Goal: Task Accomplishment & Management: Use online tool/utility

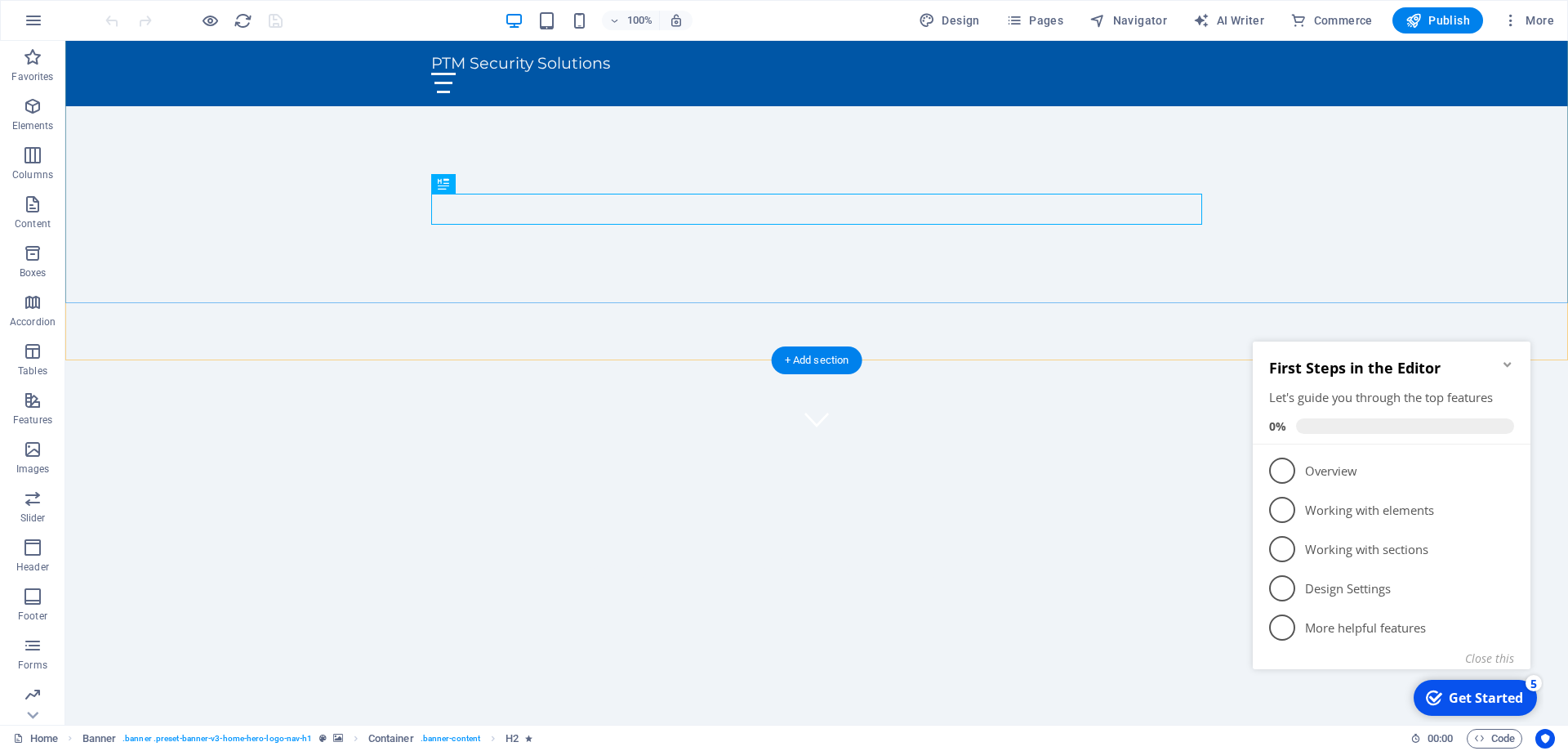
scroll to position [417, 0]
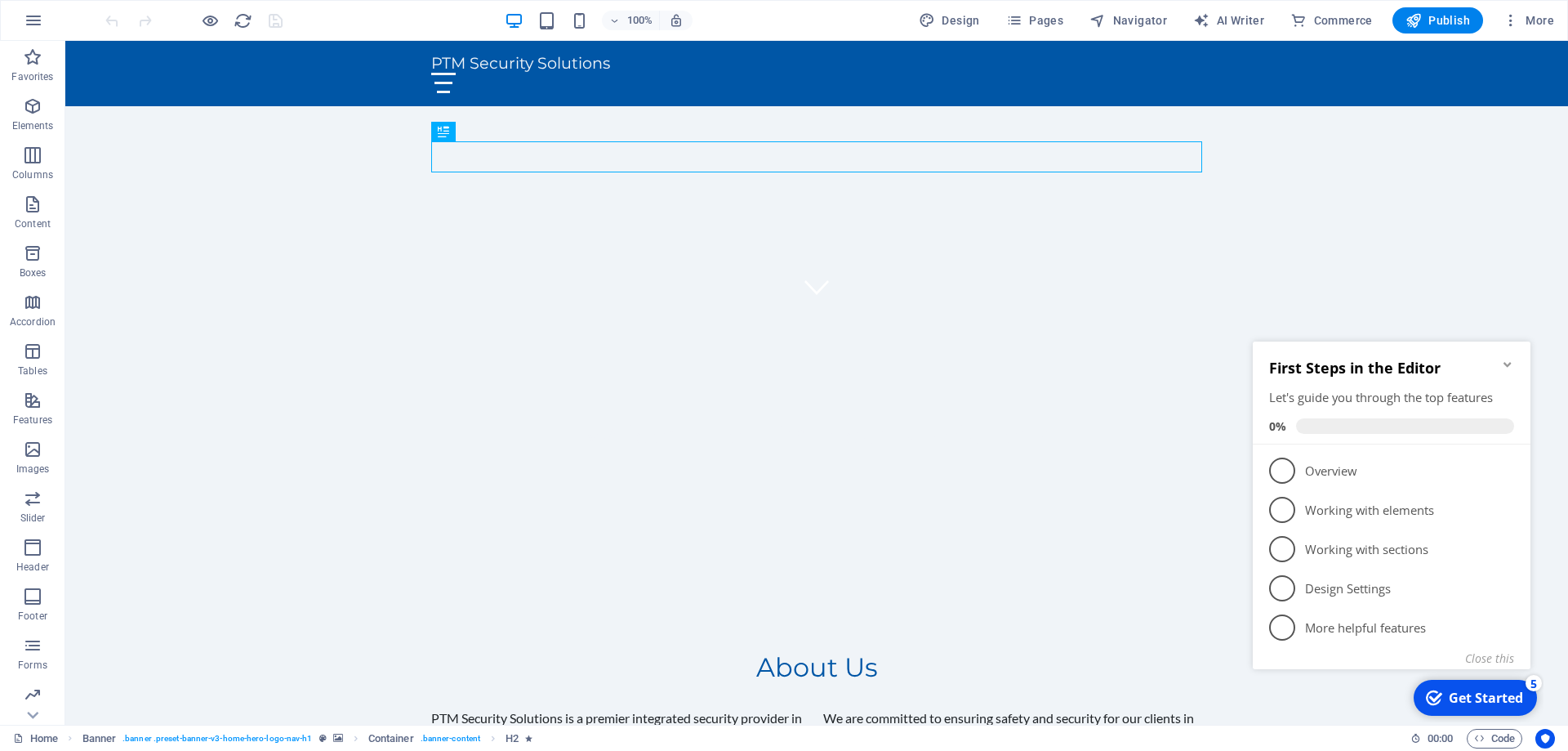
click at [1506, 365] on icon "Minimize checklist" at bounding box center [1506, 364] width 7 height 5
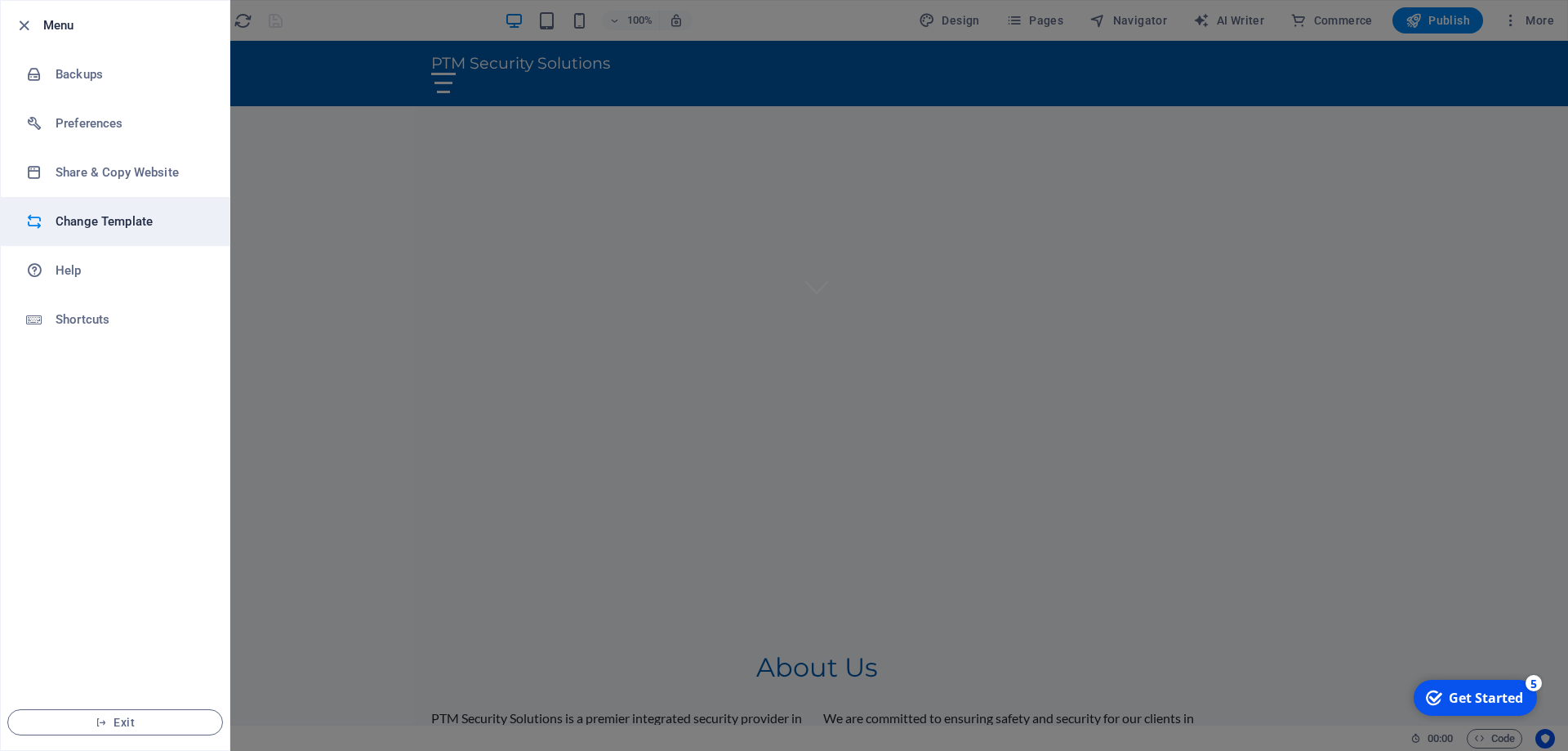
click at [81, 223] on h6 "Change Template" at bounding box center [131, 222] width 151 height 20
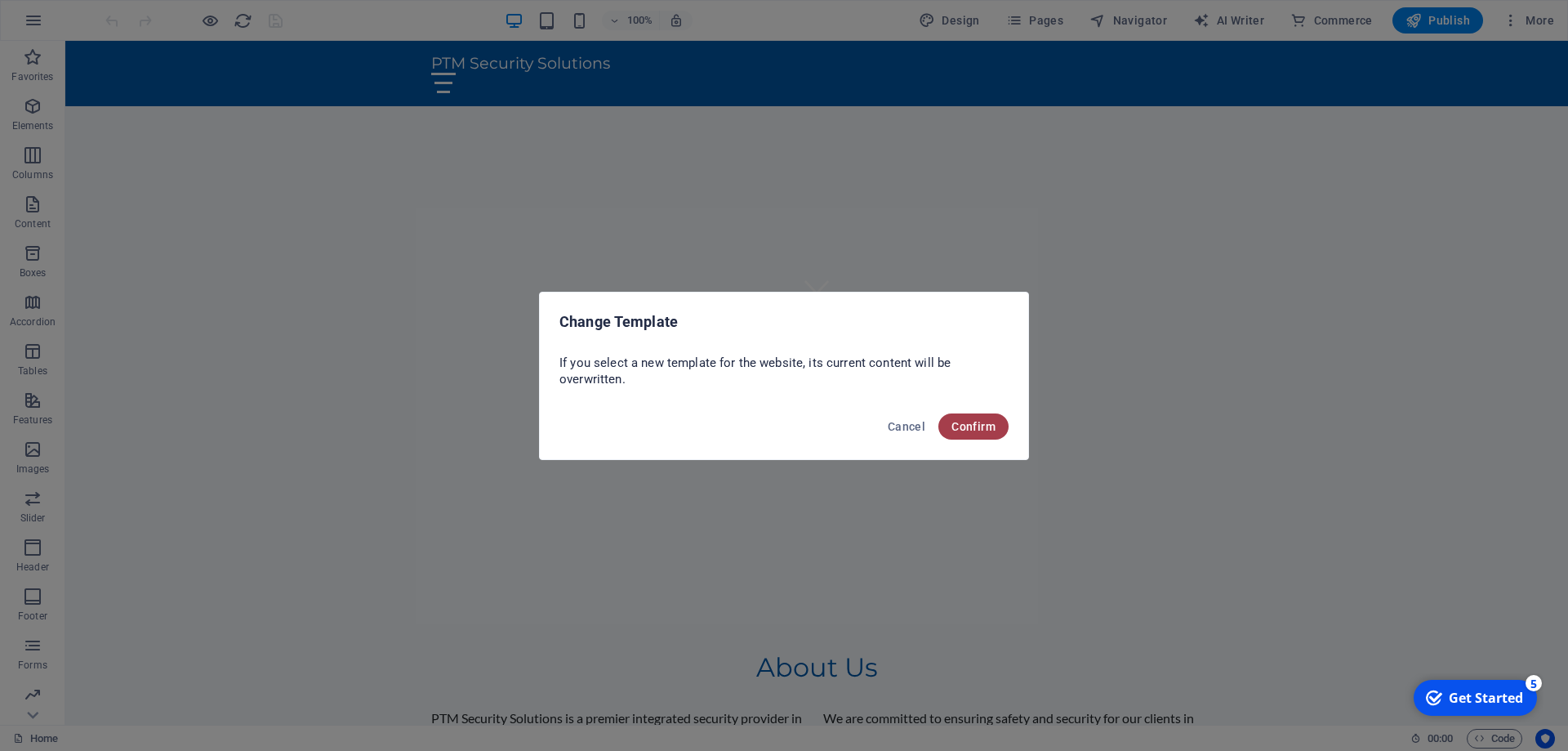
click at [973, 428] on span "Confirm" at bounding box center [973, 426] width 44 height 13
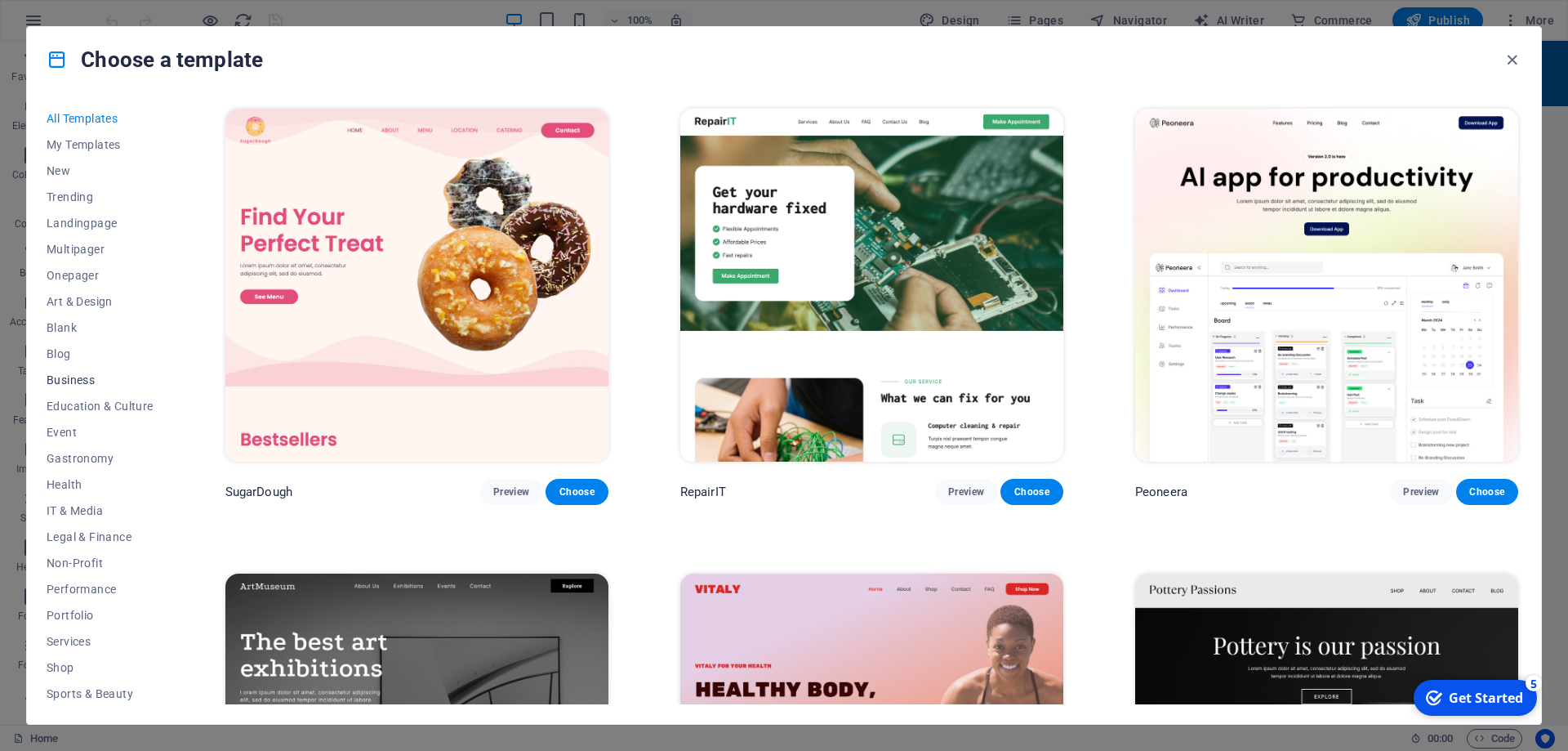
click at [63, 374] on span "Business" at bounding box center [100, 379] width 107 height 13
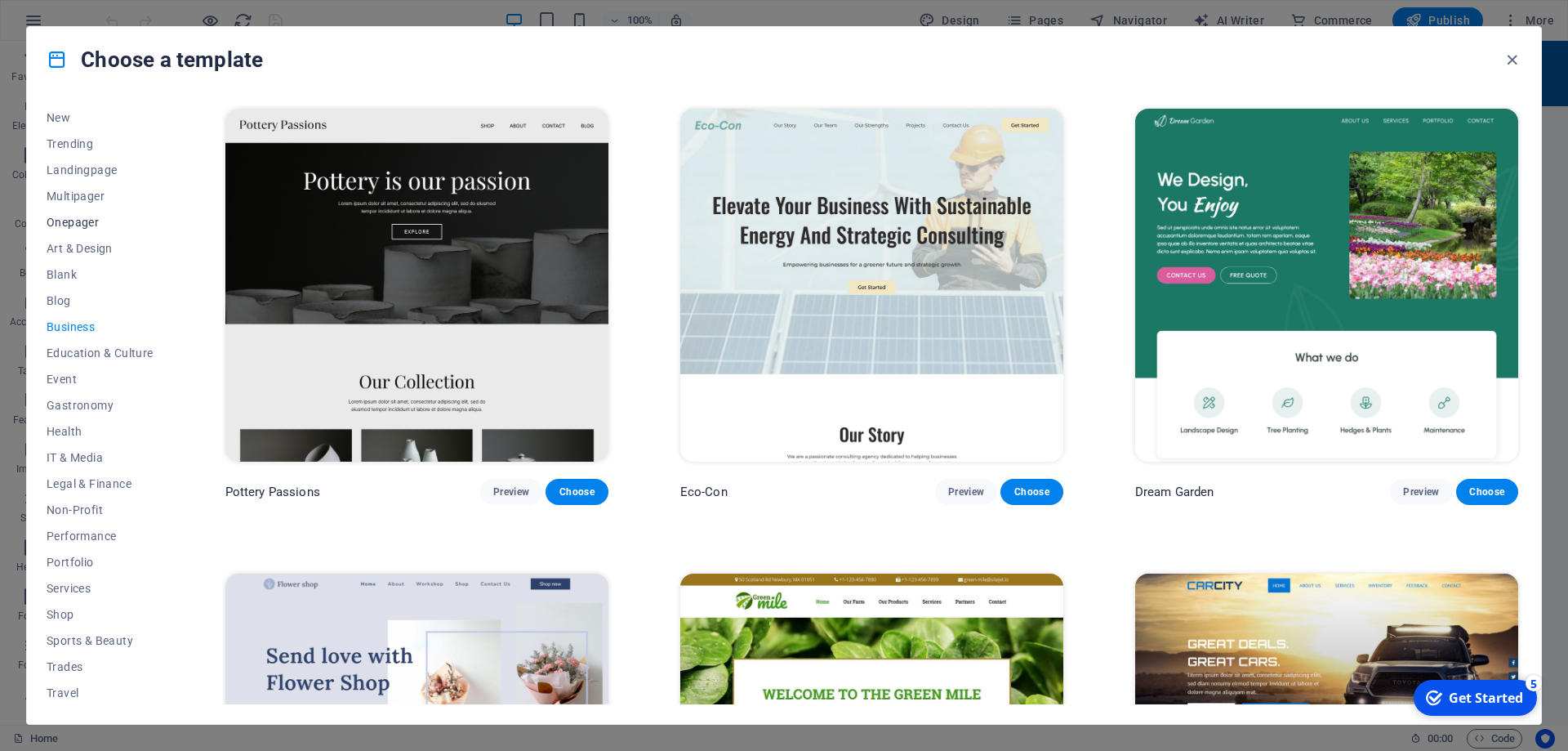
scroll to position [81, 0]
click at [73, 557] on span "Services" at bounding box center [100, 560] width 107 height 13
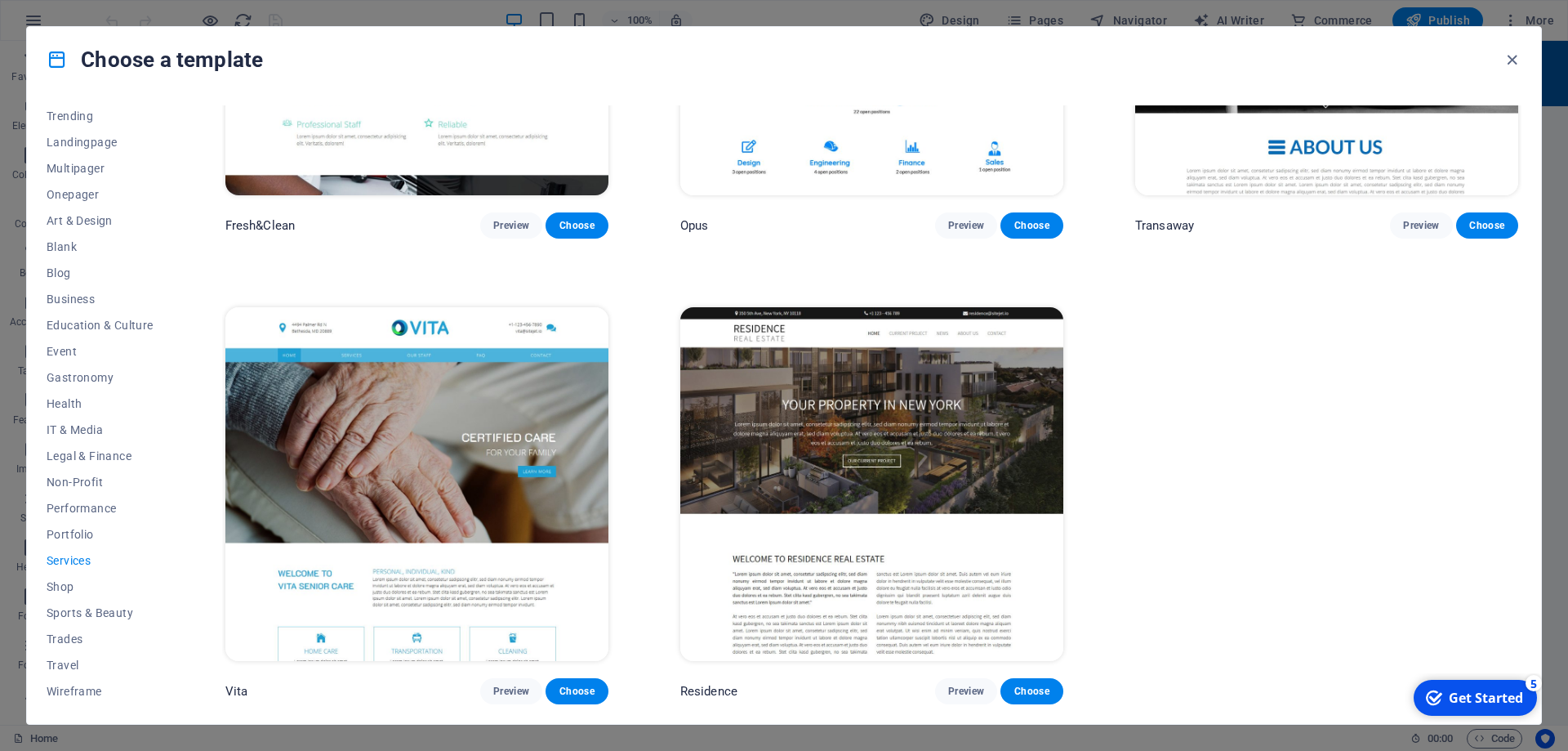
scroll to position [2595, 0]
click at [69, 638] on span "Trades" at bounding box center [100, 638] width 107 height 13
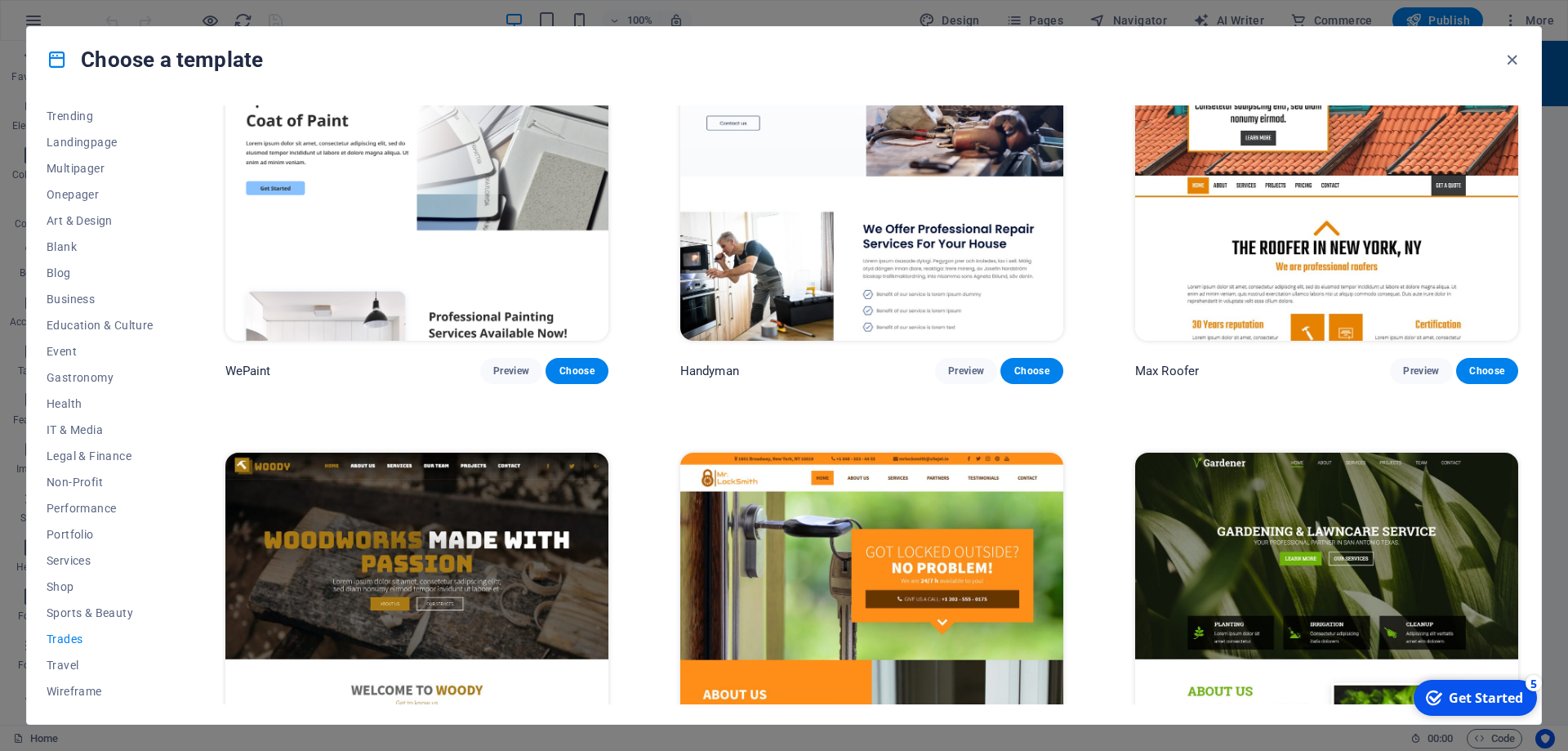
scroll to position [0, 0]
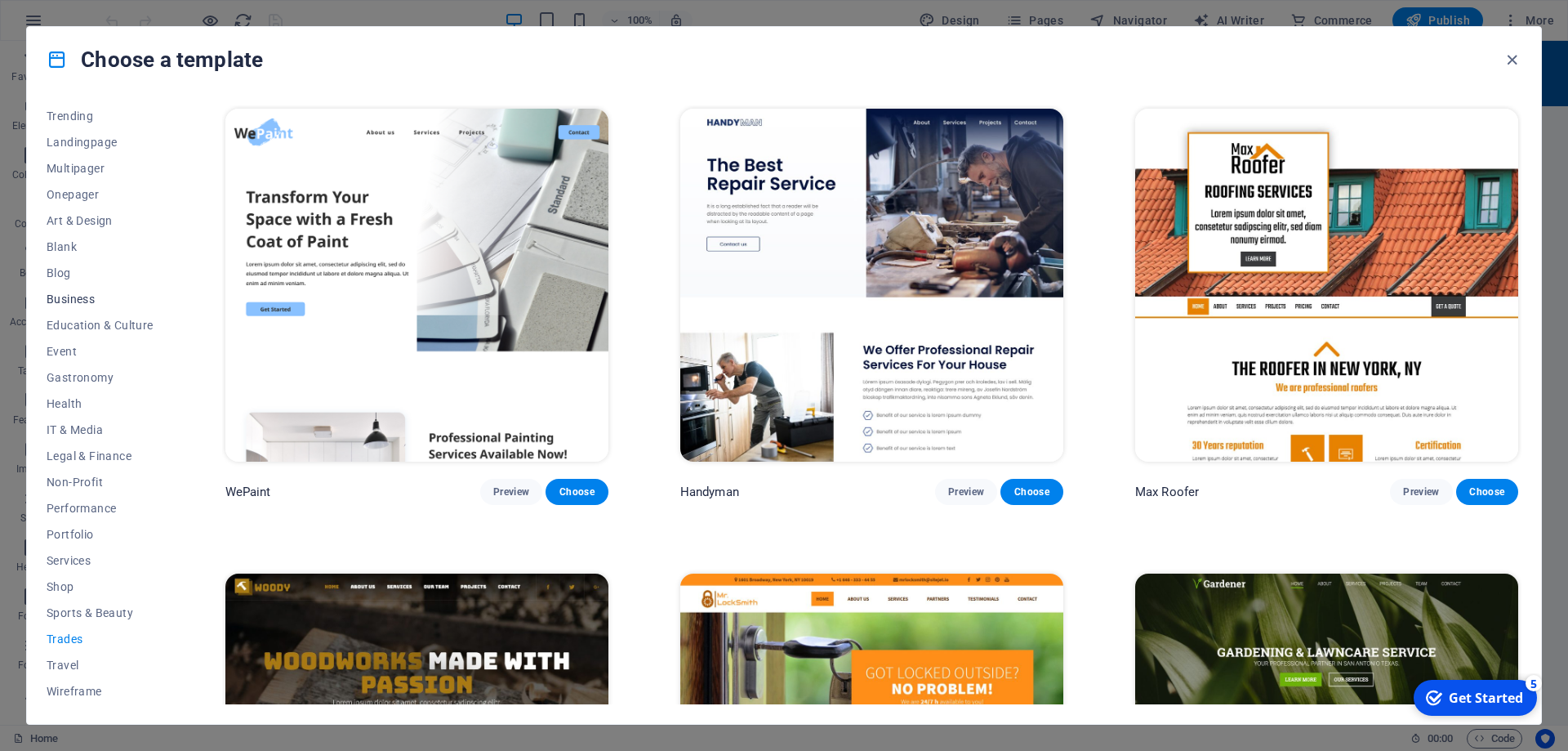
click at [64, 299] on span "Business" at bounding box center [100, 298] width 107 height 13
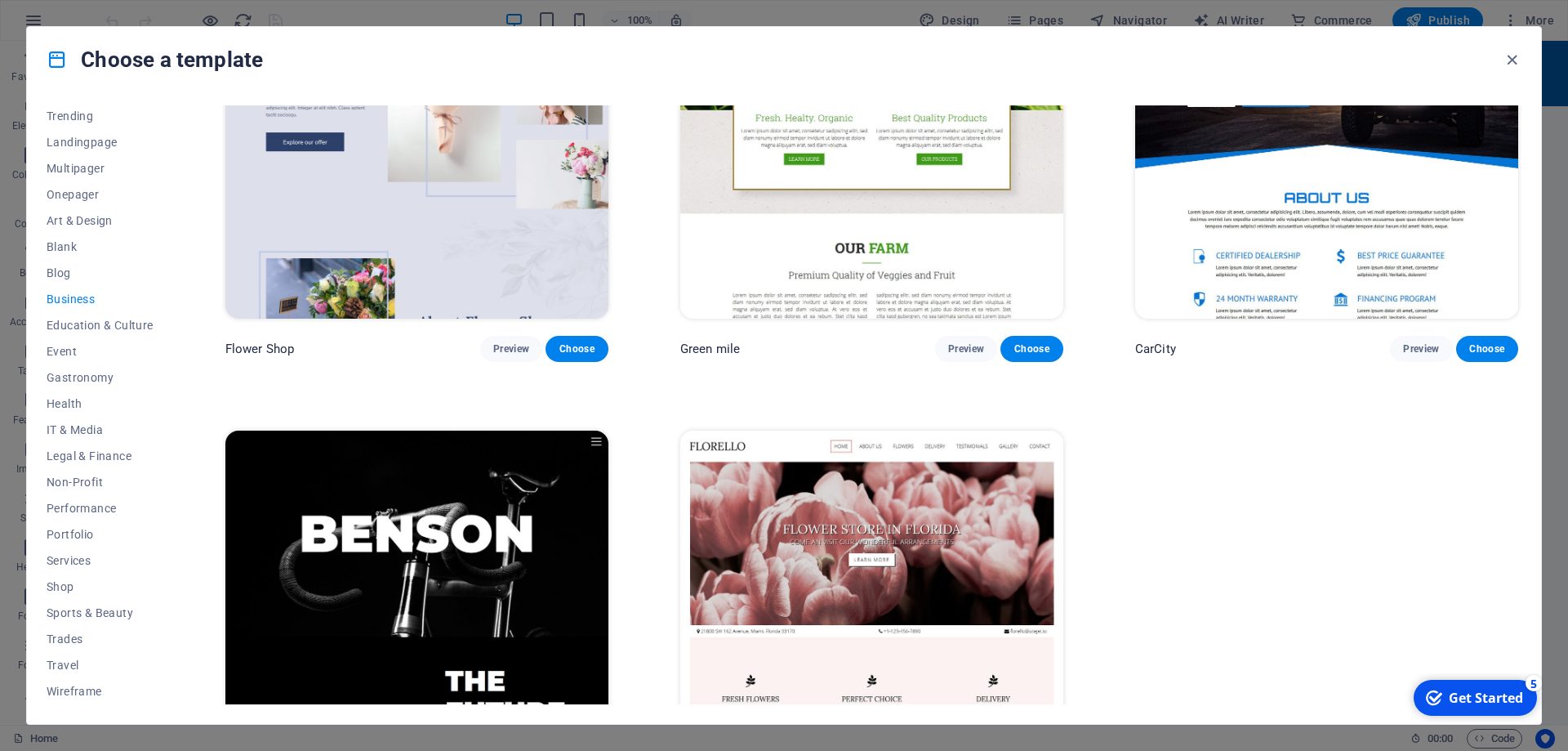
scroll to position [732, 0]
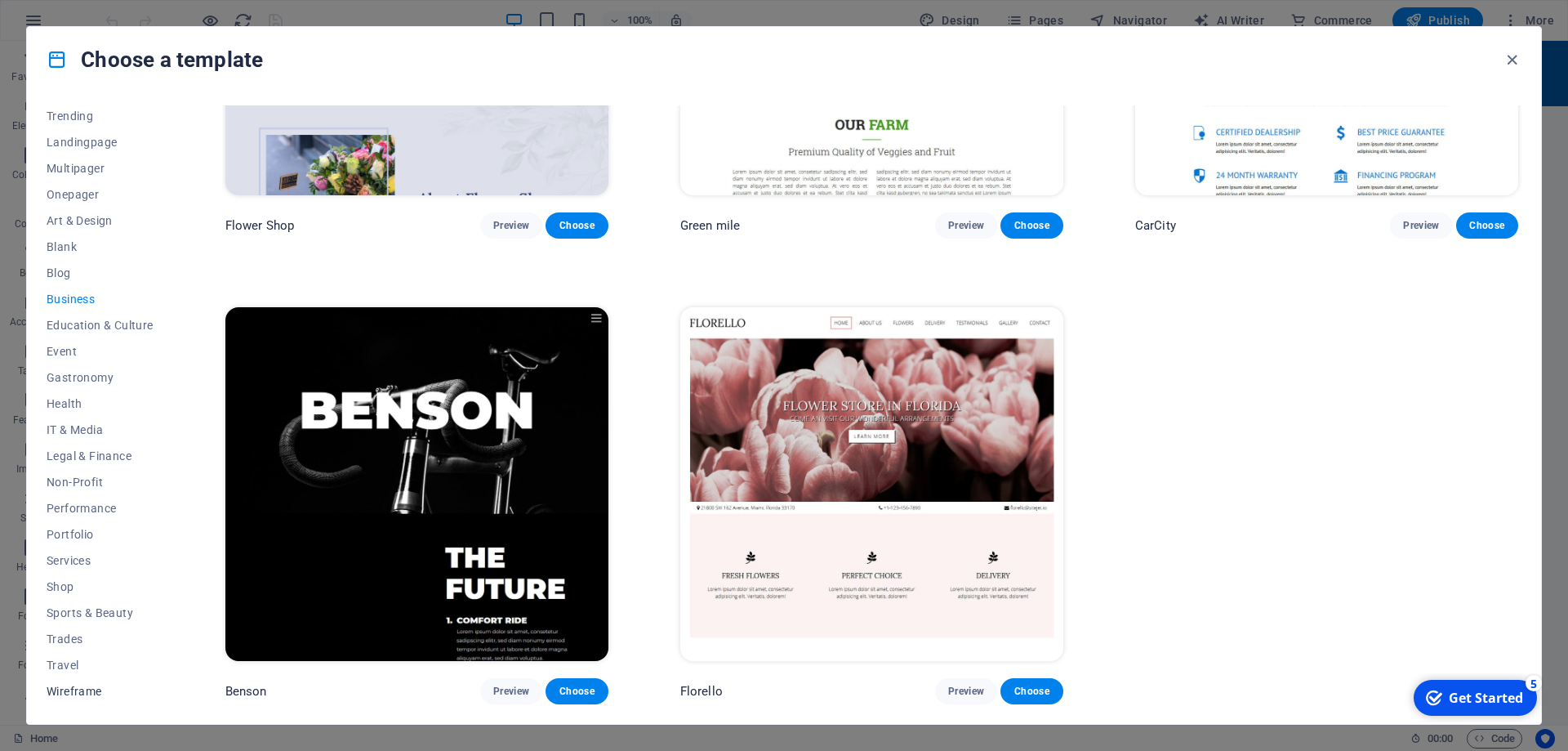
click at [62, 690] on span "Wireframe" at bounding box center [100, 691] width 107 height 13
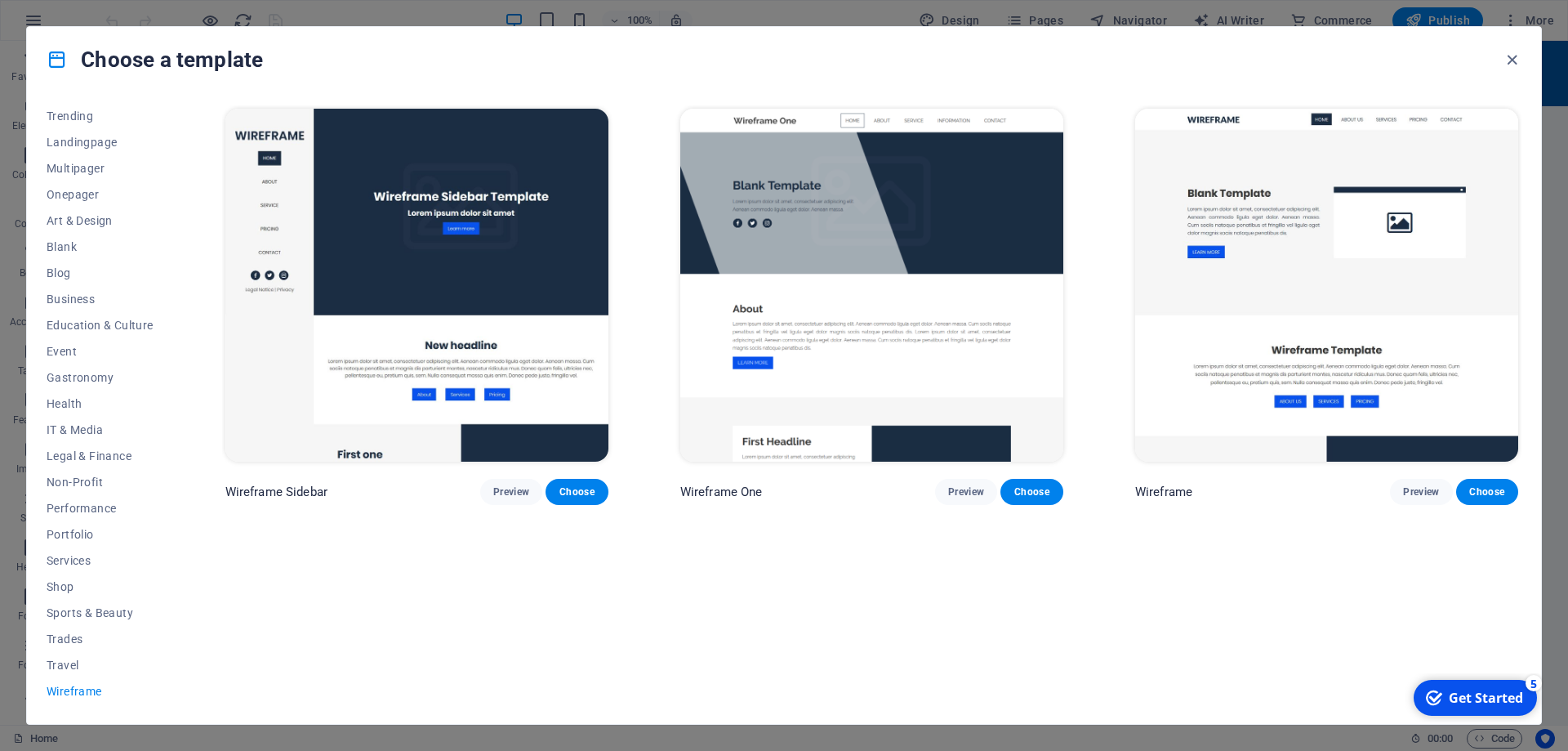
scroll to position [0, 0]
click at [62, 248] on span "Blank" at bounding box center [100, 246] width 107 height 13
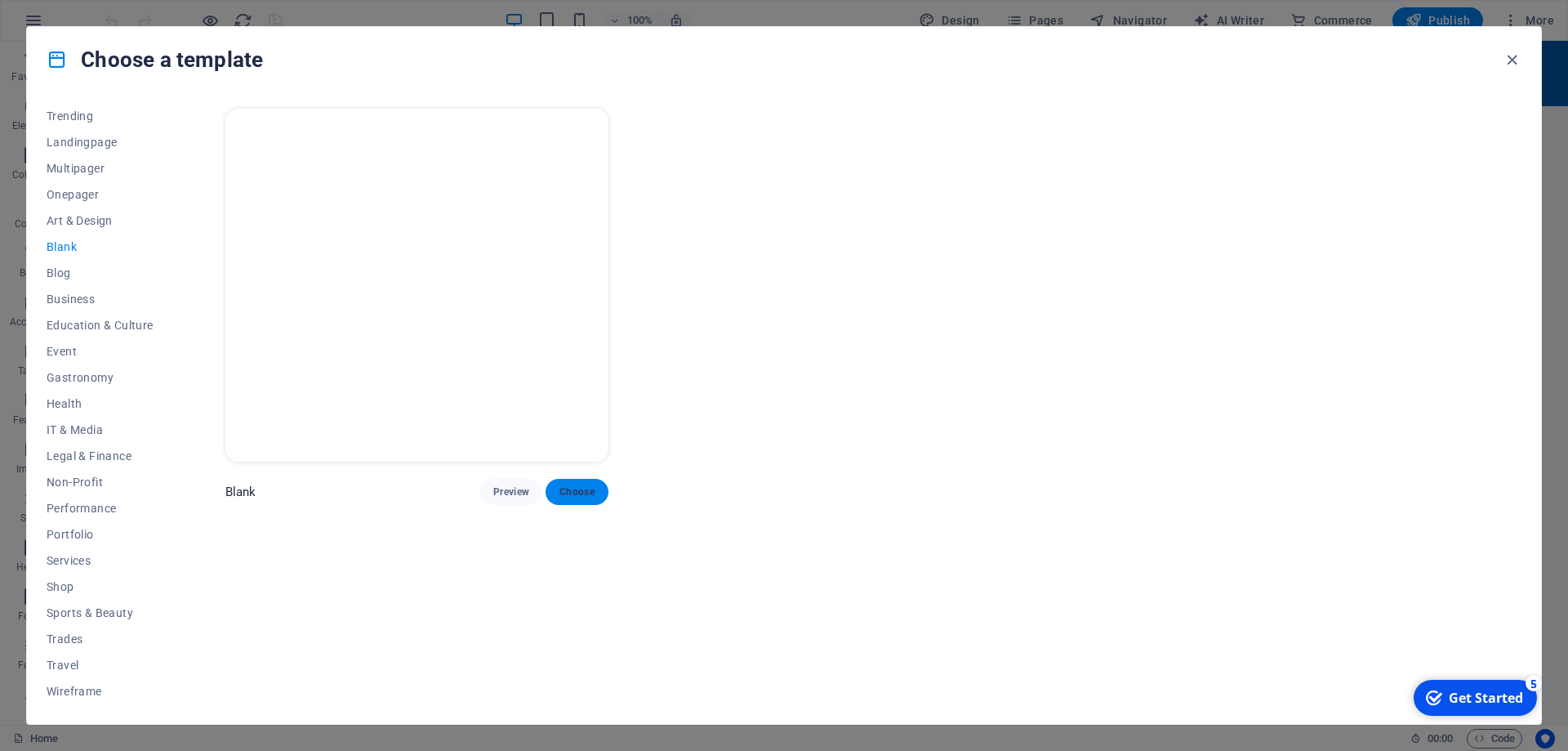
click at [574, 484] on button "Choose" at bounding box center [577, 492] width 62 height 26
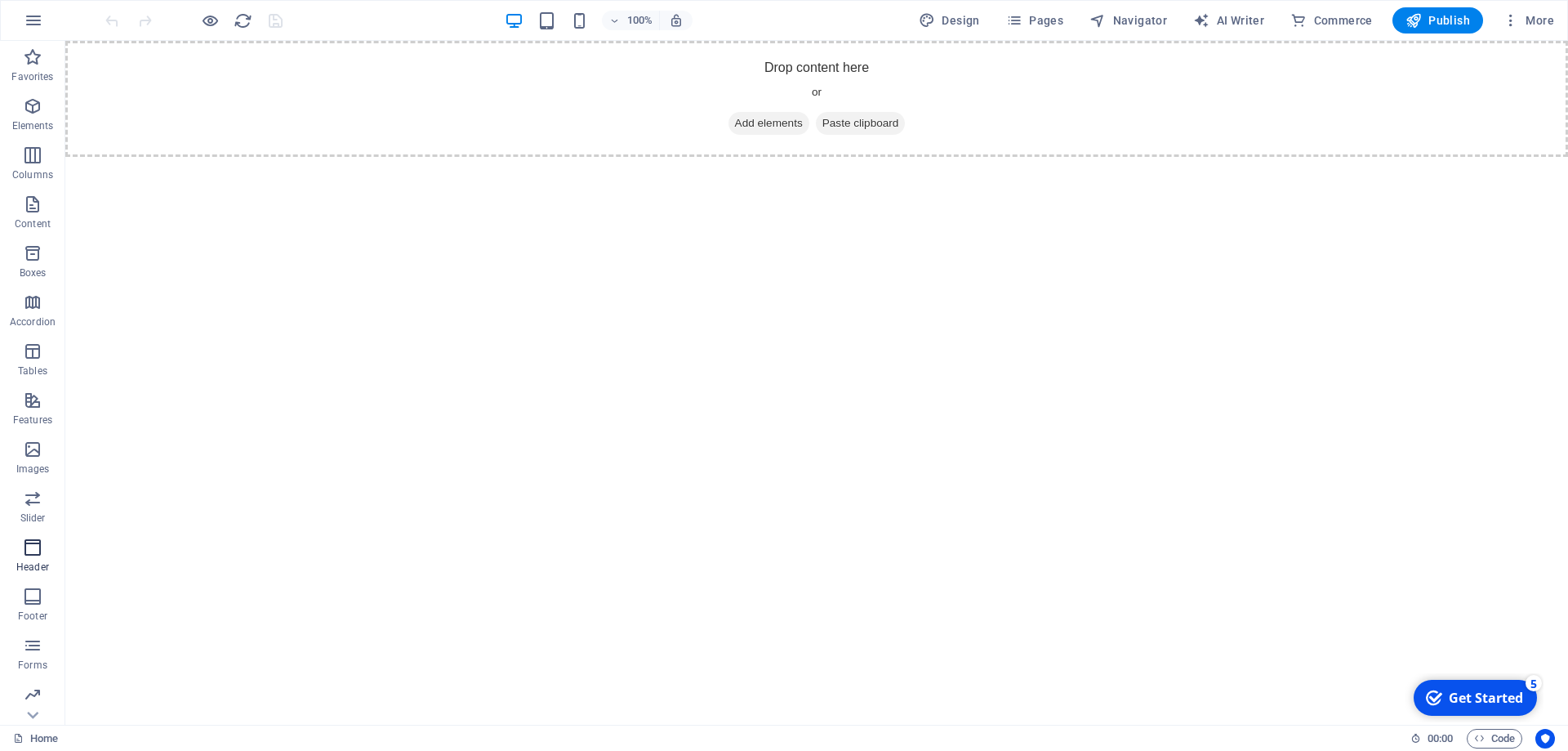
click at [44, 555] on span "Header" at bounding box center [32, 557] width 65 height 39
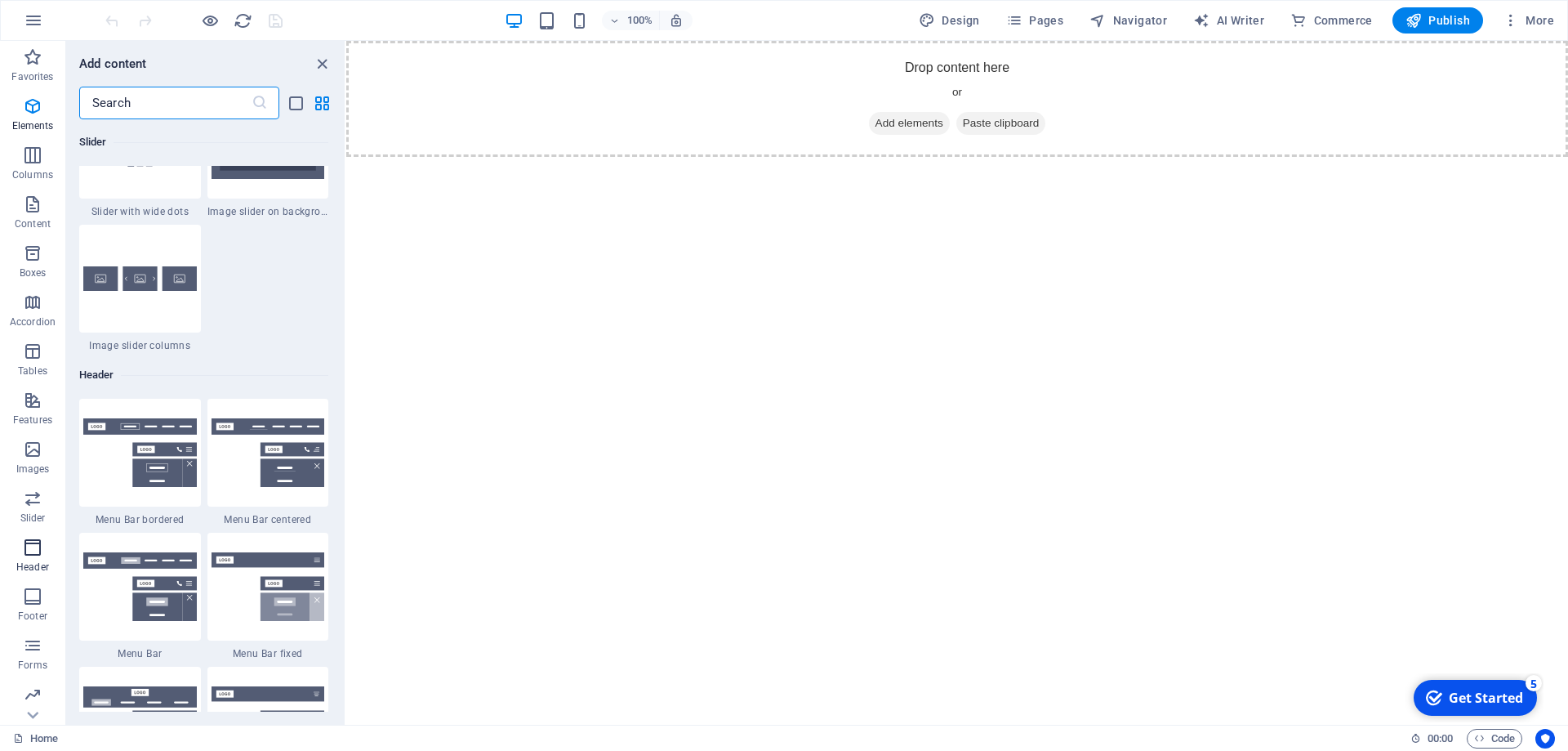
scroll to position [9839, 0]
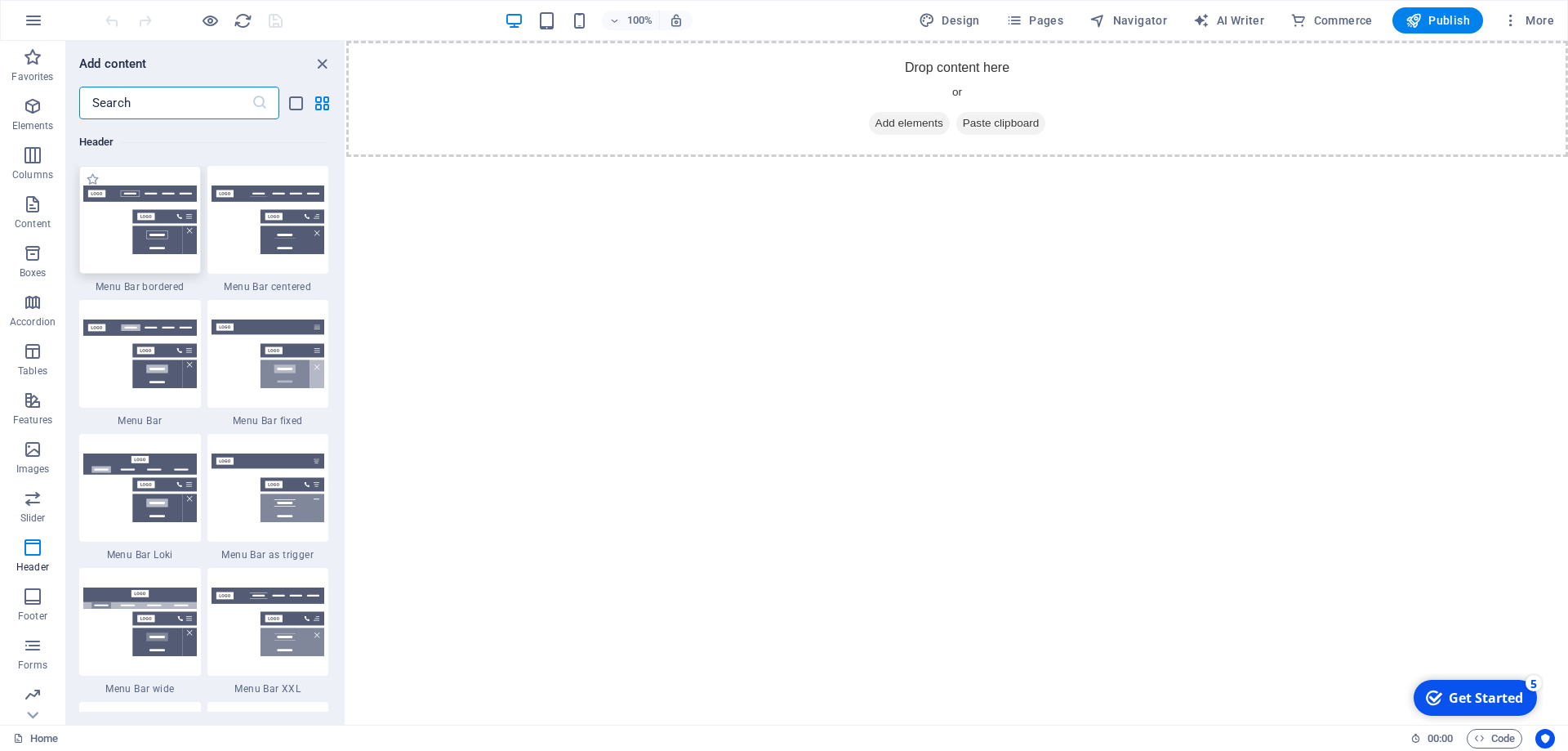
click at [141, 225] on img at bounding box center [140, 219] width 114 height 69
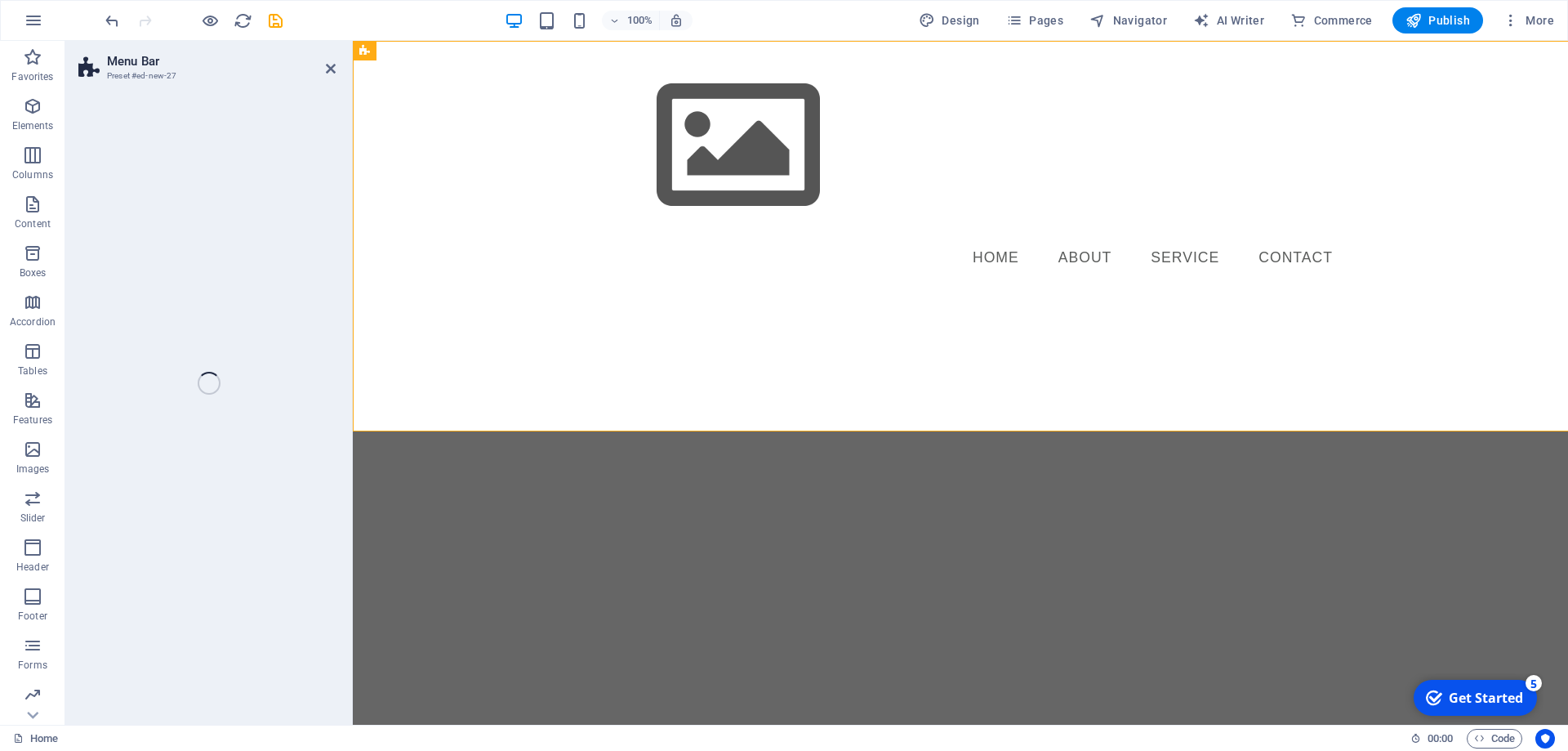
select select "rem"
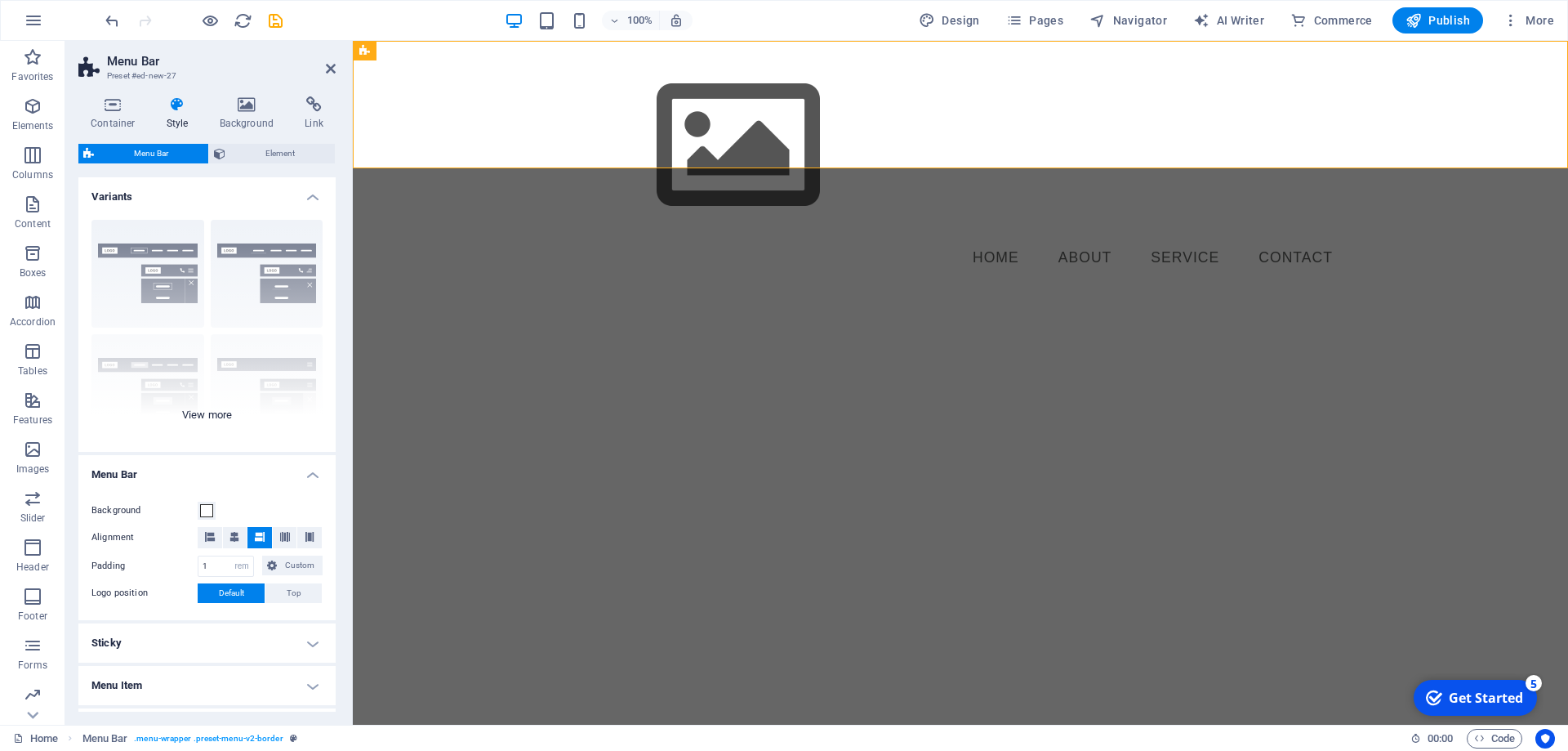
click at [257, 275] on div "Border Centered Default Fixed Loki Trigger Wide XXL" at bounding box center [206, 329] width 257 height 245
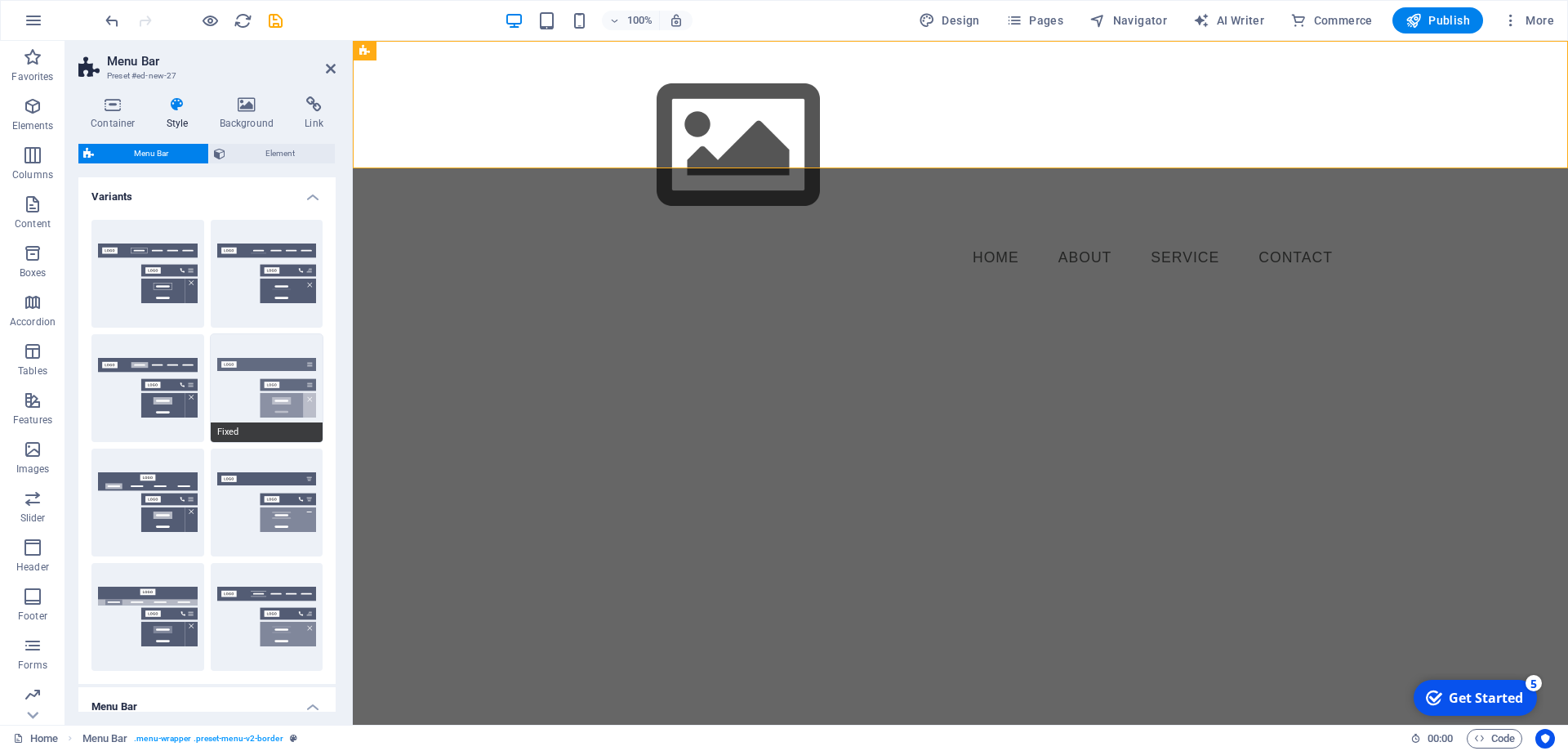
click at [234, 389] on button "Fixed" at bounding box center [267, 388] width 113 height 108
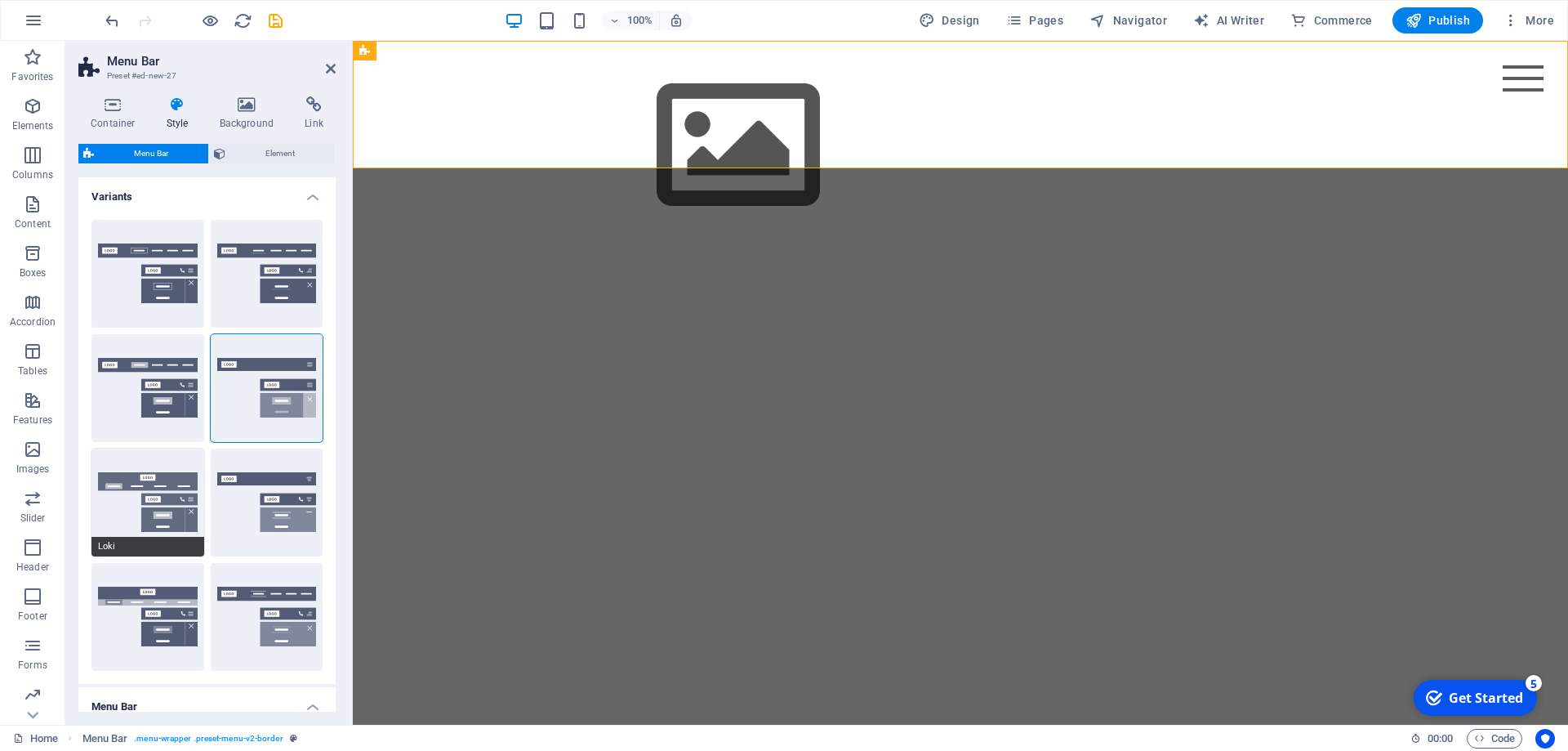
click at [107, 498] on button "Loki" at bounding box center [148, 503] width 113 height 108
type input "0"
select select "DISABLED_OPTION_VALUE"
type input "2"
type input "1"
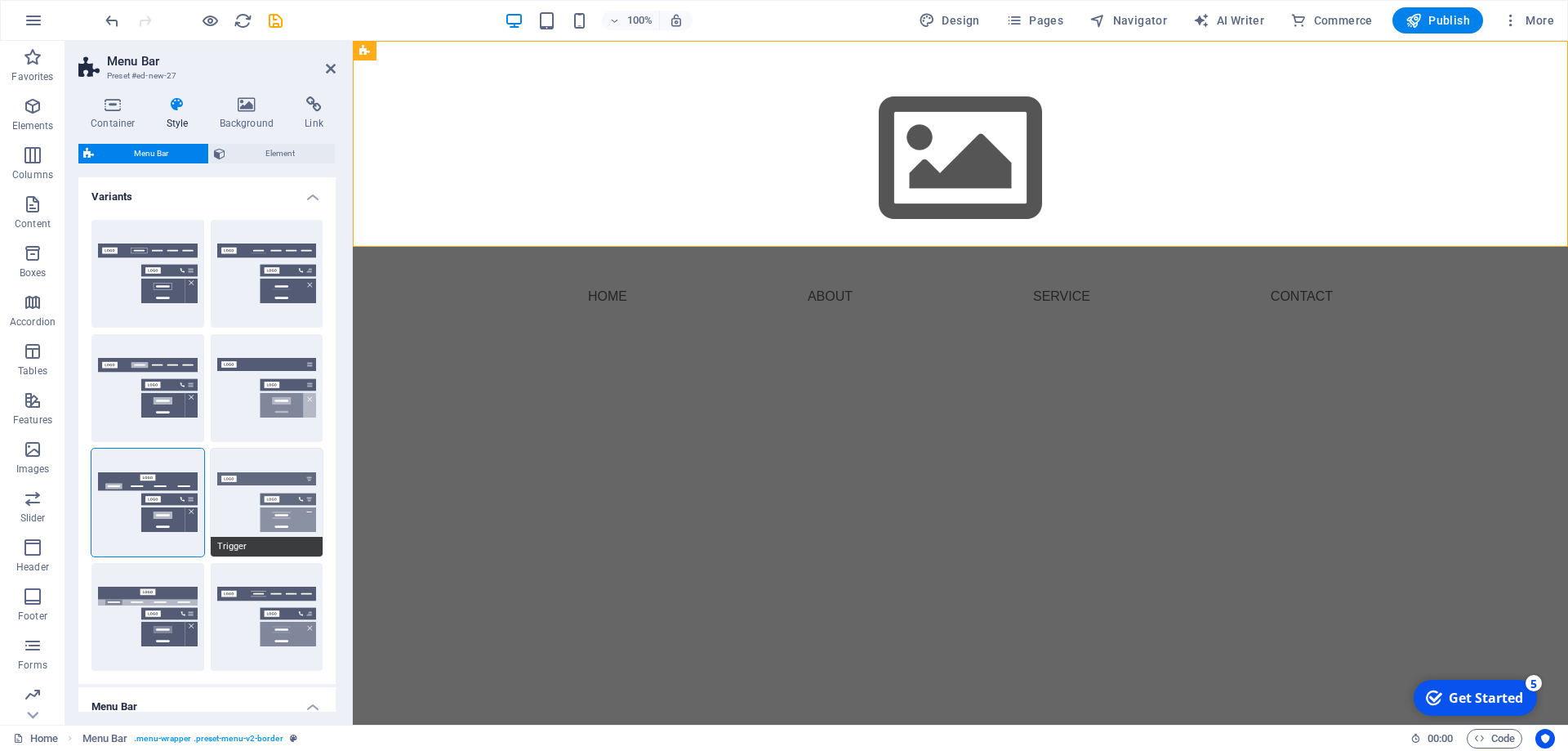
click at [244, 495] on button "Trigger" at bounding box center [267, 503] width 113 height 108
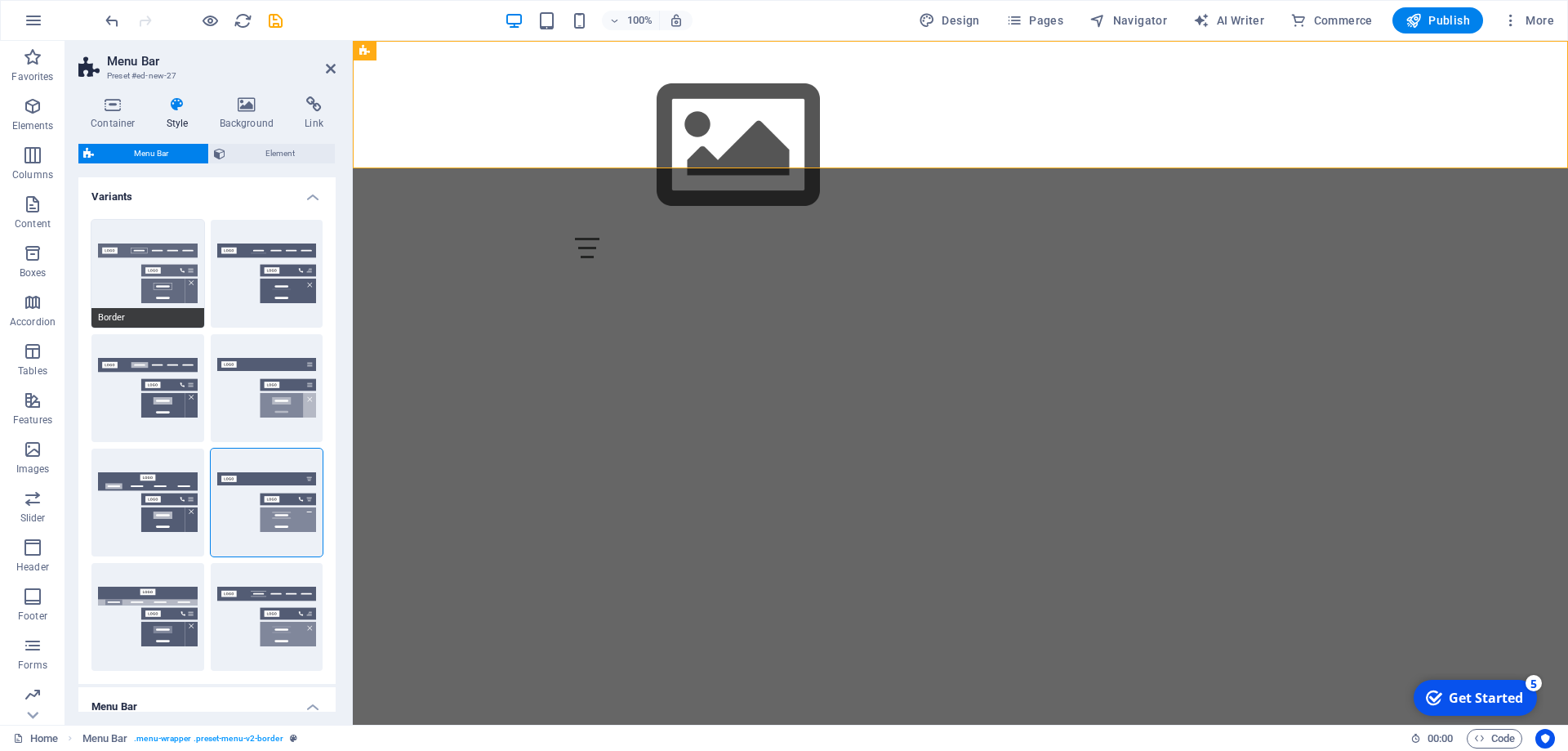
click at [160, 298] on button "Border" at bounding box center [148, 274] width 113 height 108
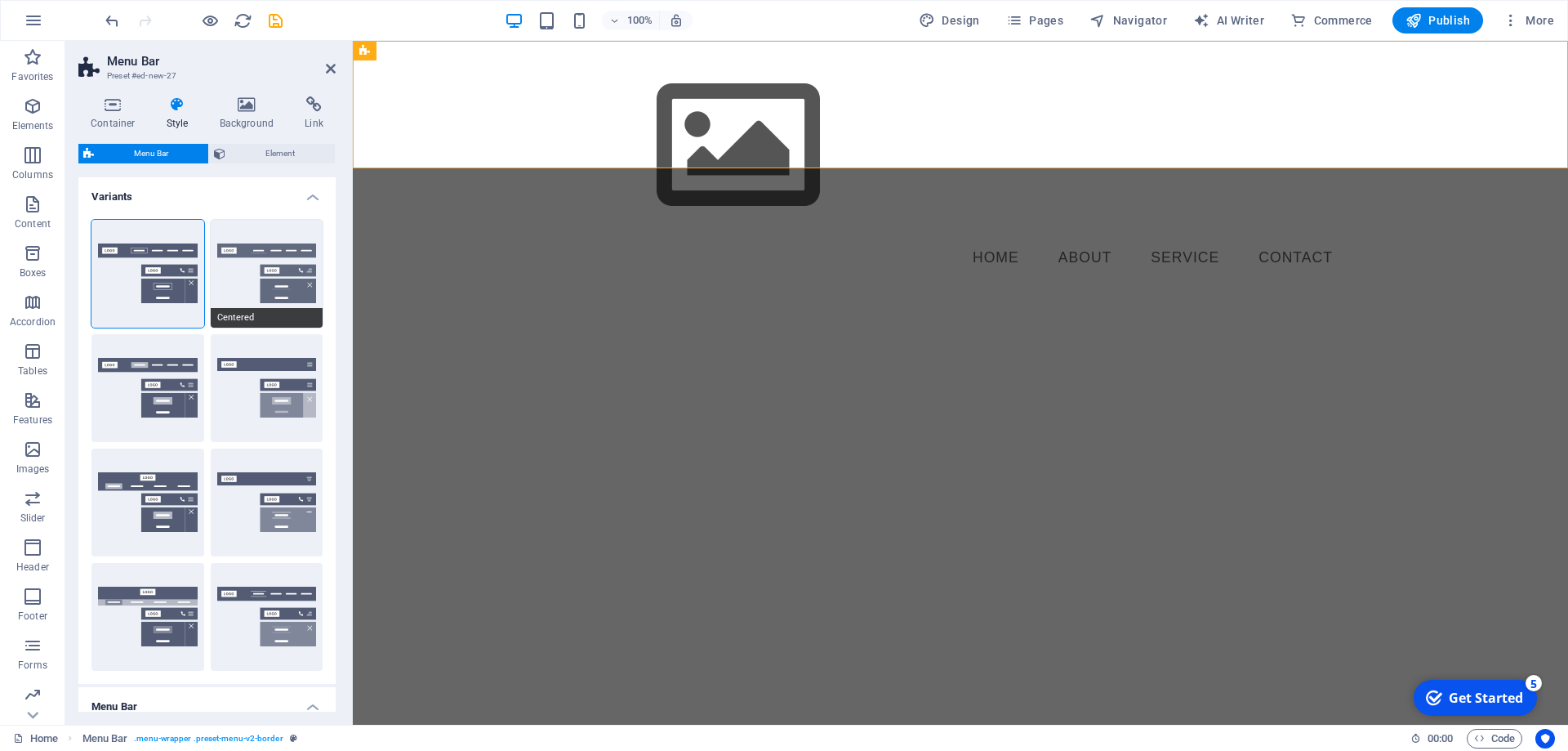
click at [280, 249] on button "Centered" at bounding box center [267, 274] width 113 height 108
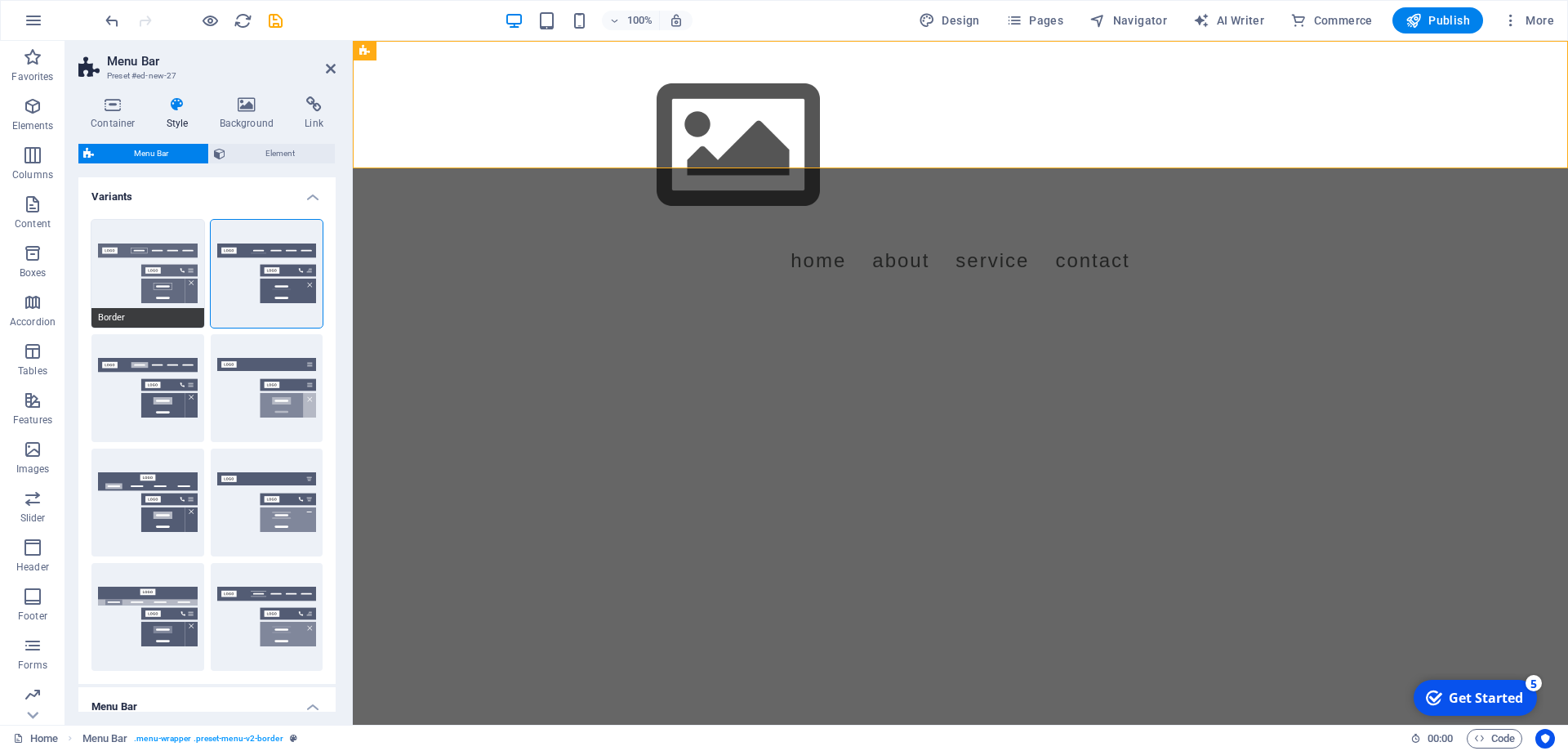
click at [149, 259] on button "Border" at bounding box center [148, 274] width 113 height 108
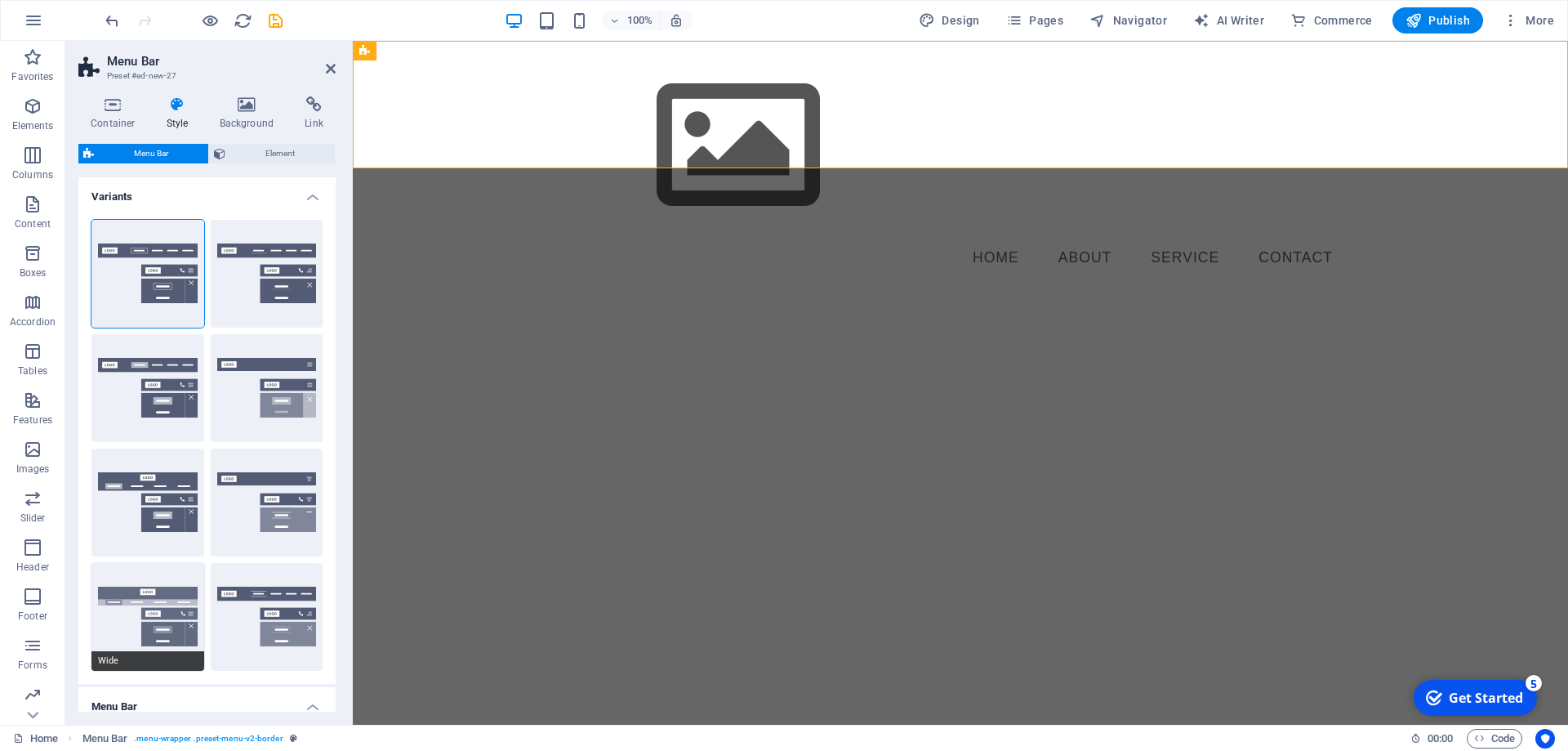
click at [157, 627] on button "Wide" at bounding box center [148, 617] width 113 height 108
type input "0"
type input "2"
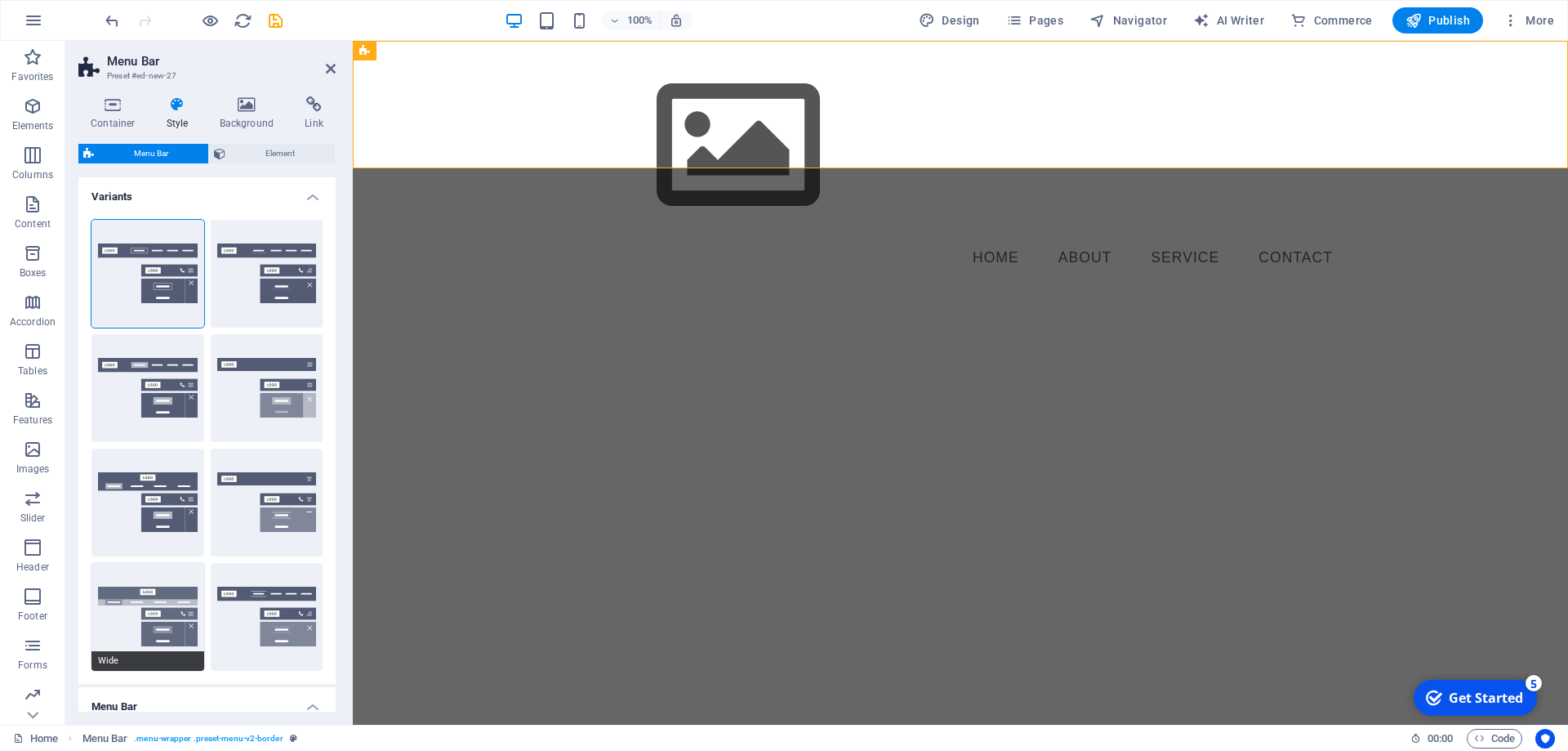
type input "2"
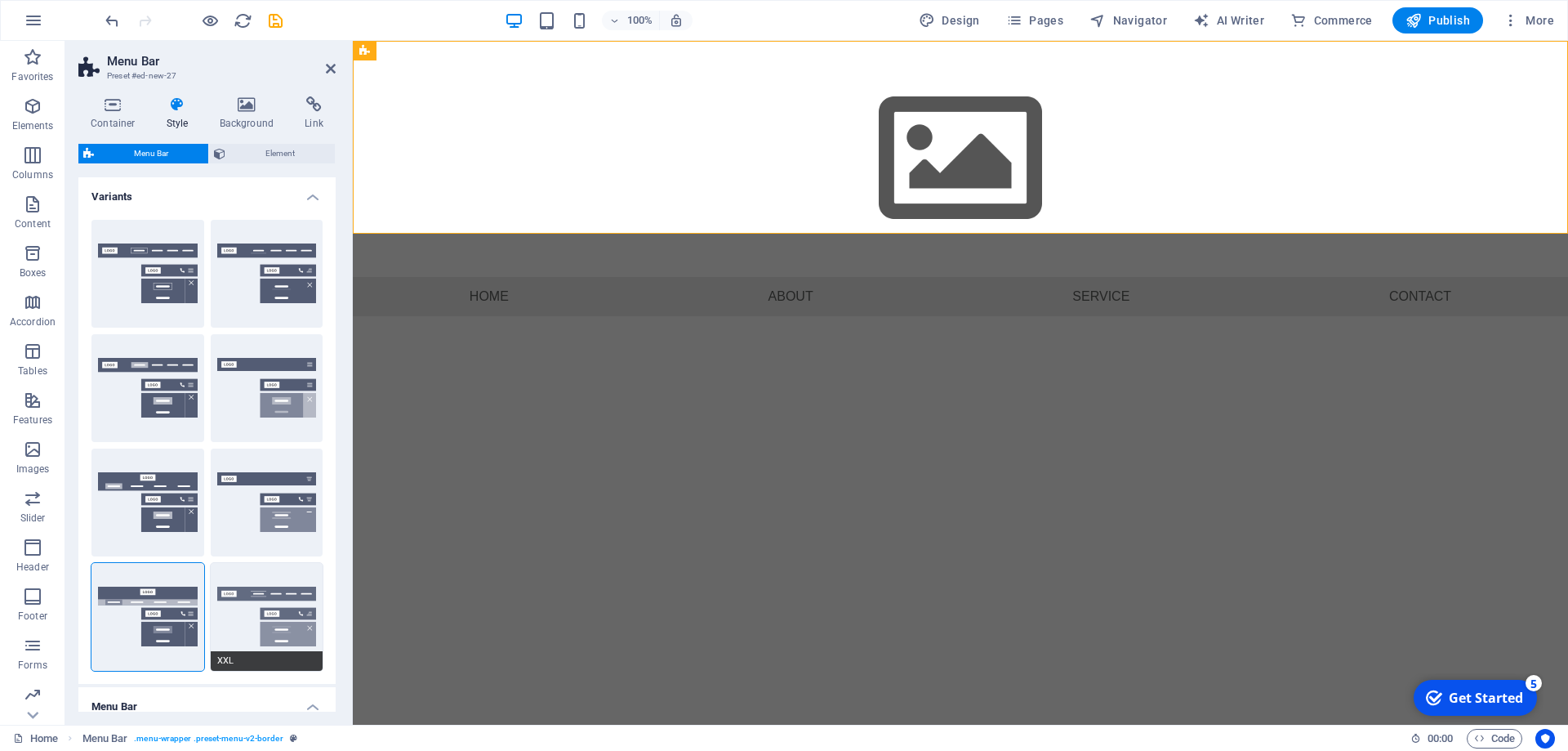
click at [268, 619] on button "XXL" at bounding box center [267, 617] width 113 height 108
type input "1"
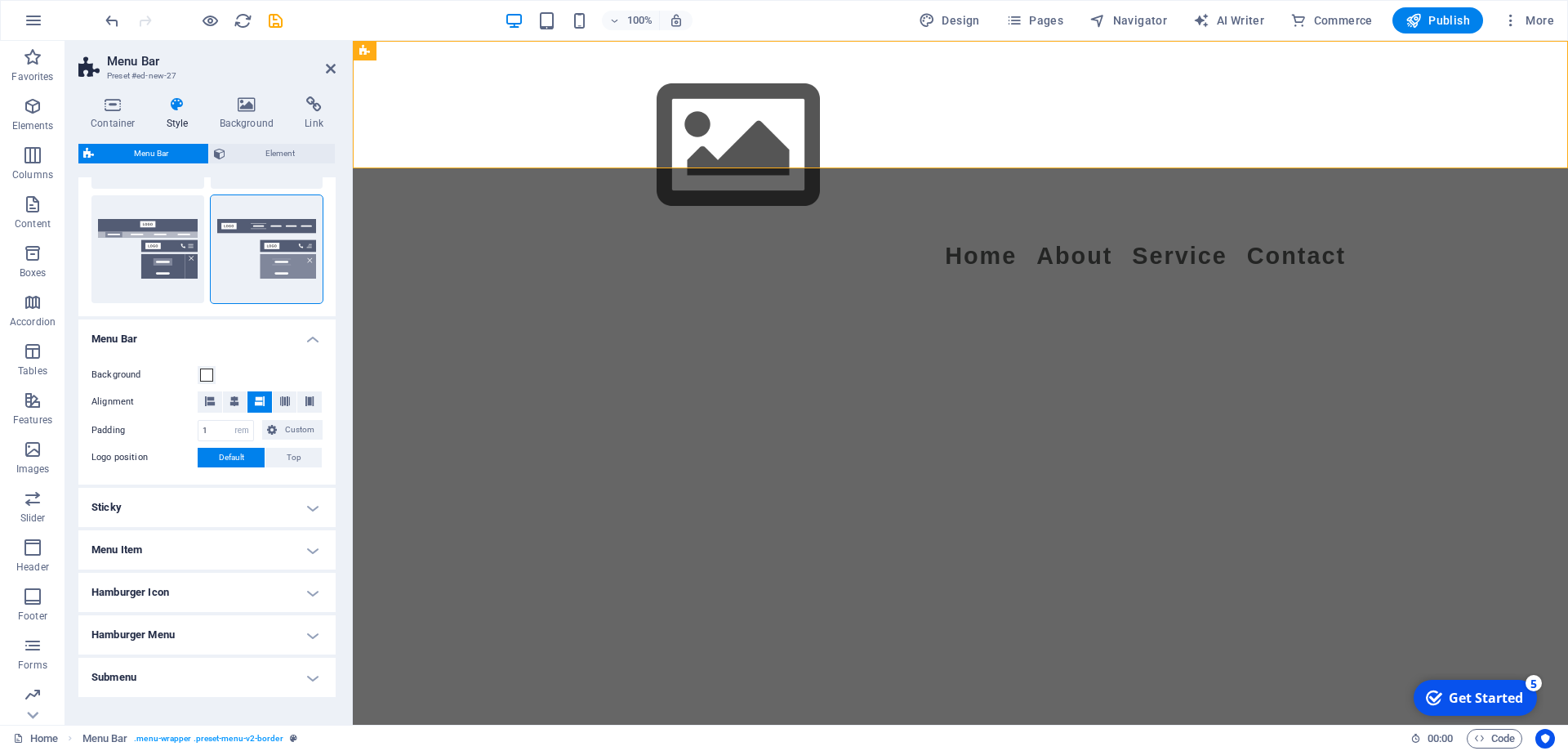
scroll to position [0, 0]
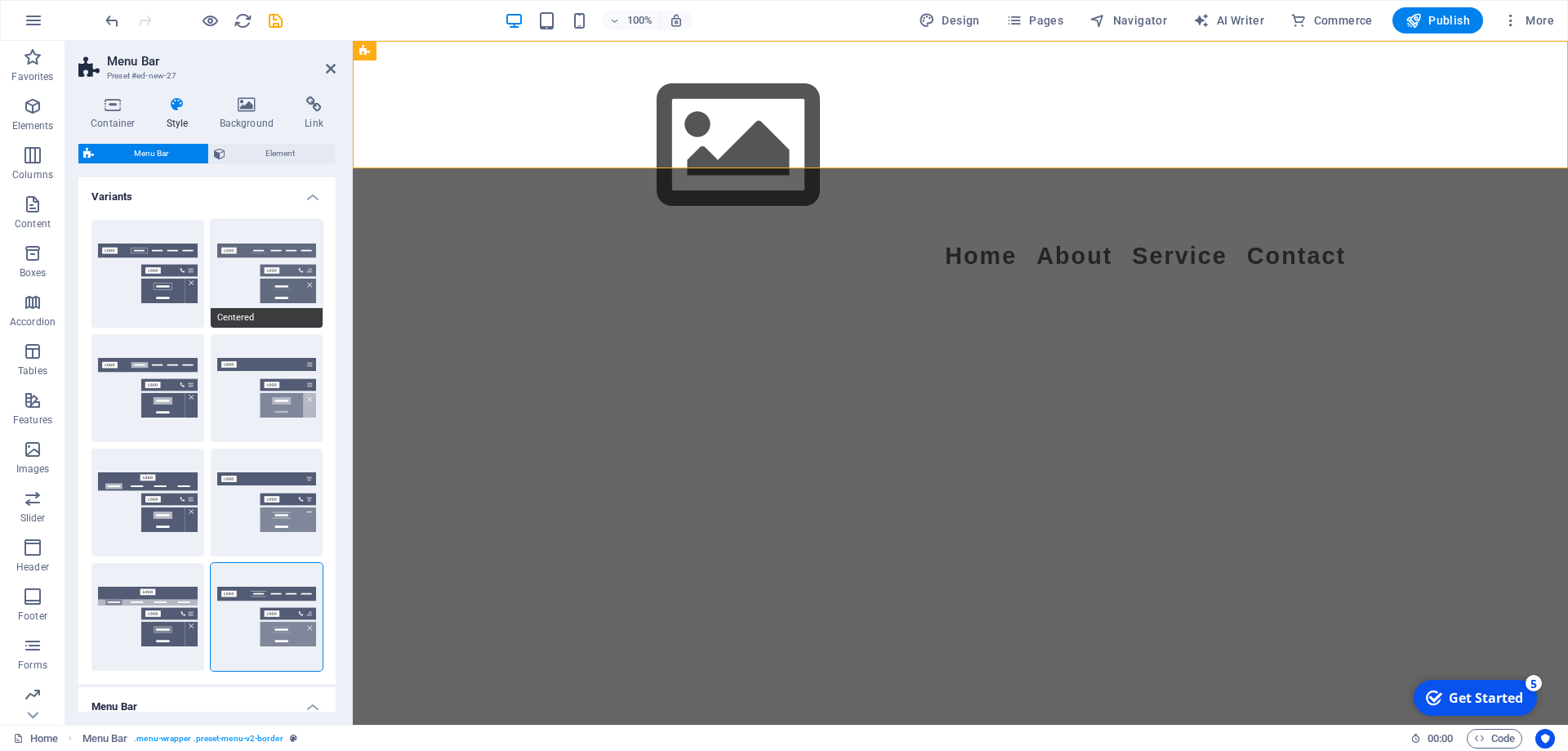
click at [253, 289] on button "Centered" at bounding box center [267, 274] width 113 height 108
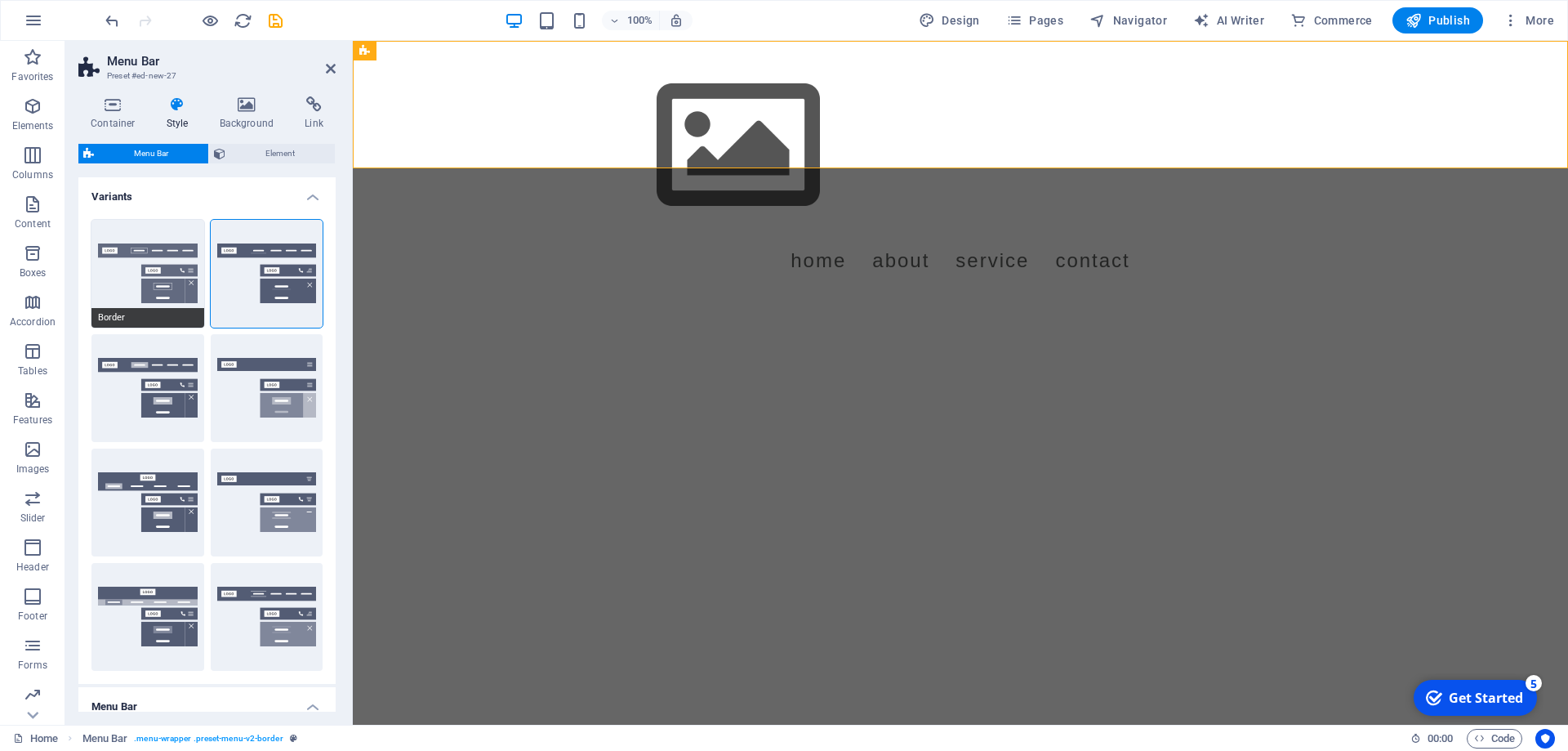
click at [130, 275] on button "Border" at bounding box center [148, 274] width 113 height 108
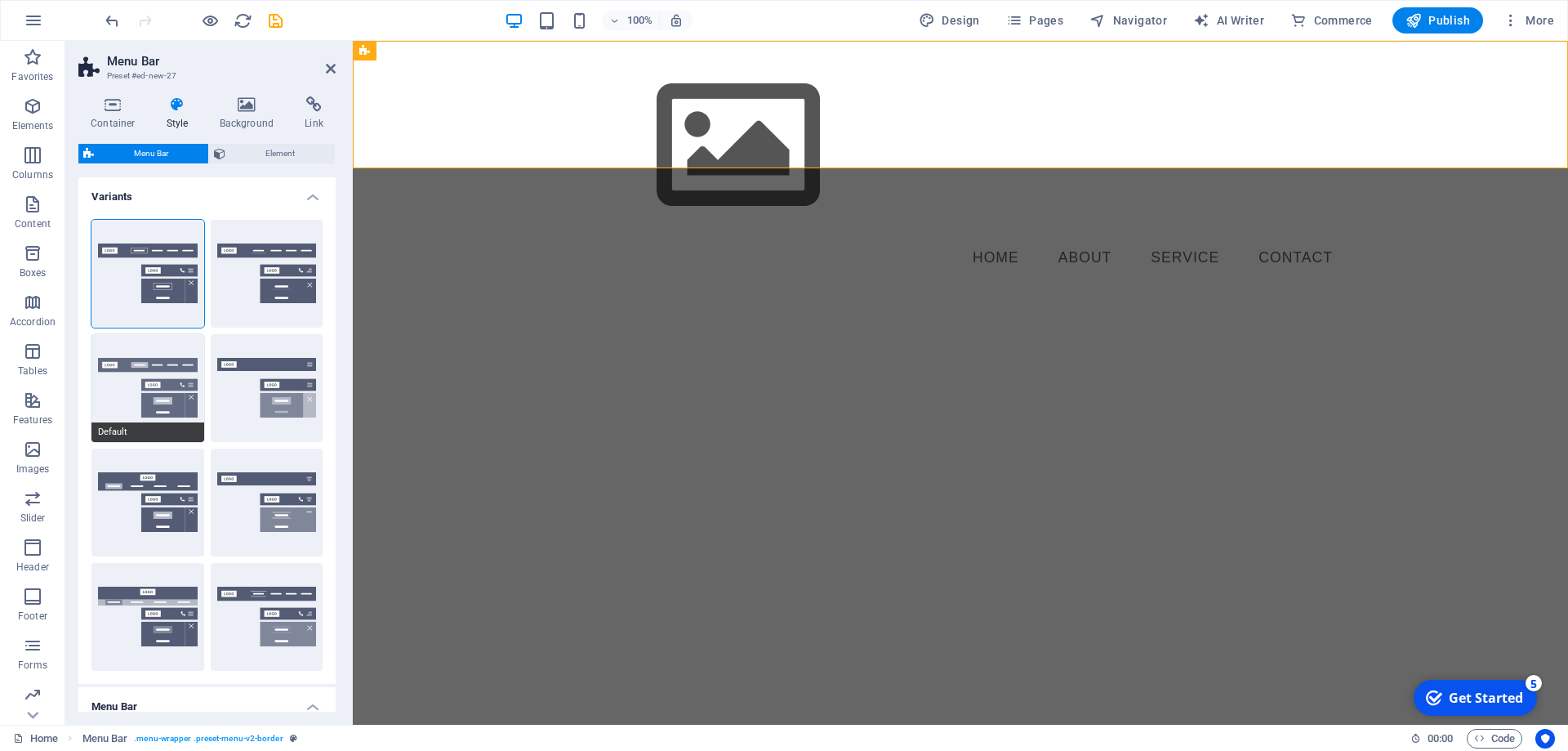
click at [147, 382] on button "Default" at bounding box center [148, 388] width 113 height 108
click at [1532, 22] on span "More" at bounding box center [1527, 20] width 51 height 16
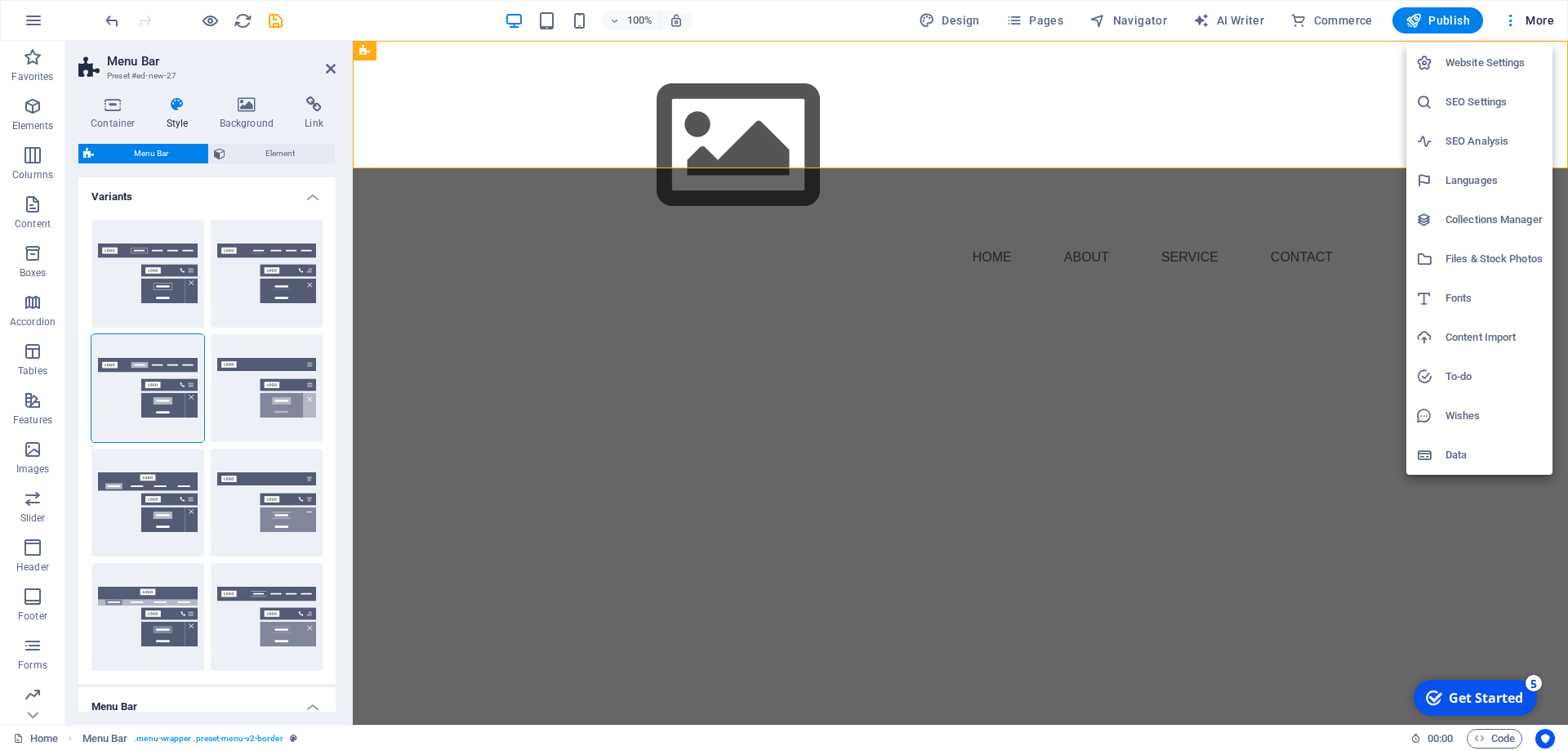
click at [1488, 69] on h6 "Website Settings" at bounding box center [1493, 63] width 97 height 20
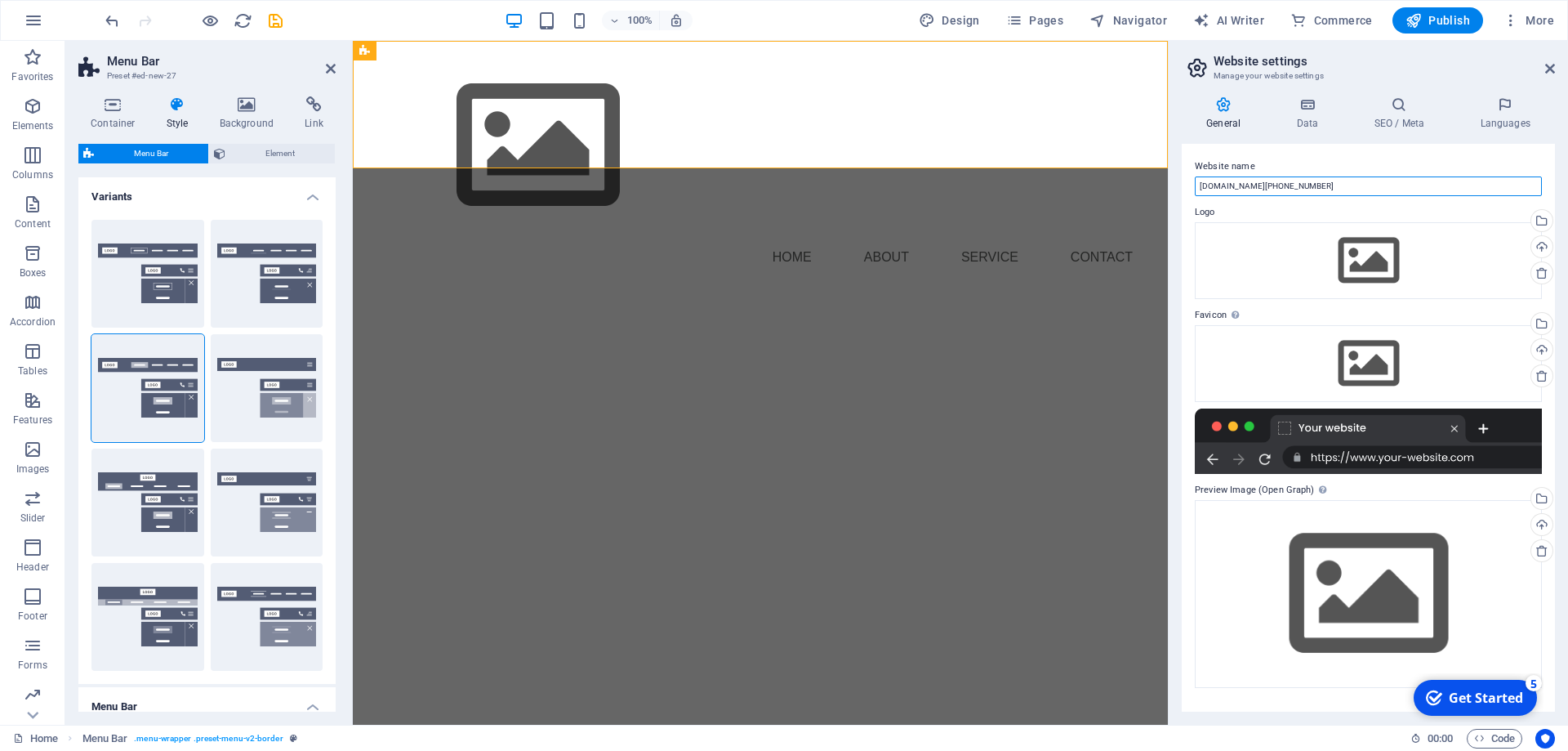
drag, startPoint x: 1299, startPoint y: 181, endPoint x: 1157, endPoint y: 181, distance: 142.0
click at [1194, 181] on input "awesome-faraday.178-62-58-195.plesk.page" at bounding box center [1367, 186] width 347 height 20
type input "PTM Security Solutions Ltd"
click at [1359, 266] on div "Drag files here, click to choose files or select files from Files or our free s…" at bounding box center [1367, 260] width 347 height 77
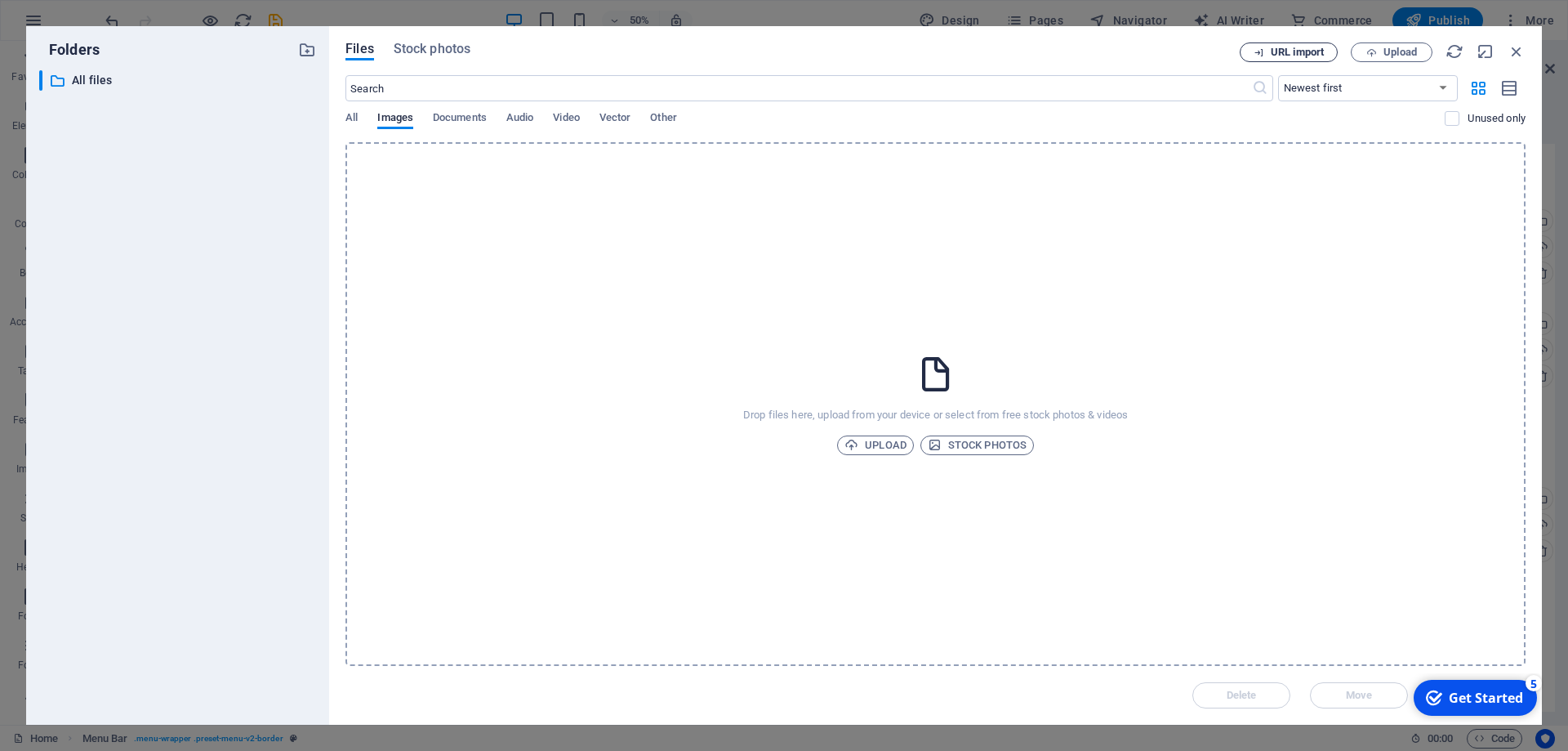
click at [1307, 53] on span "URL import" at bounding box center [1296, 52] width 53 height 10
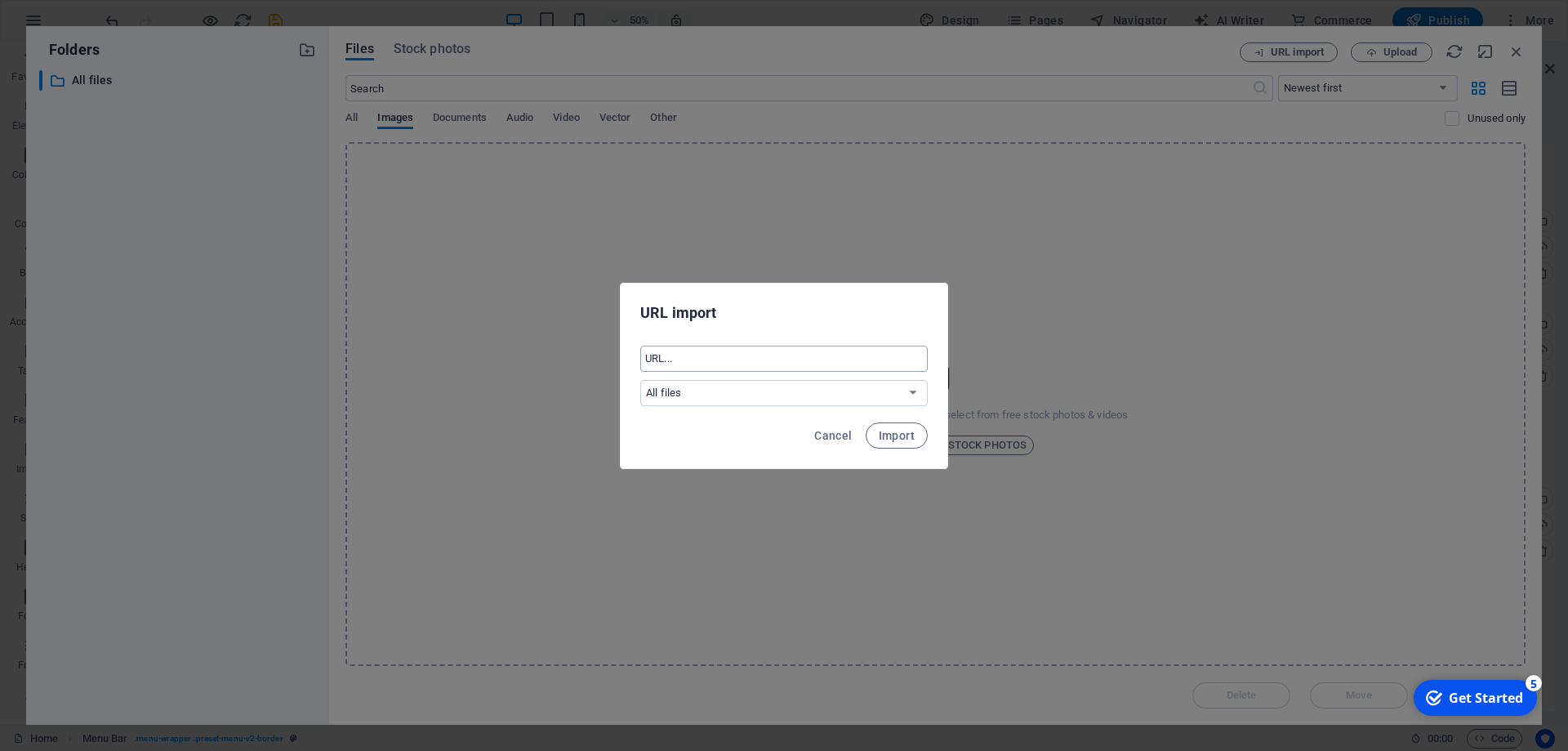
click at [705, 355] on input "text" at bounding box center [784, 359] width 288 height 26
paste input "https://ptmservices.co.uk/images/ptmlogo.png"
click at [641, 380] on select "All files" at bounding box center [784, 393] width 288 height 26
click at [793, 353] on input "https://ptmservices.co.uk/images/ptmlogo.png" at bounding box center [784, 359] width 288 height 26
drag, startPoint x: 773, startPoint y: 352, endPoint x: 963, endPoint y: 352, distance: 190.0
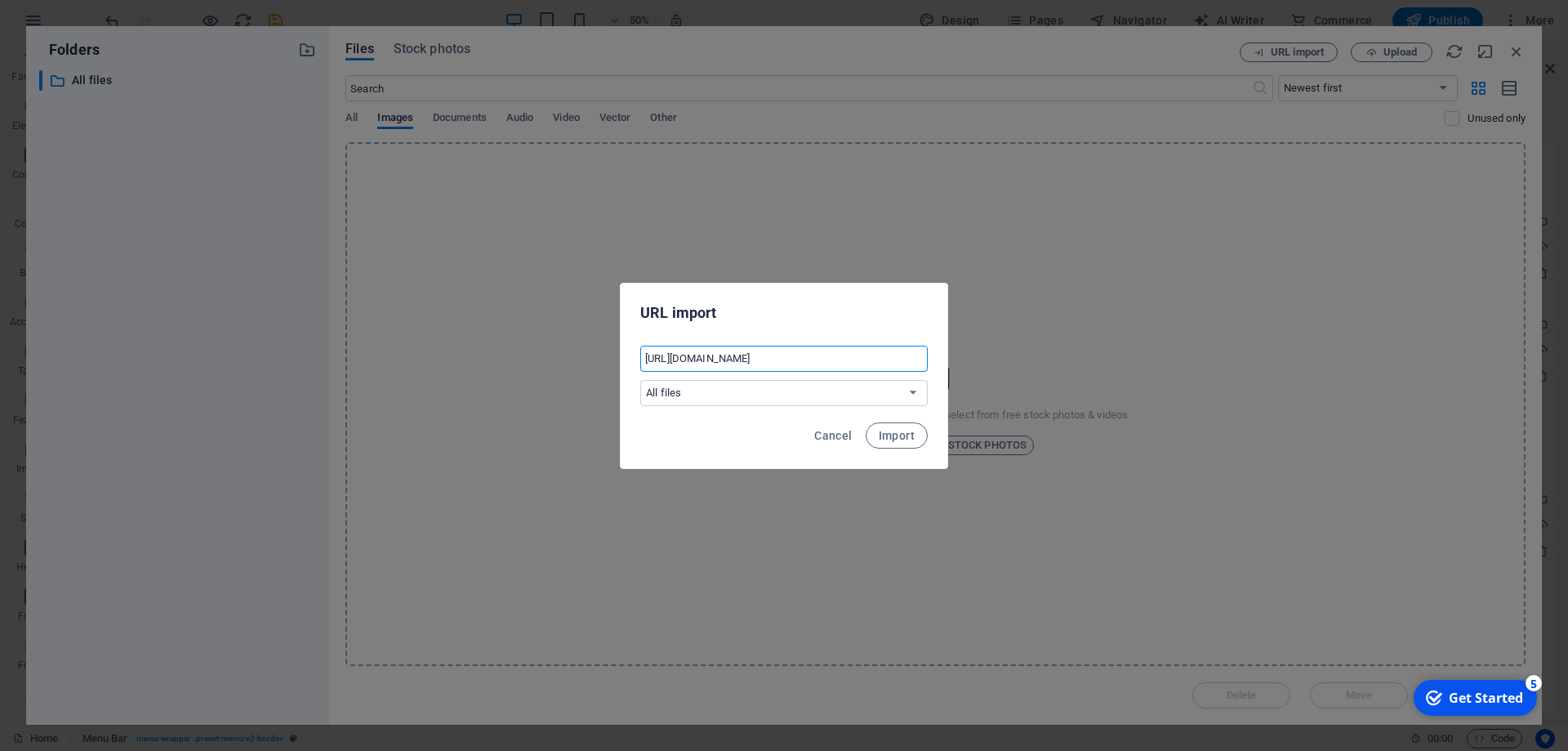
click at [927, 352] on input "https://ptmservices.co.uk/images/ptmlogo.png" at bounding box center [784, 359] width 288 height 26
type input "https://ptmservices.co.uk/"
click at [890, 435] on span "Import" at bounding box center [896, 435] width 36 height 13
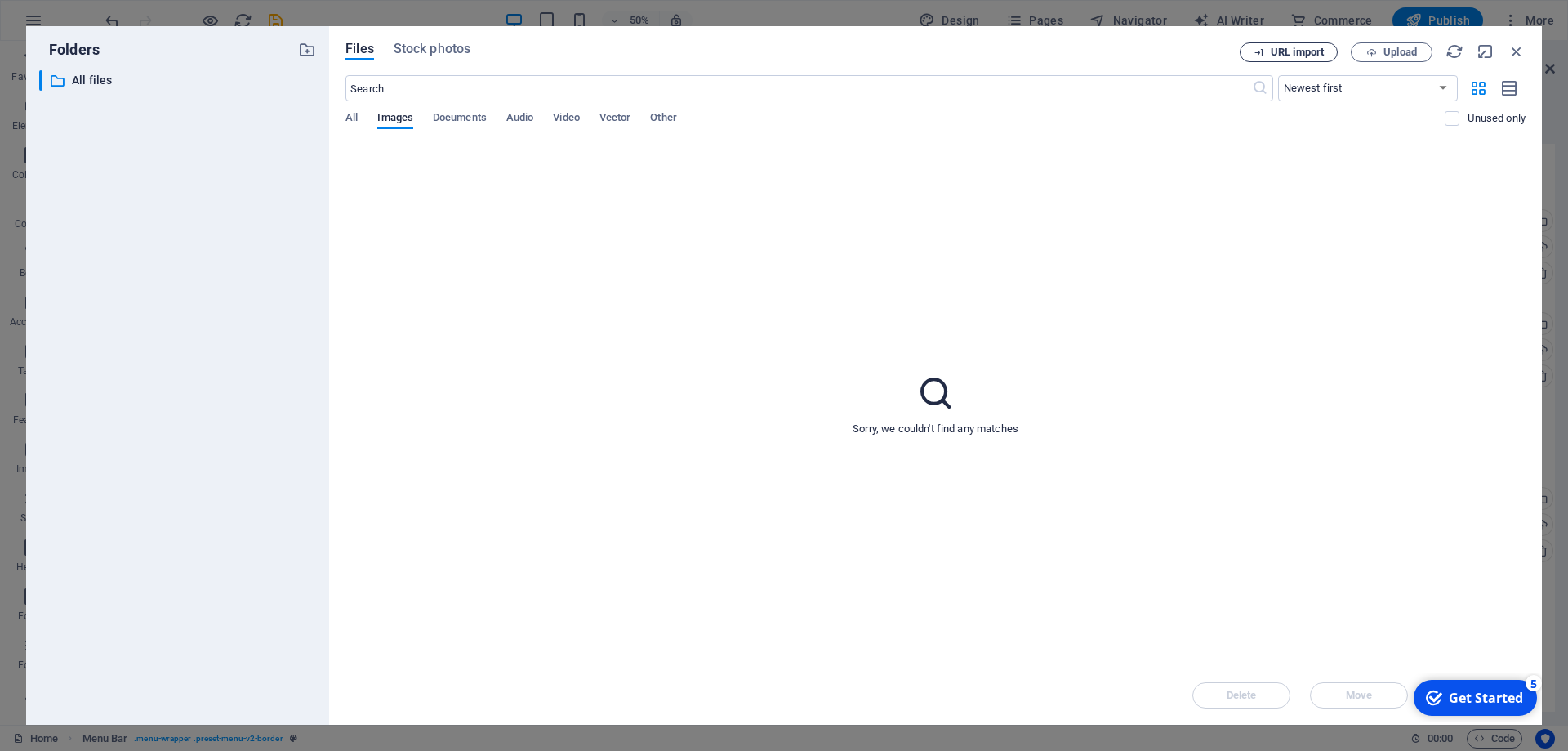
click at [1290, 51] on span "URL import" at bounding box center [1296, 52] width 53 height 10
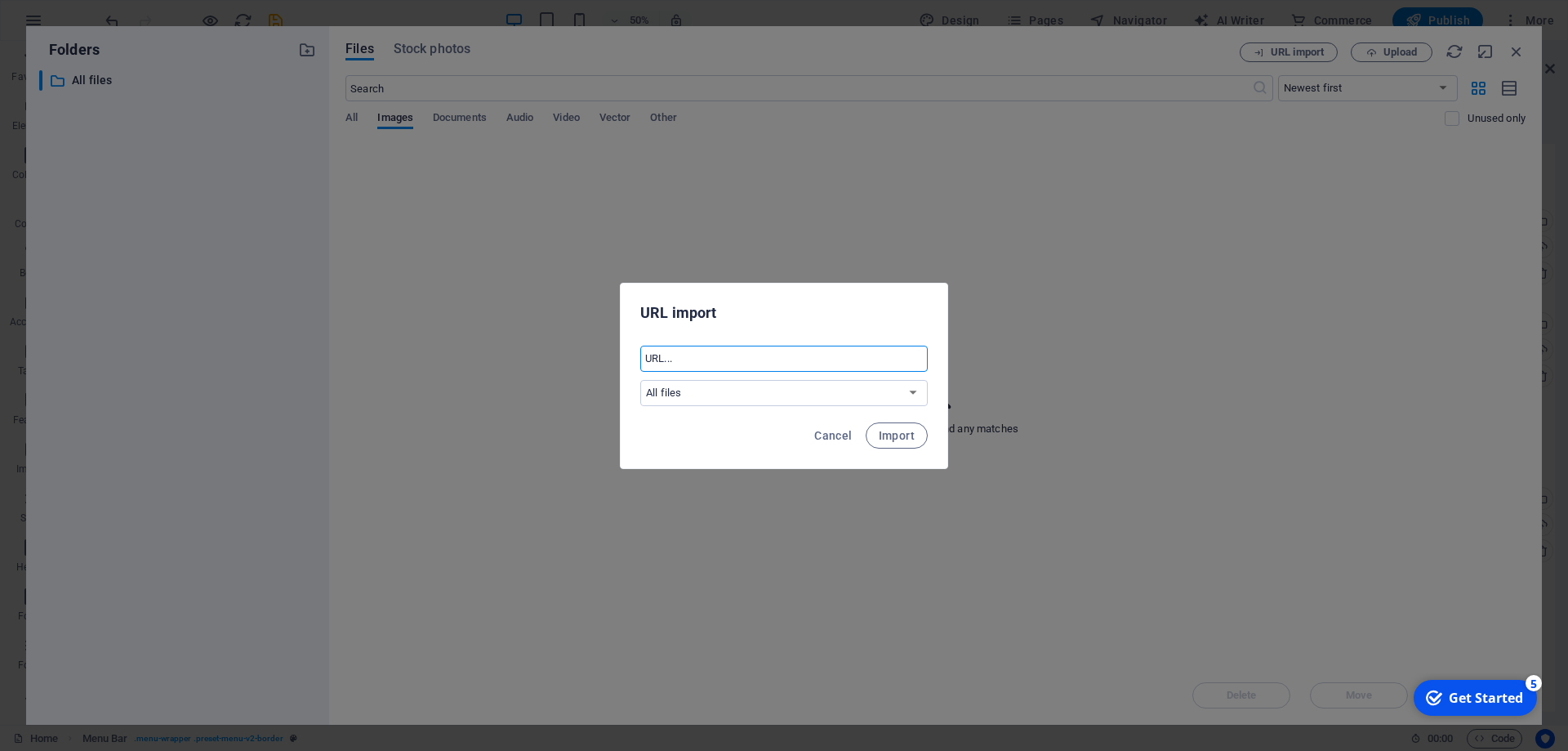
click at [733, 361] on input "text" at bounding box center [784, 359] width 288 height 26
click at [641, 380] on select "All files" at bounding box center [784, 393] width 288 height 26
click at [731, 392] on select "All files" at bounding box center [784, 393] width 288 height 26
click at [738, 362] on input "text" at bounding box center [784, 359] width 288 height 26
paste input "https://ptmservices.co.uk/images/ptmlogo.png"
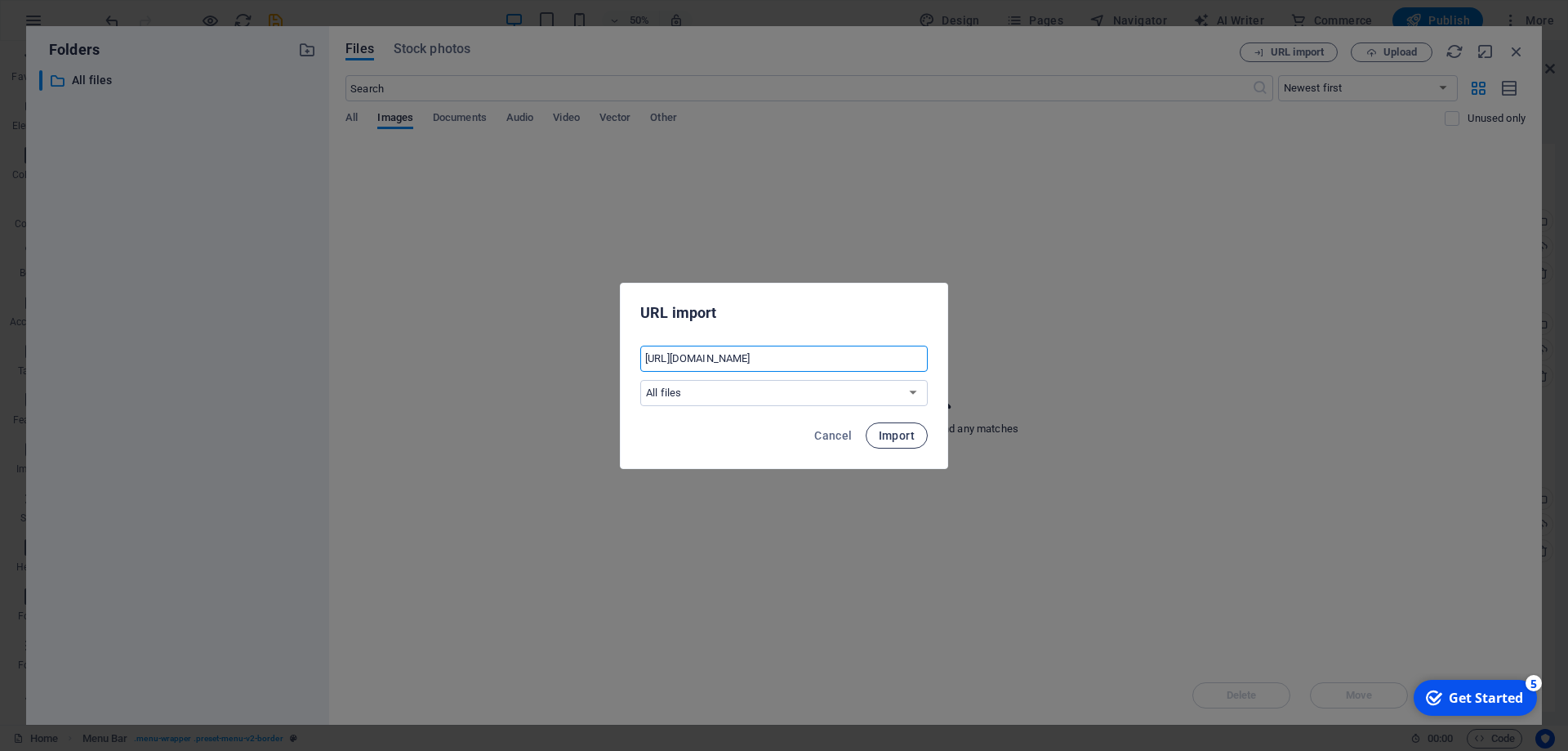
type input "https://ptmservices.co.uk/images/ptmlogo.png"
click at [892, 433] on span "Import" at bounding box center [896, 435] width 36 height 13
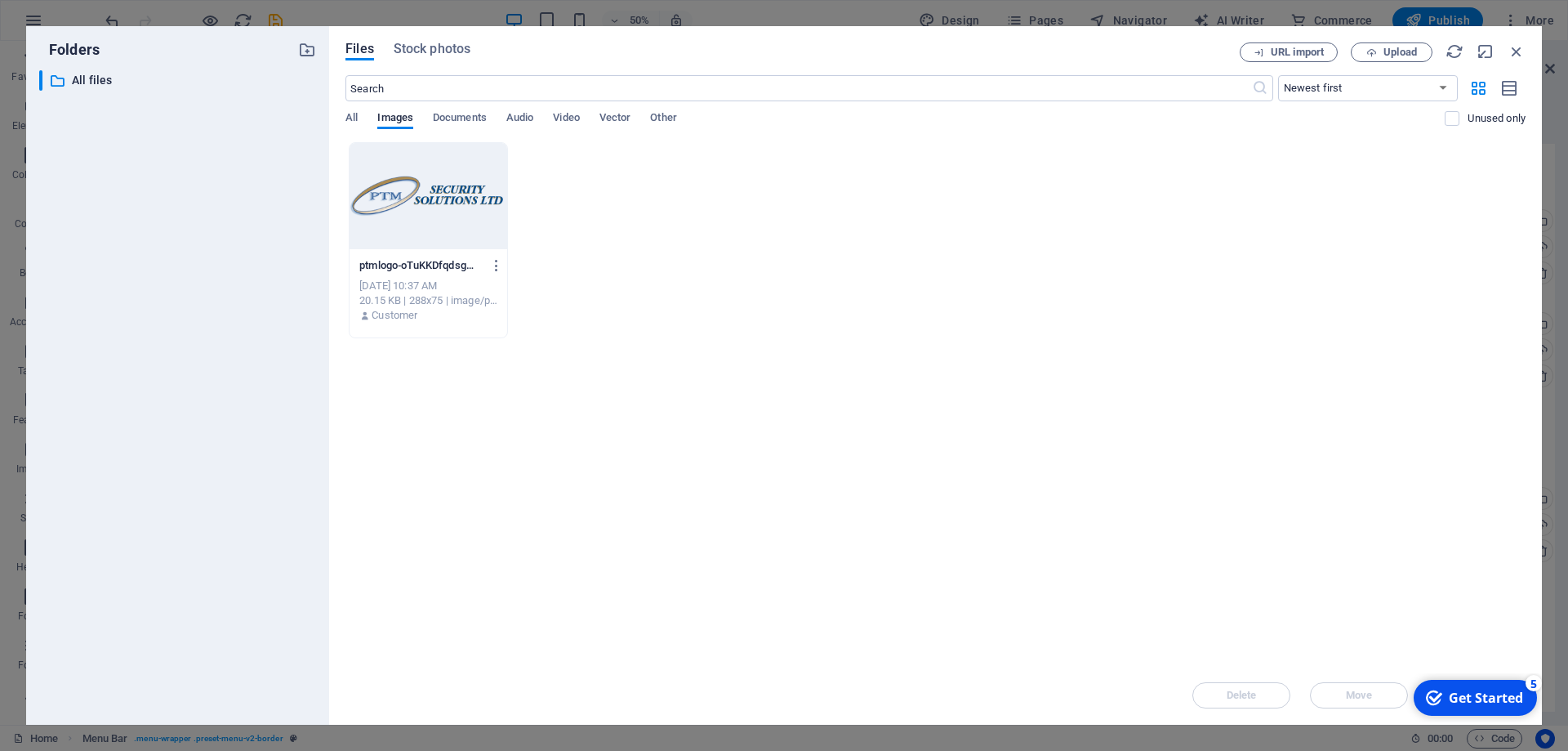
click at [423, 191] on div at bounding box center [429, 196] width 158 height 106
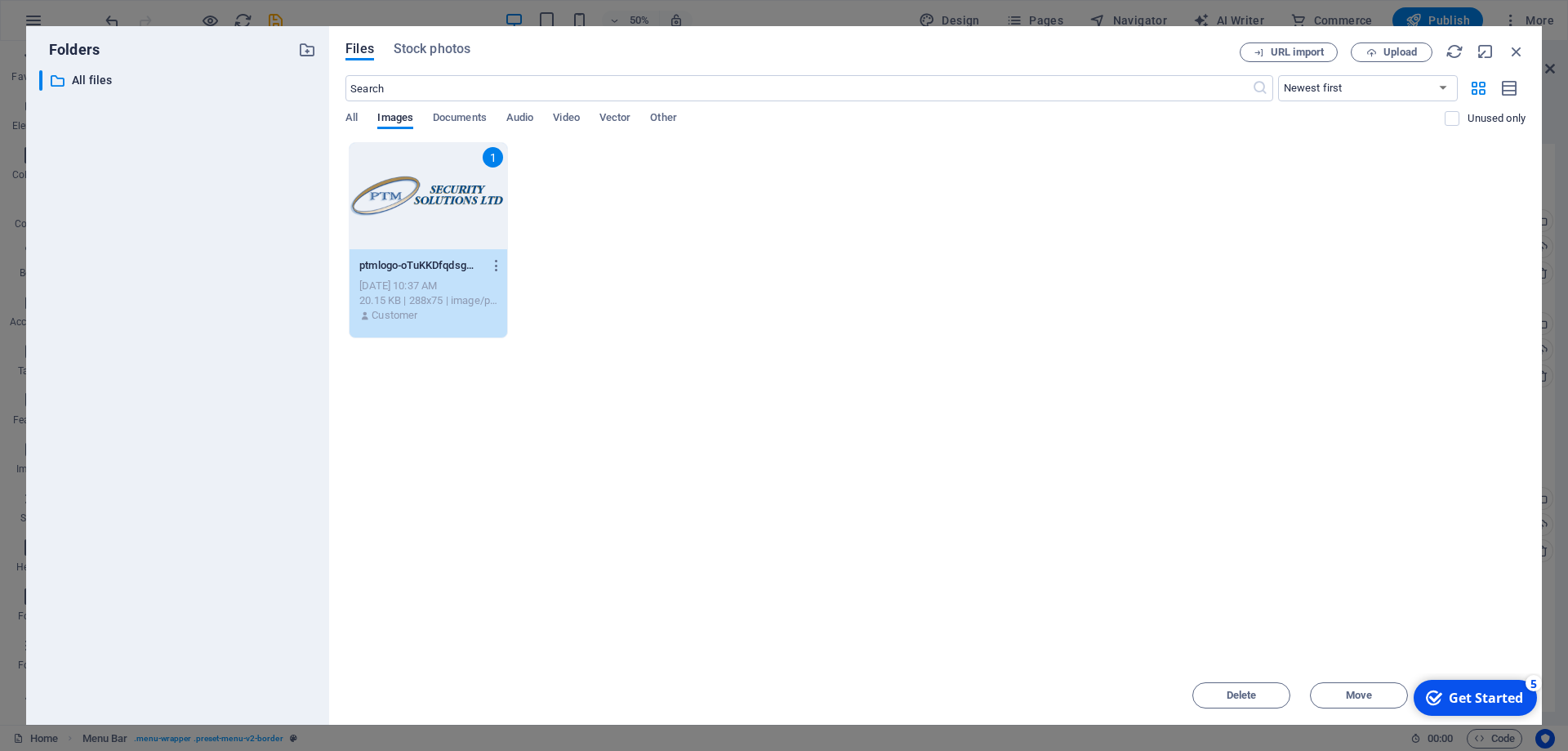
click at [430, 163] on div "1" at bounding box center [429, 196] width 158 height 106
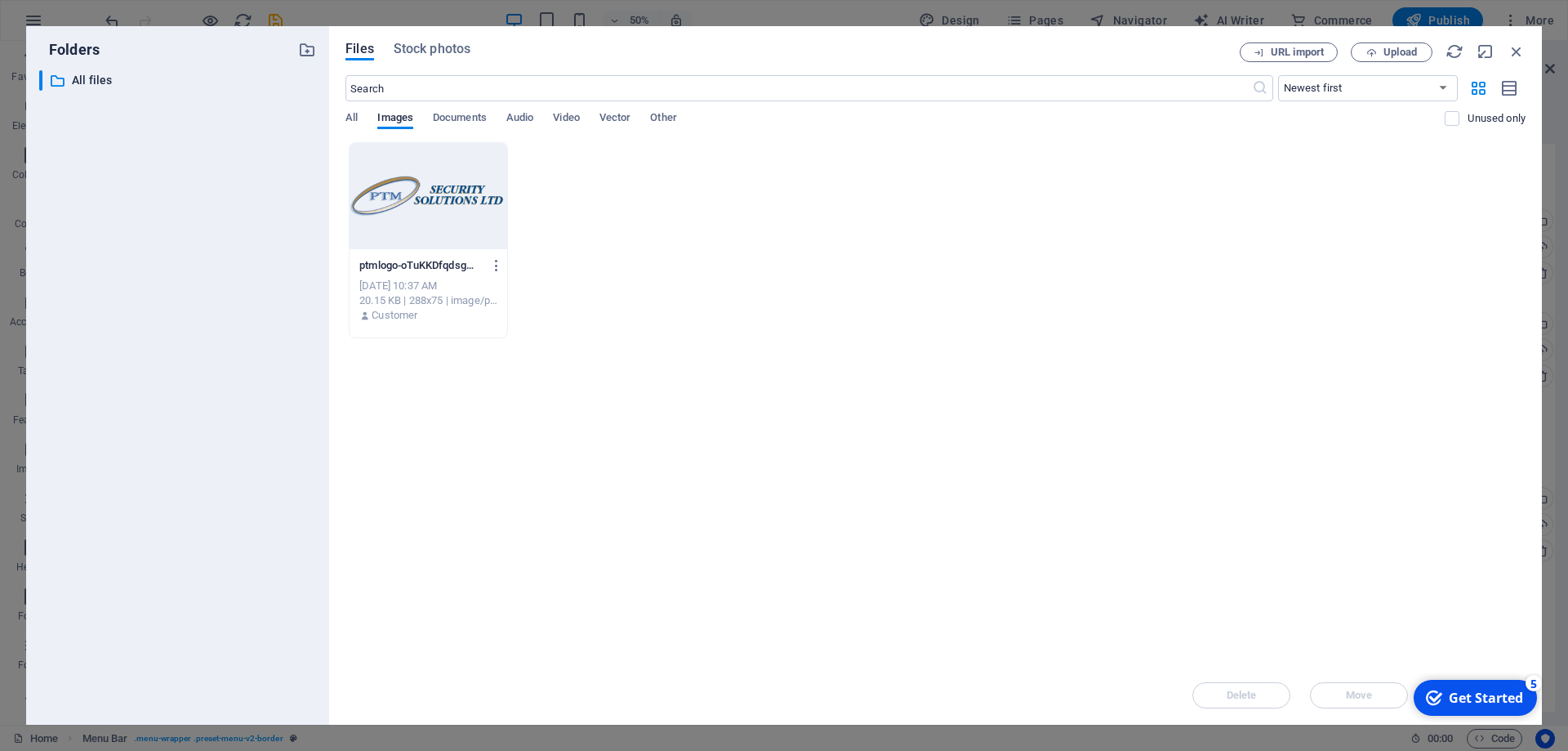
click at [430, 163] on div at bounding box center [429, 196] width 158 height 106
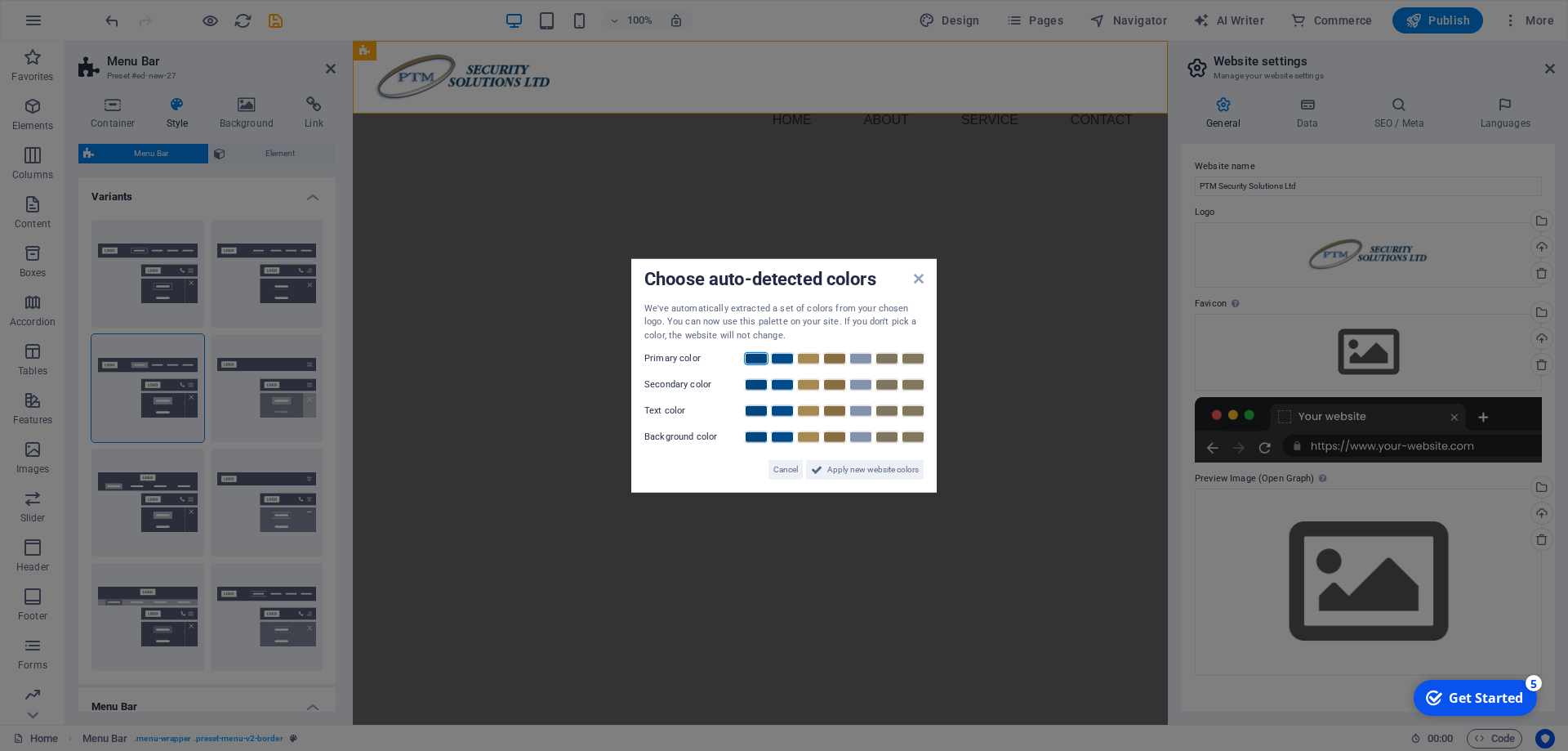
click at [763, 359] on link at bounding box center [756, 358] width 25 height 13
click at [809, 386] on link at bounding box center [808, 384] width 25 height 13
click at [761, 413] on link at bounding box center [756, 410] width 25 height 13
click at [865, 468] on span "Apply new website colors" at bounding box center [873, 470] width 92 height 20
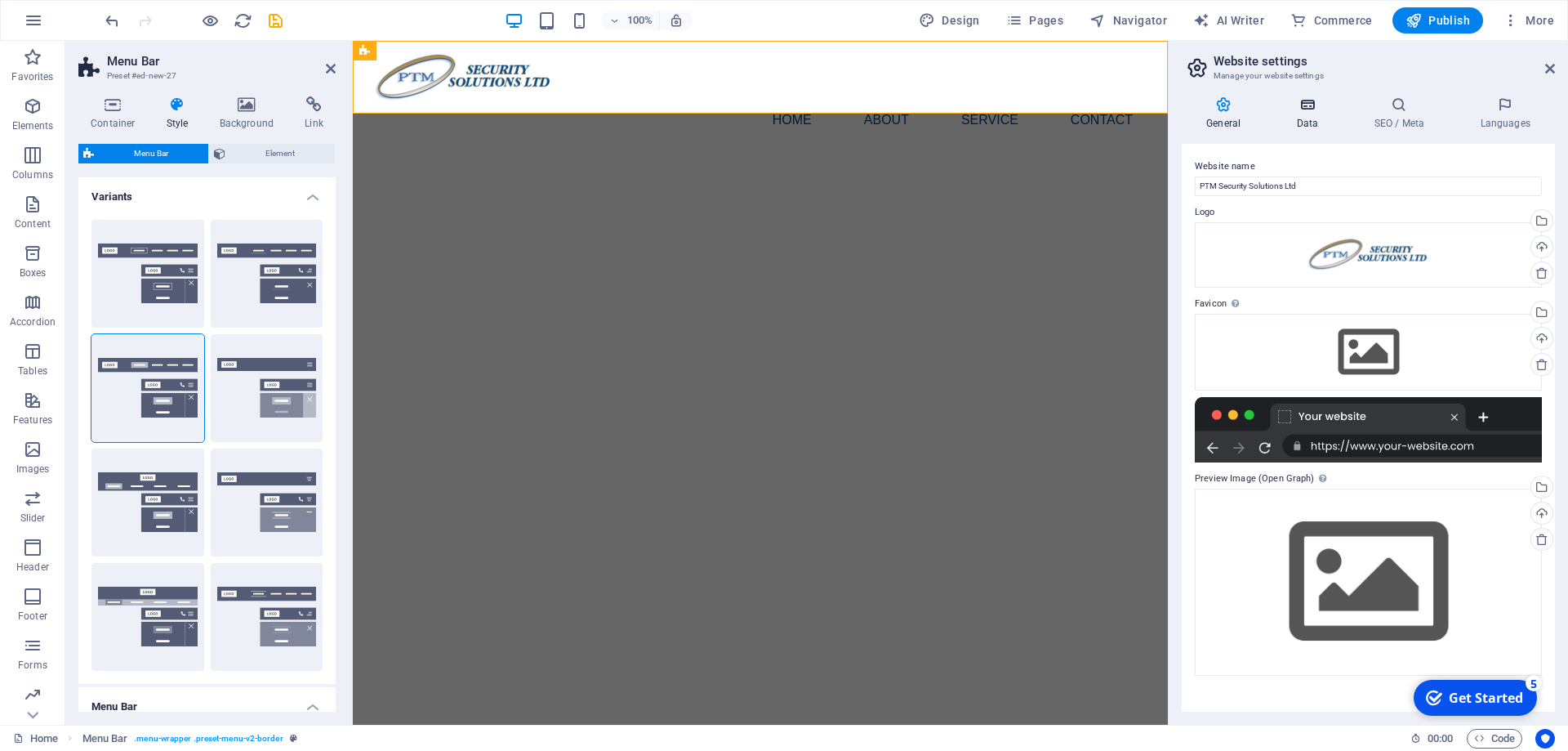
click at [1301, 108] on icon at bounding box center [1306, 104] width 71 height 16
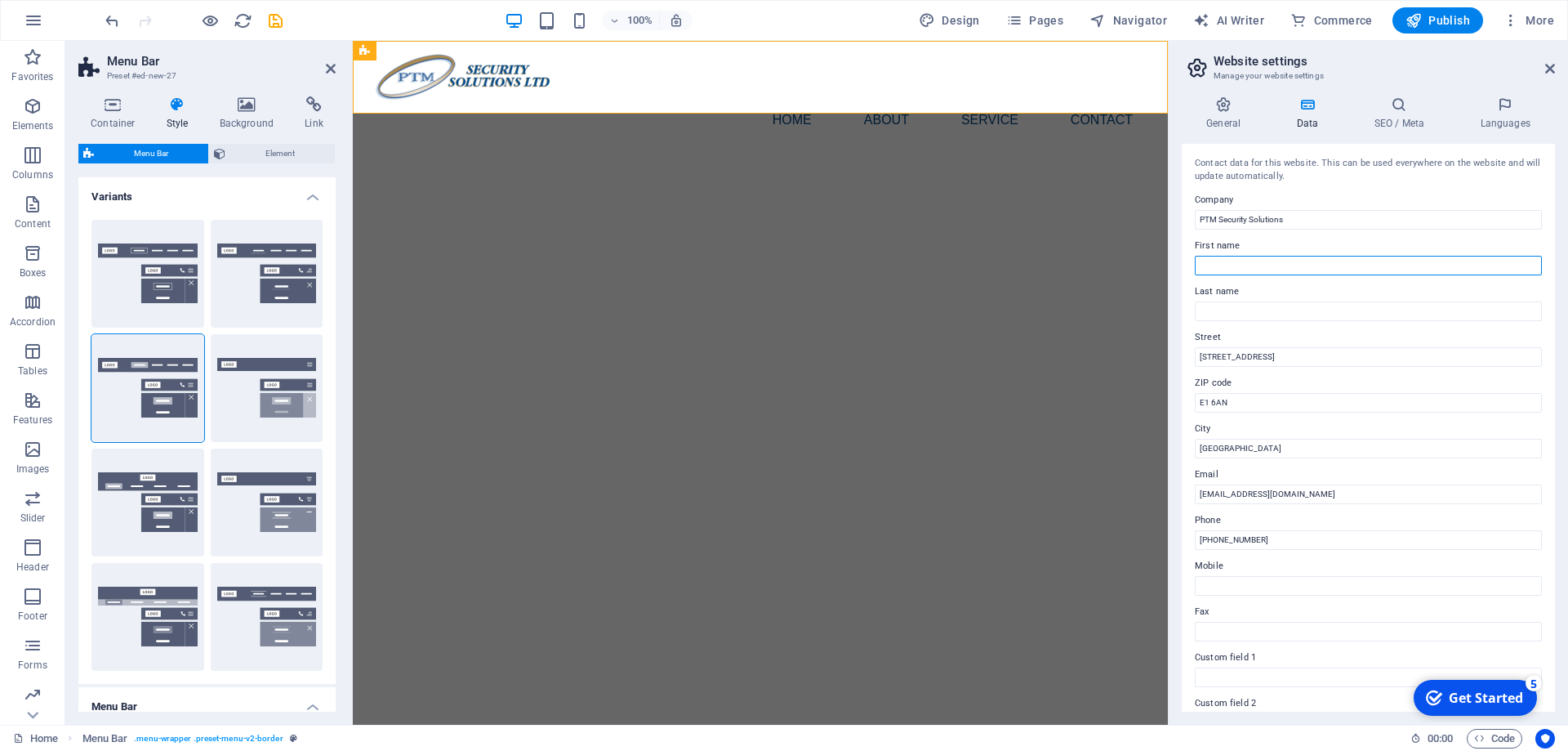
click at [1259, 266] on input "First name" at bounding box center [1367, 266] width 347 height 20
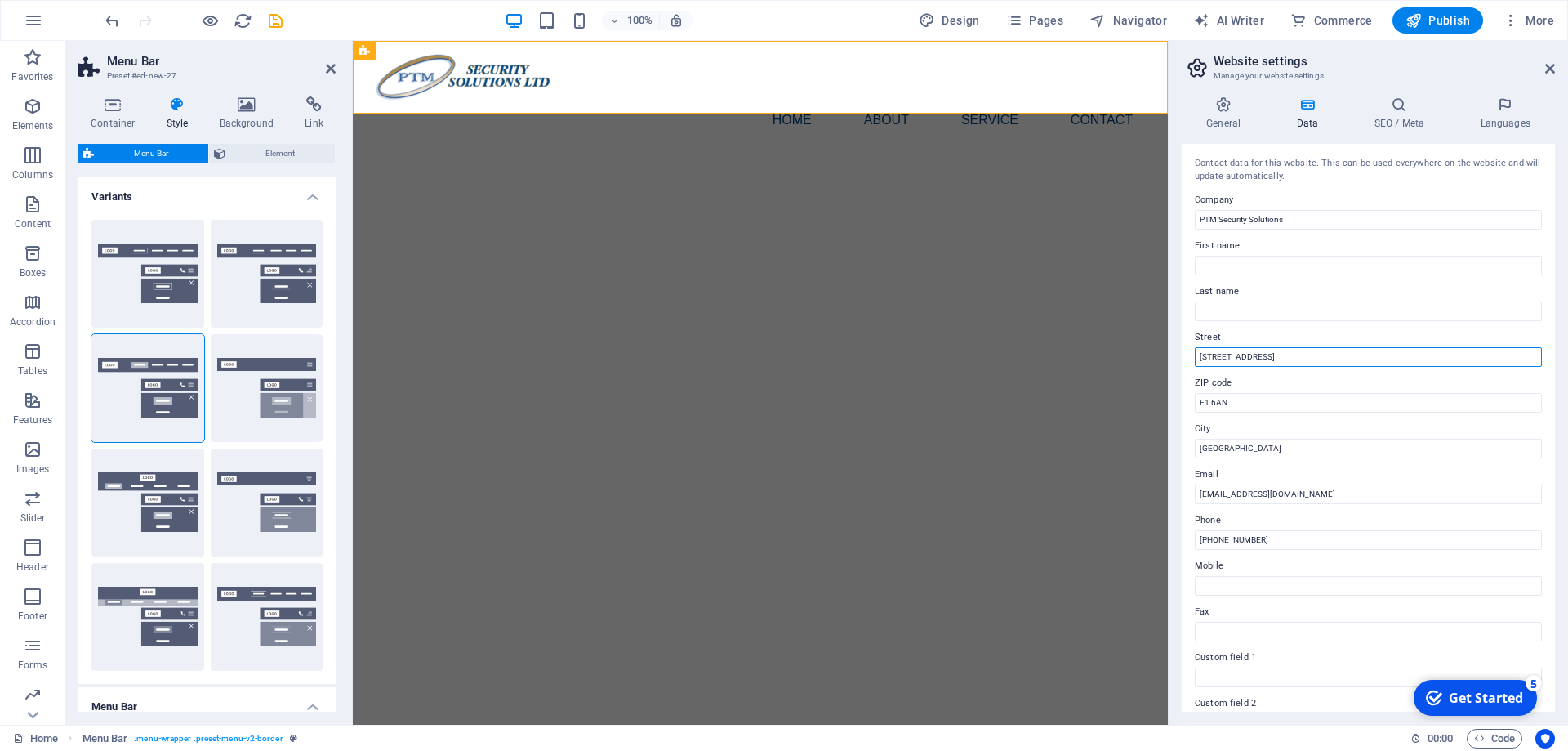
drag, startPoint x: 1294, startPoint y: 364, endPoint x: 1212, endPoint y: 355, distance: 82.5
click at [1194, 362] on input "1234 Security Lane" at bounding box center [1367, 357] width 347 height 20
type input "80 Abercorn Street"
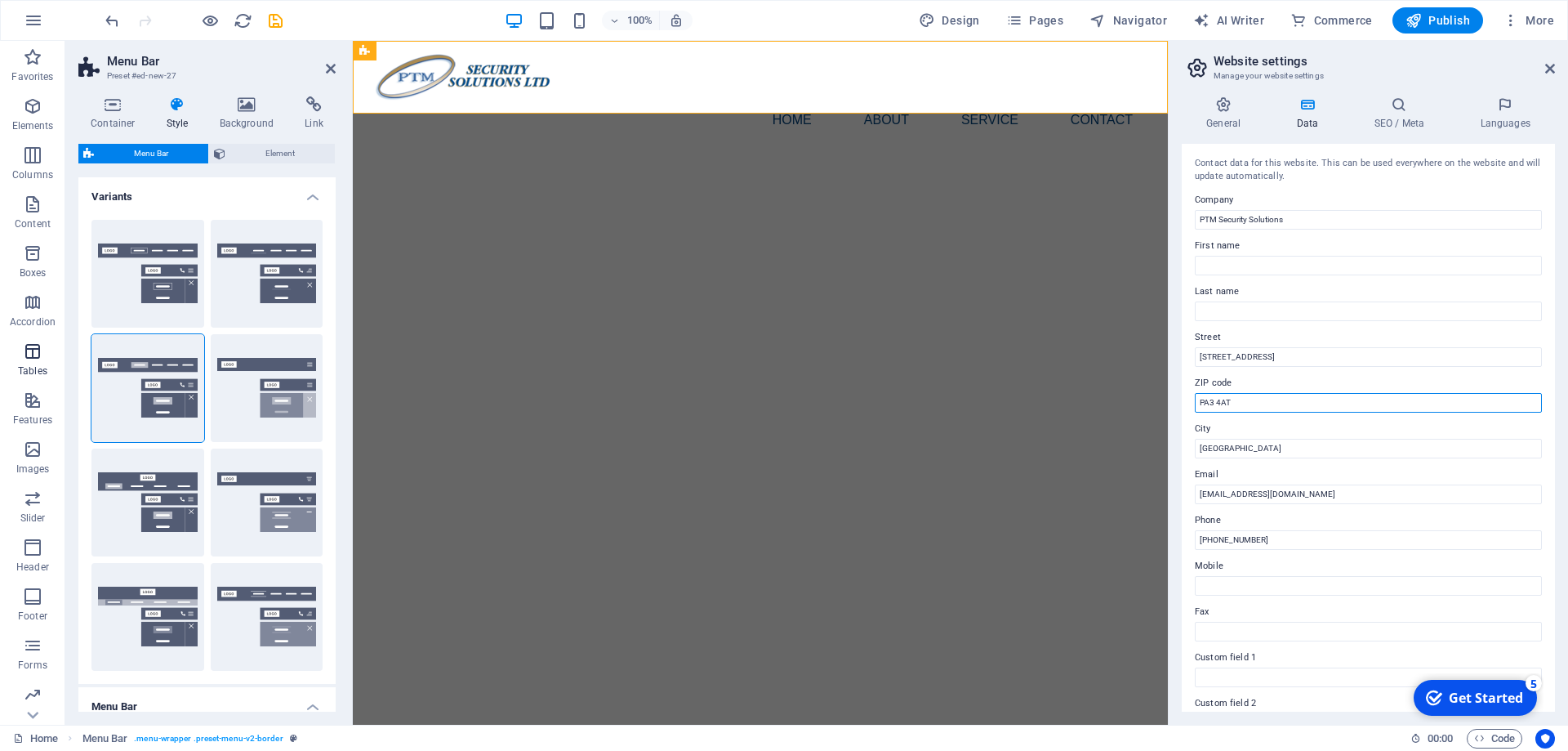
type input "PA3 4AT"
click at [1333, 449] on input "London" at bounding box center [1367, 449] width 347 height 20
type input "L"
type input "p"
type input "P"
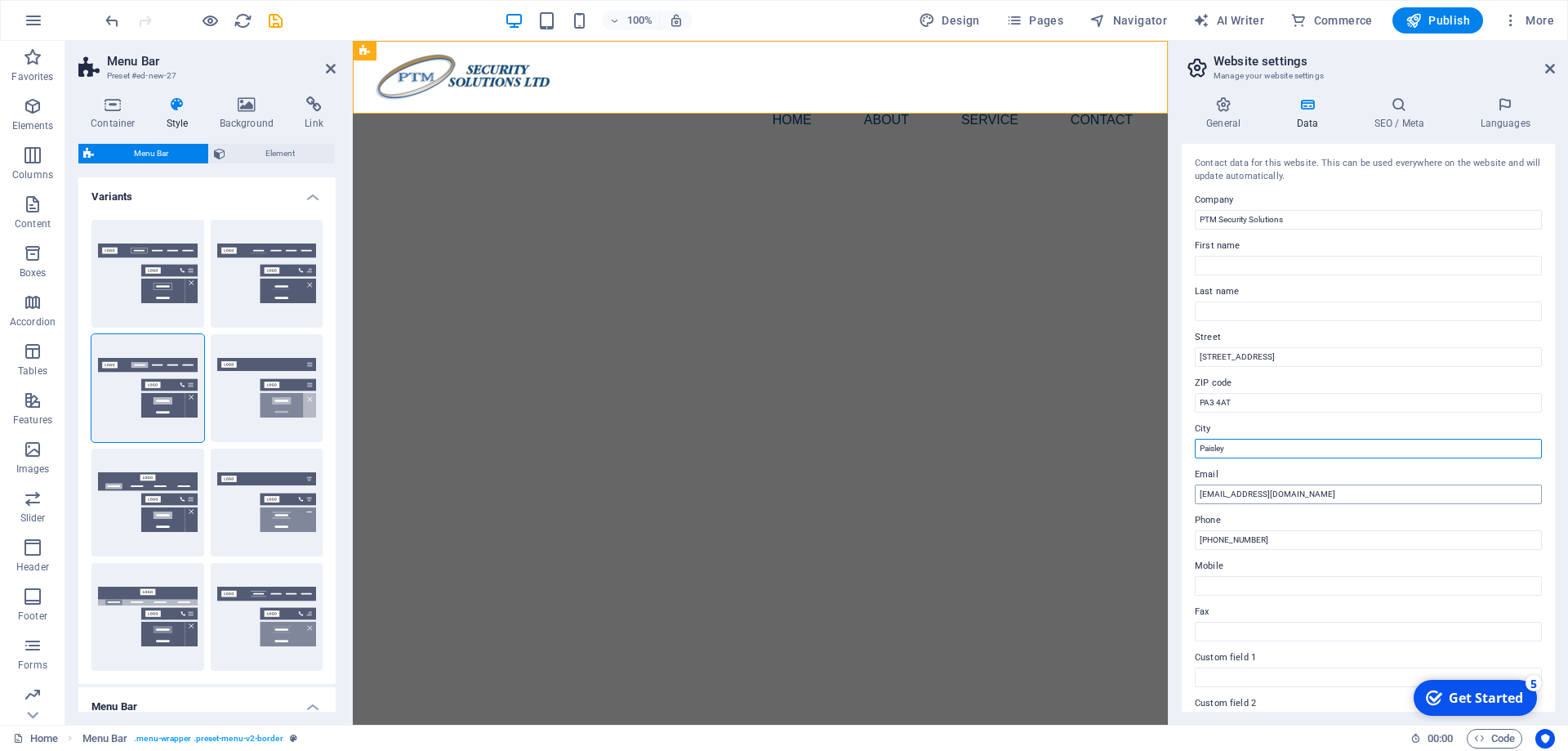
type input "Paisley"
click at [1354, 495] on input "info@ptmsecurity.com" at bounding box center [1367, 494] width 347 height 20
type input "i"
type input "admin@ptmservices.co.uk"
type input "0141 849 1425"
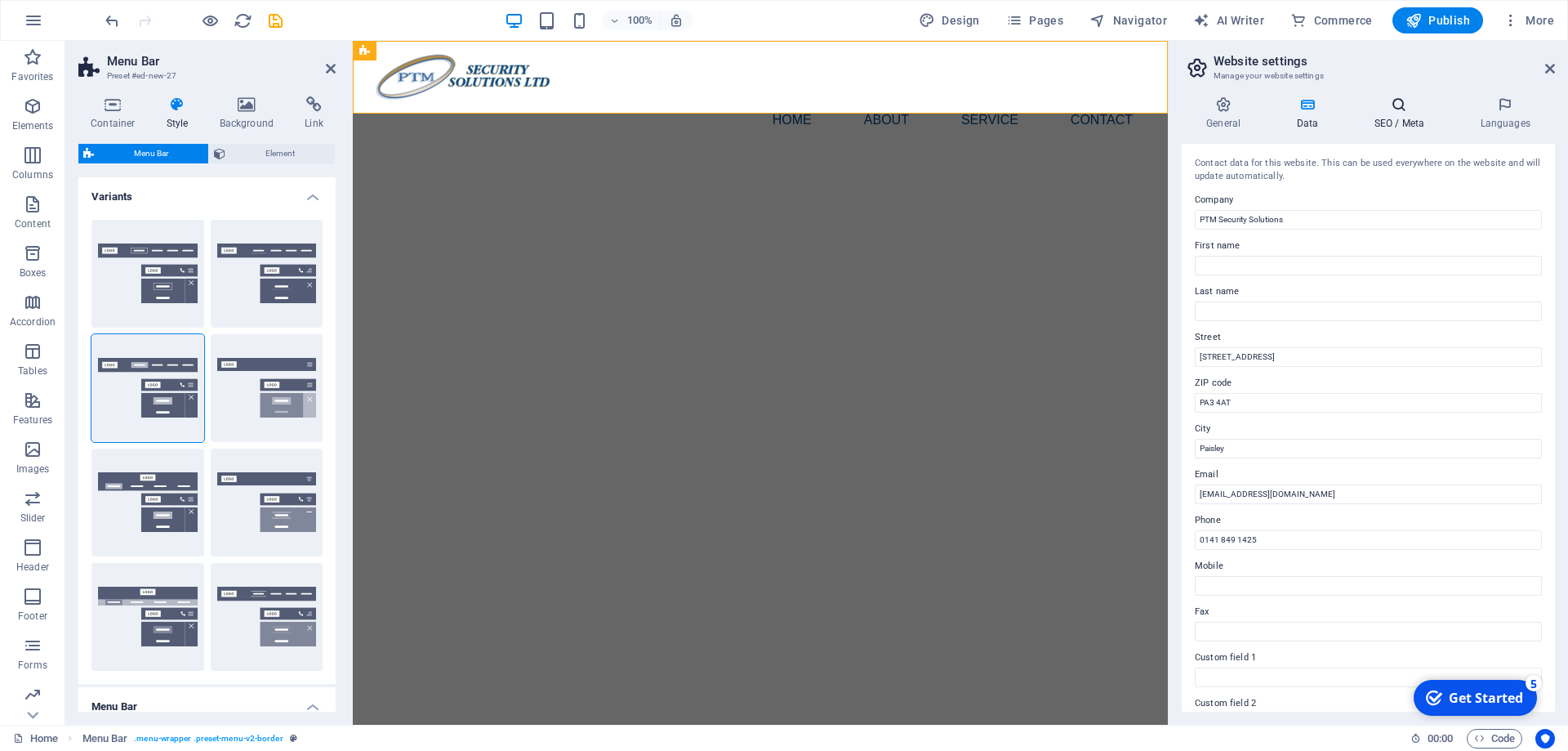
click at [1413, 109] on icon at bounding box center [1399, 104] width 100 height 16
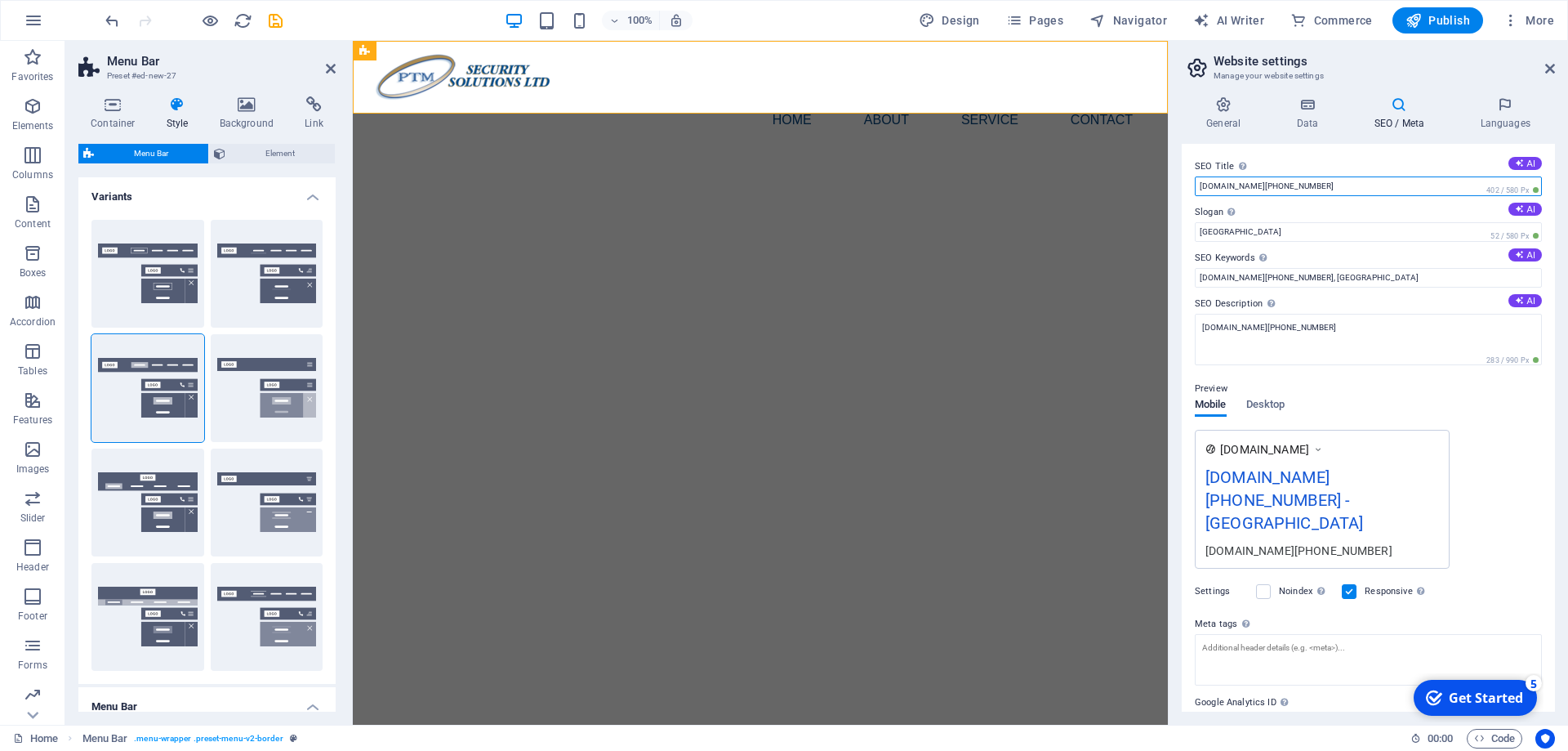
drag, startPoint x: 1377, startPoint y: 185, endPoint x: 1040, endPoint y: 171, distance: 337.3
click at [1194, 176] on input "awesome-faraday.178-62-58-195.plesk.page" at bounding box center [1367, 186] width 347 height 20
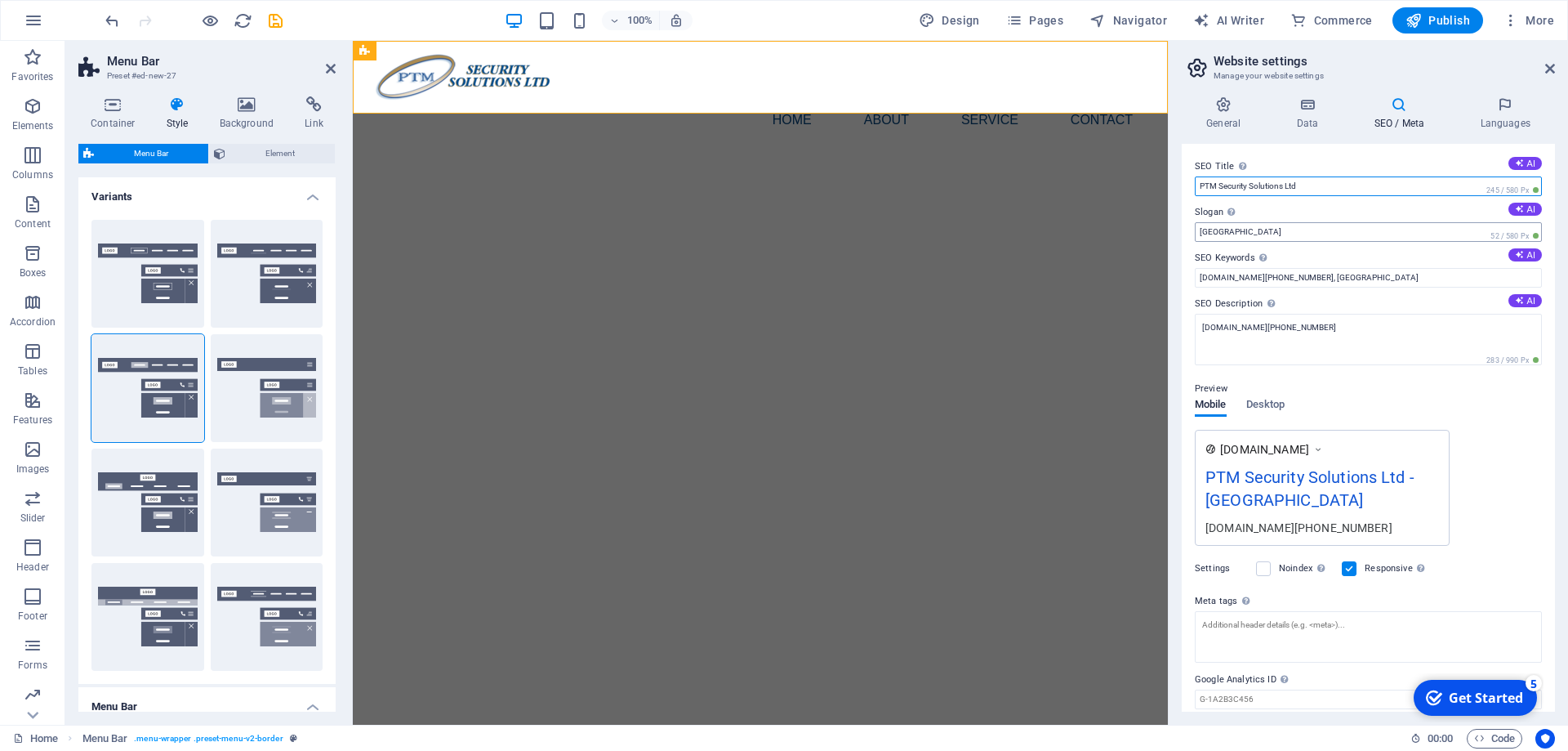
type input "PTM Security Solutions Ltd"
click at [1260, 230] on input "Berlin" at bounding box center [1367, 232] width 347 height 20
drag, startPoint x: 1181, startPoint y: 225, endPoint x: 1077, endPoint y: 218, distance: 104.2
click at [1194, 222] on input "Berlin" at bounding box center [1367, 232] width 347 height 20
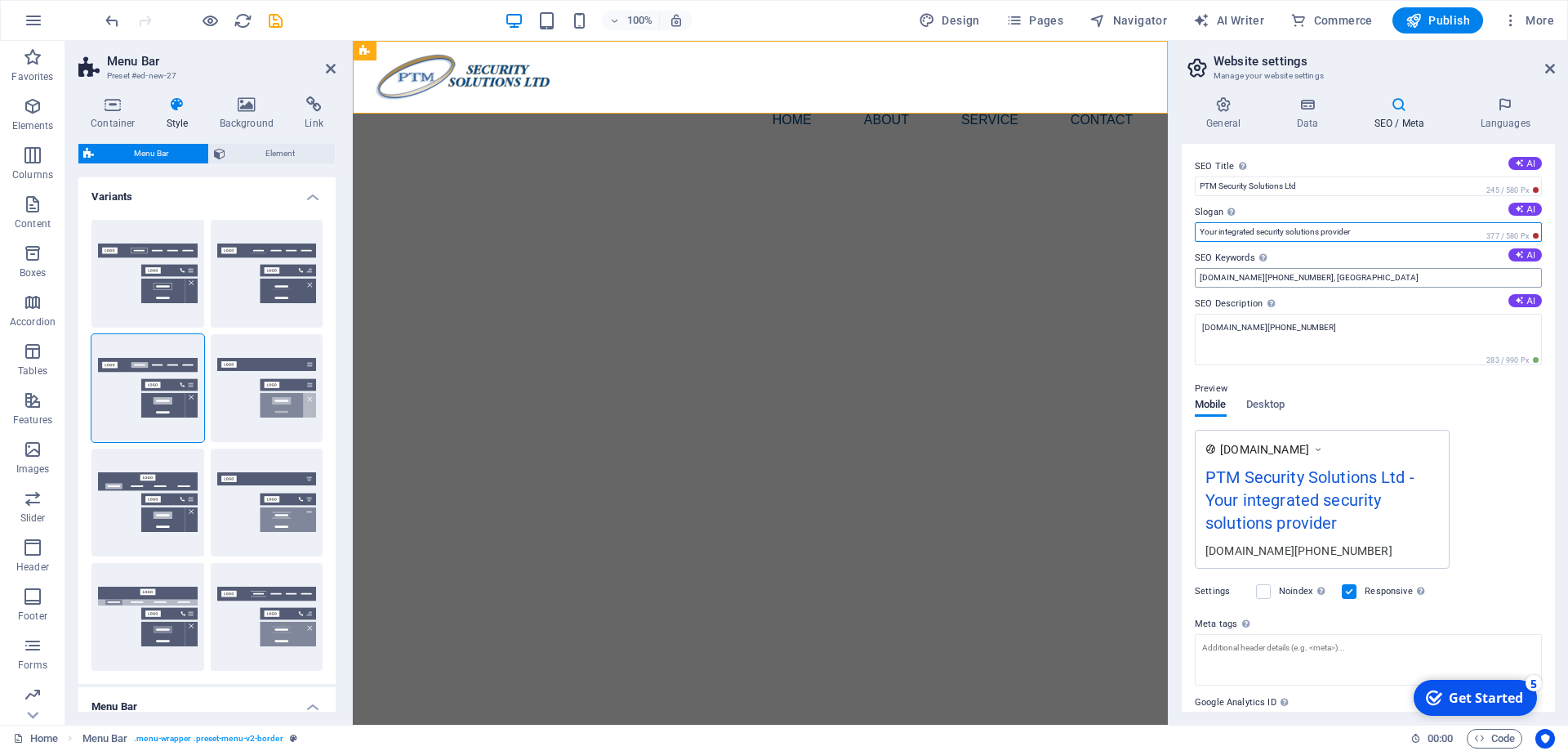
type input "Your integrated security solutions provider"
drag, startPoint x: 1394, startPoint y: 276, endPoint x: 1001, endPoint y: 270, distance: 393.0
click at [1194, 270] on input "awesome-faraday.178-62-58-195.plesk.page, Berlin" at bounding box center [1367, 278] width 347 height 20
type input "door entry systems, access control systems, car park barrier systems, building …"
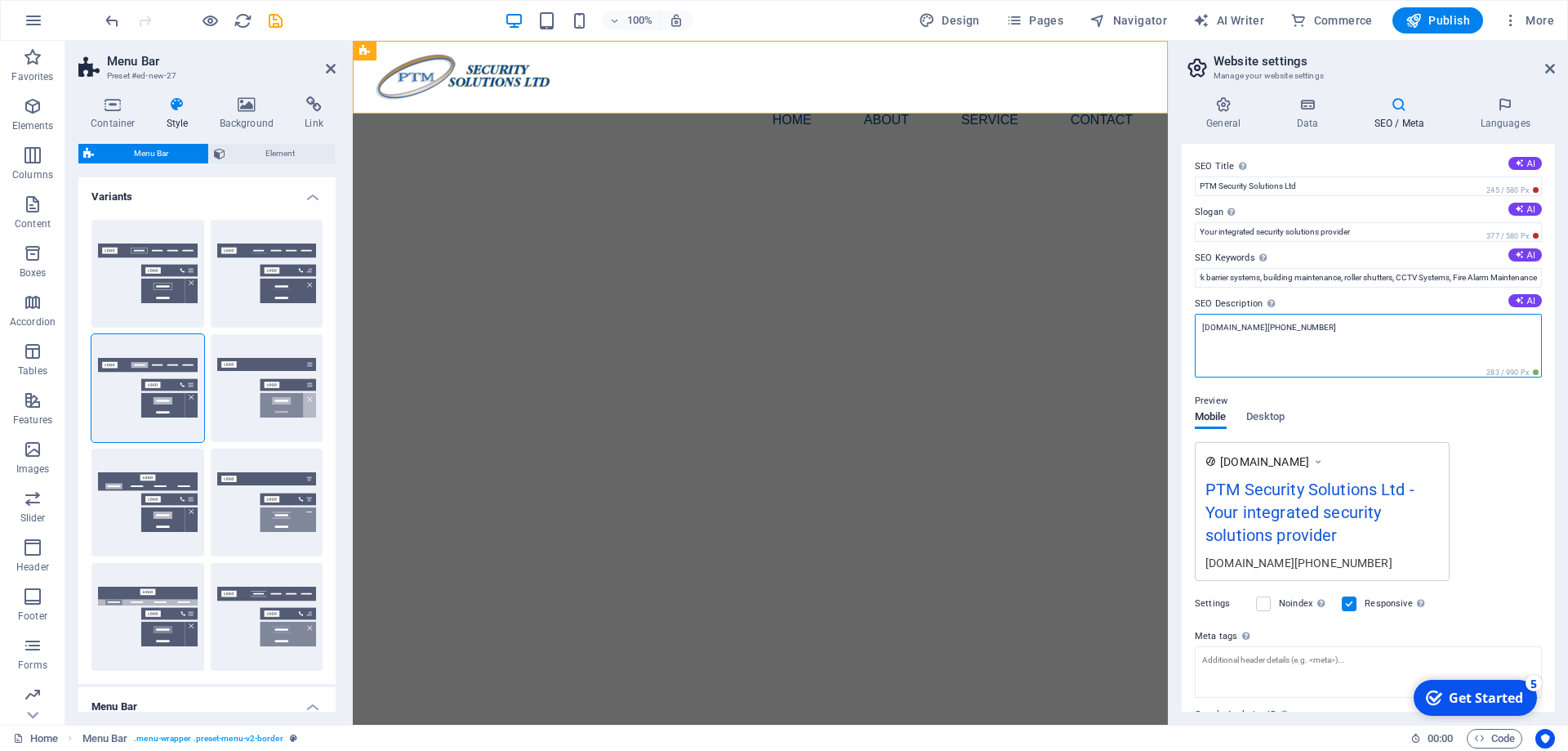
drag, startPoint x: 1408, startPoint y: 335, endPoint x: 1136, endPoint y: 315, distance: 272.7
click at [1194, 315] on textarea "awesome-faraday.178-62-58-195.plesk.page" at bounding box center [1367, 346] width 347 height 64
paste textarea "TM is an integrated security solutions provider that installs and maintains acc…"
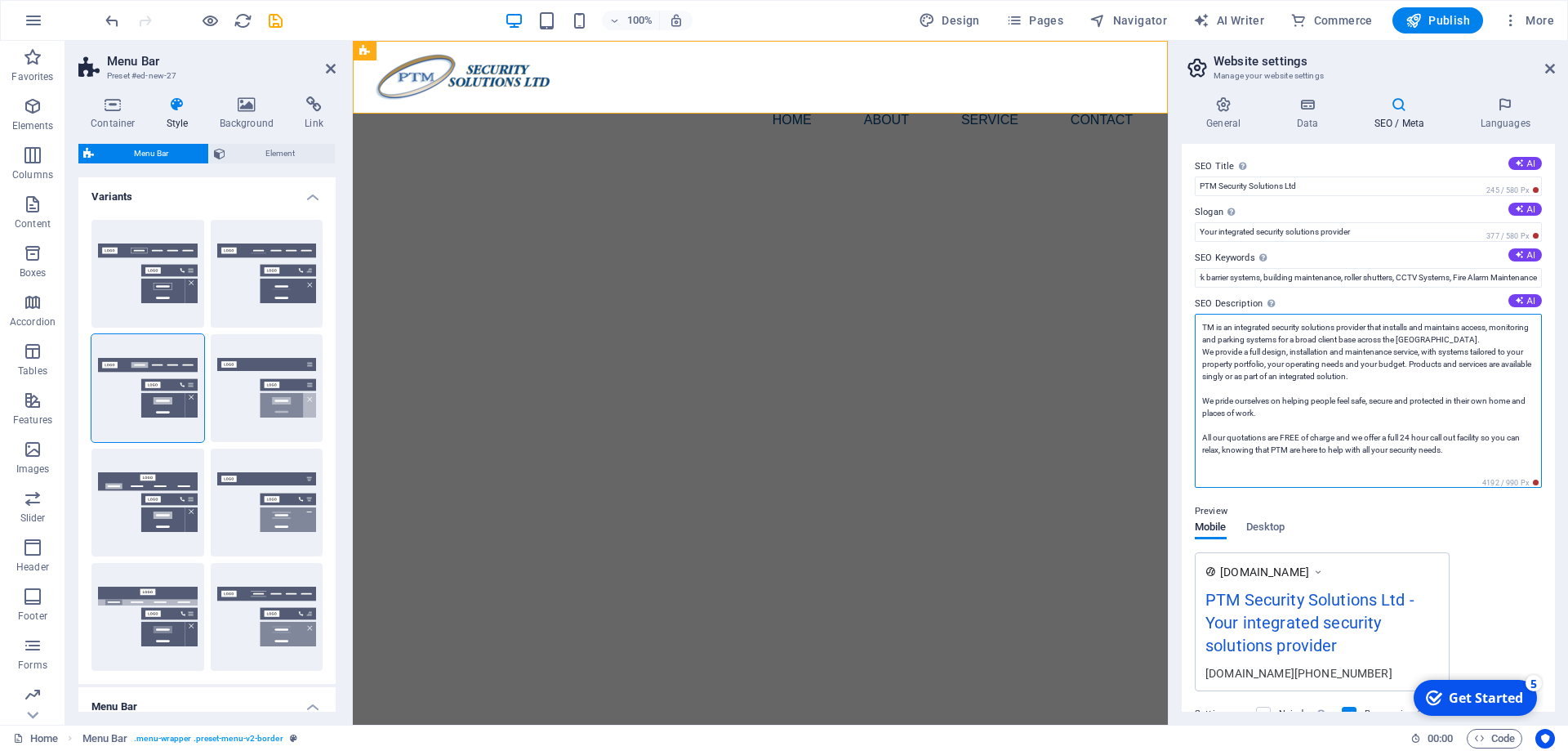
scroll to position [0, 0]
drag, startPoint x: 1454, startPoint y: 443, endPoint x: 1410, endPoint y: 374, distance: 81.8
click at [1410, 374] on textarea "TM is an integrated security solutions provider that installs and maintains acc…" at bounding box center [1367, 401] width 347 height 174
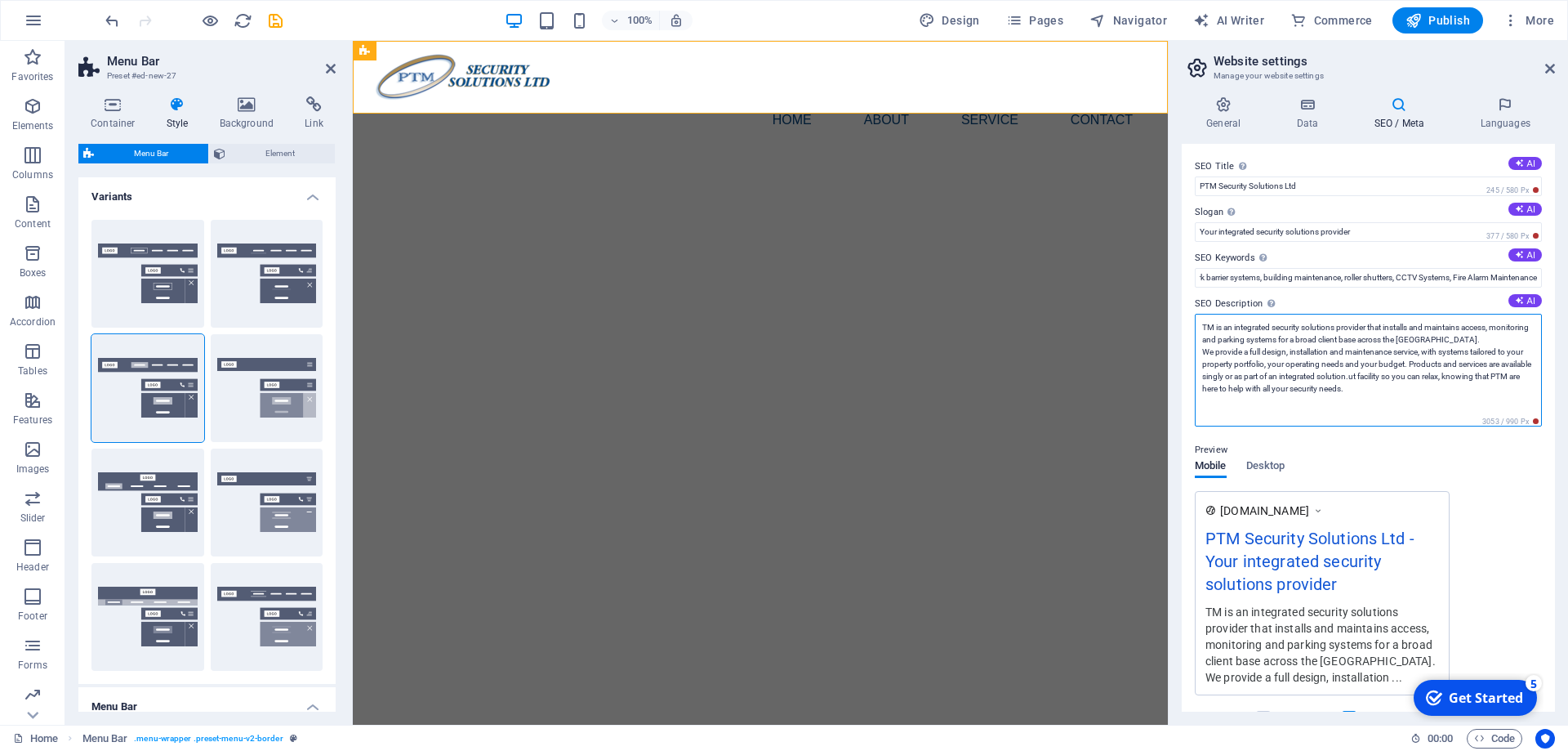
click at [1202, 350] on textarea "TM is an integrated security solutions provider that installs and maintains acc…" at bounding box center [1367, 370] width 347 height 113
drag, startPoint x: 1409, startPoint y: 363, endPoint x: 1420, endPoint y: 397, distance: 35.7
click at [1420, 397] on textarea "TM is an integrated security solutions provider that installs and maintains acc…" at bounding box center [1367, 370] width 347 height 113
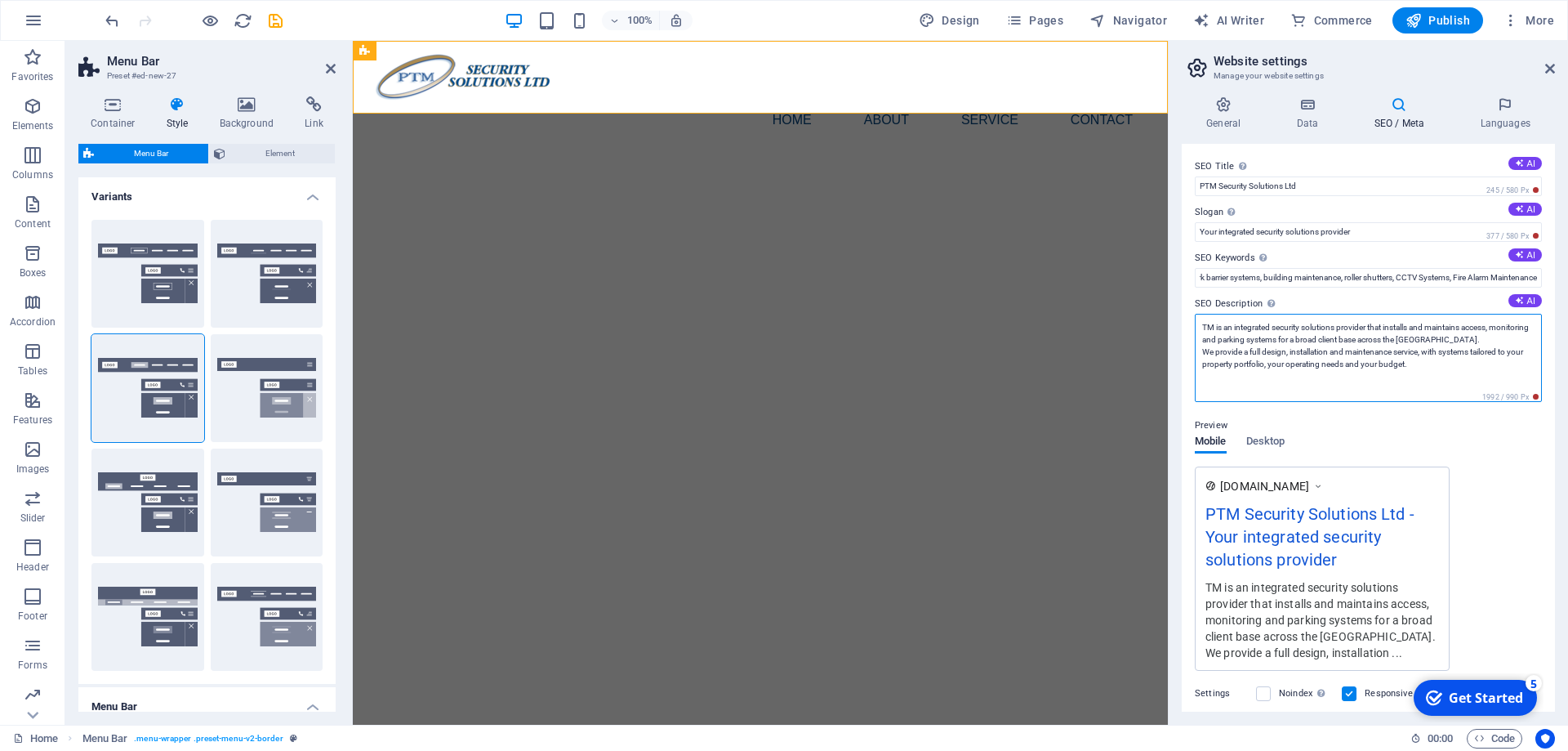
drag, startPoint x: 1406, startPoint y: 371, endPoint x: 1171, endPoint y: 351, distance: 235.8
click at [1194, 351] on textarea "TM is an integrated security solutions provider that installs and maintains acc…" at bounding box center [1367, 358] width 347 height 88
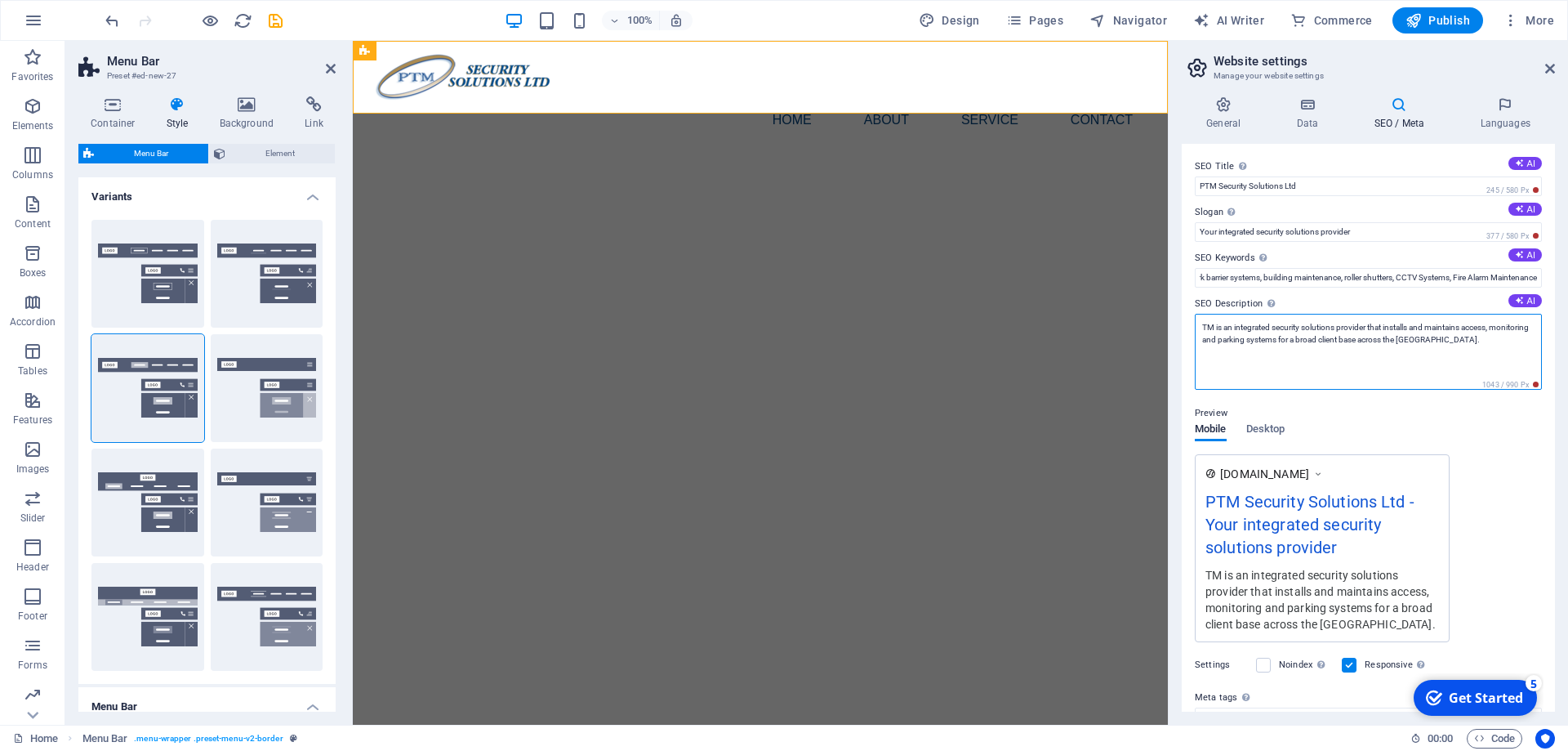
click at [1518, 340] on textarea "TM is an integrated security solutions provider that installs and maintains acc…" at bounding box center [1367, 352] width 347 height 76
click at [1204, 324] on textarea "TM is an integrated security solutions provider that installs and maintains acc…" at bounding box center [1367, 352] width 347 height 76
type textarea "We are an integrated security solutions provider that installs and maintains ac…"
click at [1322, 109] on icon at bounding box center [1306, 104] width 71 height 16
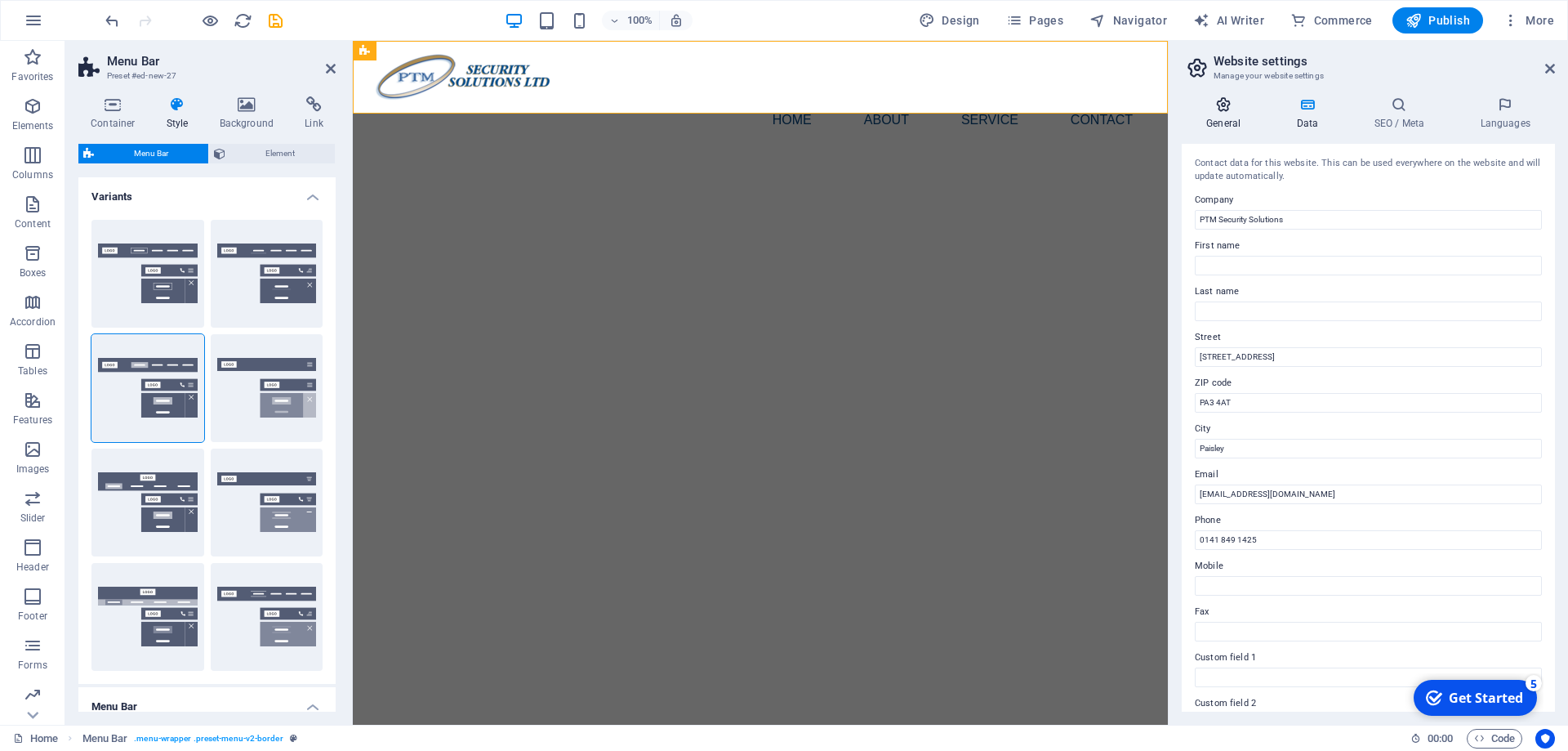
click at [1214, 109] on icon at bounding box center [1222, 104] width 83 height 16
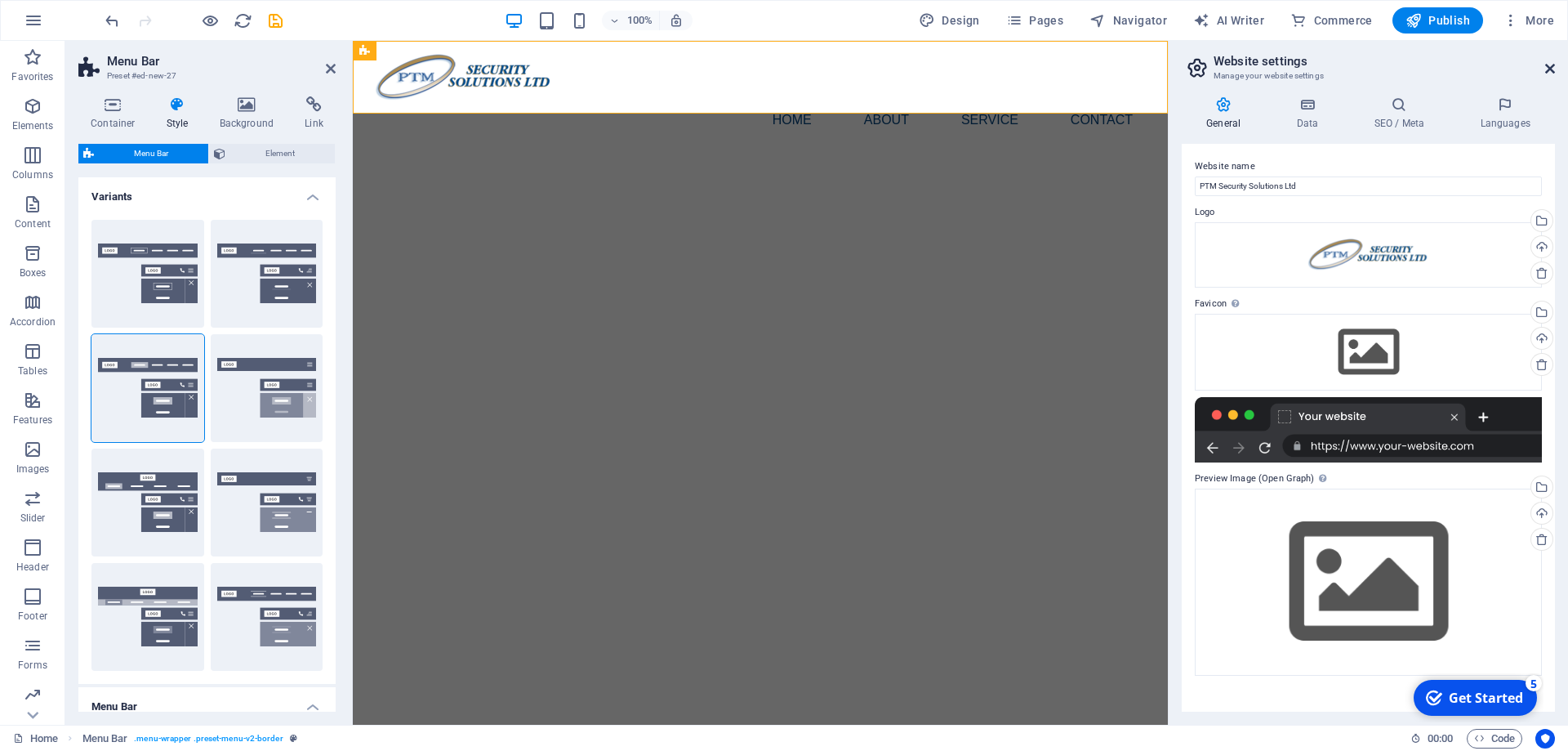
click at [1551, 64] on icon at bounding box center [1550, 68] width 10 height 13
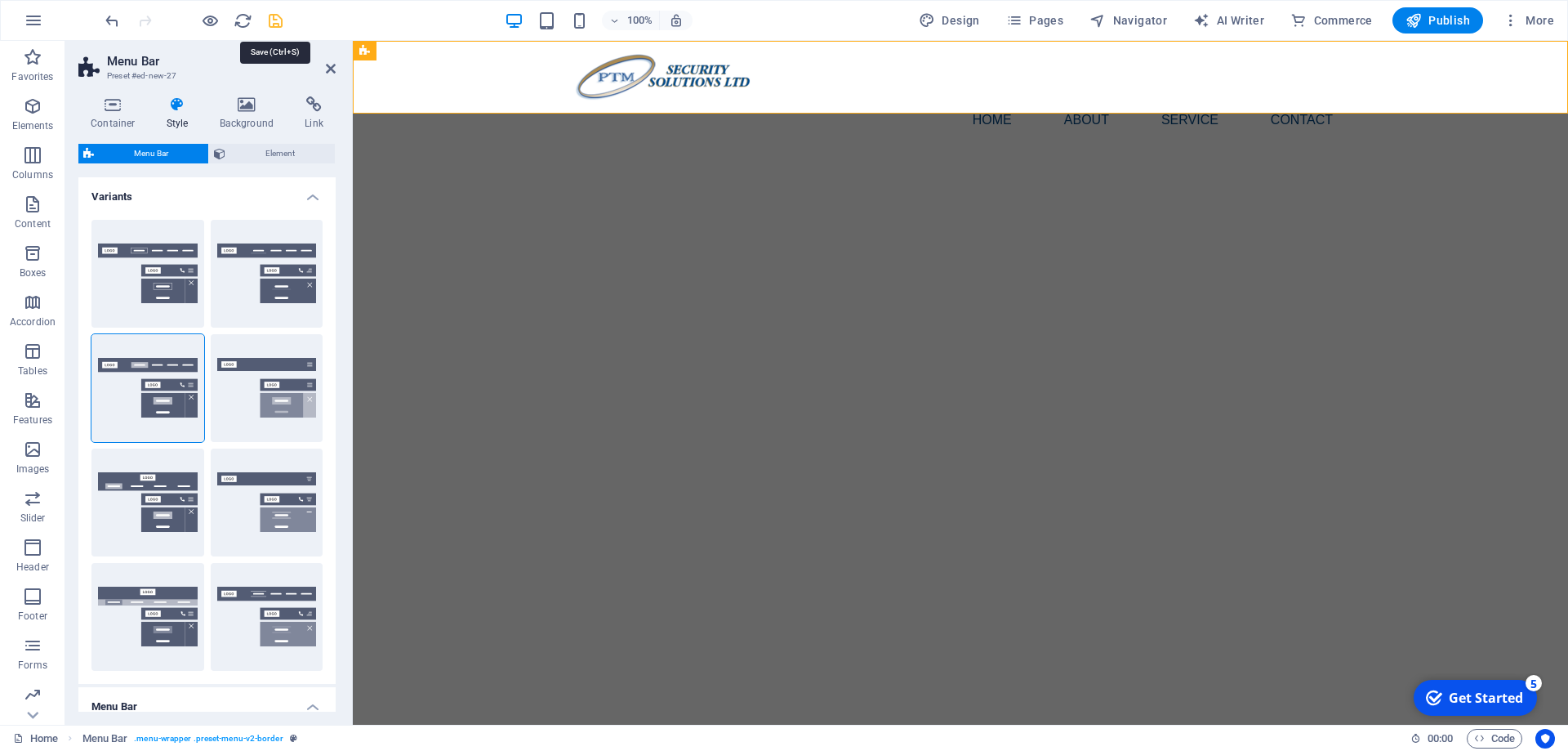
click at [281, 17] on icon "save" at bounding box center [275, 20] width 19 height 19
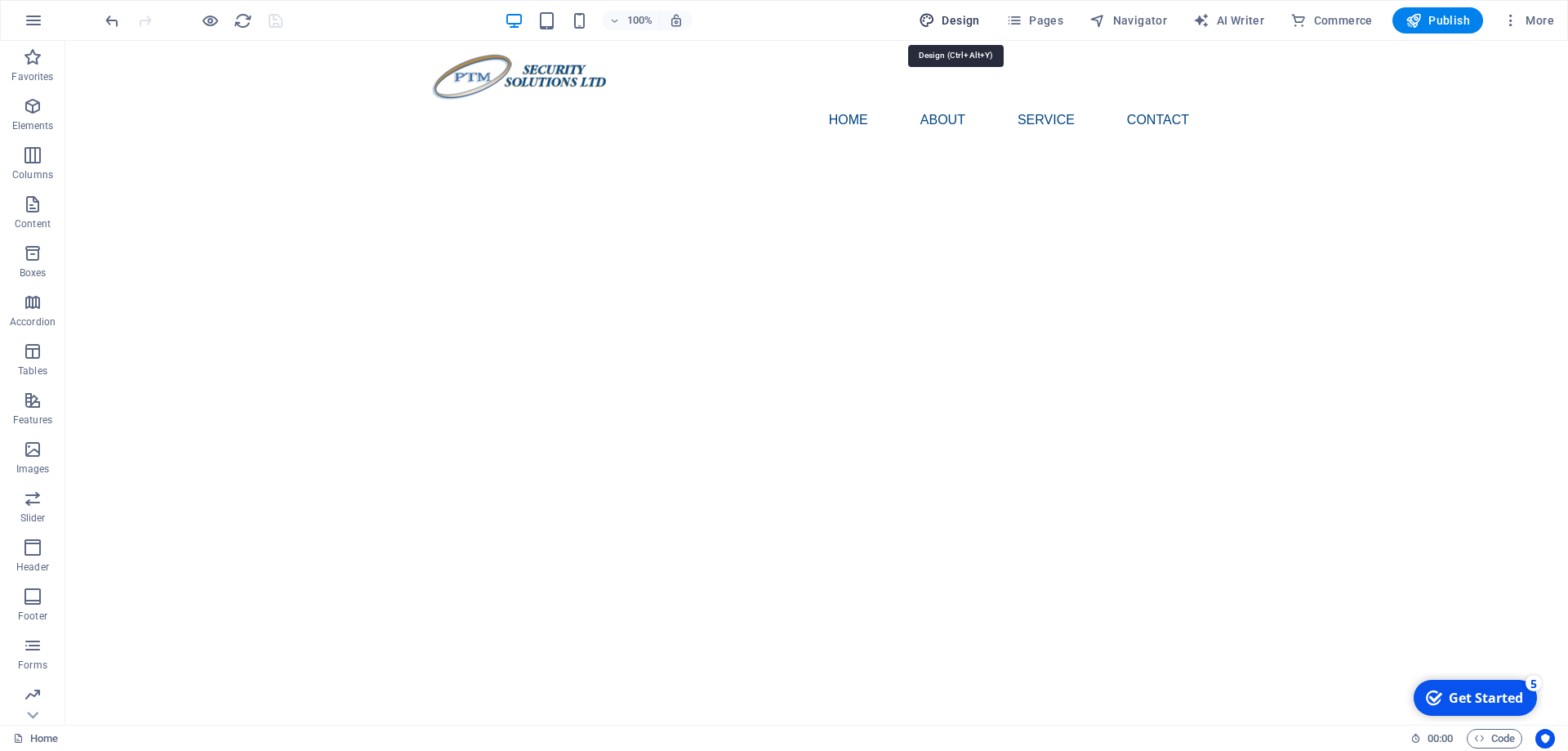
click at [934, 28] on icon "button" at bounding box center [926, 20] width 16 height 16
select select "px"
select select "400"
select select "px"
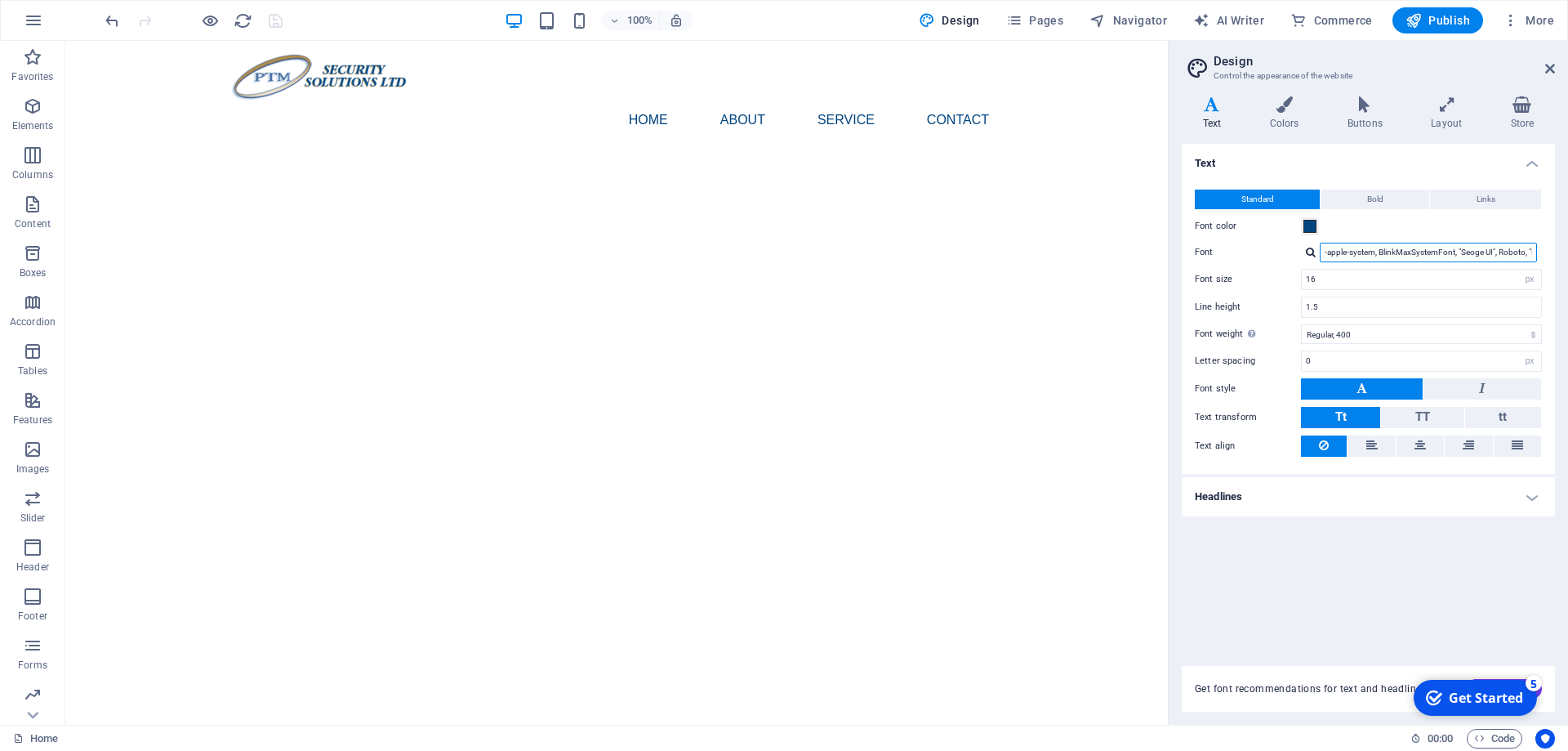
scroll to position [0, 118]
drag, startPoint x: 1352, startPoint y: 251, endPoint x: 1614, endPoint y: 250, distance: 262.0
click at [1537, 250] on input "-apple-system, BlinkMaxSystemFont, "Seoge UI", Roboto, "Helvetica Neue", Arial,…" at bounding box center [1427, 253] width 217 height 20
type input "-"
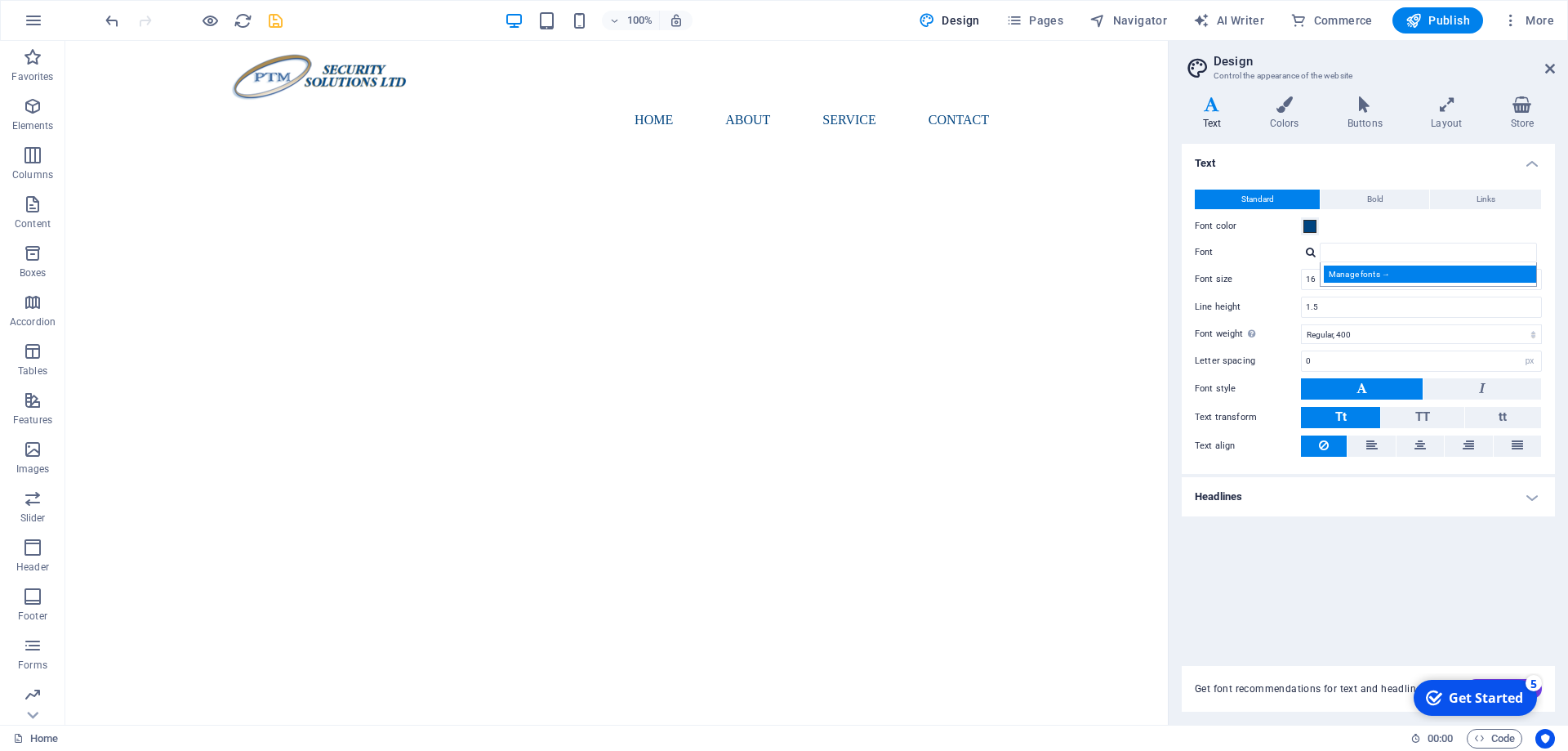
click at [1354, 275] on div "Manage fonts →" at bounding box center [1431, 274] width 216 height 17
select select "popularity"
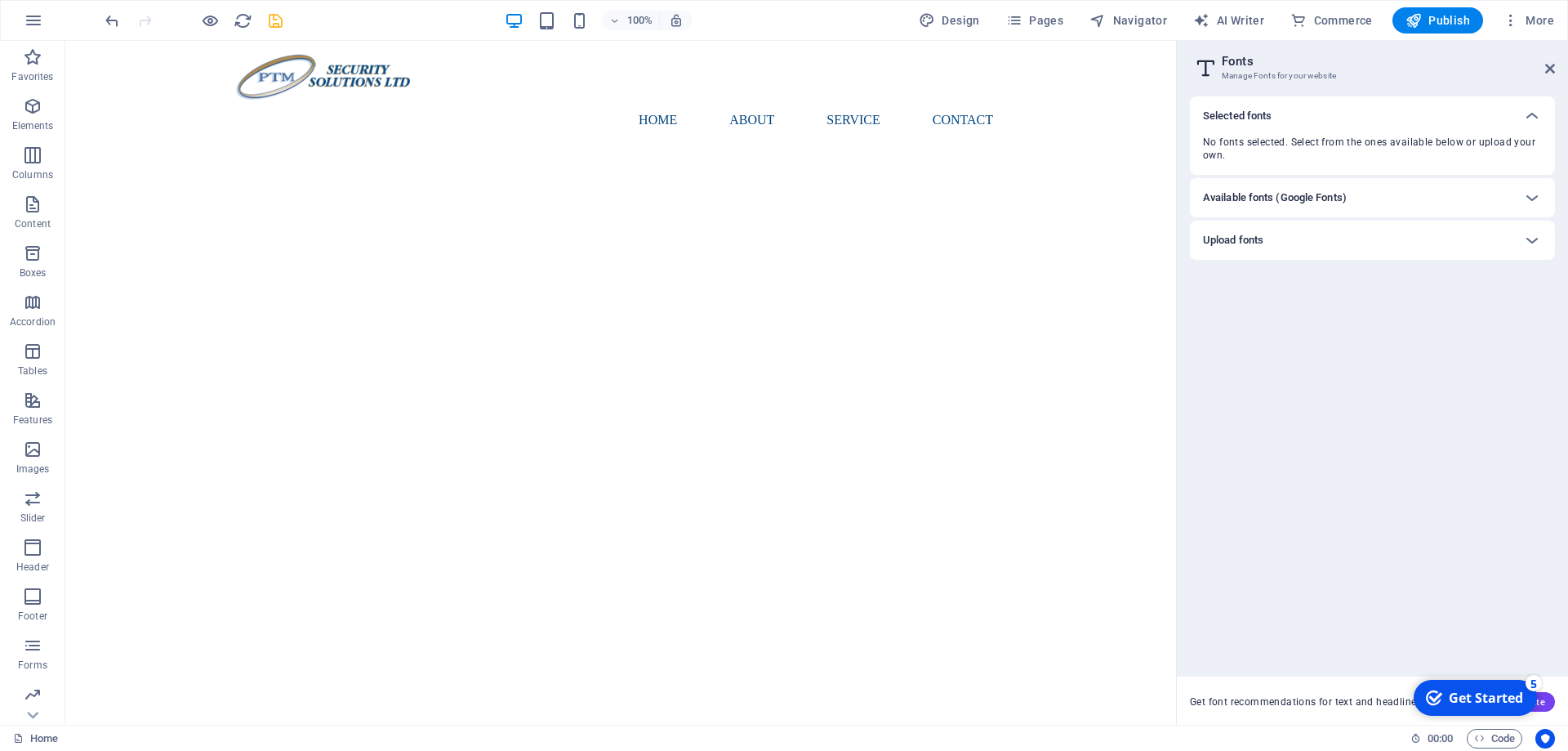
click at [1311, 191] on h6 "Available fonts (Google Fonts)" at bounding box center [1274, 198] width 144 height 20
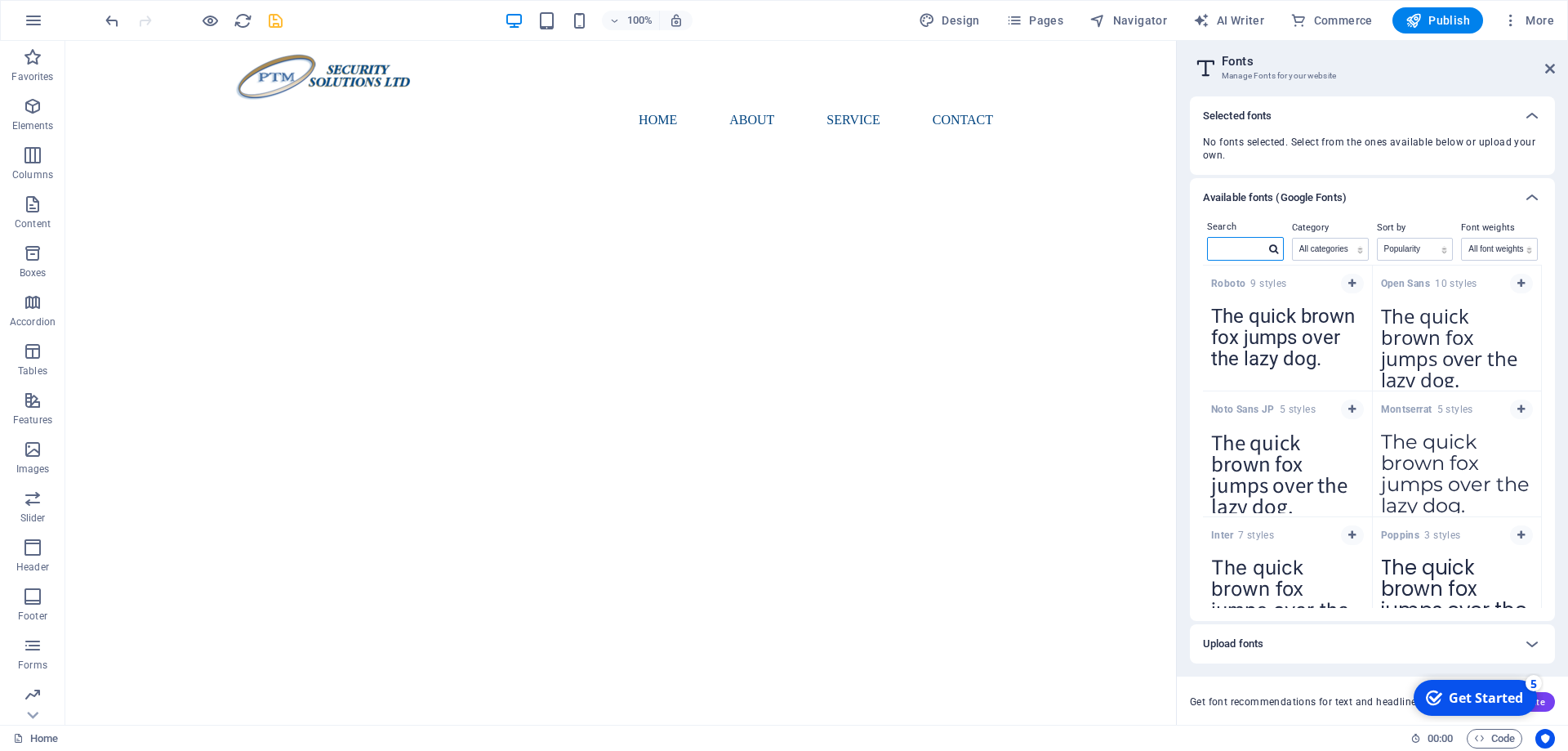
click at [1234, 252] on input "text" at bounding box center [1235, 248] width 57 height 21
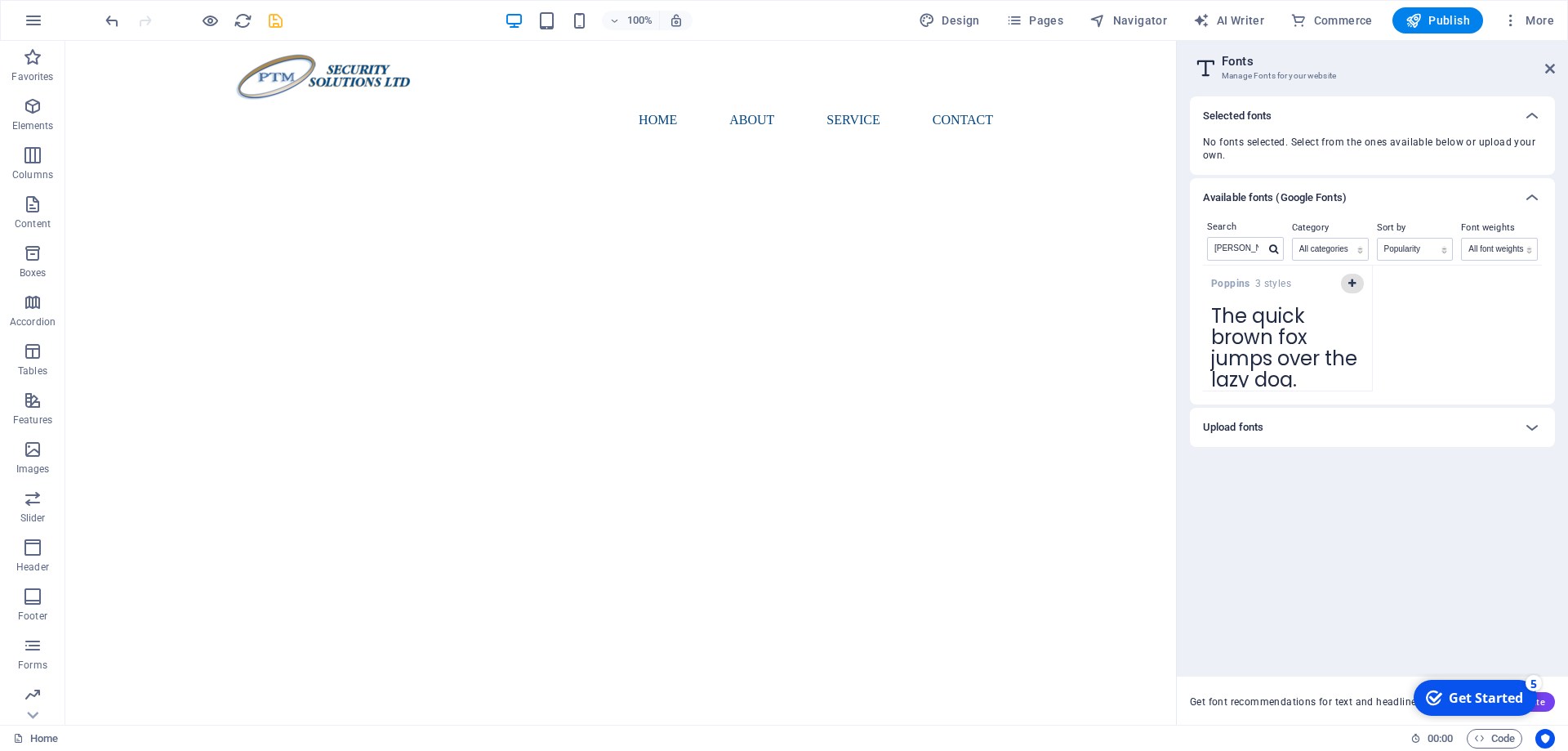
click at [1357, 280] on button "button" at bounding box center [1352, 284] width 23 height 20
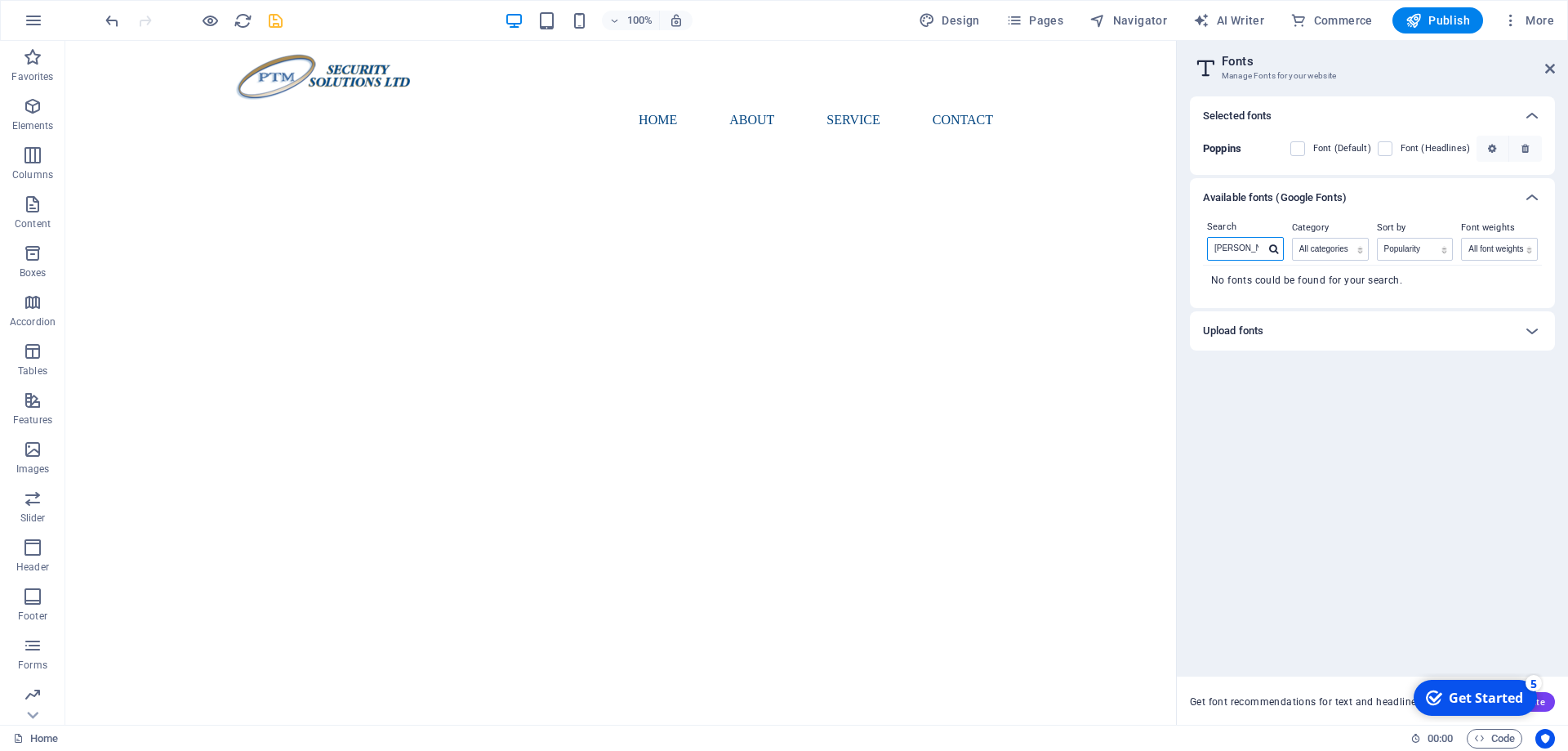
drag, startPoint x: 1234, startPoint y: 250, endPoint x: 1114, endPoint y: 248, distance: 120.0
click at [1207, 248] on input "popp" at bounding box center [1235, 248] width 57 height 21
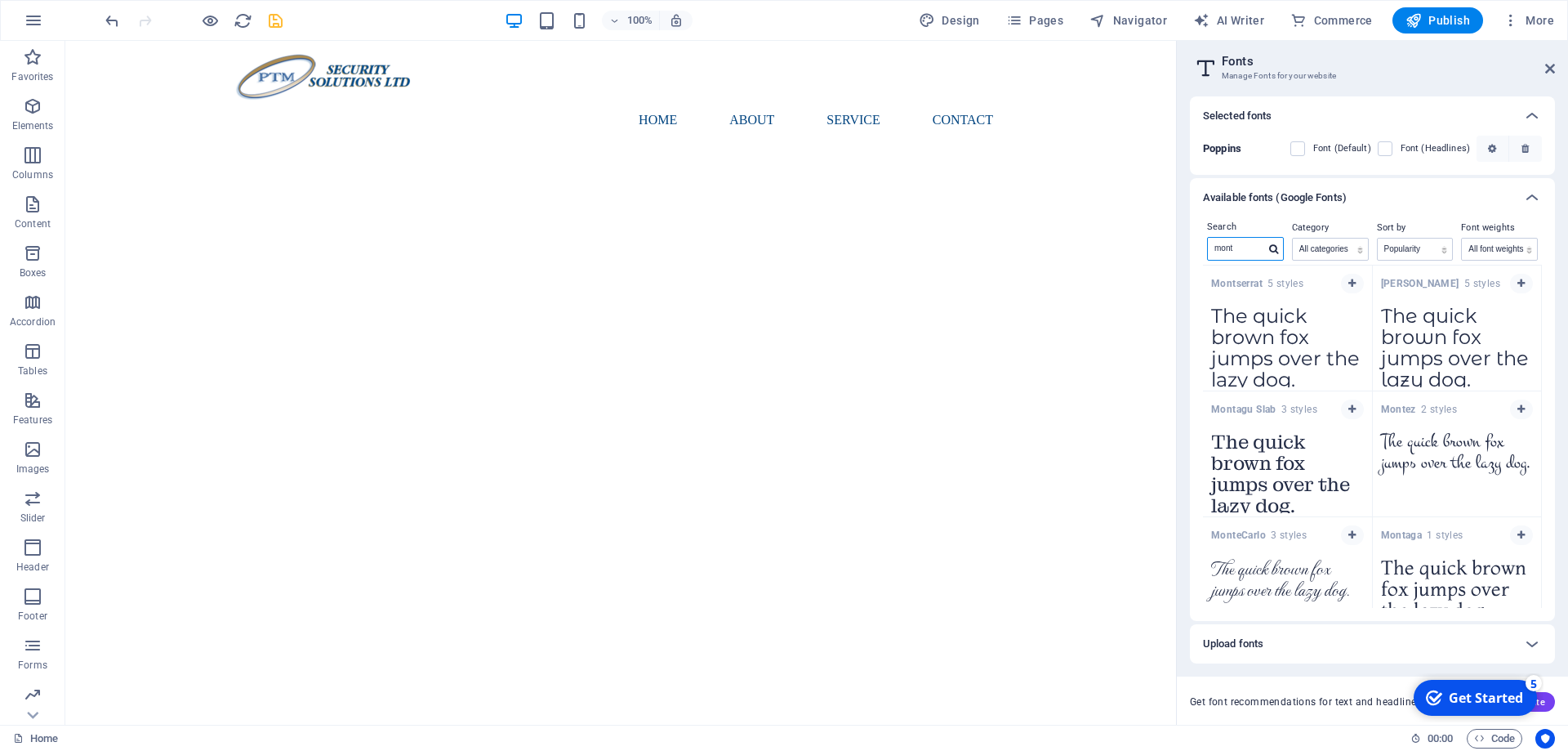
drag, startPoint x: 1238, startPoint y: 247, endPoint x: 1112, endPoint y: 241, distance: 126.1
click at [1207, 241] on input "mont" at bounding box center [1235, 248] width 57 height 21
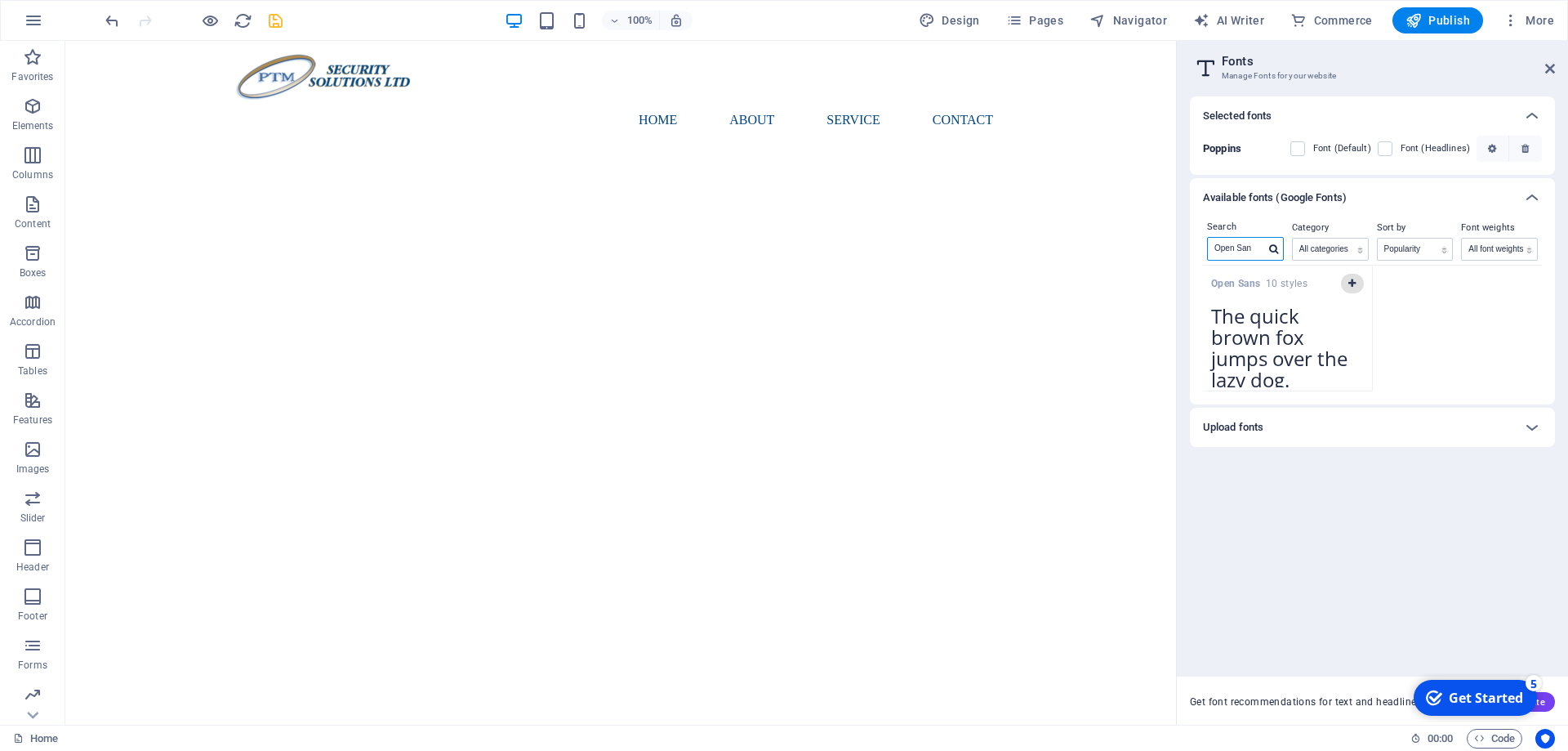
type input "Open San"
click at [1350, 279] on icon "button" at bounding box center [1351, 284] width 7 height 10
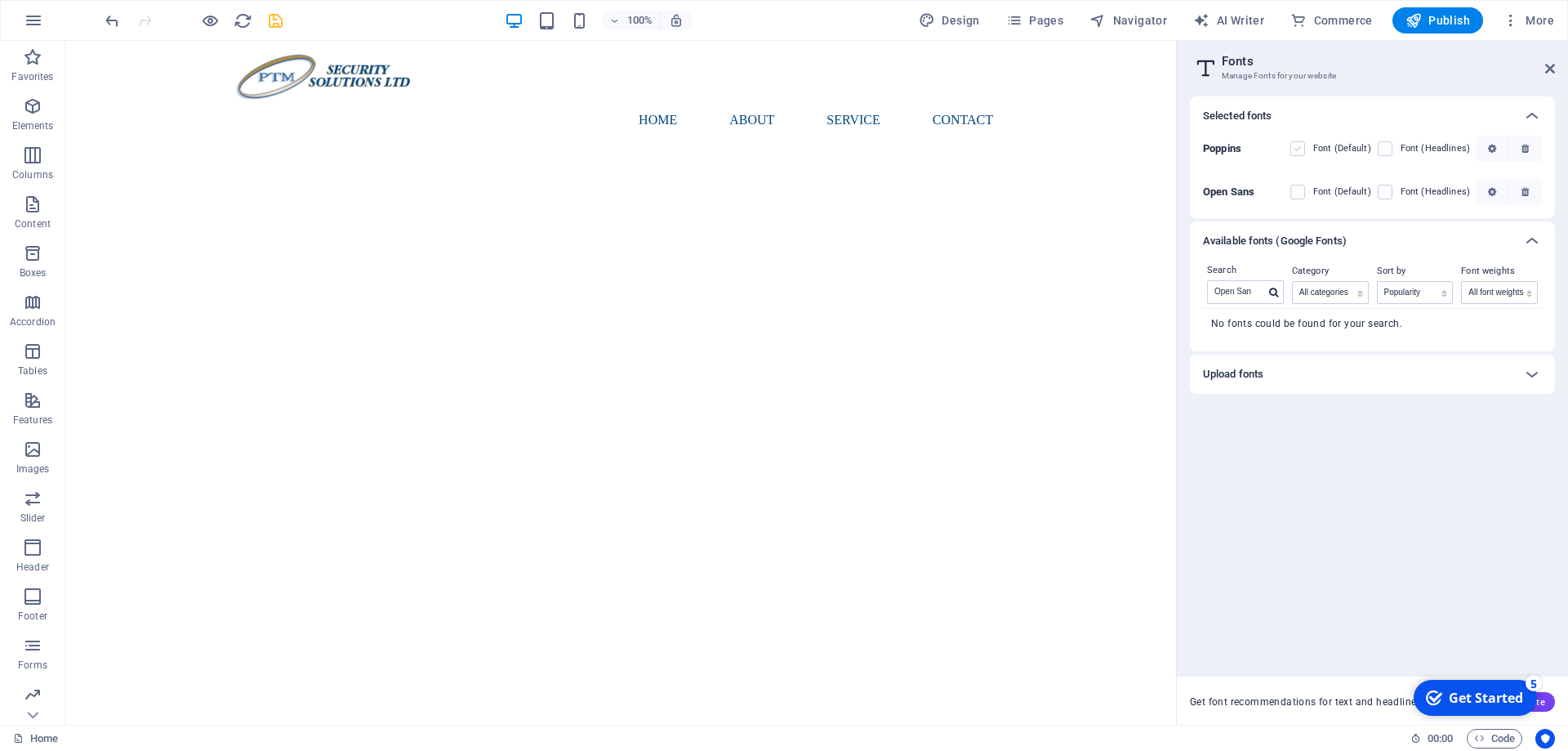
click at [1301, 149] on label at bounding box center [1297, 148] width 15 height 15
click at [0, 0] on input "checkbox" at bounding box center [0, 0] width 0 height 0
click at [1386, 189] on label at bounding box center [1384, 192] width 15 height 15
click at [0, 0] on Sans "checkbox" at bounding box center [0, 0] width 0 height 0
click at [1545, 66] on icon at bounding box center [1550, 68] width 10 height 13
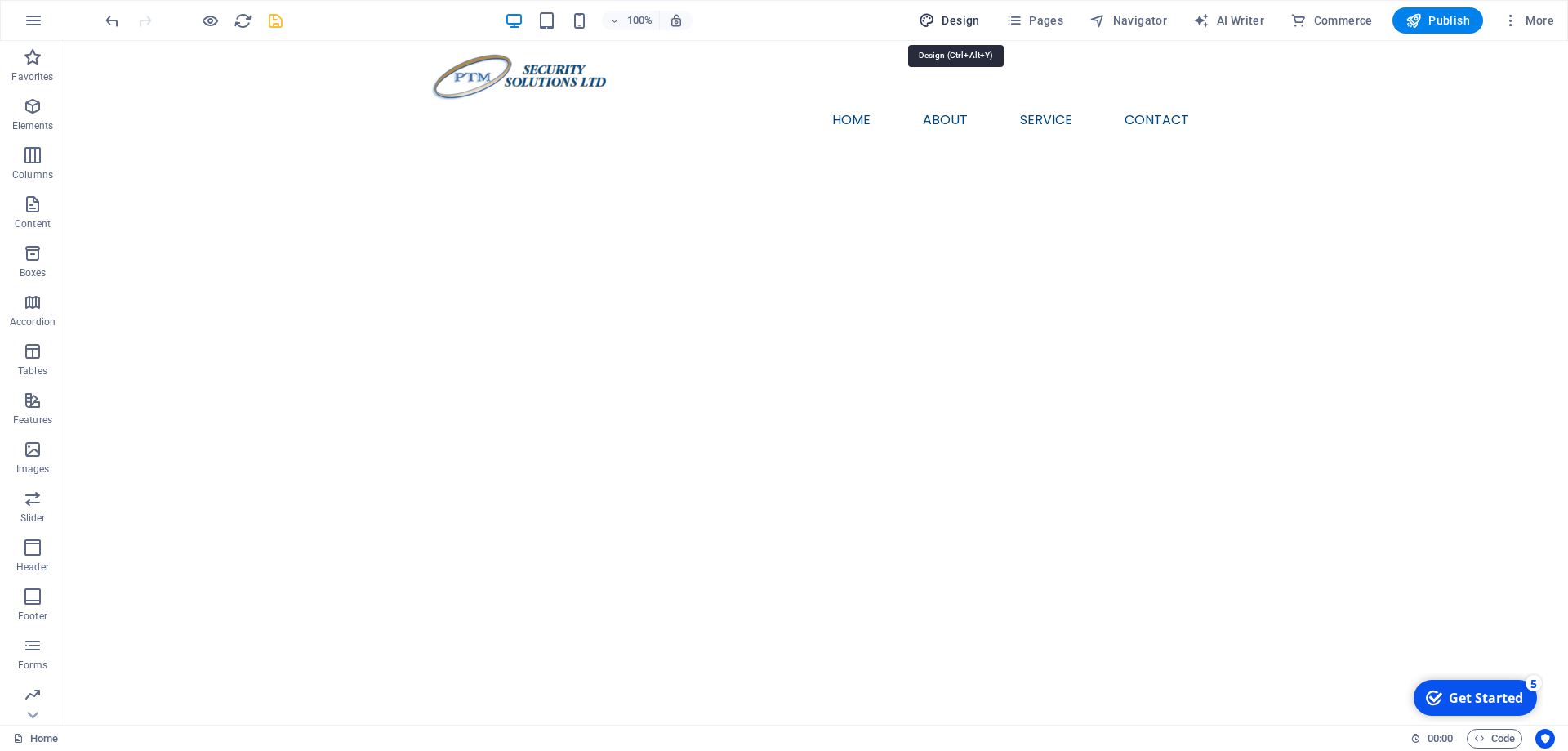
click at [975, 21] on span "Design" at bounding box center [948, 20] width 61 height 16
select select "px"
select select "400"
select select "px"
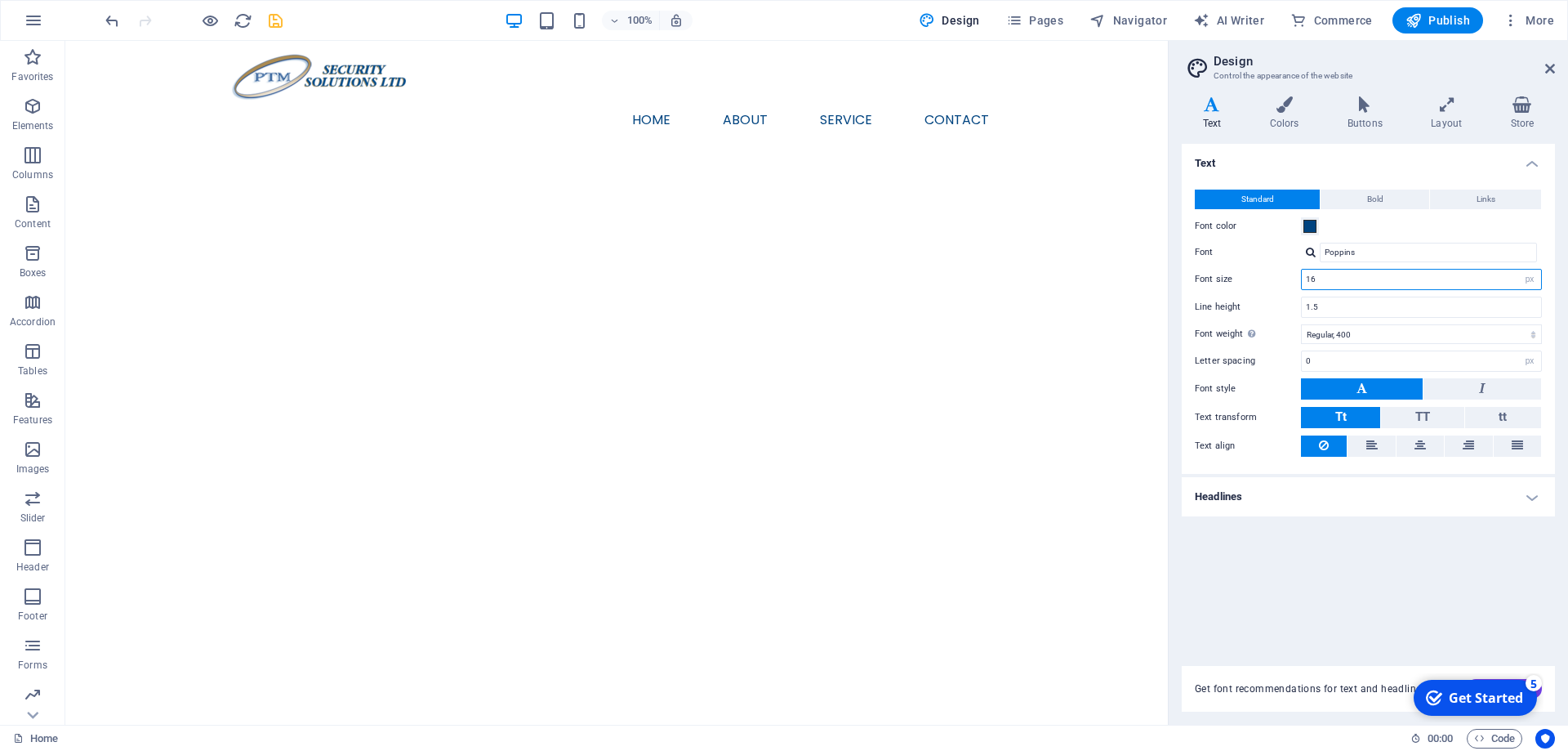
click at [1328, 276] on input "16" at bounding box center [1420, 280] width 239 height 20
type input "15"
click at [1275, 306] on label "Line height" at bounding box center [1247, 306] width 106 height 9
click at [1329, 498] on h4 "Headlines" at bounding box center [1367, 496] width 373 height 39
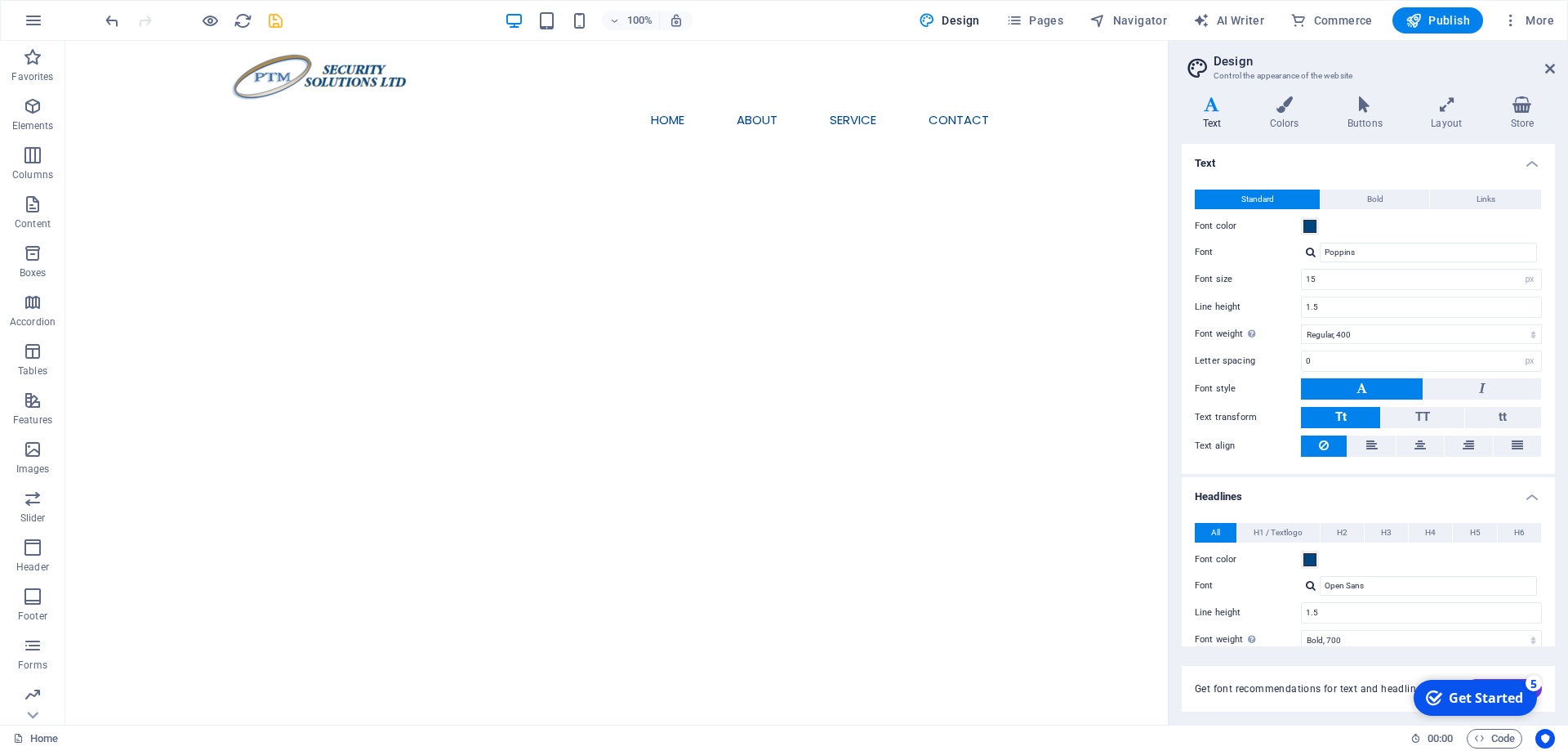
scroll to position [186, 0]
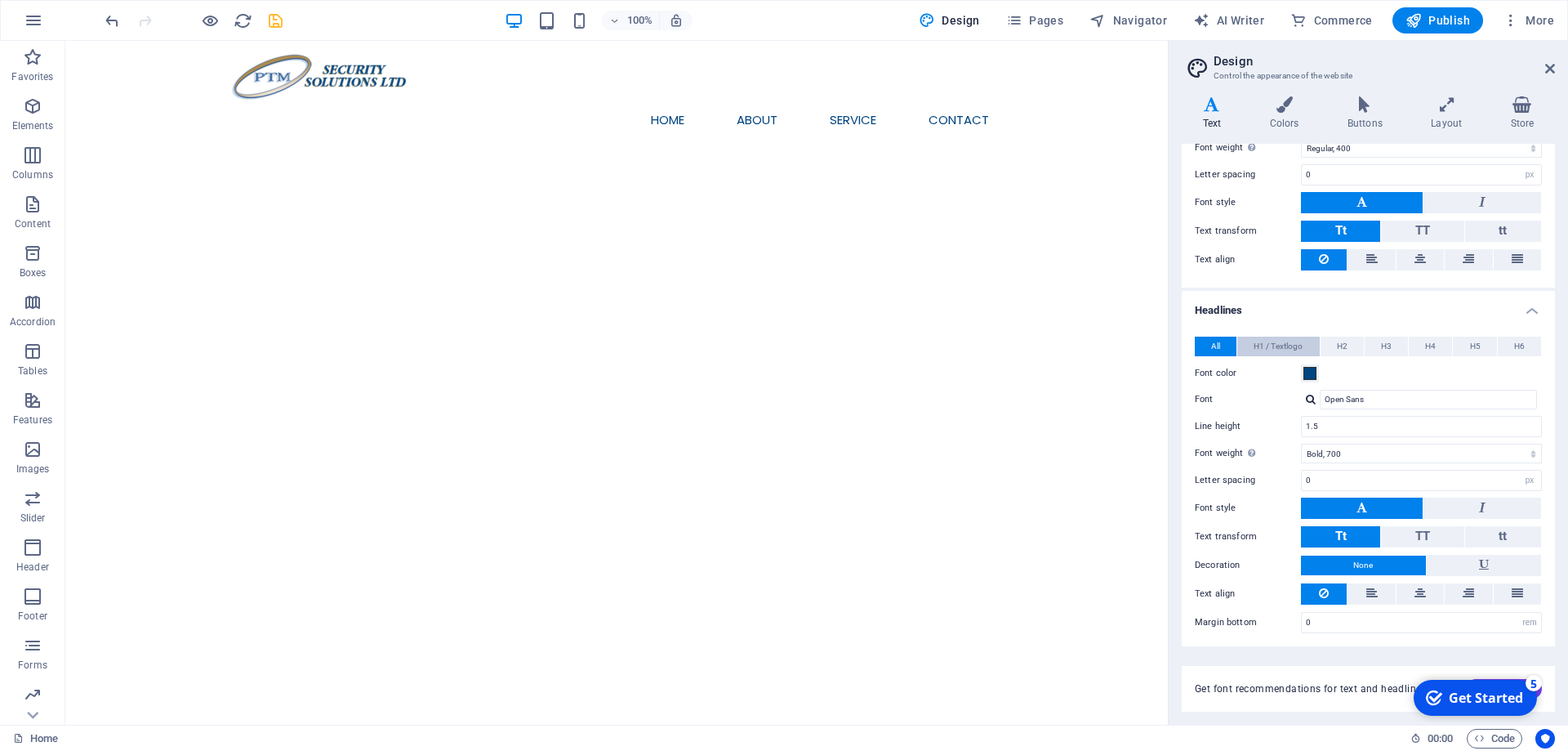
click at [1267, 346] on span "H1 / Textlogo" at bounding box center [1277, 347] width 49 height 20
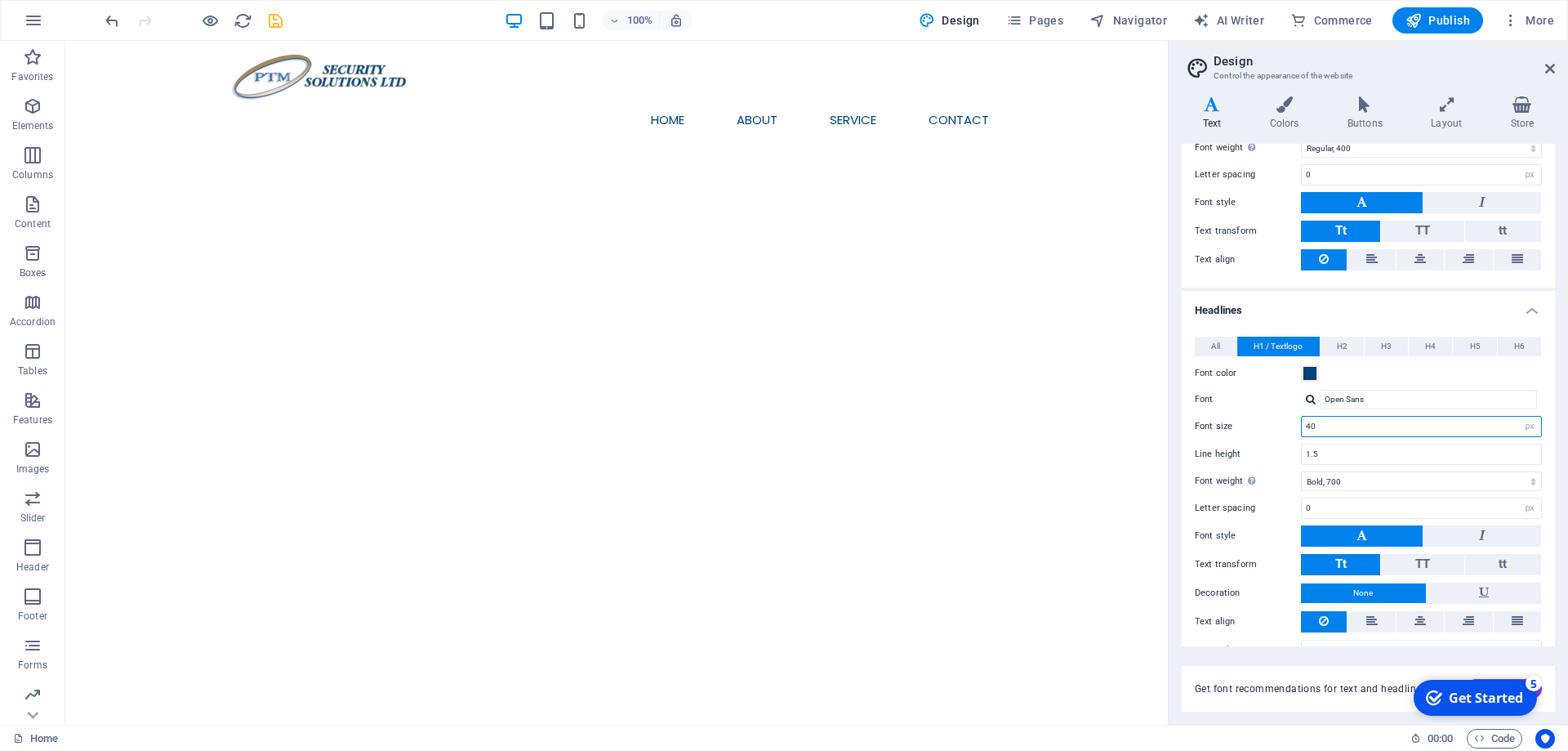
drag, startPoint x: 1320, startPoint y: 424, endPoint x: 1220, endPoint y: 426, distance: 100.0
click at [1301, 426] on input "40" at bounding box center [1420, 427] width 239 height 20
type input "60"
click at [1342, 342] on span "H2" at bounding box center [1341, 347] width 11 height 20
drag, startPoint x: 1323, startPoint y: 430, endPoint x: 1261, endPoint y: 430, distance: 62.0
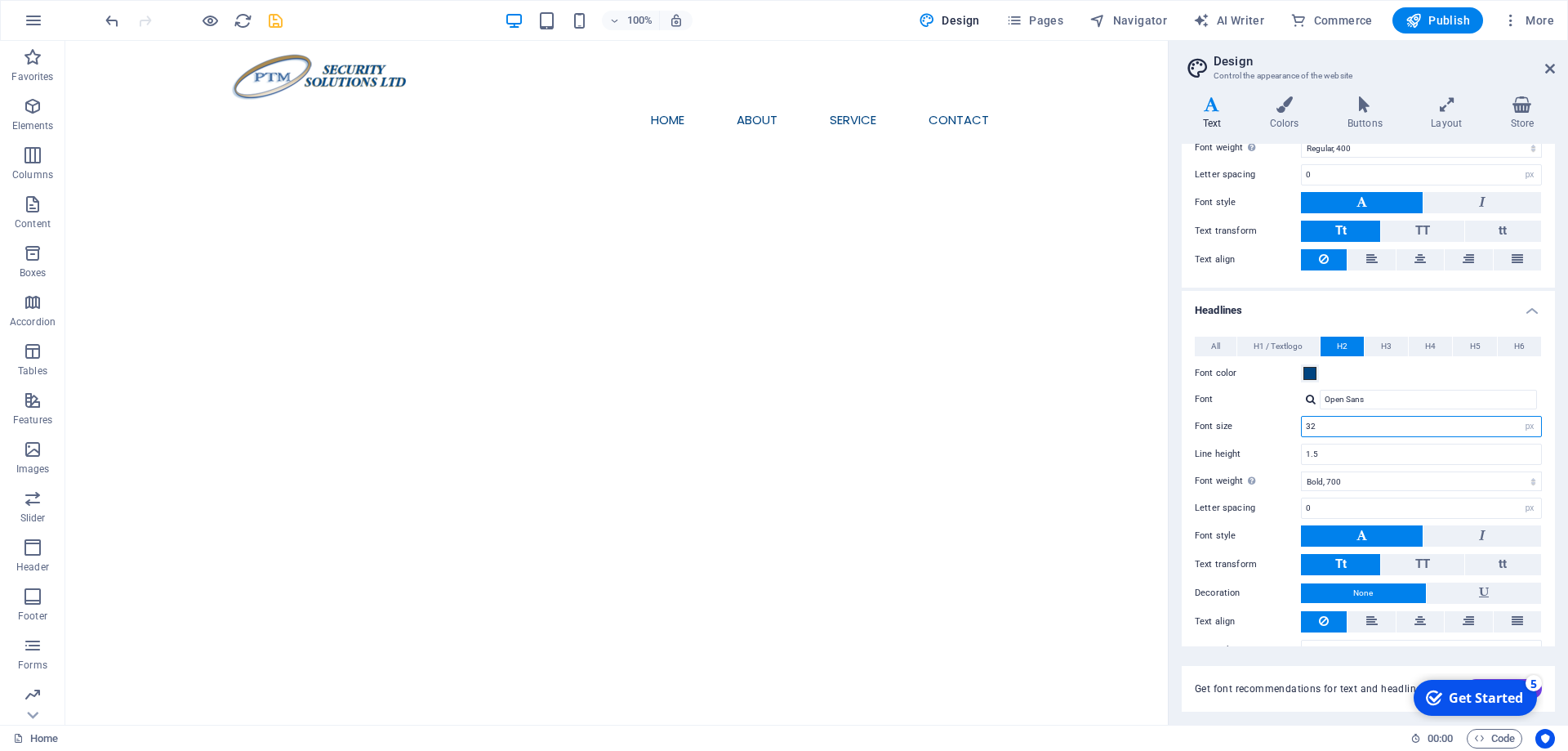
click at [1301, 430] on input "32" at bounding box center [1420, 427] width 239 height 20
type input "50"
click at [1384, 343] on span "H3" at bounding box center [1386, 347] width 11 height 20
drag, startPoint x: 1325, startPoint y: 422, endPoint x: 1260, endPoint y: 422, distance: 65.0
click at [1301, 422] on input "28" at bounding box center [1420, 427] width 239 height 20
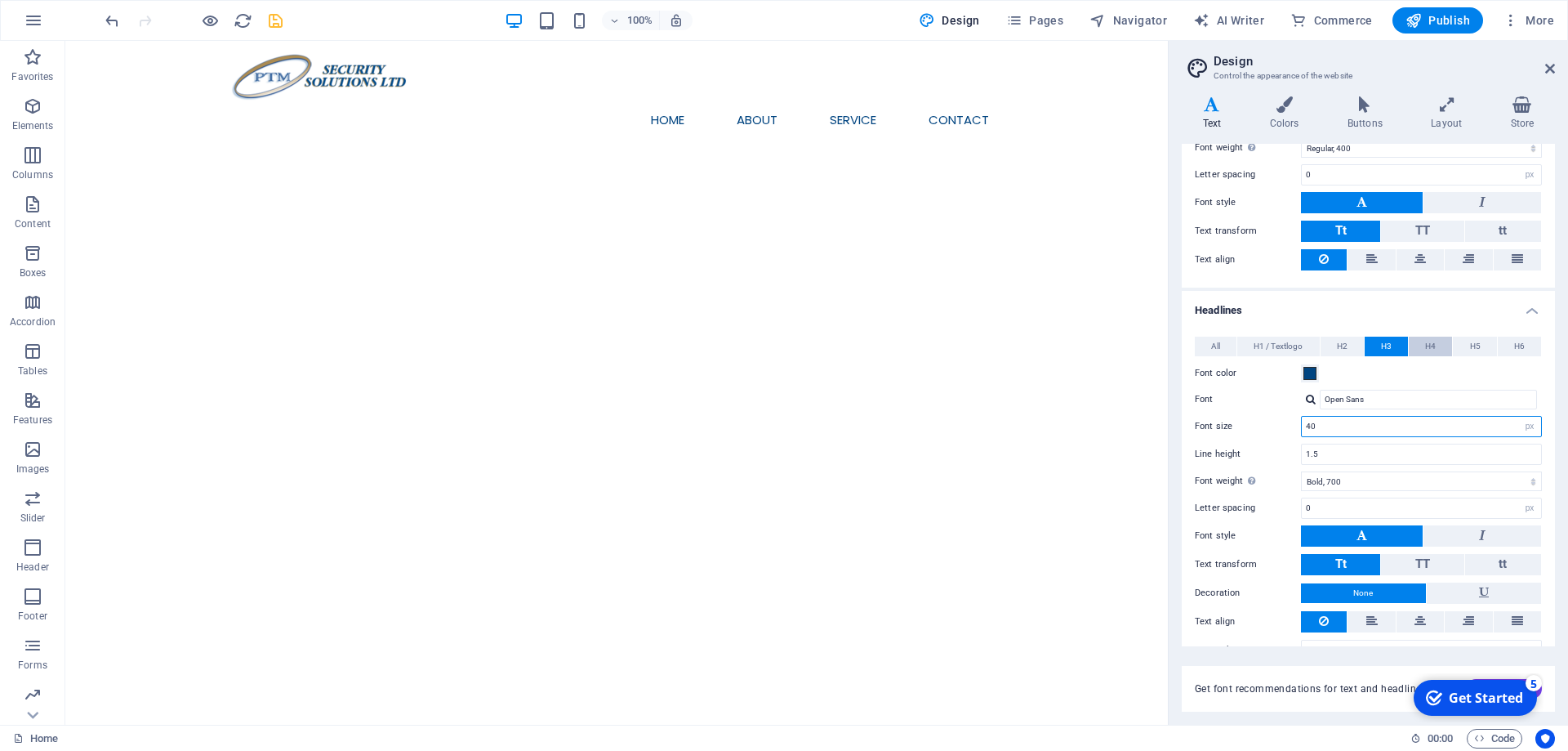
type input "40"
click at [1422, 341] on button "H4" at bounding box center [1429, 347] width 43 height 20
click at [1301, 417] on input "24" at bounding box center [1420, 427] width 239 height 20
type input "30"
click at [1474, 338] on span "H5" at bounding box center [1475, 347] width 11 height 20
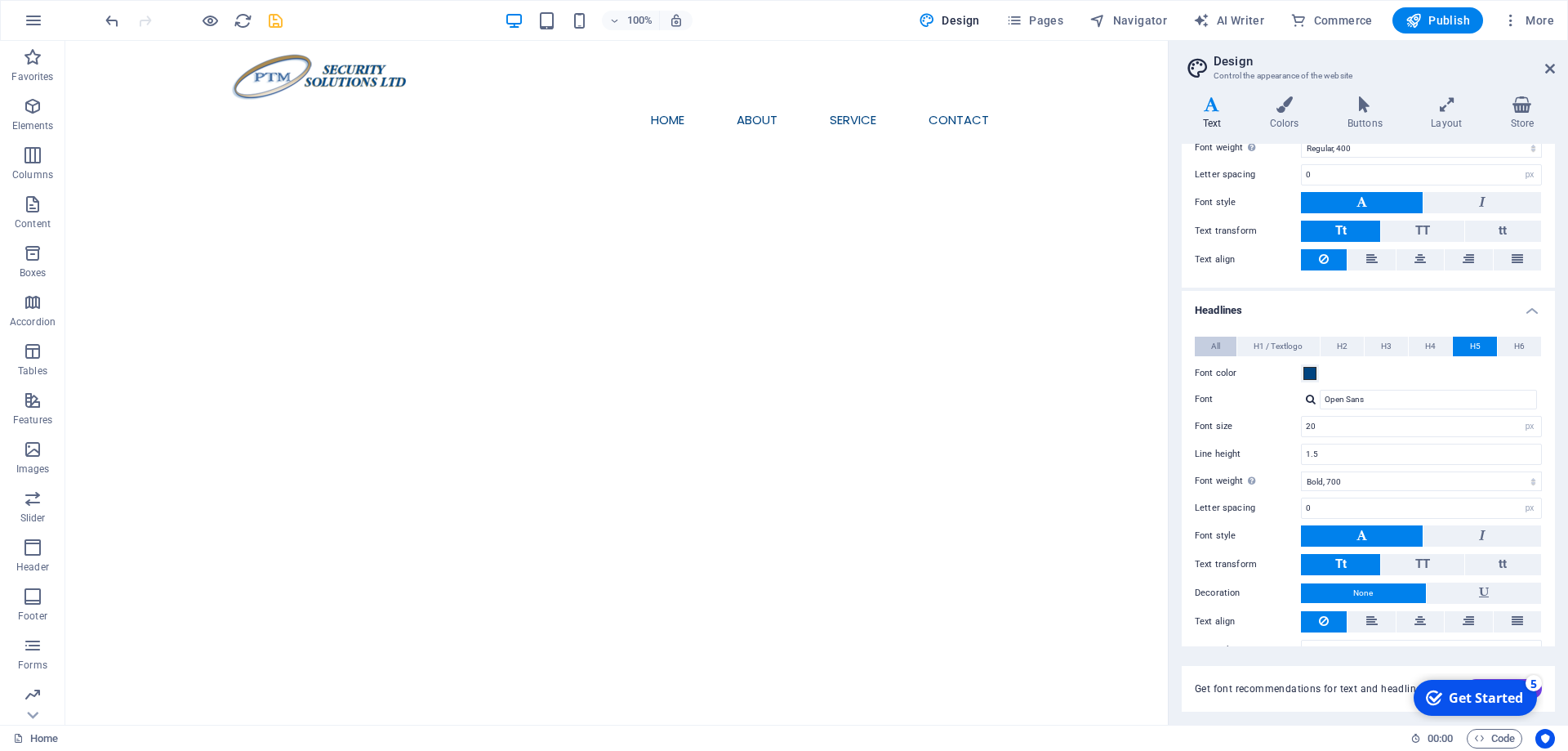
click at [1218, 343] on span "All" at bounding box center [1215, 347] width 9 height 20
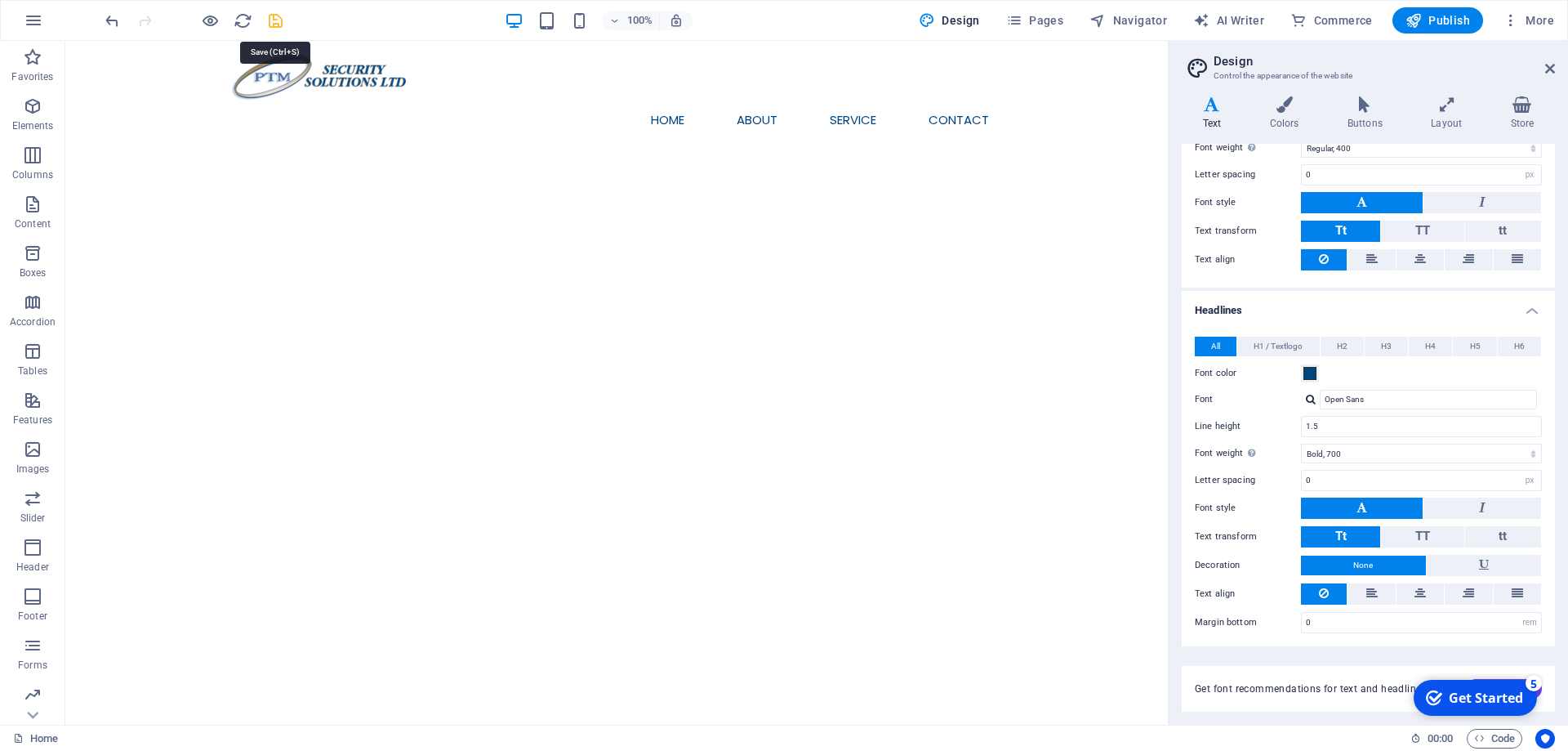
click at [278, 21] on icon "save" at bounding box center [275, 20] width 19 height 19
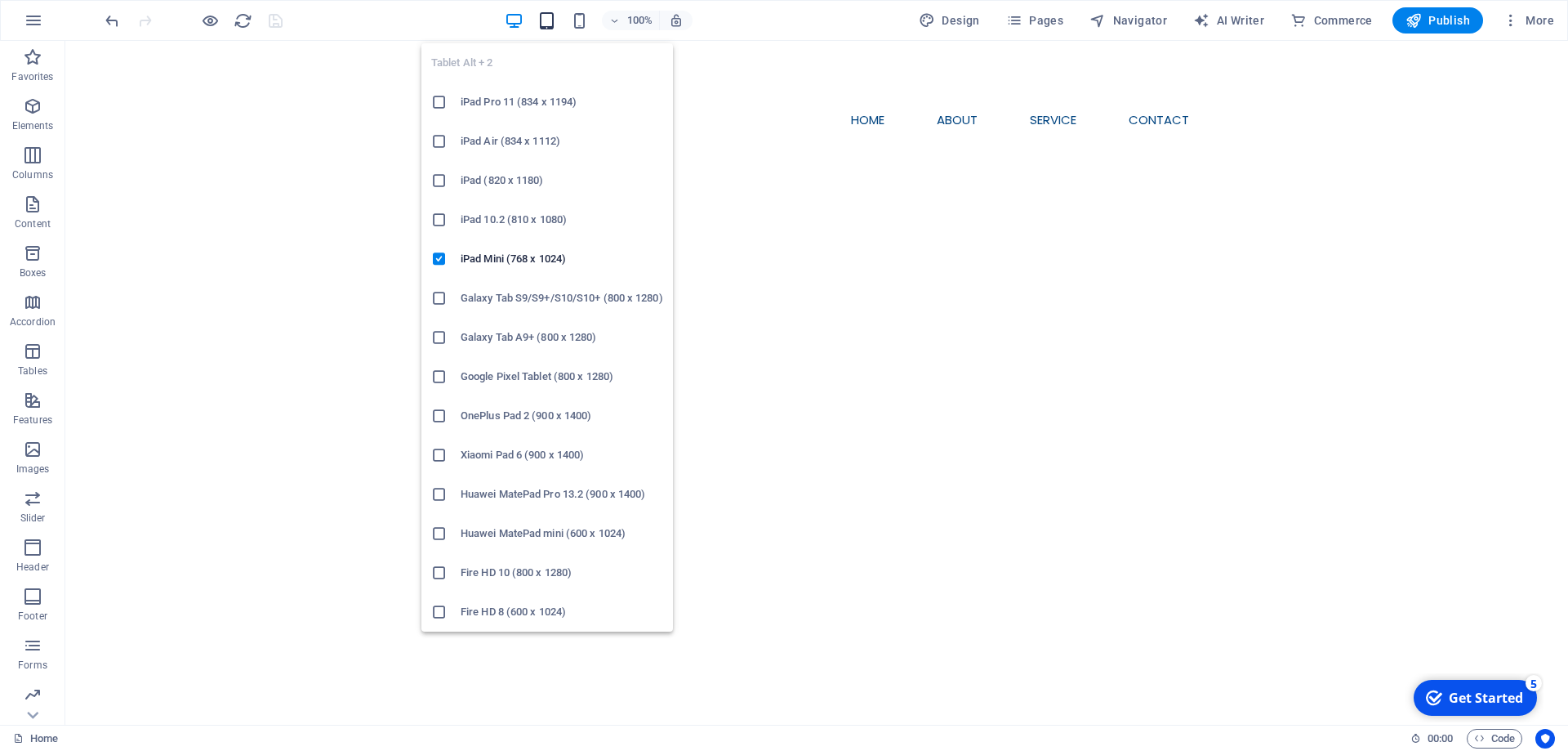
click at [551, 19] on icon "button" at bounding box center [547, 20] width 19 height 19
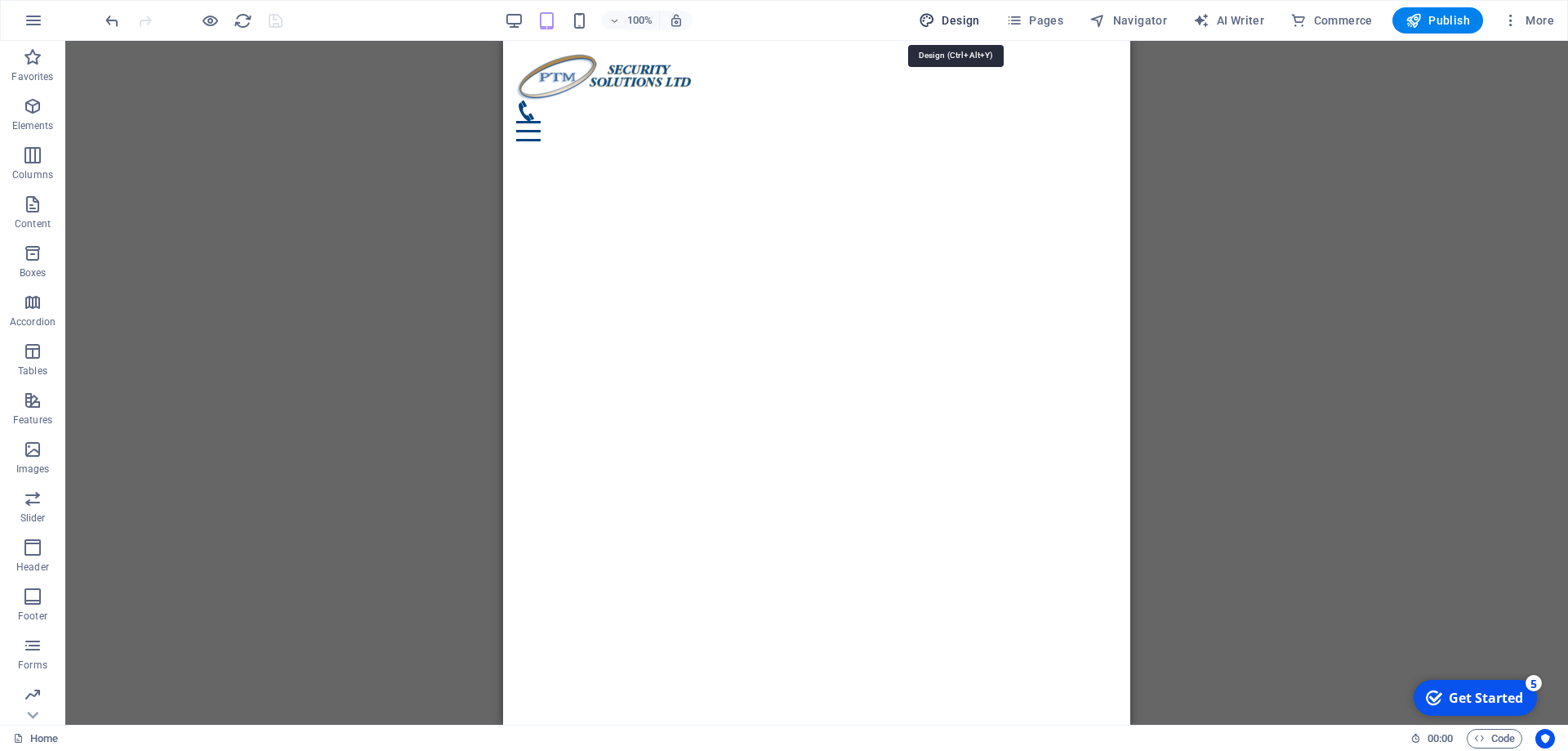
click at [957, 19] on span "Design" at bounding box center [948, 20] width 61 height 16
select select "px"
select select "400"
select select "px"
select select "700"
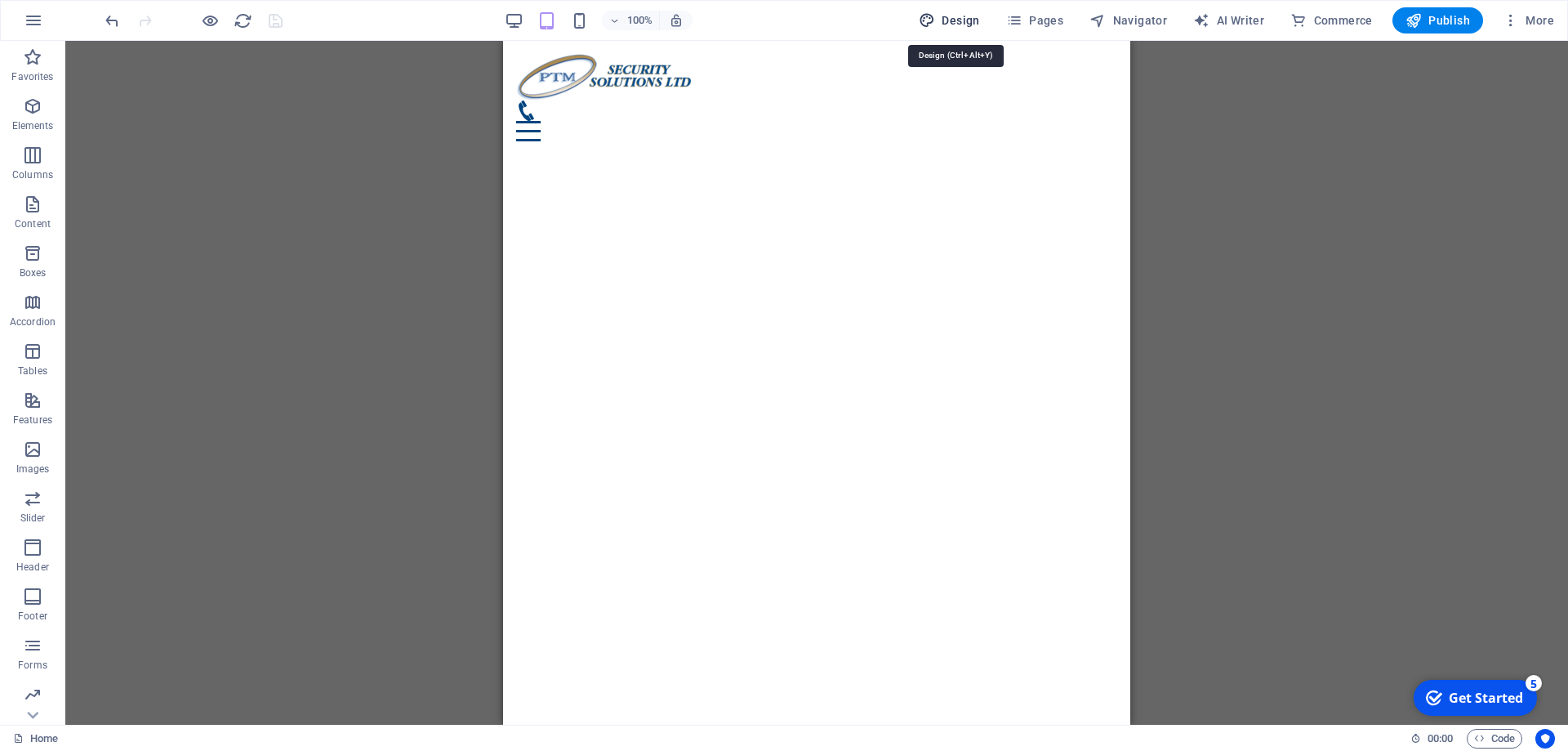
select select "px"
select select "rem"
select select "px"
select select "700"
select select "px"
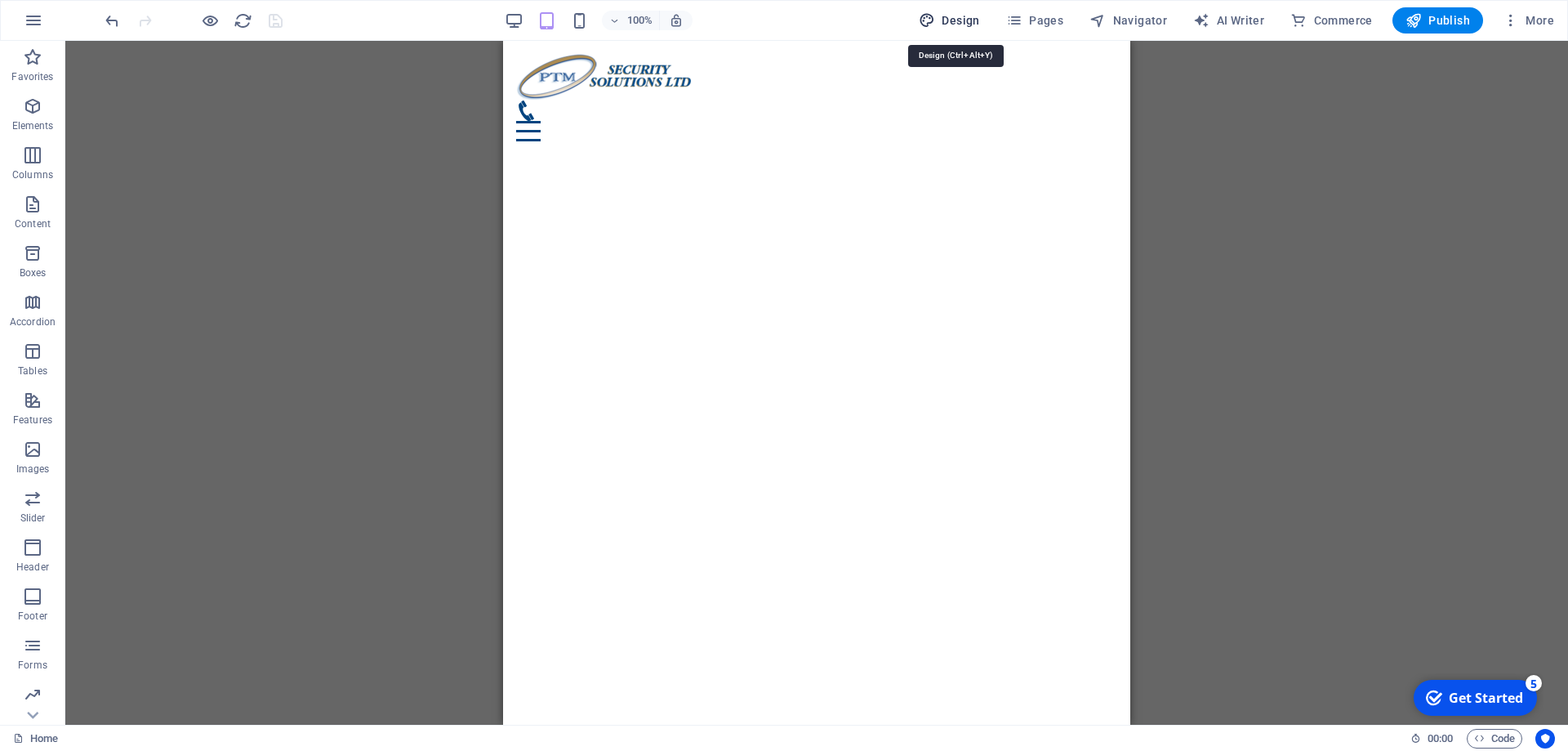
select select "rem"
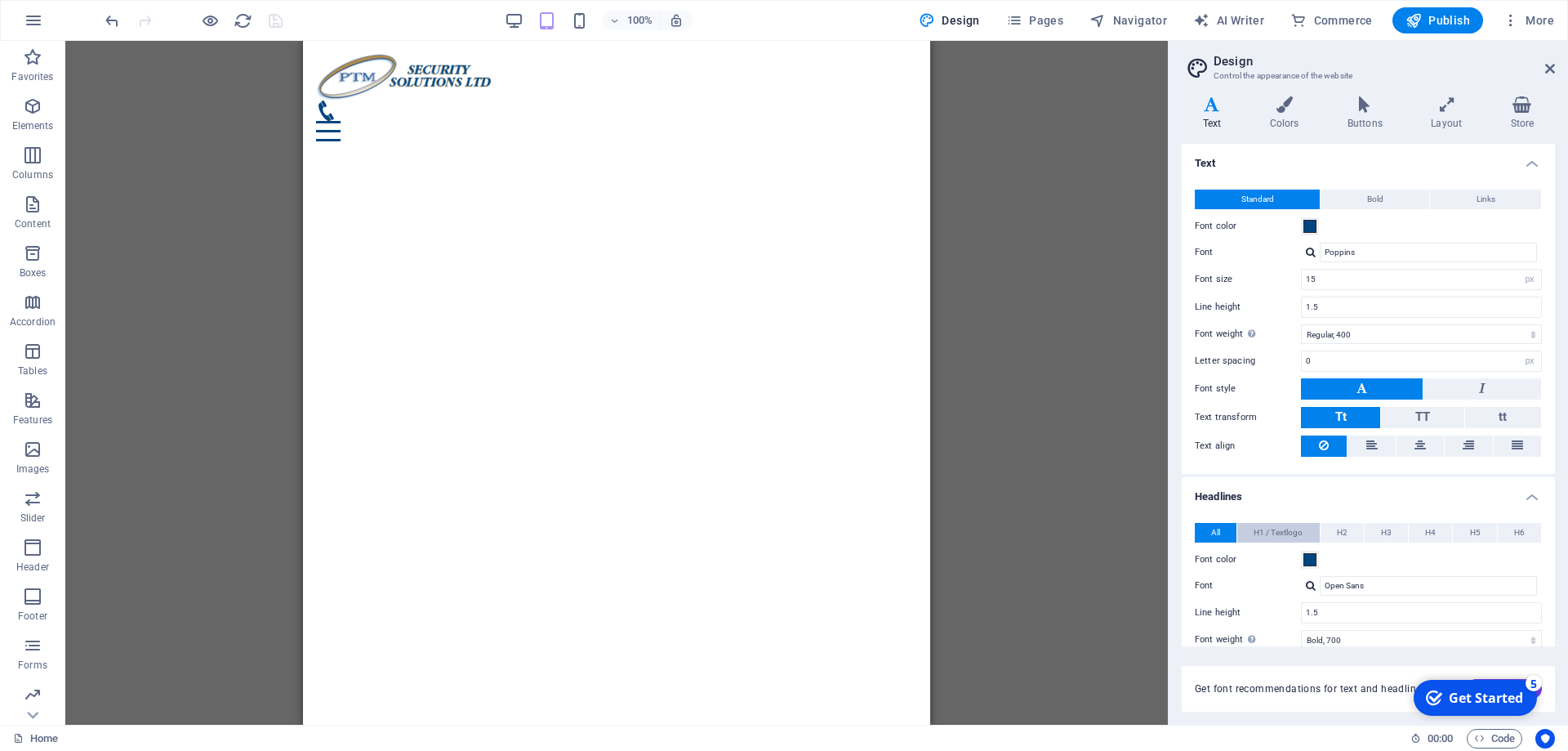
click at [1274, 532] on span "H1 / Textlogo" at bounding box center [1277, 533] width 49 height 20
click at [1344, 532] on span "H2" at bounding box center [1341, 533] width 11 height 20
click at [1368, 530] on button "H3" at bounding box center [1385, 533] width 43 height 20
click at [1414, 528] on button "H4" at bounding box center [1429, 533] width 43 height 20
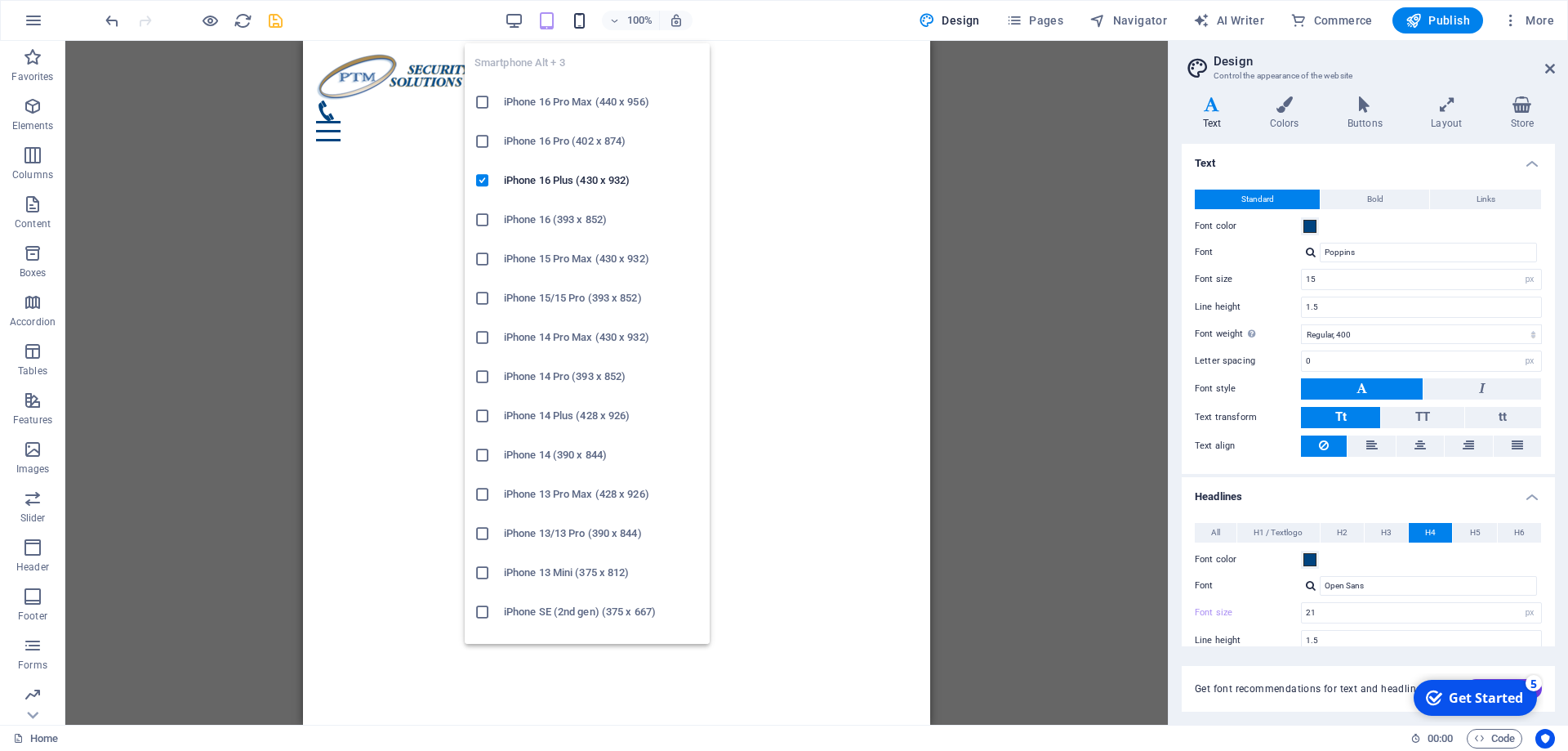
click at [587, 20] on icon "button" at bounding box center [579, 20] width 19 height 19
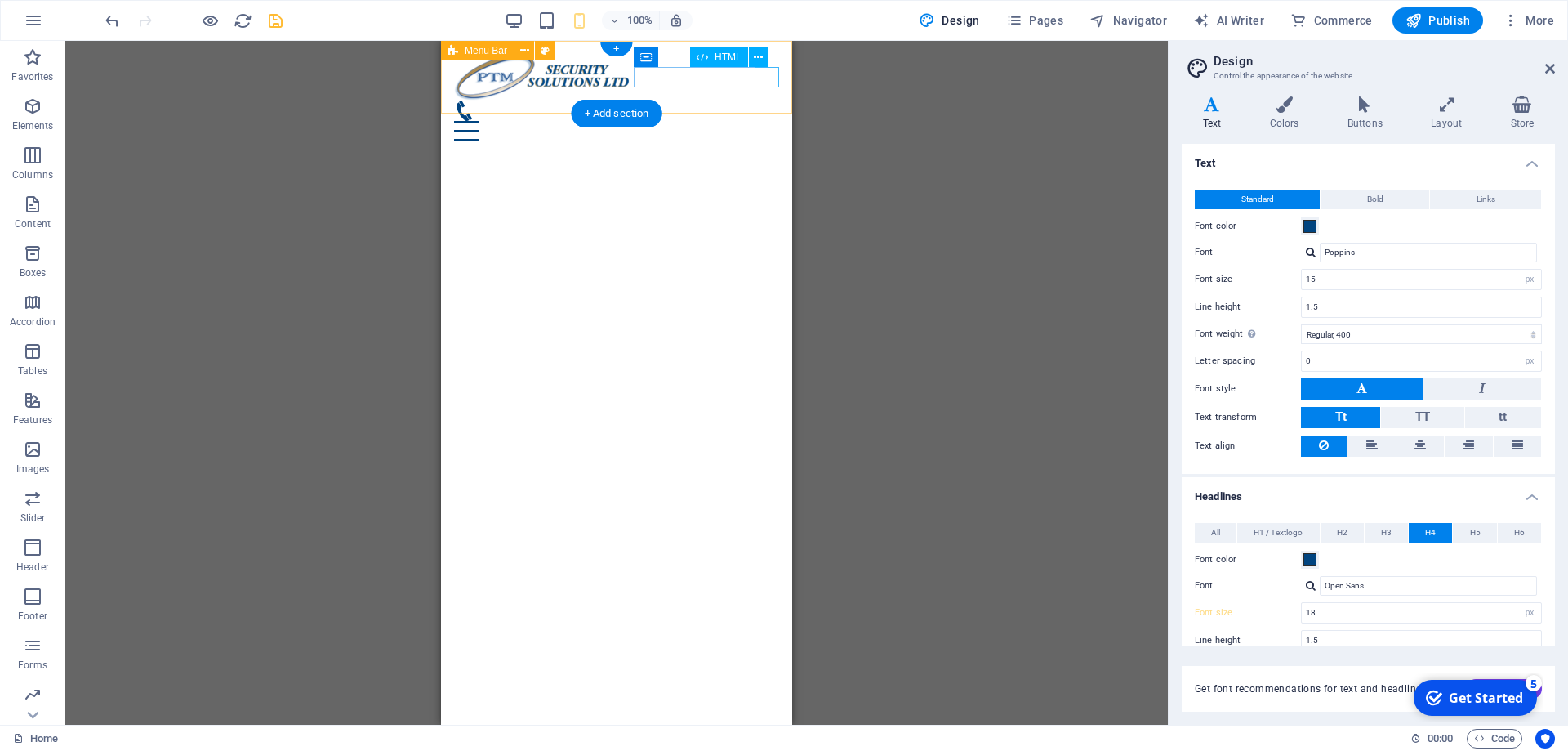
click at [770, 121] on div "Menu" at bounding box center [616, 131] width 325 height 20
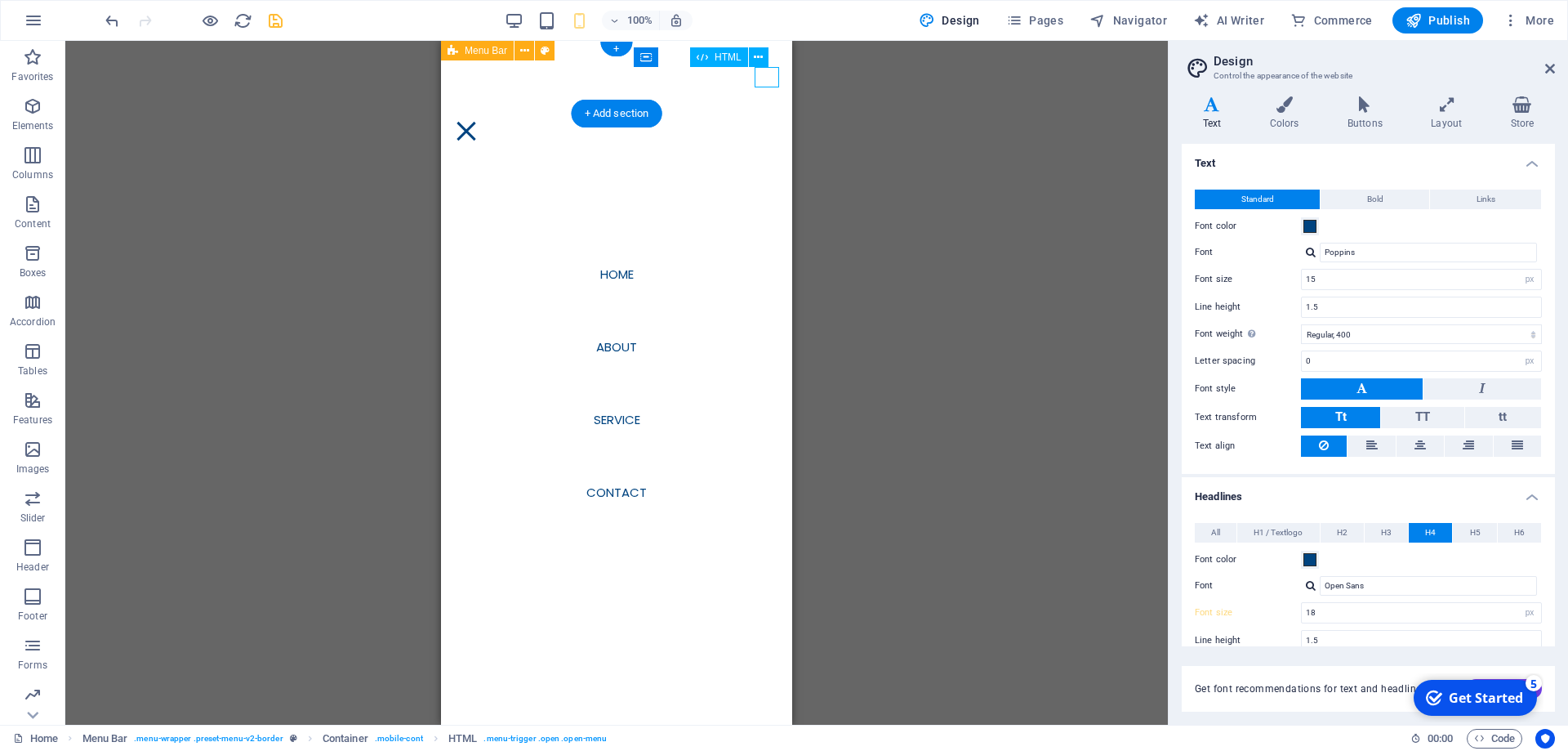
click at [479, 121] on div "Menu" at bounding box center [466, 131] width 25 height 20
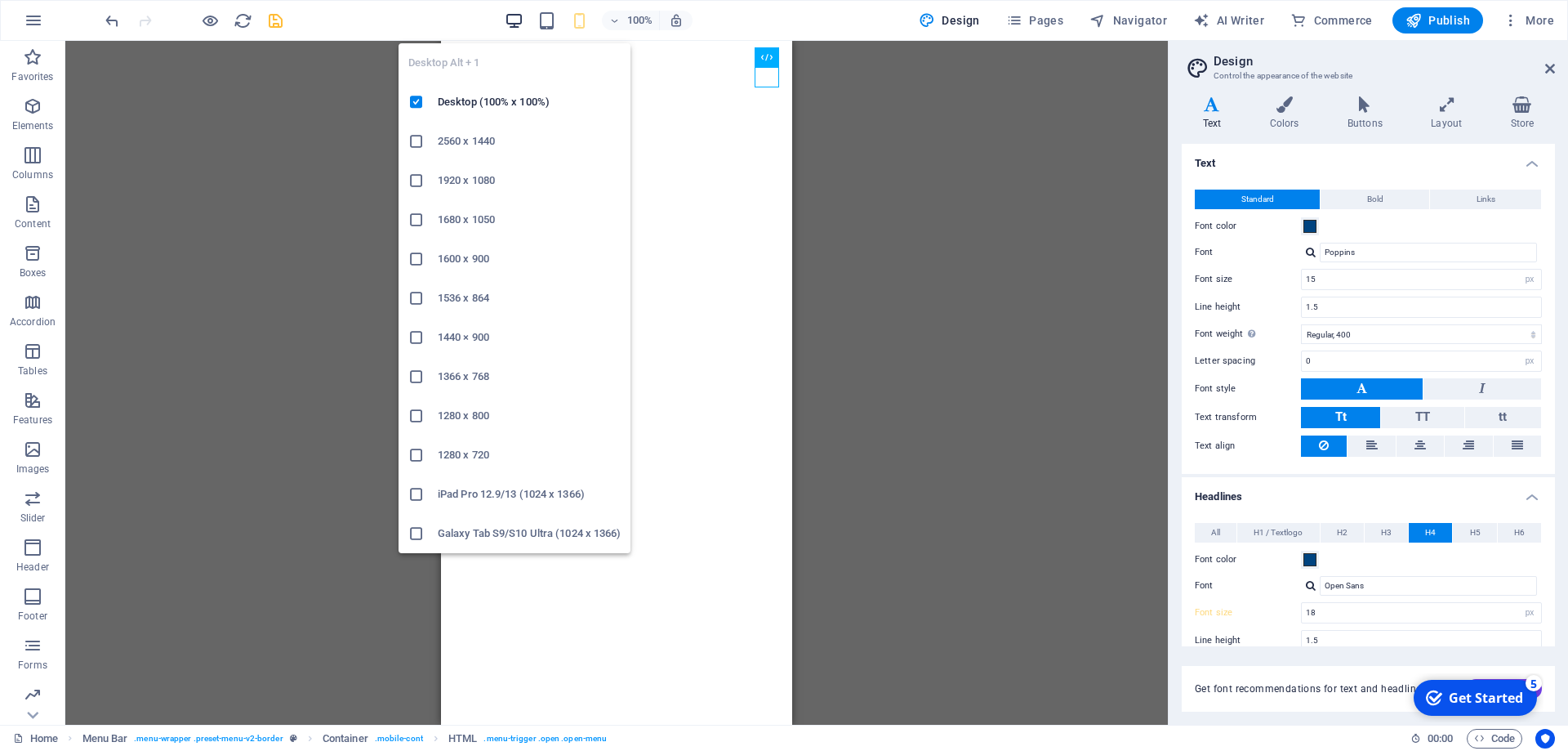
click at [521, 24] on icon "button" at bounding box center [514, 20] width 19 height 19
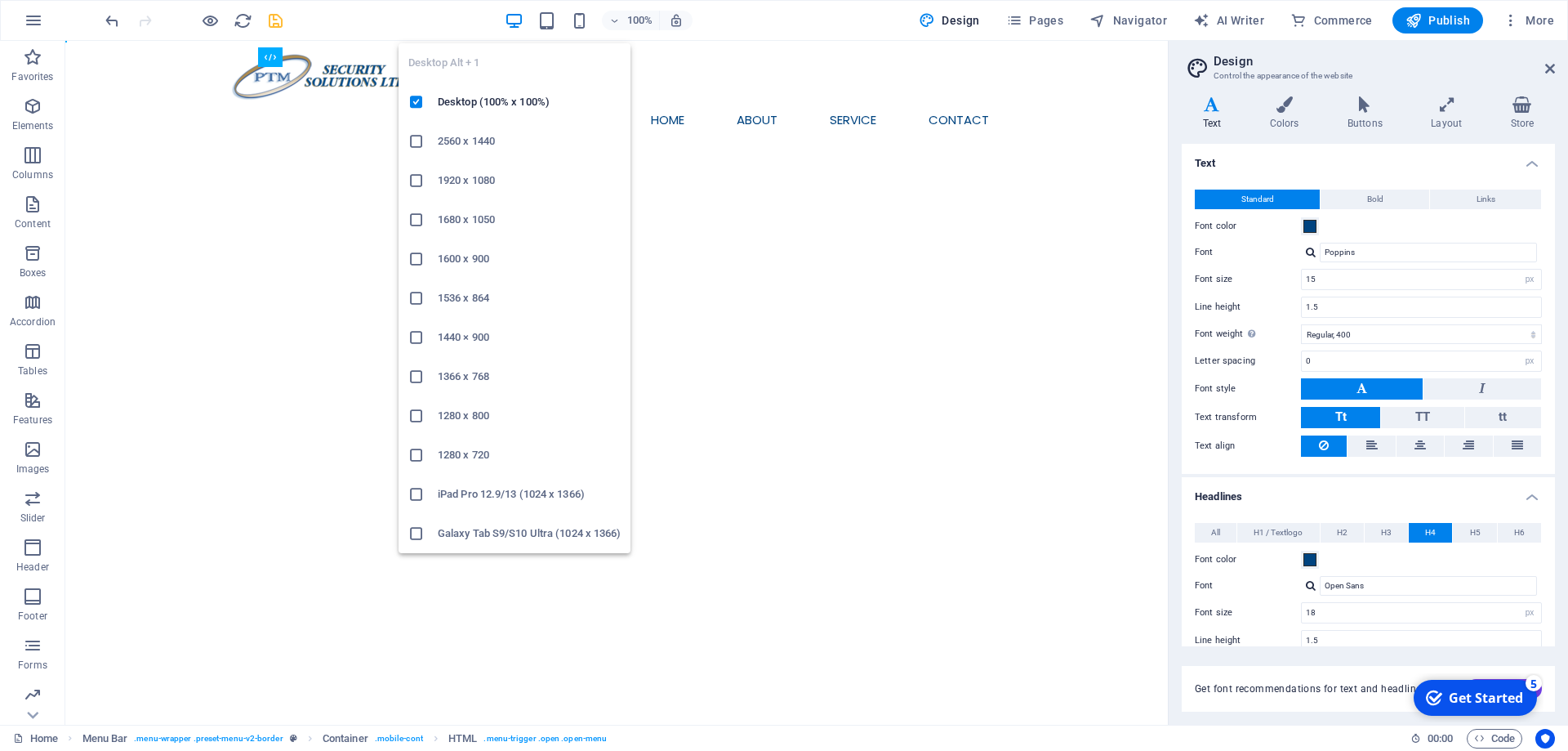
type input "30"
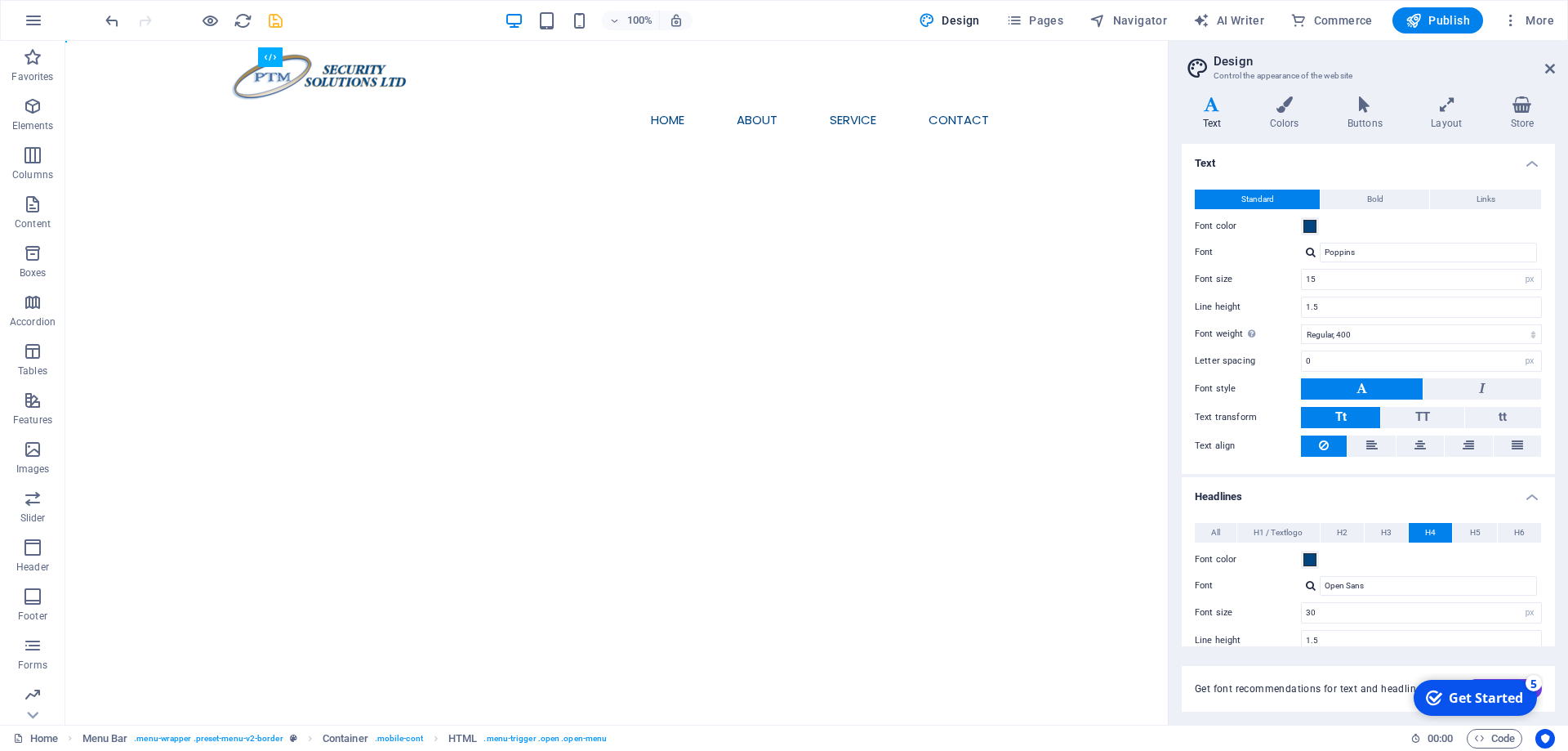
click at [807, 152] on html "Skip to main content Menu Home About Service Contact" at bounding box center [616, 96] width 1102 height 111
click at [27, 111] on icon "button" at bounding box center [33, 106] width 20 height 20
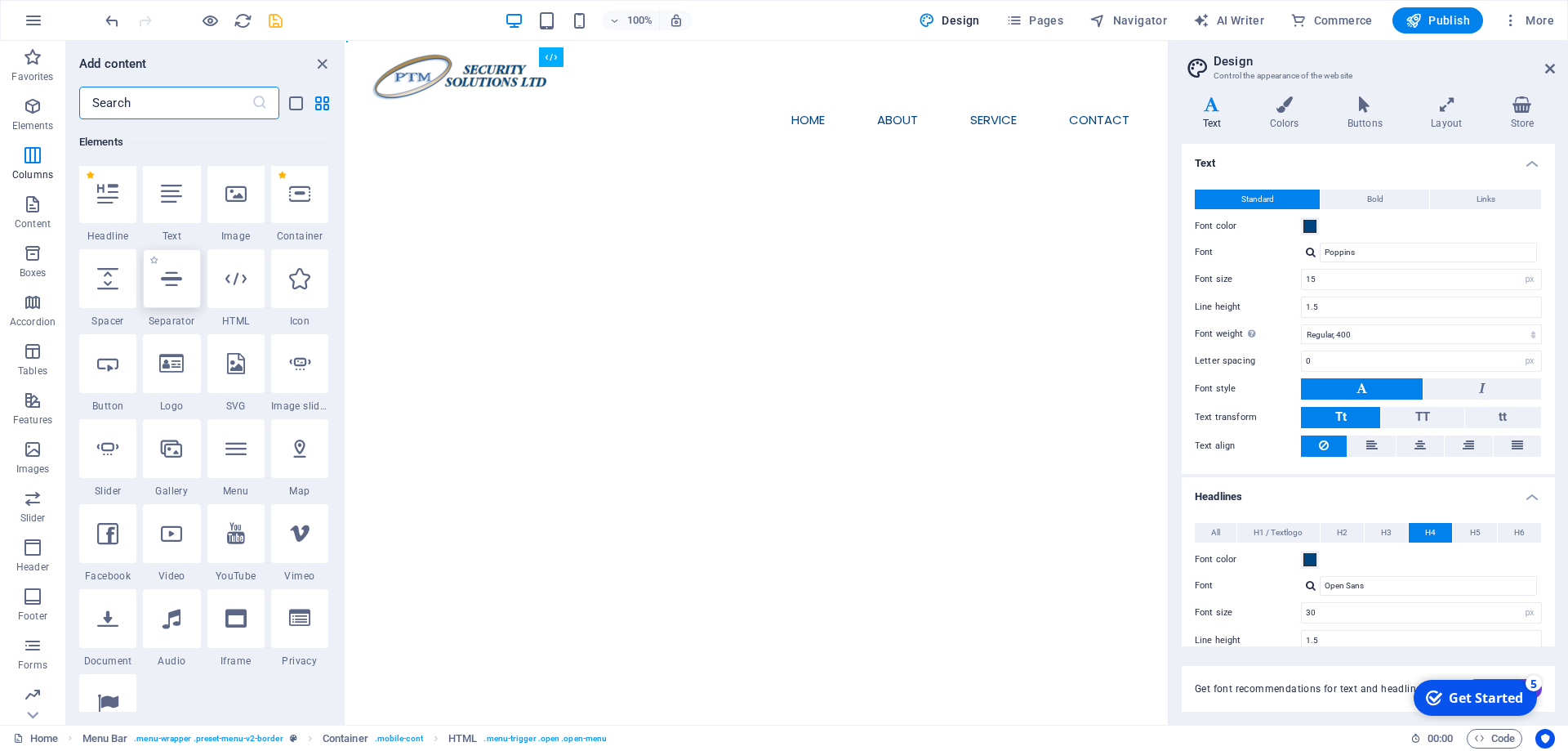
scroll to position [174, 0]
click at [38, 413] on span "Features" at bounding box center [32, 410] width 65 height 39
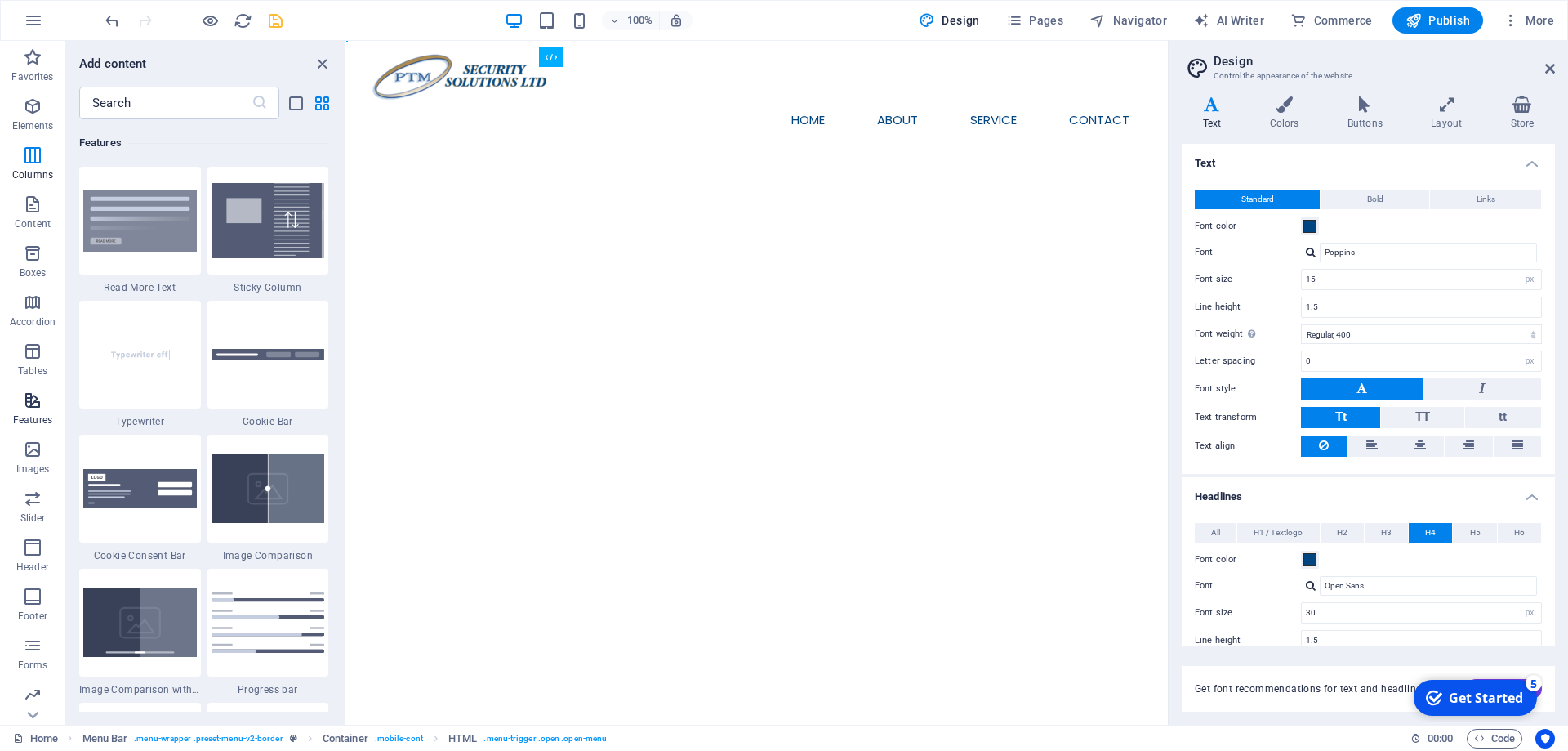
scroll to position [6369, 0]
click at [265, 229] on img at bounding box center [269, 219] width 114 height 75
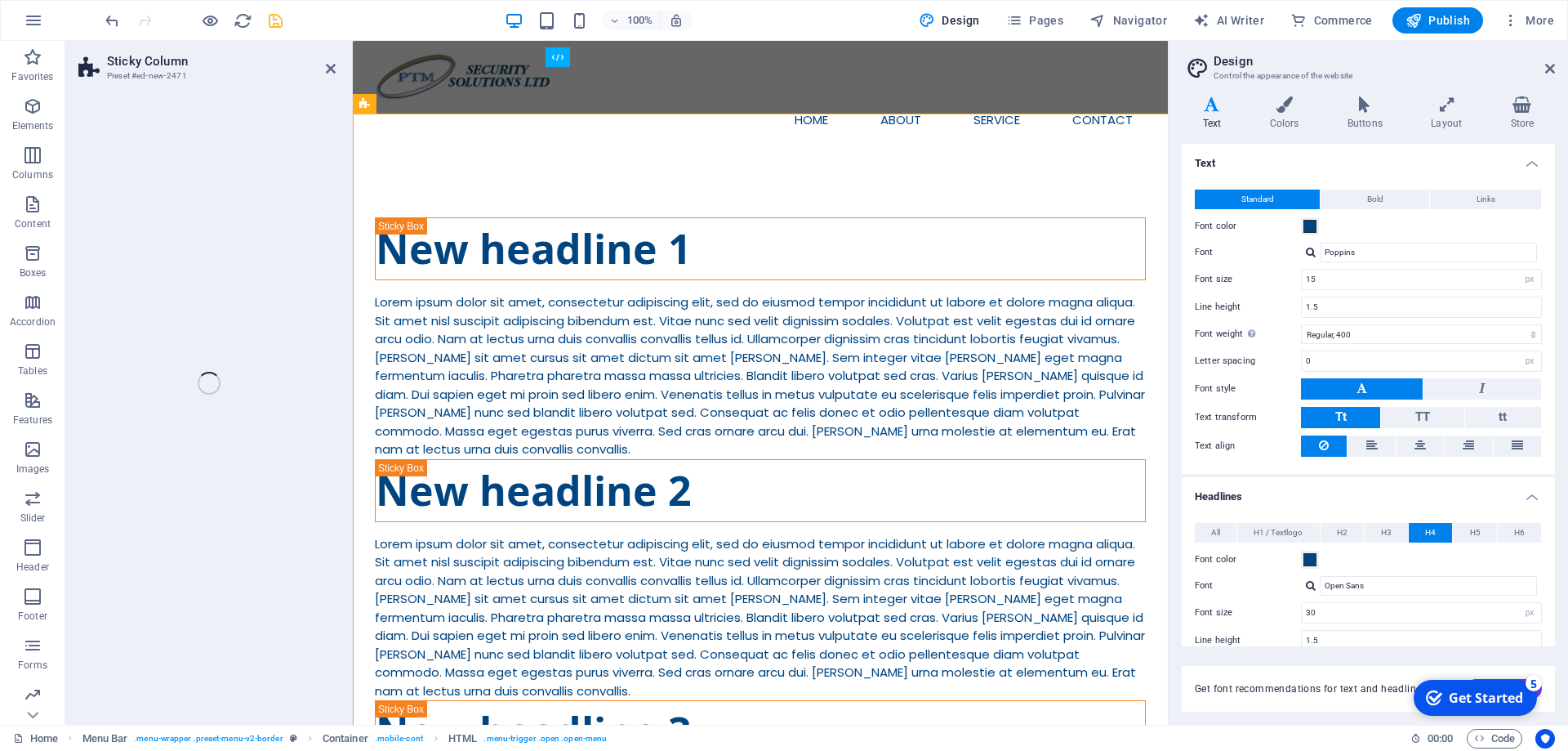
select select "%"
select select "rem"
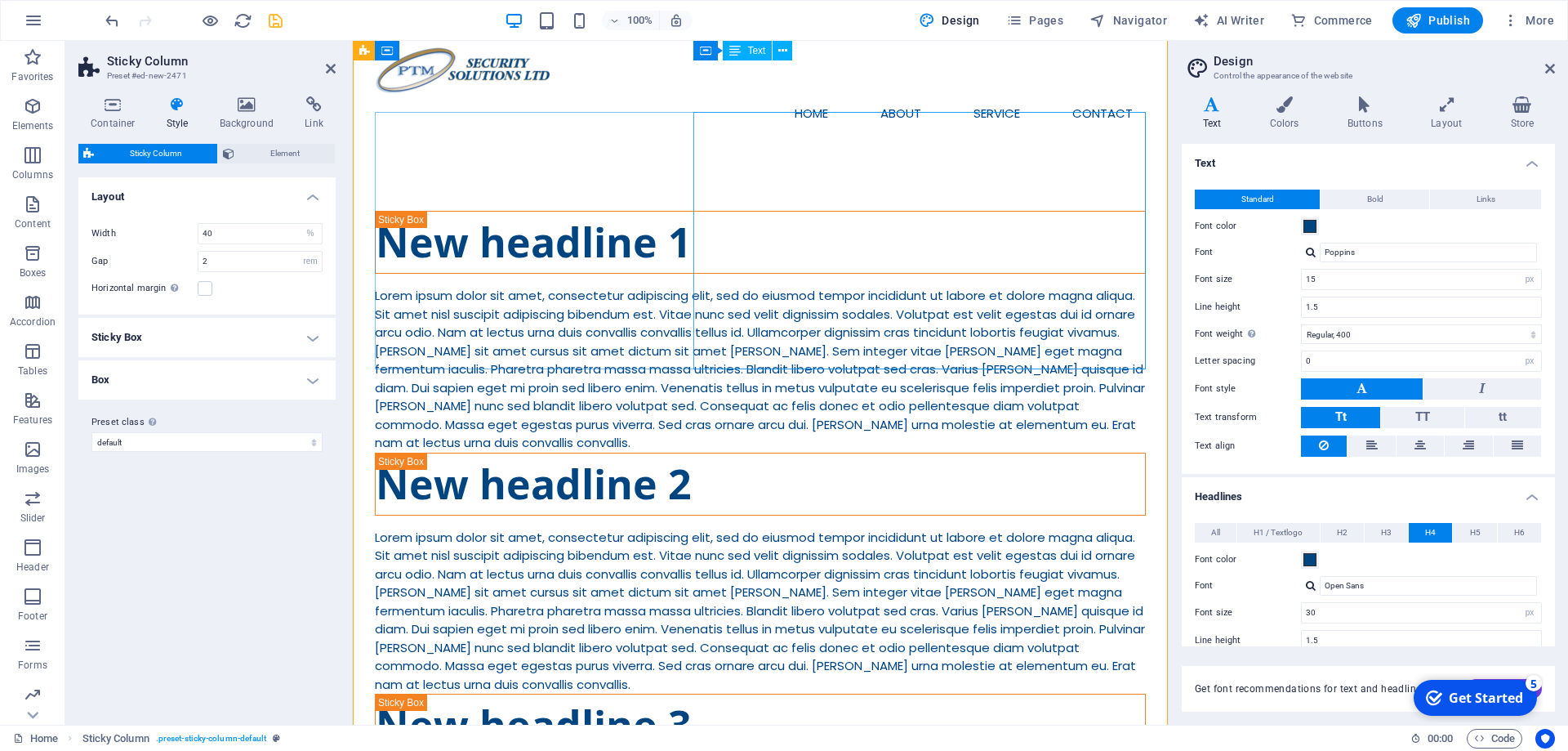
scroll to position [0, 0]
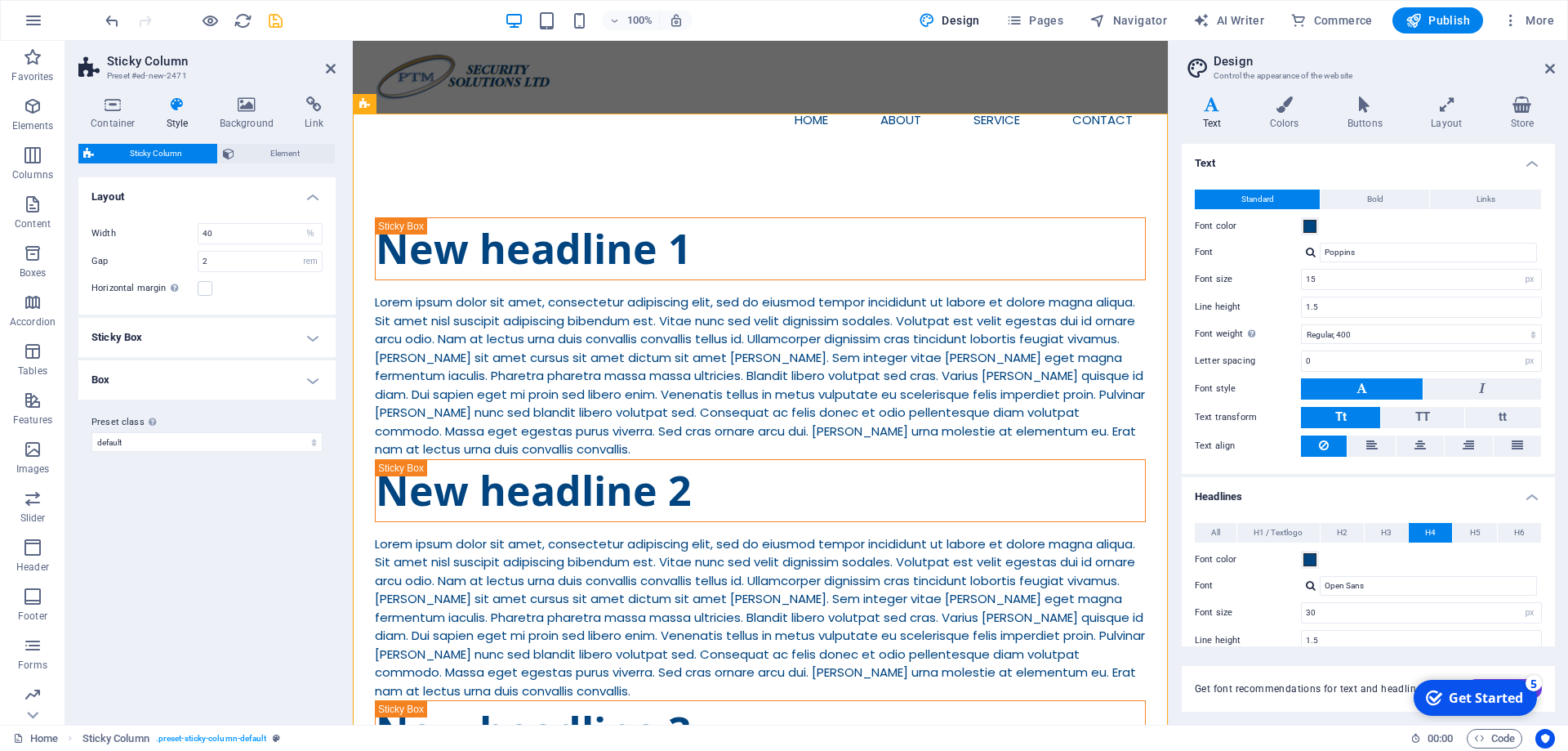
click at [1190, 268] on div "Standard Bold Links Font color Font Poppins Font size 15 rem px Line height 1.5…" at bounding box center [1368, 323] width 380 height 301
click at [1445, 22] on span "Publish" at bounding box center [1437, 20] width 65 height 16
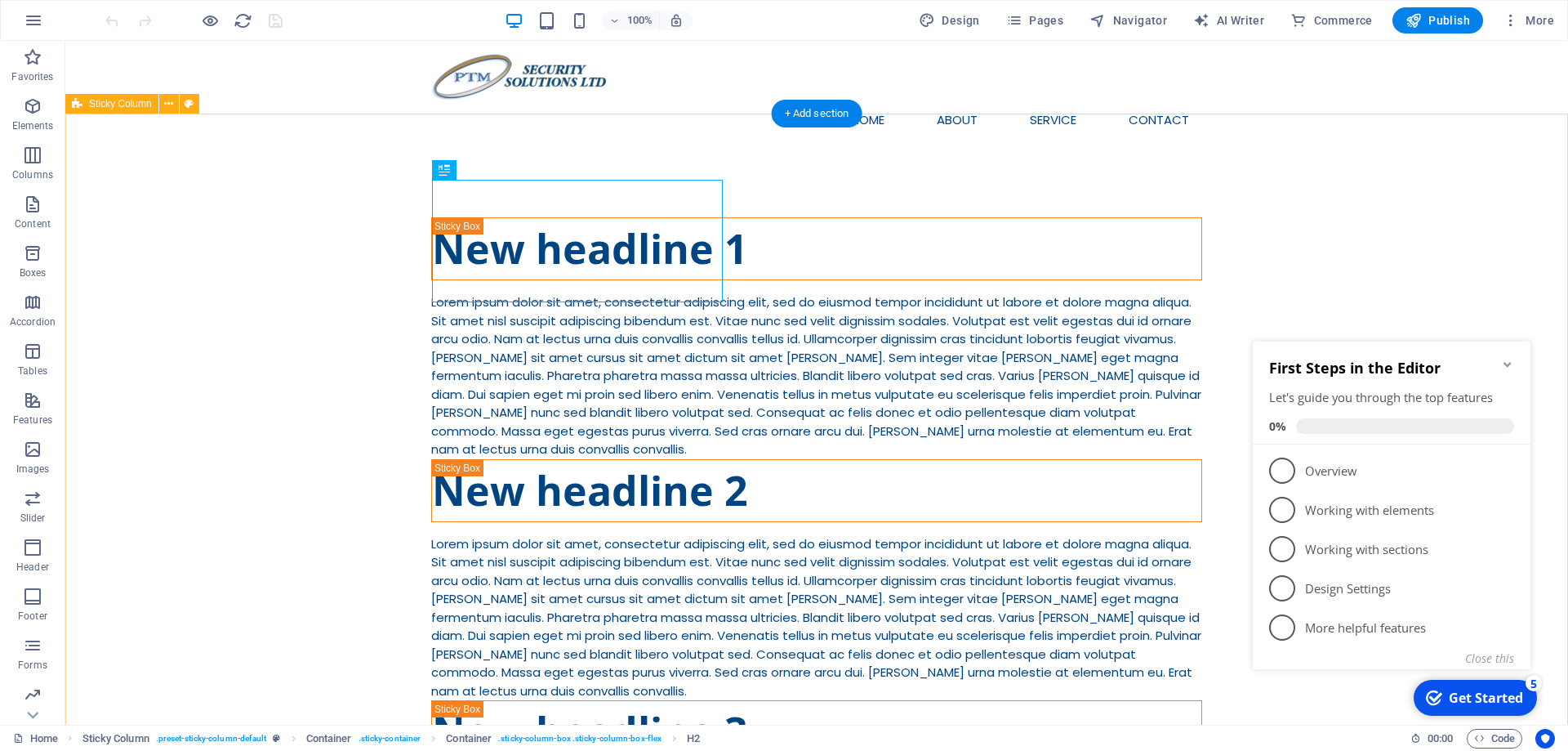
click at [361, 166] on div "New headline 1 Lorem ipsum dolor sit amet, consectetur adipiscing elit, sed do …" at bounding box center [815, 579] width 1502 height 855
click at [163, 103] on button at bounding box center [169, 104] width 20 height 20
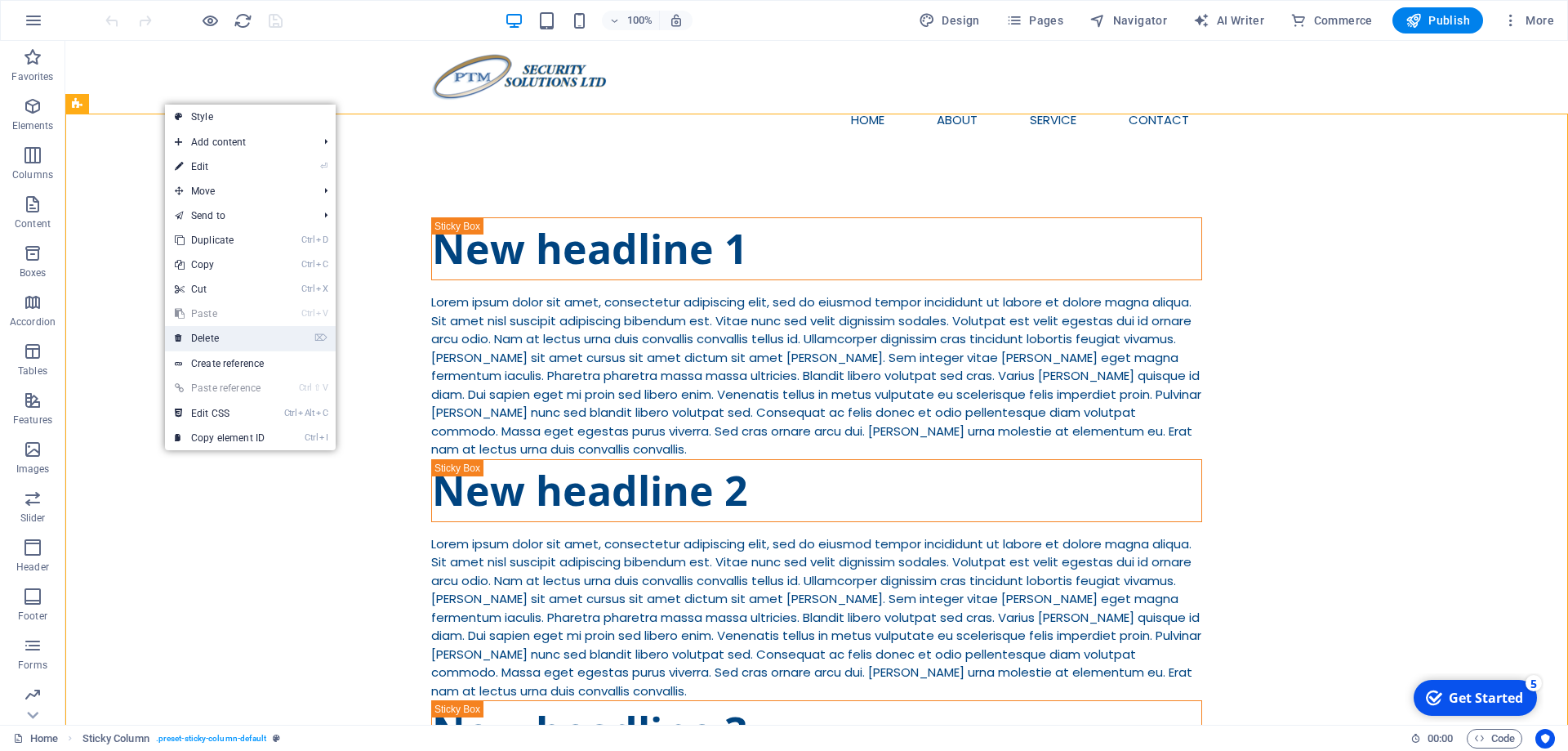
click at [212, 333] on link "⌦ Delete" at bounding box center [219, 338] width 109 height 25
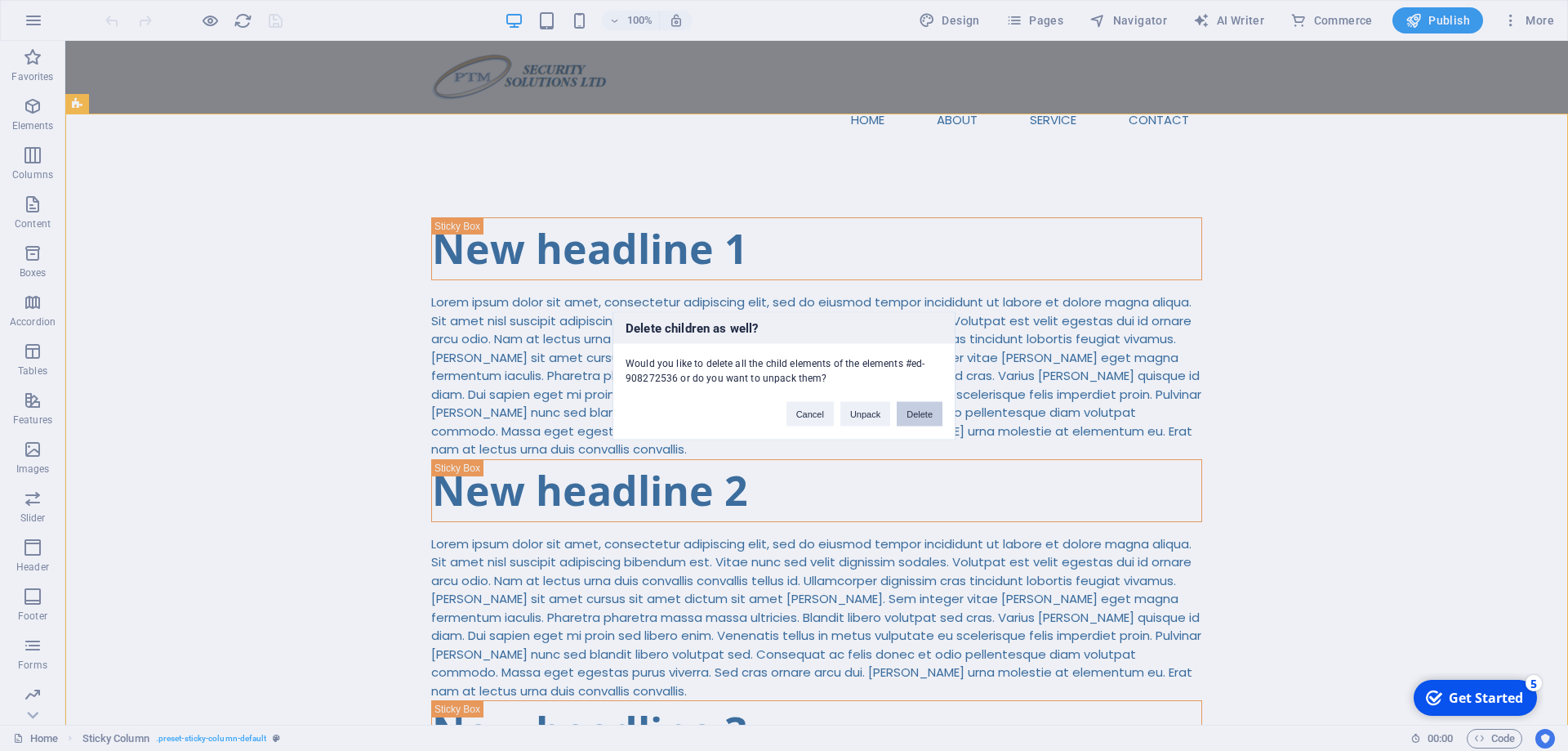
click at [912, 413] on button "Delete" at bounding box center [919, 413] width 46 height 25
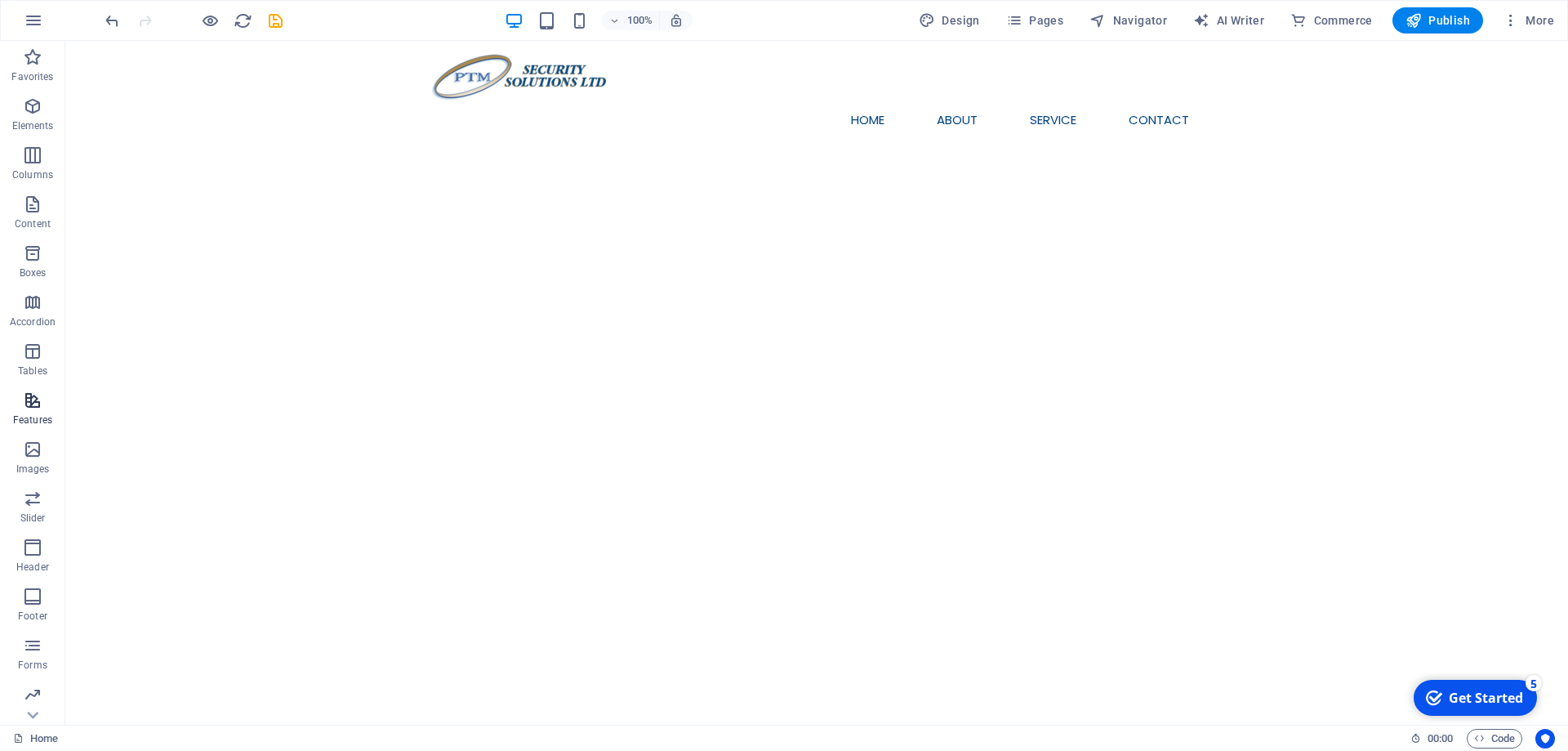
click at [20, 398] on span "Features" at bounding box center [32, 410] width 65 height 39
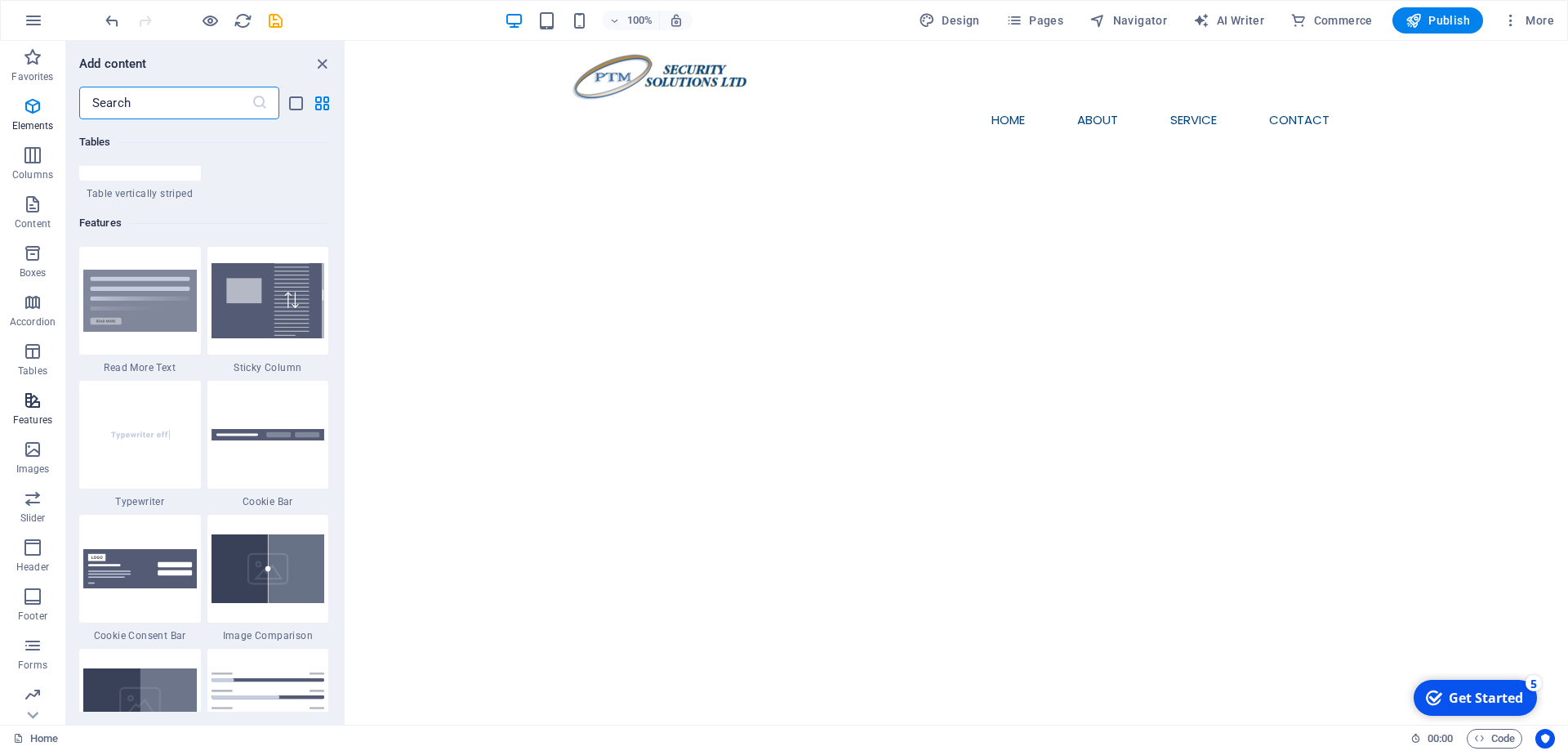
scroll to position [6369, 0]
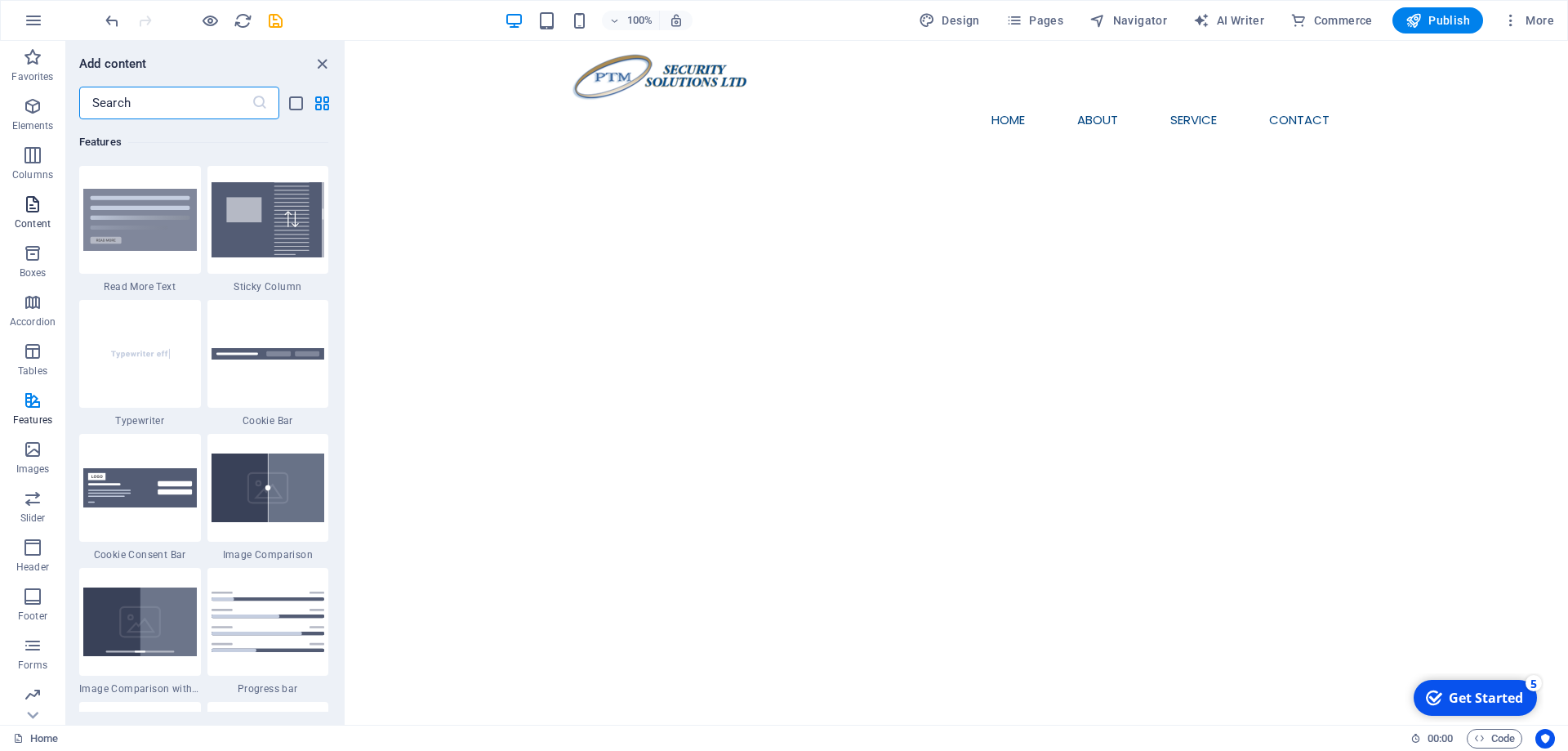
click at [35, 203] on icon "button" at bounding box center [33, 204] width 20 height 20
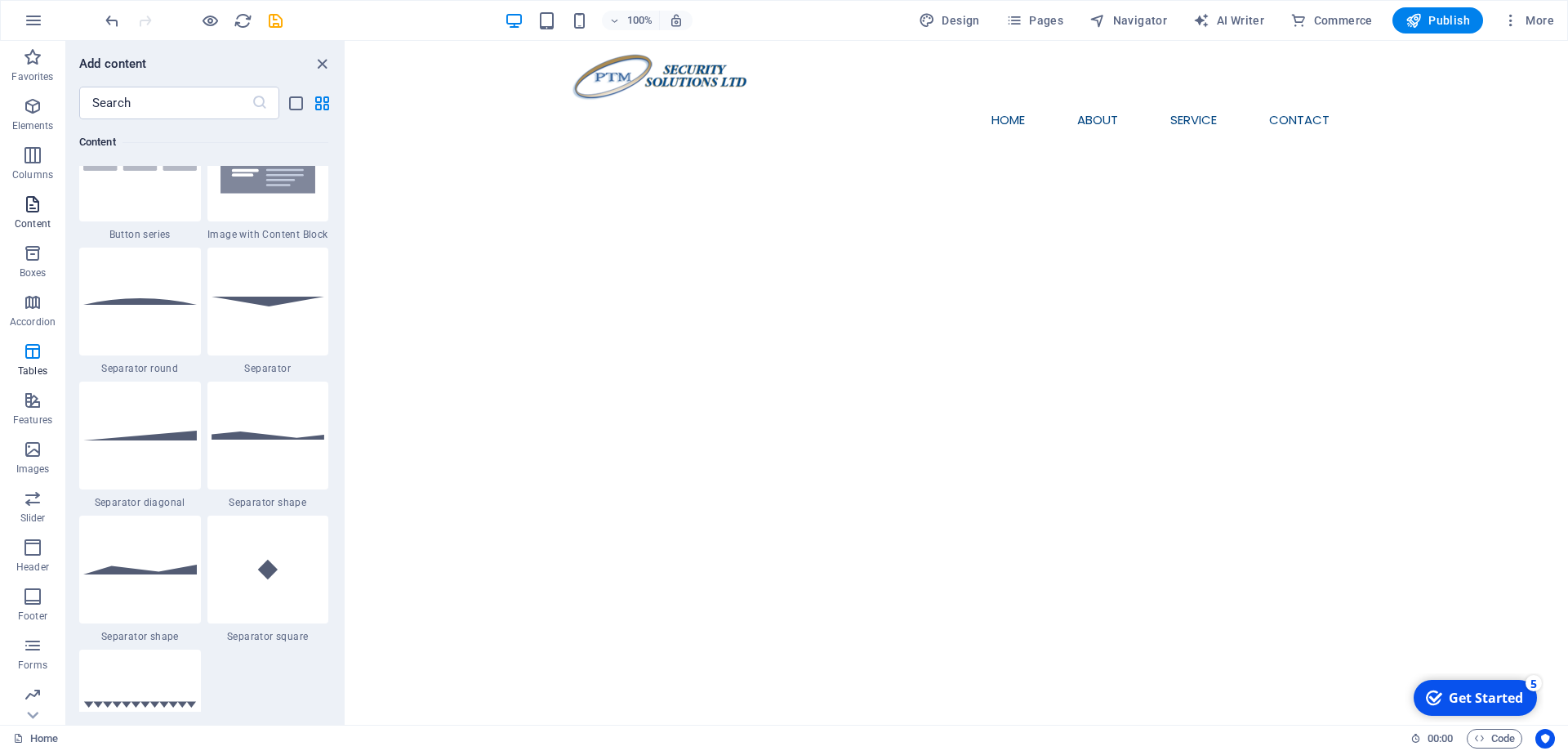
scroll to position [2859, 0]
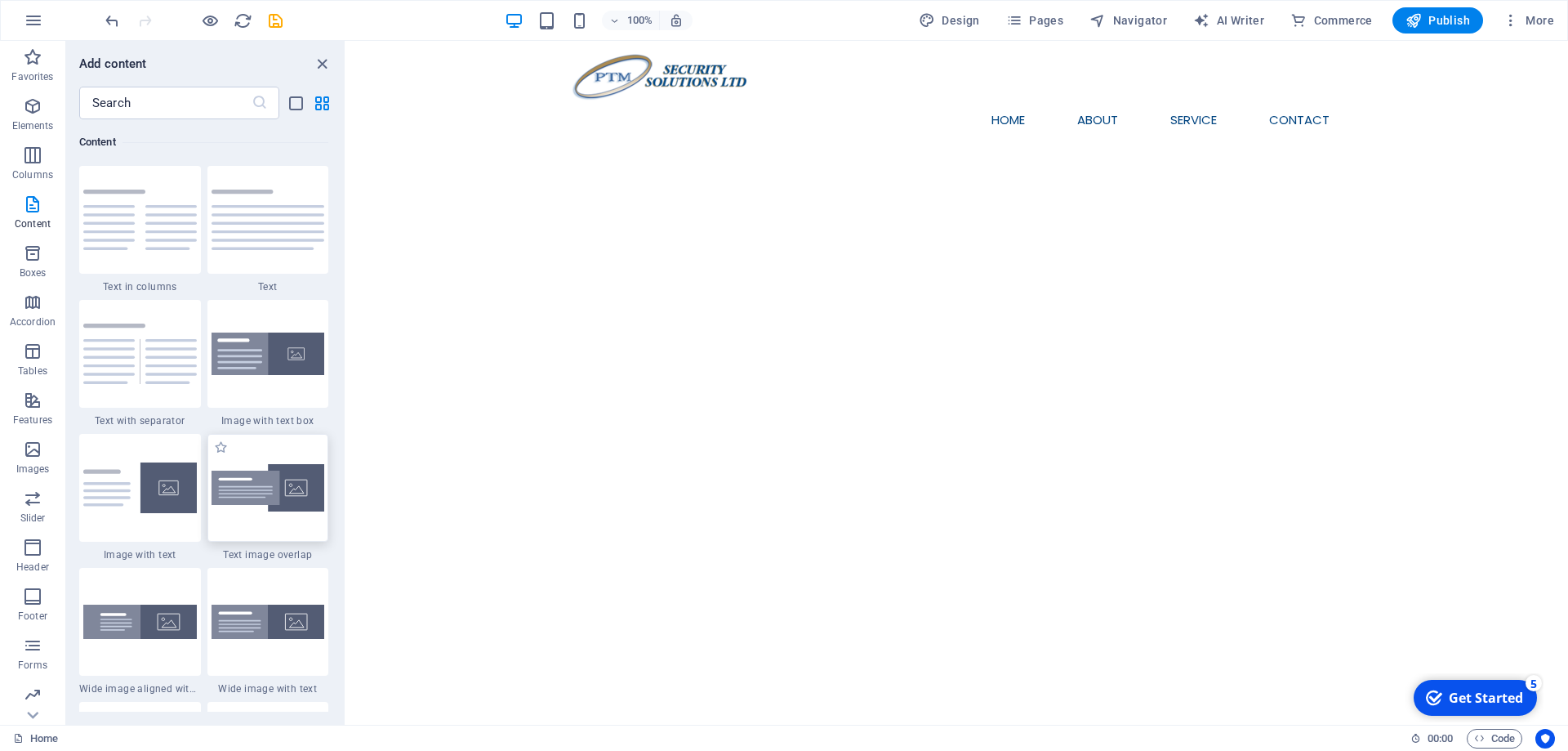
click at [252, 484] on img at bounding box center [269, 488] width 114 height 48
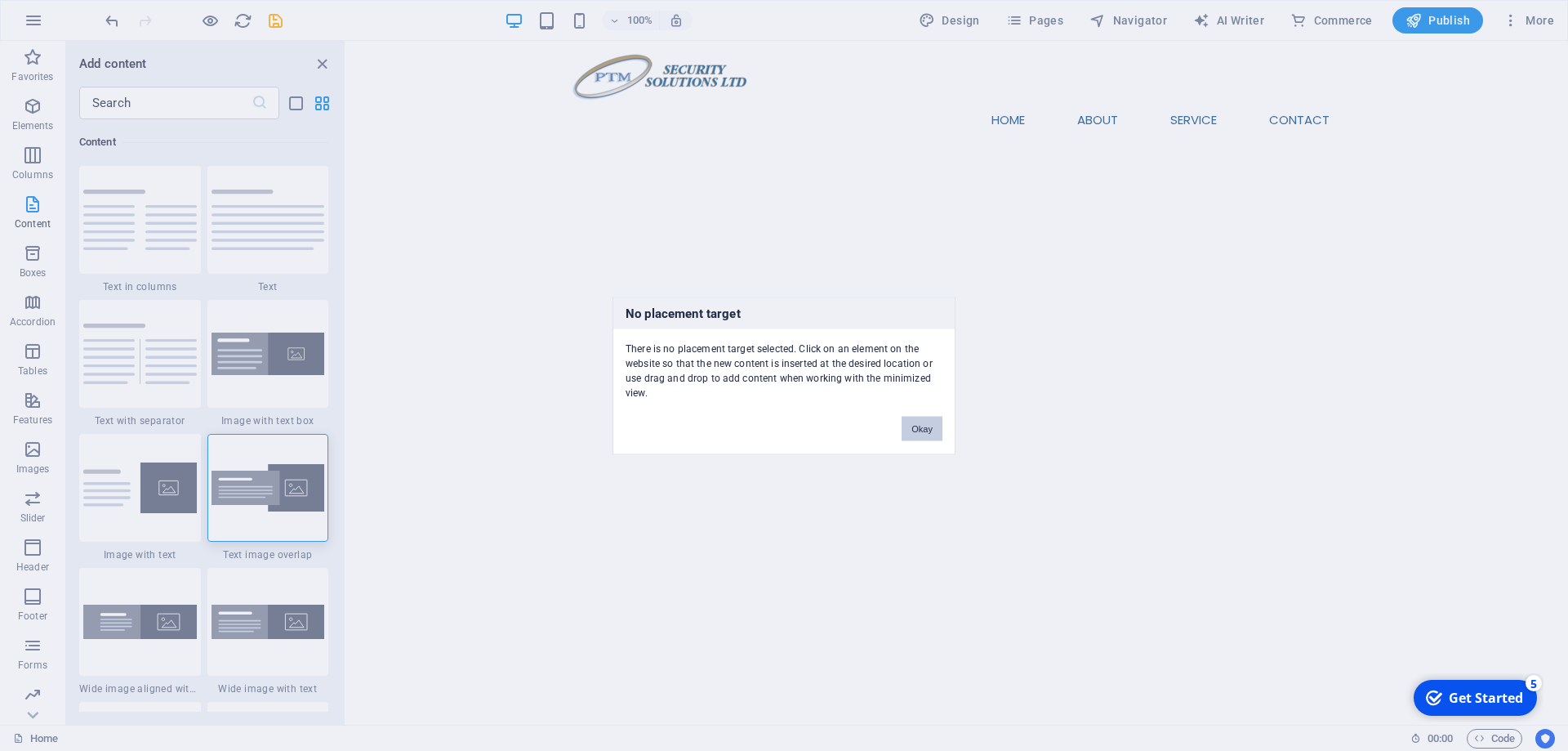
click at [920, 426] on button "Okay" at bounding box center [921, 428] width 41 height 25
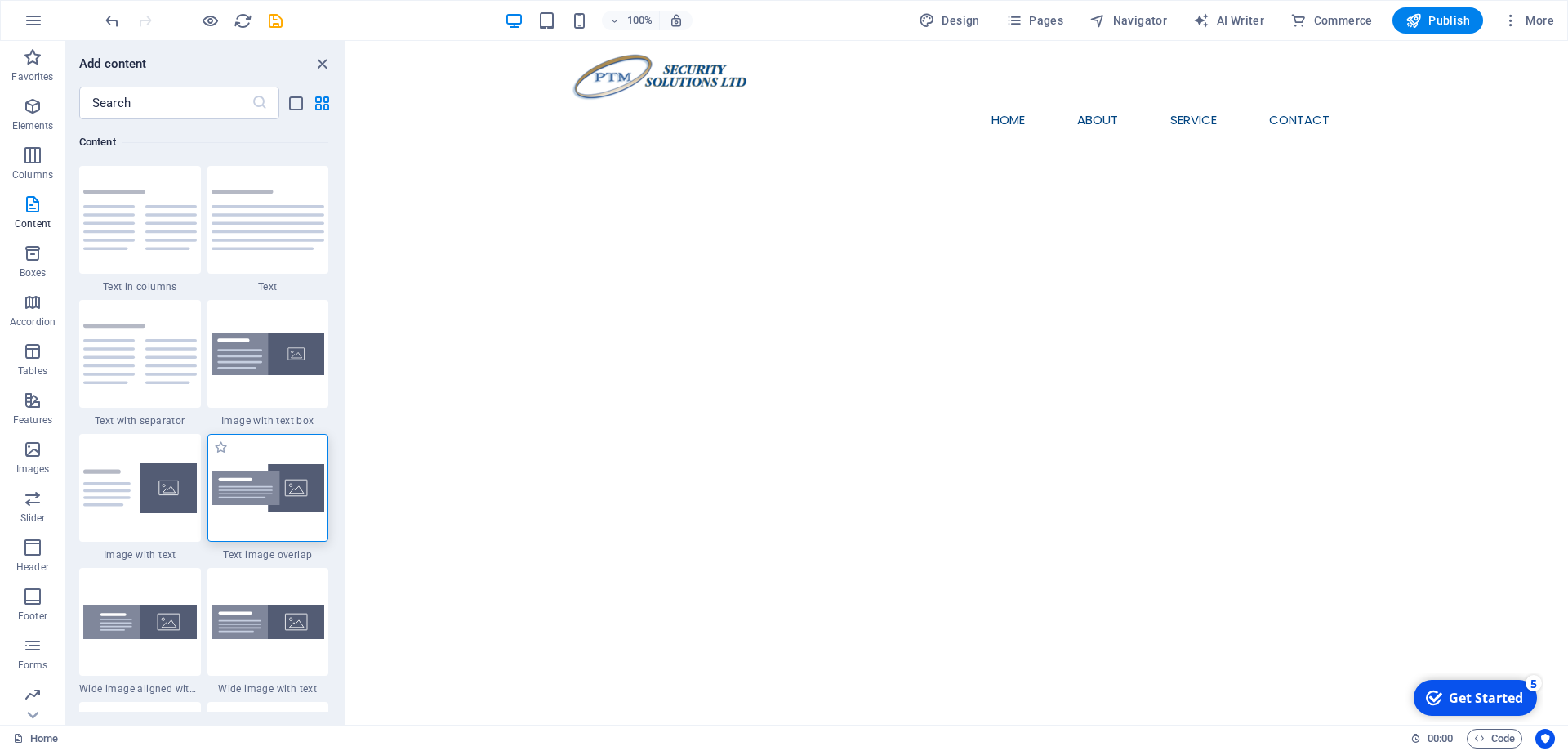
click at [283, 470] on img at bounding box center [269, 488] width 114 height 48
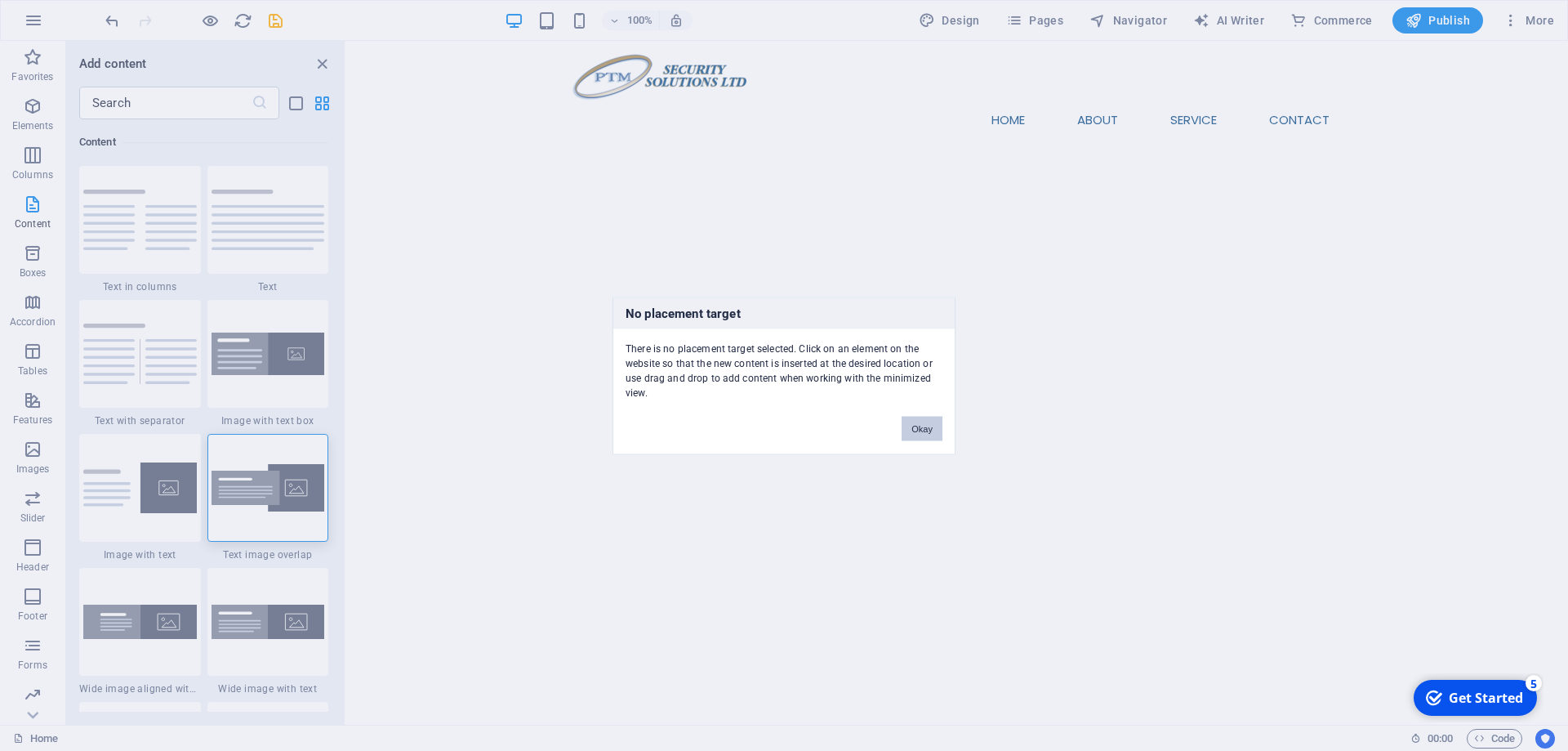
click at [731, 233] on div "No placement target There is no placement target selected. Click on an element …" at bounding box center [784, 375] width 1568 height 751
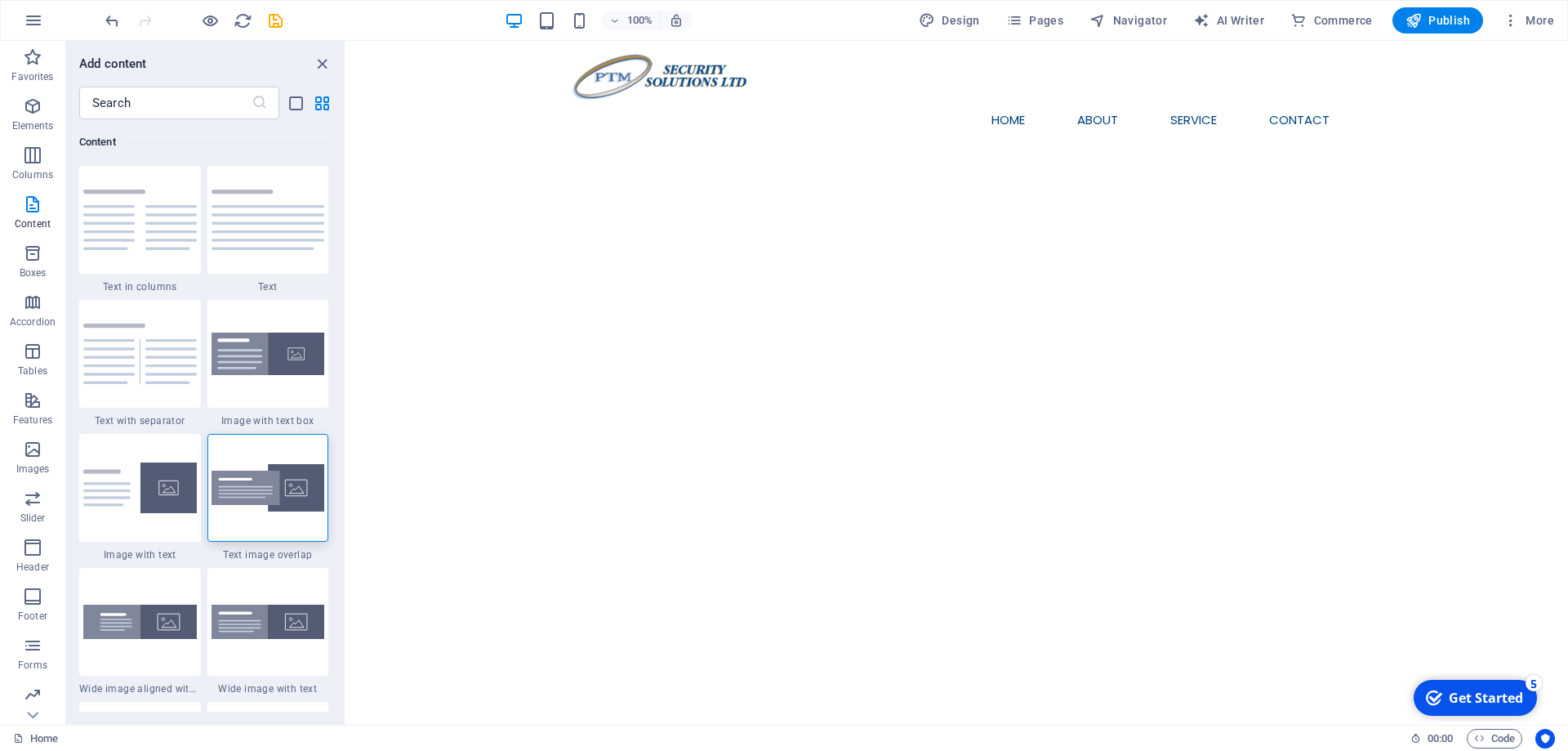
click at [778, 152] on html "Skip to main content Menu Home About Service Contact" at bounding box center [956, 96] width 1221 height 111
click at [928, 152] on html "Skip to main content Menu Home About Service Contact" at bounding box center [956, 96] width 1221 height 111
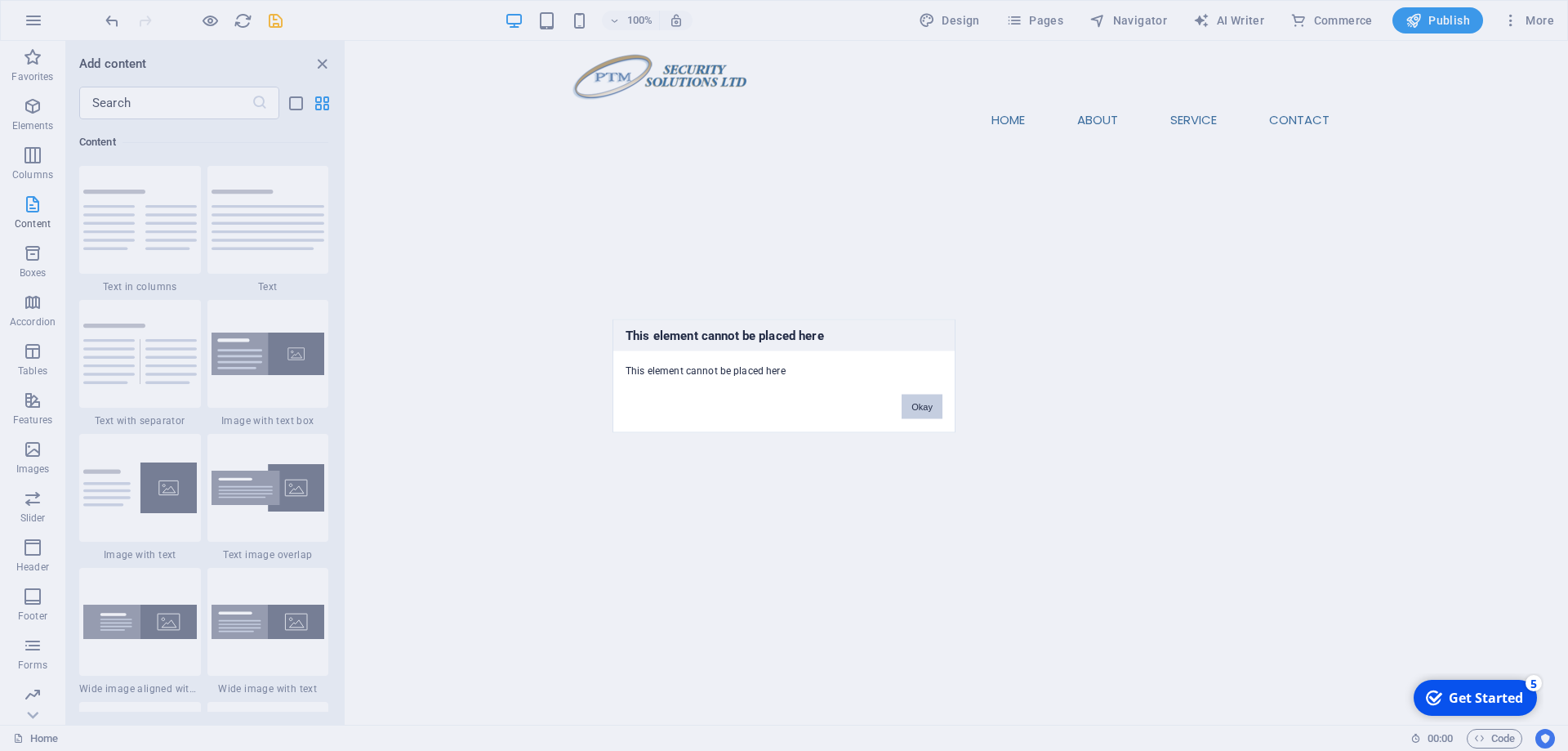
click at [920, 407] on button "Okay" at bounding box center [921, 406] width 41 height 25
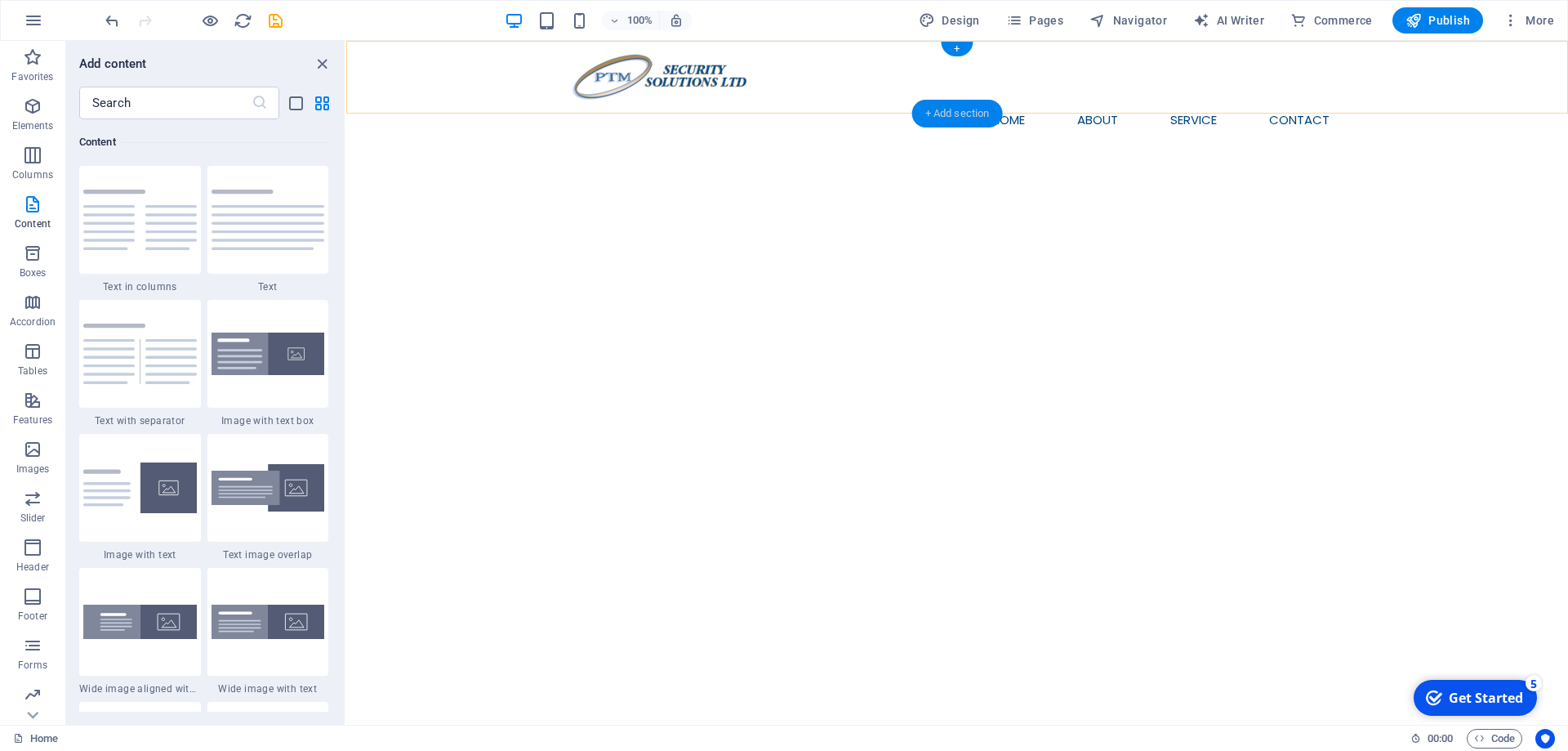
click at [943, 113] on div "+ Add section" at bounding box center [957, 114] width 91 height 28
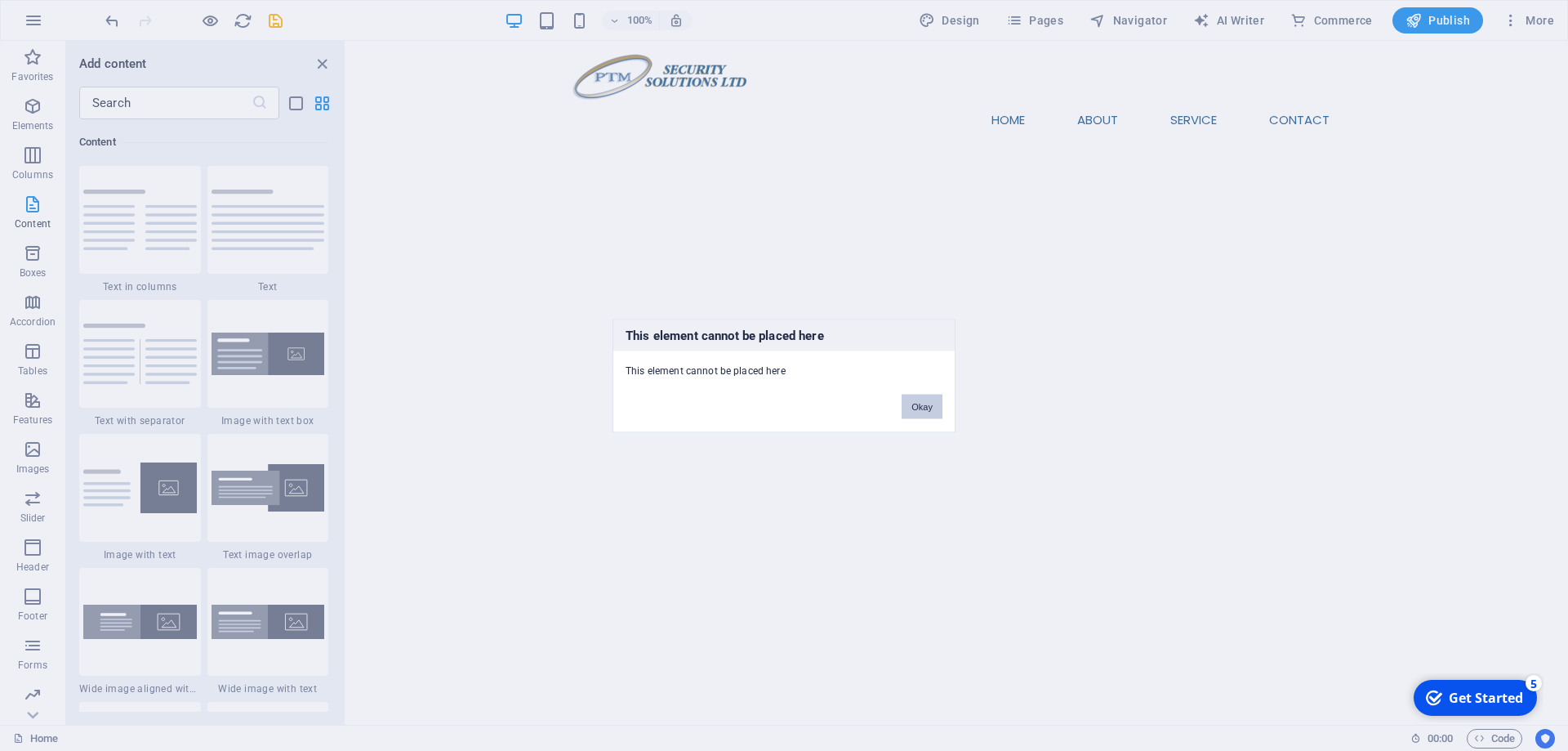
drag, startPoint x: 914, startPoint y: 415, endPoint x: 604, endPoint y: 204, distance: 375.0
click at [914, 415] on button "Okay" at bounding box center [921, 406] width 41 height 25
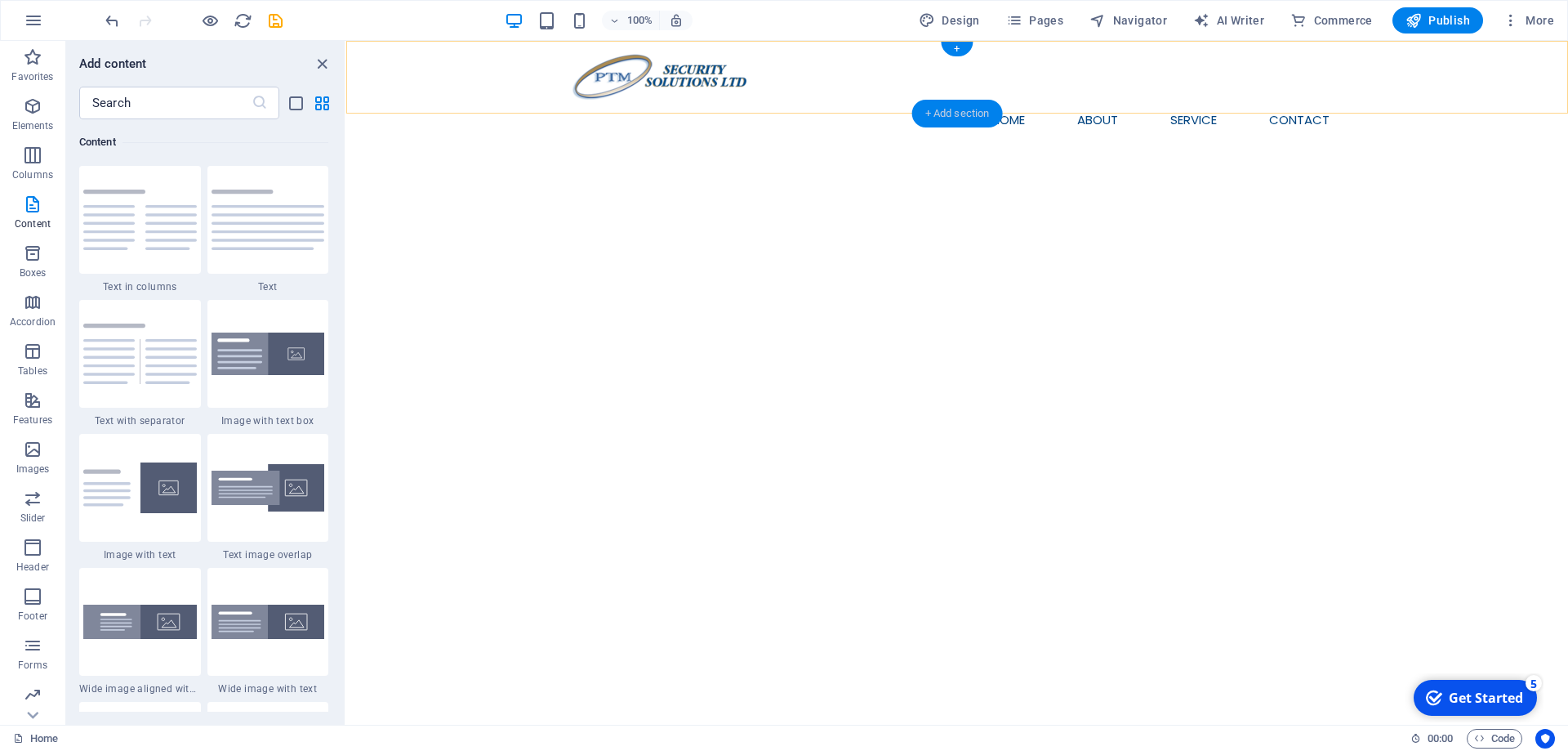
click at [949, 117] on div "+ Add section" at bounding box center [957, 114] width 91 height 28
click at [279, 483] on img at bounding box center [269, 488] width 114 height 48
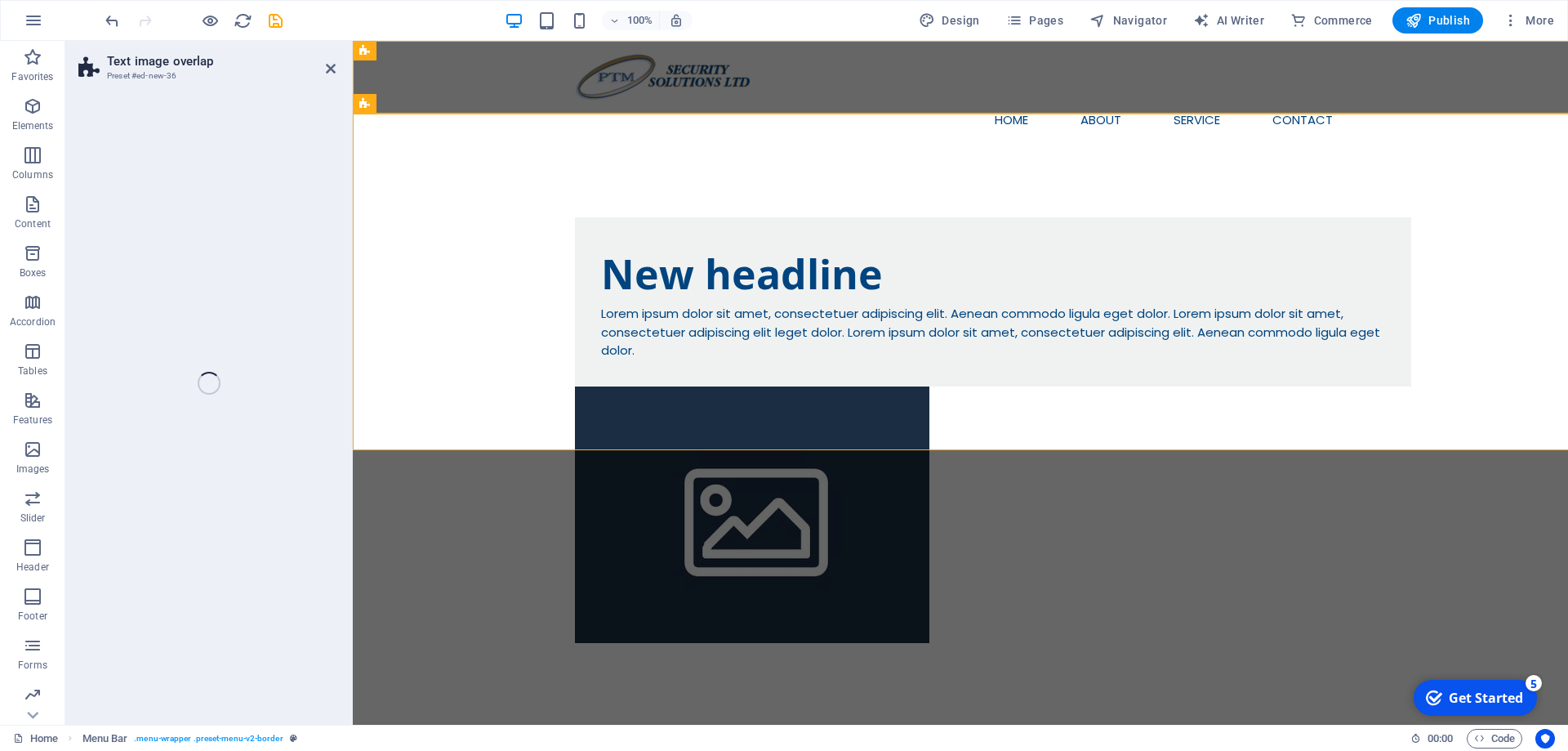
select select "rem"
select select "px"
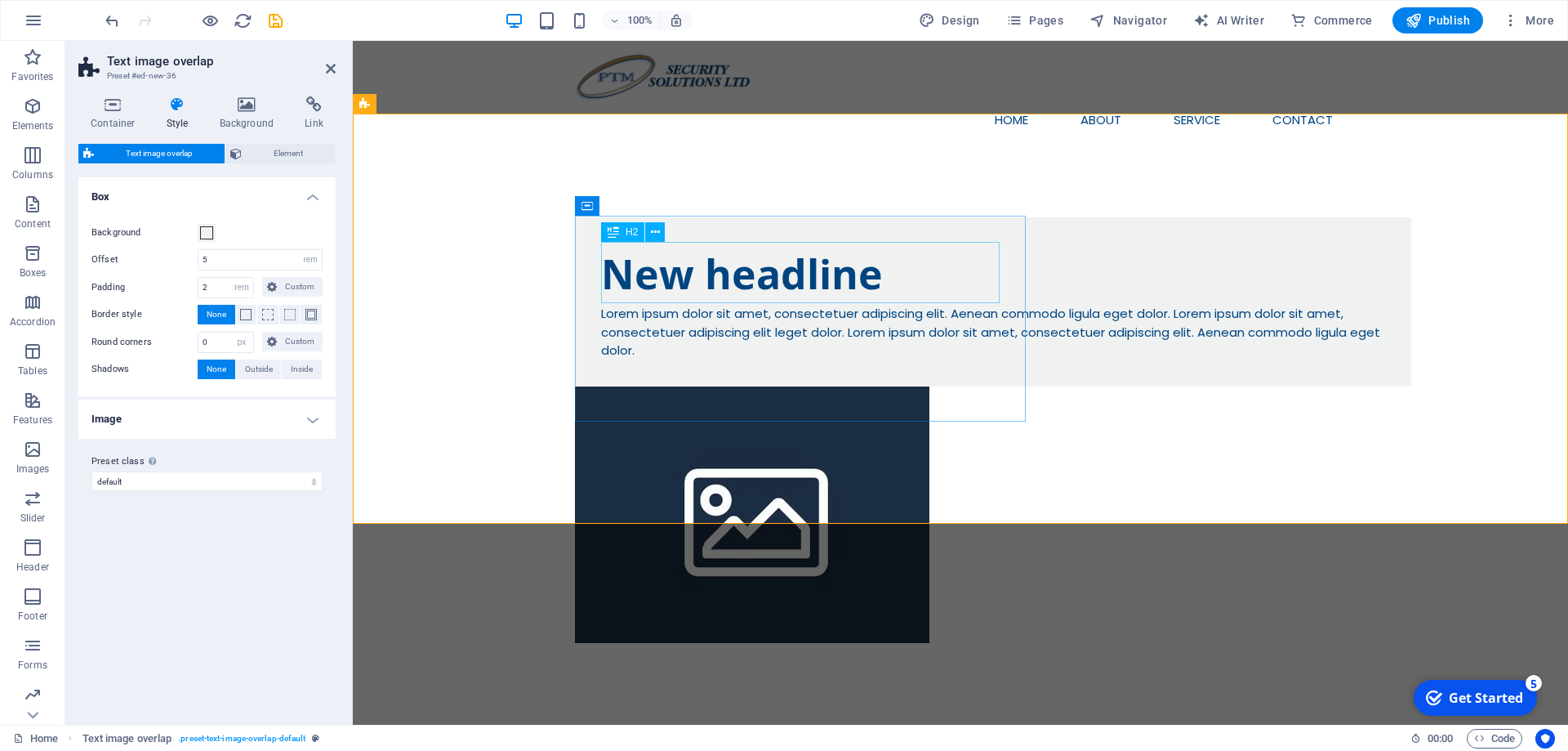
click at [651, 275] on div "New headline" at bounding box center [992, 273] width 784 height 61
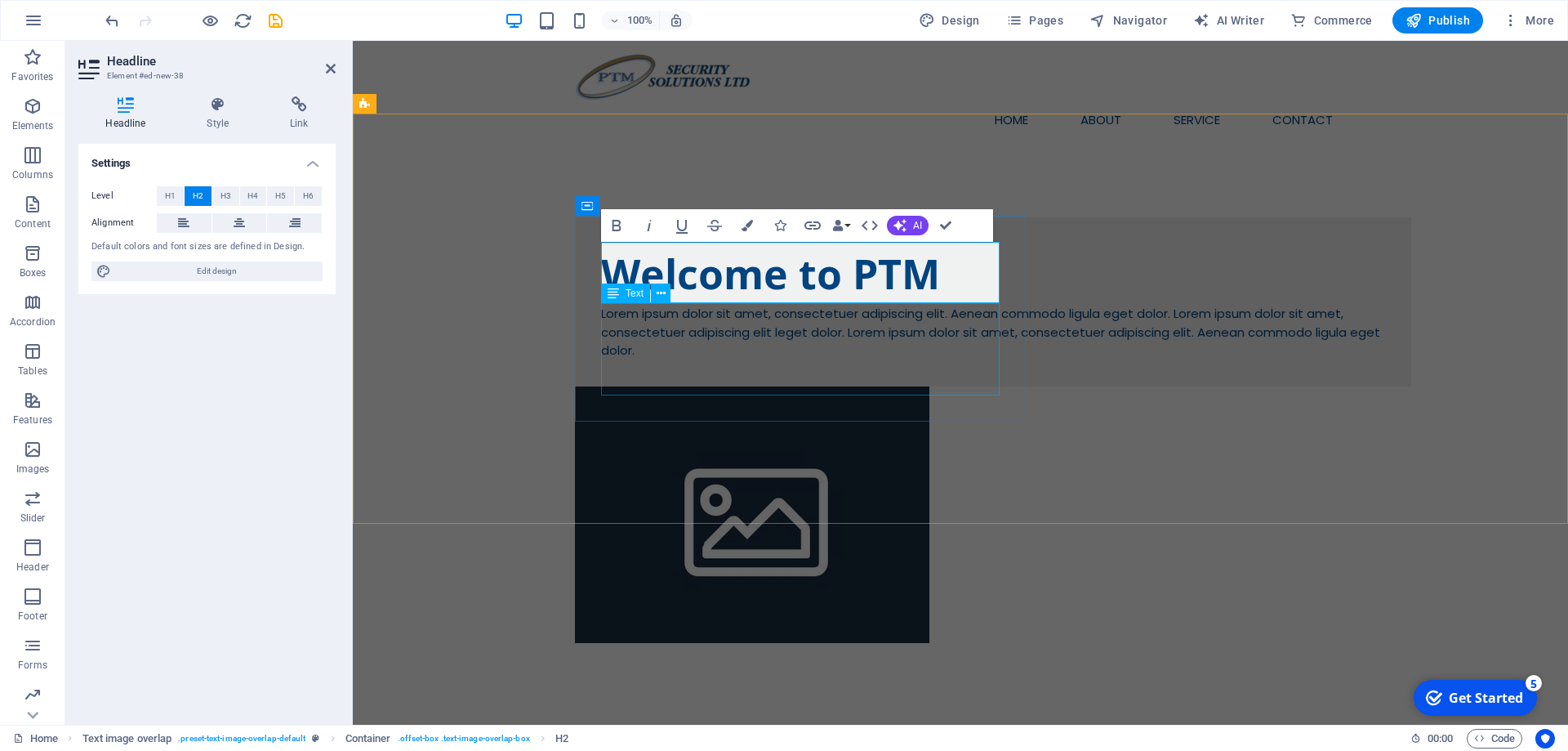
click at [693, 340] on div "Lorem ipsum dolor sit amet, consectetuer adipiscing elit. Aenean commodo ligula…" at bounding box center [992, 333] width 784 height 56
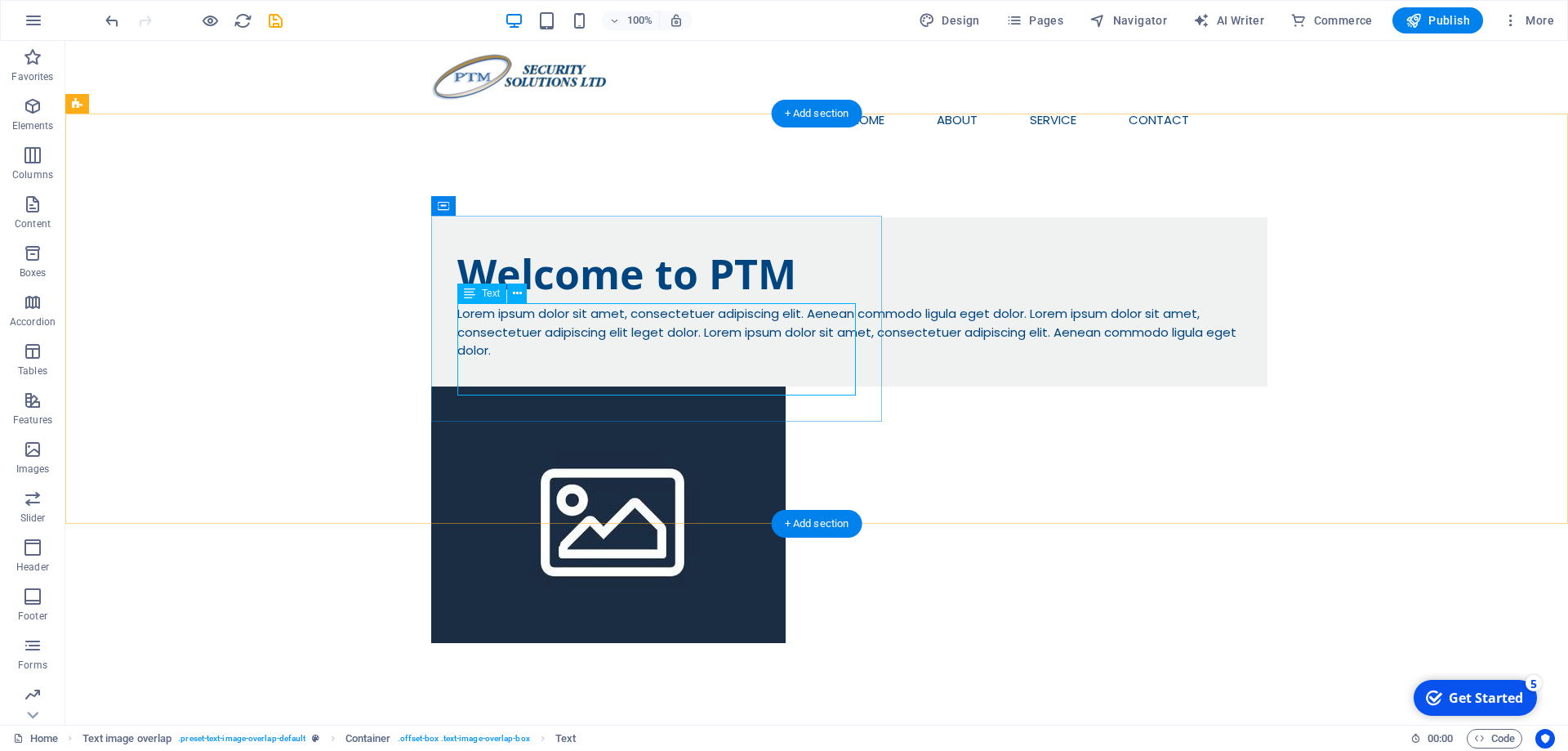
click at [640, 349] on div "Lorem ipsum dolor sit amet, consectetuer adipiscing elit. Aenean commodo ligula…" at bounding box center [849, 333] width 784 height 56
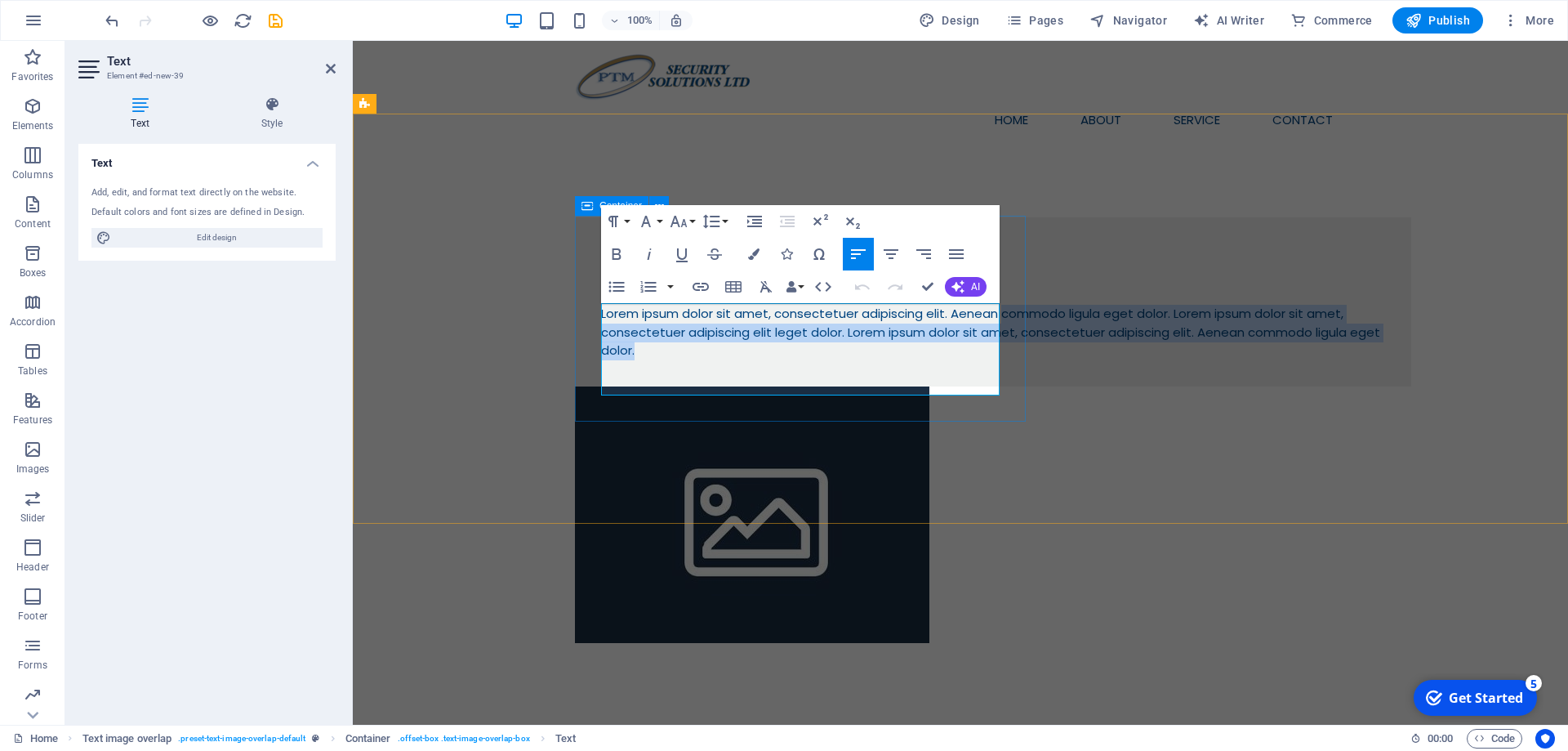
drag, startPoint x: 648, startPoint y: 382, endPoint x: 571, endPoint y: 317, distance: 100.8
click at [571, 317] on div "Welcome to PTM Lorem ipsum dolor sit amet, consectetuer adipiscing elit. Aenean…" at bounding box center [960, 430] width 1215 height 556
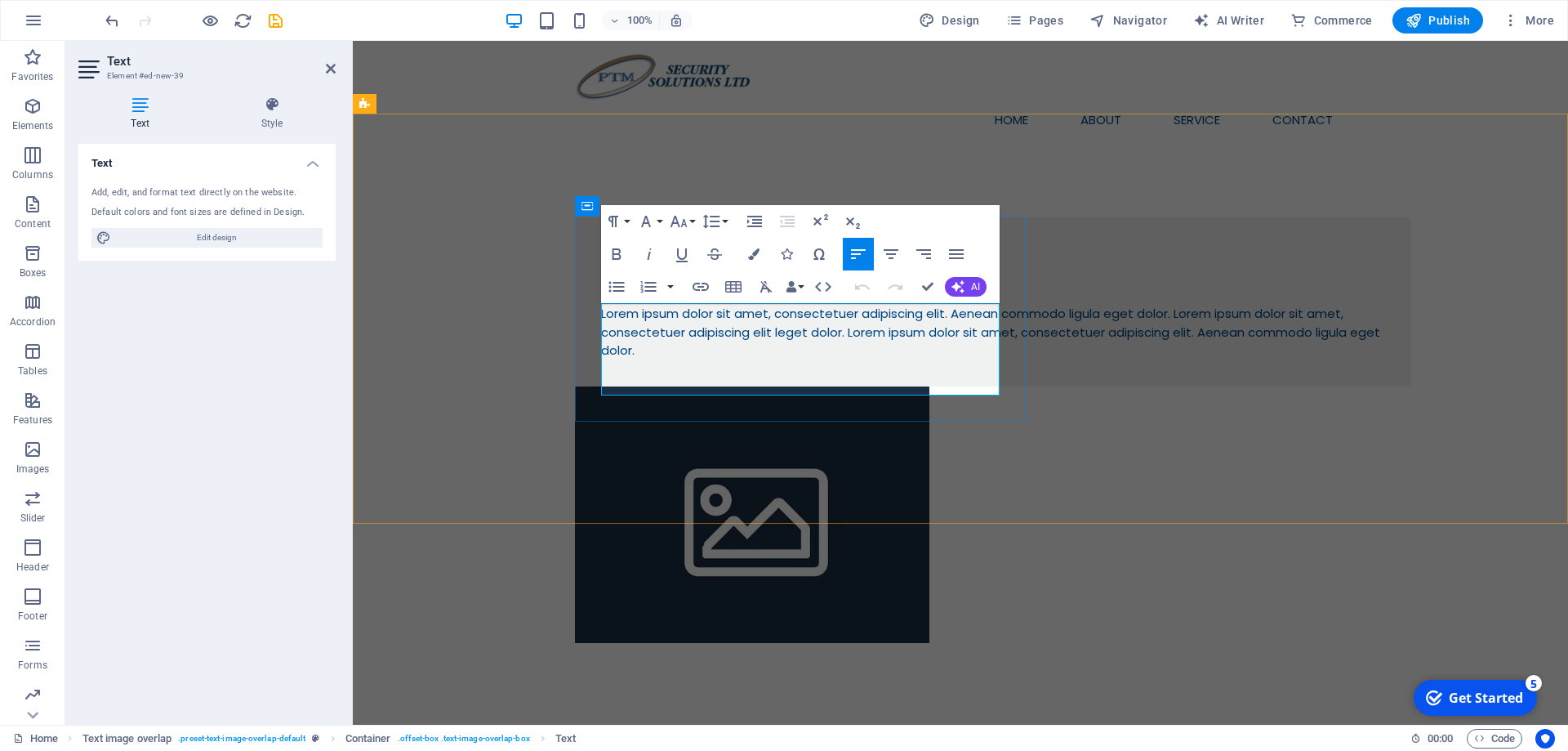
click at [608, 314] on p "Lorem ipsum dolor sit amet, consectetuer adipiscing elit. Aenean commodo ligula…" at bounding box center [992, 333] width 784 height 56
drag, startPoint x: 647, startPoint y: 388, endPoint x: 545, endPoint y: 310, distance: 128.4
click at [545, 310] on div "Welcome to PTM Lorem ipsum dolor sit amet, consectetuer adipiscing elit. Aenean…" at bounding box center [960, 430] width 1215 height 556
click at [627, 355] on p "Lorem ipsum dolor sit amet, consectetuer adipiscing elit. Aenean commodo ligula…" at bounding box center [992, 333] width 784 height 56
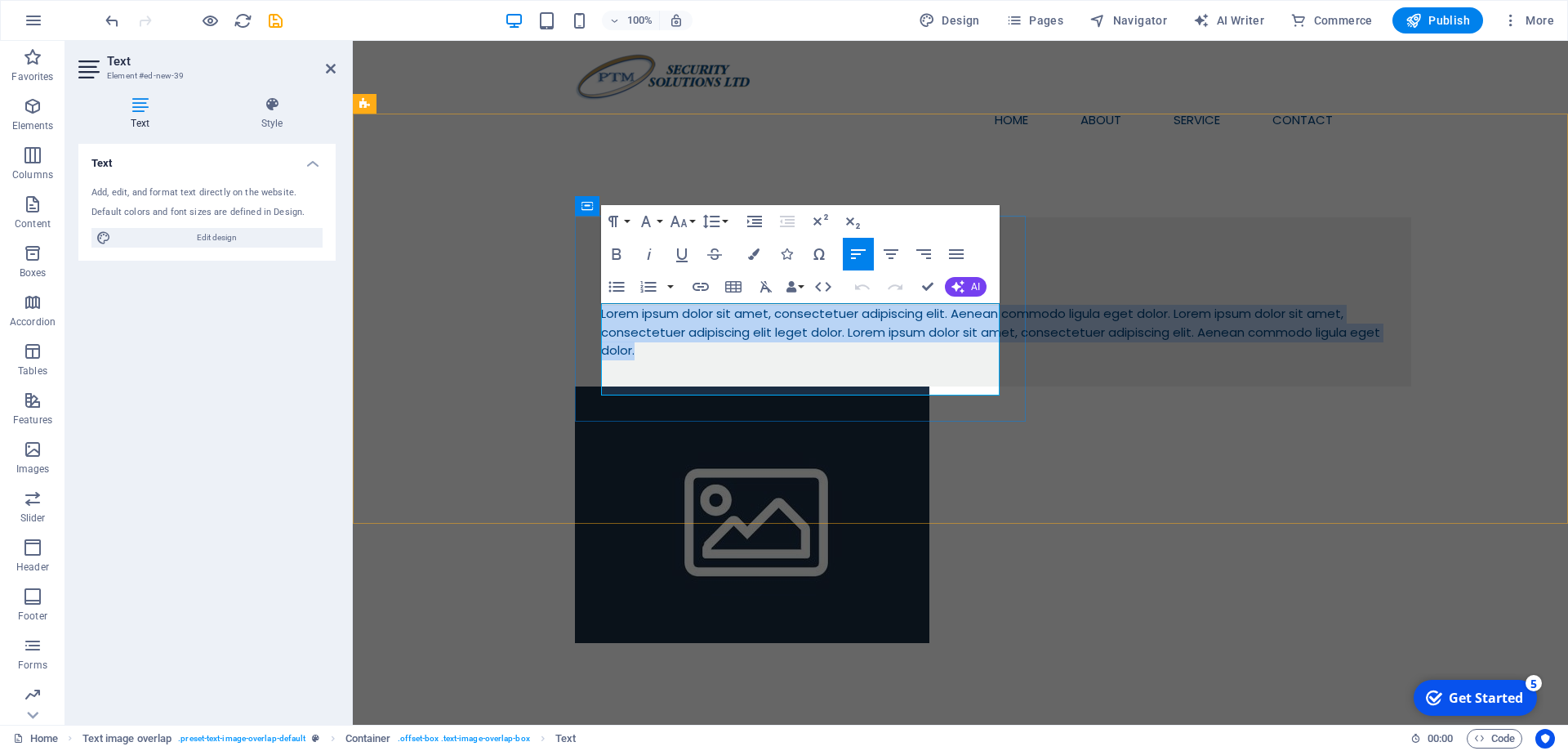
drag, startPoint x: 642, startPoint y: 383, endPoint x: 603, endPoint y: 310, distance: 82.8
click at [603, 310] on p "Lorem ipsum dolor sit amet, consectetuer adipiscing elit. Aenean commodo ligula…" at bounding box center [992, 333] width 784 height 56
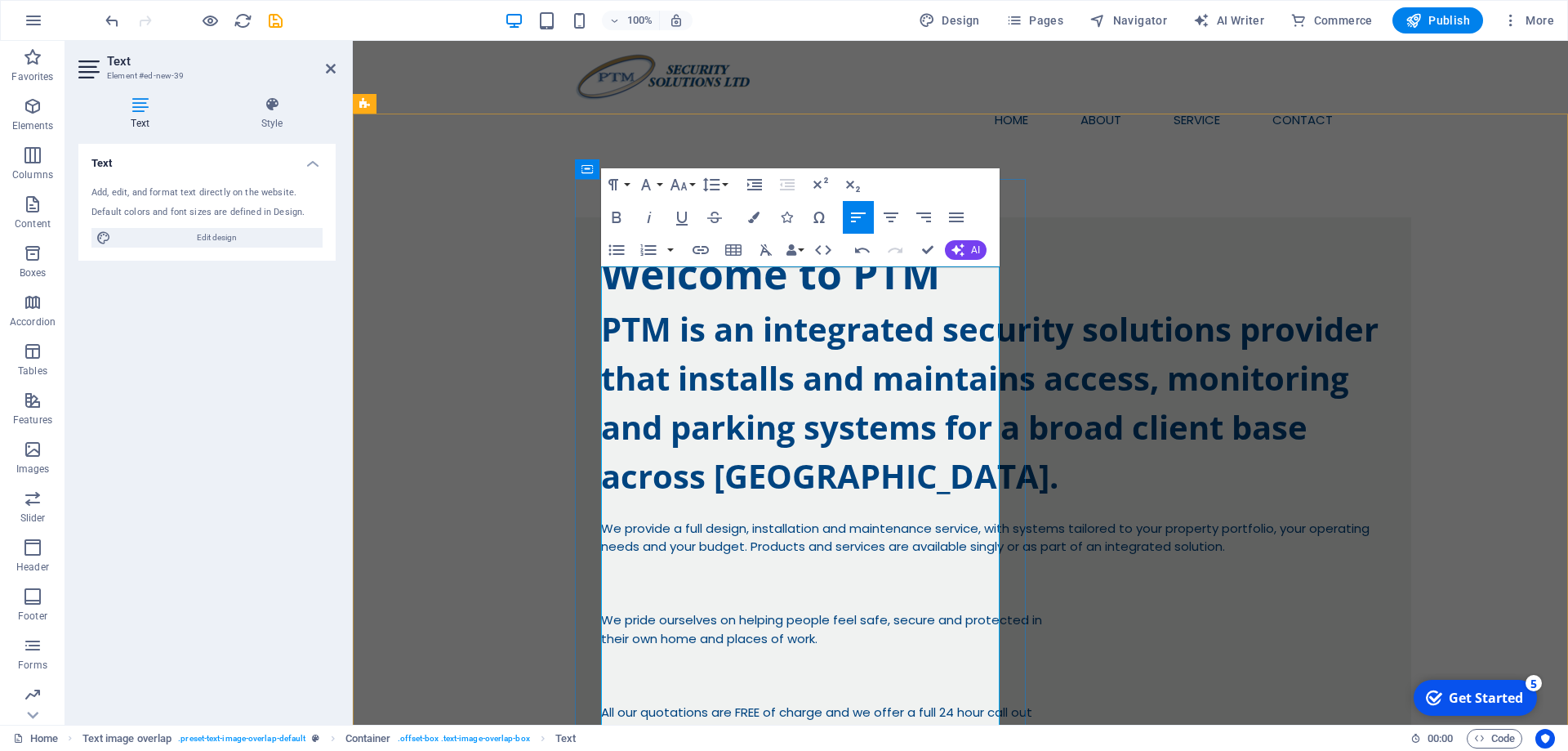
drag, startPoint x: 642, startPoint y: 284, endPoint x: 912, endPoint y: 630, distance: 438.9
click at [912, 501] on h3 "PTM is an integrated security solutions provider that installs and maintains ac…" at bounding box center [992, 403] width 784 height 196
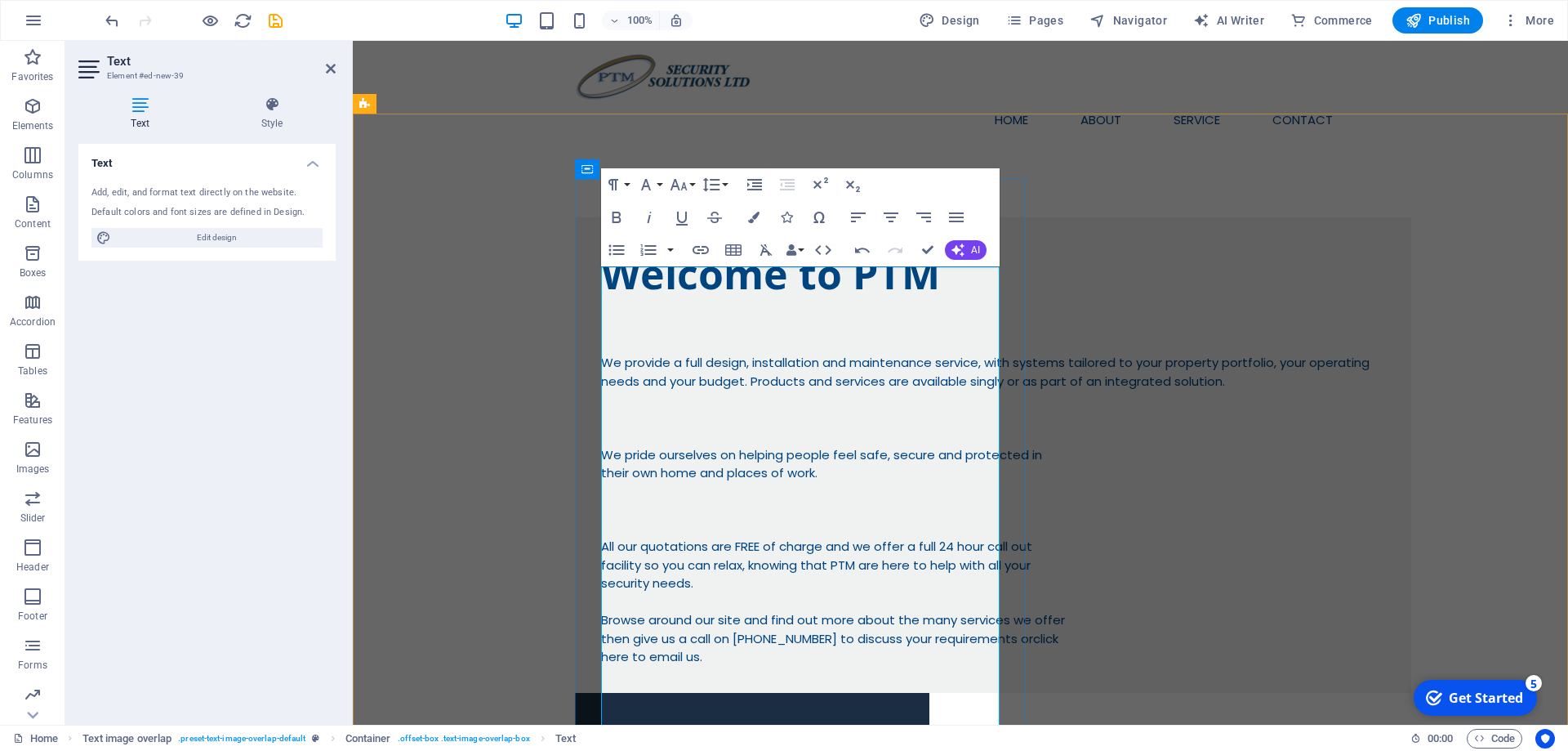
click at [754, 416] on p at bounding box center [992, 418] width 784 height 19
drag, startPoint x: 721, startPoint y: 425, endPoint x: 834, endPoint y: 621, distance: 226.2
click at [834, 621] on div "We provide a full design, installation and maintenance service, with systems ta…" at bounding box center [992, 486] width 784 height 362
click at [776, 649] on div "We provide a full design, installation and maintenance service, with systems ta…" at bounding box center [992, 486] width 784 height 362
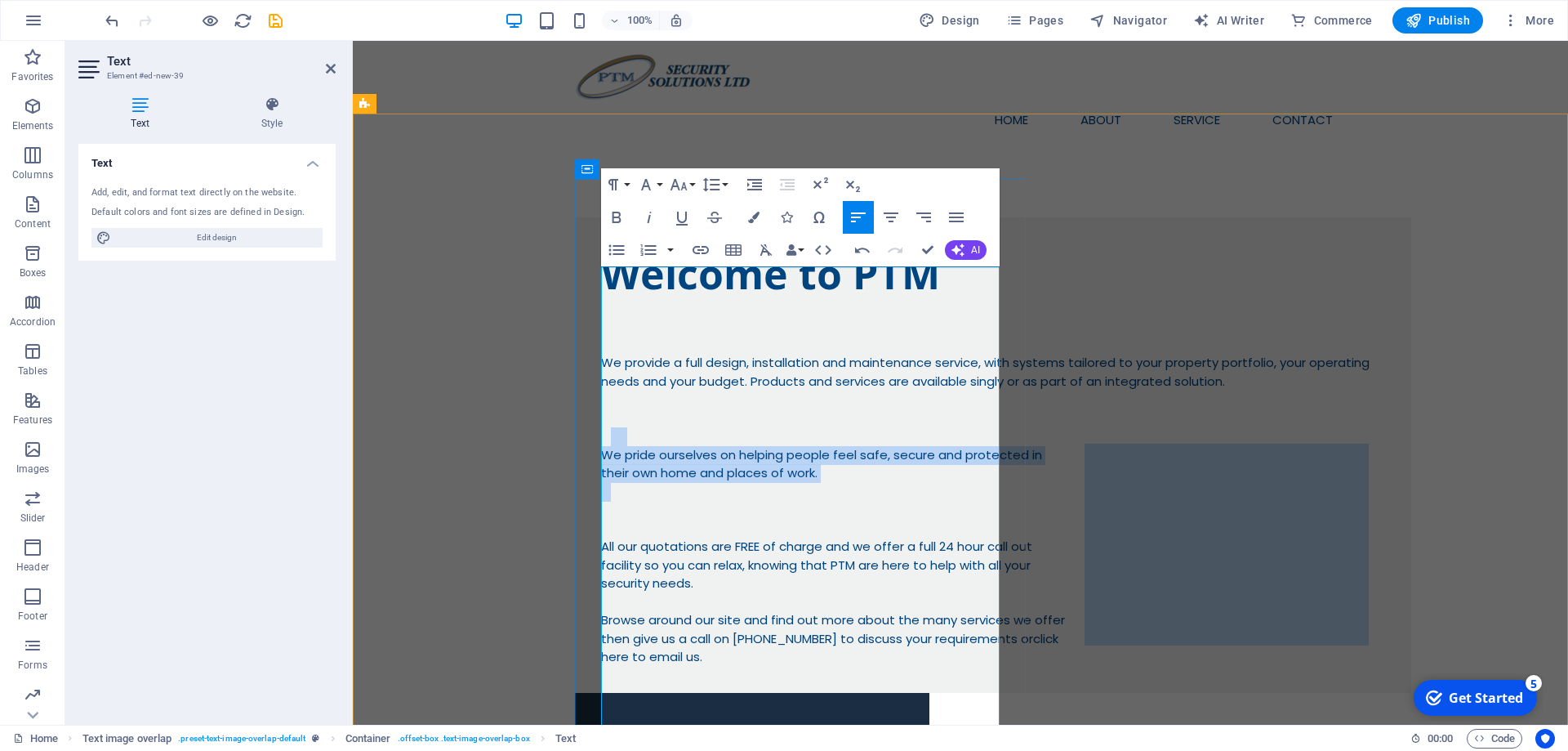
drag, startPoint x: 777, startPoint y: 649, endPoint x: 726, endPoint y: 507, distance: 150.9
click at [726, 507] on div "We provide a full design, installation and maintenance service, with systems ta…" at bounding box center [992, 486] width 784 height 362
click at [725, 354] on p "We provide a full design, installation and maintenance service, with systems ta…" at bounding box center [992, 372] width 784 height 37
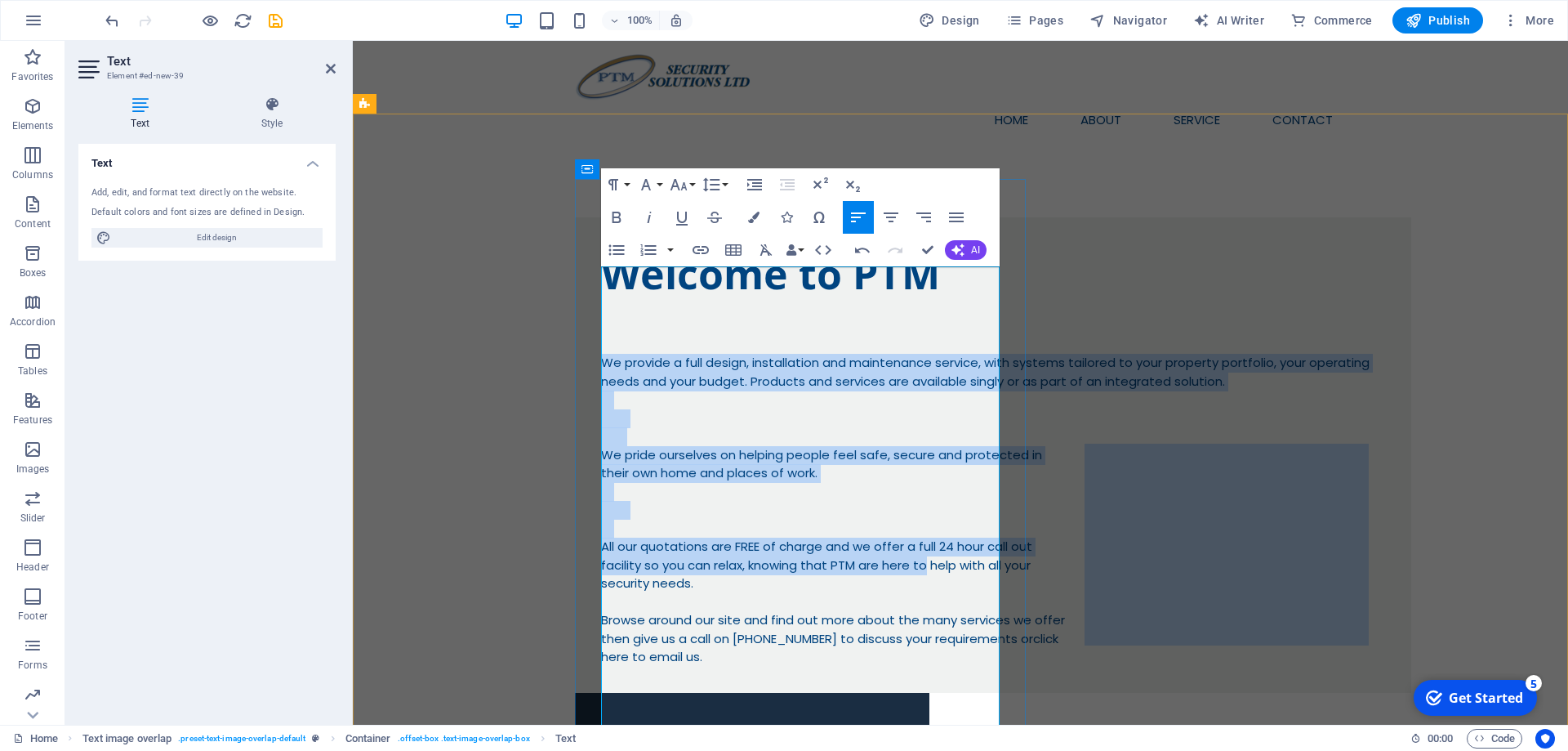
drag, startPoint x: 763, startPoint y: 354, endPoint x: 958, endPoint y: 723, distance: 417.4
click at [958, 667] on div "We provide a full design, installation and maintenance service, with systems ta…" at bounding box center [992, 486] width 784 height 362
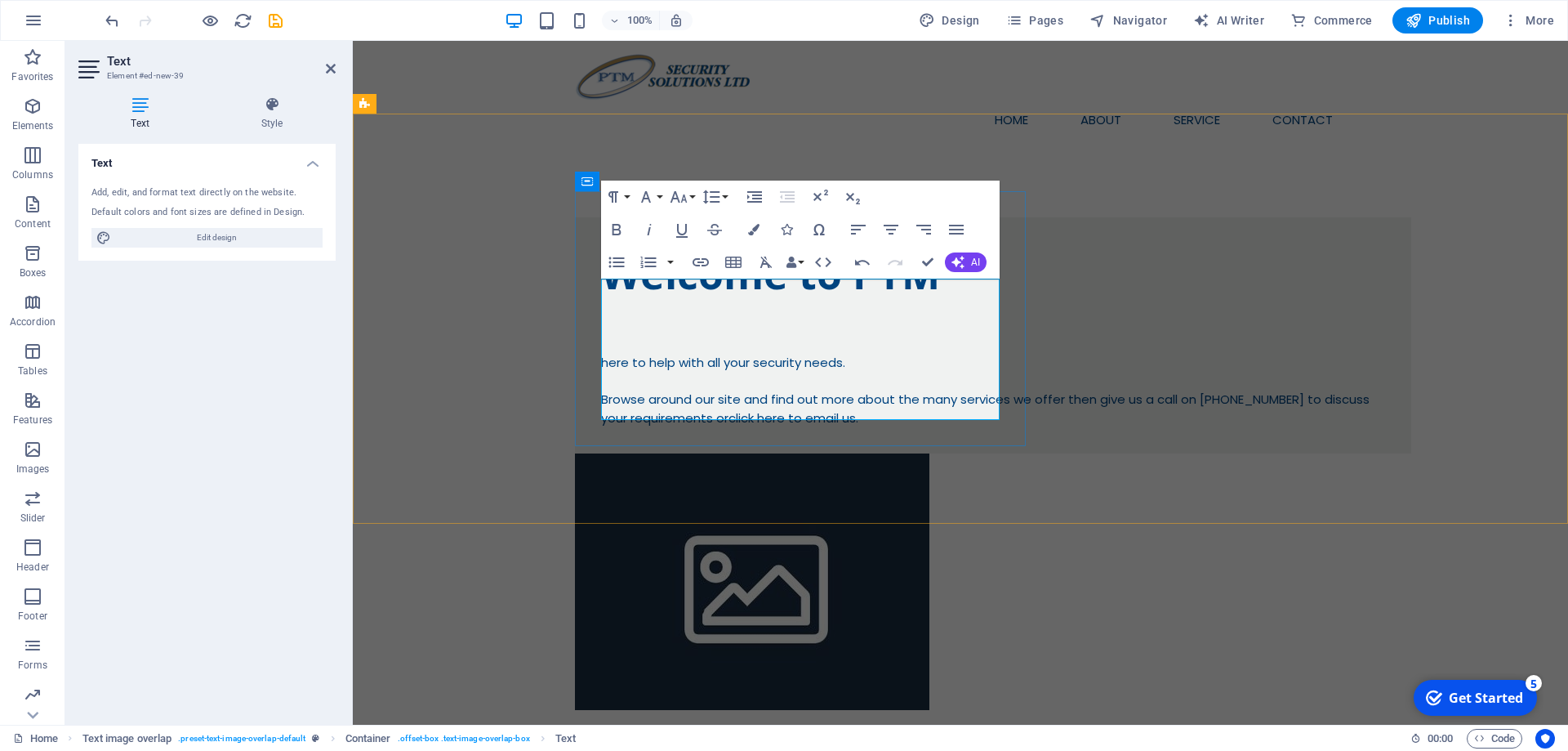
click at [722, 320] on h3 at bounding box center [992, 329] width 784 height 49
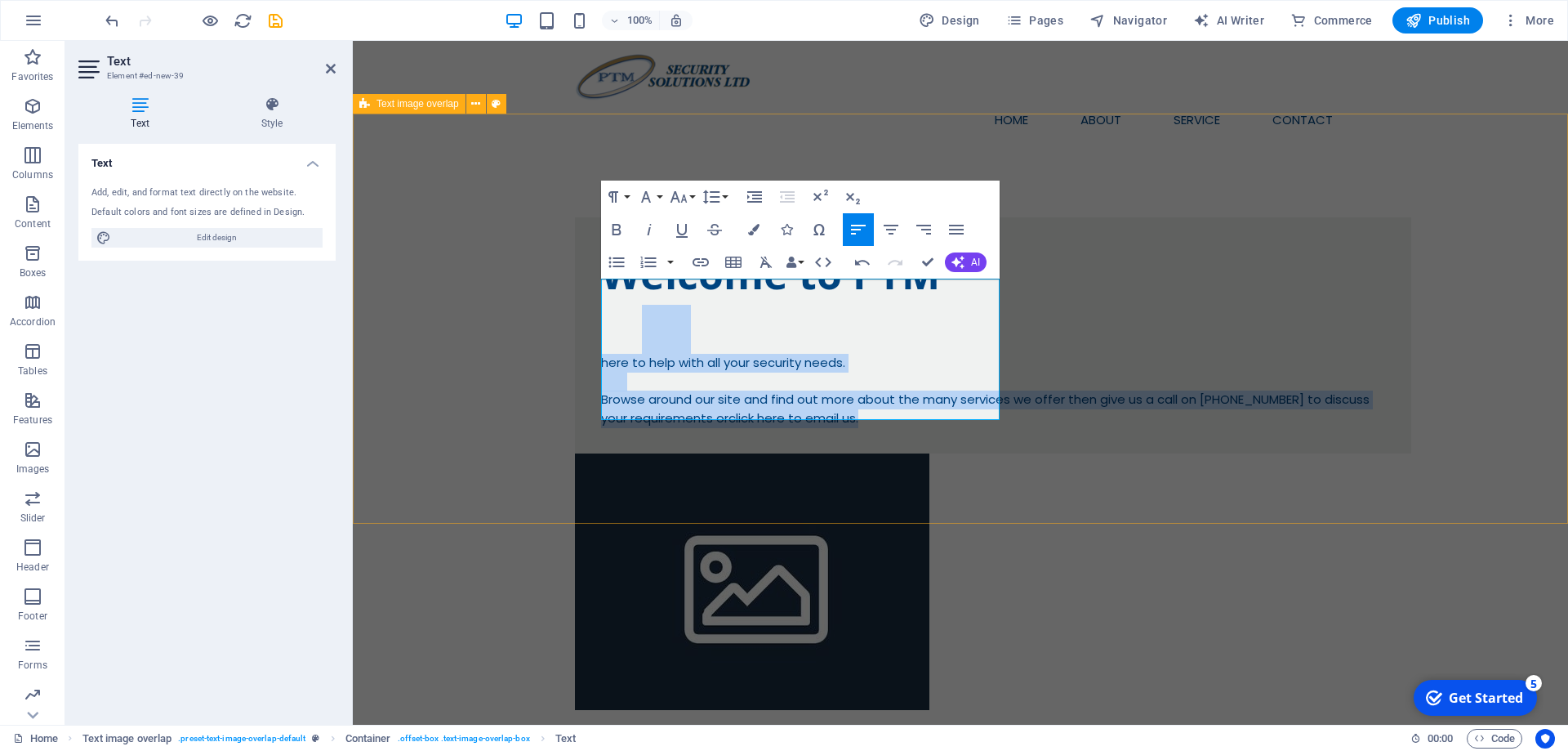
drag, startPoint x: 646, startPoint y: 301, endPoint x: 984, endPoint y: 468, distance: 377.0
click at [984, 468] on div "Welcome to PTM here to help with all your security needs. Browse around our sit…" at bounding box center [960, 463] width 1215 height 623
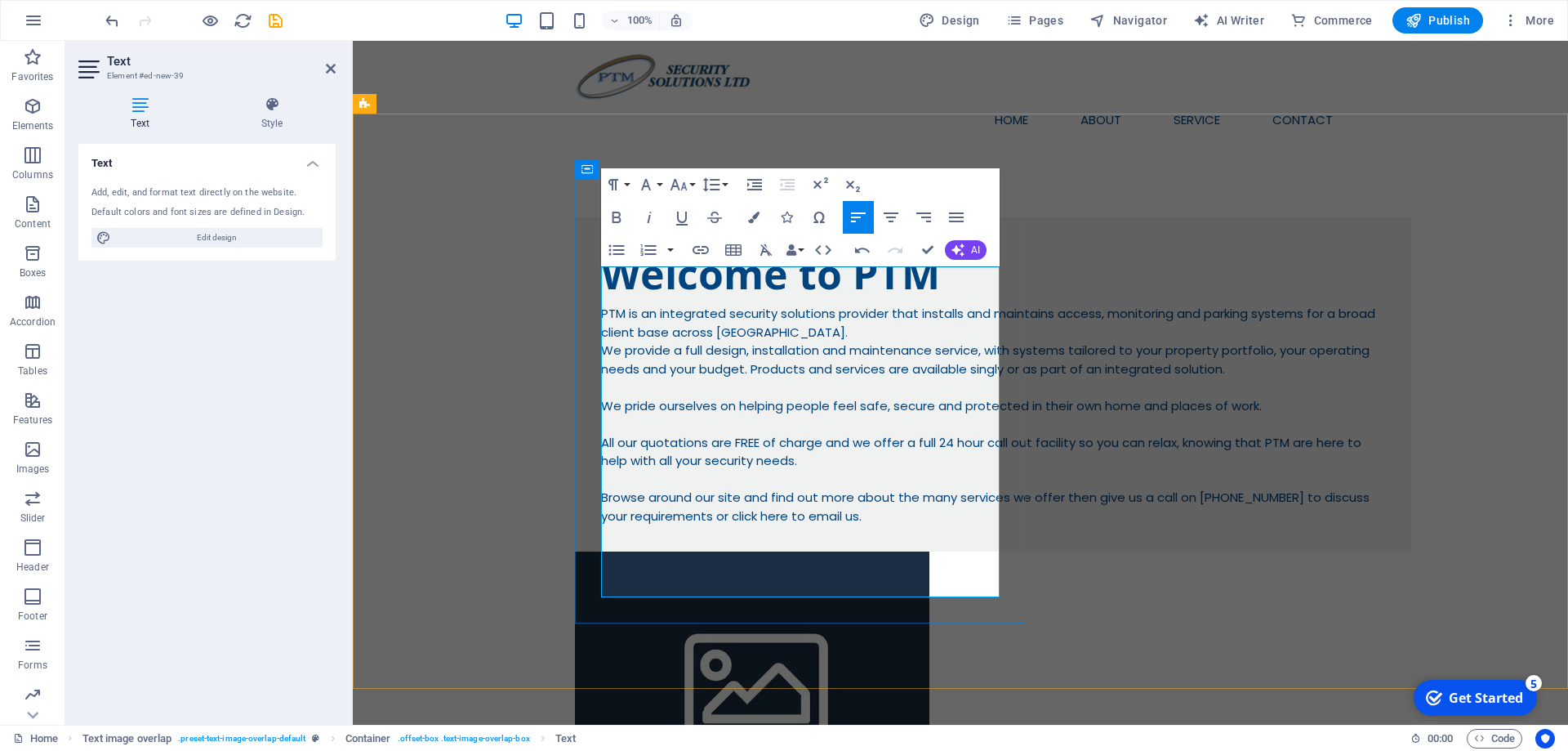
scroll to position [11206, 8]
drag, startPoint x: 851, startPoint y: 312, endPoint x: 611, endPoint y: 274, distance: 243.0
click at [612, 305] on p "PTM is an integrated security solutions provider that installs and maintains ac…" at bounding box center [992, 415] width 784 height 221
click at [608, 305] on p "PTM is an integrated security solutions provider that installs and maintains ac…" at bounding box center [992, 415] width 784 height 221
drag, startPoint x: 605, startPoint y: 274, endPoint x: 654, endPoint y: 278, distance: 49.2
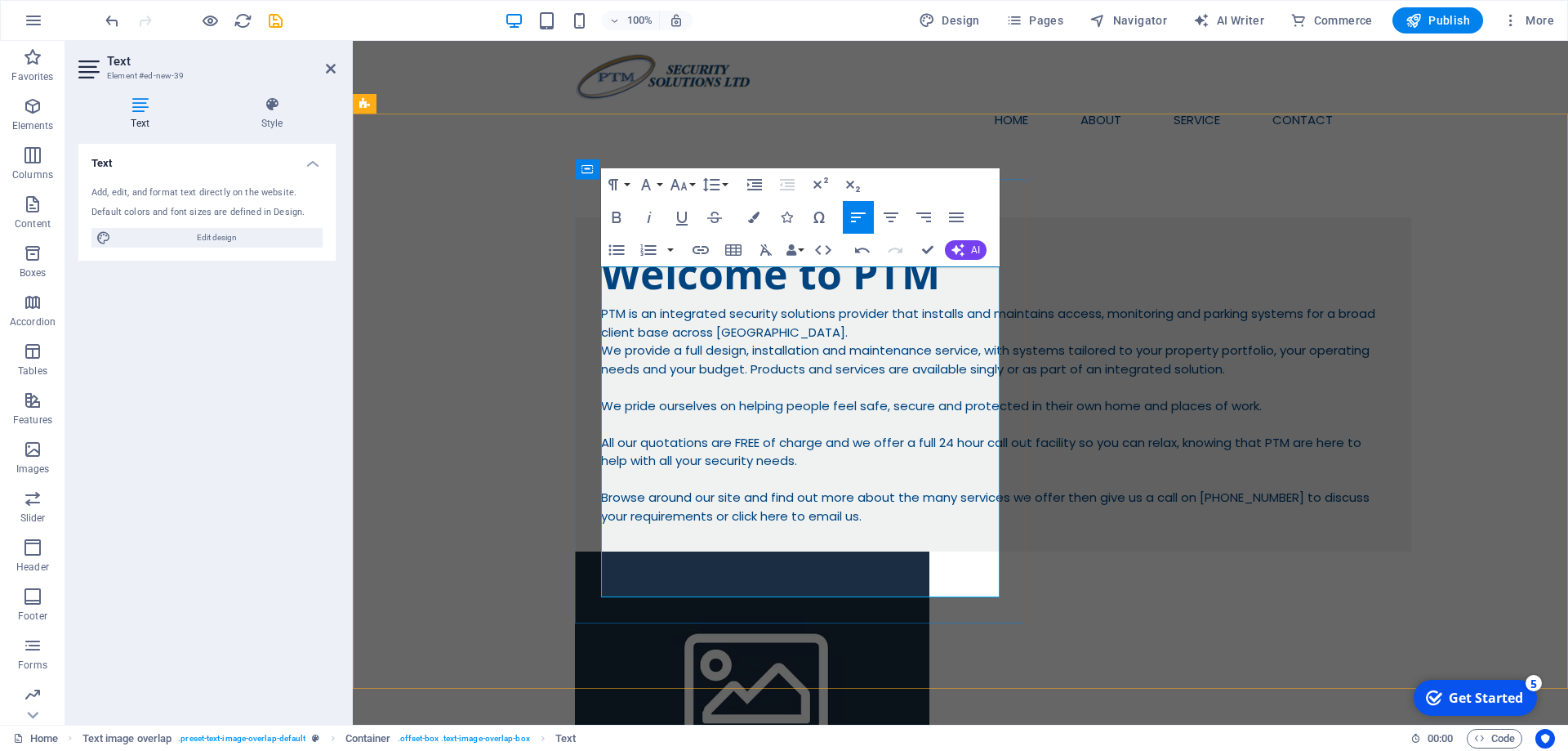
click at [608, 305] on p "PTM is an integrated security solutions provider that installs and maintains ac…" at bounding box center [992, 415] width 784 height 221
click at [842, 309] on p "PTM is an integrated security solutions provider that installs and maintains ac…" at bounding box center [992, 415] width 784 height 221
click at [843, 312] on p "PTM is an integrated security solutions provider that installs and maintains ac…" at bounding box center [992, 415] width 784 height 221
drag, startPoint x: 848, startPoint y: 312, endPoint x: 601, endPoint y: 275, distance: 249.8
click at [601, 275] on div "Welcome to PTM PTM is an integrated security solutions provider that installs a…" at bounding box center [992, 384] width 836 height 334
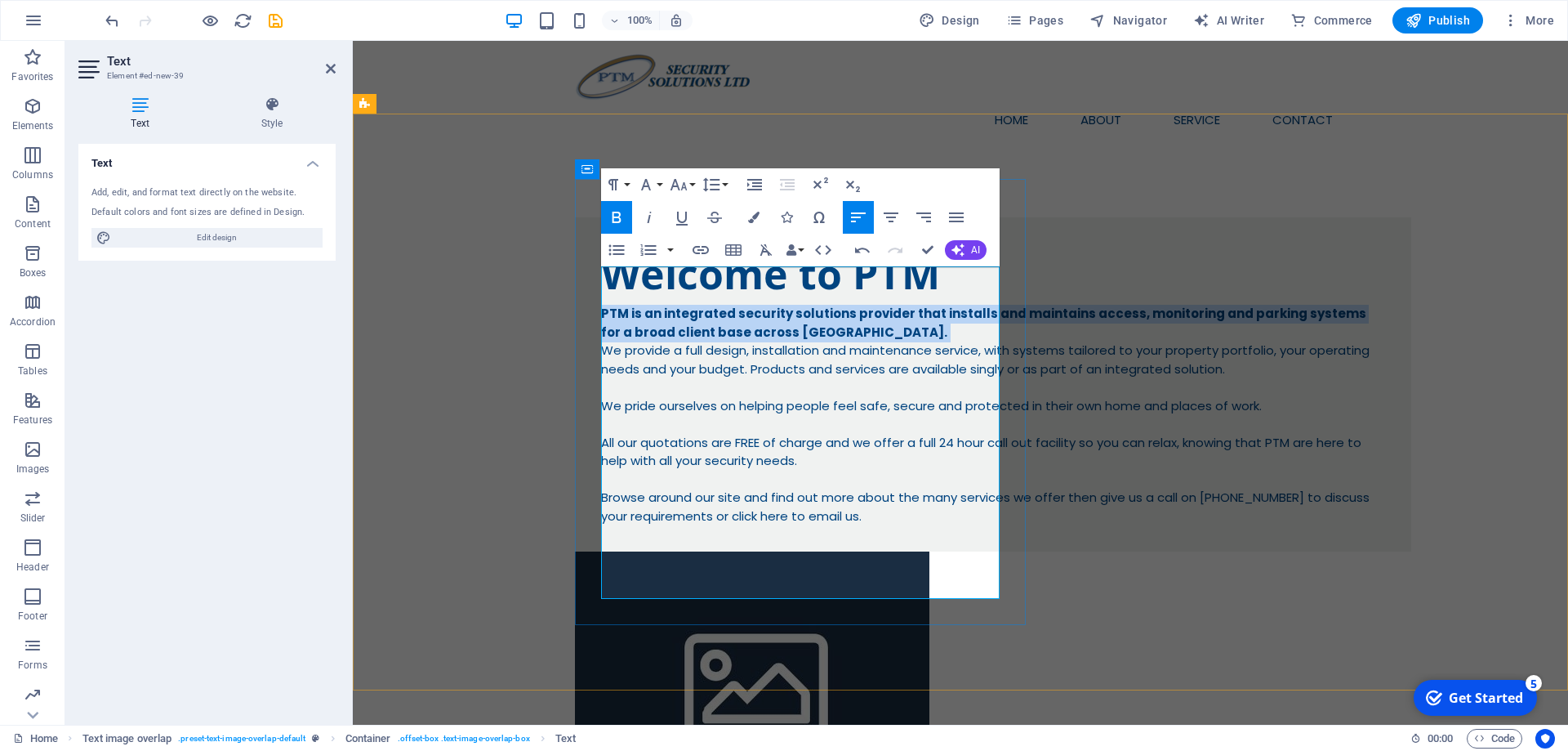
click at [921, 312] on p "PTM is an integrated security solutions provider that installs and maintains ac…" at bounding box center [992, 415] width 784 height 221
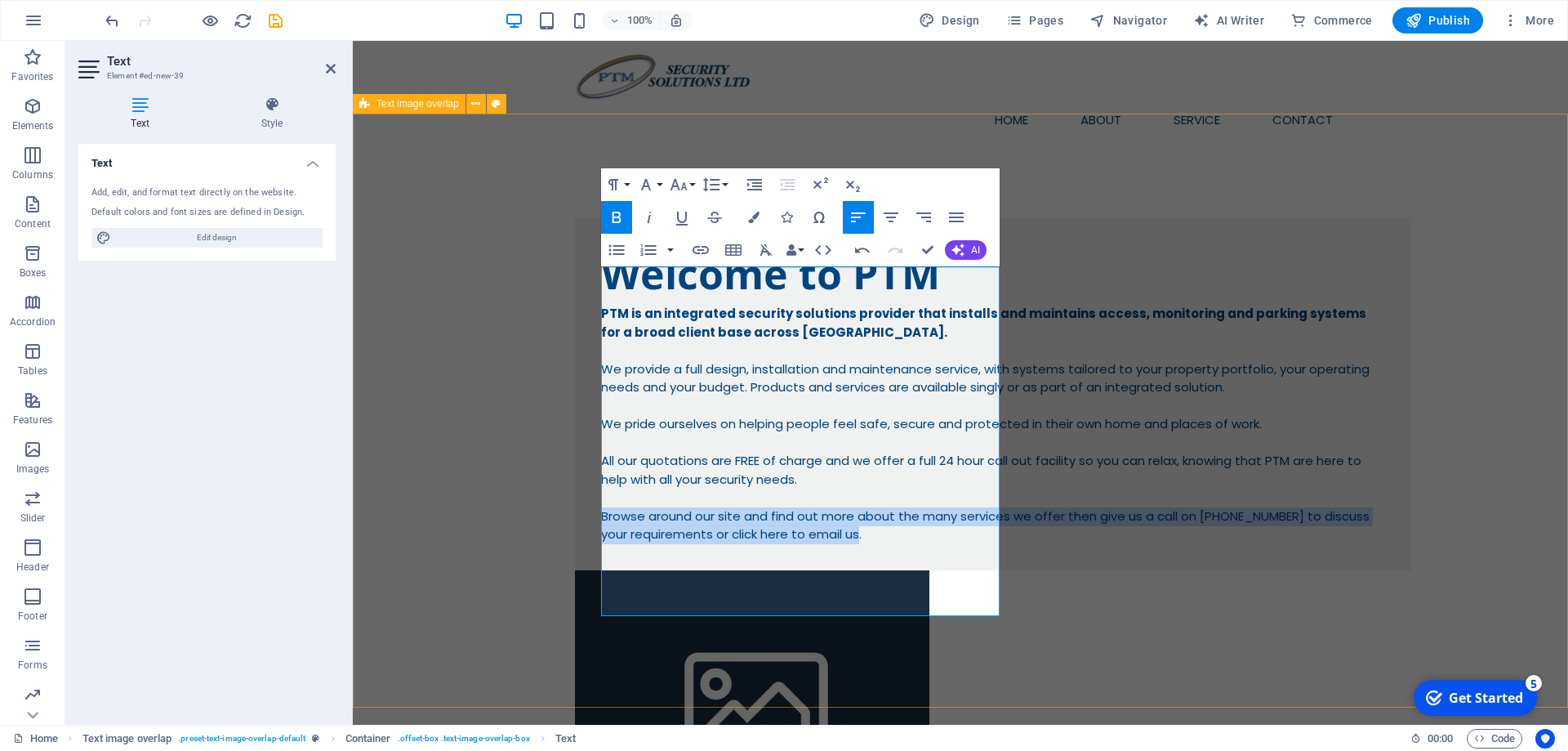
drag, startPoint x: 897, startPoint y: 606, endPoint x: 555, endPoint y: 563, distance: 344.7
click at [555, 563] on div "Welcome to PTM PTM is an integrated security solutions provider that installs a…" at bounding box center [960, 522] width 1215 height 740
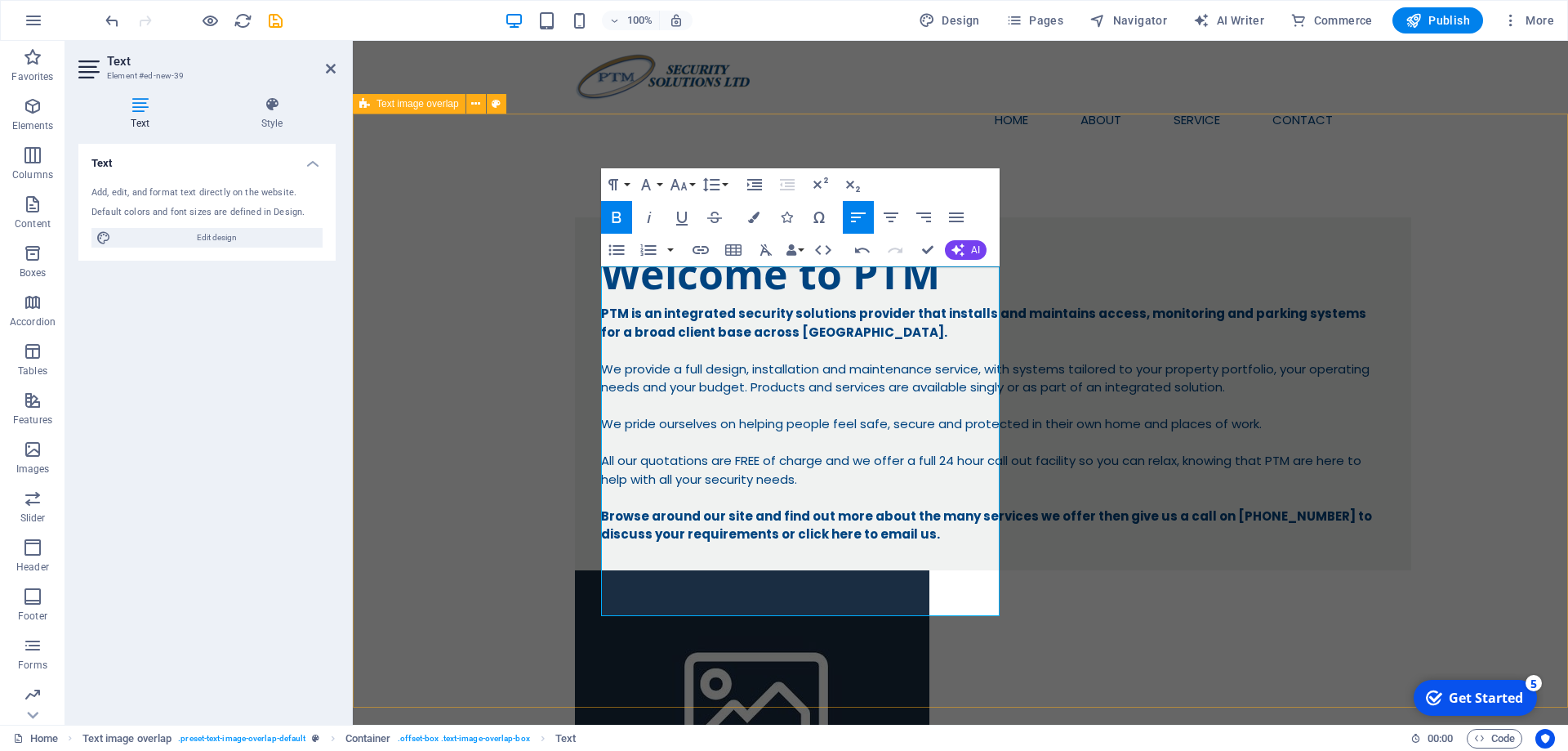
click at [1479, 166] on div "Welcome to PTM PTM is an integrated security solutions provider that installs a…" at bounding box center [960, 522] width 1215 height 740
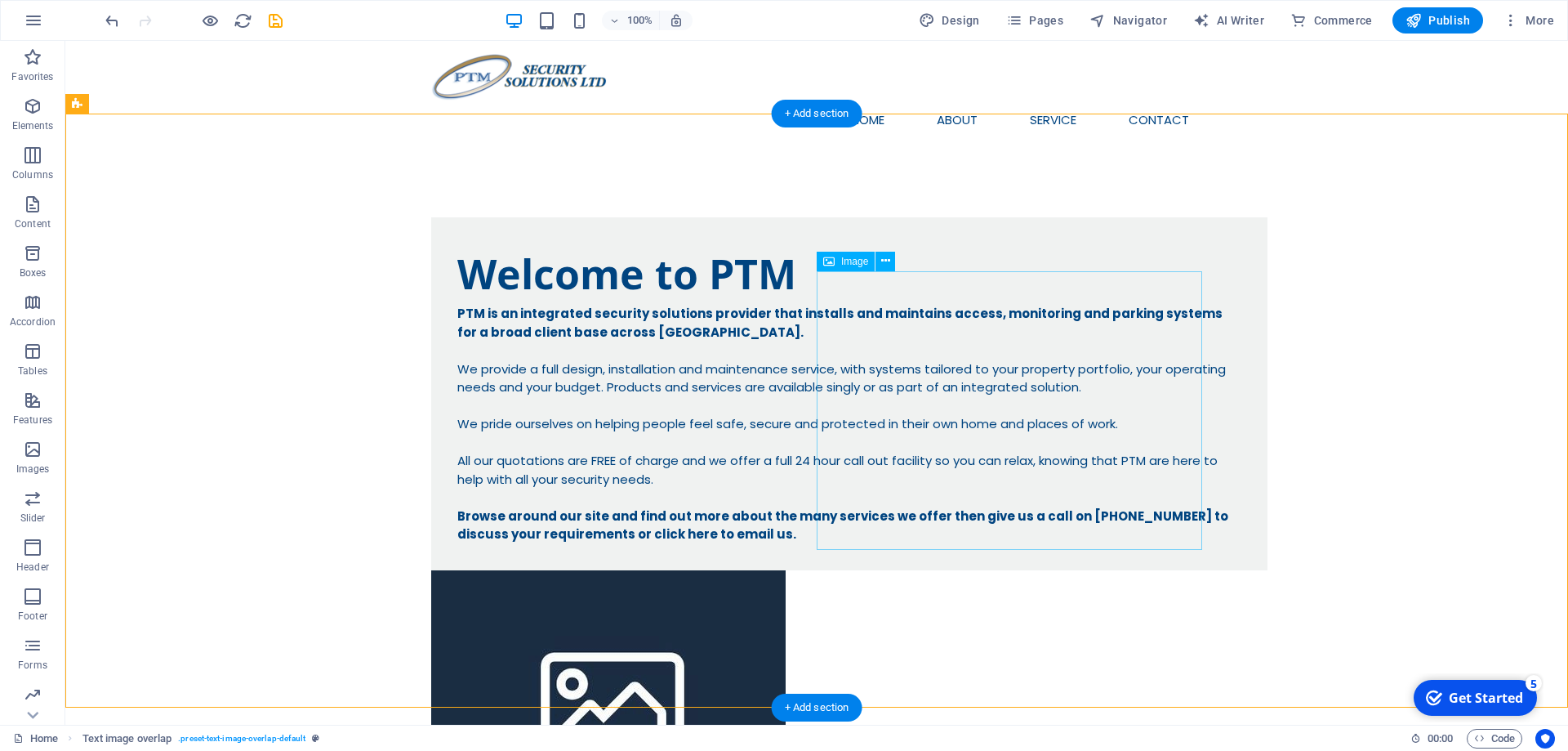
click at [989, 570] on figure at bounding box center [815, 698] width 771 height 257
select select "%"
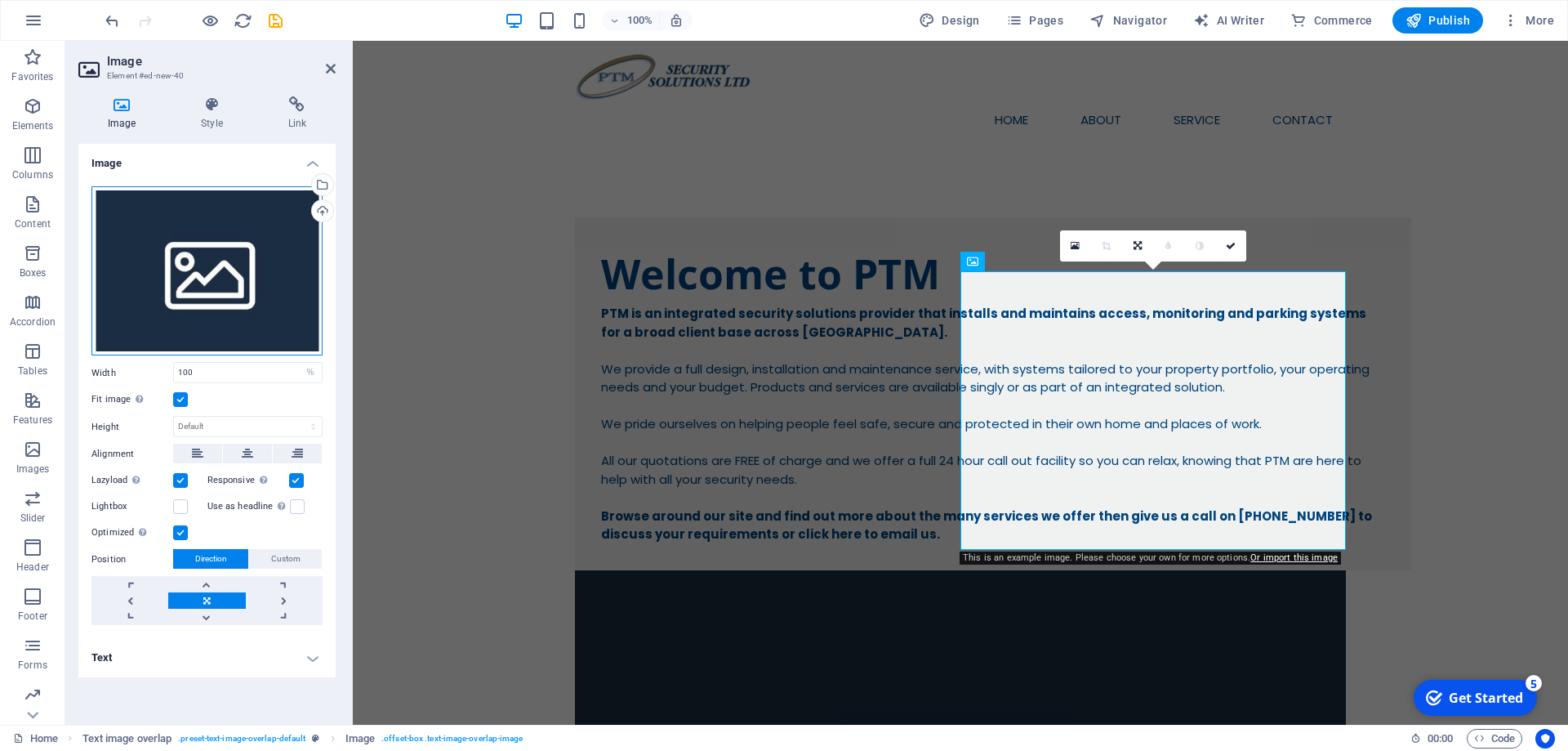
click at [206, 265] on div "Drag files here, click to choose files or select files from Files or our free s…" at bounding box center [207, 271] width 231 height 170
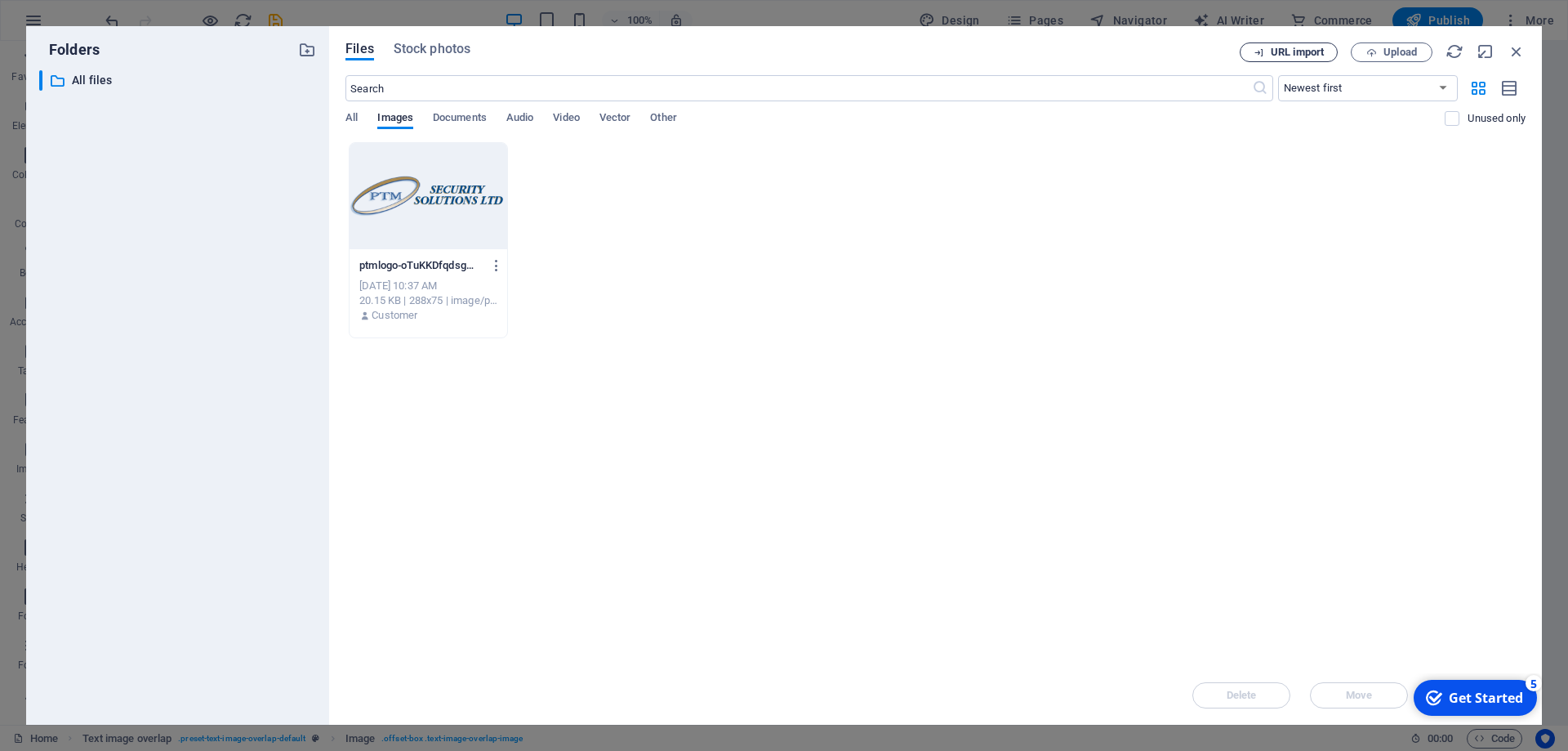
click at [1317, 49] on span "URL import" at bounding box center [1296, 52] width 53 height 10
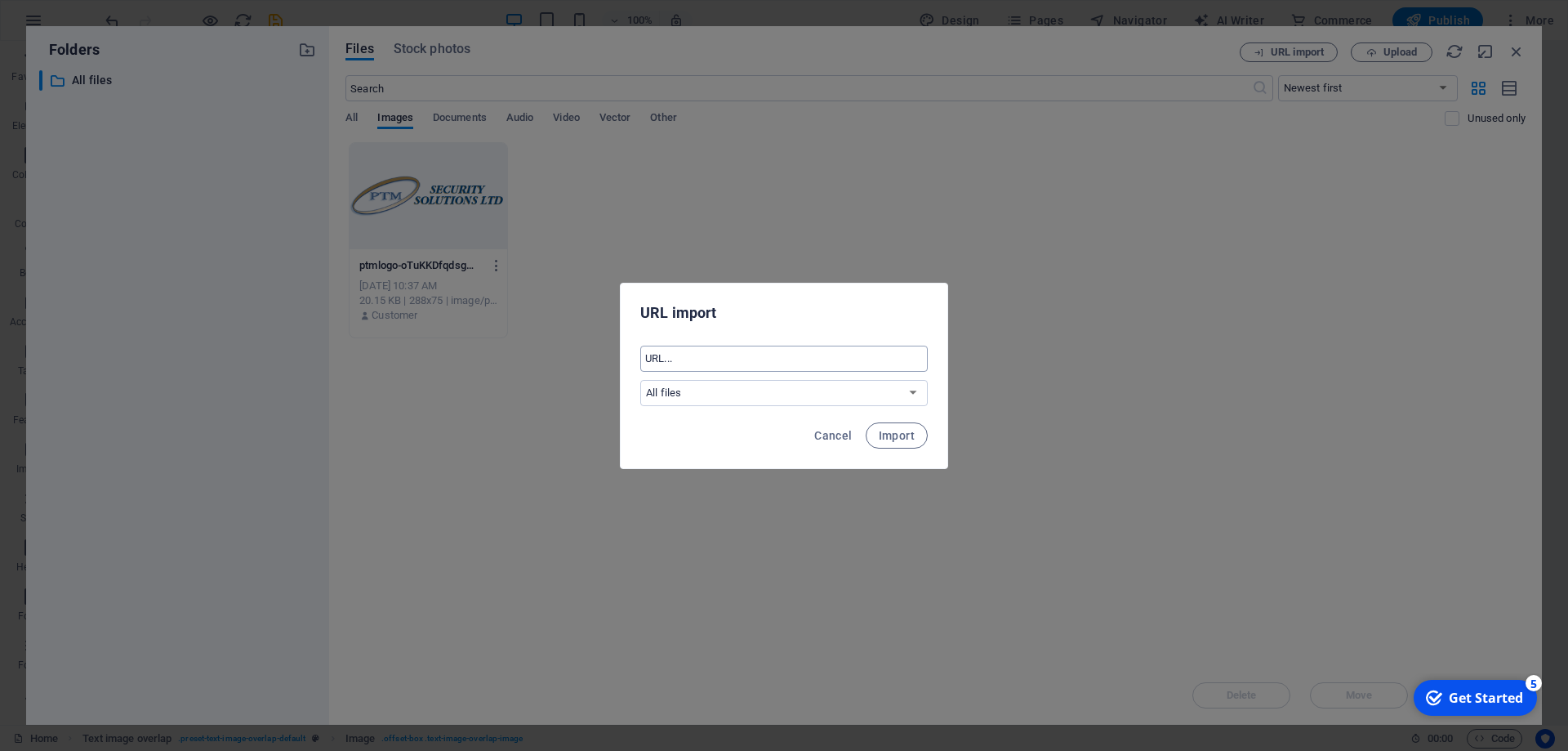
click at [782, 359] on input "text" at bounding box center [784, 359] width 288 height 26
paste input "https://ptmservices.co.uk/images/peter-mcgill.jpg"
type input "https://ptmservices.co.uk/images/peter-mcgill.jpg"
click at [899, 429] on span "Import" at bounding box center [896, 435] width 36 height 13
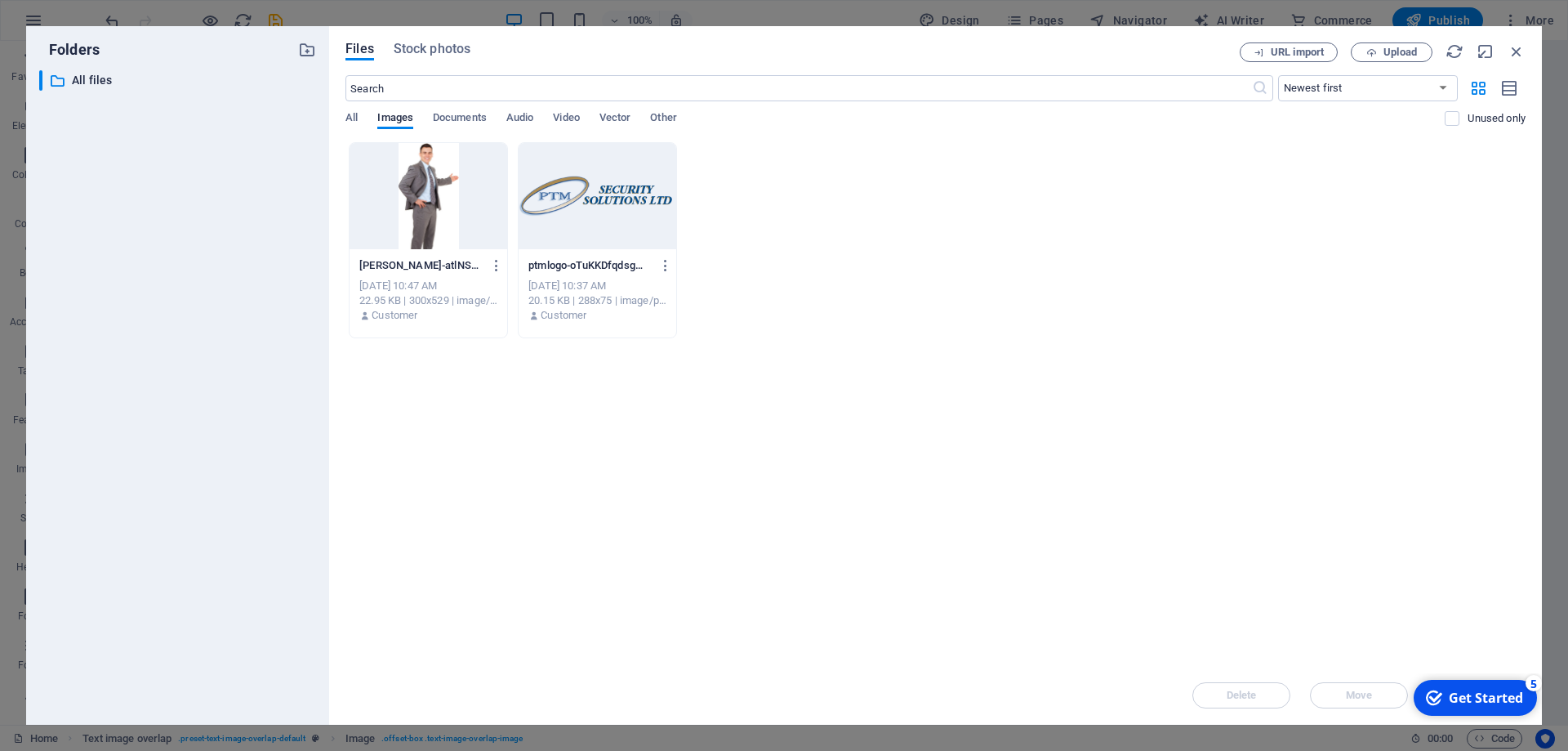
click at [436, 203] on div at bounding box center [429, 196] width 158 height 106
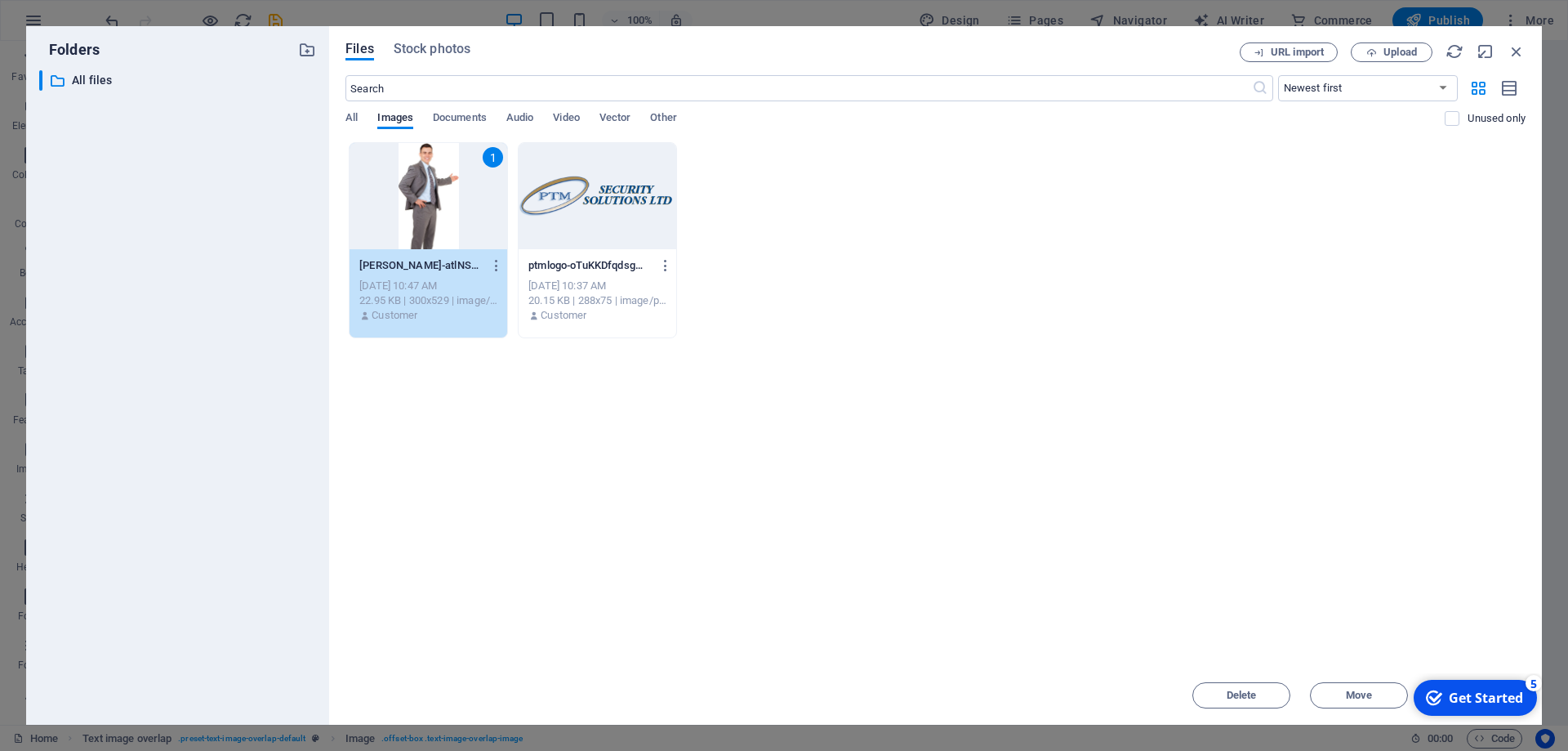
click at [414, 192] on div "1" at bounding box center [429, 196] width 158 height 106
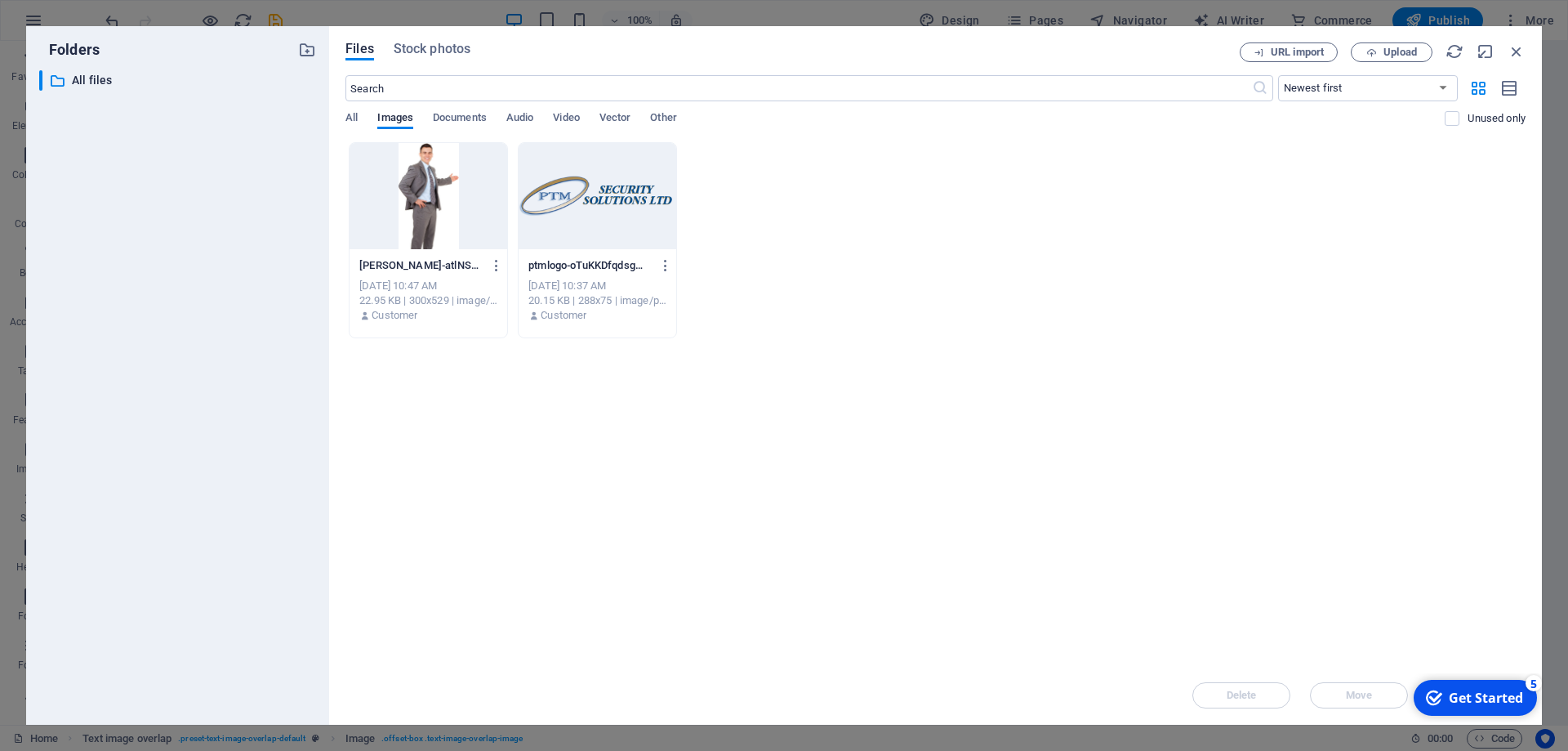
click at [414, 192] on div at bounding box center [429, 196] width 158 height 106
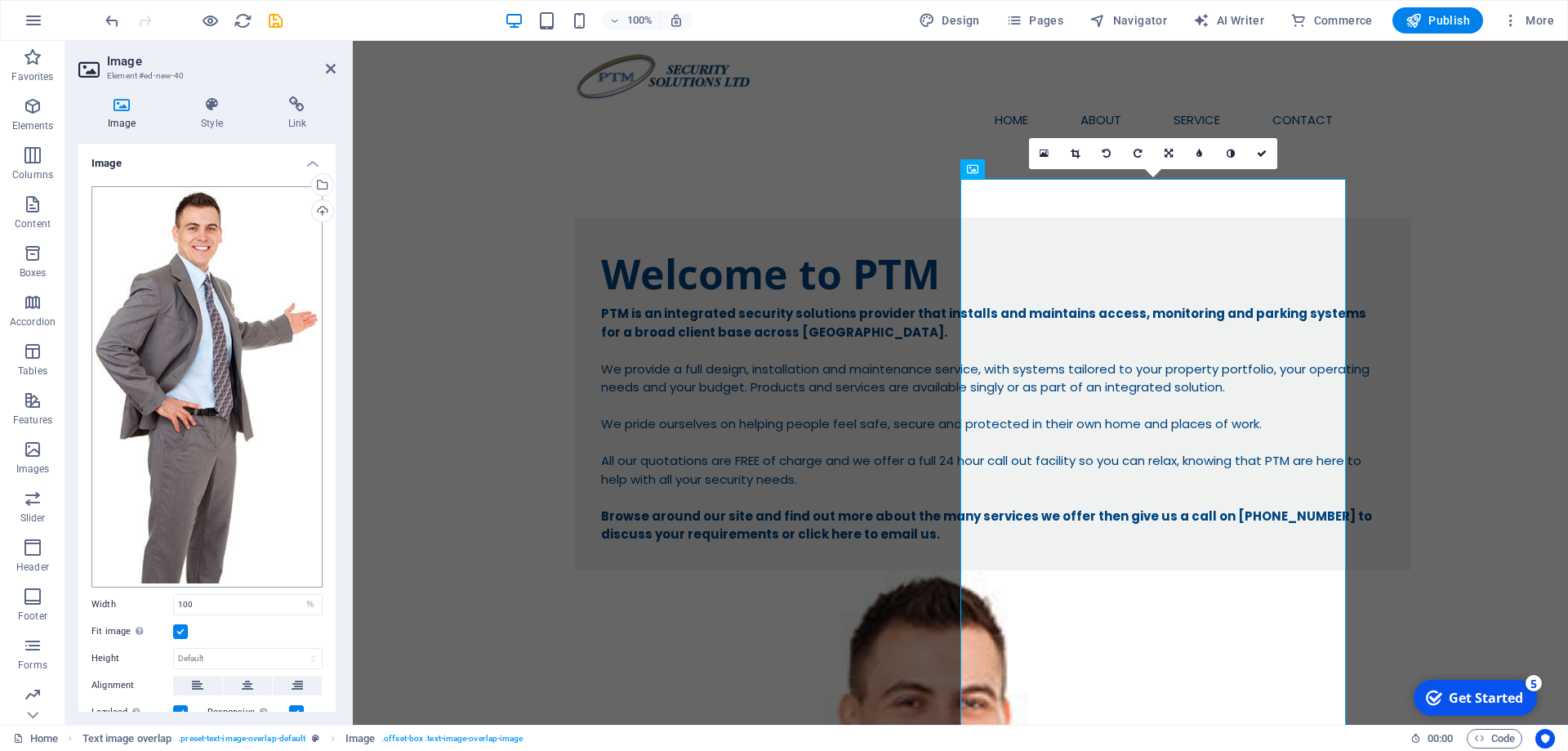
scroll to position [198, 0]
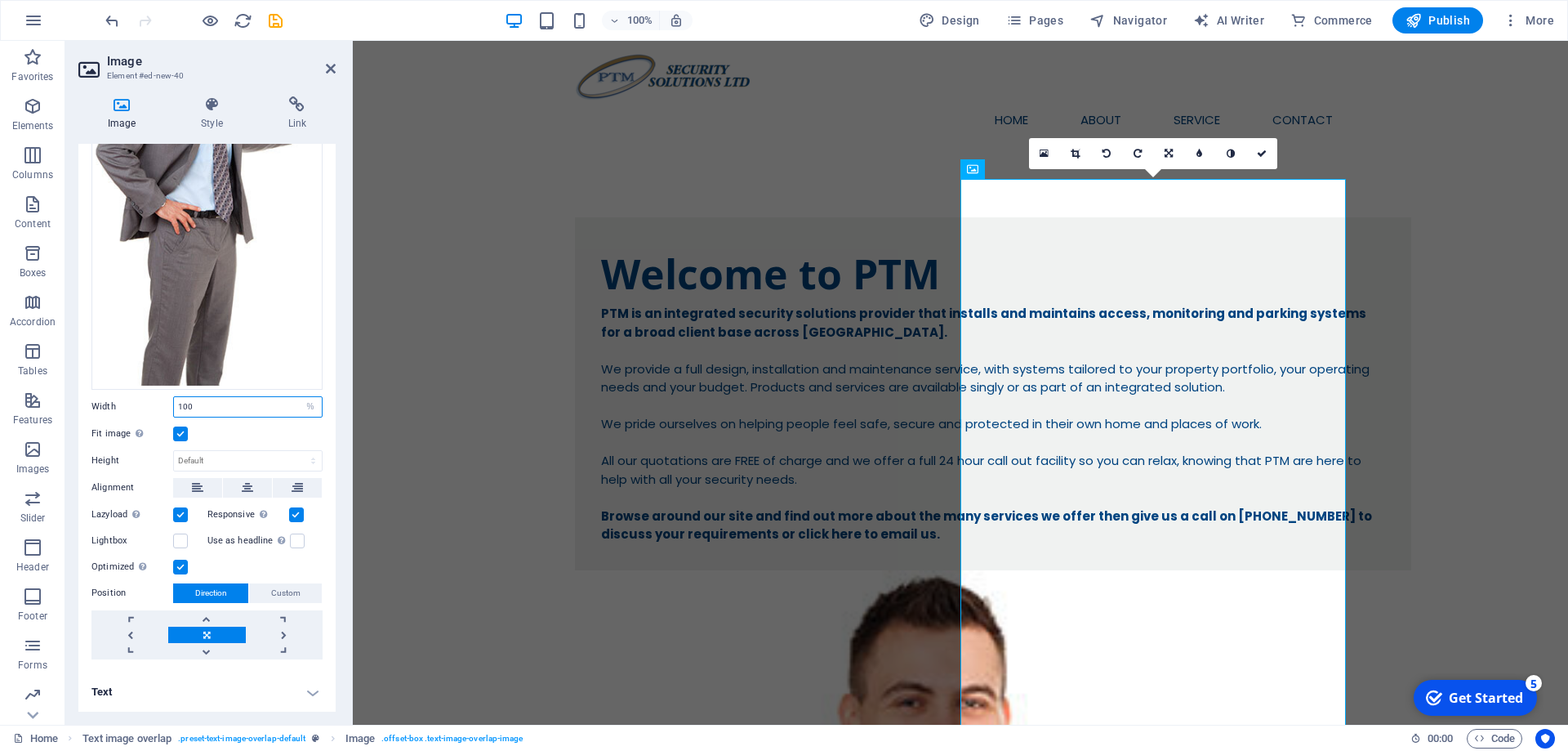
drag, startPoint x: 116, startPoint y: 408, endPoint x: 151, endPoint y: 408, distance: 35.0
click at [174, 408] on input "100" at bounding box center [248, 407] width 148 height 20
click at [182, 436] on label at bounding box center [180, 433] width 15 height 15
click at [0, 0] on input "Fit image Automatically fit image to a fixed width and height" at bounding box center [0, 0] width 0 height 0
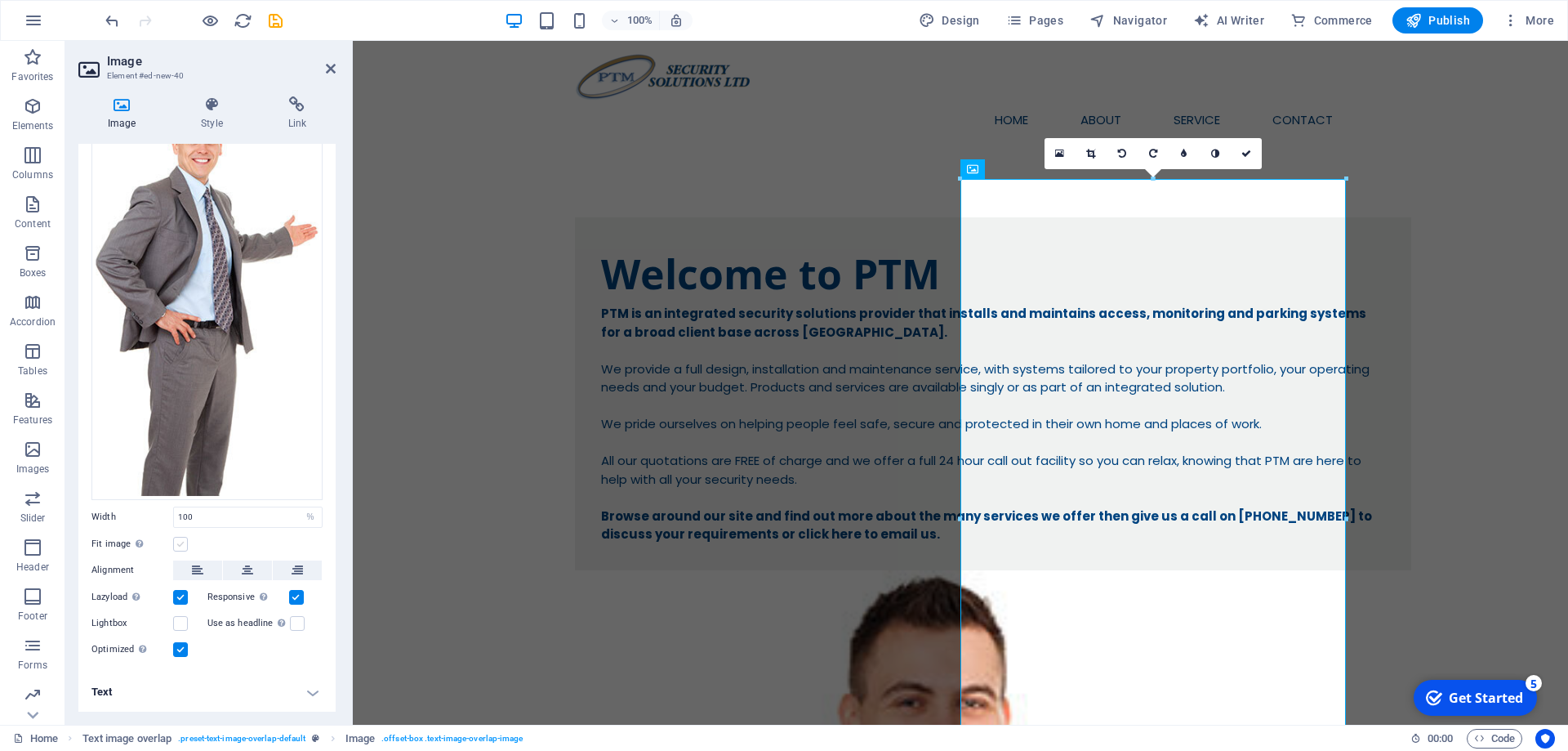
scroll to position [87, 0]
click at [199, 508] on input "100" at bounding box center [248, 517] width 148 height 20
type input "1"
type input "50"
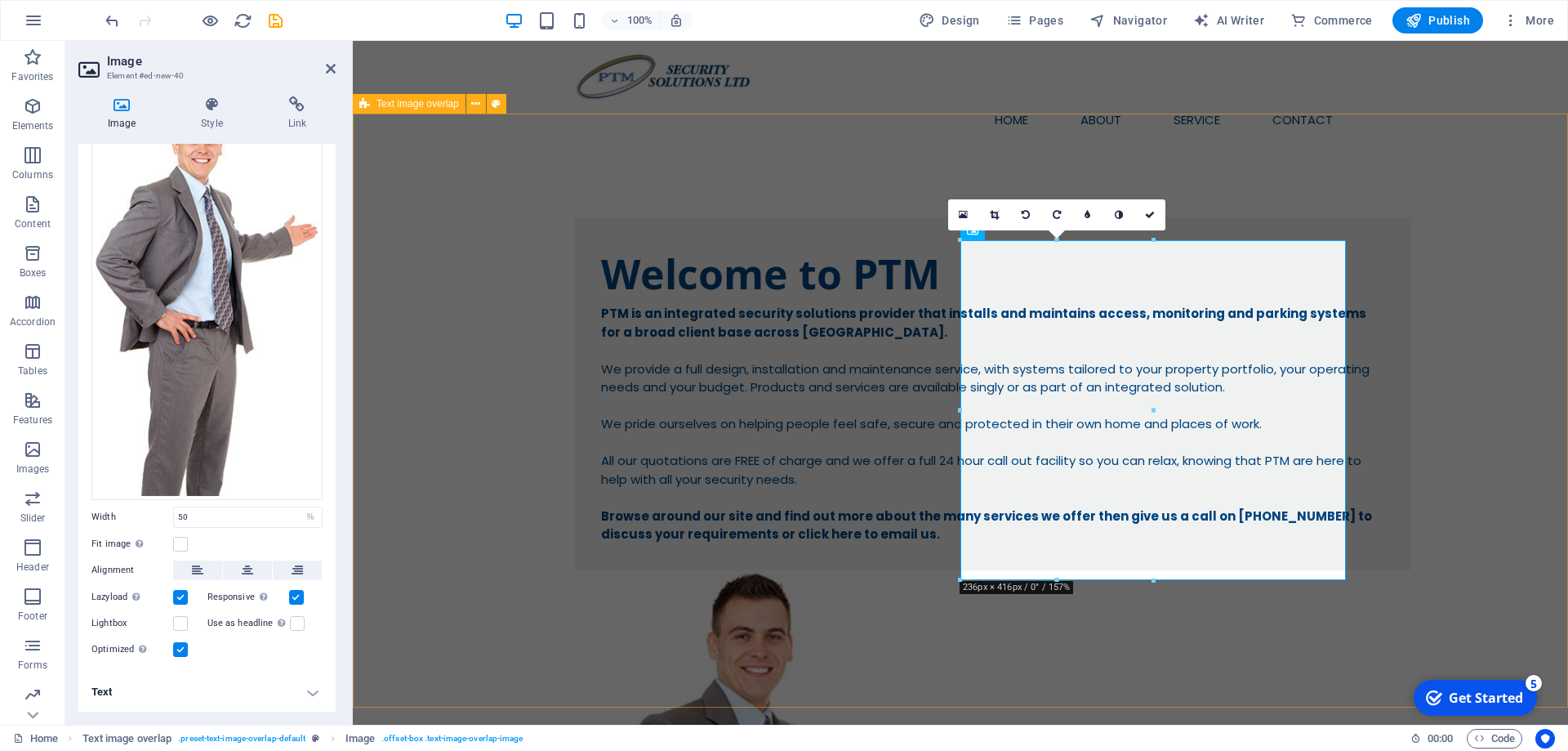
click at [1283, 170] on div "Welcome to PTM PTM is an integrated security solutions provider that installs a…" at bounding box center [960, 733] width 1215 height 1163
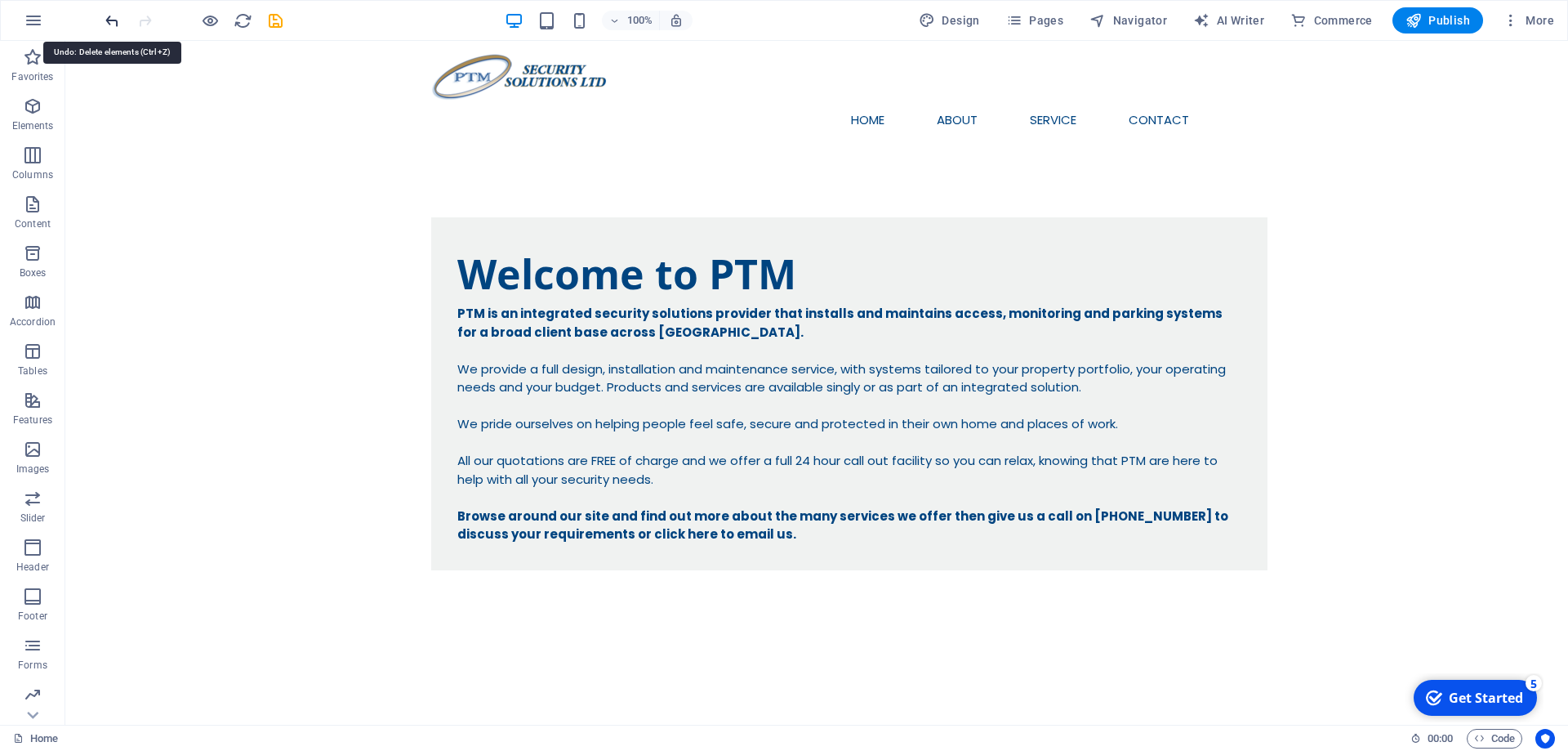
click at [111, 17] on icon "undo" at bounding box center [112, 20] width 19 height 19
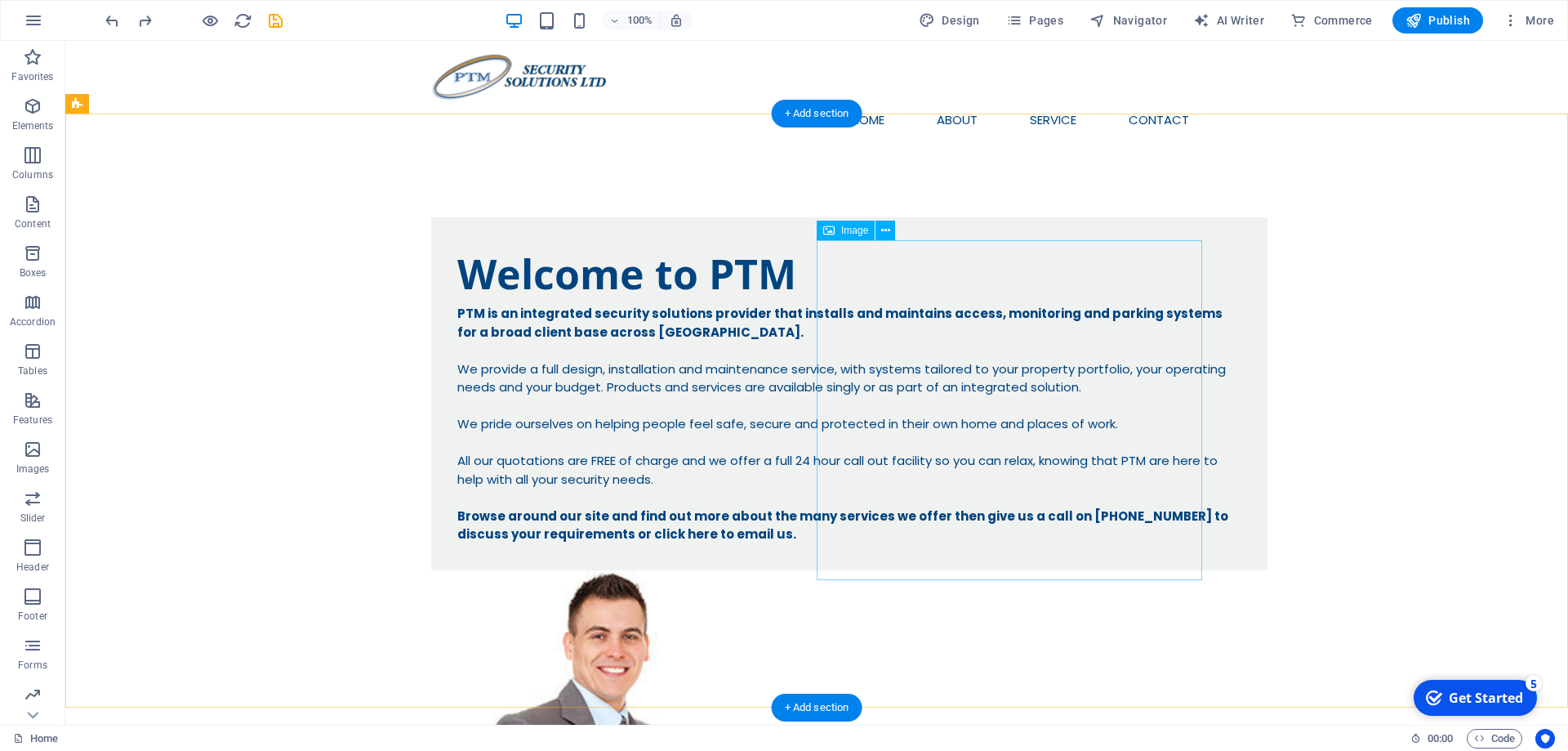
select select "%"
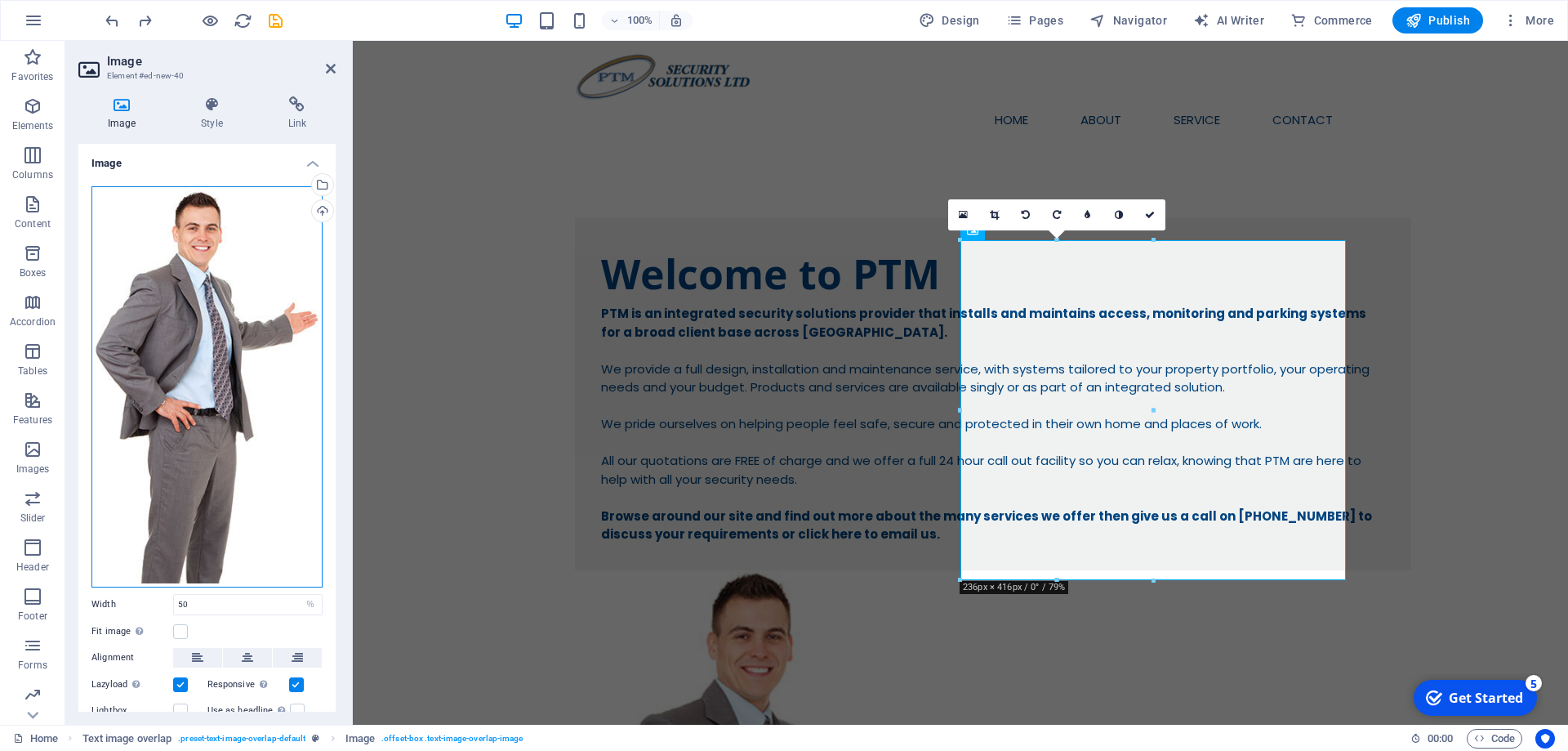
click at [234, 354] on div "Drag files here, click to choose files or select files from Files or our free s…" at bounding box center [207, 386] width 231 height 401
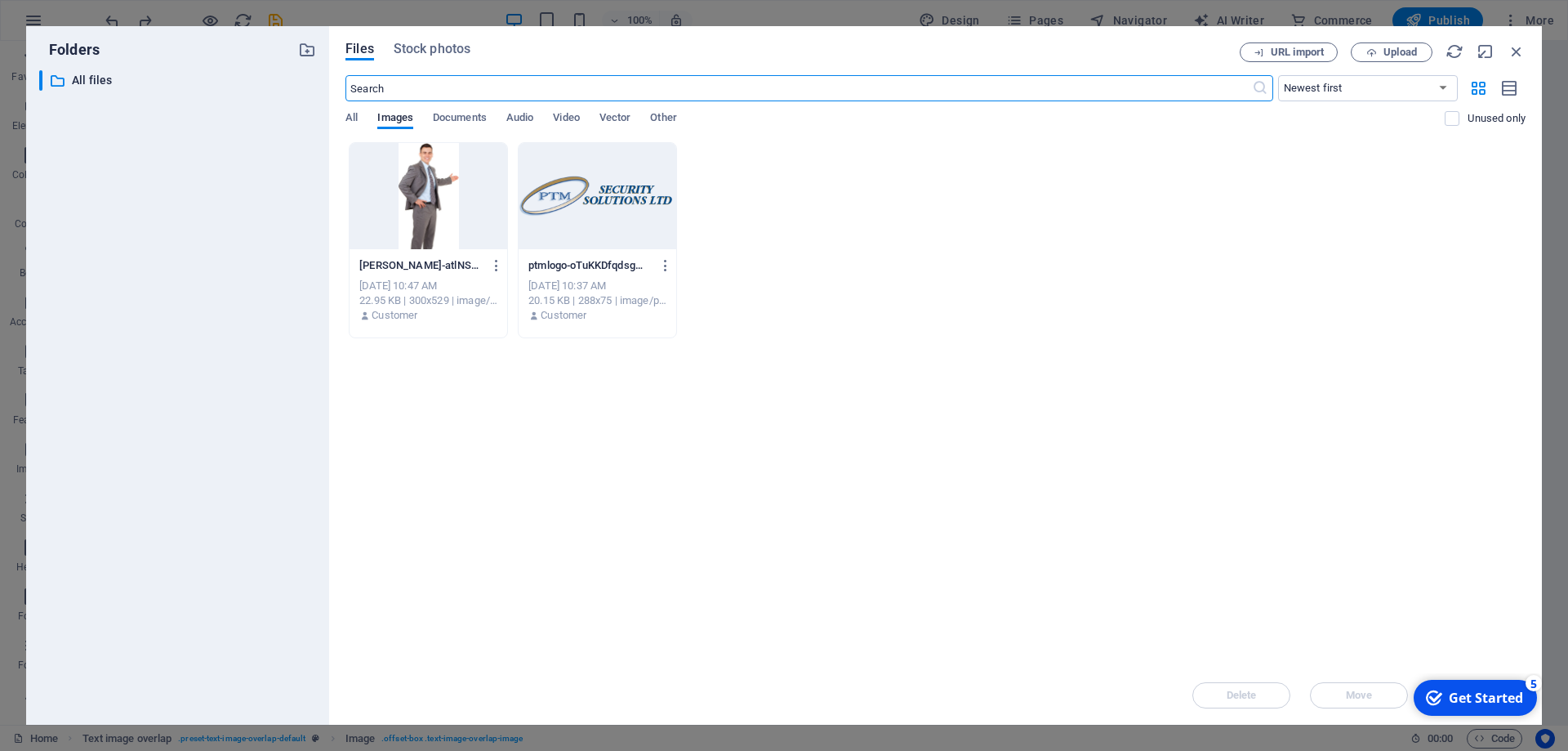
click at [437, 41] on div "Files Stock photos URL import Upload ​ Newest first Oldest first Name (A-Z) Nam…" at bounding box center [934, 375] width 1212 height 699
click at [435, 48] on span "Stock photos" at bounding box center [432, 49] width 77 height 20
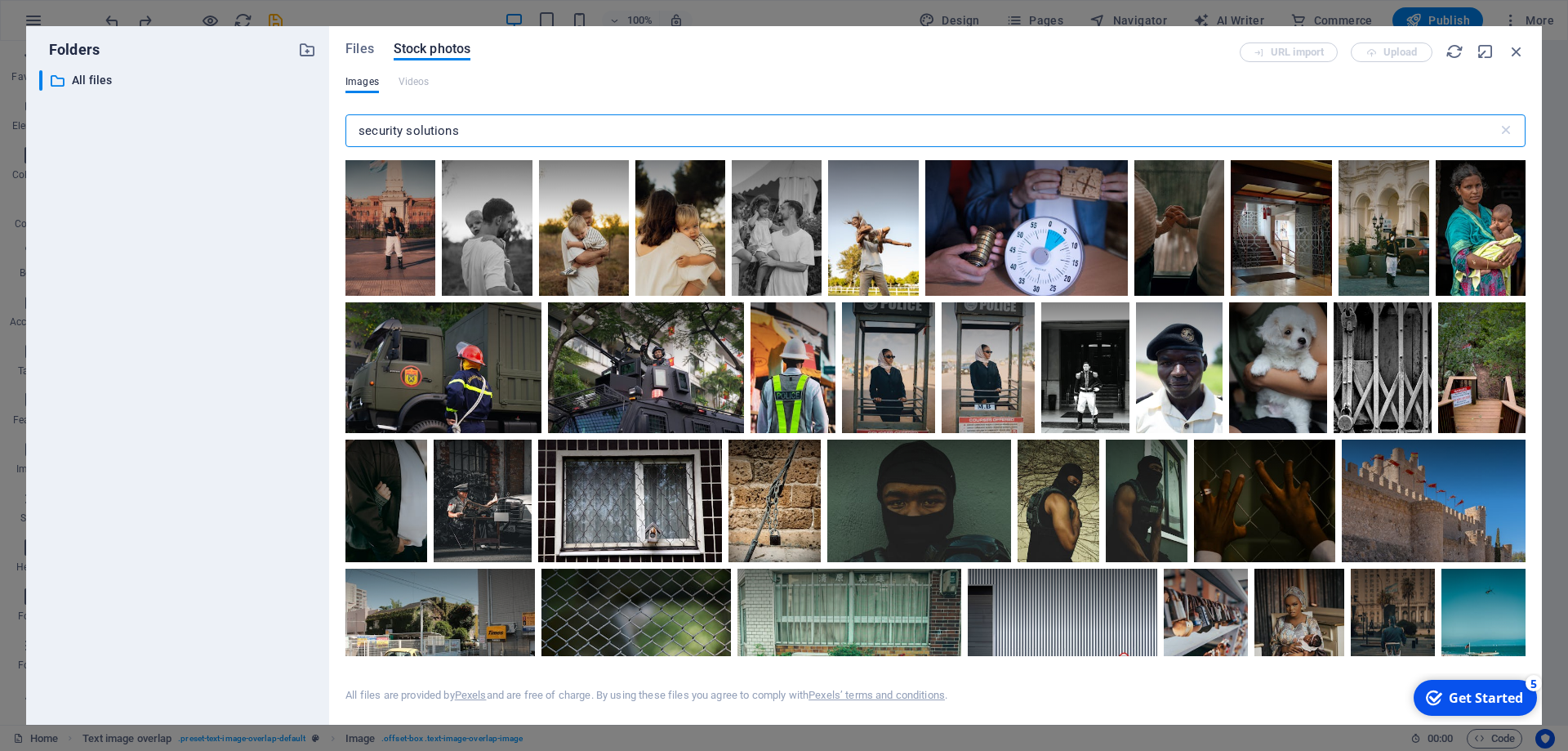
type input "security solutions"
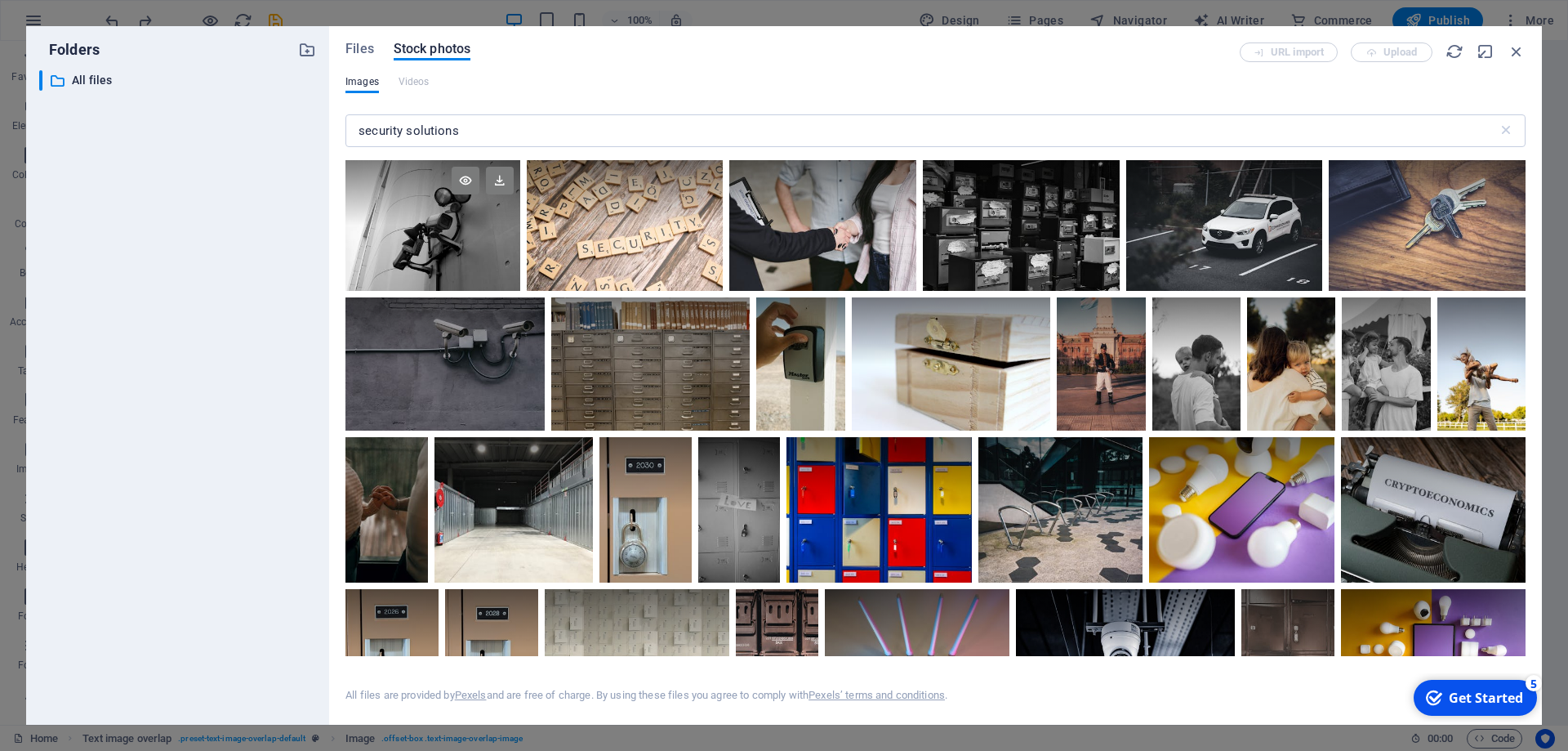
click at [439, 243] on div at bounding box center [433, 225] width 175 height 131
click at [439, 243] on div at bounding box center [433, 257] width 175 height 65
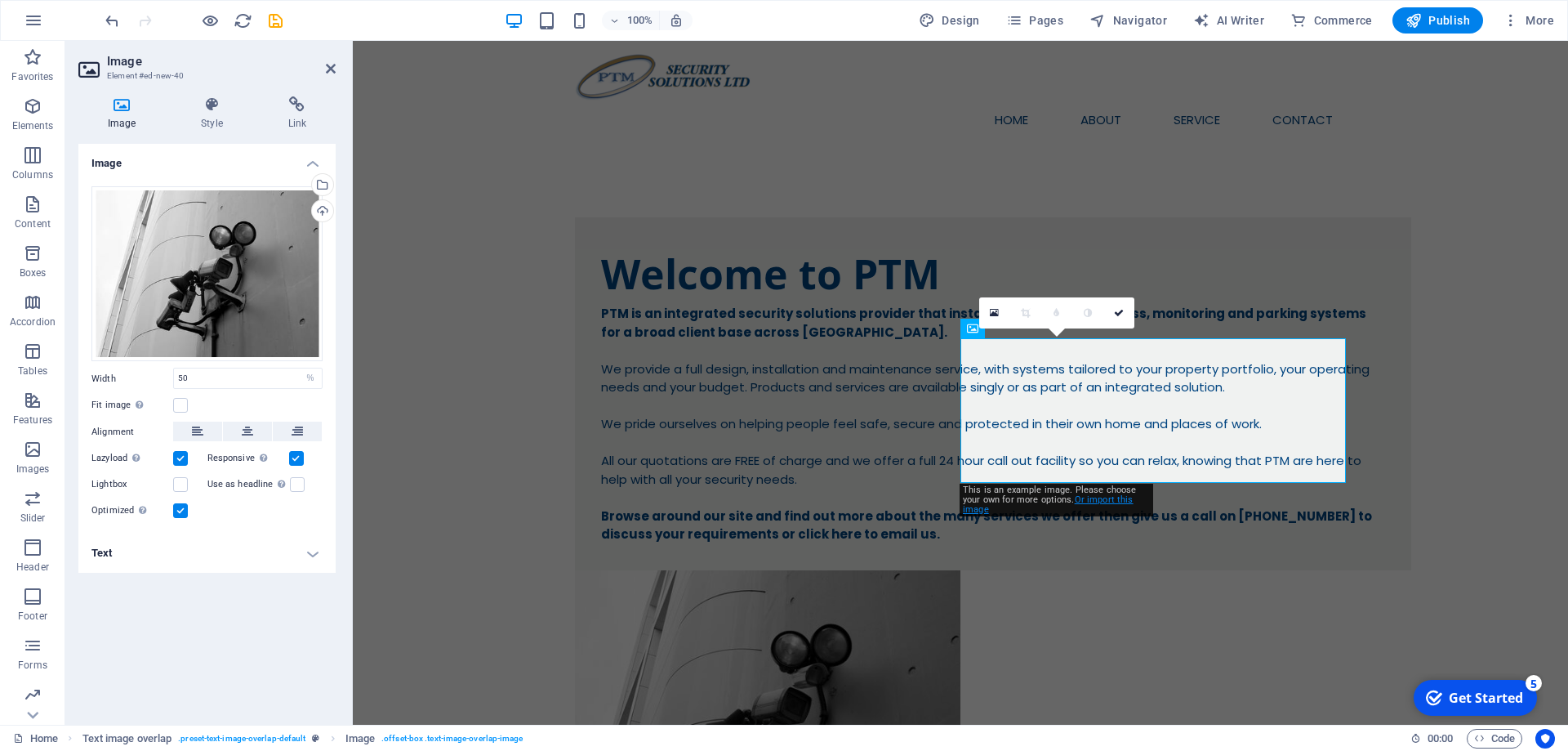
click at [1118, 500] on link "Or import this image" at bounding box center [1047, 504] width 171 height 20
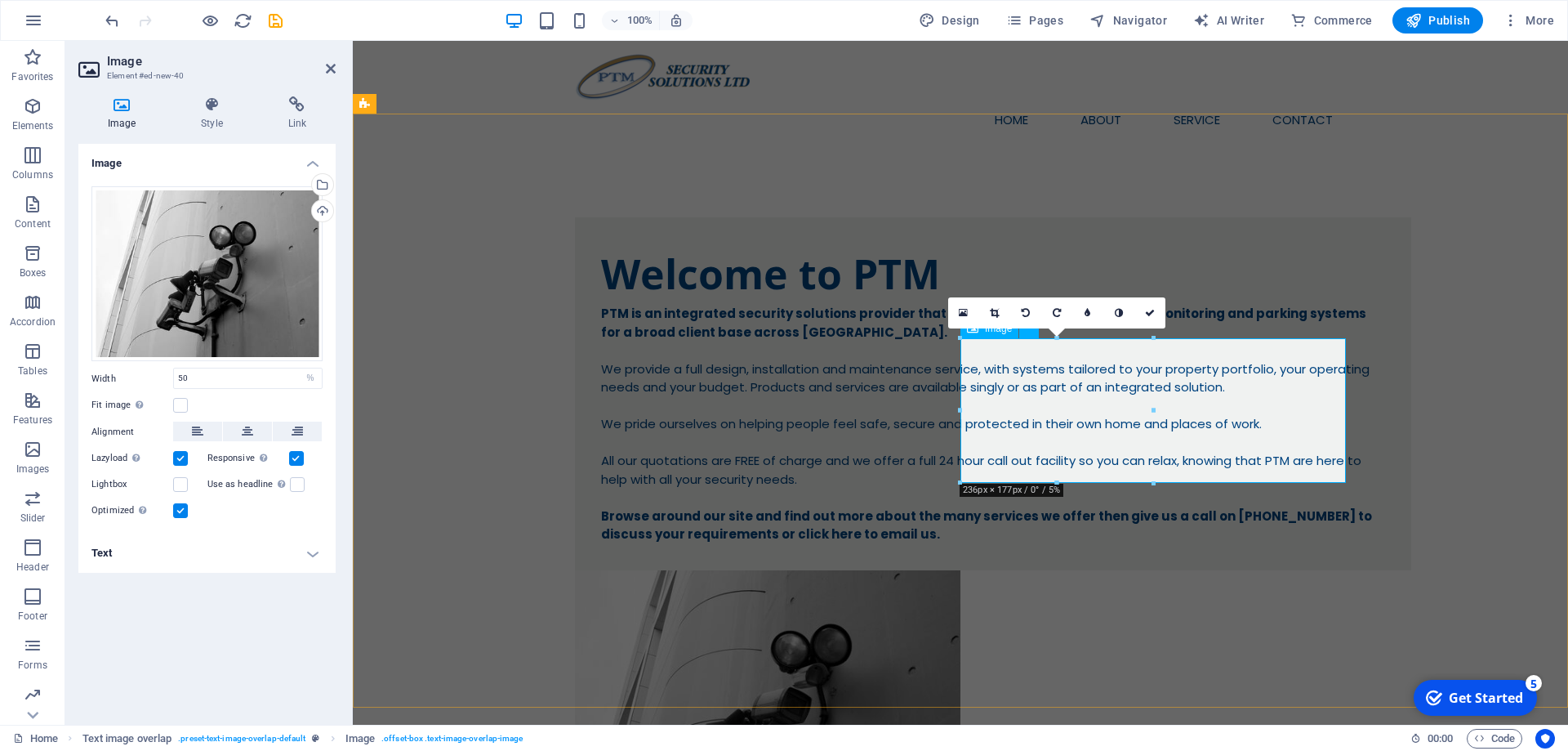
click at [1102, 570] on figure at bounding box center [959, 714] width 771 height 289
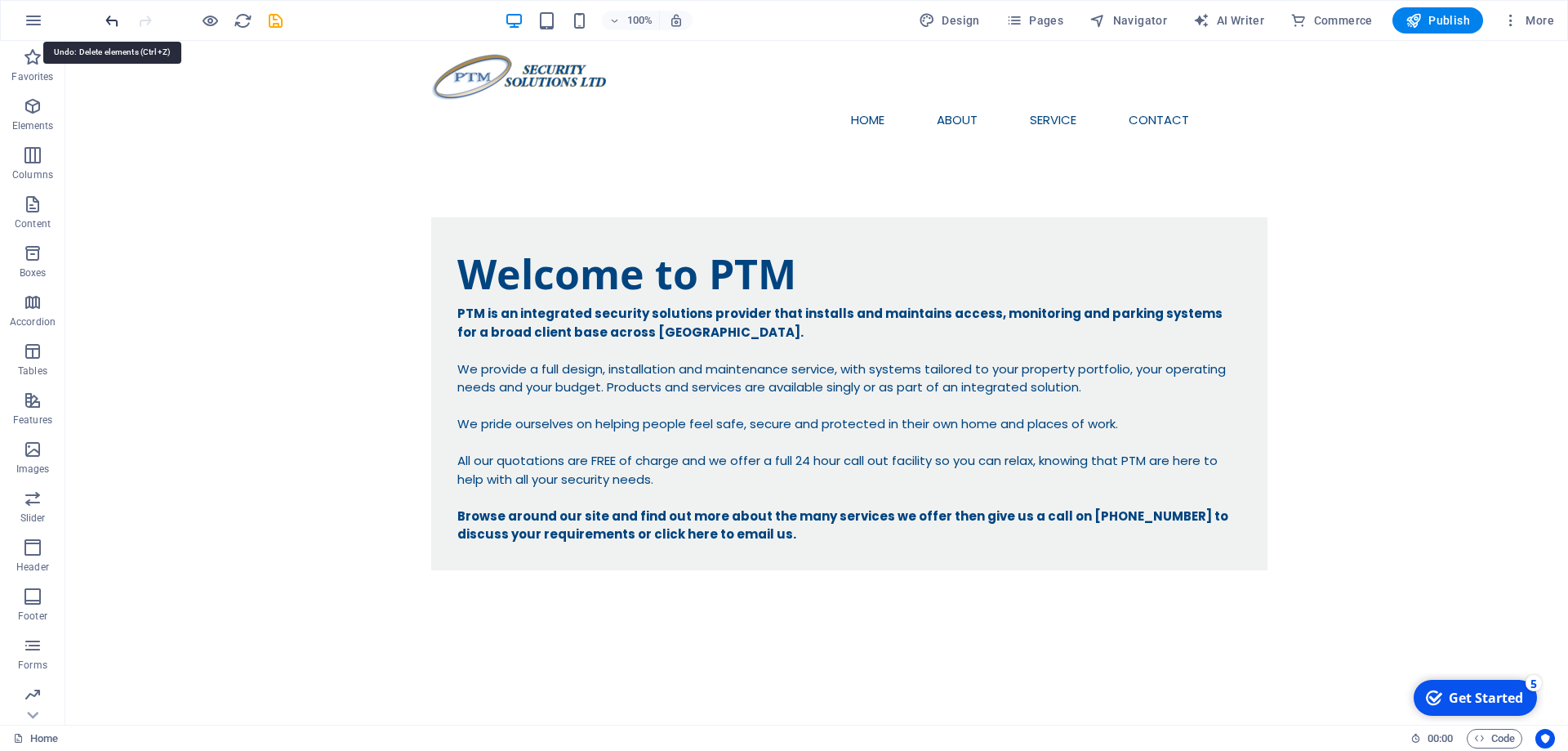
click at [111, 17] on icon "undo" at bounding box center [112, 20] width 19 height 19
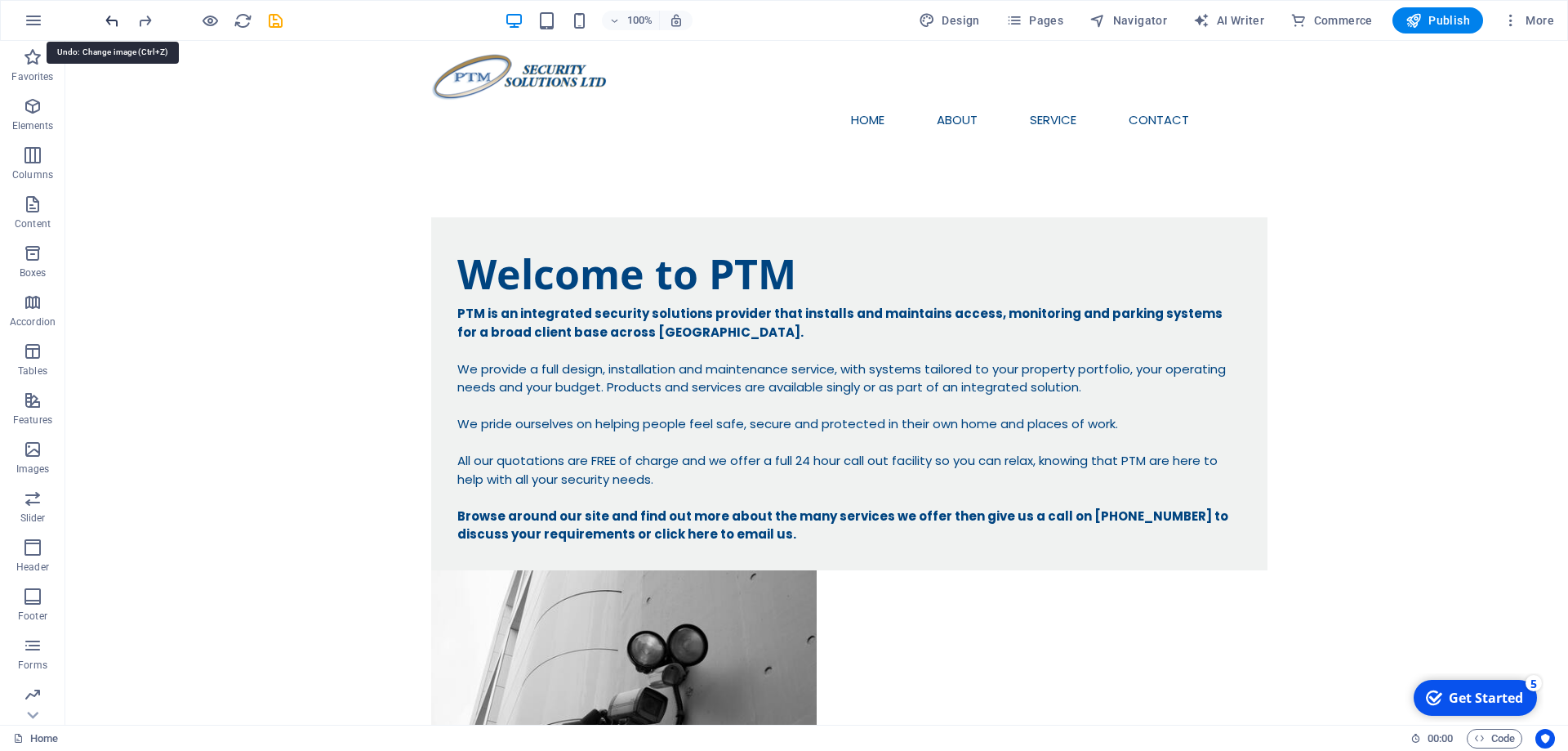
click at [111, 17] on icon "undo" at bounding box center [112, 20] width 19 height 19
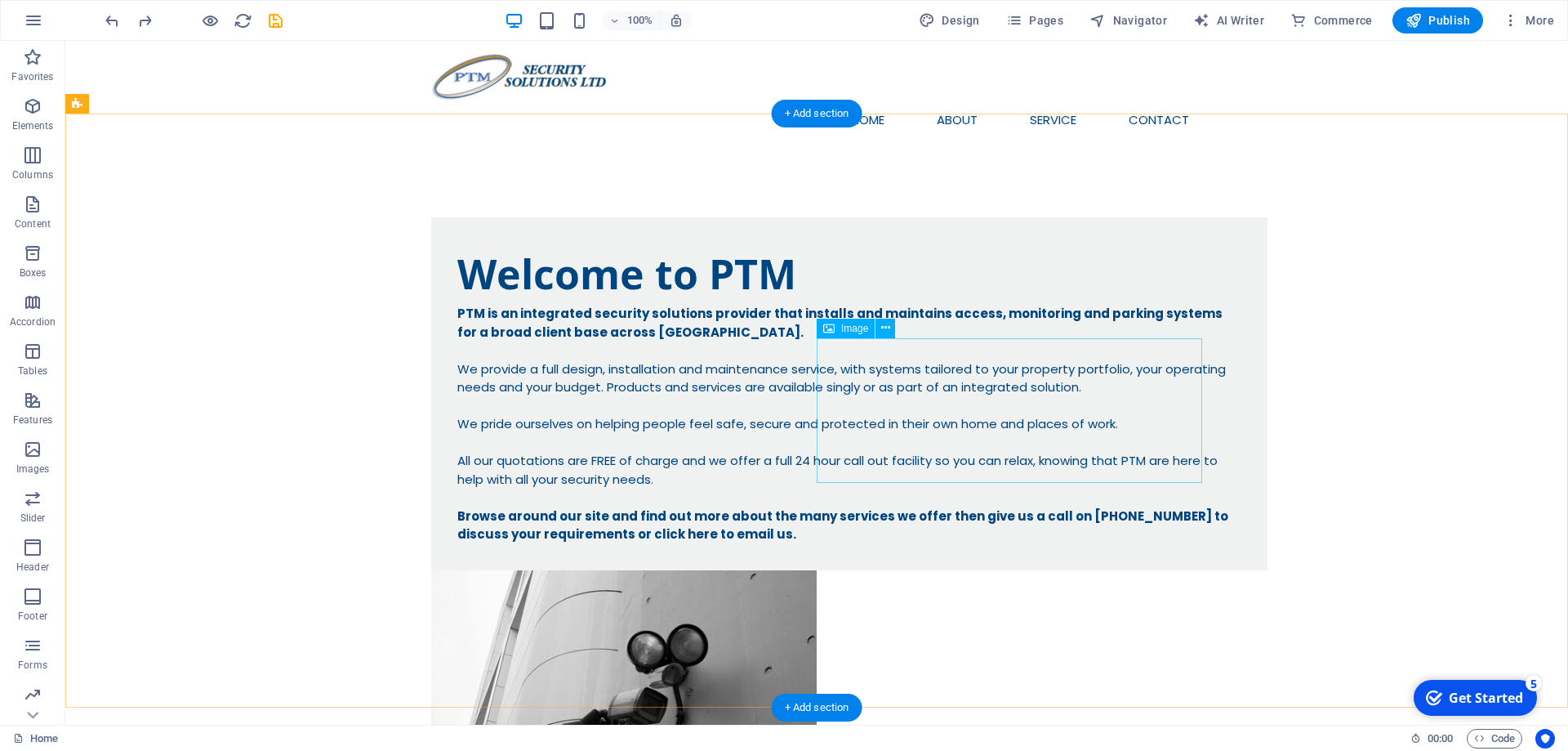
click at [979, 570] on figure at bounding box center [815, 714] width 771 height 289
select select "%"
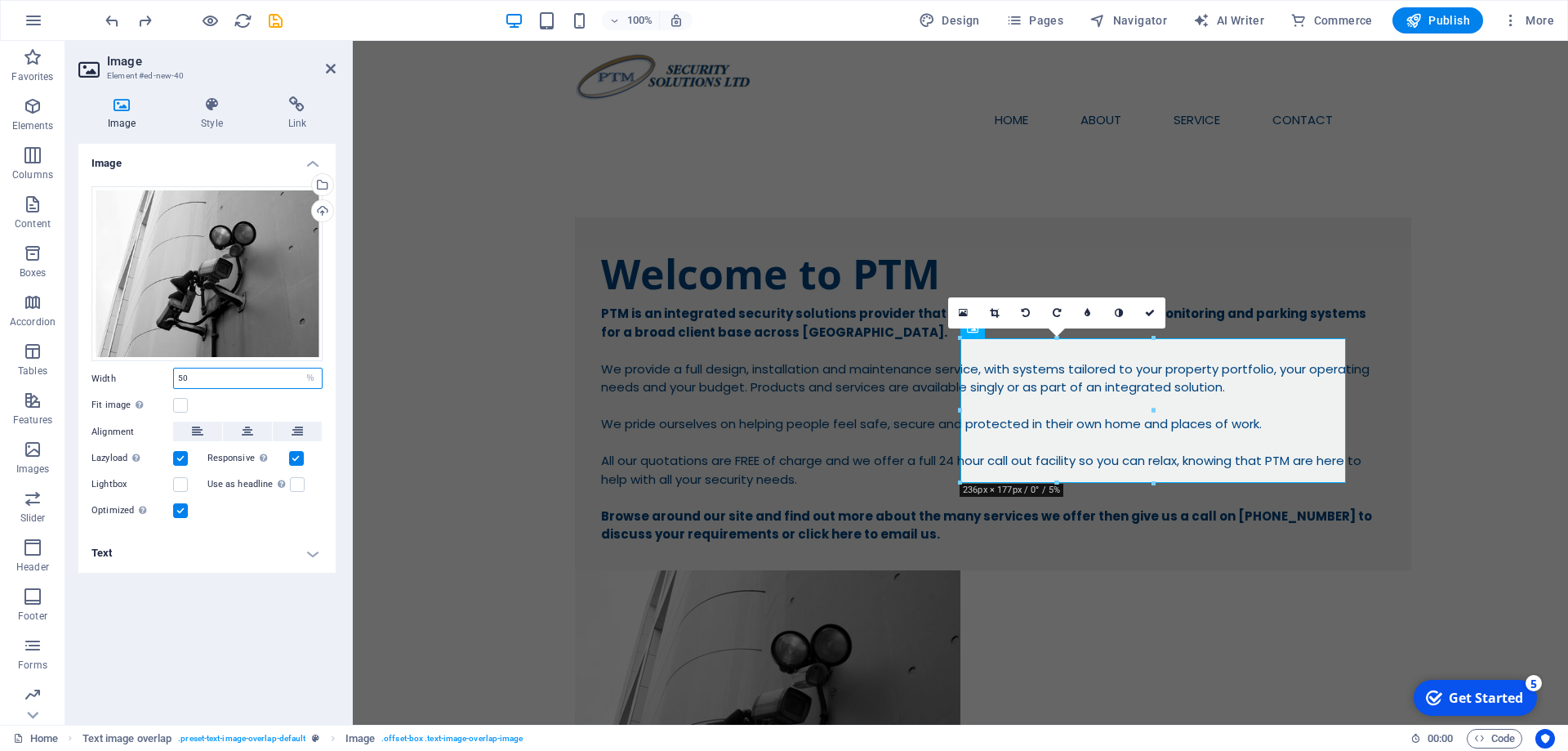
drag, startPoint x: 190, startPoint y: 373, endPoint x: 91, endPoint y: 373, distance: 99.0
click at [174, 373] on input "50" at bounding box center [248, 378] width 148 height 20
type input "100"
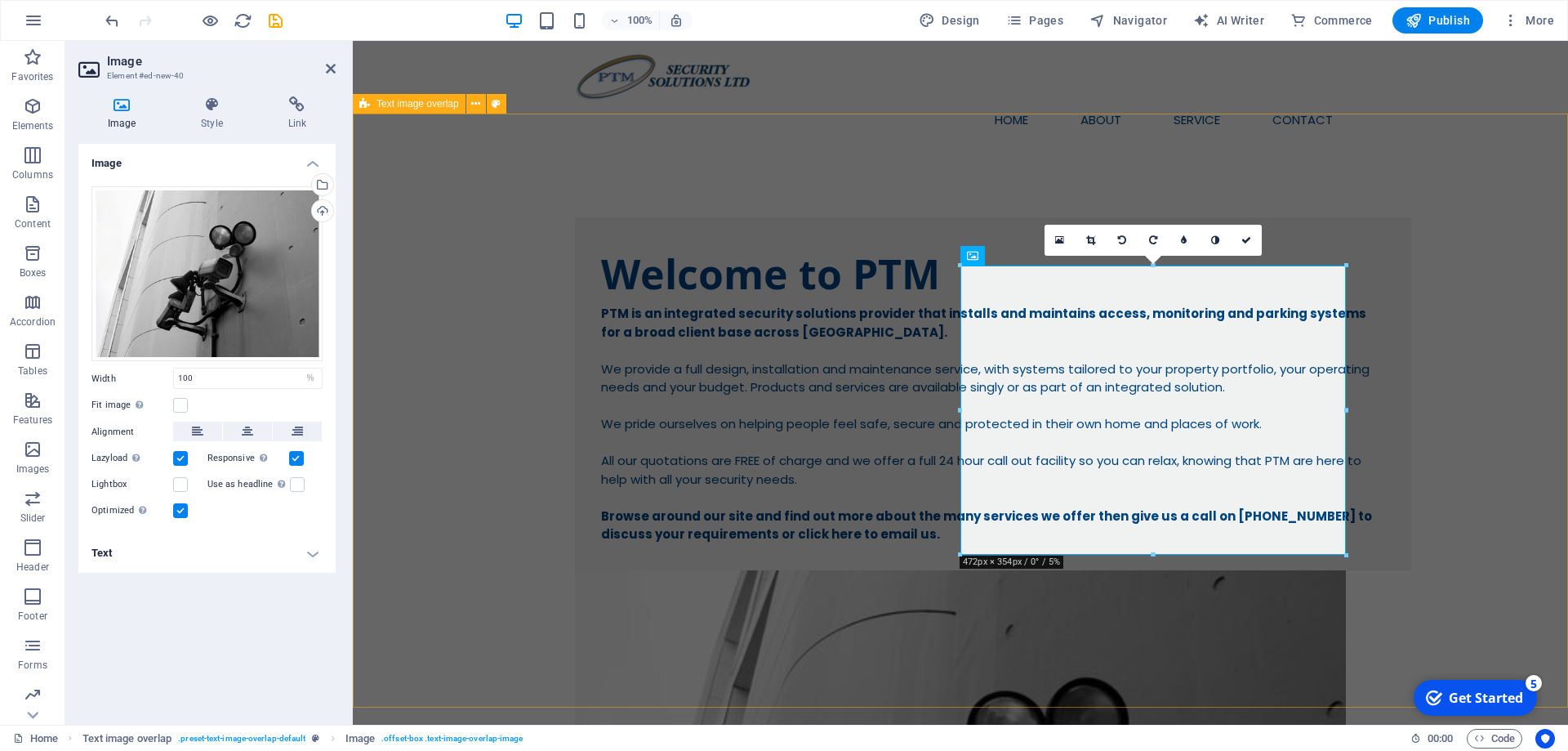
click at [1480, 209] on div "Welcome to PTM PTM is an integrated security solutions provider that installs a…" at bounding box center [960, 683] width 1215 height 1062
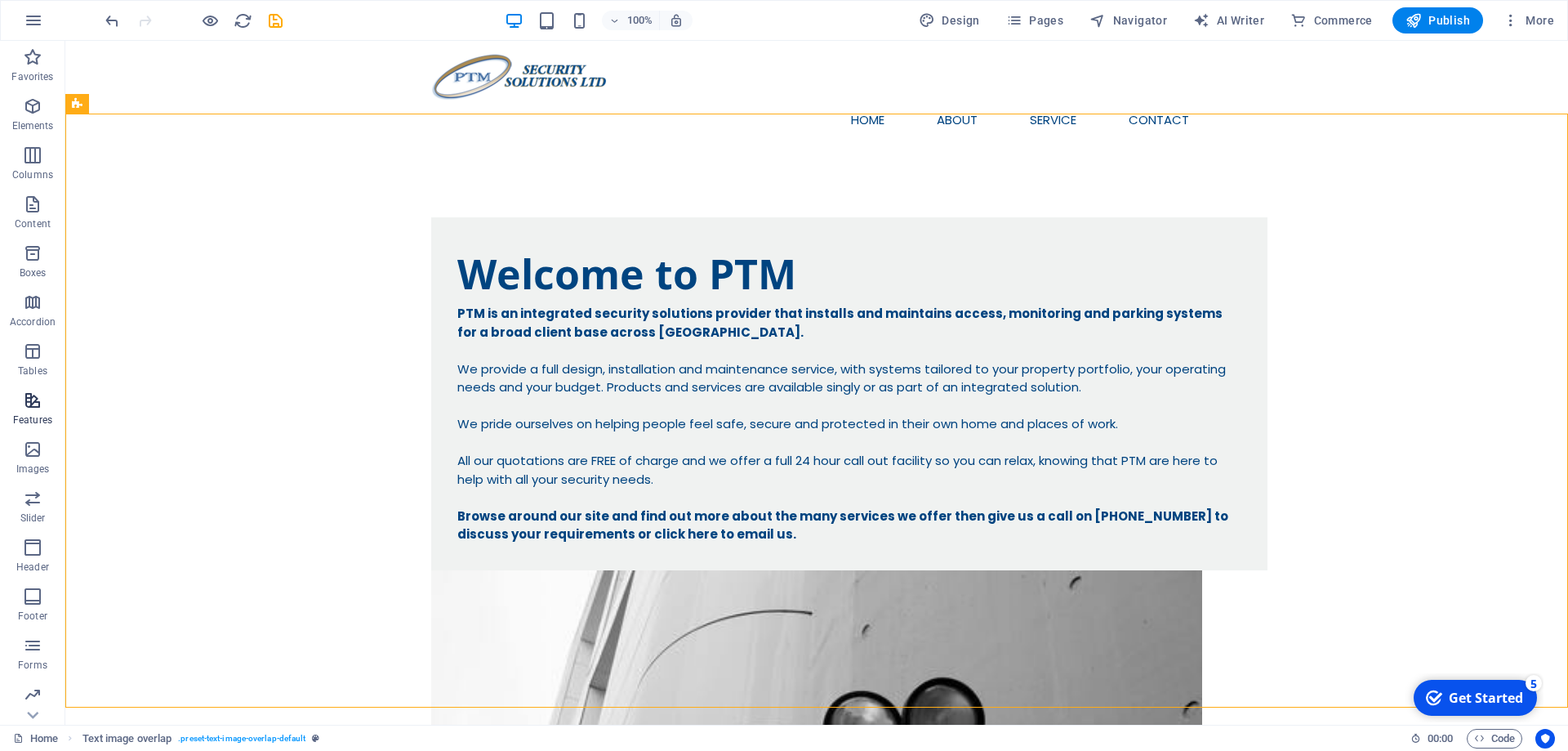
click at [27, 407] on icon "button" at bounding box center [33, 401] width 20 height 20
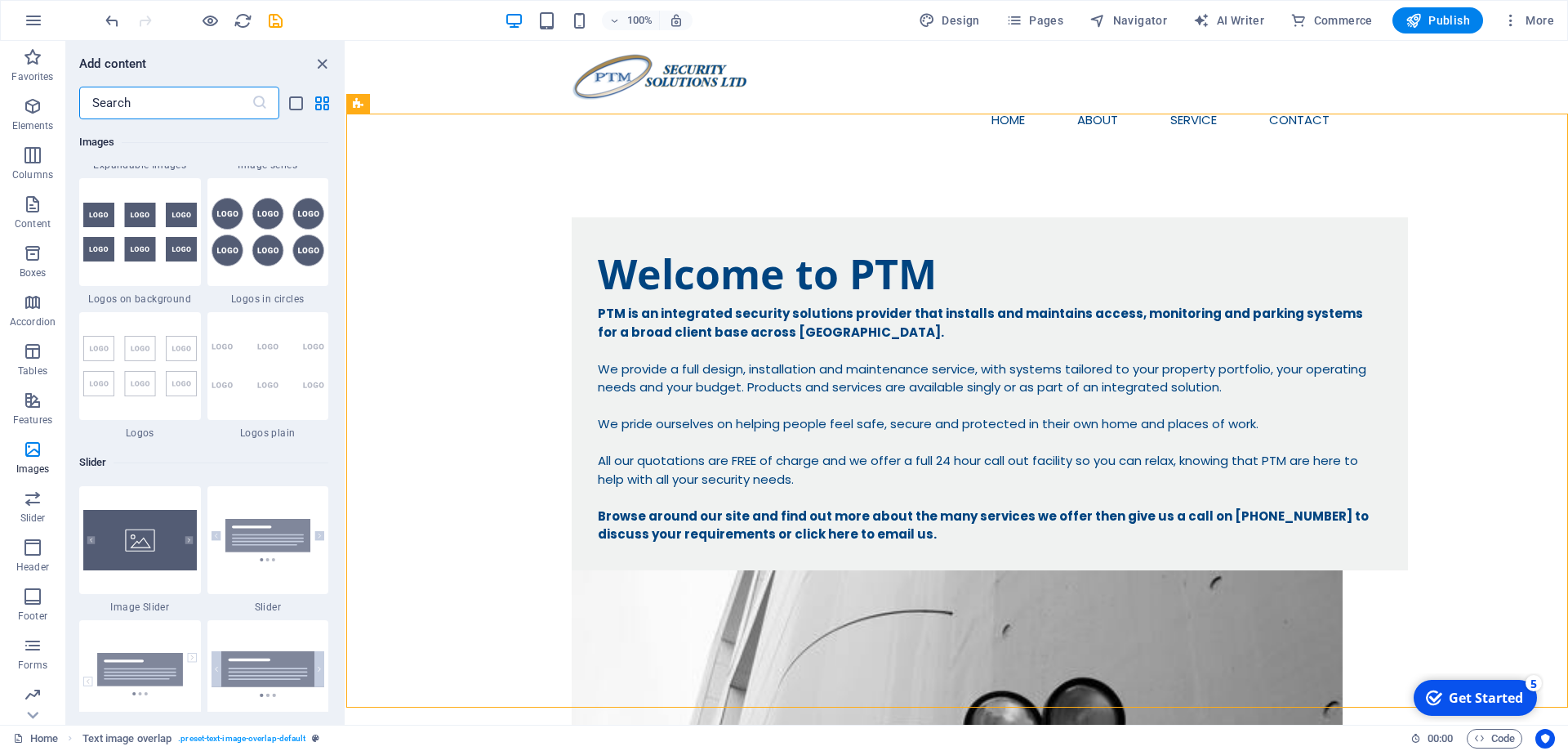
scroll to position [9310, 0]
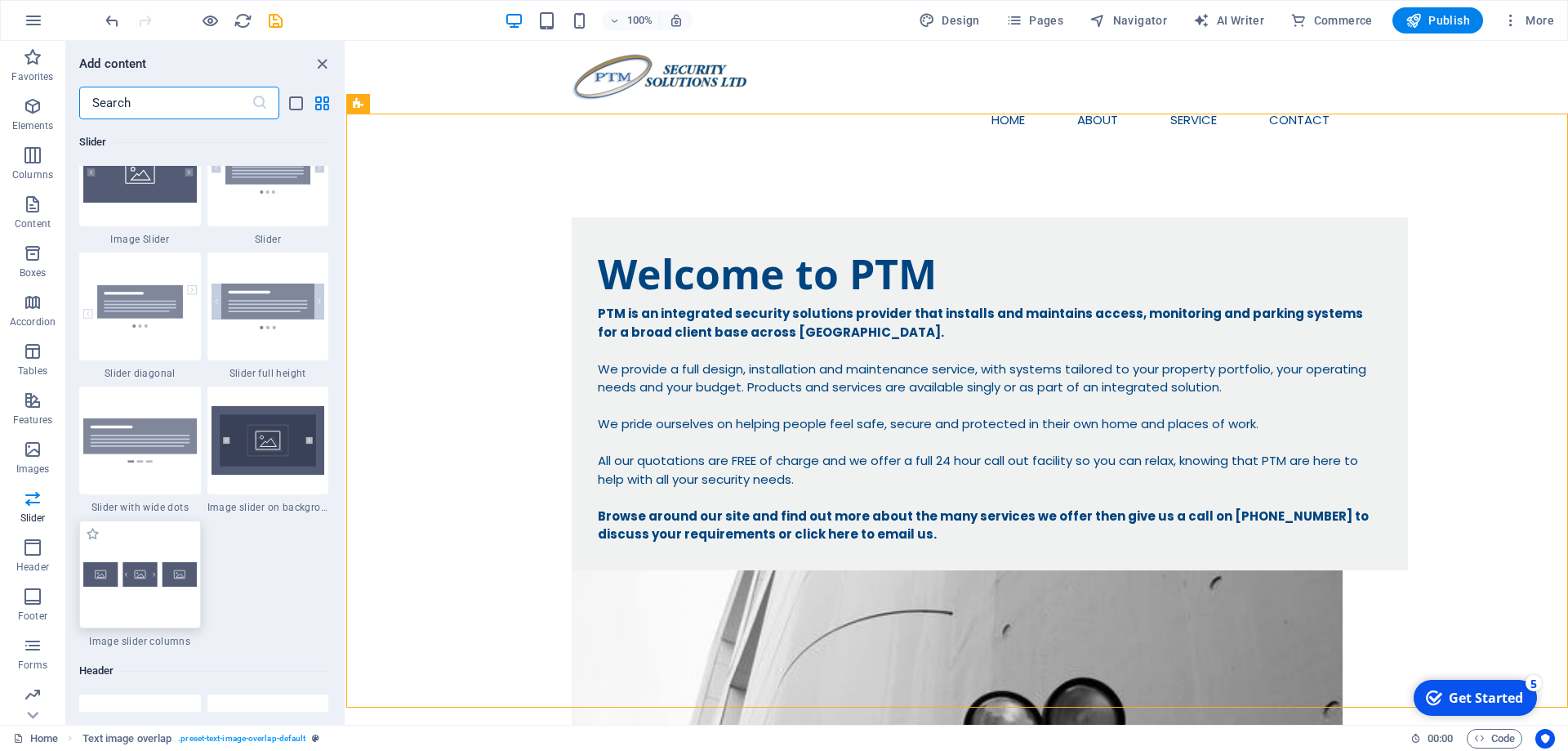
click at [145, 575] on img at bounding box center [140, 574] width 114 height 25
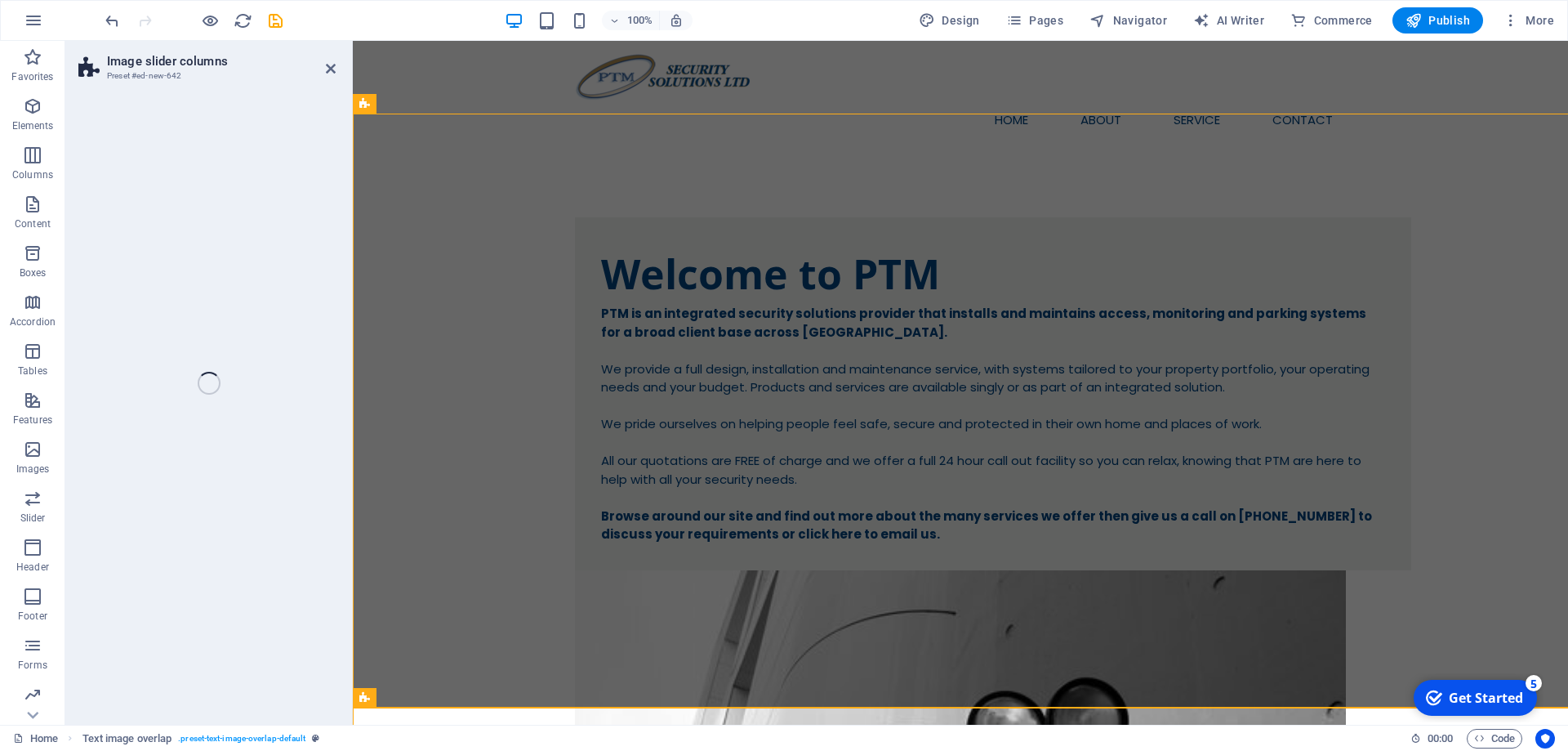
select select "rem"
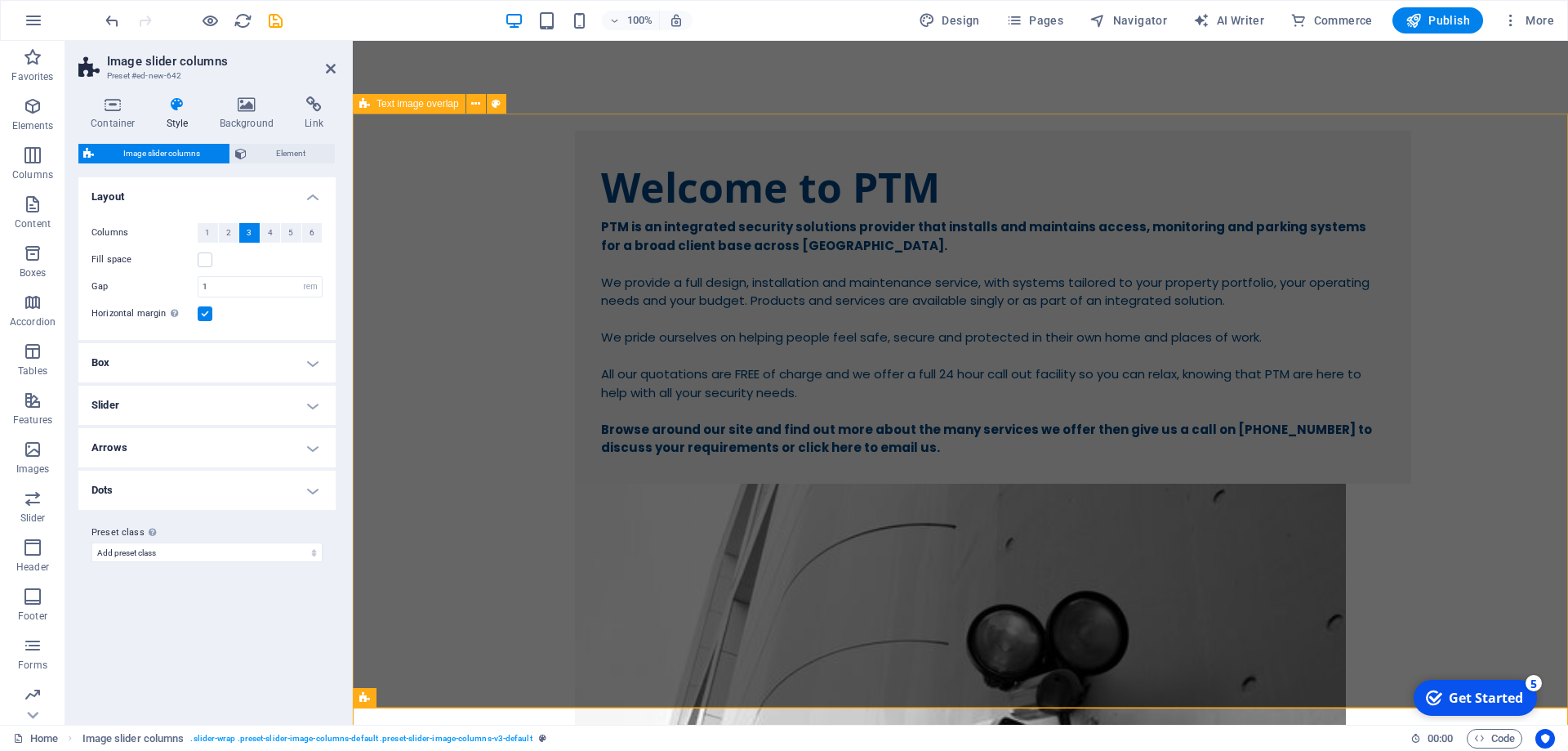
scroll to position [396, 0]
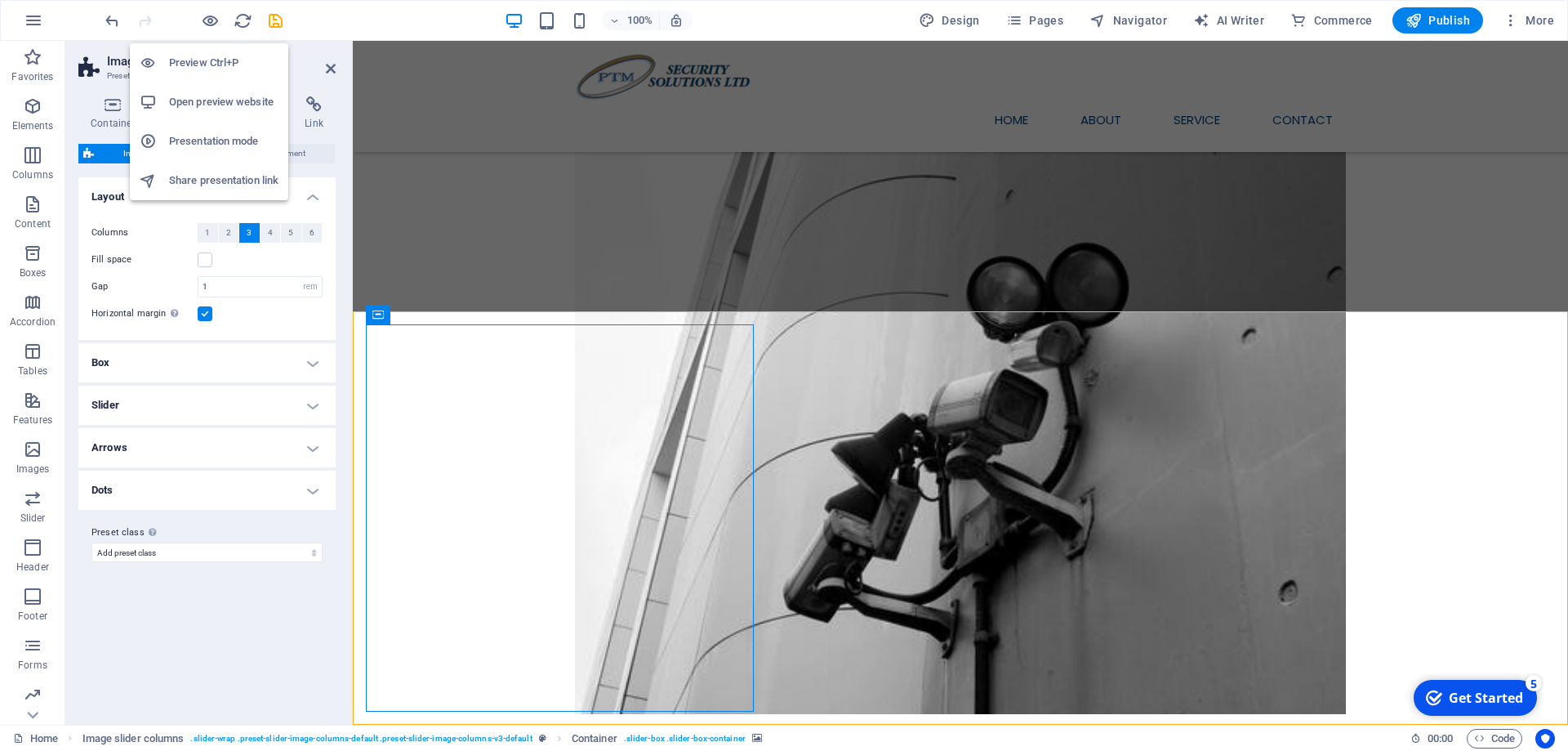
click at [202, 100] on h6 "Open preview website" at bounding box center [223, 102] width 109 height 20
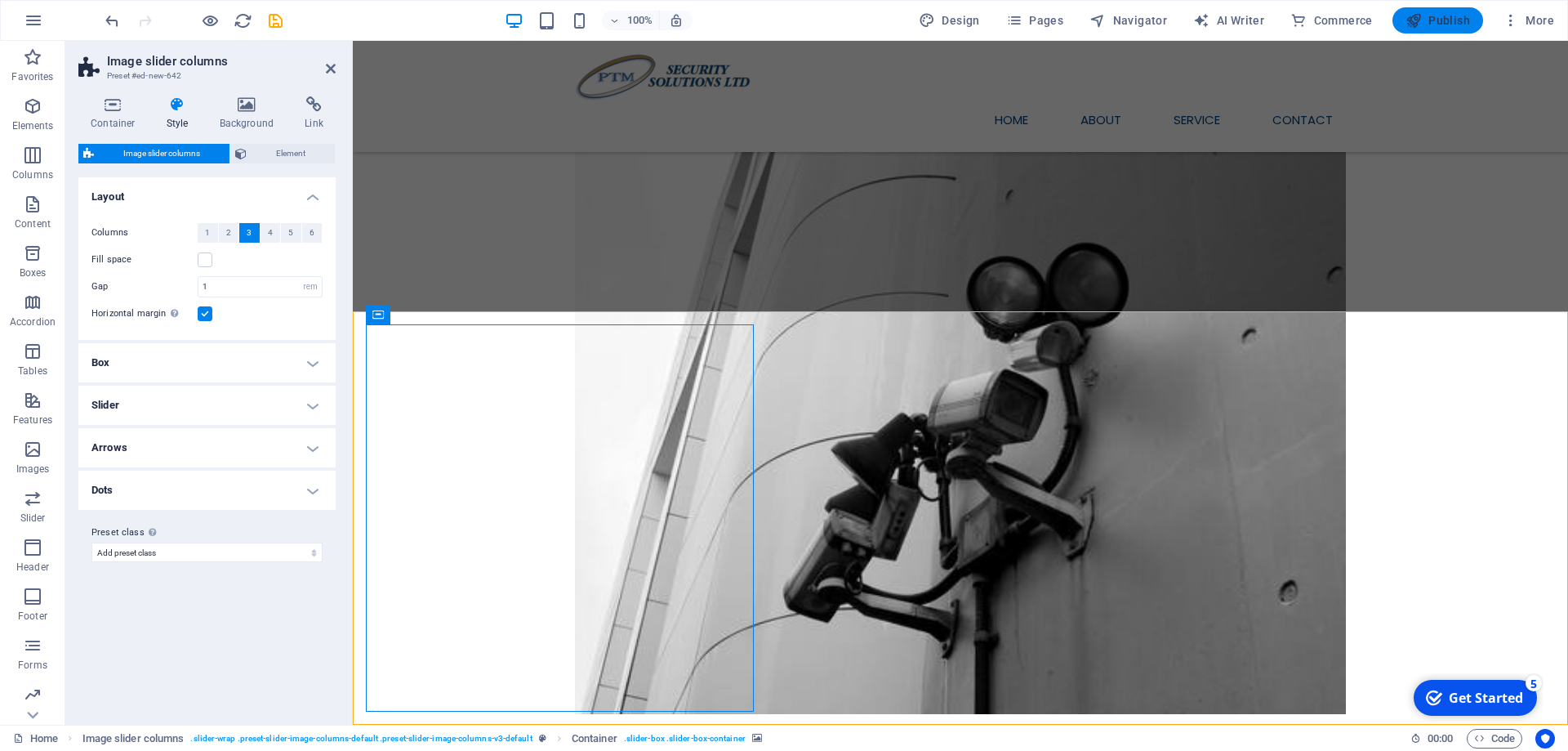
click at [1430, 20] on span "Publish" at bounding box center [1437, 20] width 65 height 16
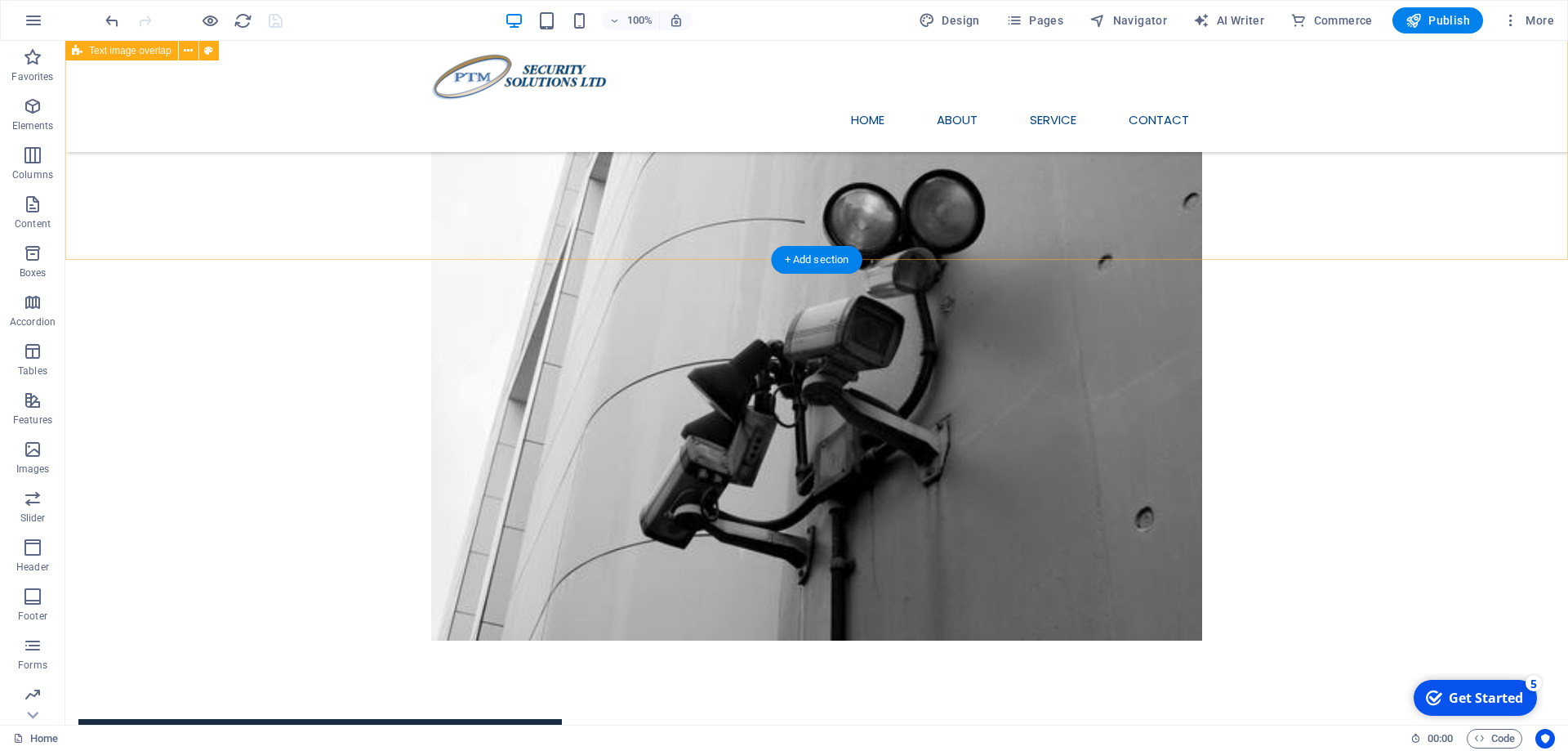
scroll to position [96, 0]
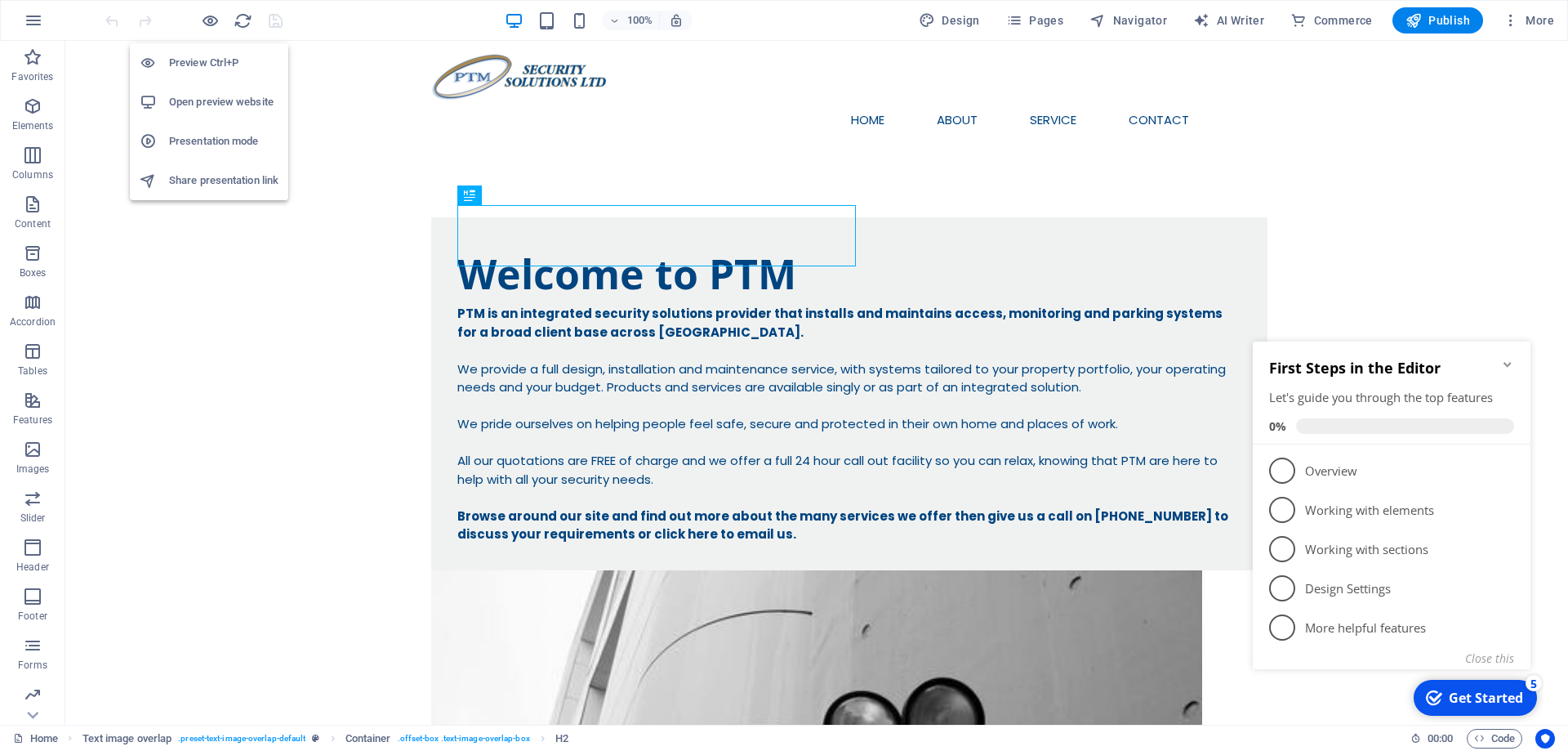
click at [214, 102] on h6 "Open preview website" at bounding box center [223, 102] width 109 height 20
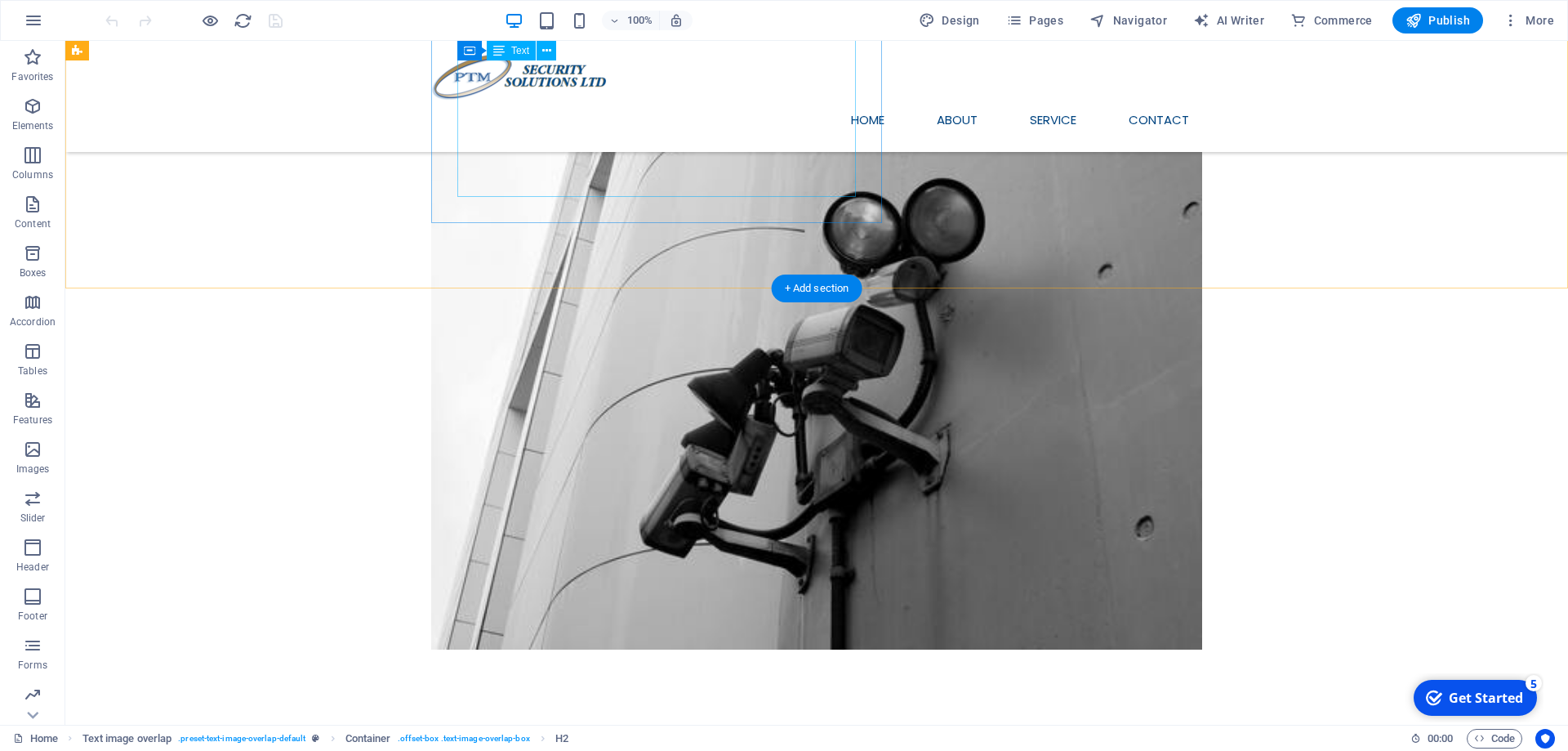
scroll to position [493, 0]
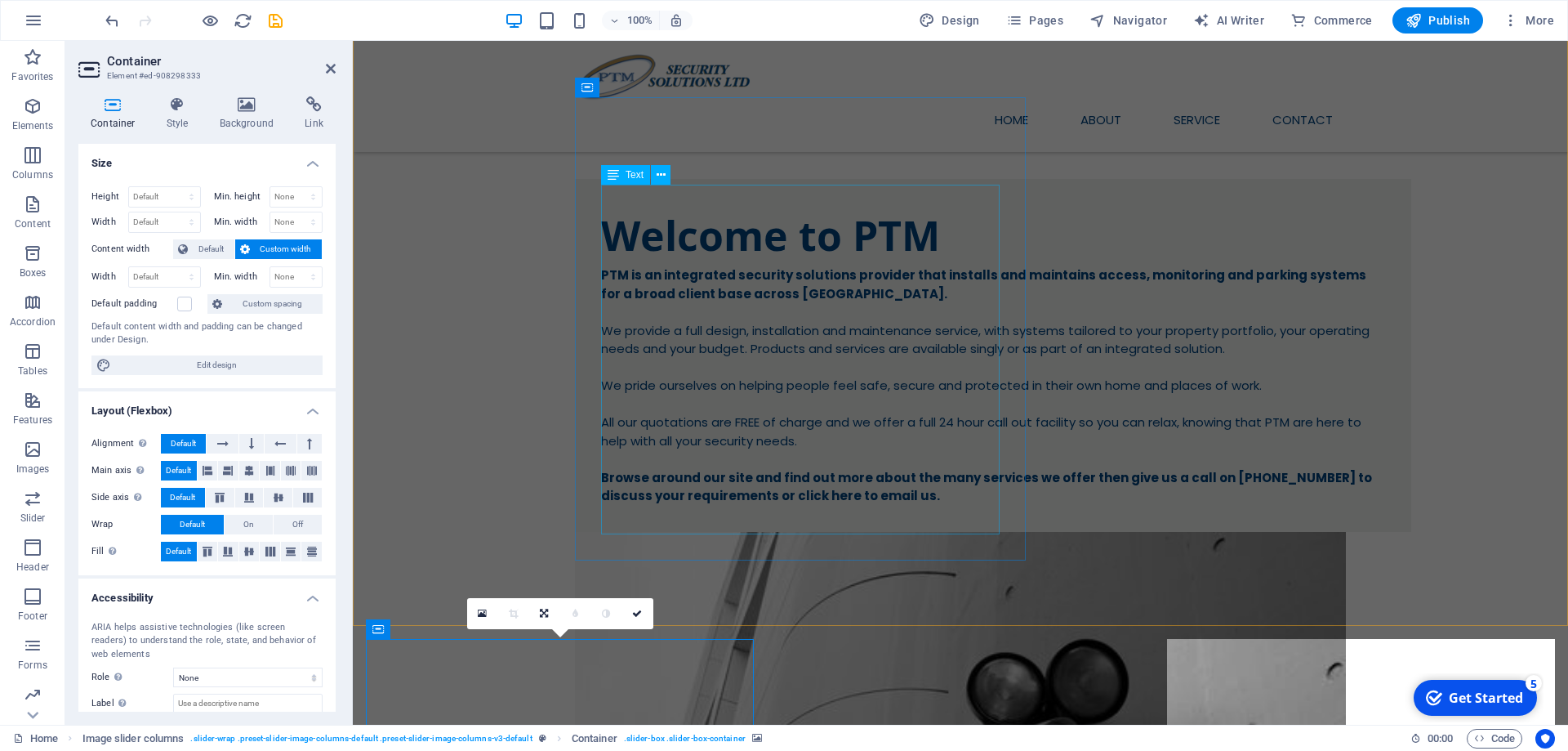
scroll to position [396, 0]
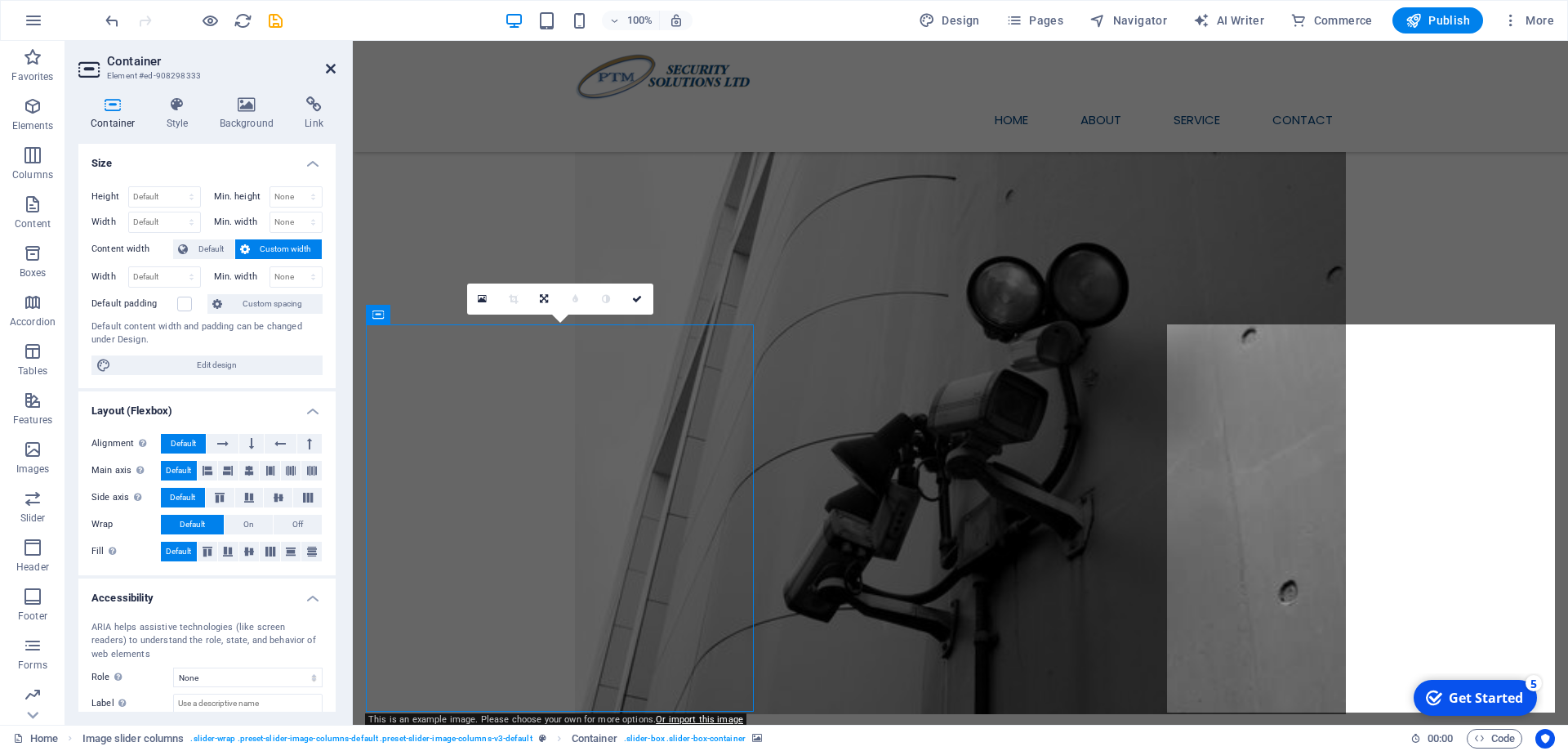
click at [328, 65] on icon at bounding box center [331, 68] width 10 height 13
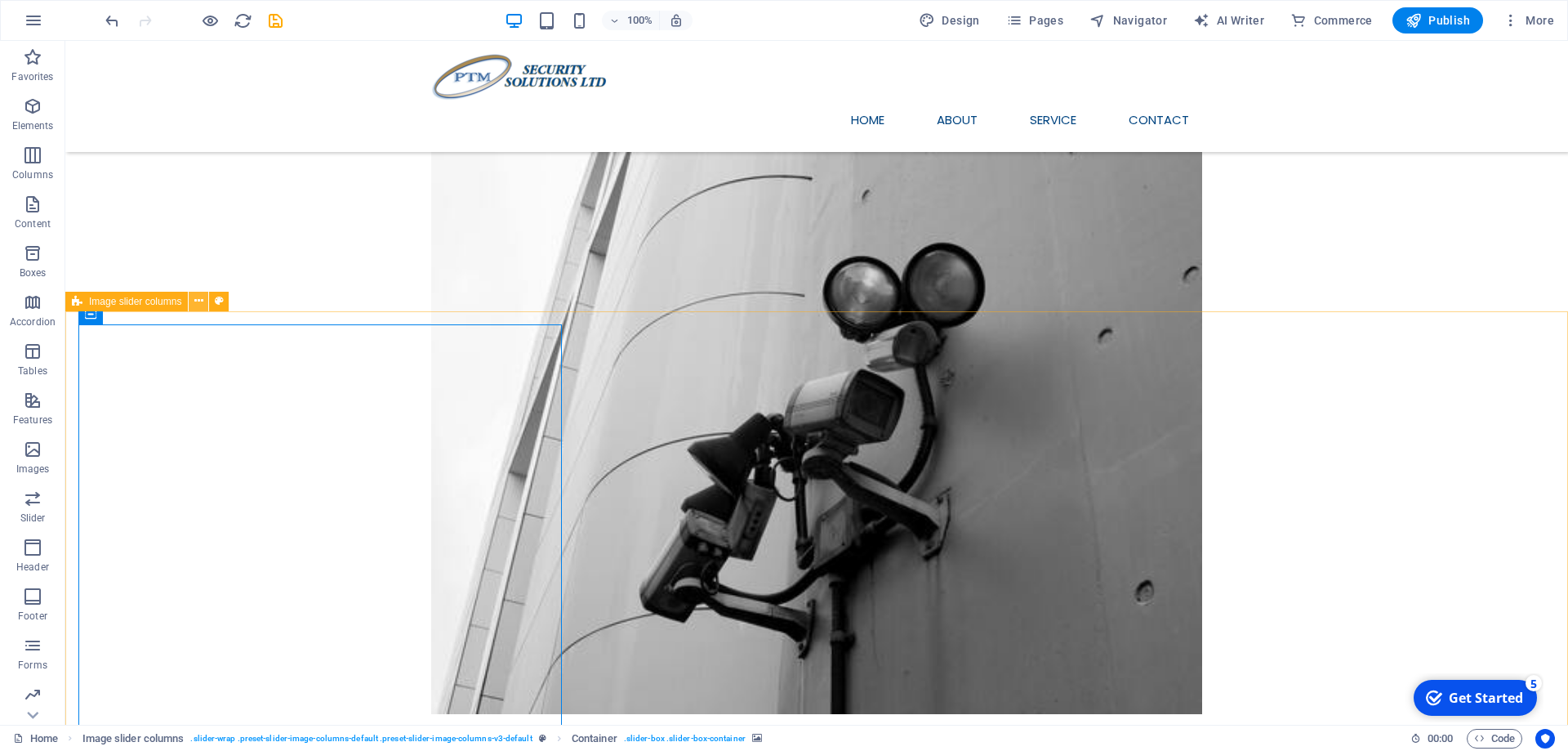
click at [195, 301] on icon at bounding box center [198, 300] width 9 height 17
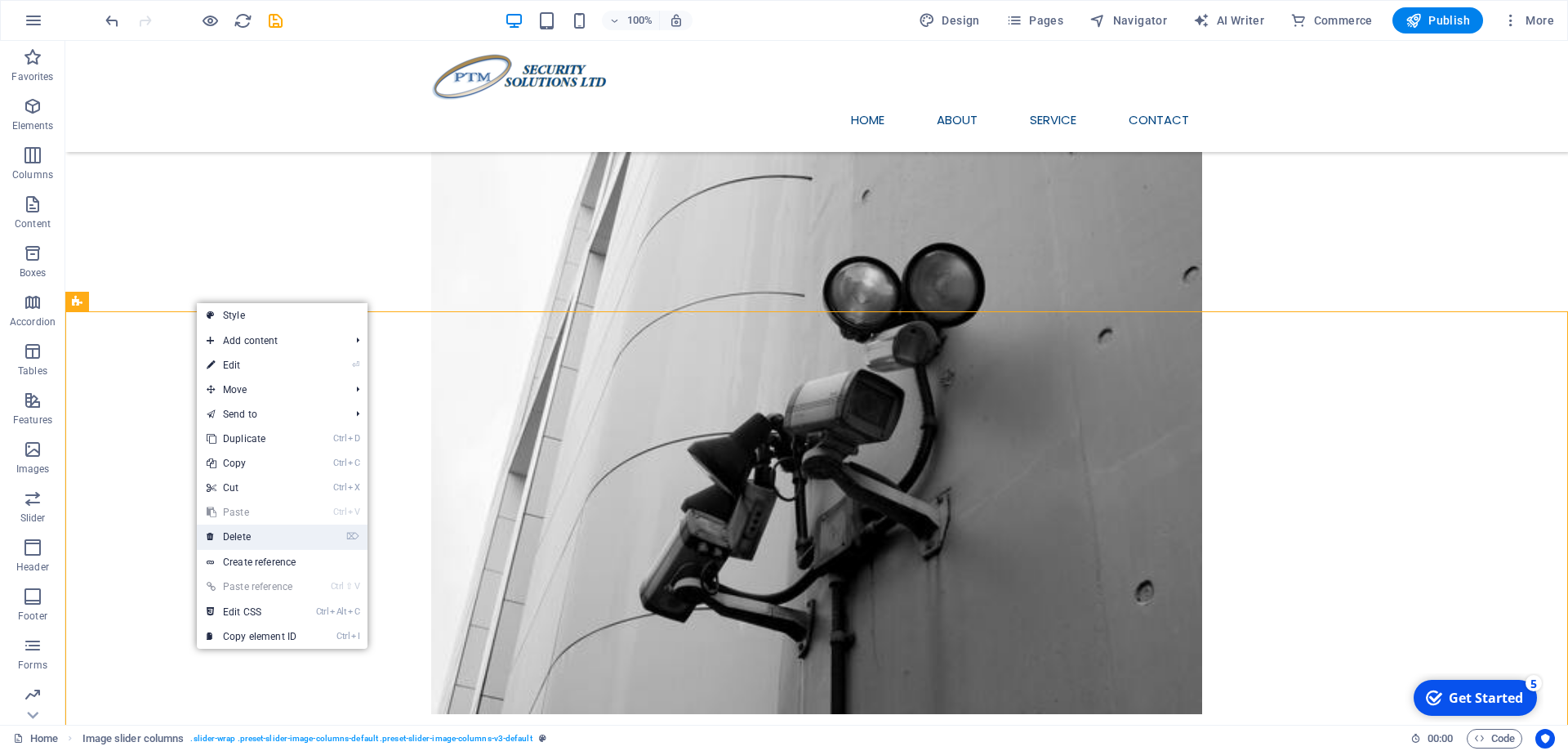
click at [266, 535] on link "⌦ Delete" at bounding box center [251, 537] width 109 height 25
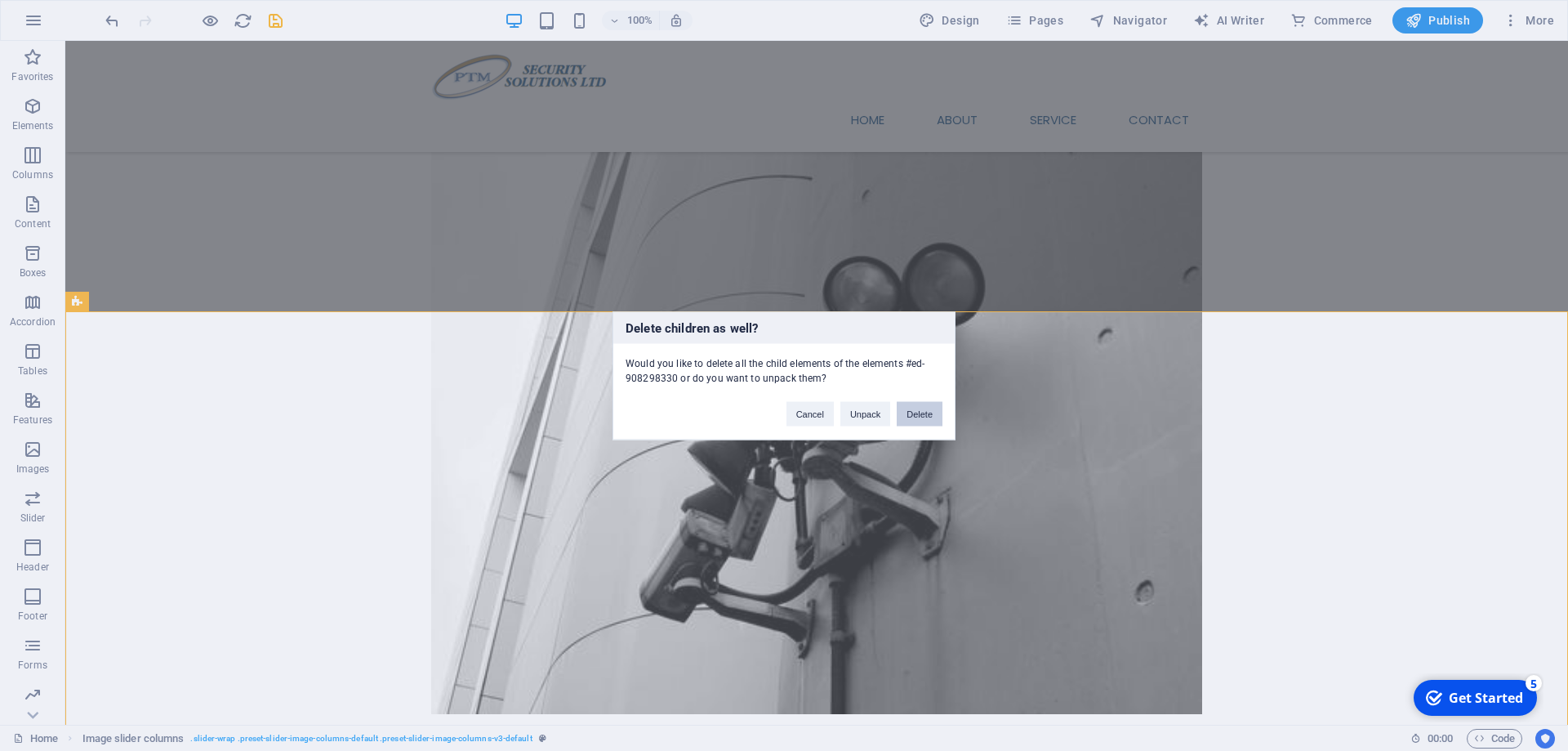
click at [912, 414] on button "Delete" at bounding box center [919, 413] width 46 height 25
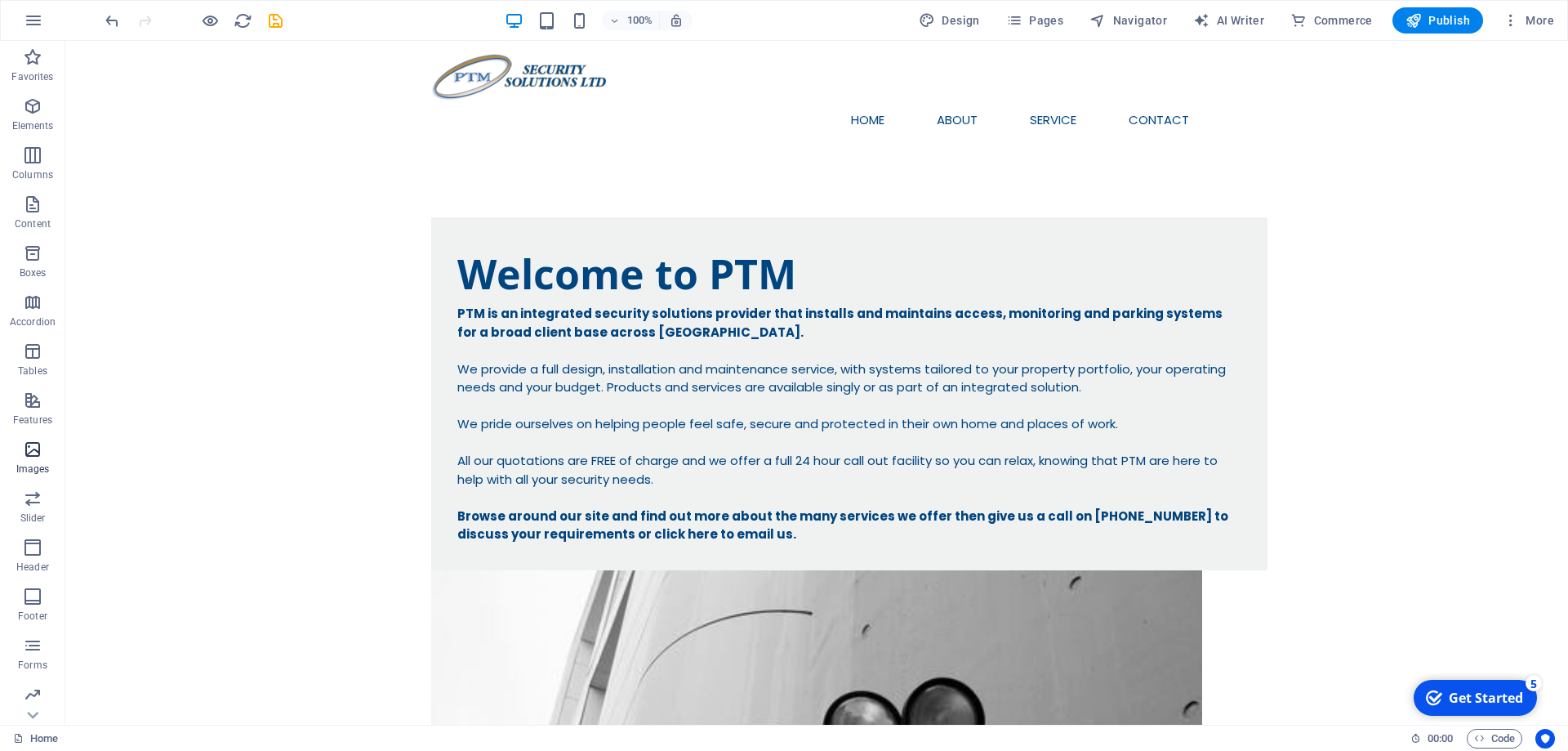
click at [36, 458] on icon "button" at bounding box center [33, 450] width 20 height 20
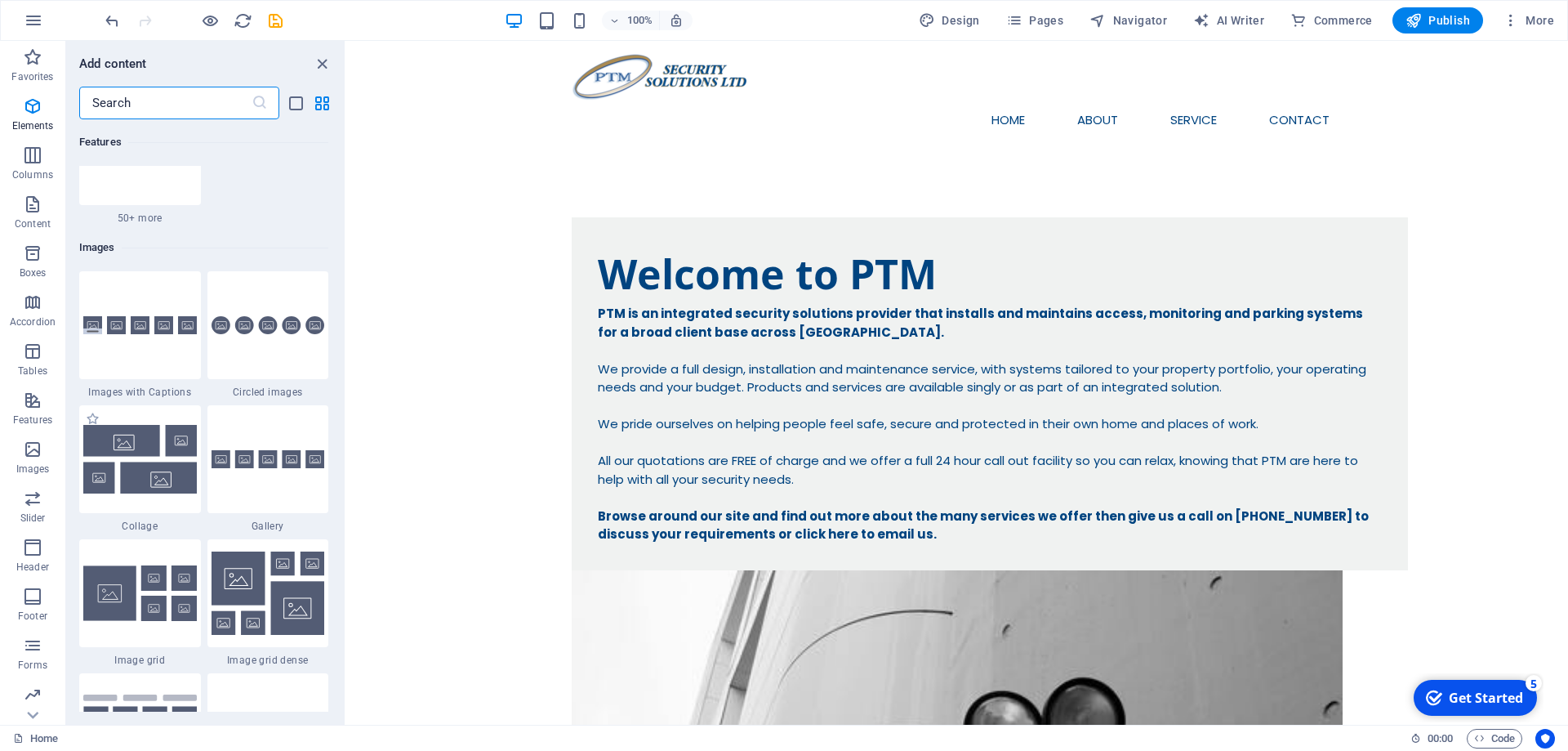
scroll to position [8285, 0]
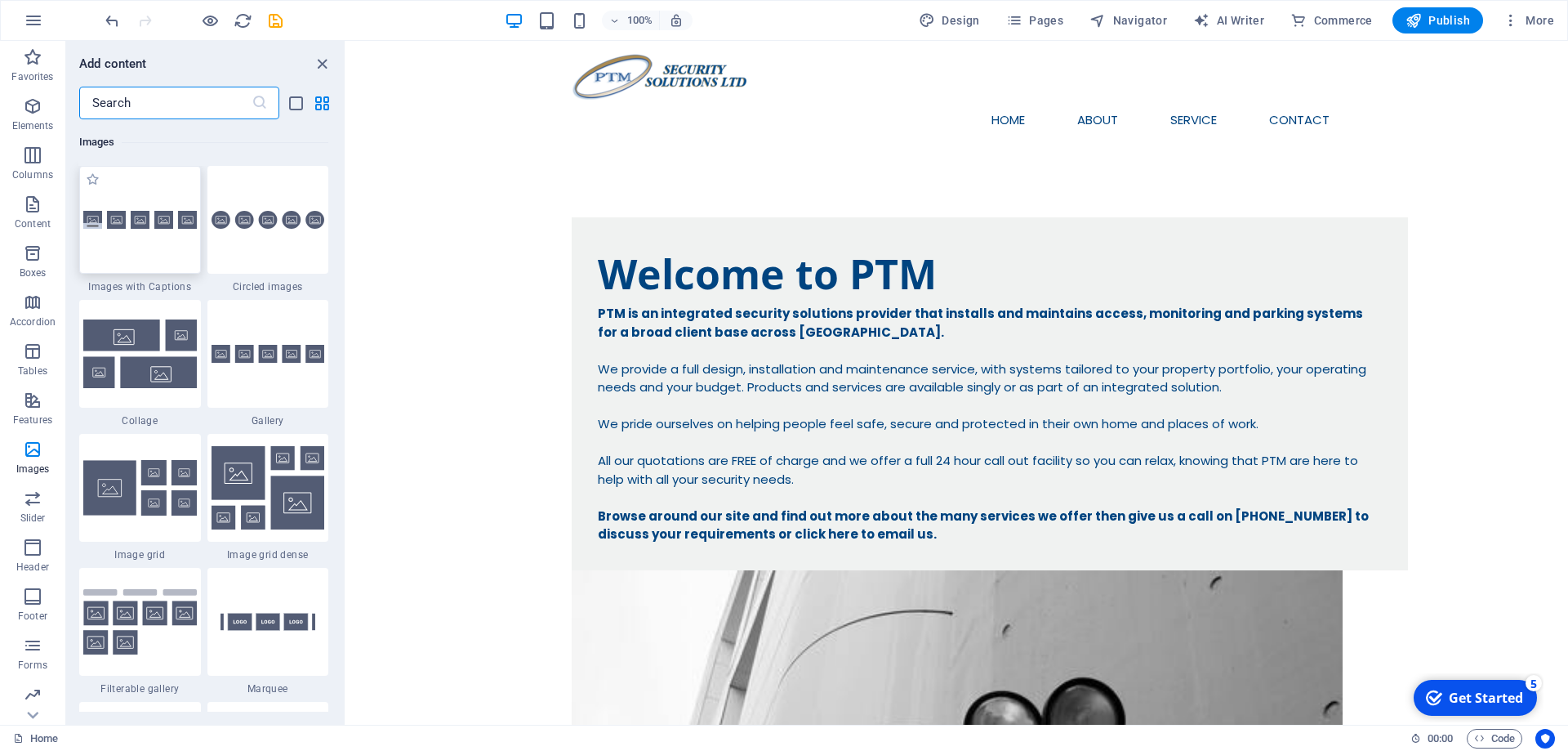
click at [156, 243] on div at bounding box center [140, 220] width 122 height 108
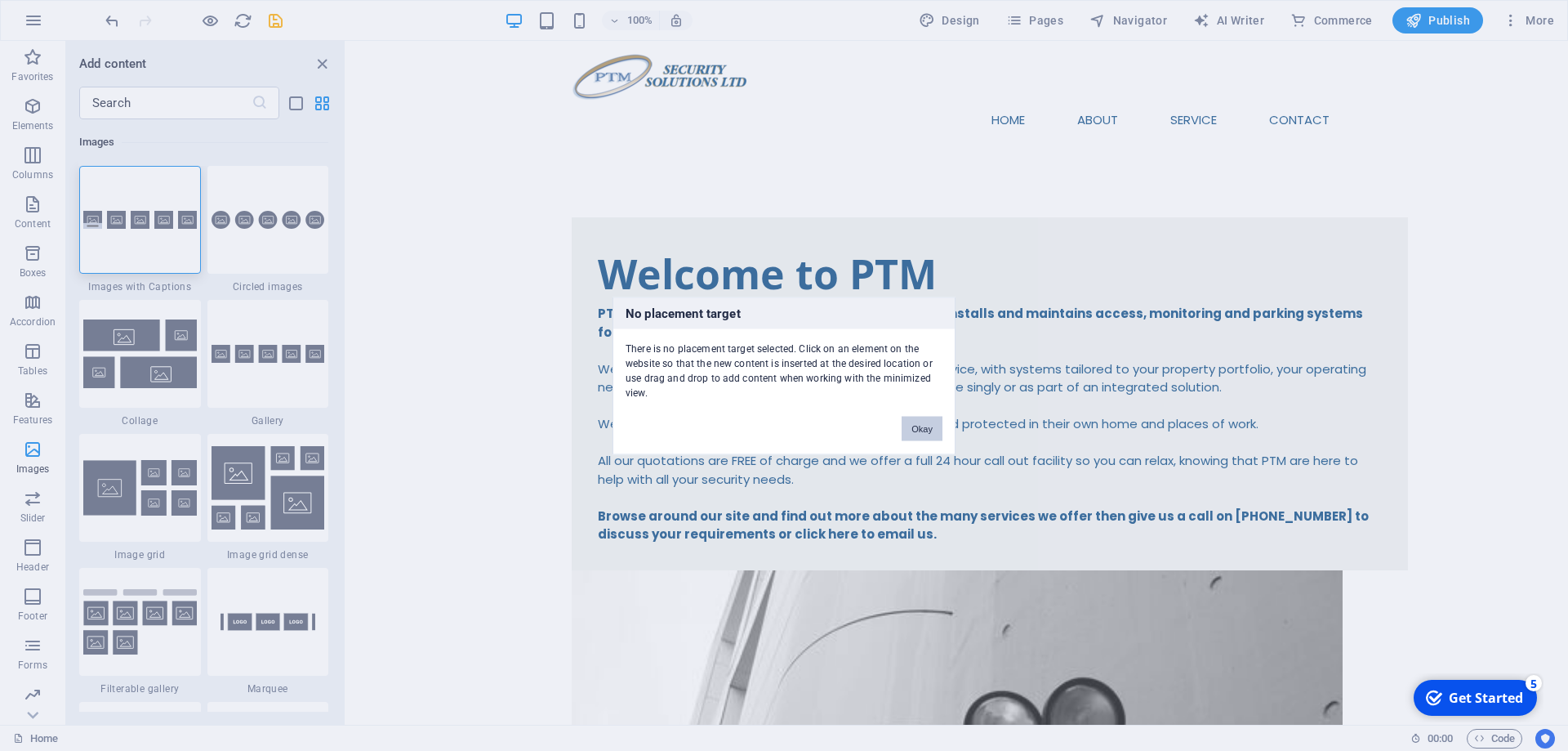
click at [919, 430] on button "Okay" at bounding box center [921, 428] width 41 height 25
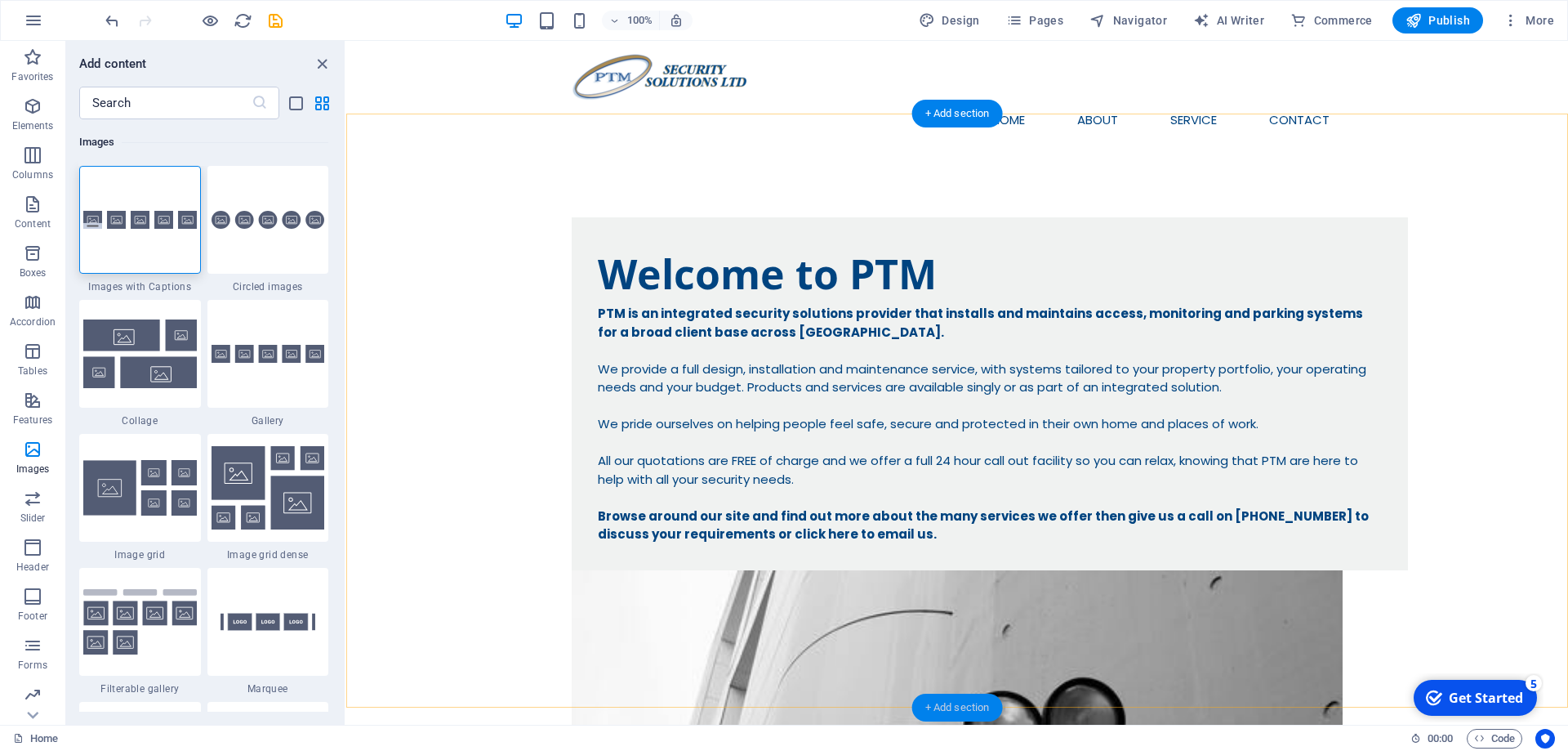
click at [946, 702] on div "+ Add section" at bounding box center [957, 708] width 91 height 28
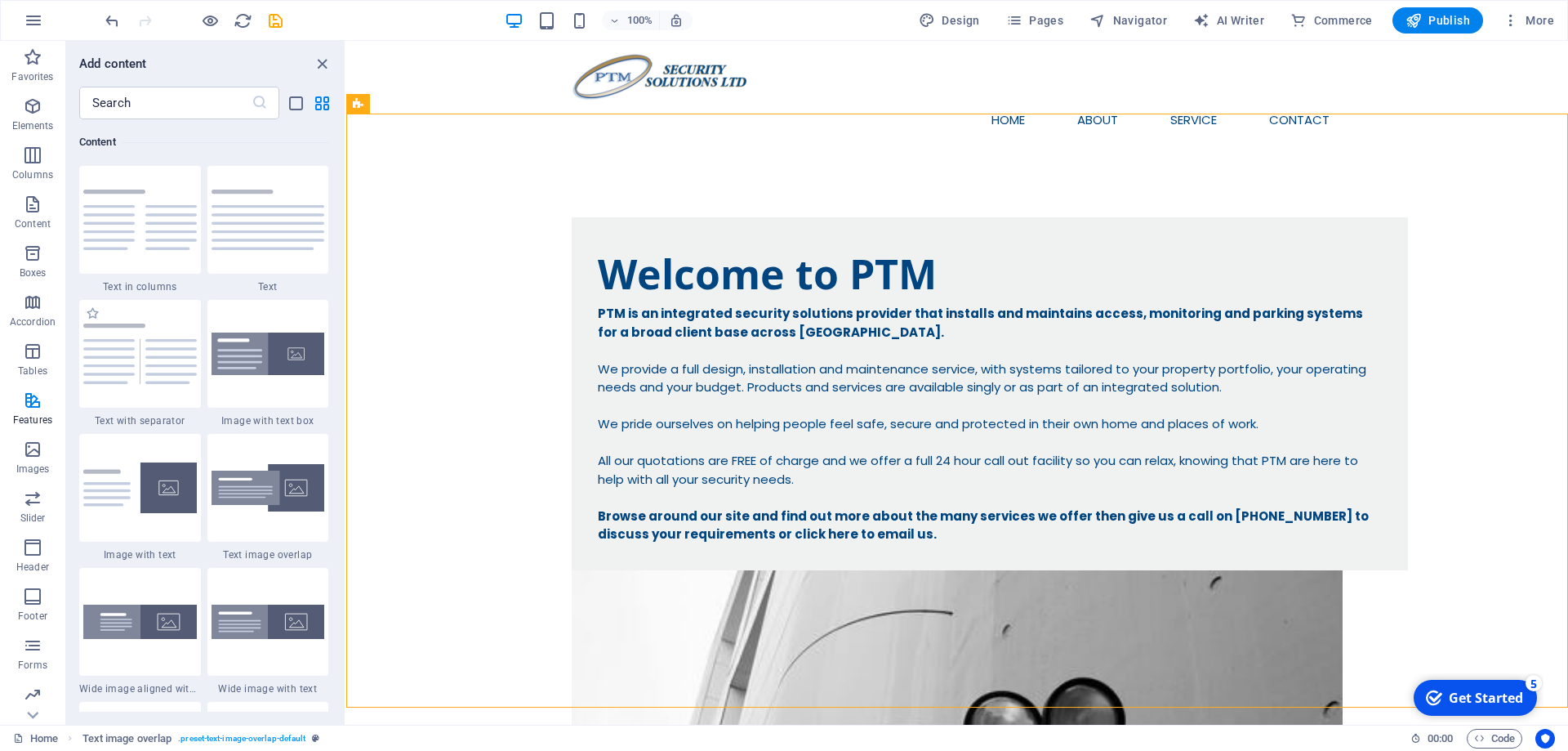
scroll to position [3226, 0]
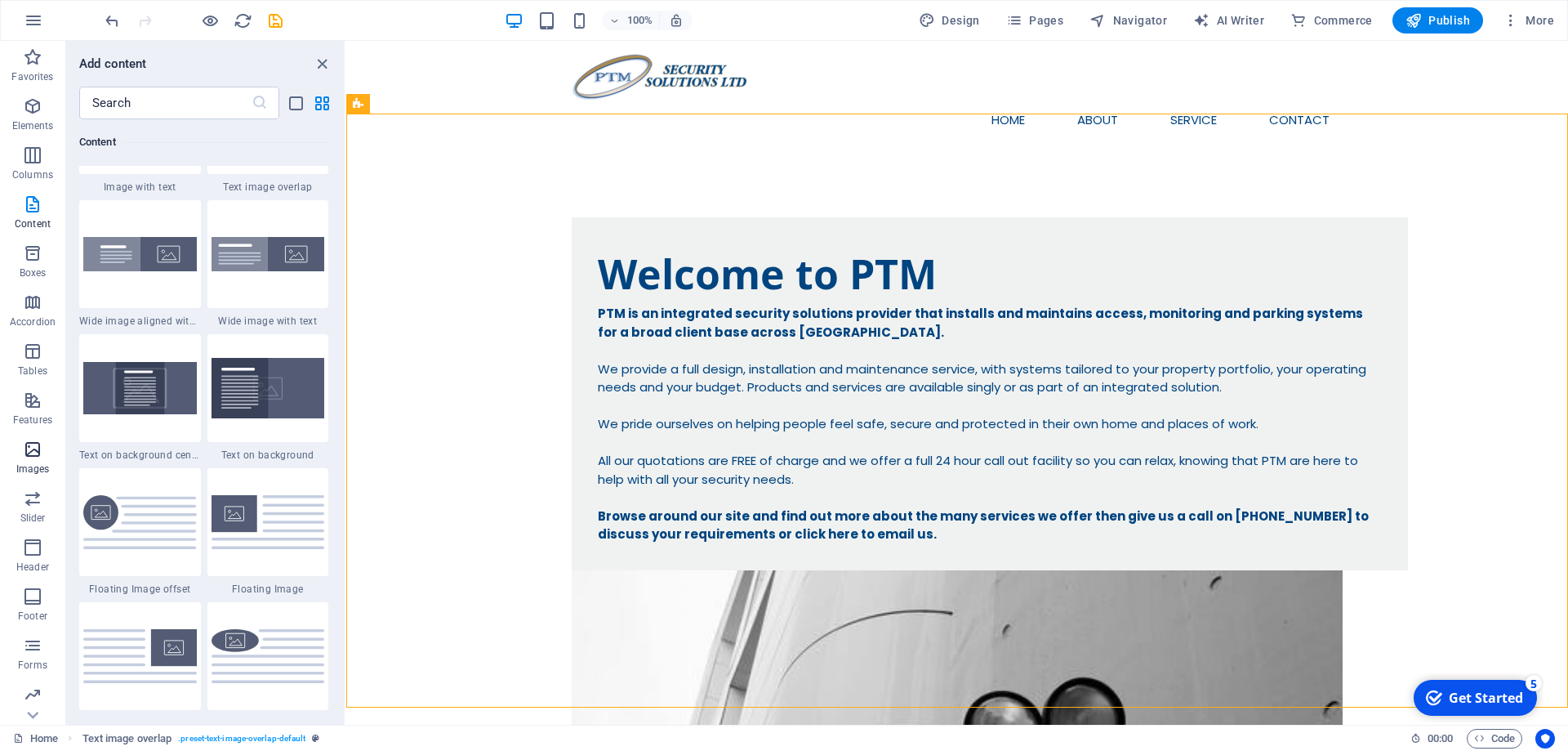
click at [47, 453] on span "Images" at bounding box center [32, 459] width 65 height 39
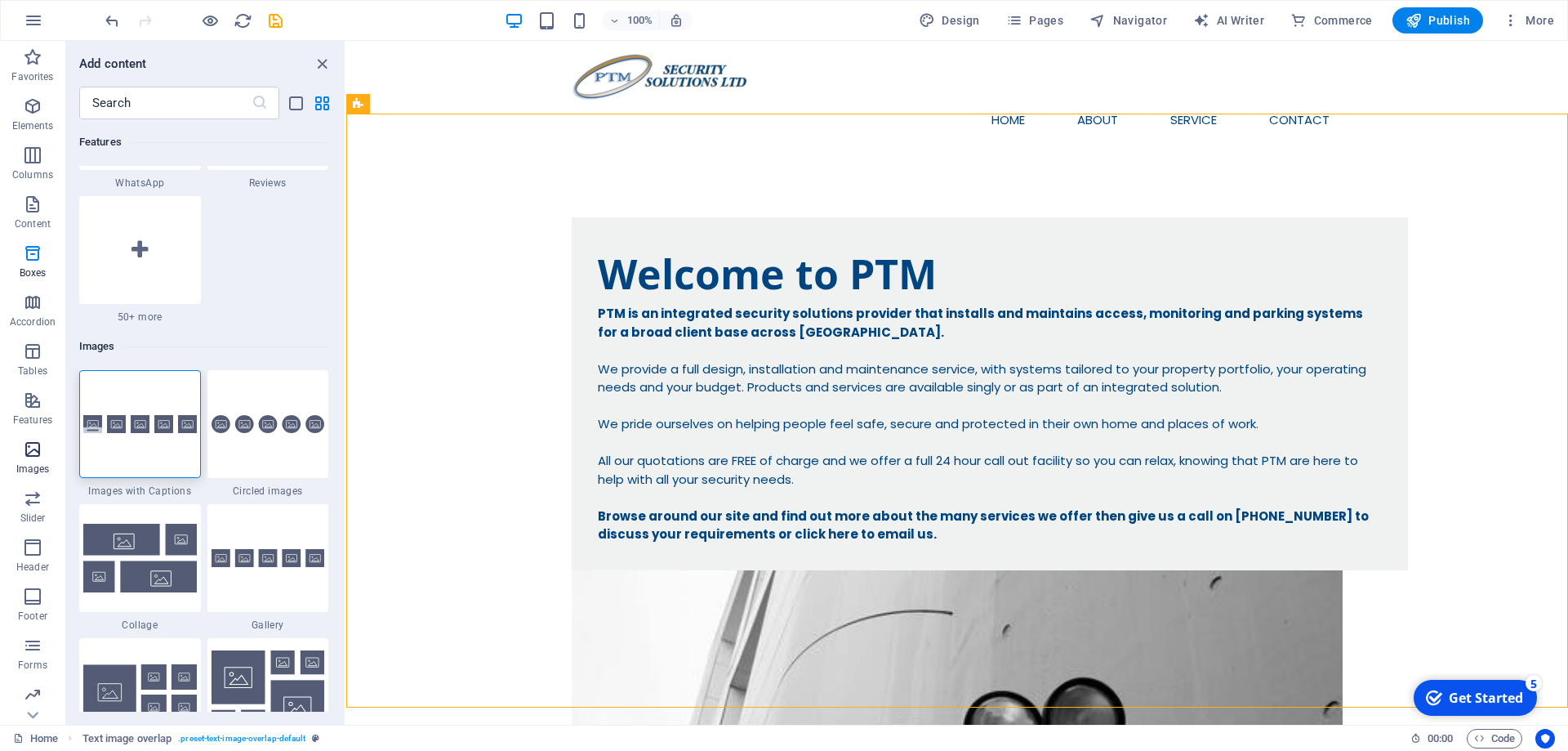
scroll to position [8285, 0]
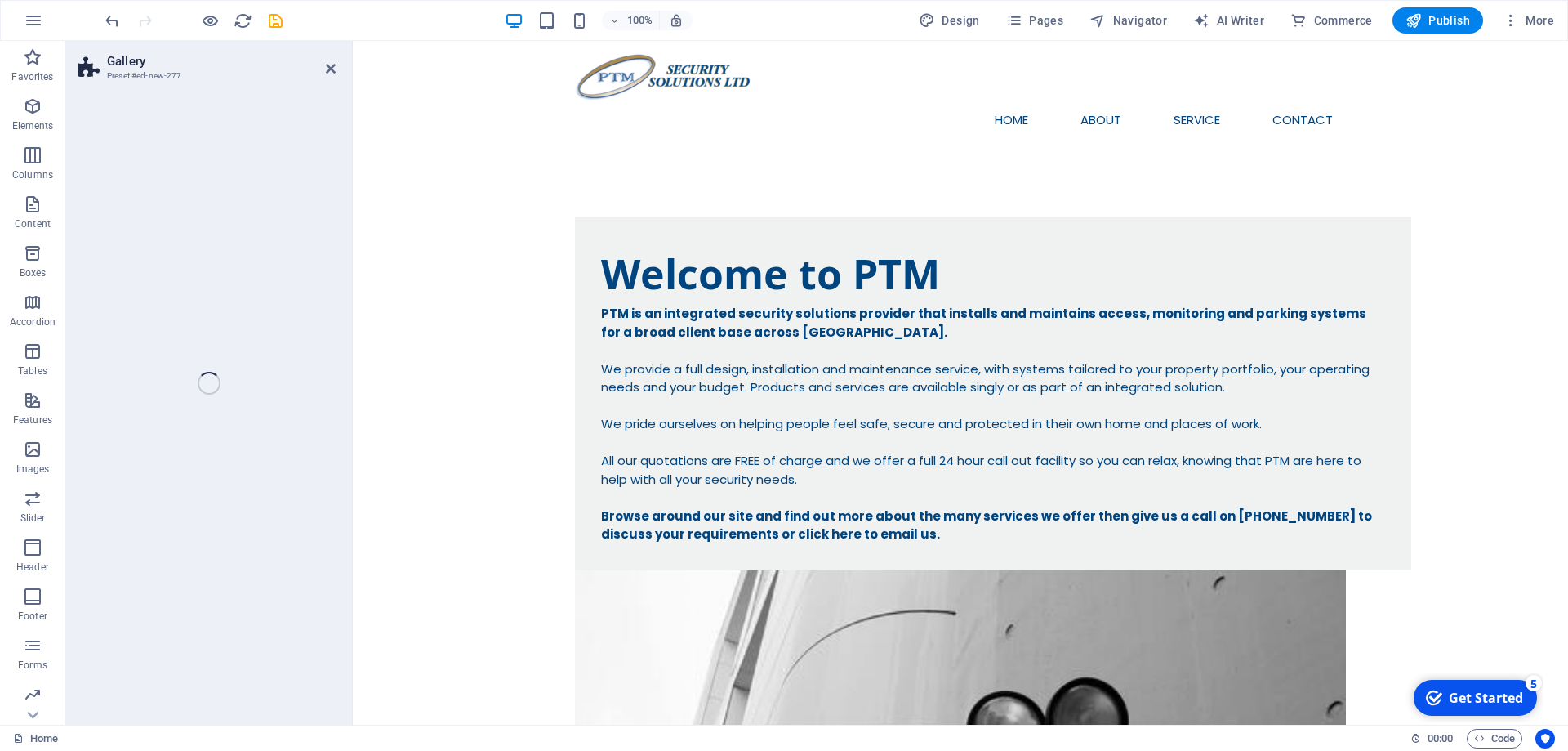
select select "rem"
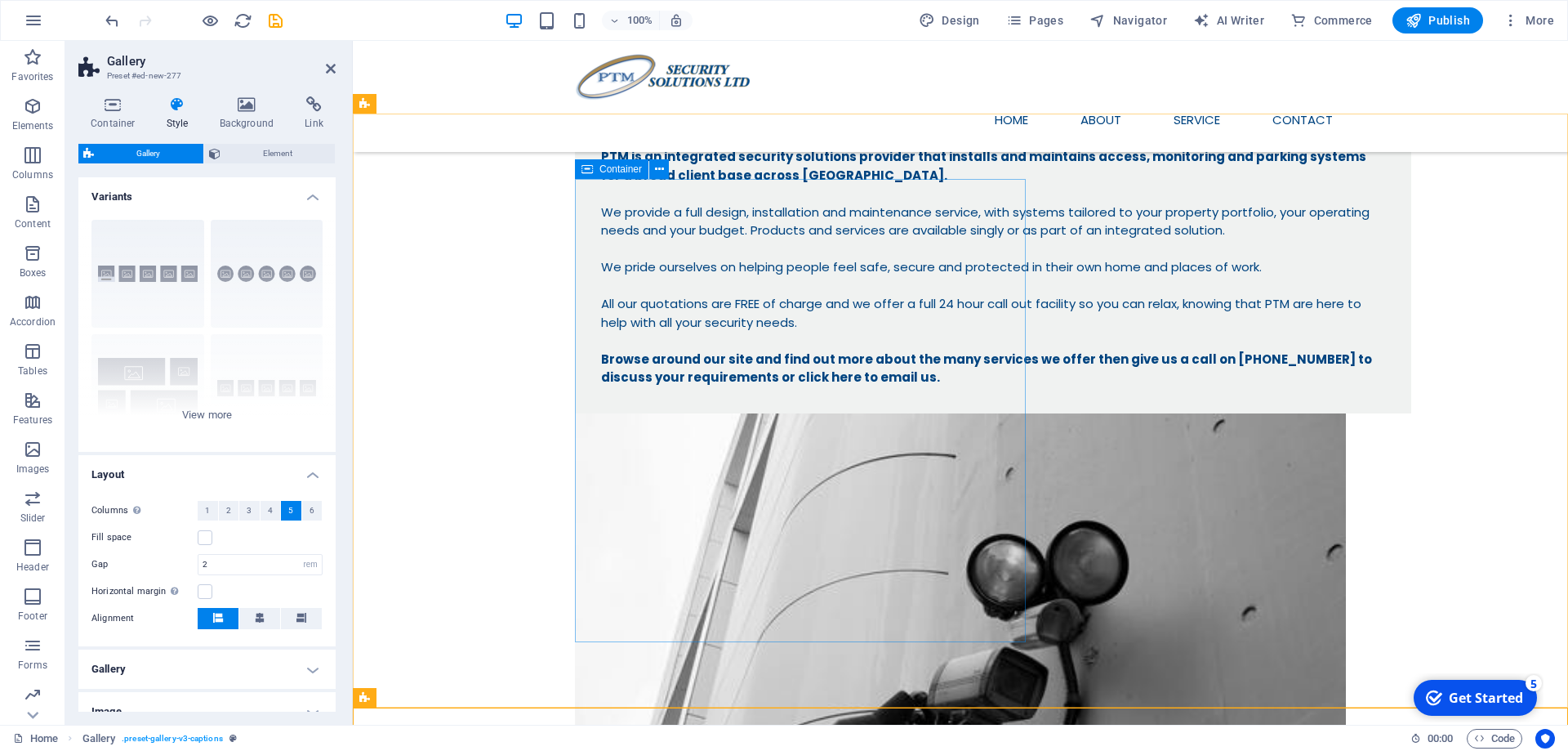
scroll to position [205, 0]
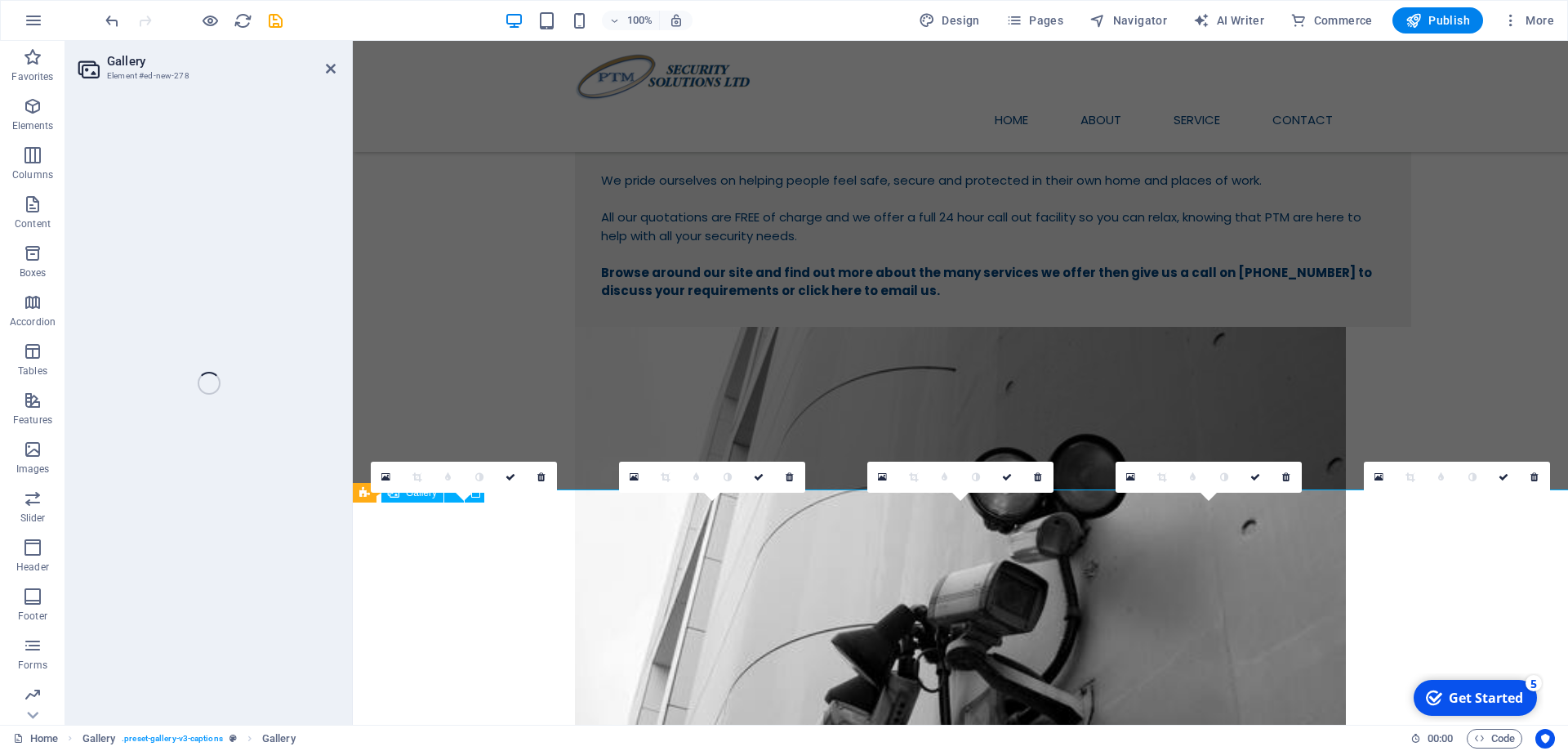
select select "4"
select select "px"
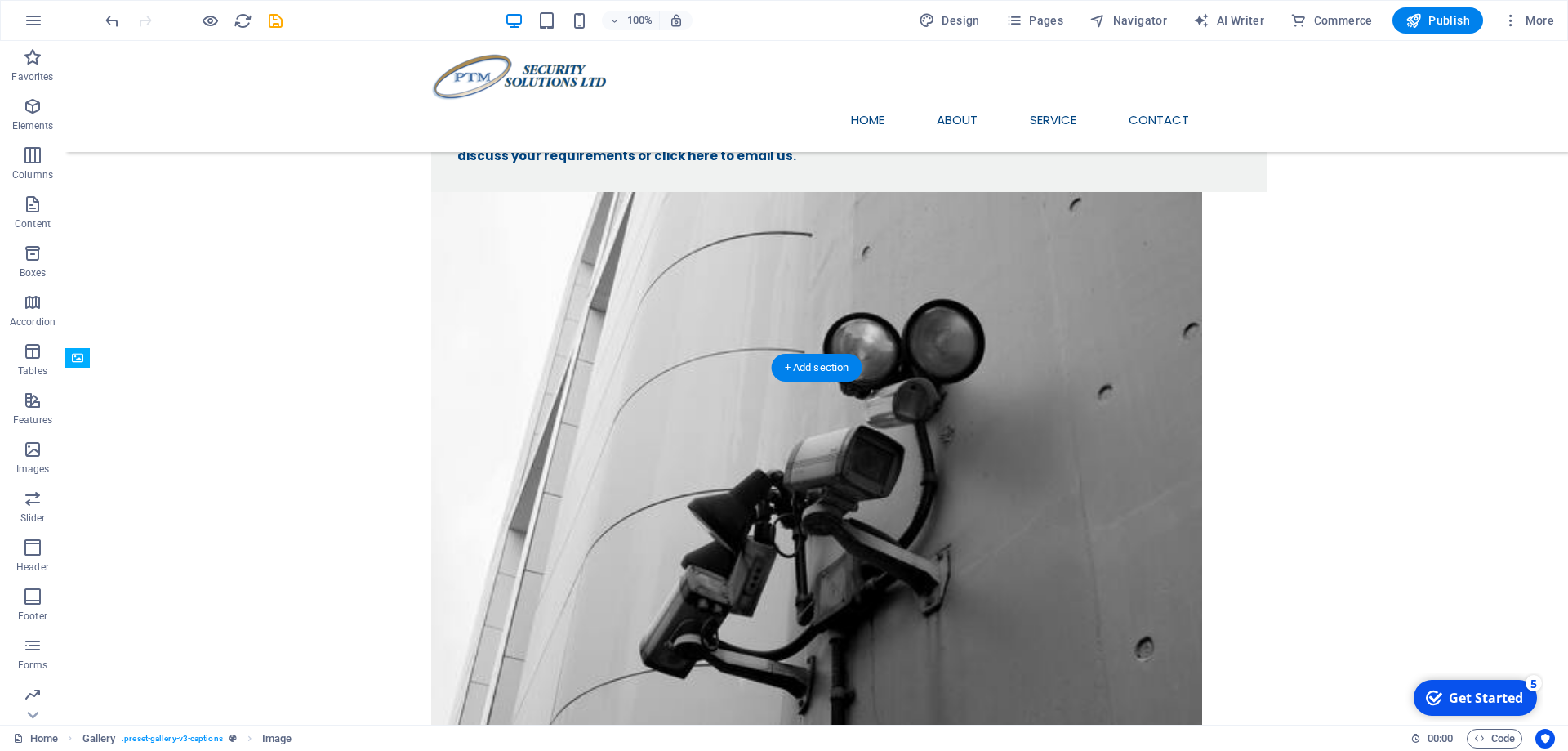
scroll to position [341, 0]
drag, startPoint x: 175, startPoint y: 664, endPoint x: 474, endPoint y: 527, distance: 328.9
drag, startPoint x: 161, startPoint y: 413, endPoint x: 230, endPoint y: 601, distance: 200.3
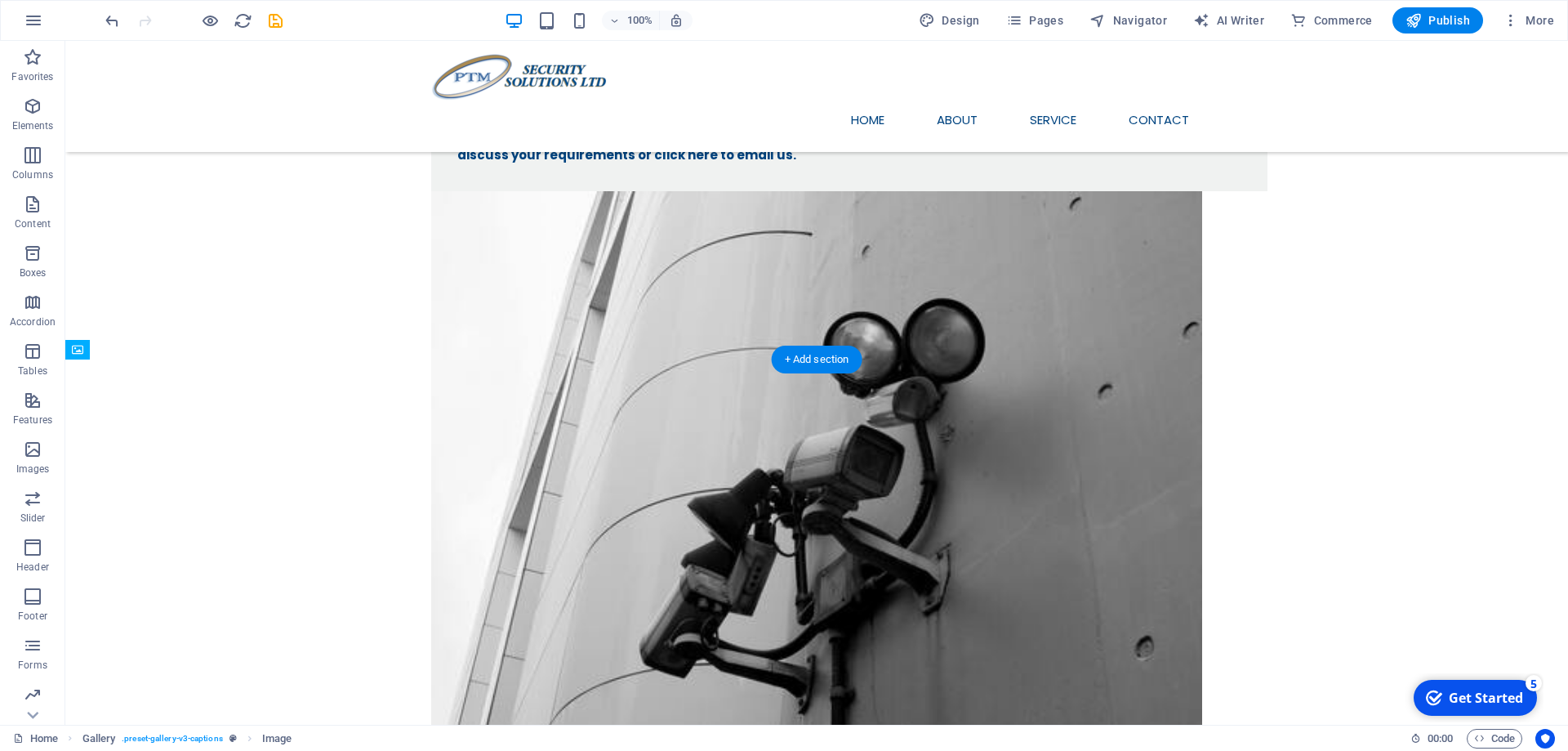
scroll to position [348, 0]
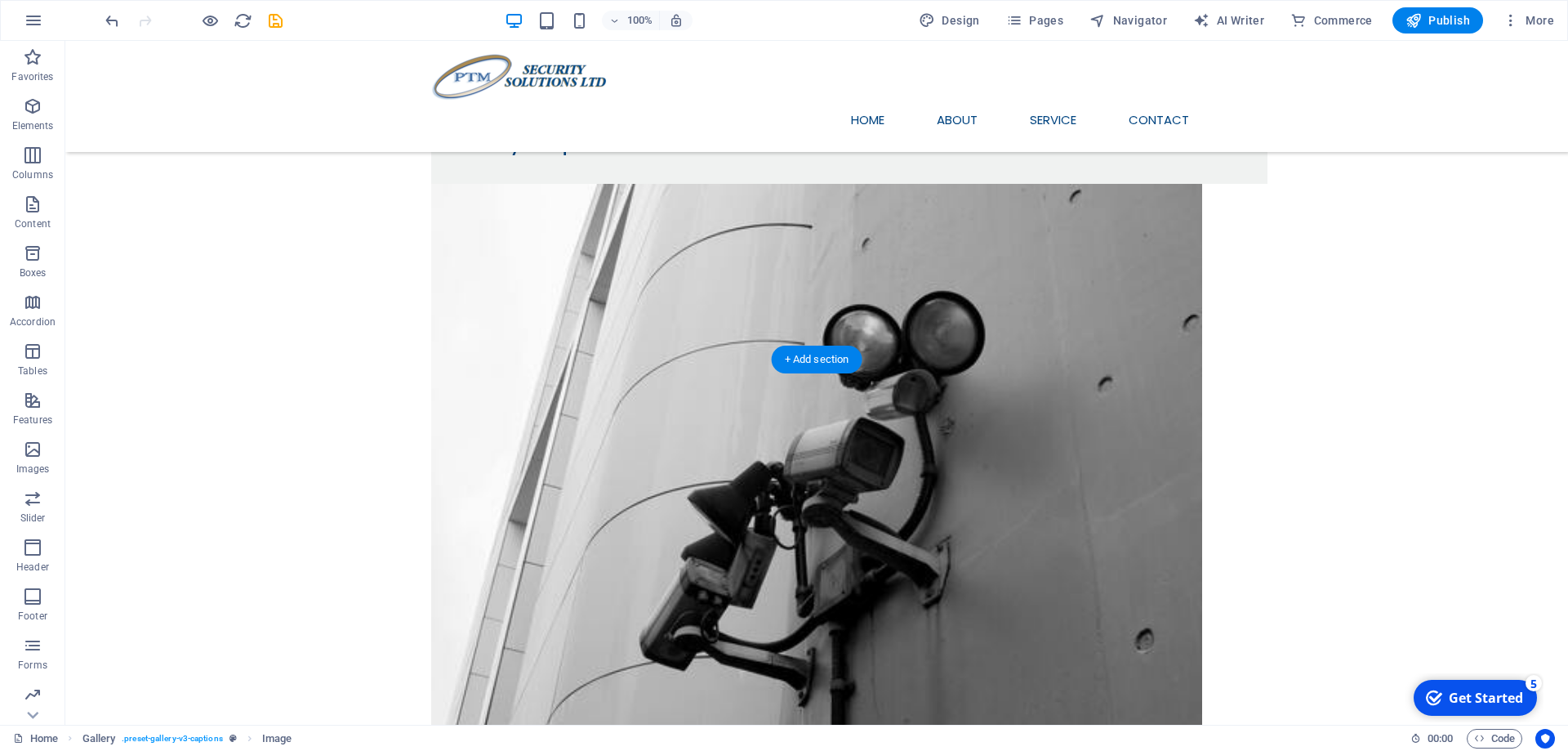
drag, startPoint x: 173, startPoint y: 676, endPoint x: 225, endPoint y: 565, distance: 122.6
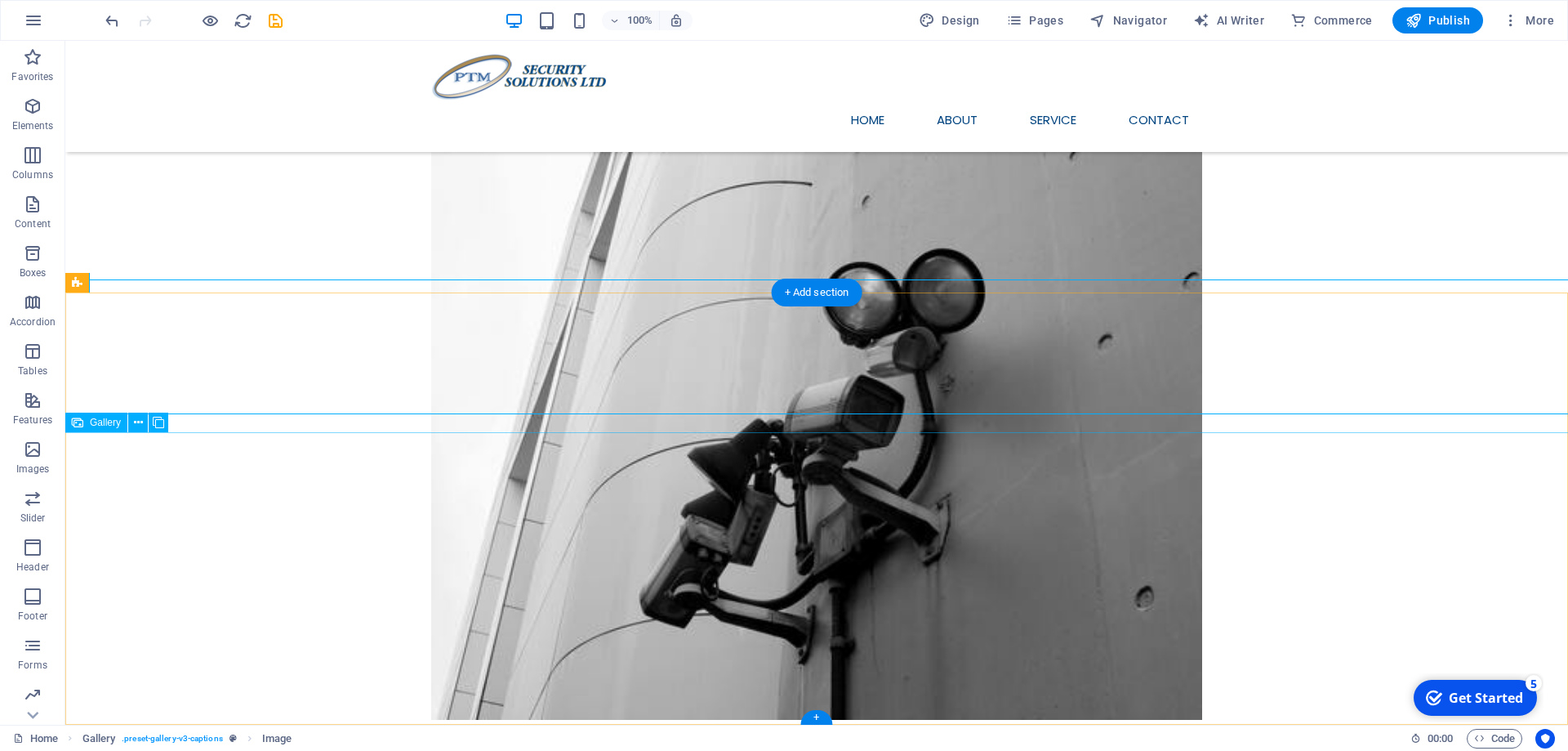
scroll to position [415, 0]
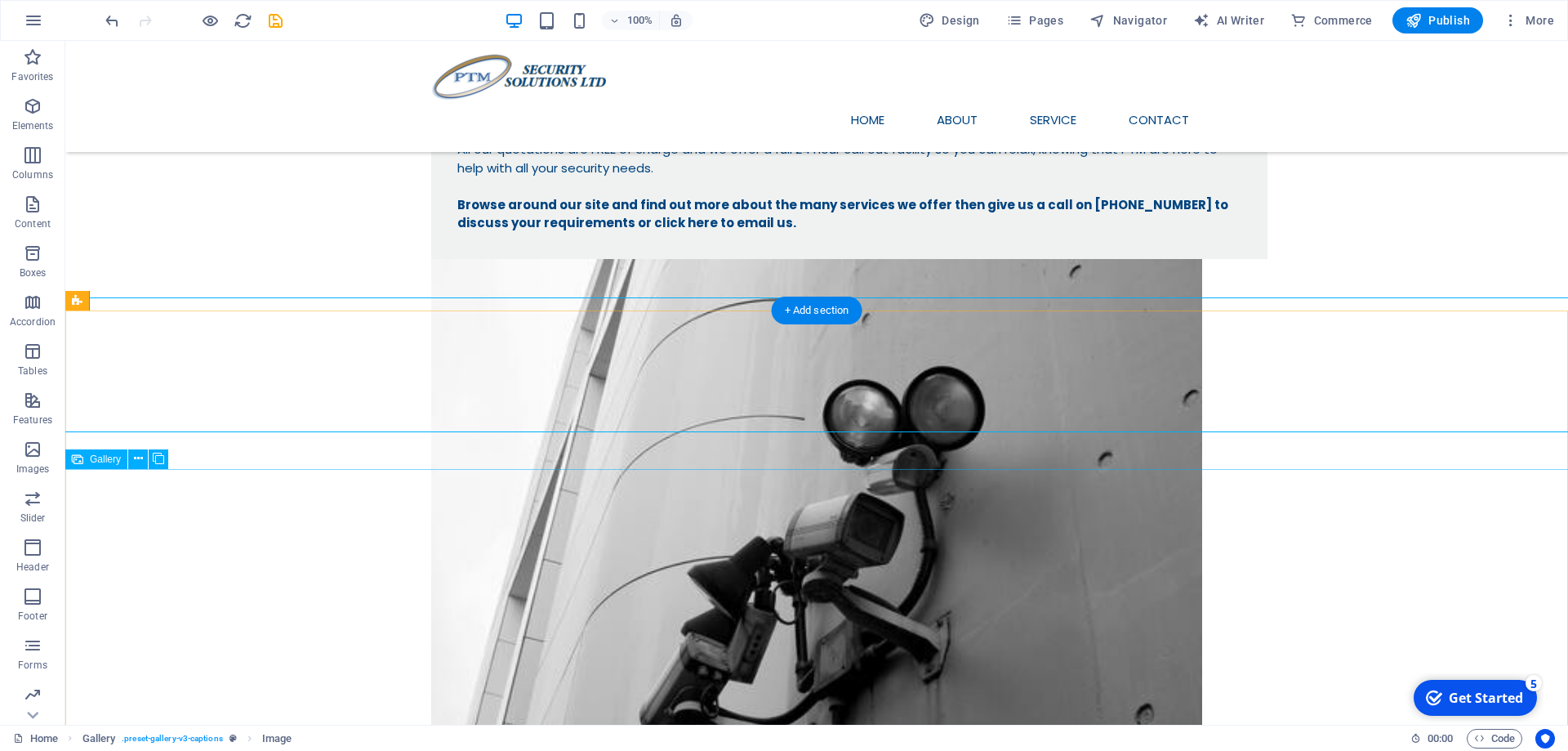
scroll to position [434, 0]
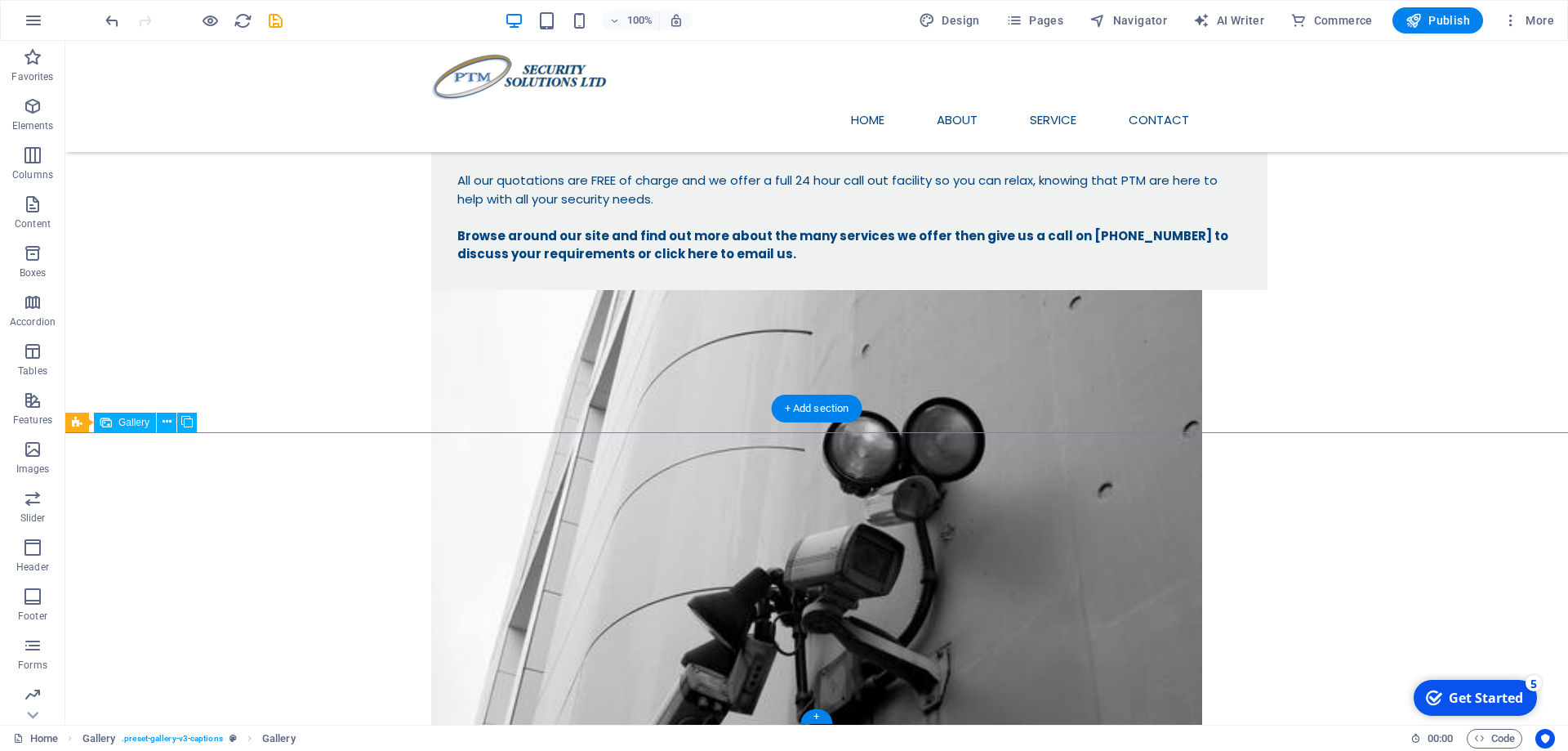
select select "4"
select select "px"
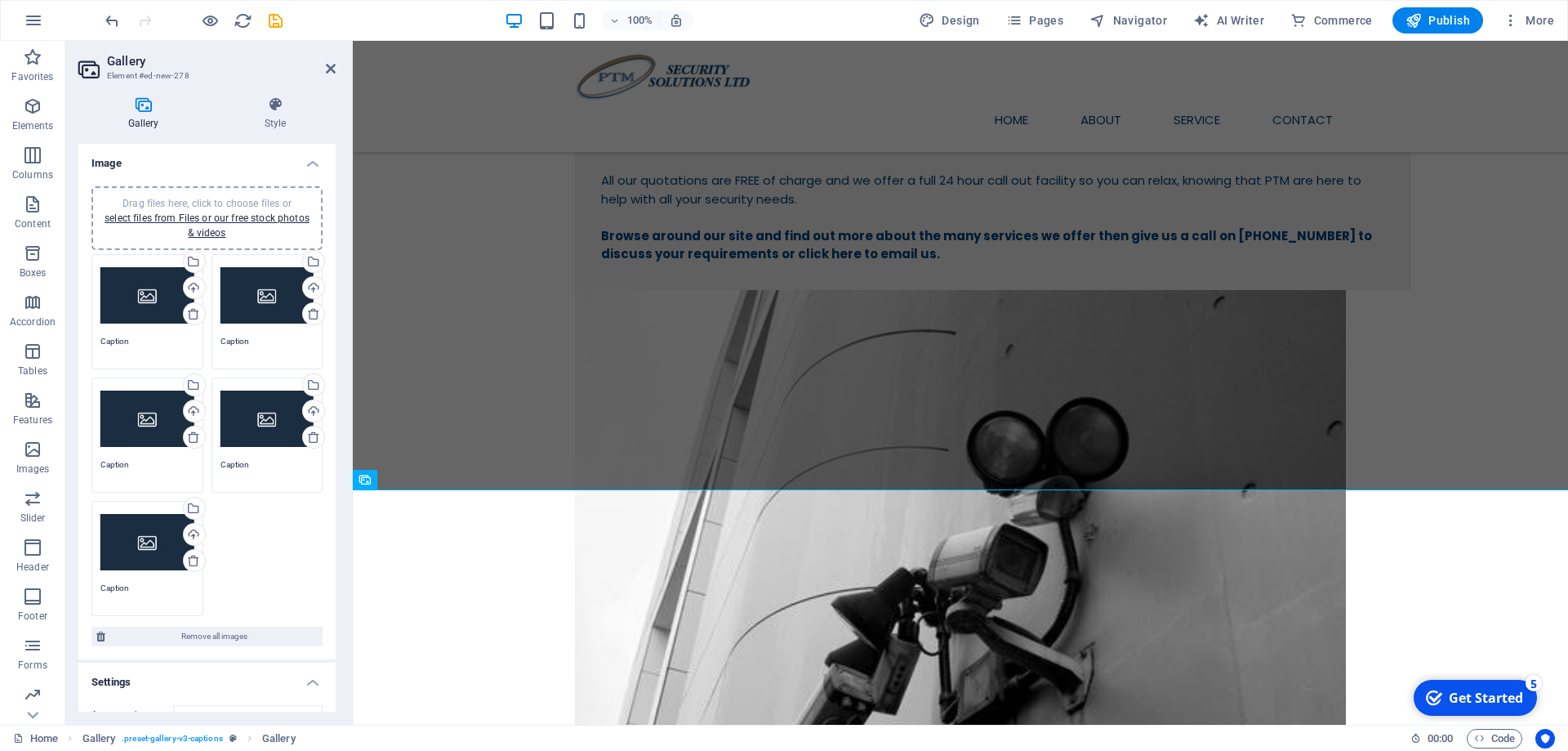
click at [150, 103] on icon at bounding box center [143, 104] width 130 height 16
click at [196, 292] on div "Upload" at bounding box center [193, 289] width 25 height 25
click at [150, 118] on h4 "Gallery" at bounding box center [146, 113] width 136 height 34
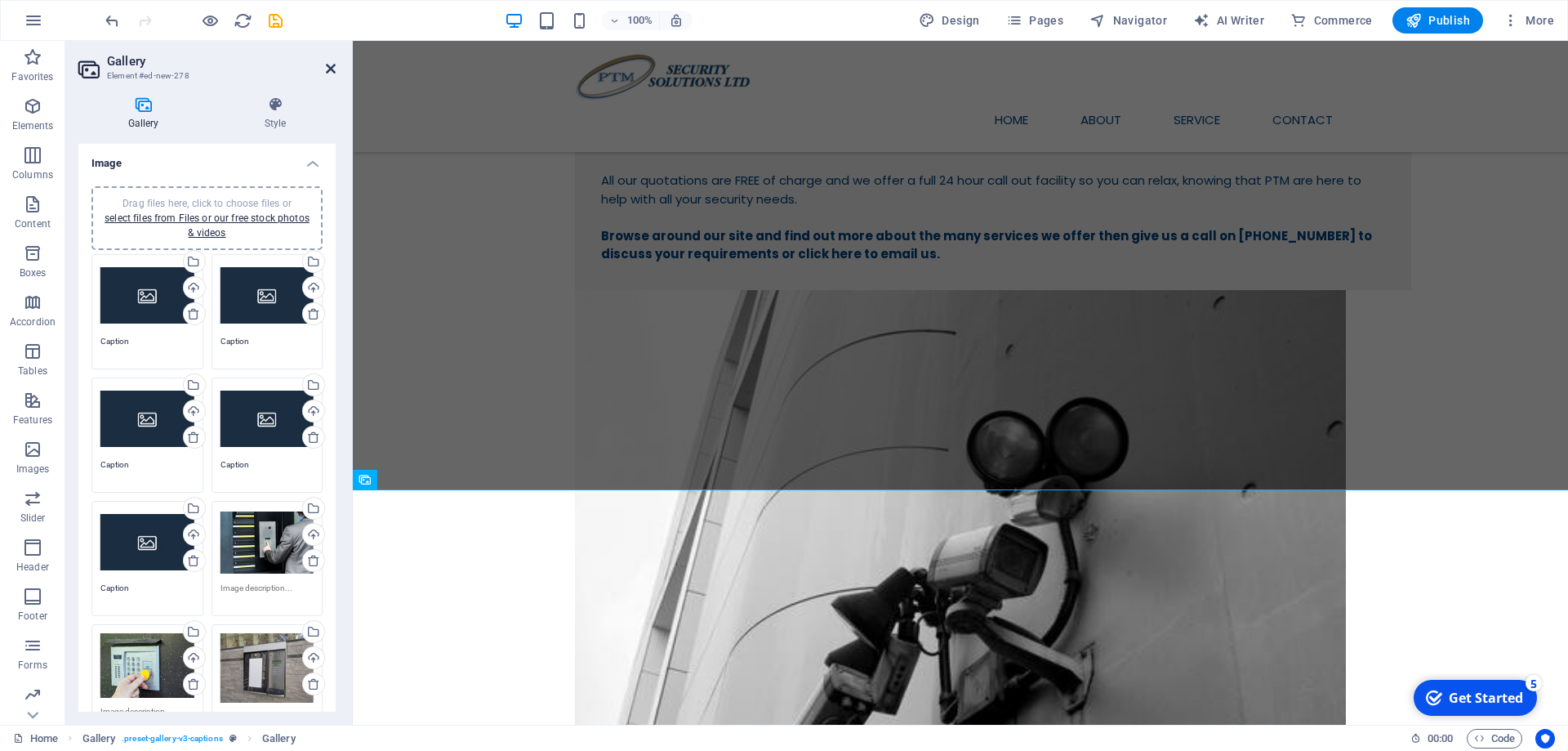
click at [328, 66] on icon at bounding box center [331, 68] width 10 height 13
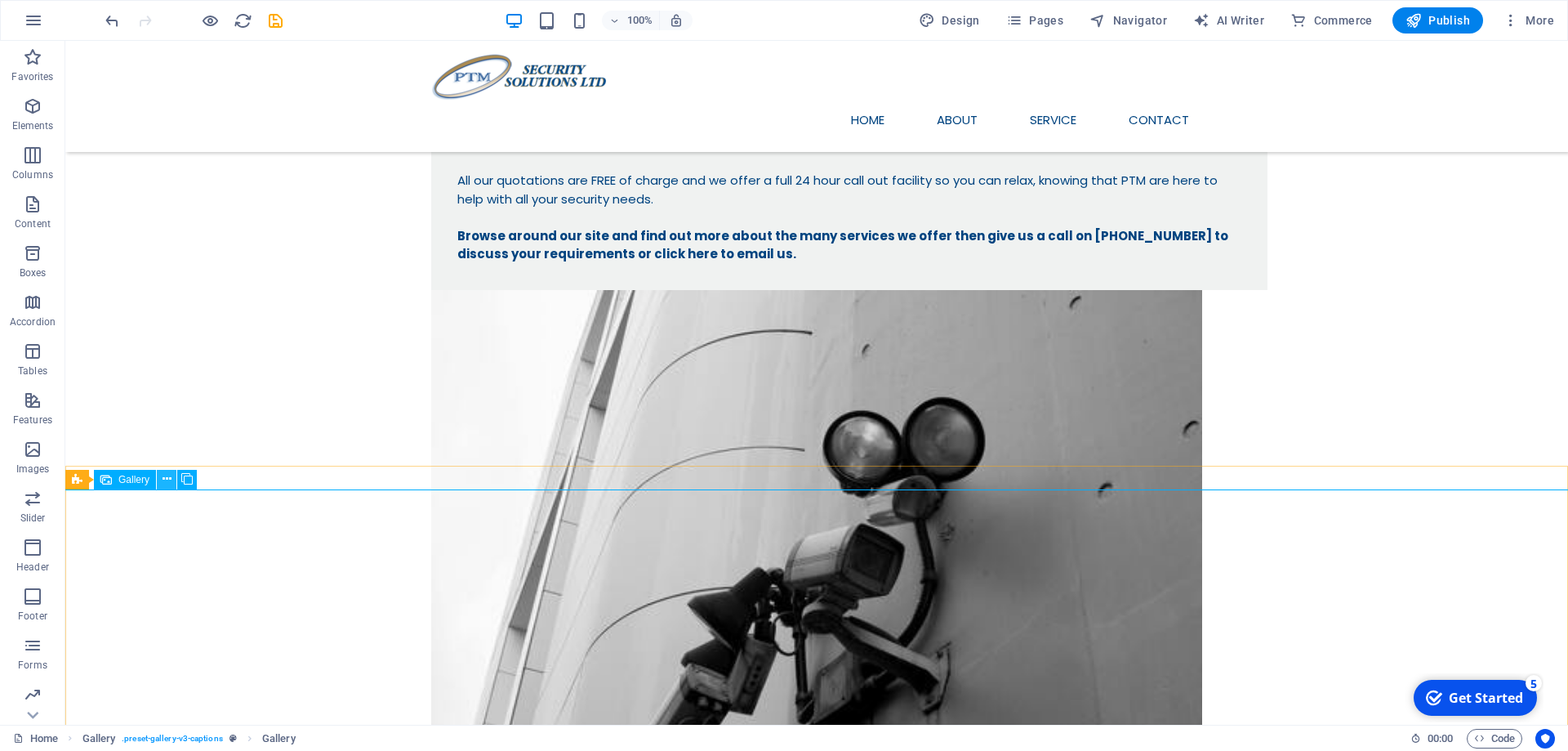
click at [169, 476] on icon at bounding box center [167, 479] width 9 height 17
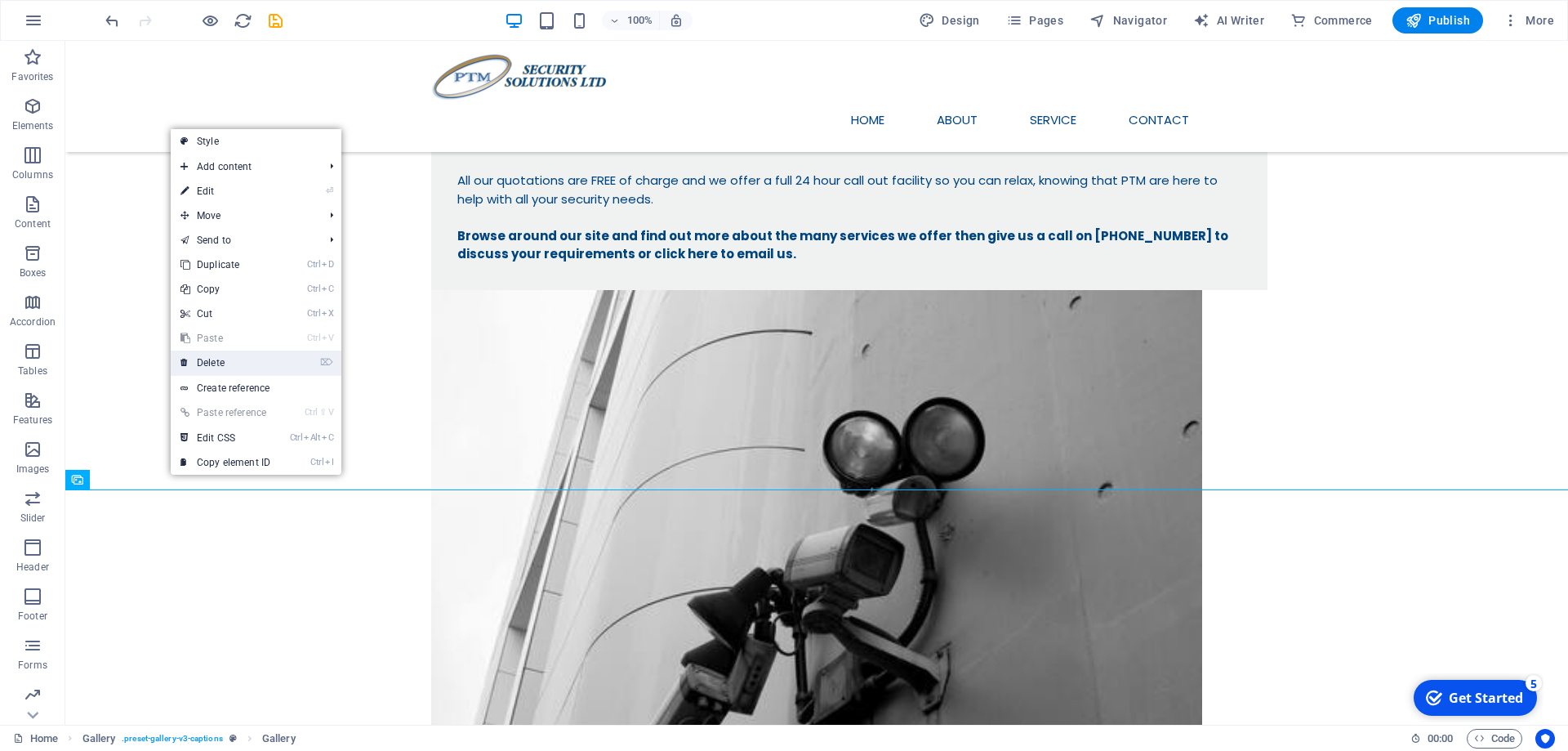
click at [233, 362] on link "⌦ Delete" at bounding box center [225, 363] width 109 height 25
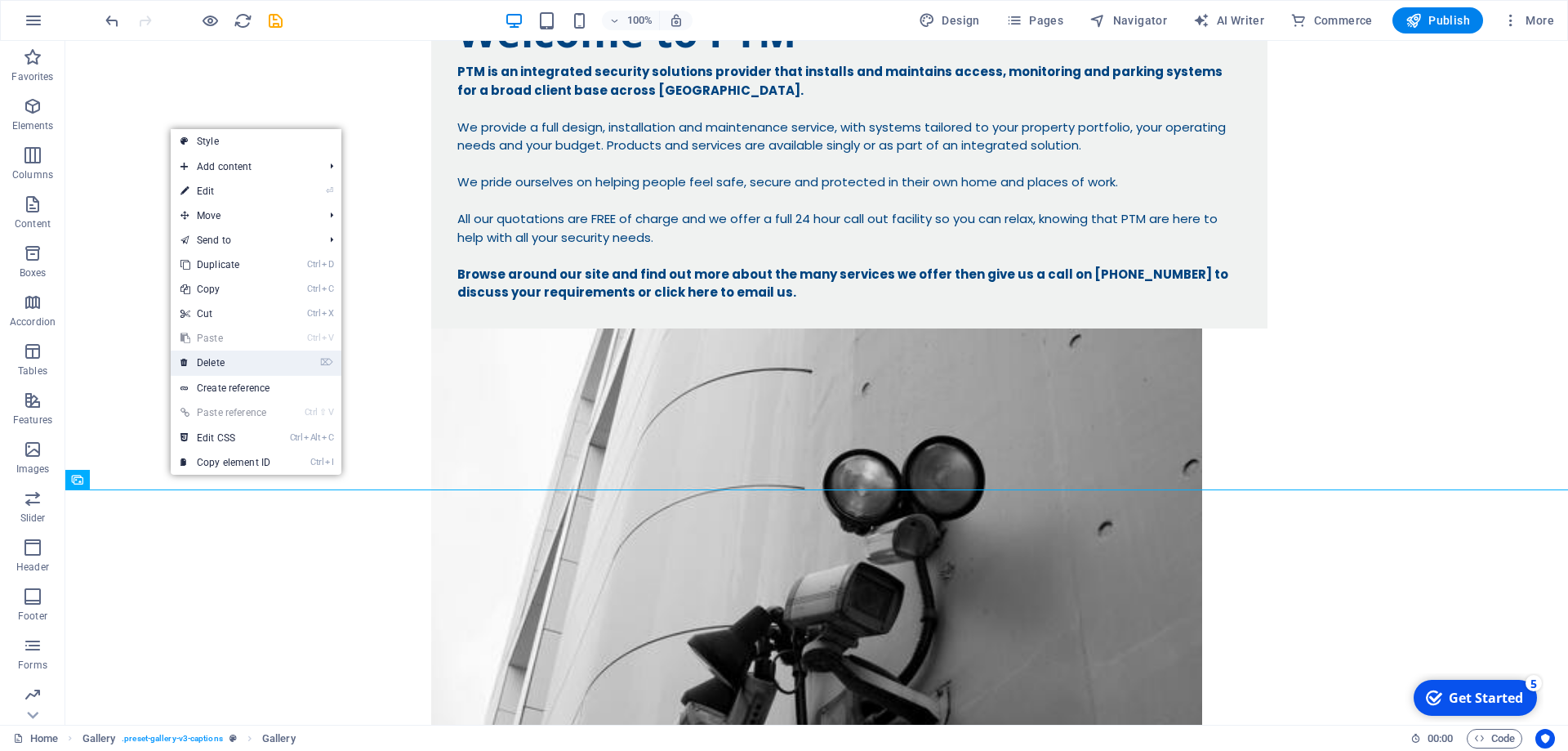
scroll to position [0, 0]
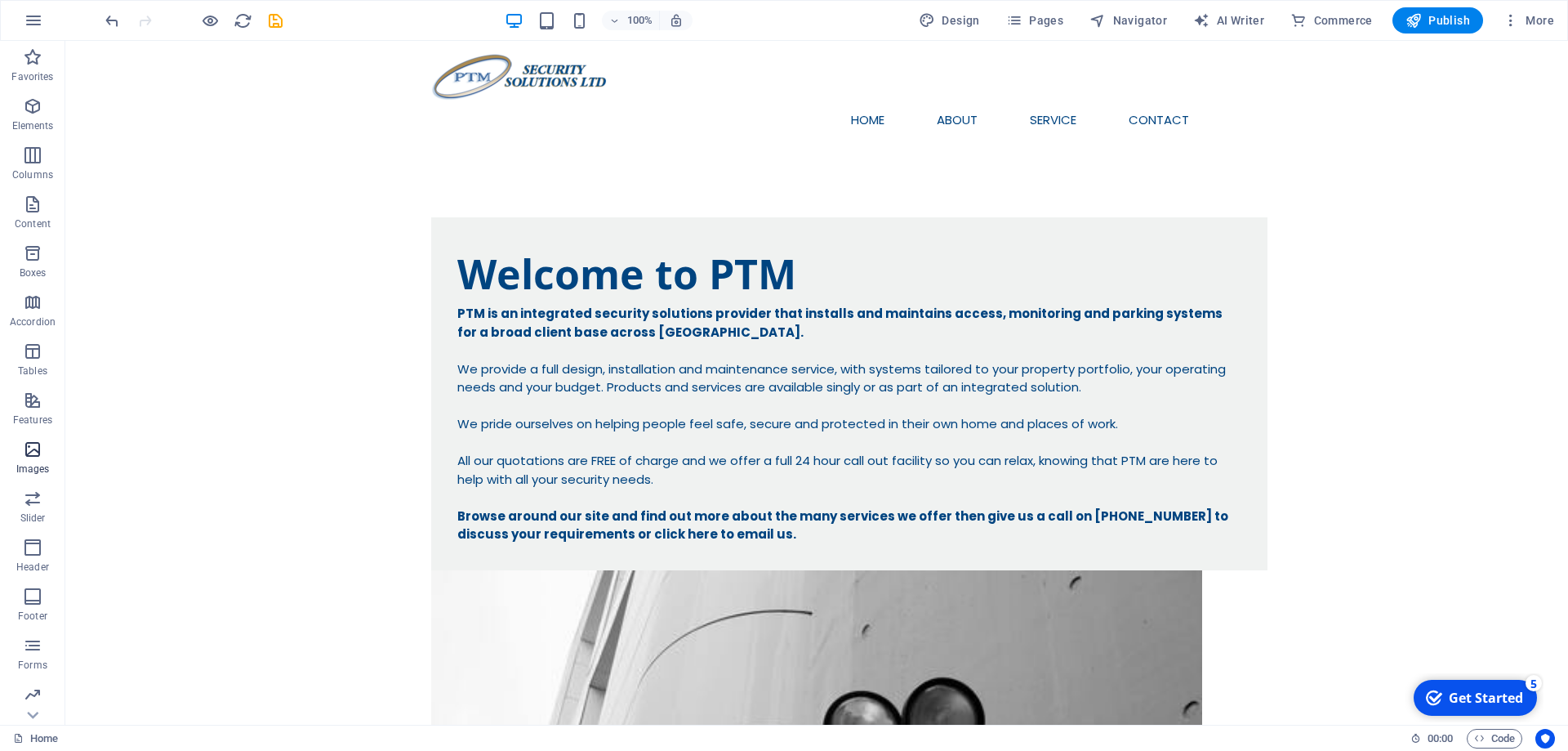
click at [25, 454] on icon "button" at bounding box center [33, 450] width 20 height 20
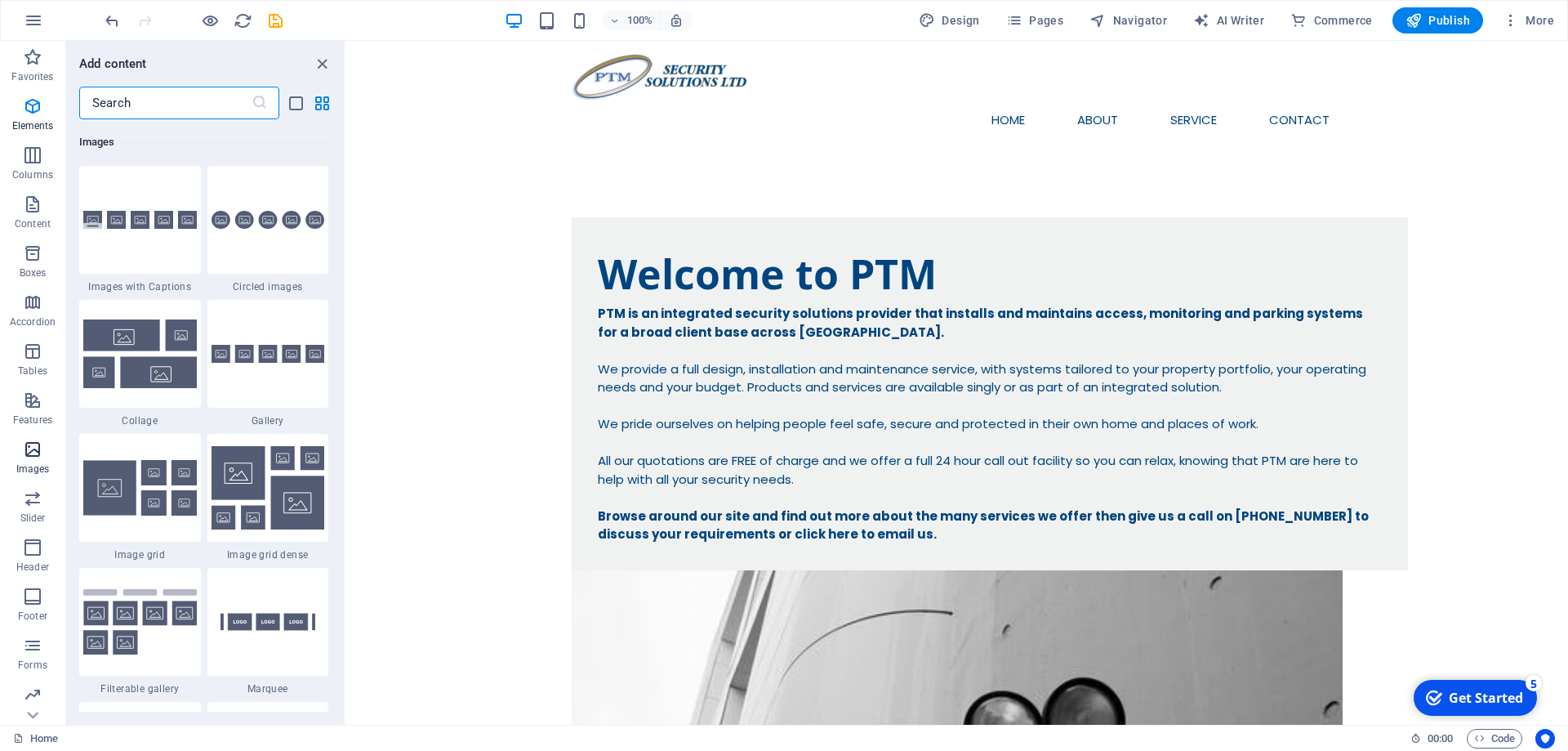
scroll to position [8285, 0]
click at [150, 351] on img at bounding box center [140, 353] width 114 height 68
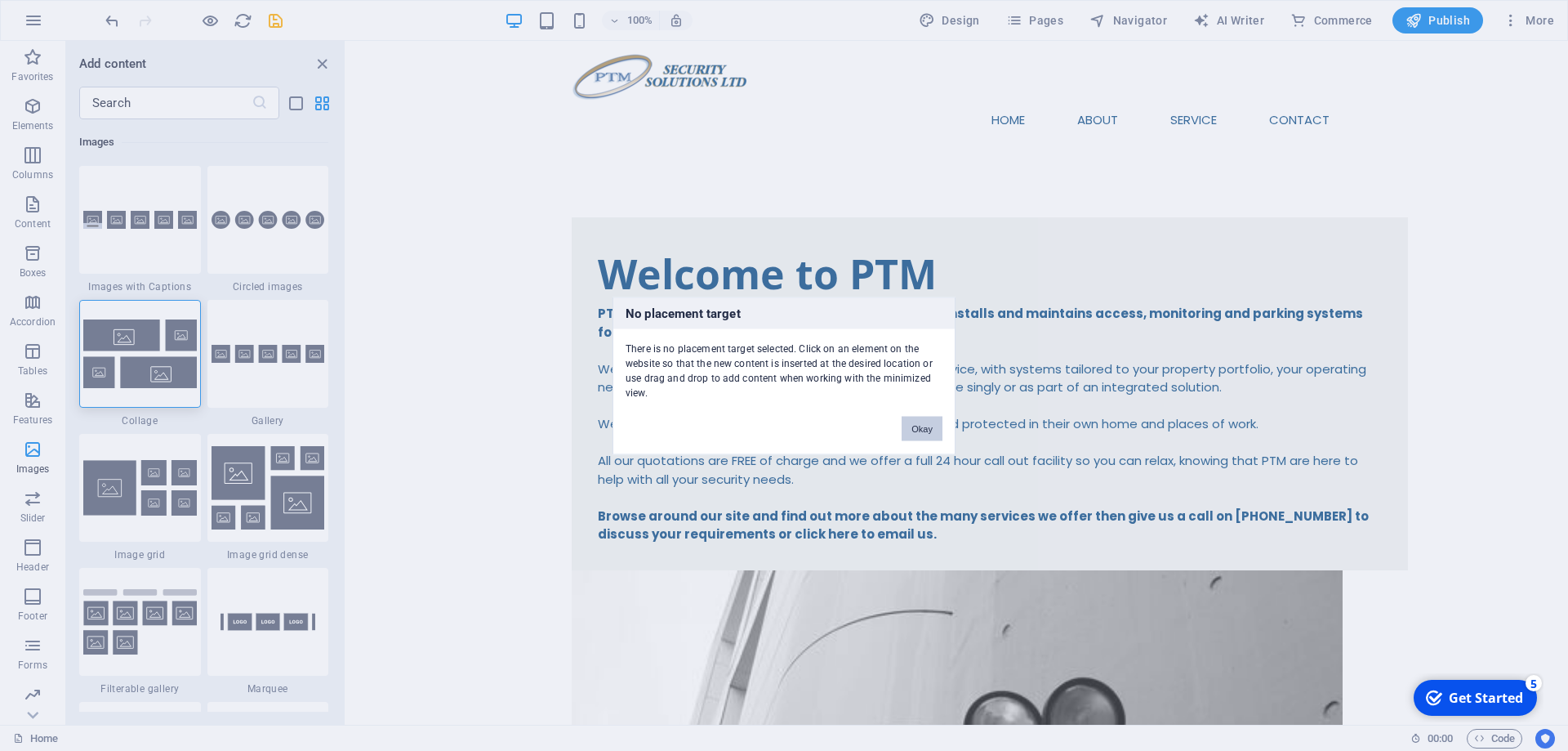
click at [921, 428] on button "Okay" at bounding box center [921, 428] width 41 height 25
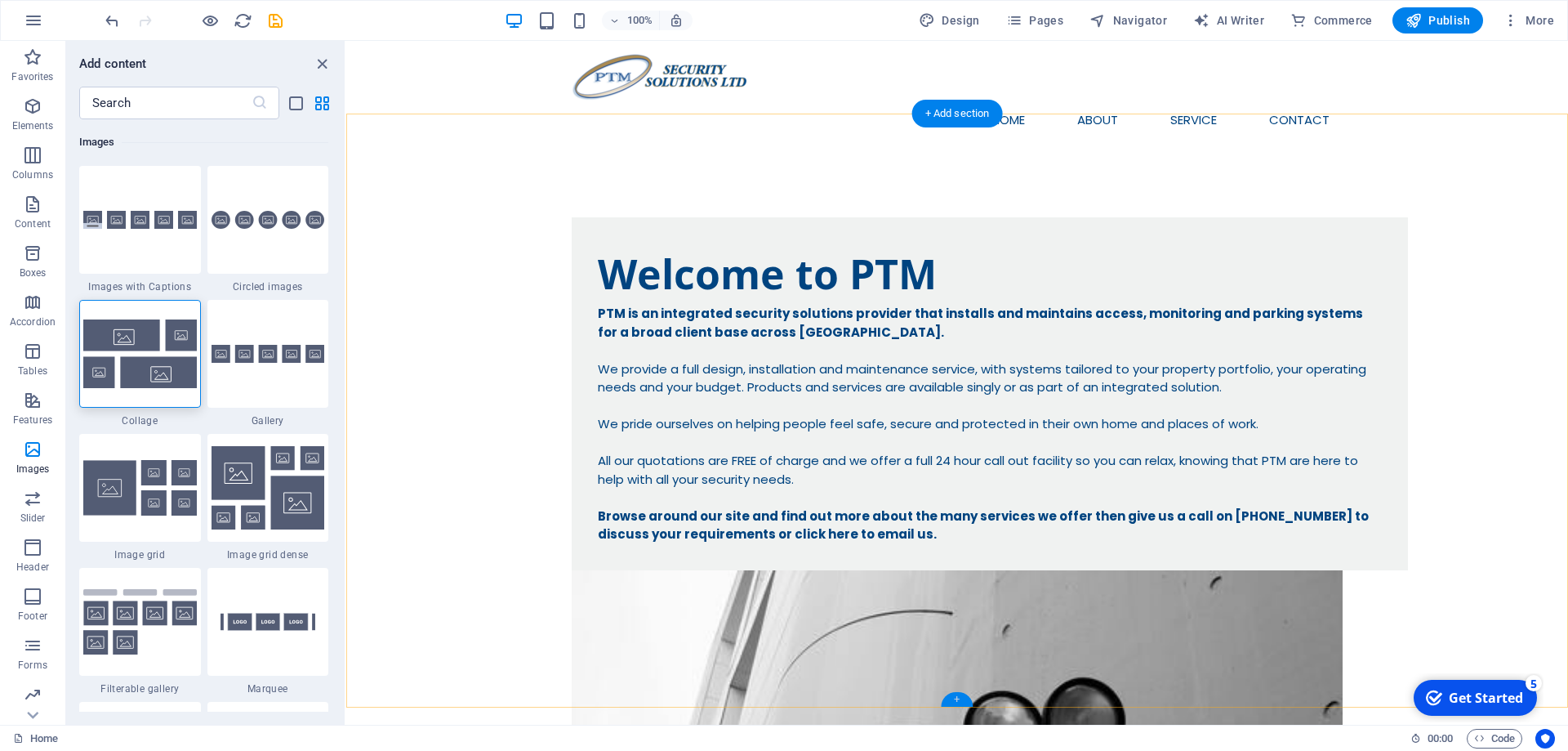
click at [958, 699] on div "+" at bounding box center [956, 699] width 32 height 15
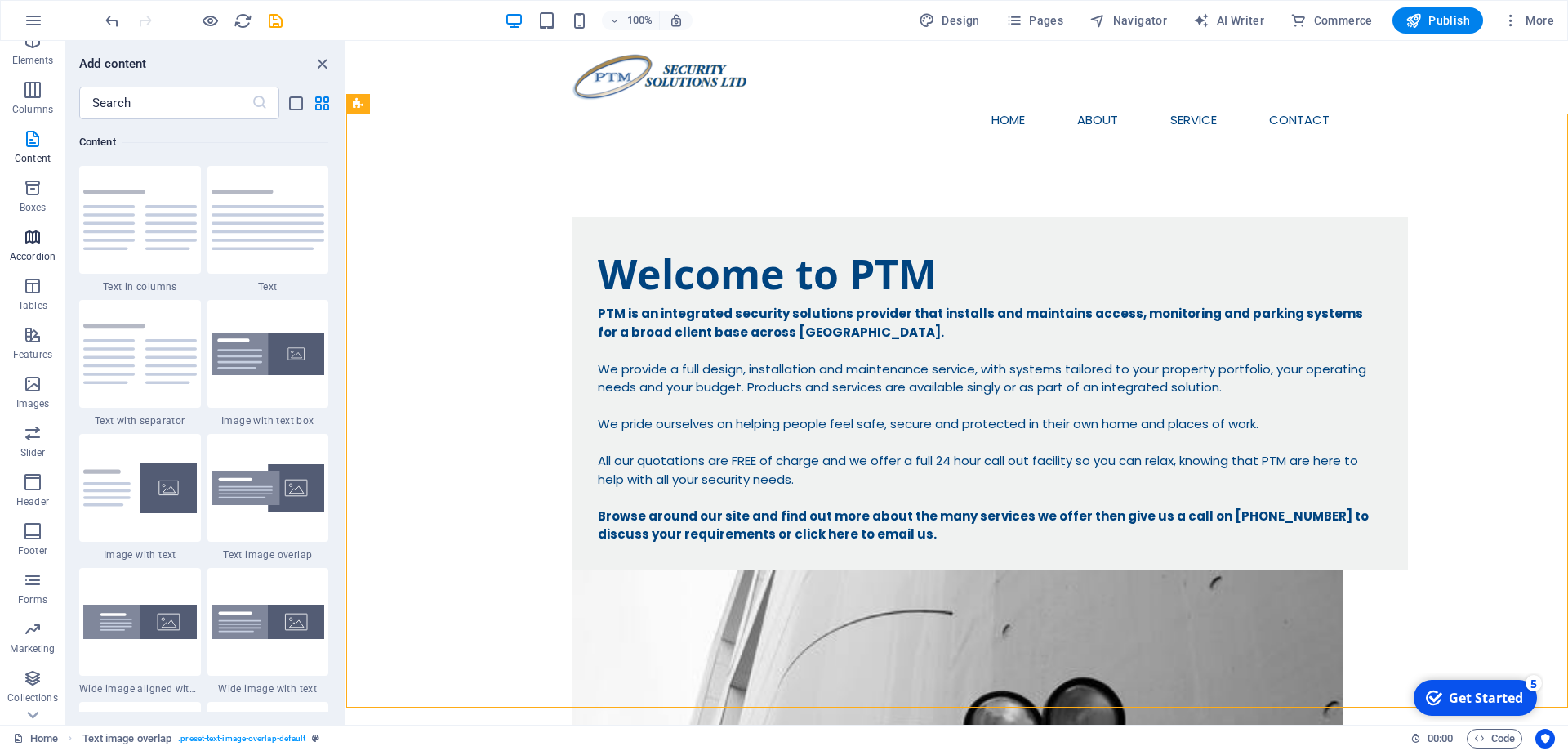
scroll to position [100, 0]
click at [29, 351] on icon "button" at bounding box center [33, 349] width 20 height 20
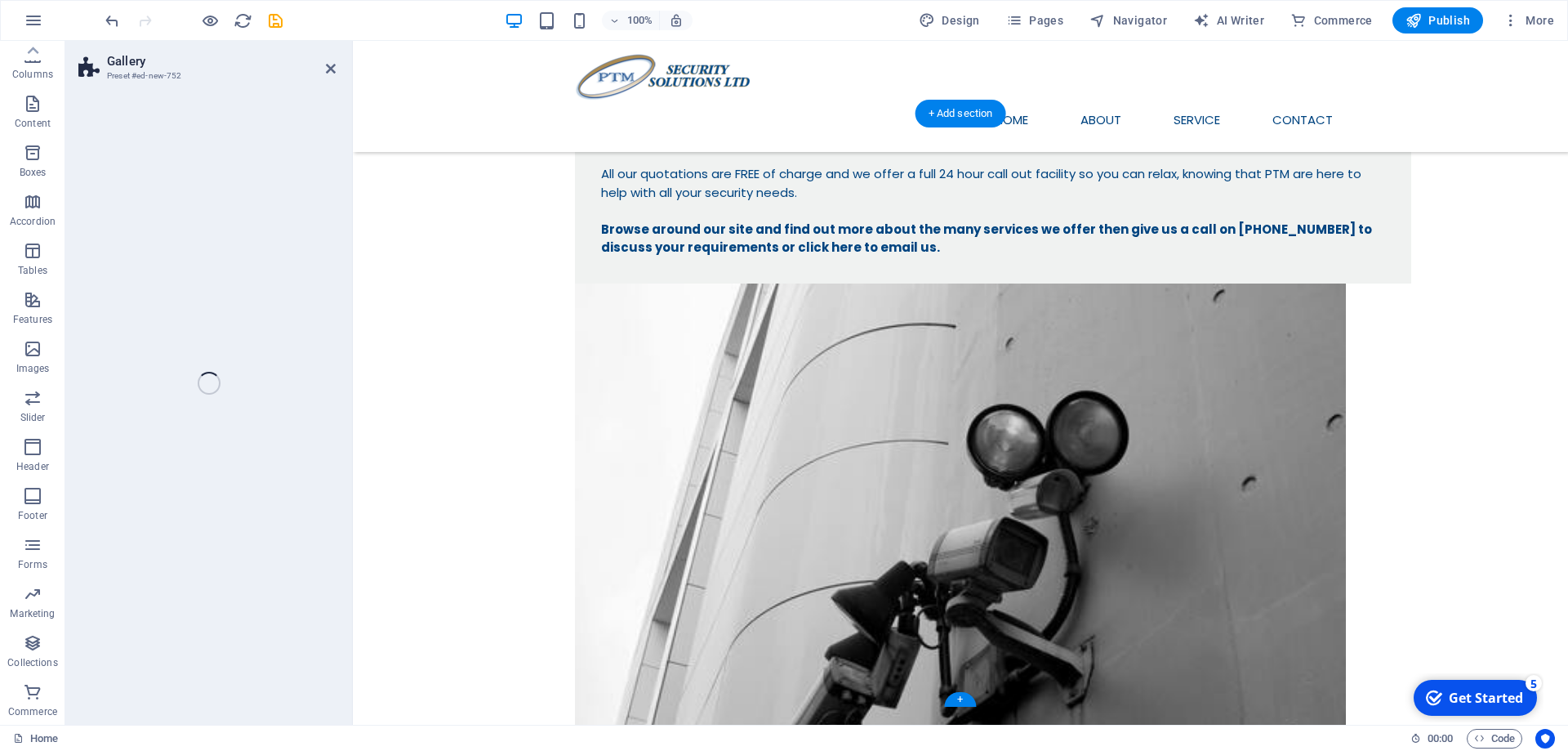
select select "rem"
select select "preset-gallery-v3-grid-dense"
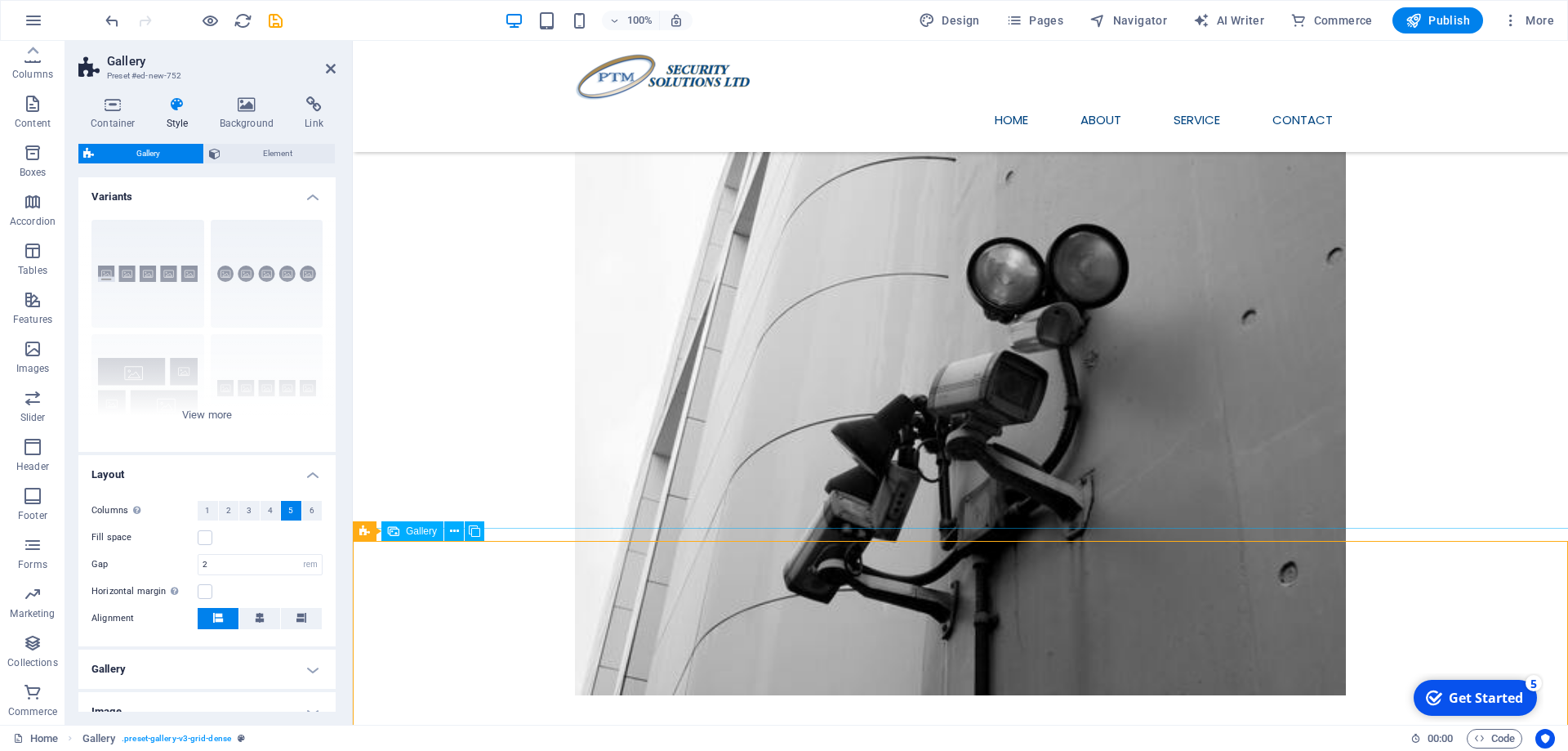
scroll to position [417, 0]
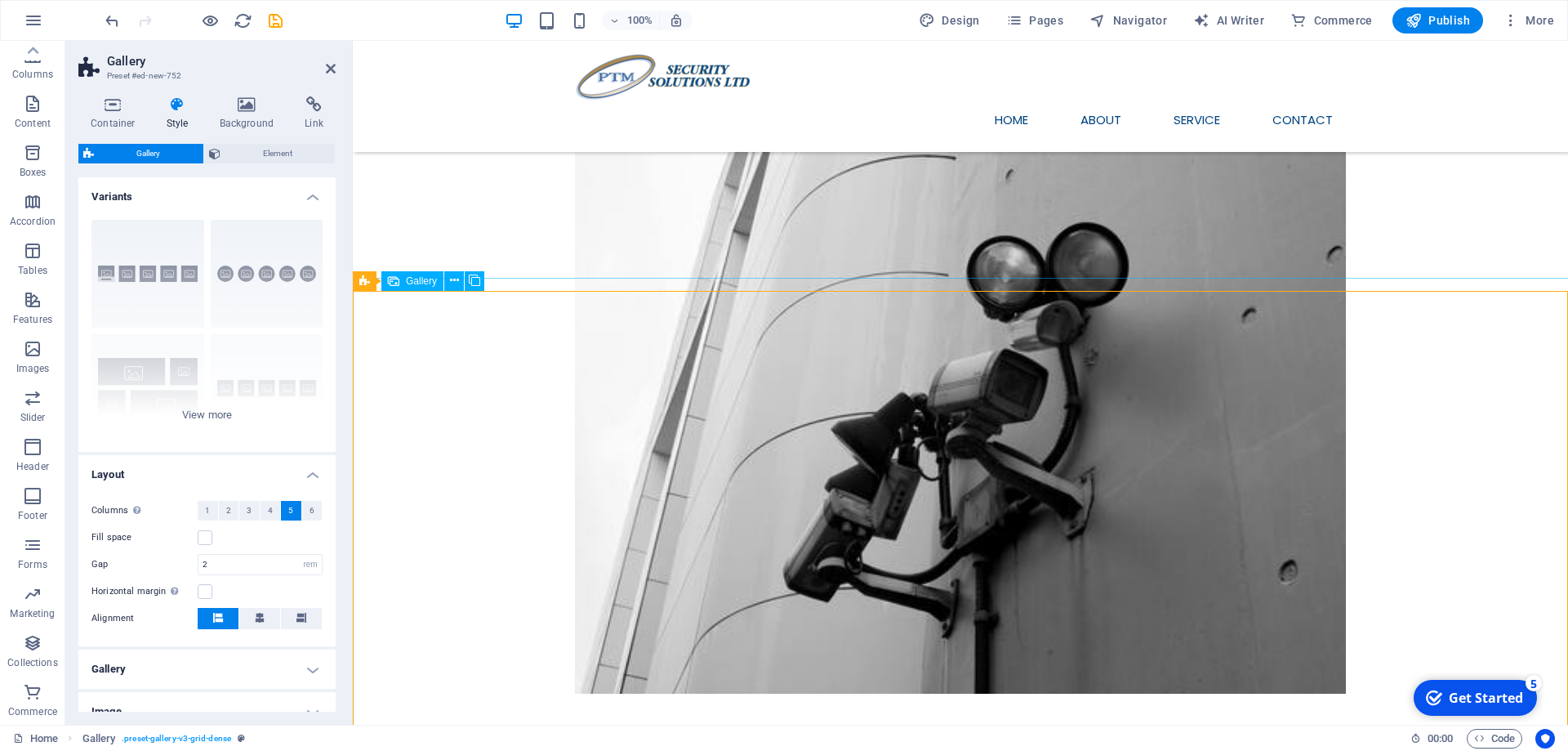
click at [417, 282] on span "Gallery" at bounding box center [421, 281] width 31 height 10
select select "4"
select select "px"
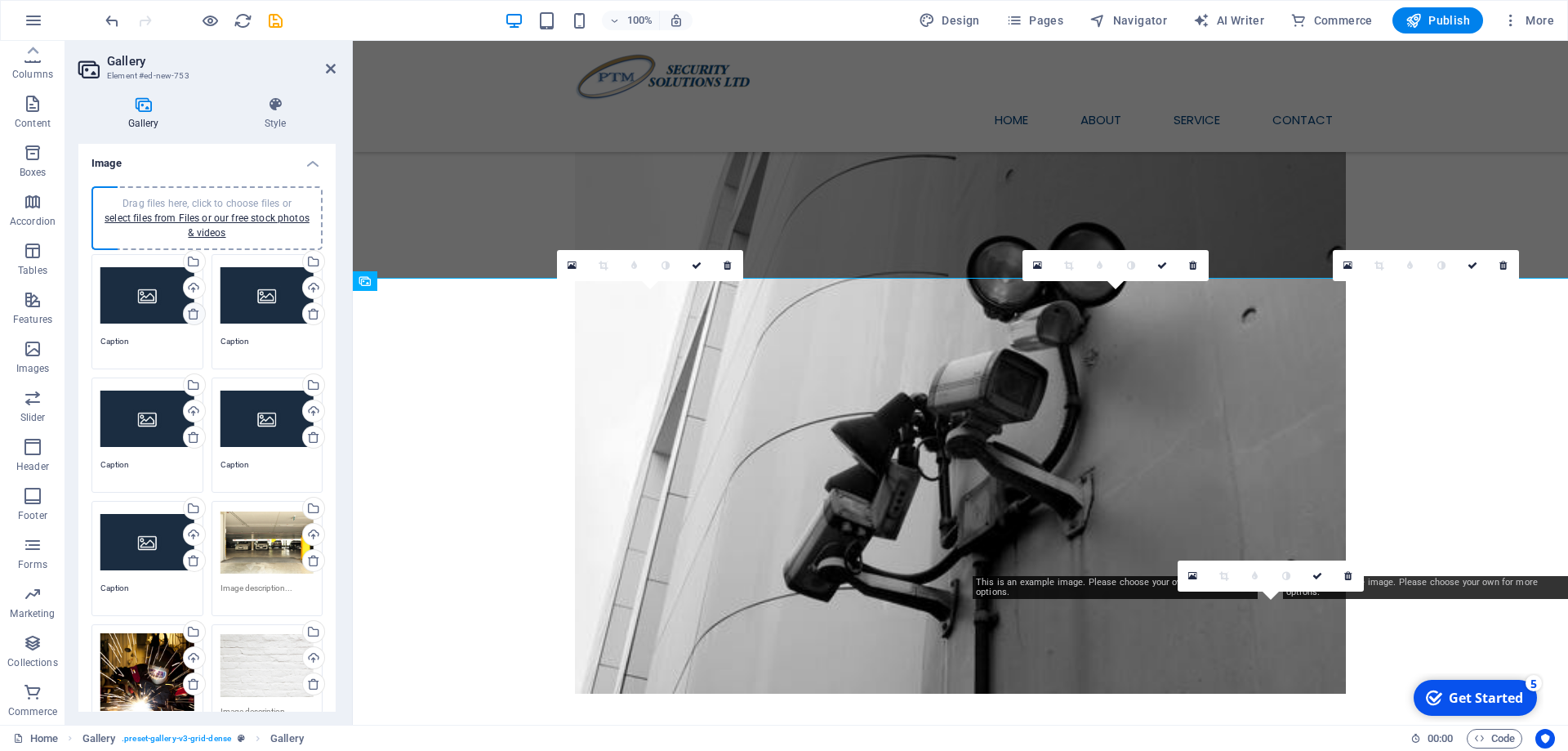
click at [189, 312] on icon at bounding box center [193, 313] width 13 height 13
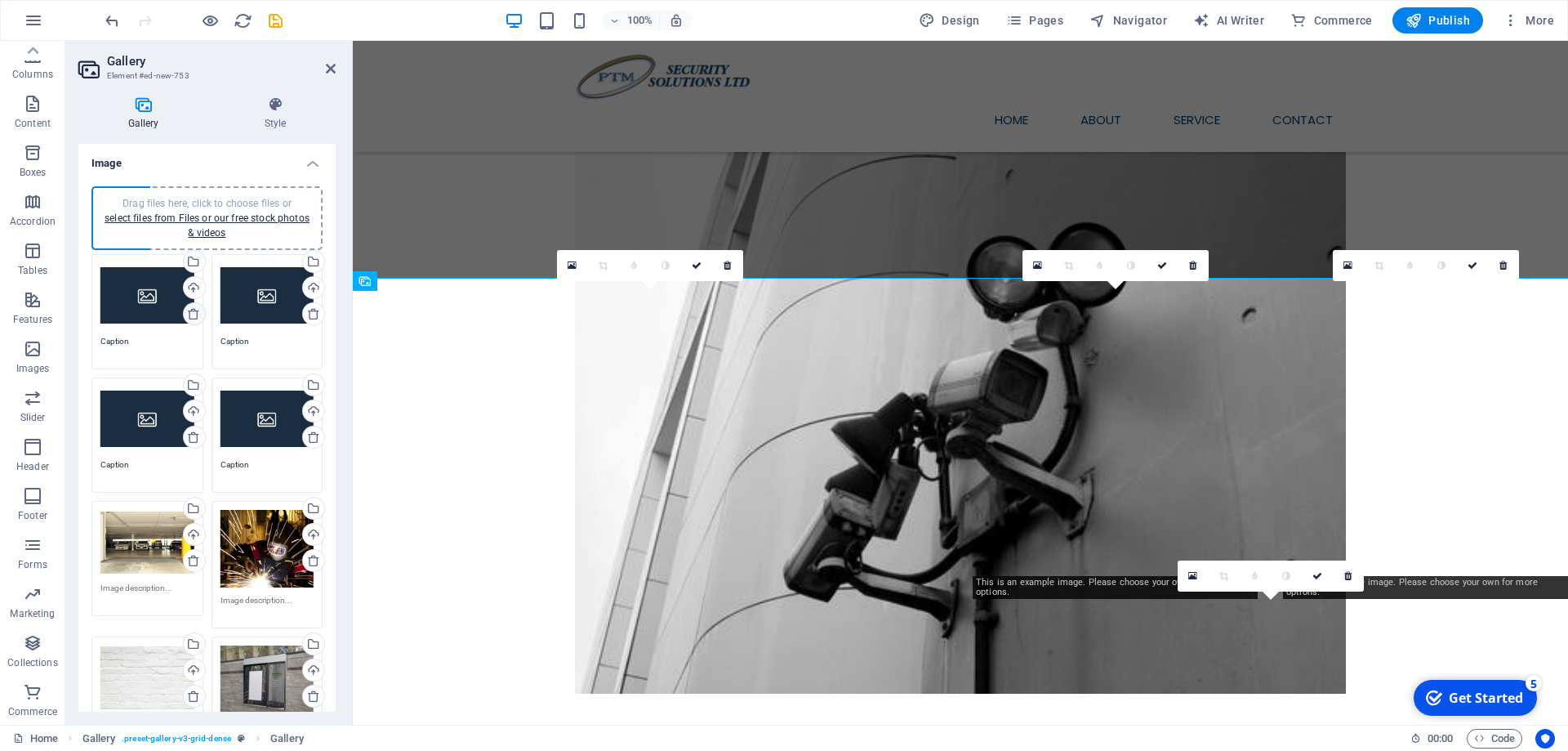
click at [189, 312] on icon at bounding box center [193, 313] width 13 height 13
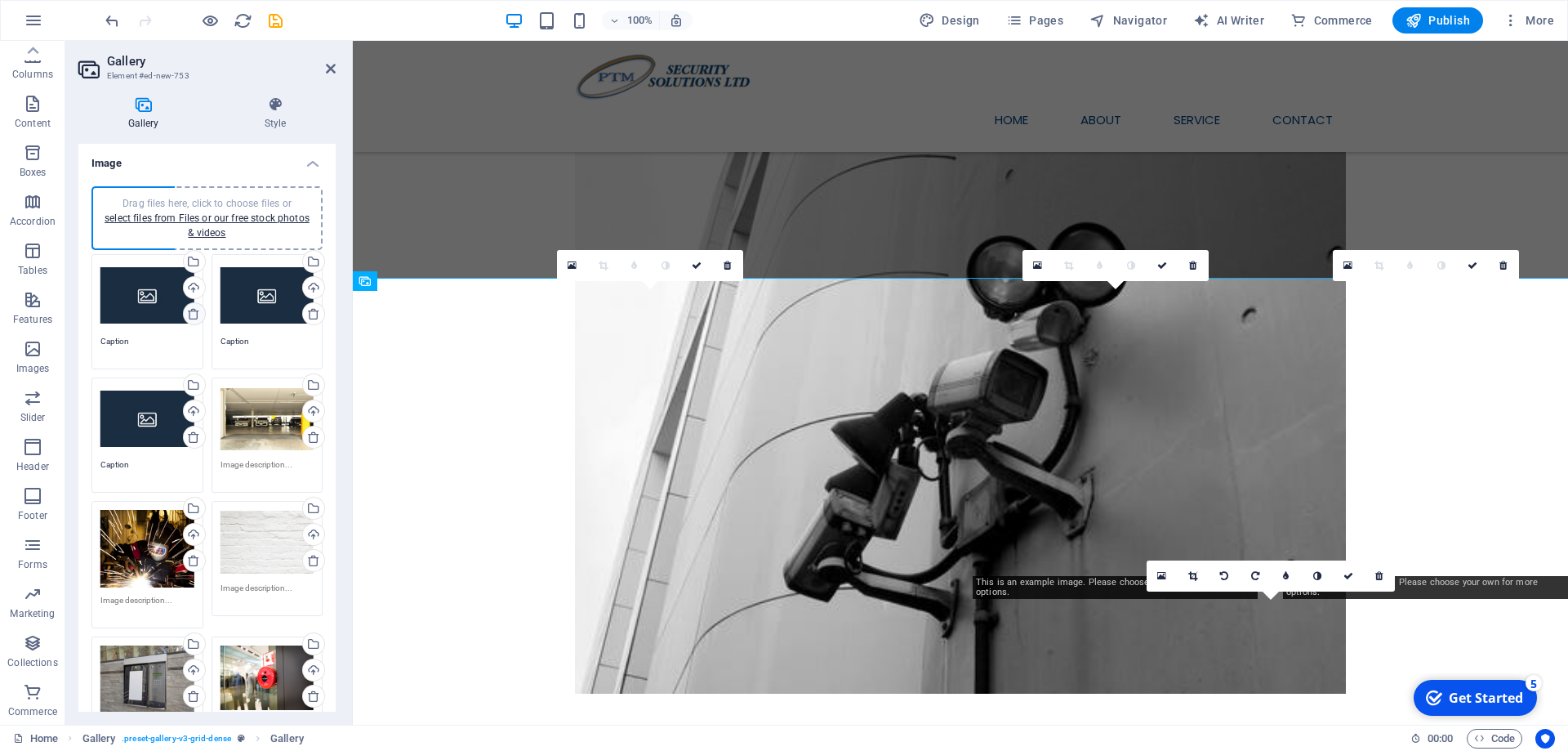
click at [189, 312] on icon at bounding box center [193, 313] width 13 height 13
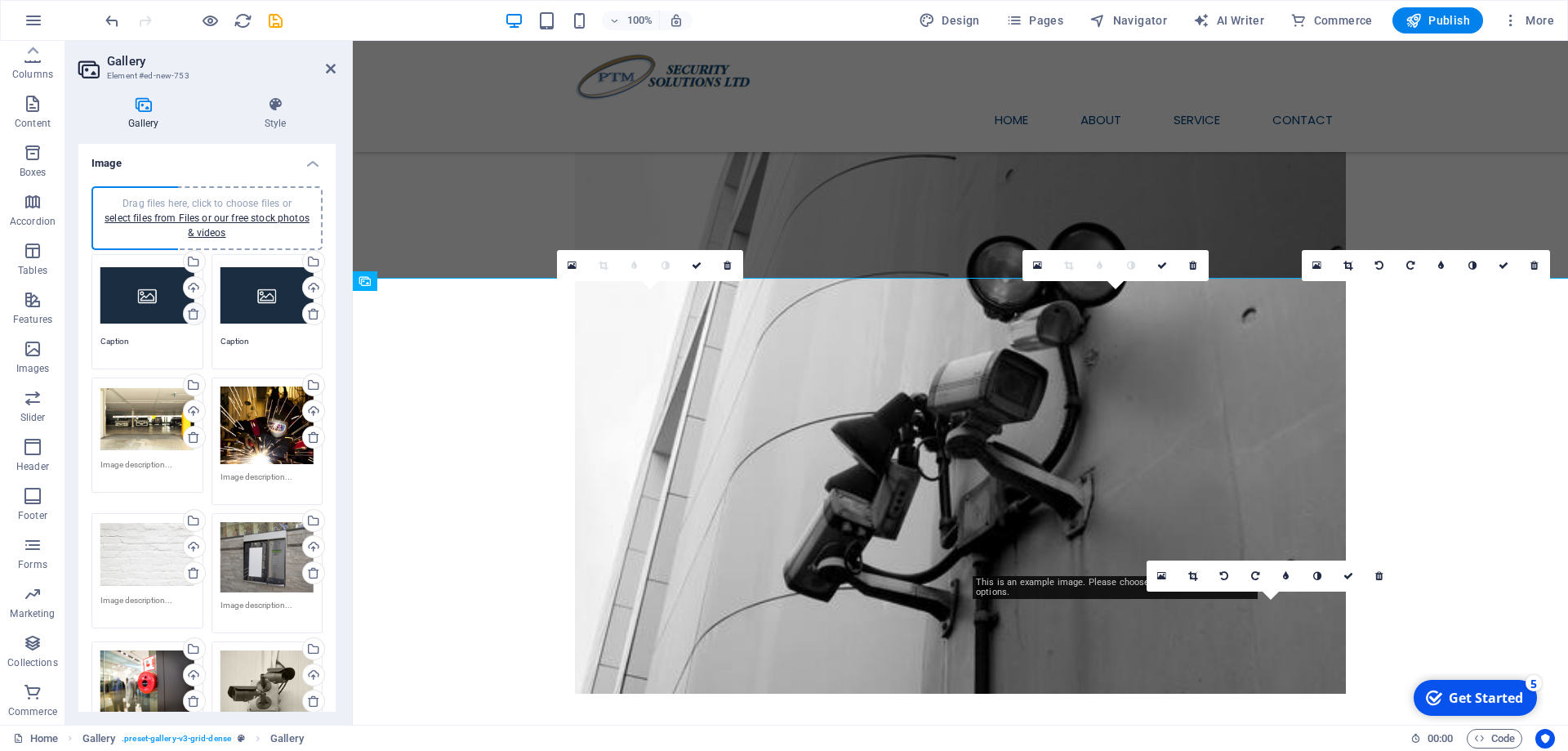
click at [189, 312] on icon at bounding box center [193, 313] width 13 height 13
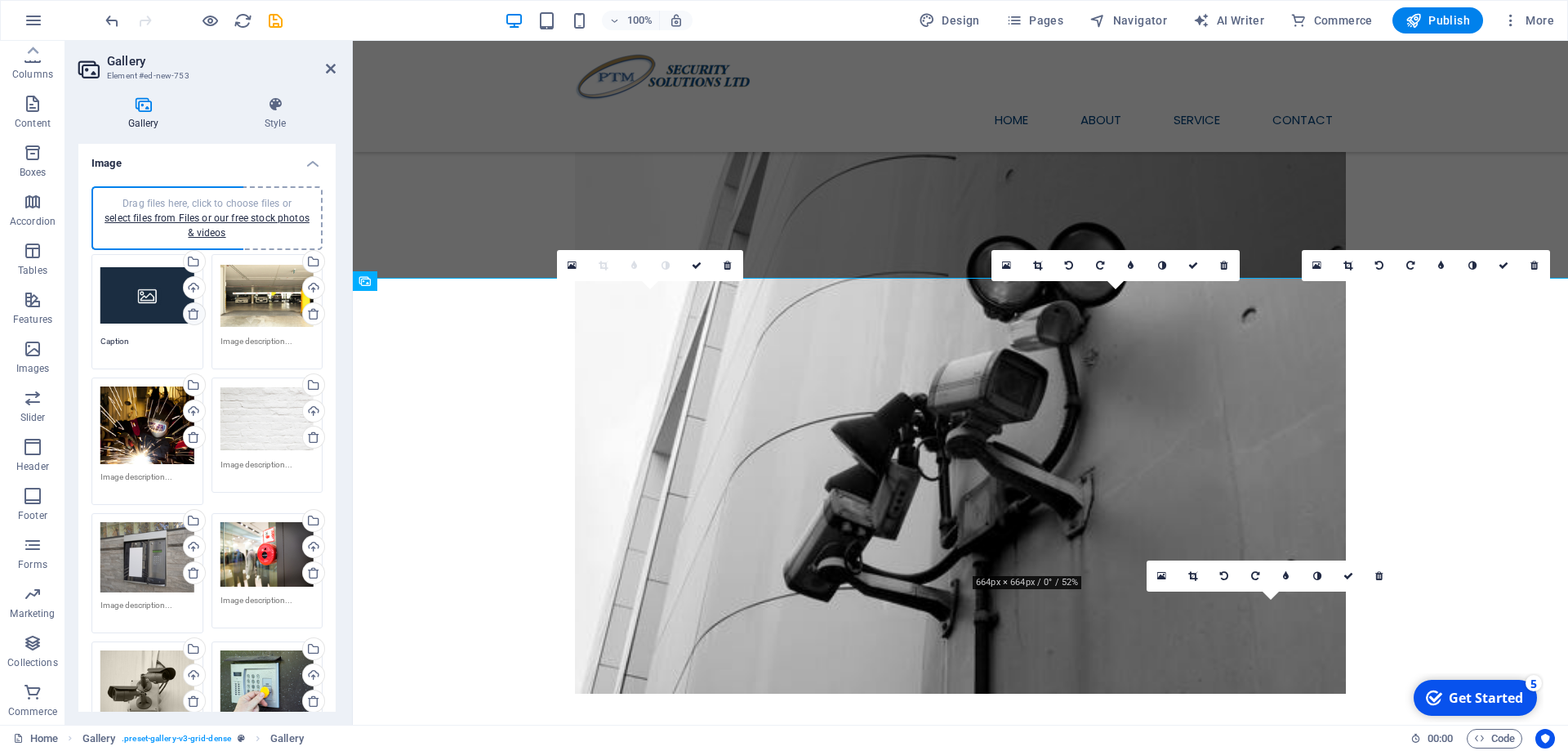
click at [189, 312] on icon at bounding box center [193, 313] width 13 height 13
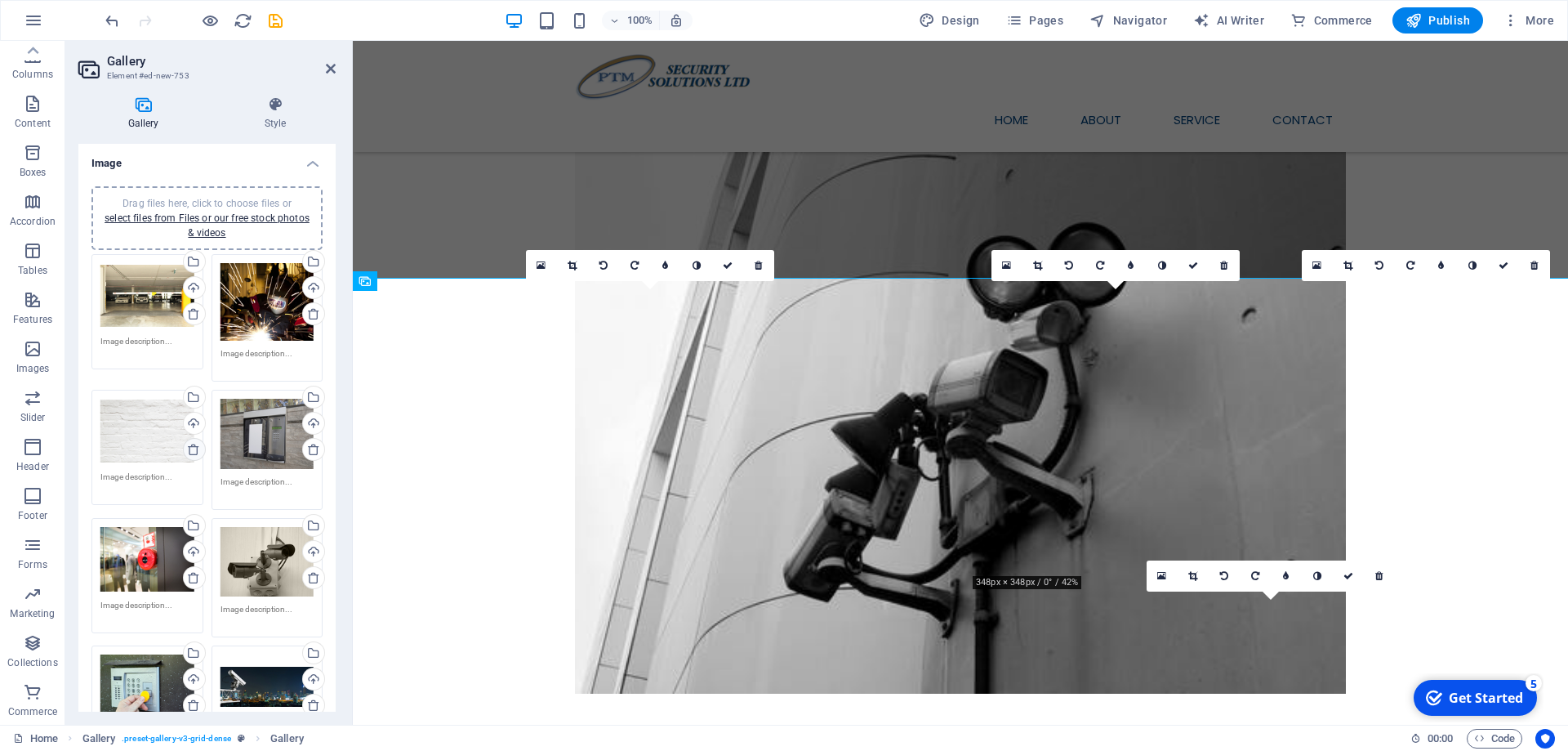
click at [193, 449] on icon at bounding box center [193, 449] width 13 height 13
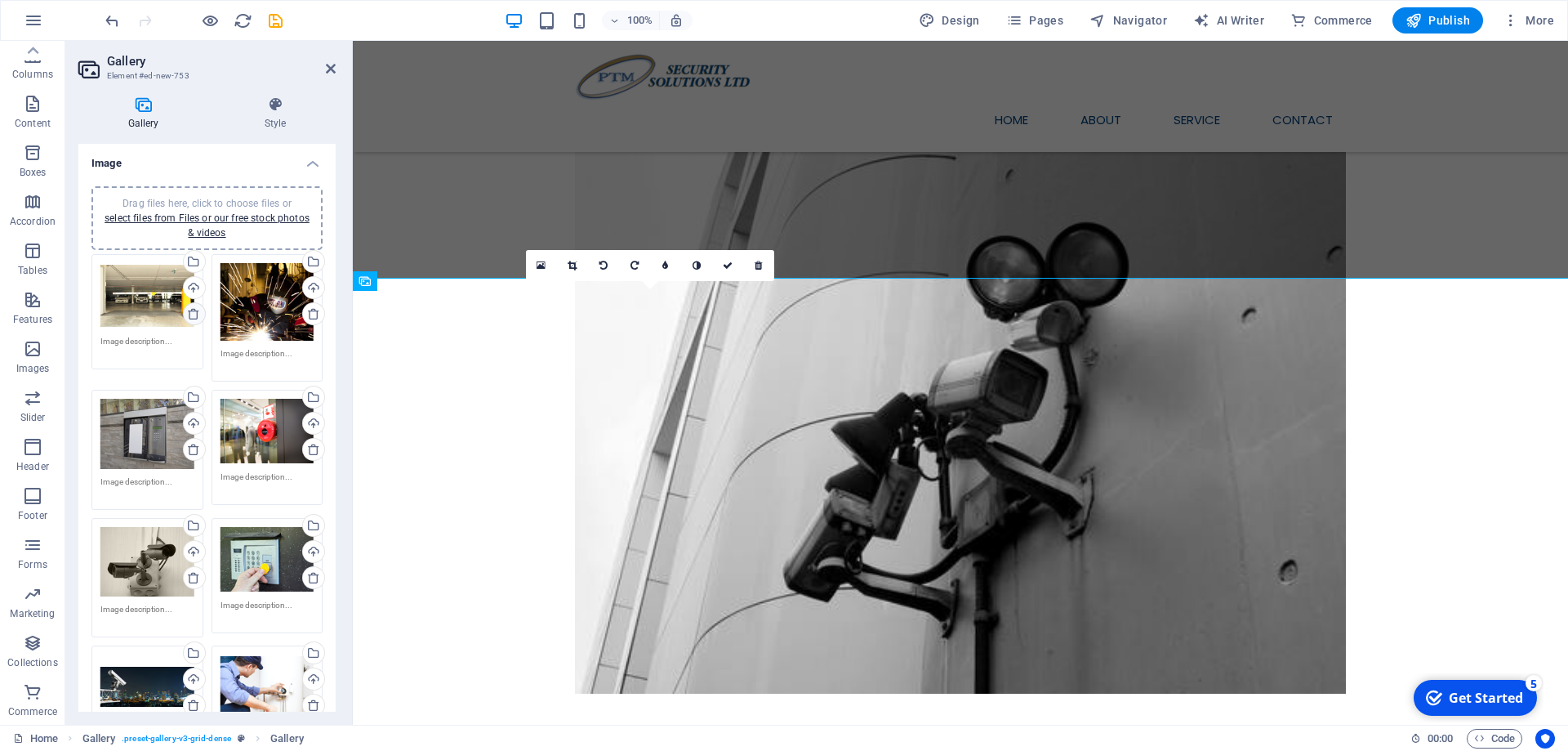
click at [190, 310] on icon at bounding box center [193, 313] width 13 height 13
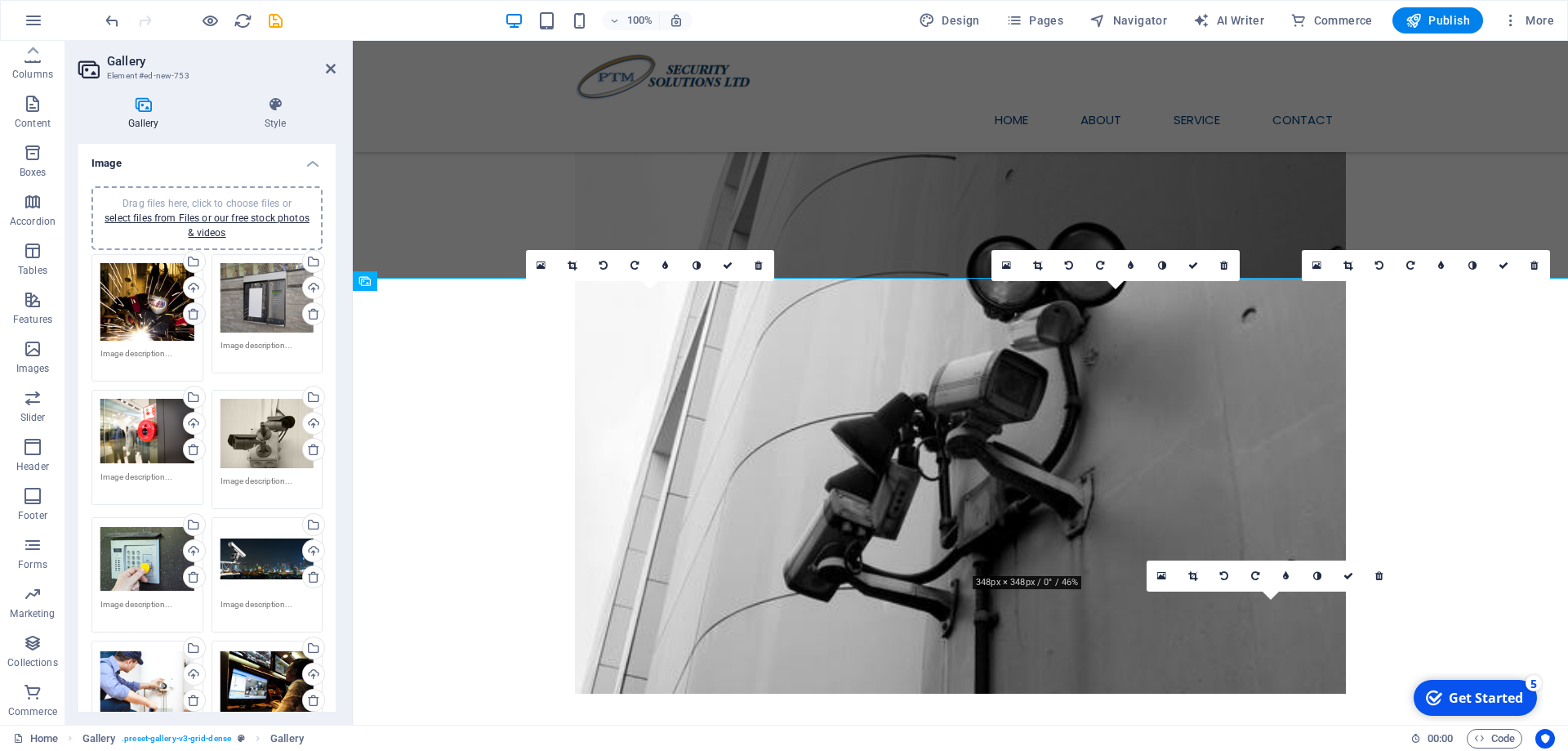
click at [190, 310] on icon at bounding box center [193, 313] width 13 height 13
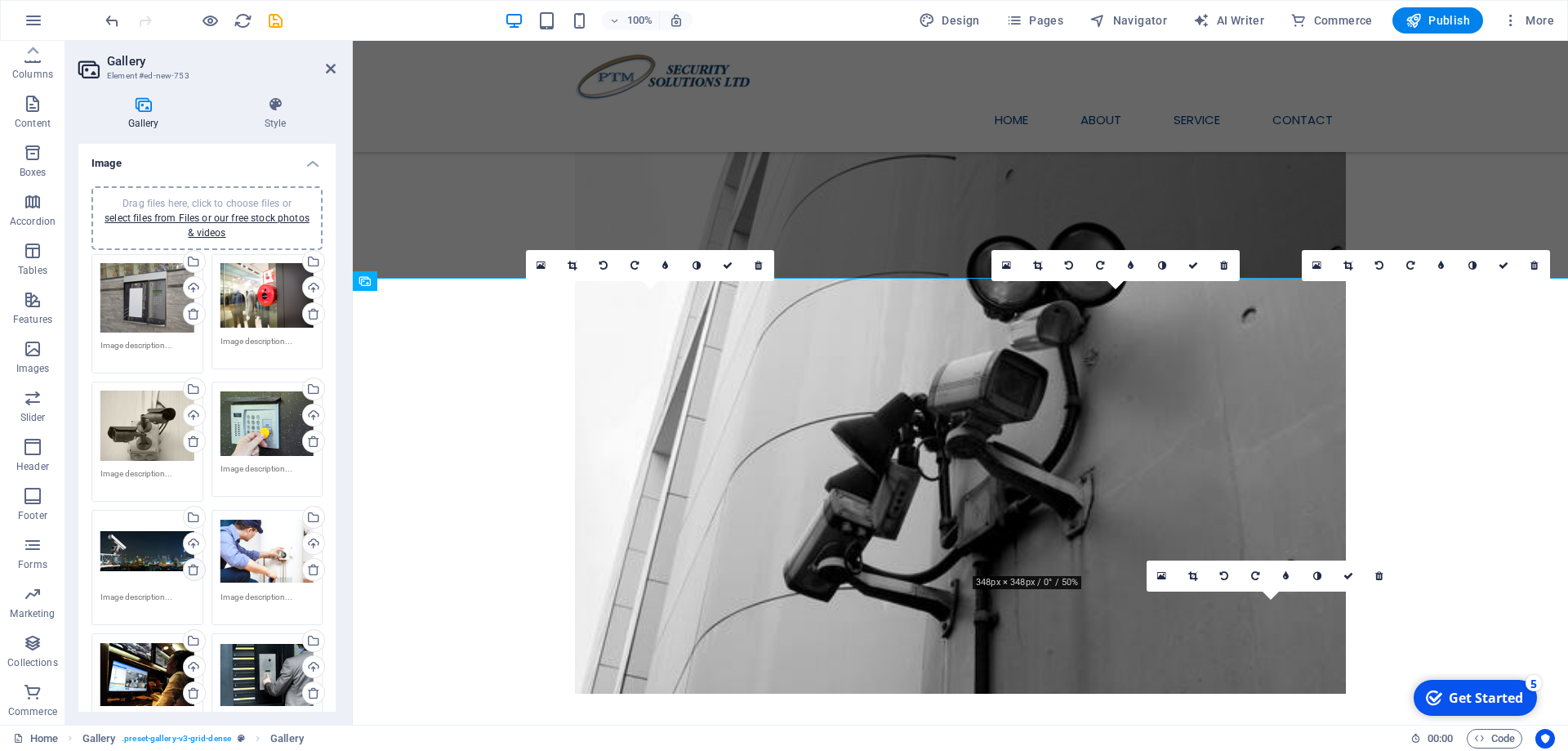
click at [193, 572] on icon at bounding box center [193, 569] width 13 height 13
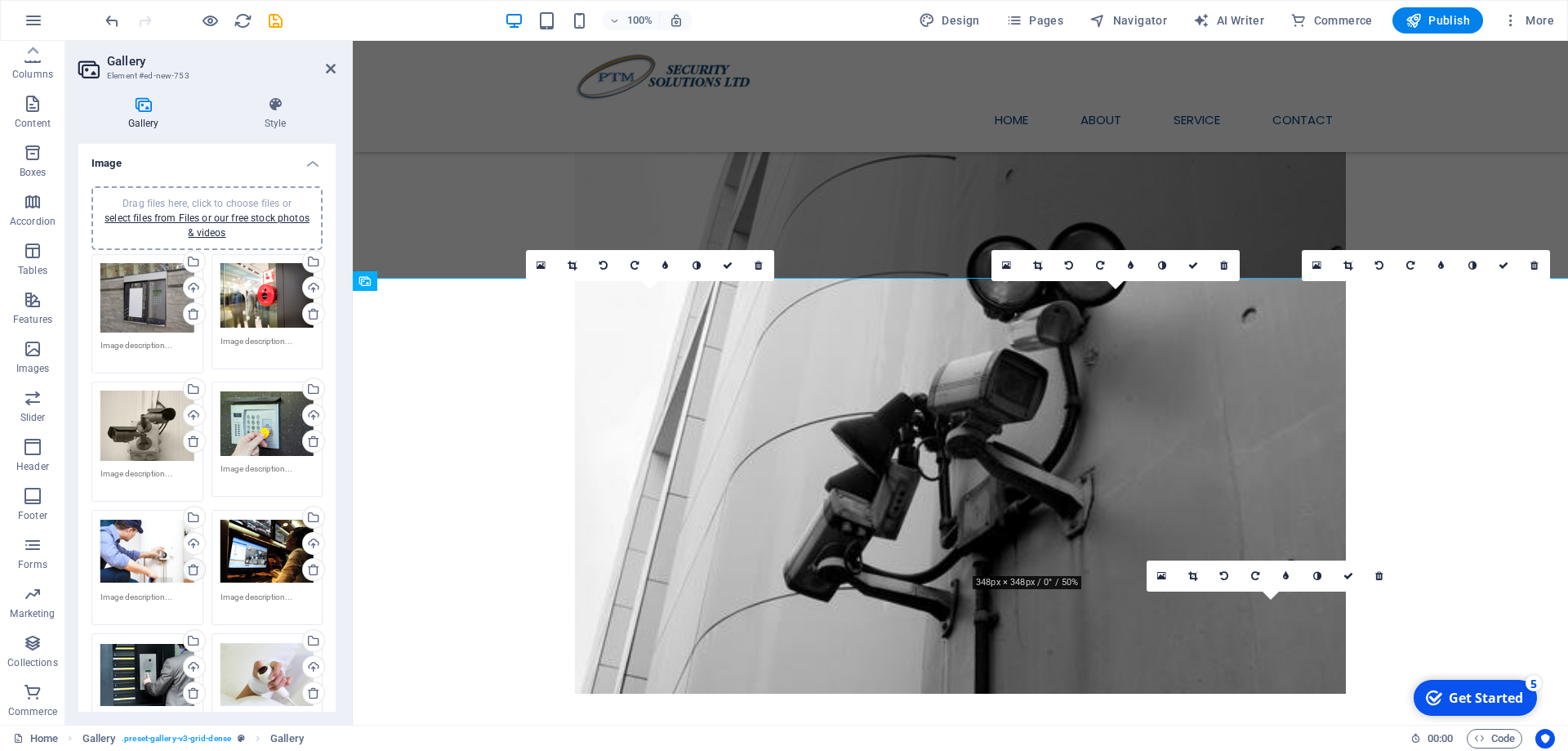
click at [193, 572] on icon at bounding box center [193, 569] width 13 height 13
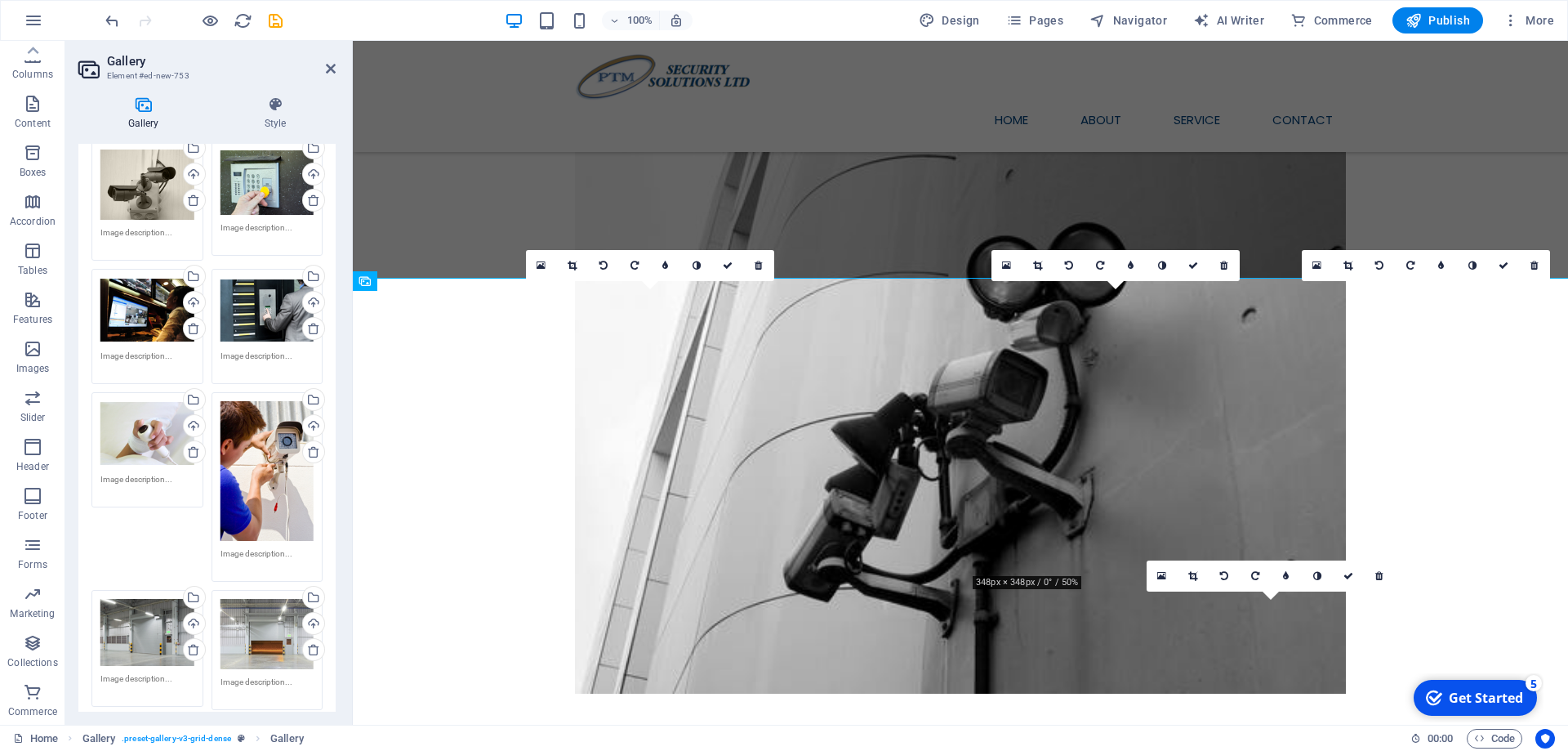
scroll to position [368, 0]
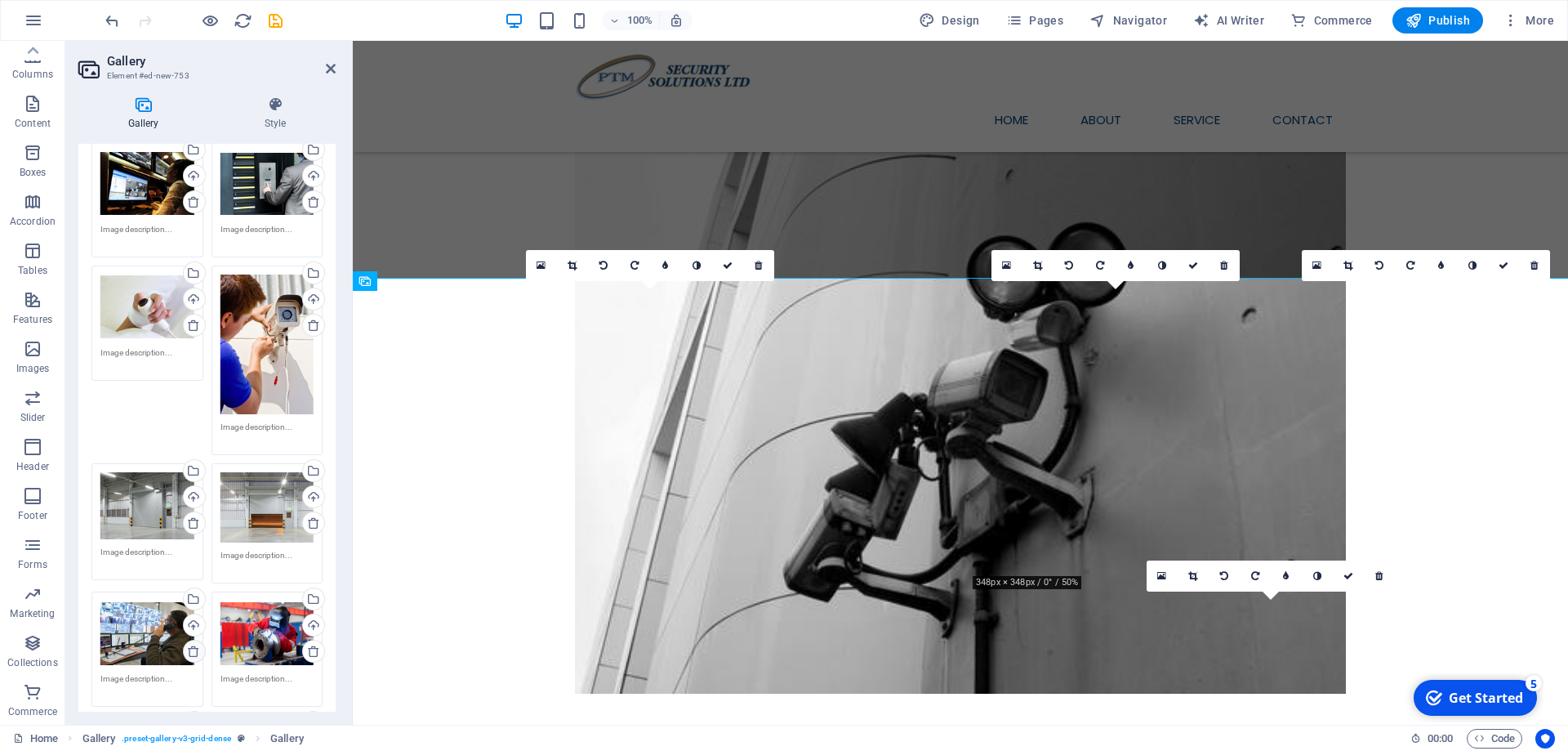
click at [197, 653] on div "Drag files here, click to choose files or select files from Files or our free s…" at bounding box center [206, 671] width 239 height 1578
click at [197, 653] on icon at bounding box center [193, 651] width 13 height 13
click at [310, 649] on icon at bounding box center [313, 651] width 13 height 13
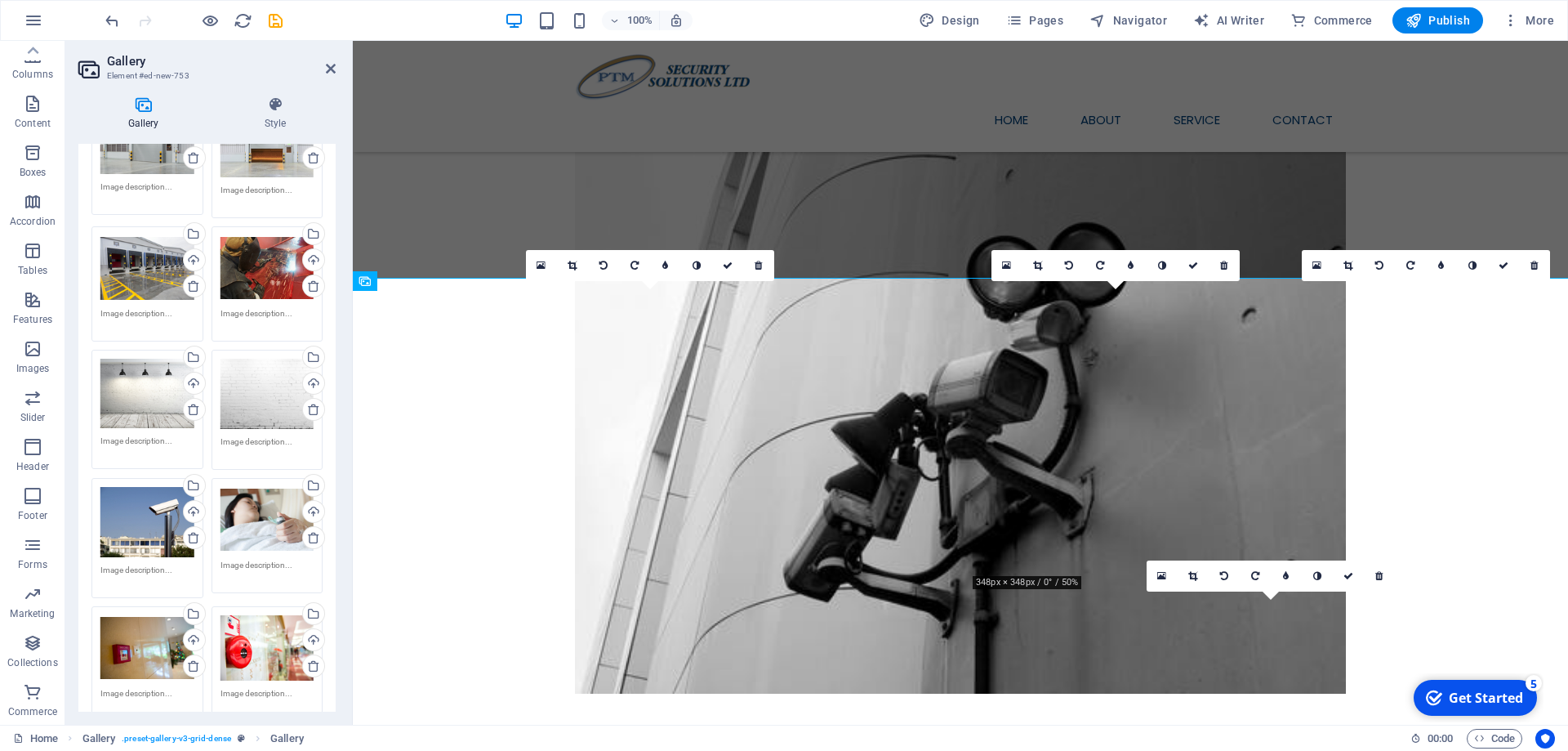
scroll to position [735, 0]
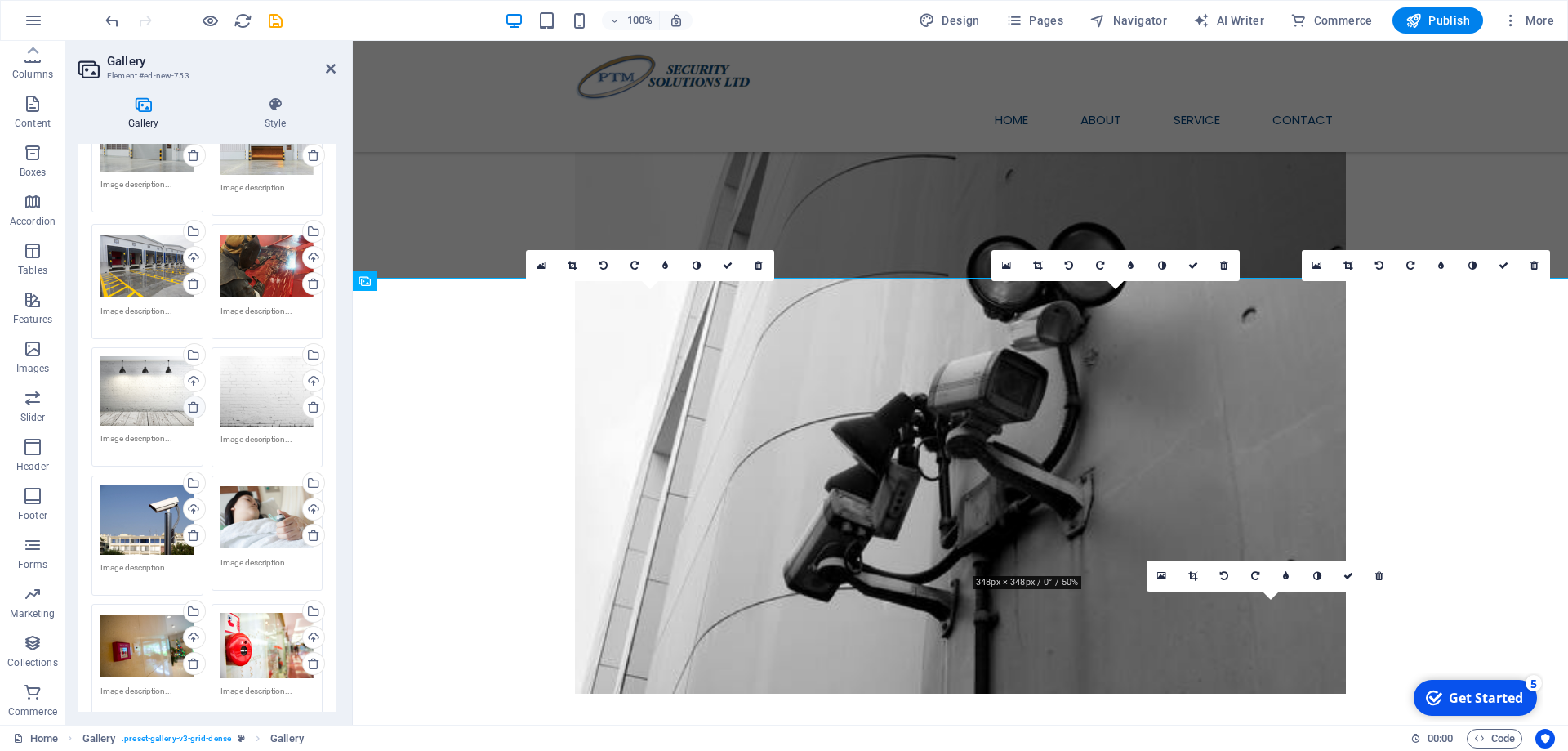
click at [190, 406] on icon at bounding box center [193, 406] width 13 height 13
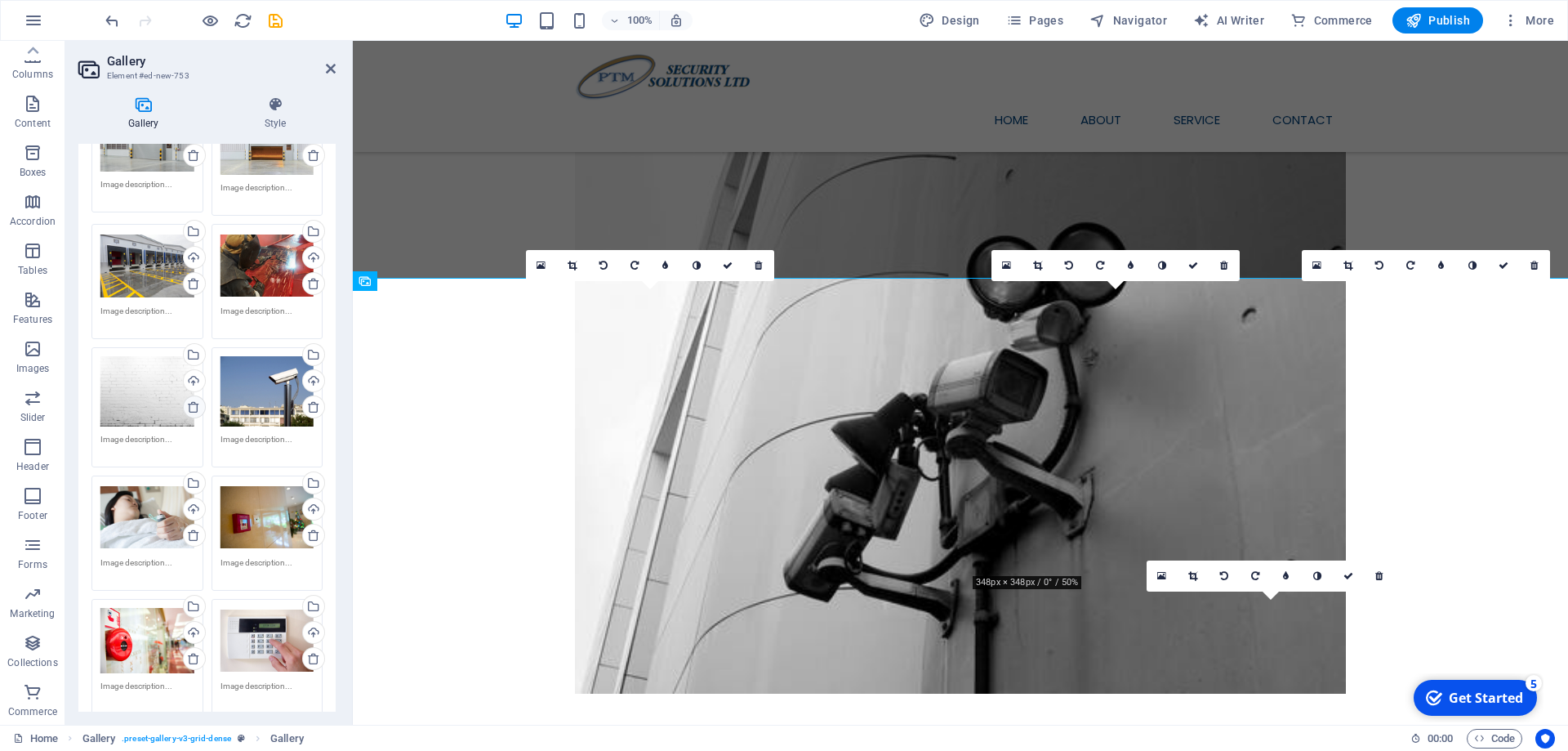
click at [189, 405] on icon at bounding box center [193, 406] width 13 height 13
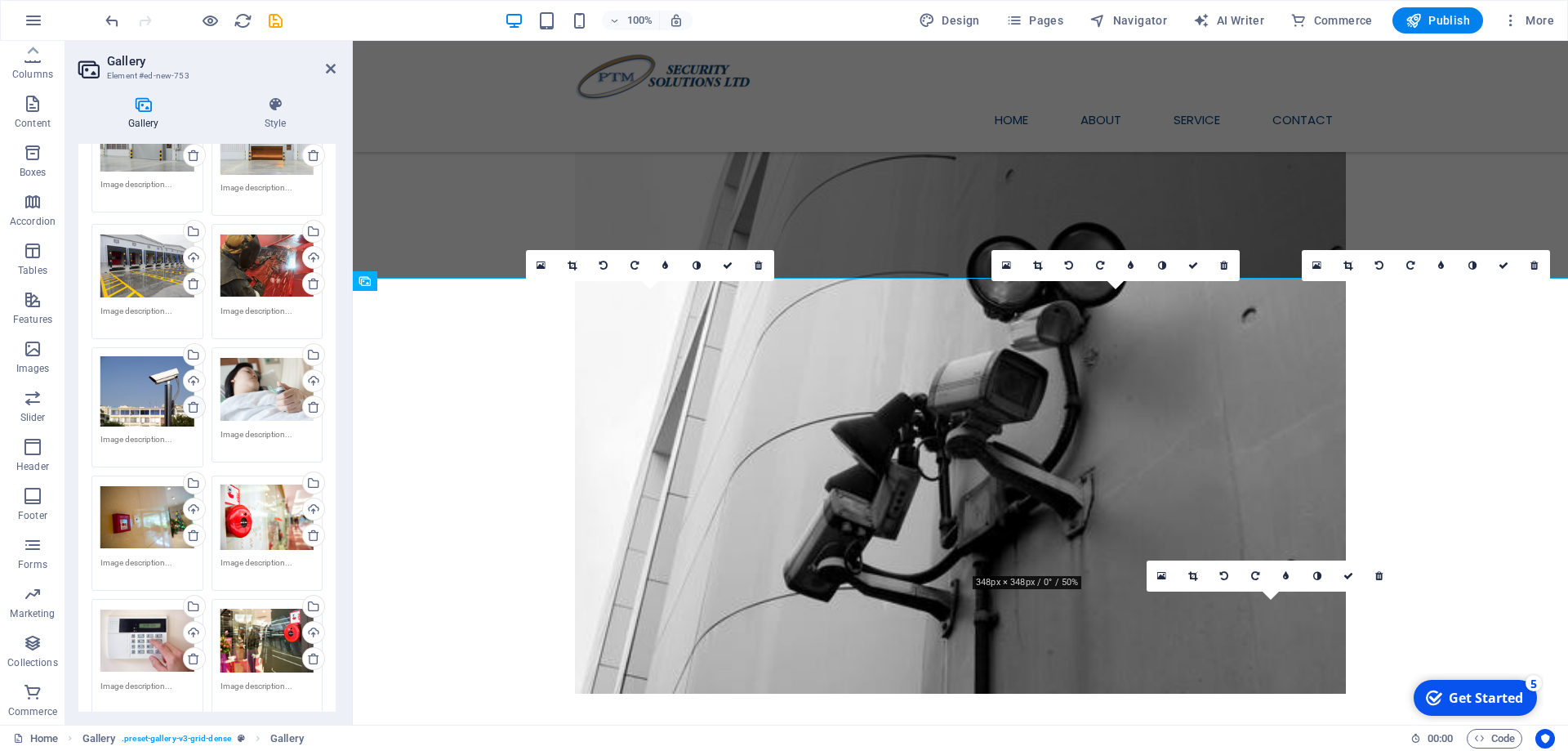
click at [189, 405] on icon at bounding box center [193, 406] width 13 height 13
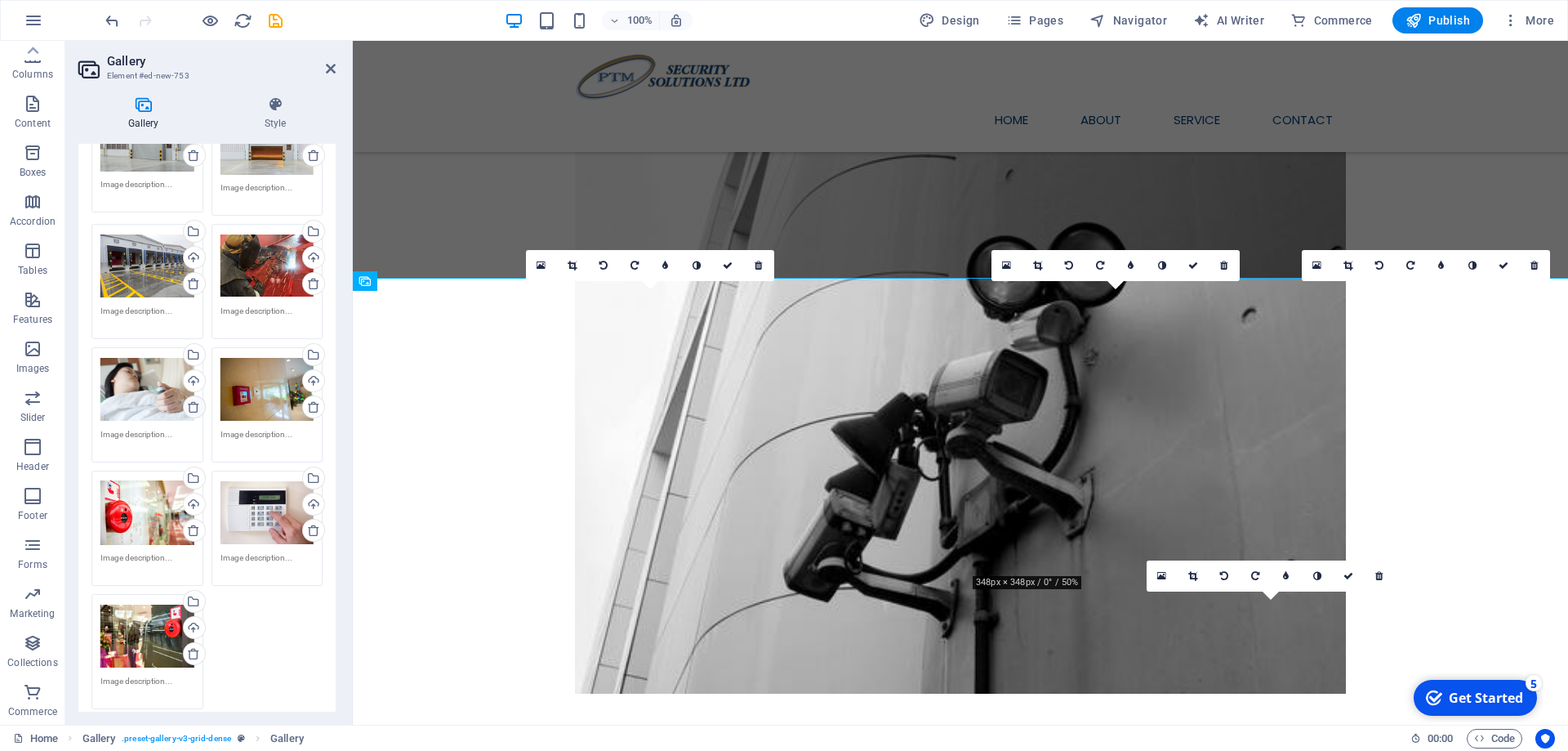
click at [189, 405] on icon at bounding box center [193, 406] width 13 height 13
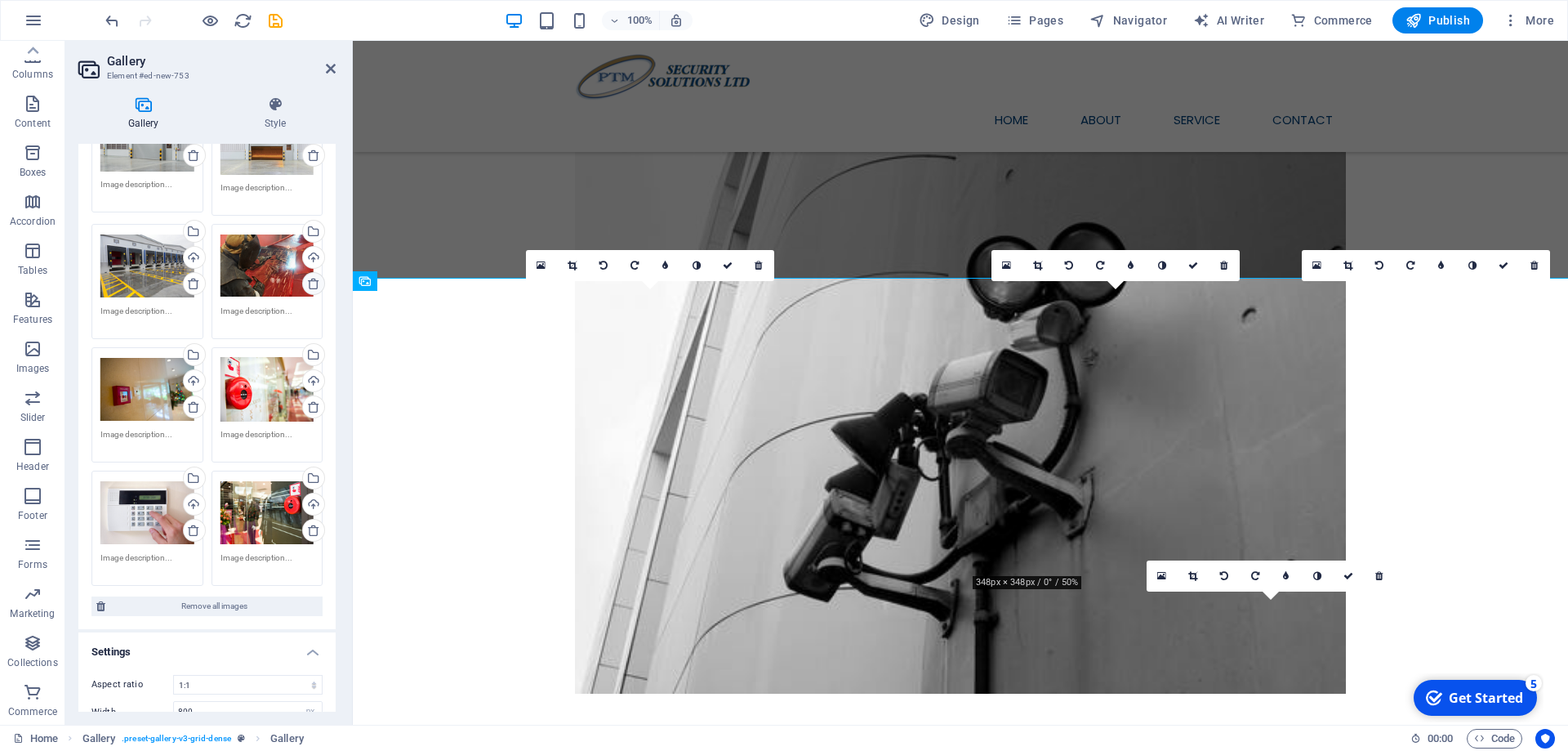
click at [315, 282] on icon at bounding box center [313, 283] width 13 height 13
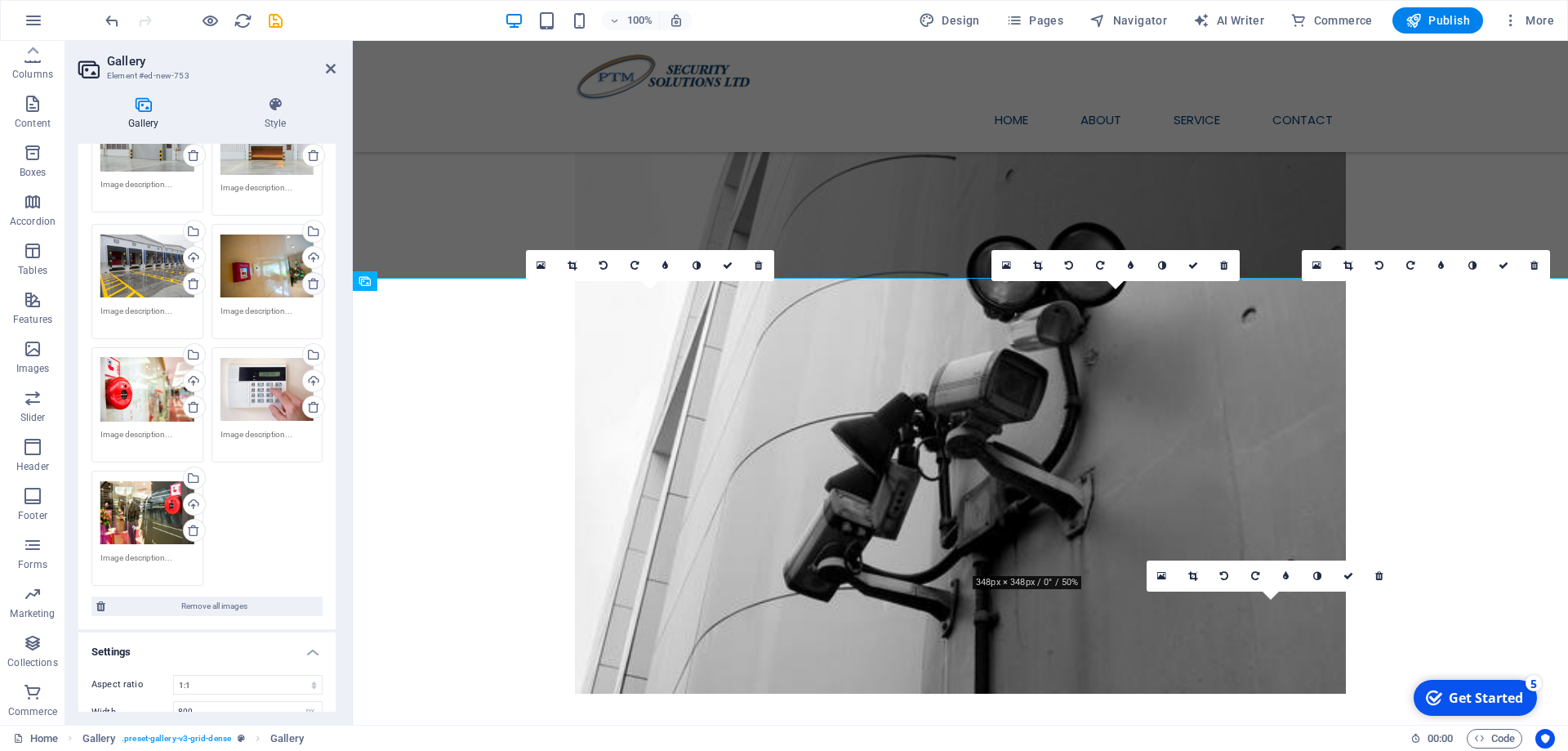
click at [316, 276] on link at bounding box center [313, 283] width 23 height 23
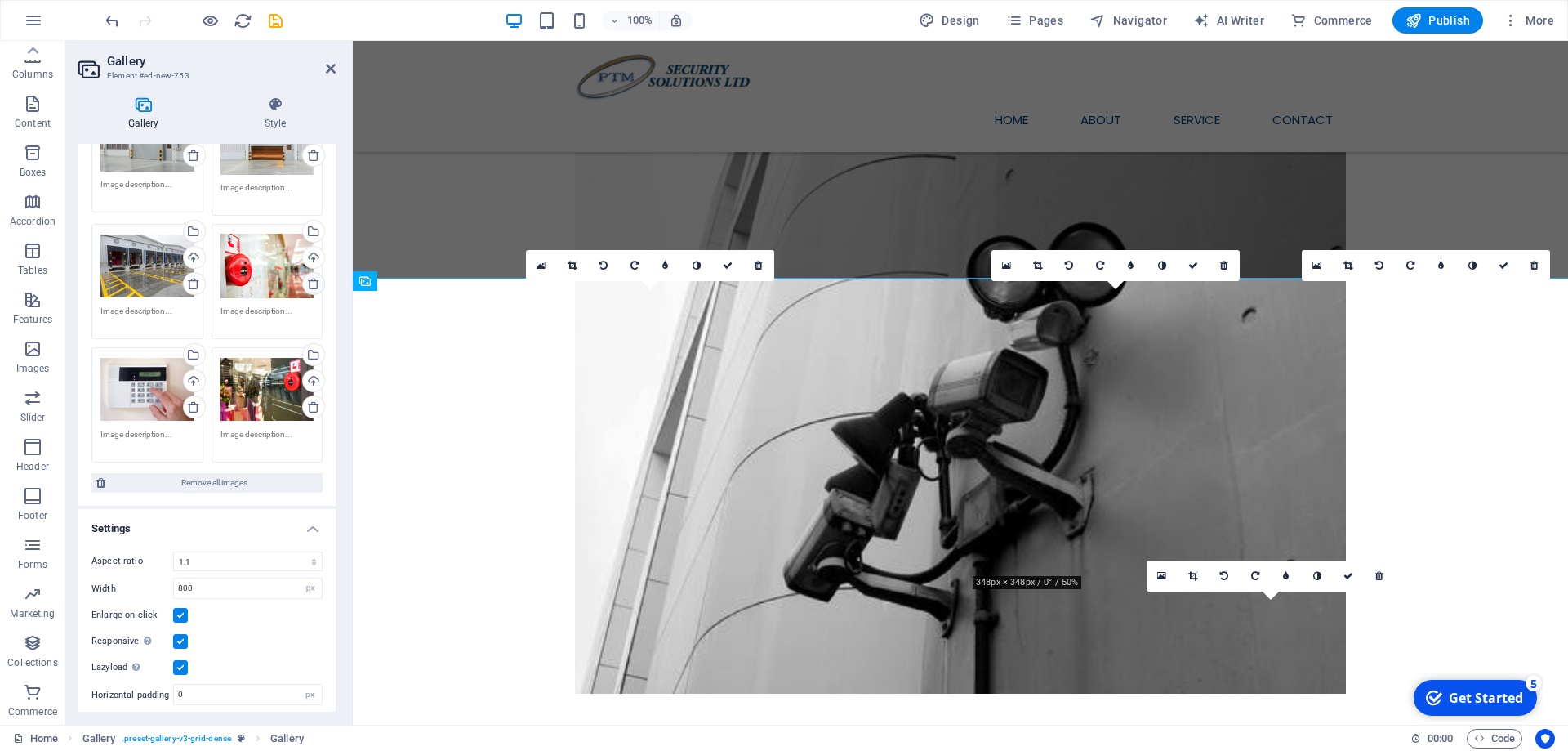
scroll to position [612, 0]
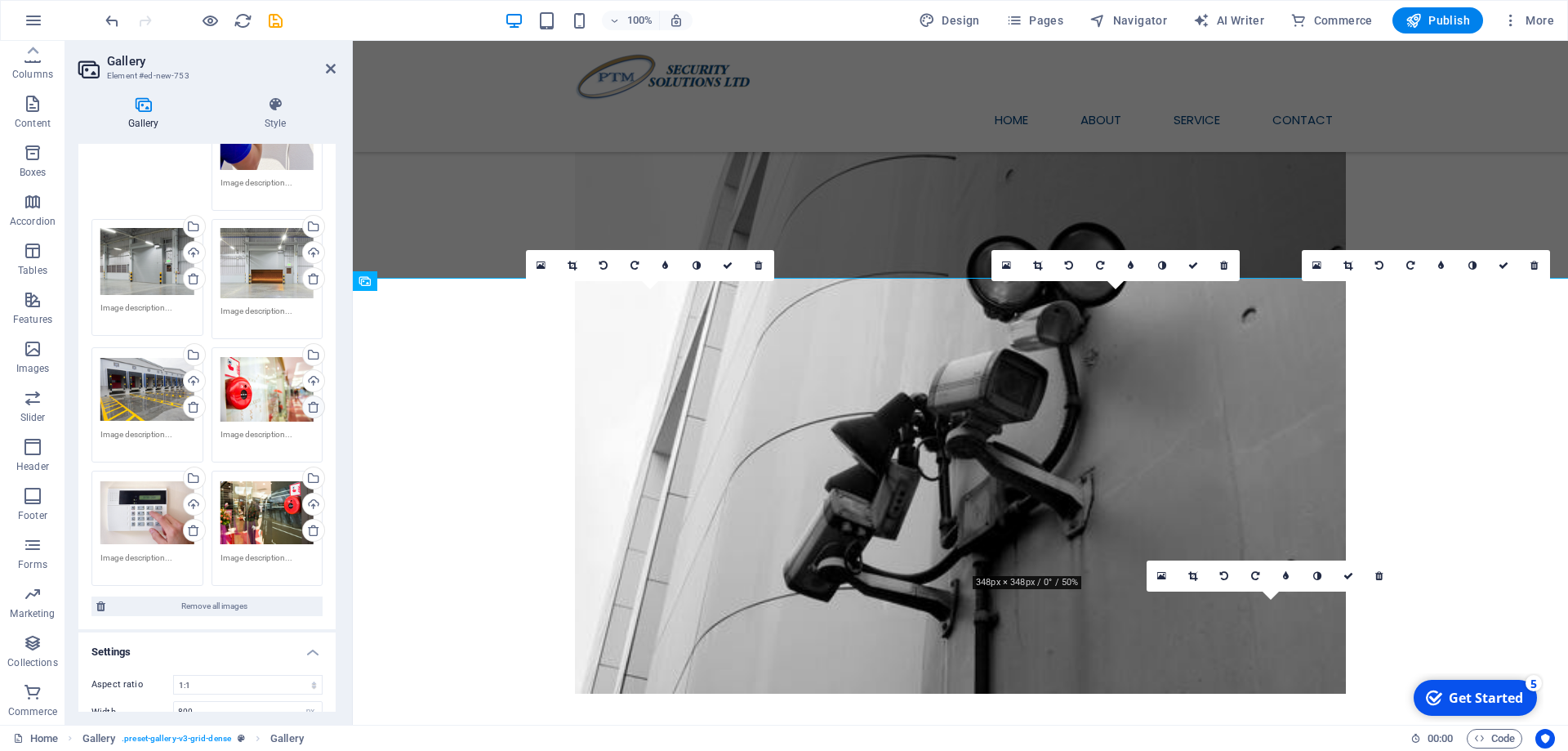
click at [310, 404] on icon at bounding box center [313, 406] width 13 height 13
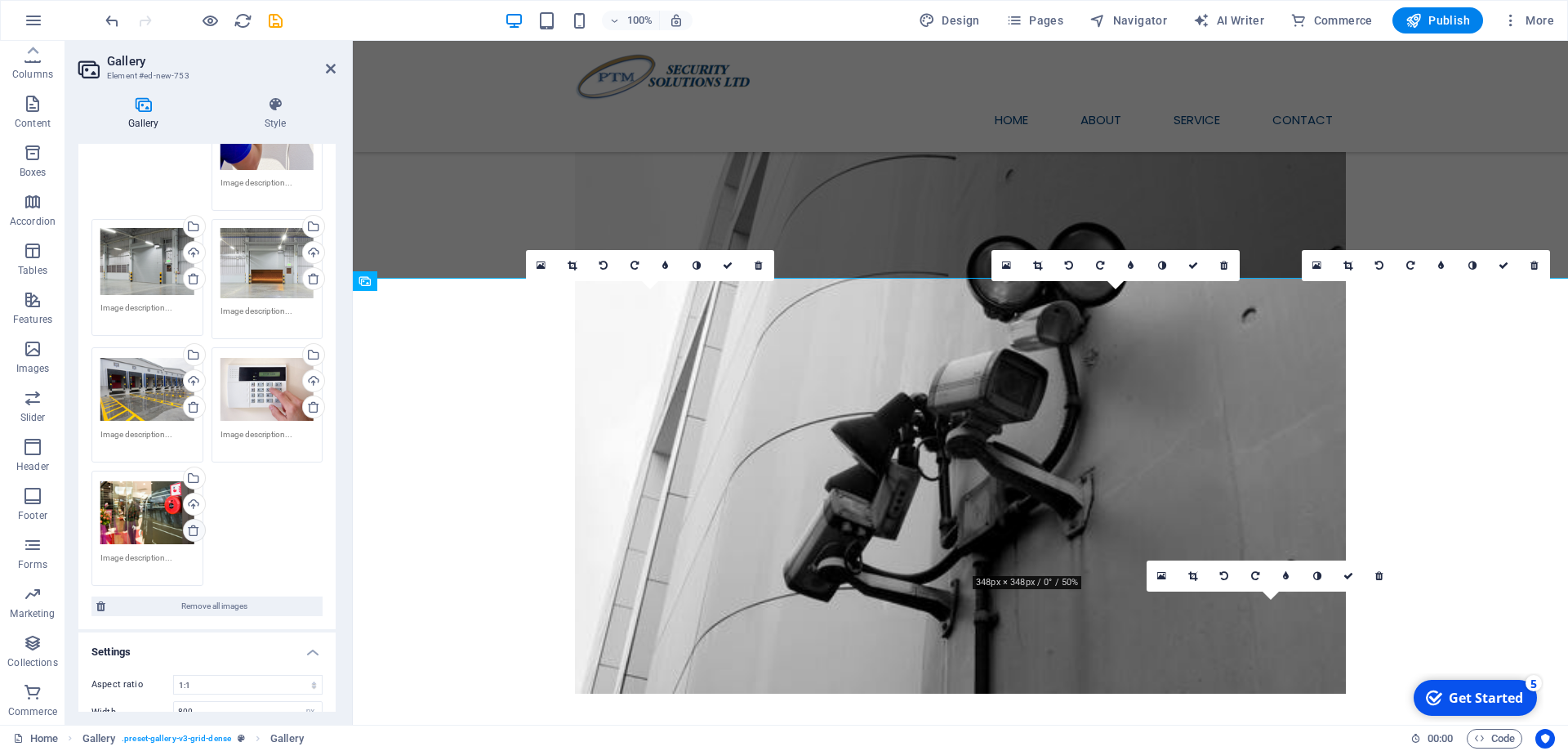
click at [188, 532] on icon at bounding box center [193, 530] width 13 height 13
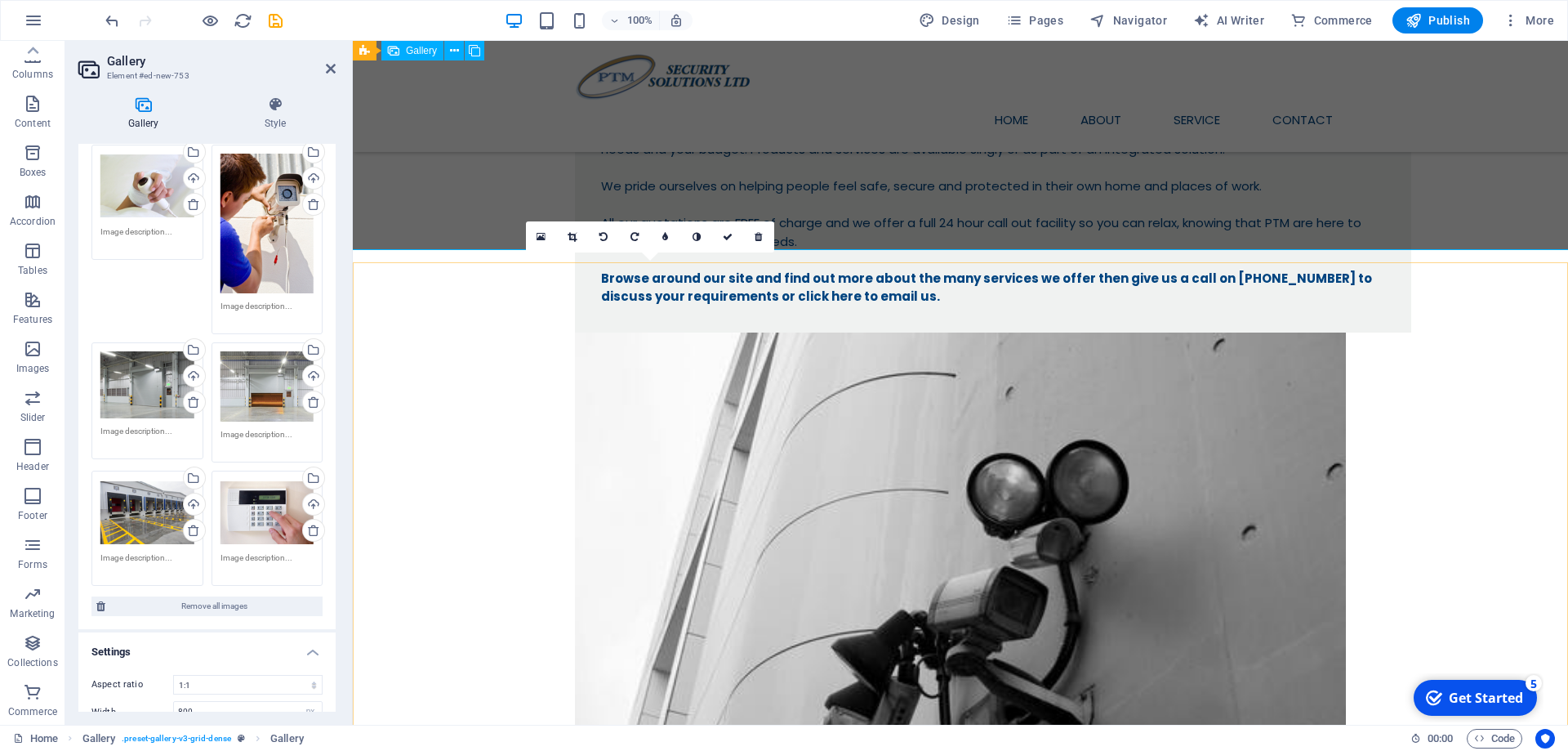
scroll to position [0, 0]
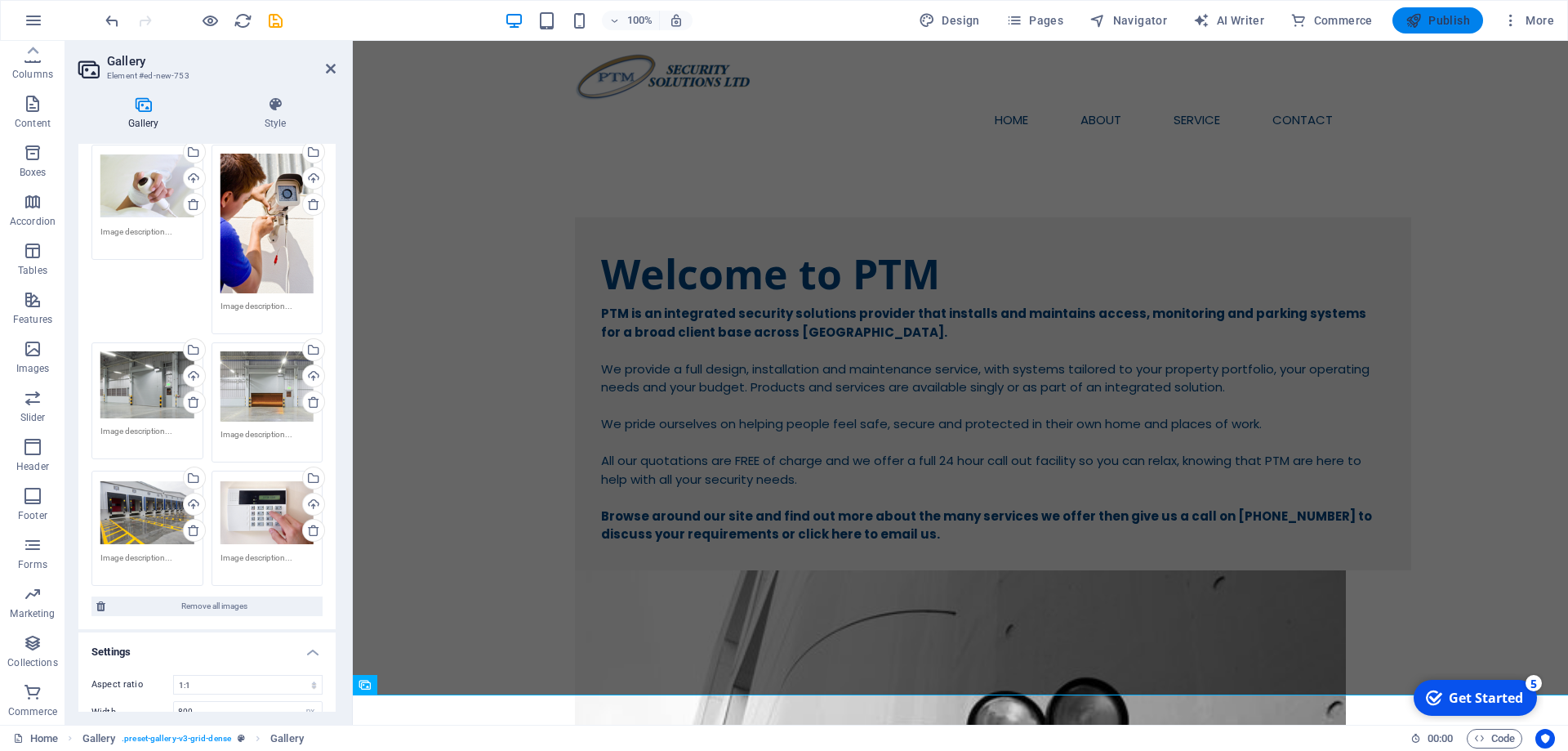
click at [1436, 14] on span "Publish" at bounding box center [1437, 20] width 65 height 16
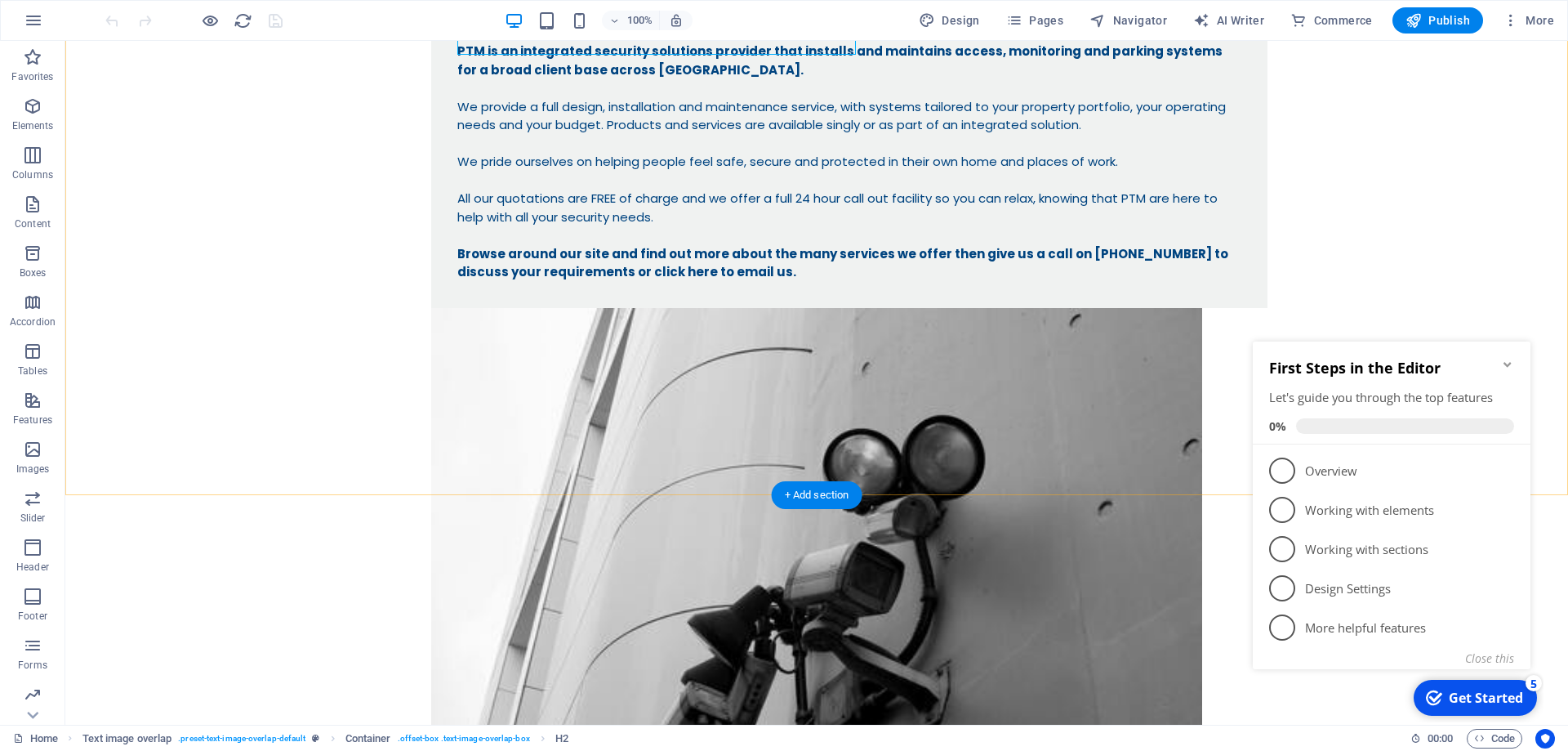
scroll to position [417, 0]
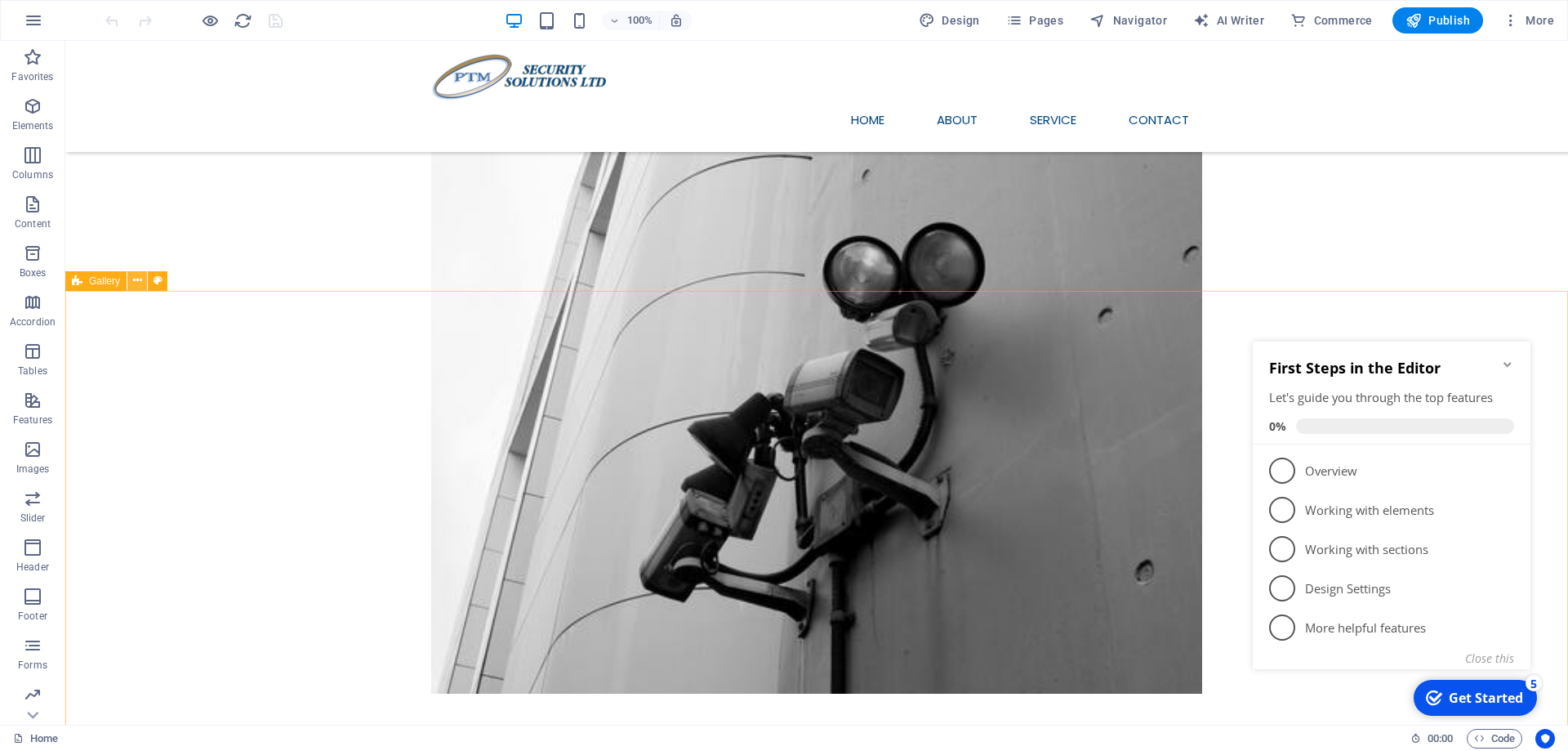
click at [134, 278] on icon at bounding box center [137, 280] width 9 height 17
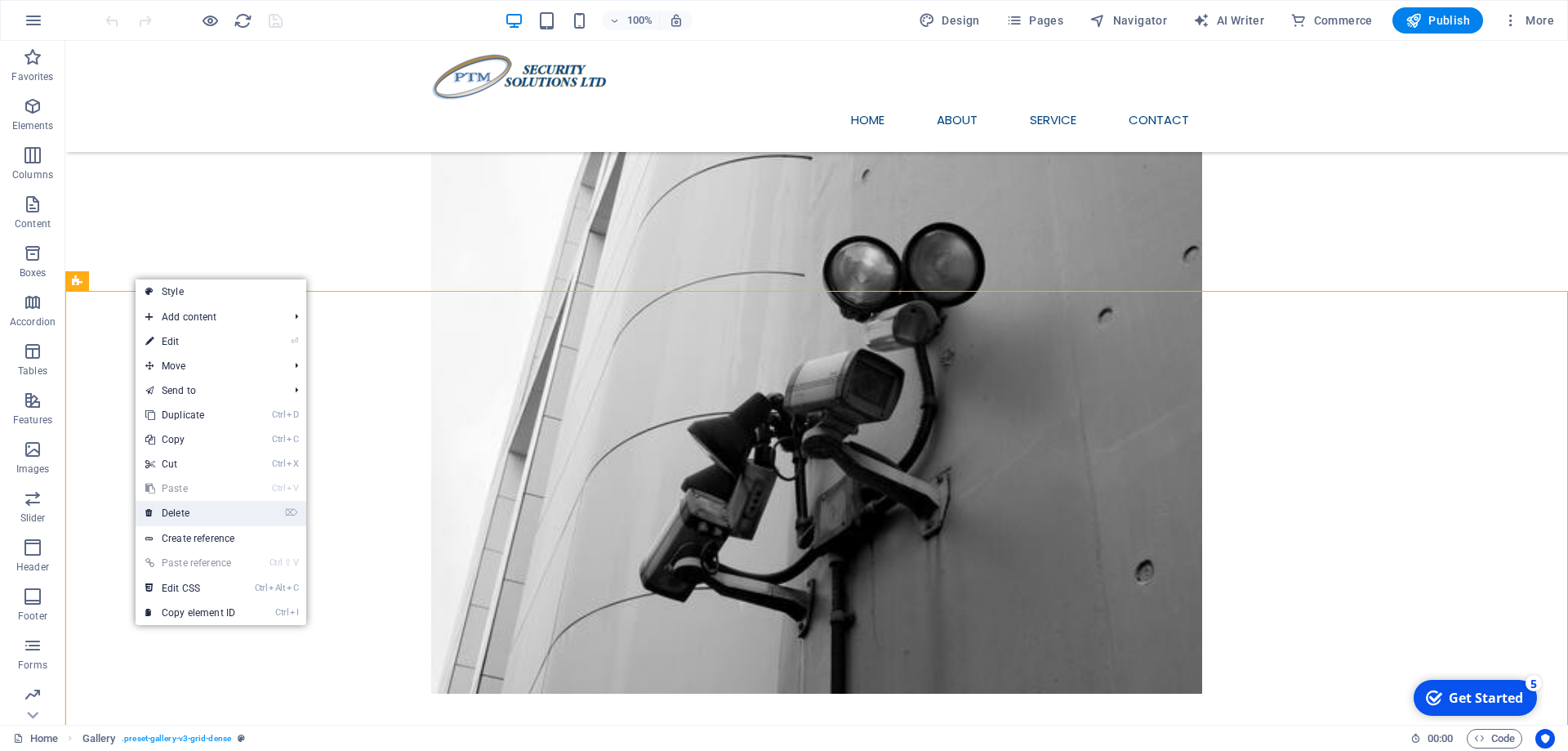
click at [202, 516] on link "⌦ Delete" at bounding box center [190, 513] width 109 height 25
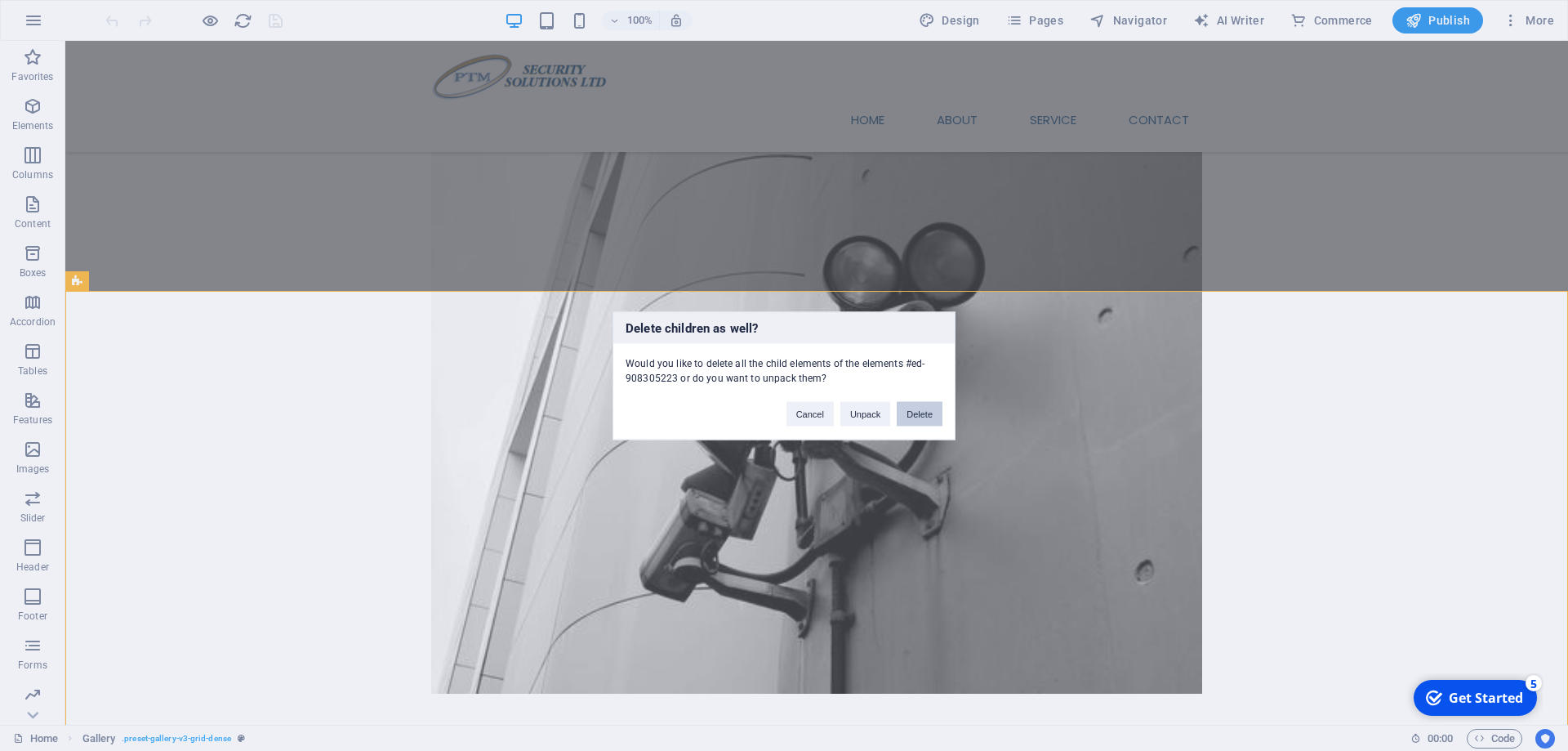
click at [918, 413] on button "Delete" at bounding box center [919, 413] width 46 height 25
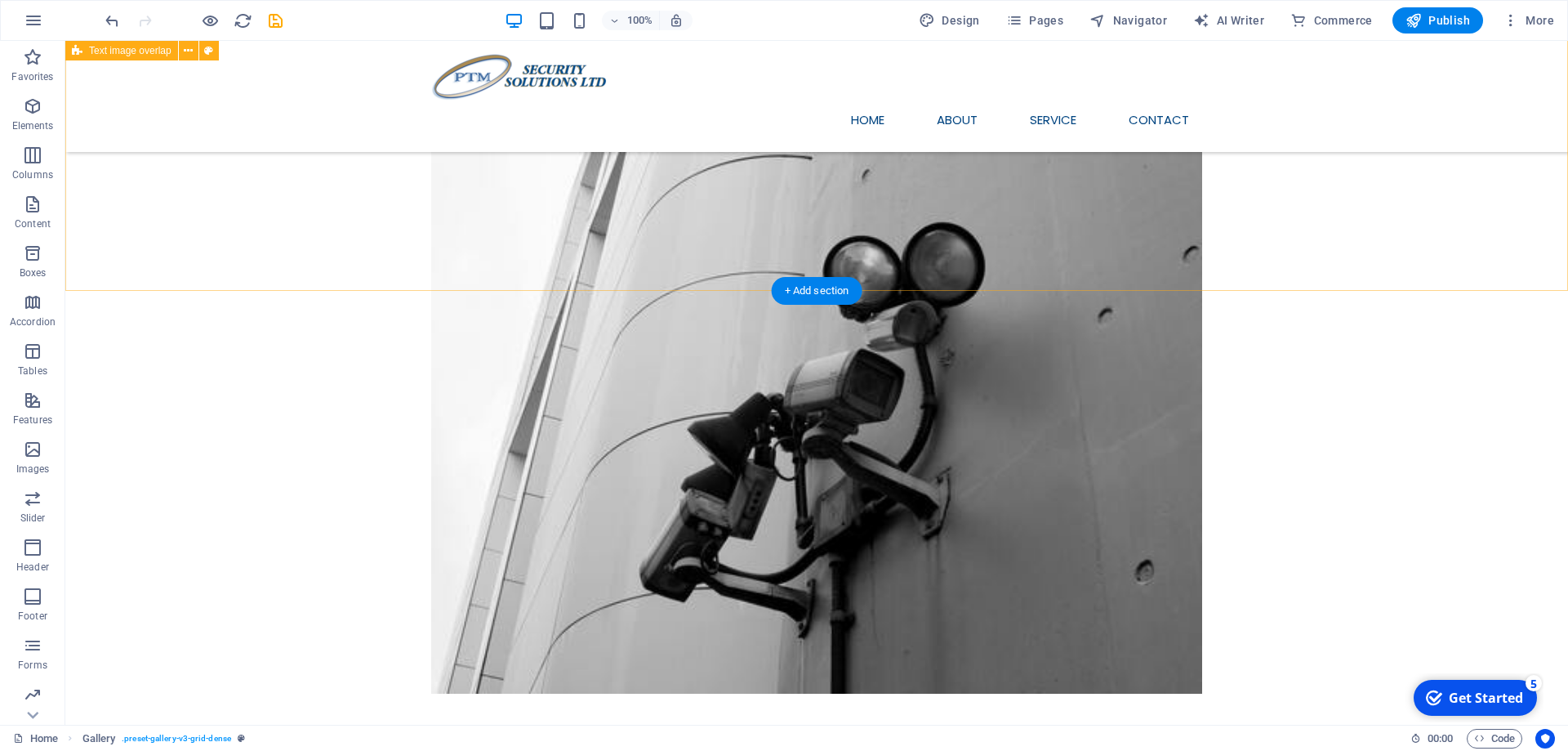
scroll to position [226, 0]
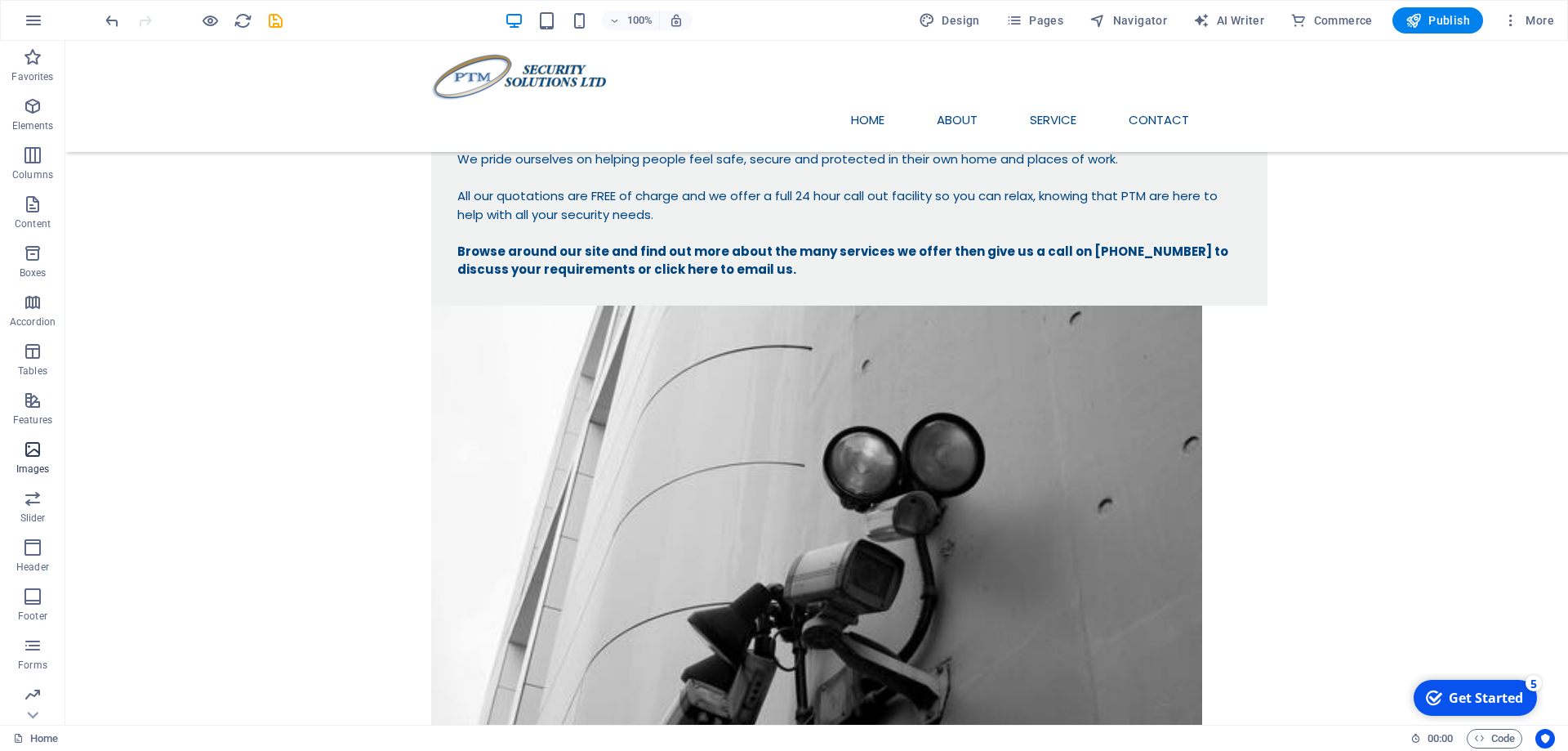
click at [25, 453] on icon "button" at bounding box center [33, 450] width 20 height 20
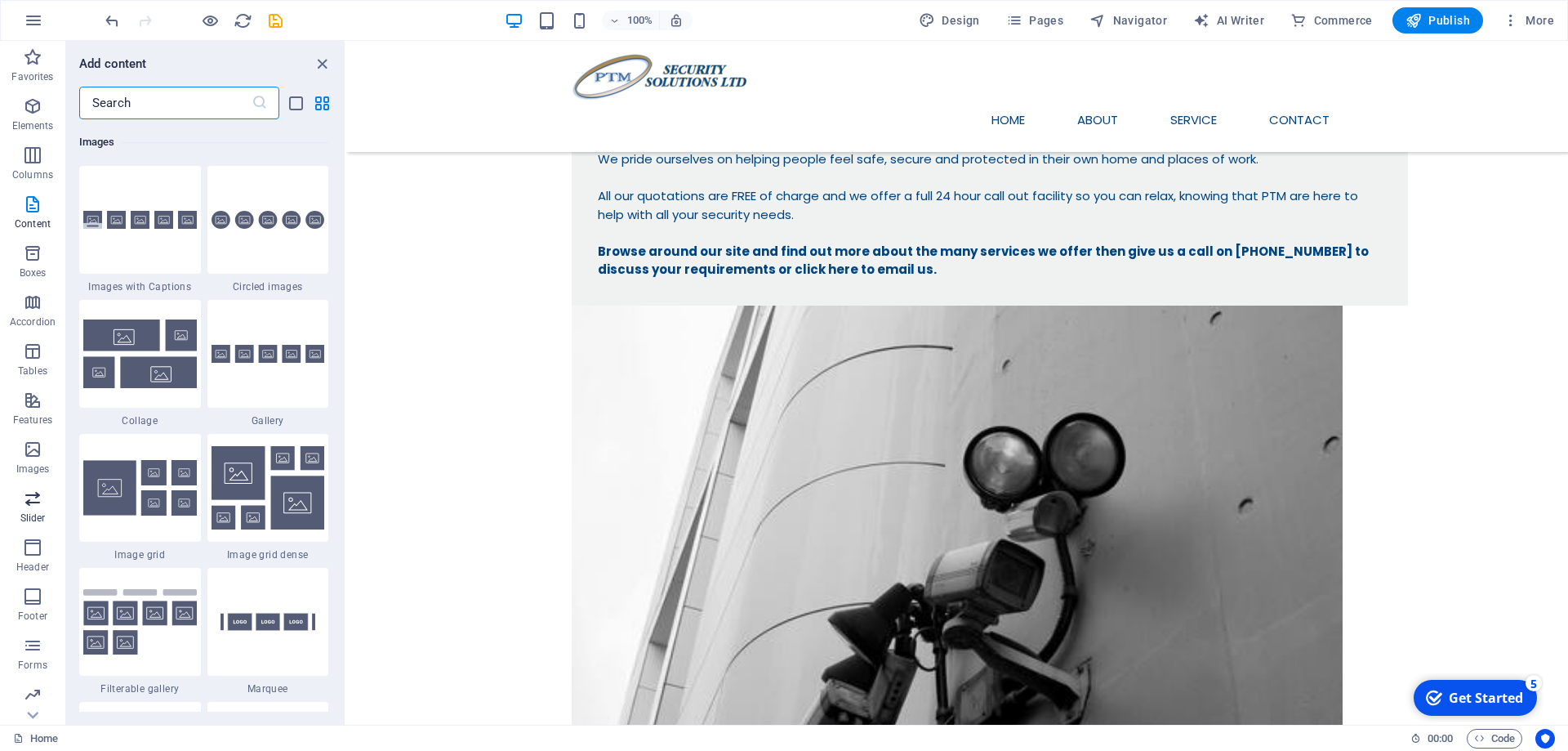
click at [33, 517] on p "Slider" at bounding box center [32, 517] width 25 height 13
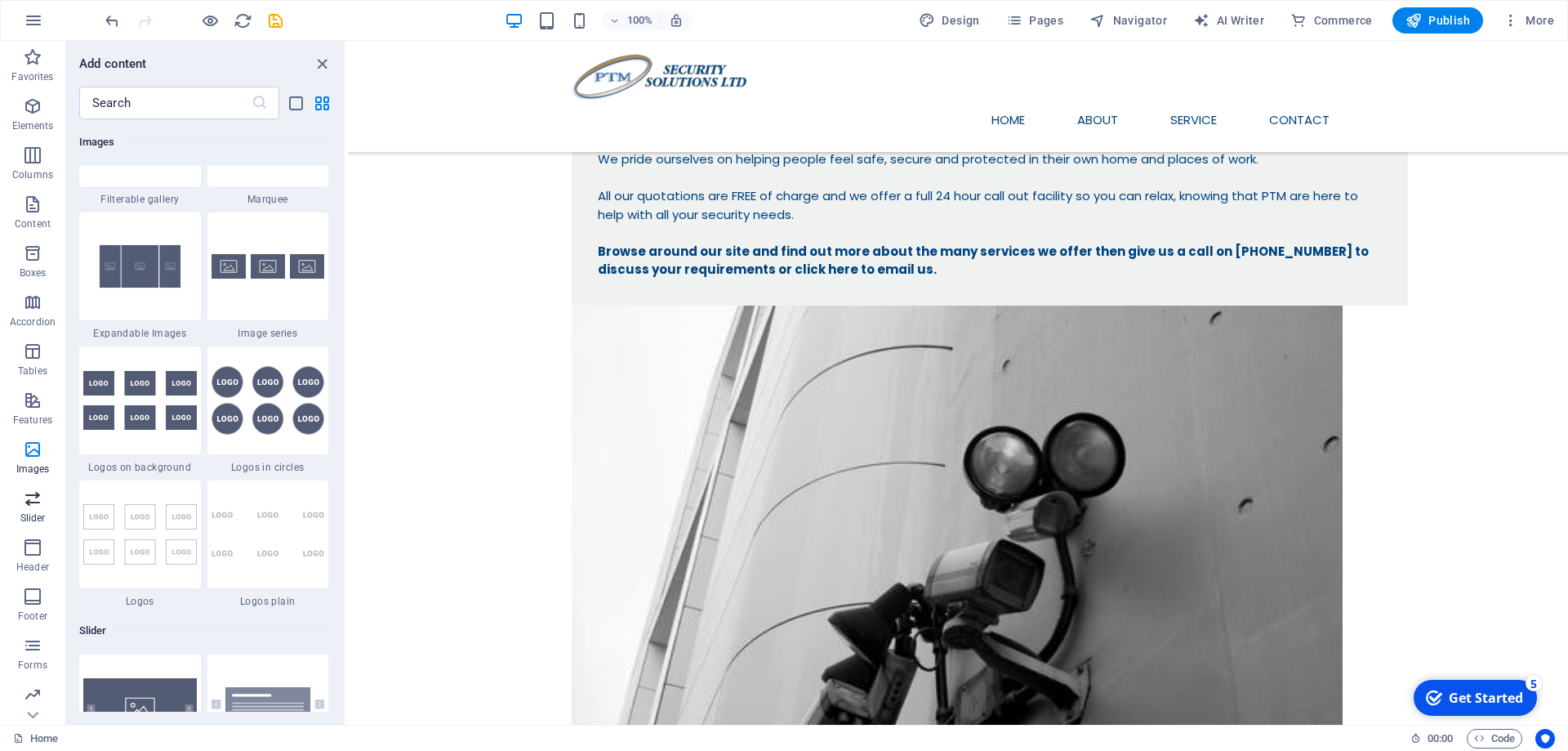
scroll to position [9263, 0]
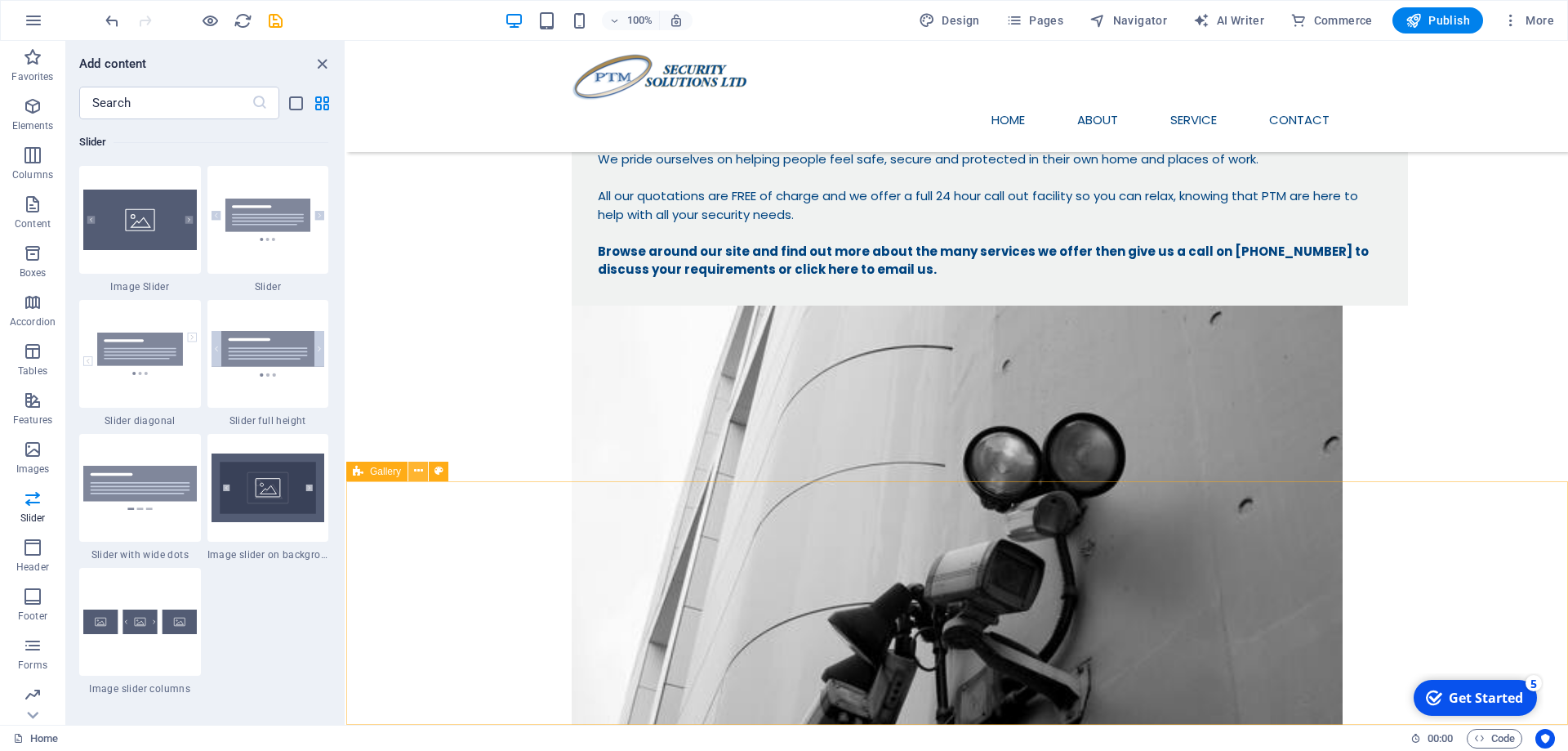
click at [416, 473] on icon at bounding box center [418, 470] width 9 height 17
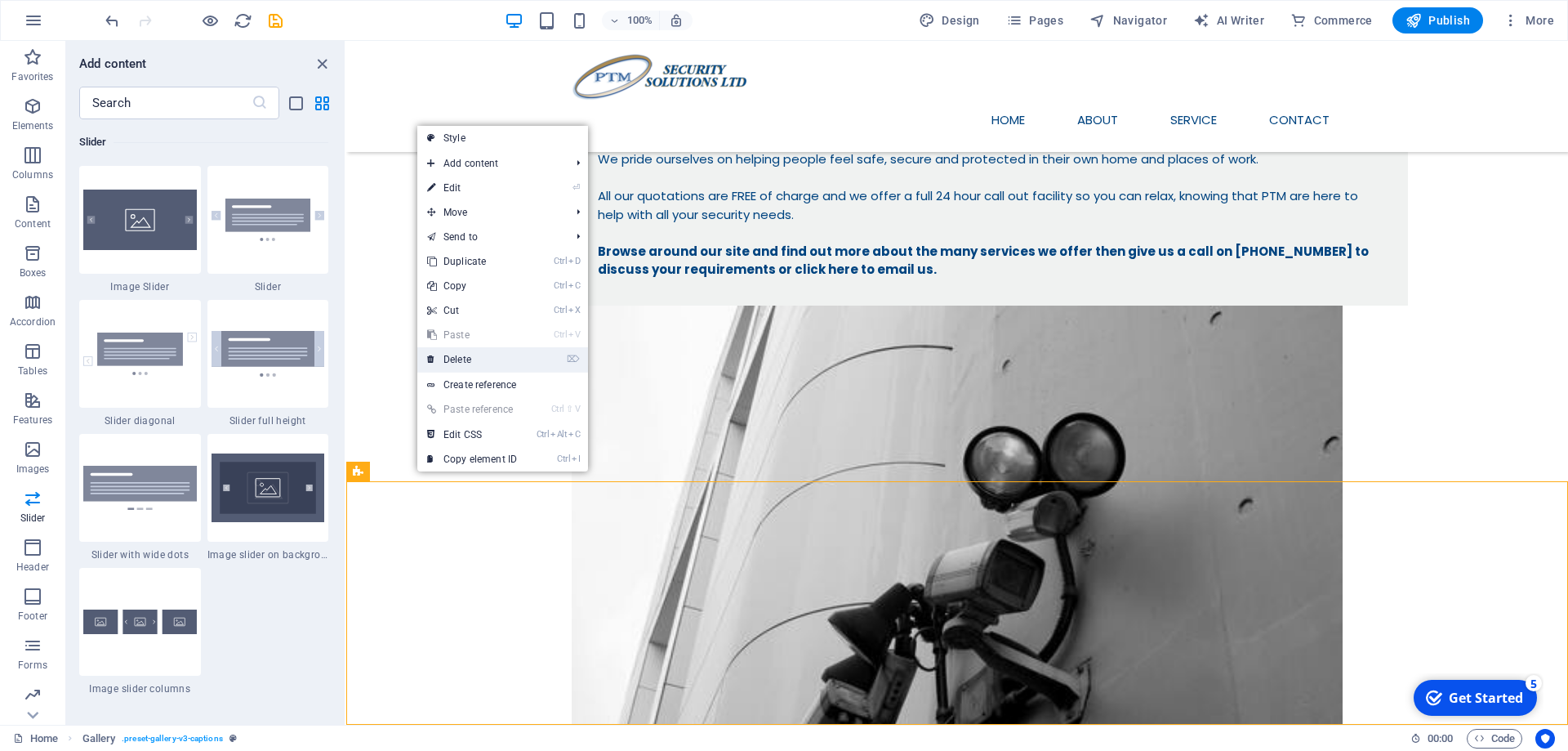
click at [479, 355] on link "⌦ Delete" at bounding box center [471, 359] width 109 height 25
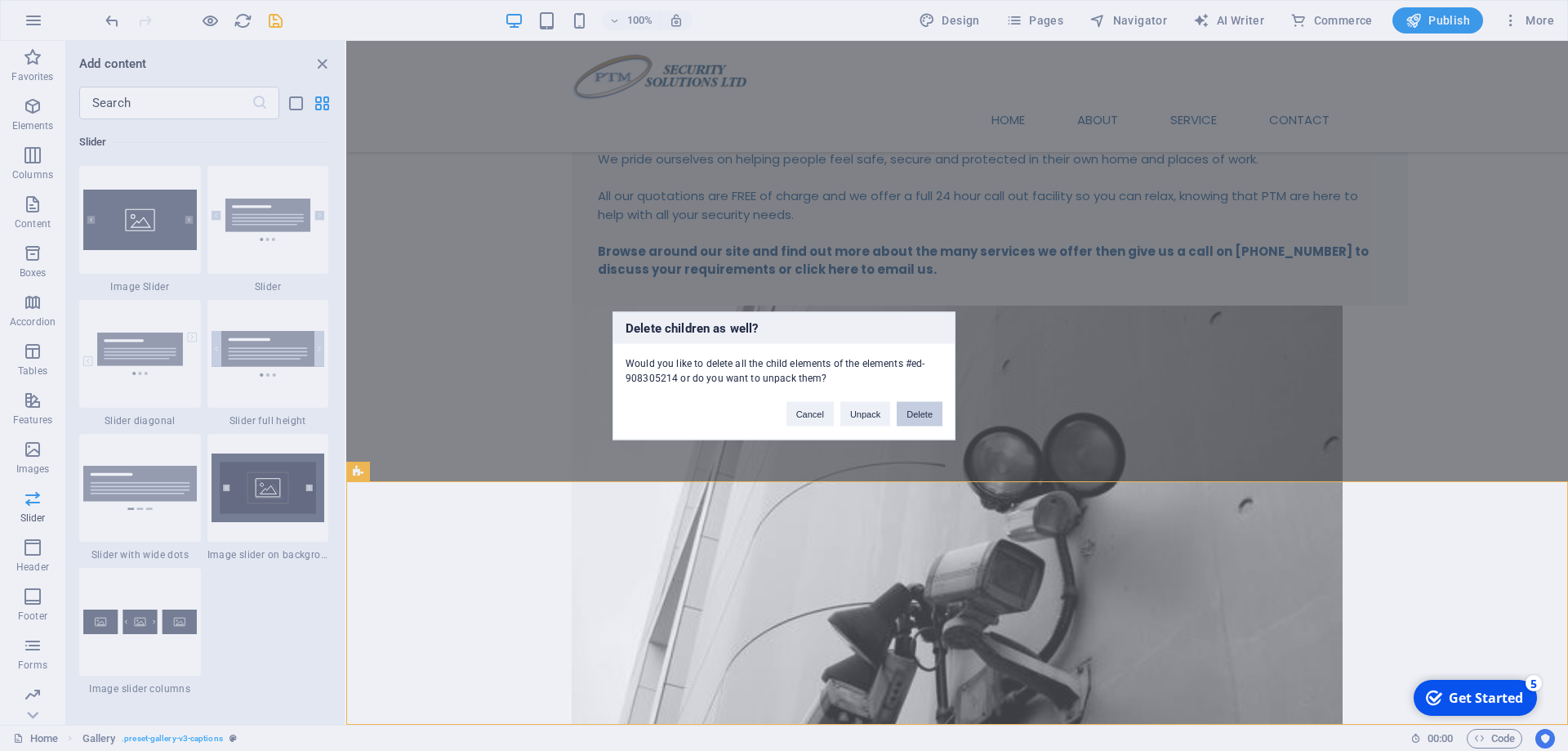
click at [917, 410] on button "Delete" at bounding box center [919, 413] width 46 height 25
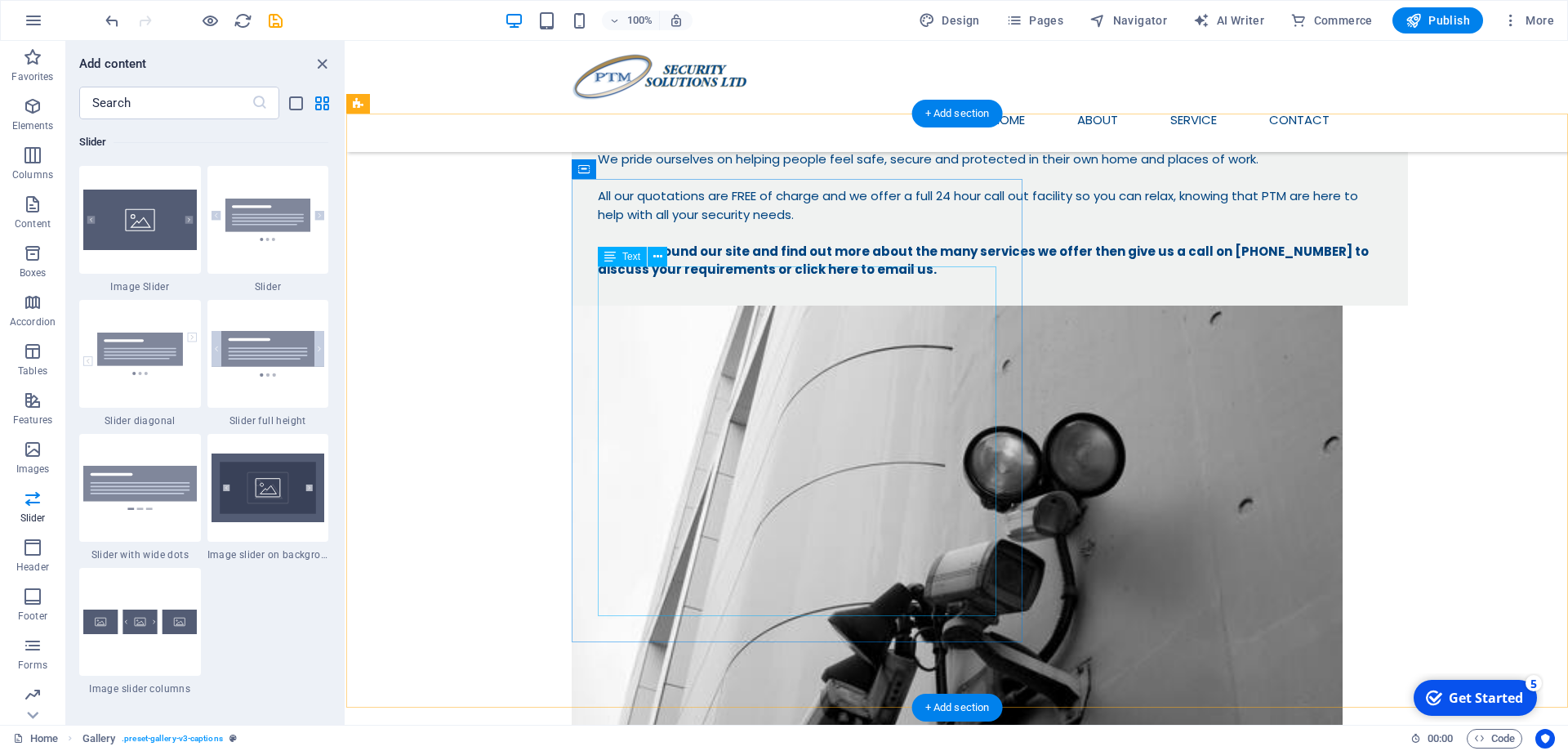
scroll to position [0, 0]
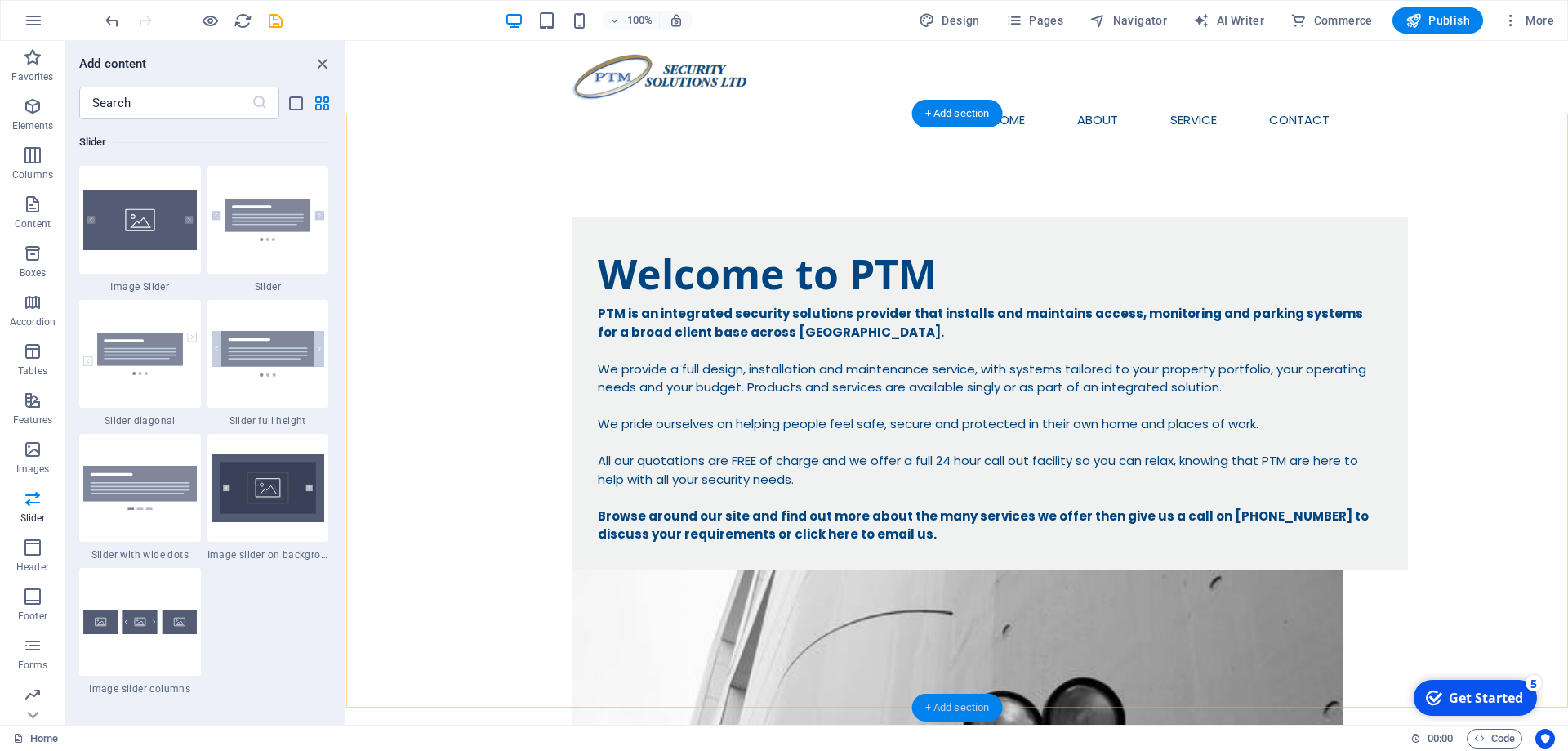
click at [956, 708] on div "+ Add section" at bounding box center [957, 708] width 91 height 28
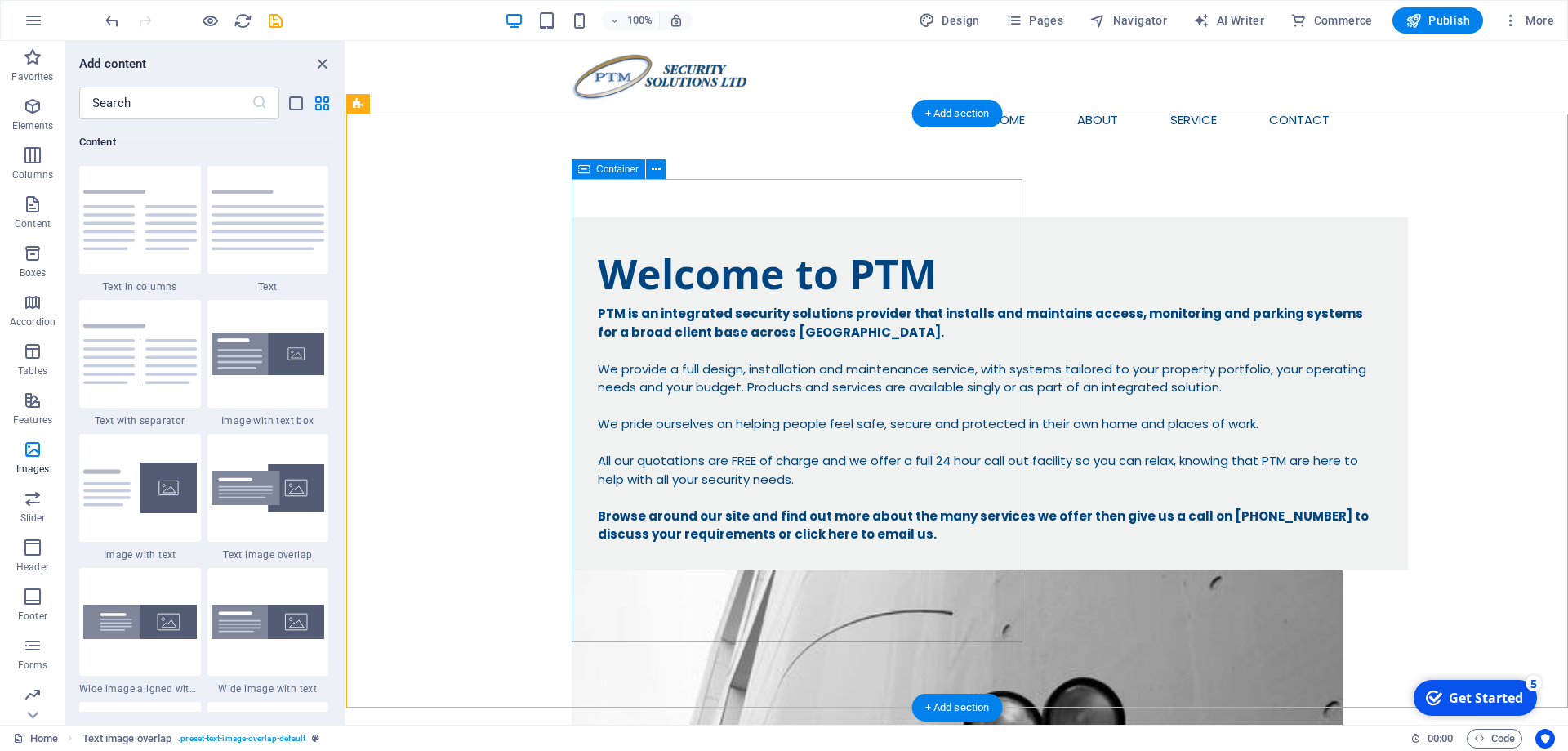
scroll to position [2859, 0]
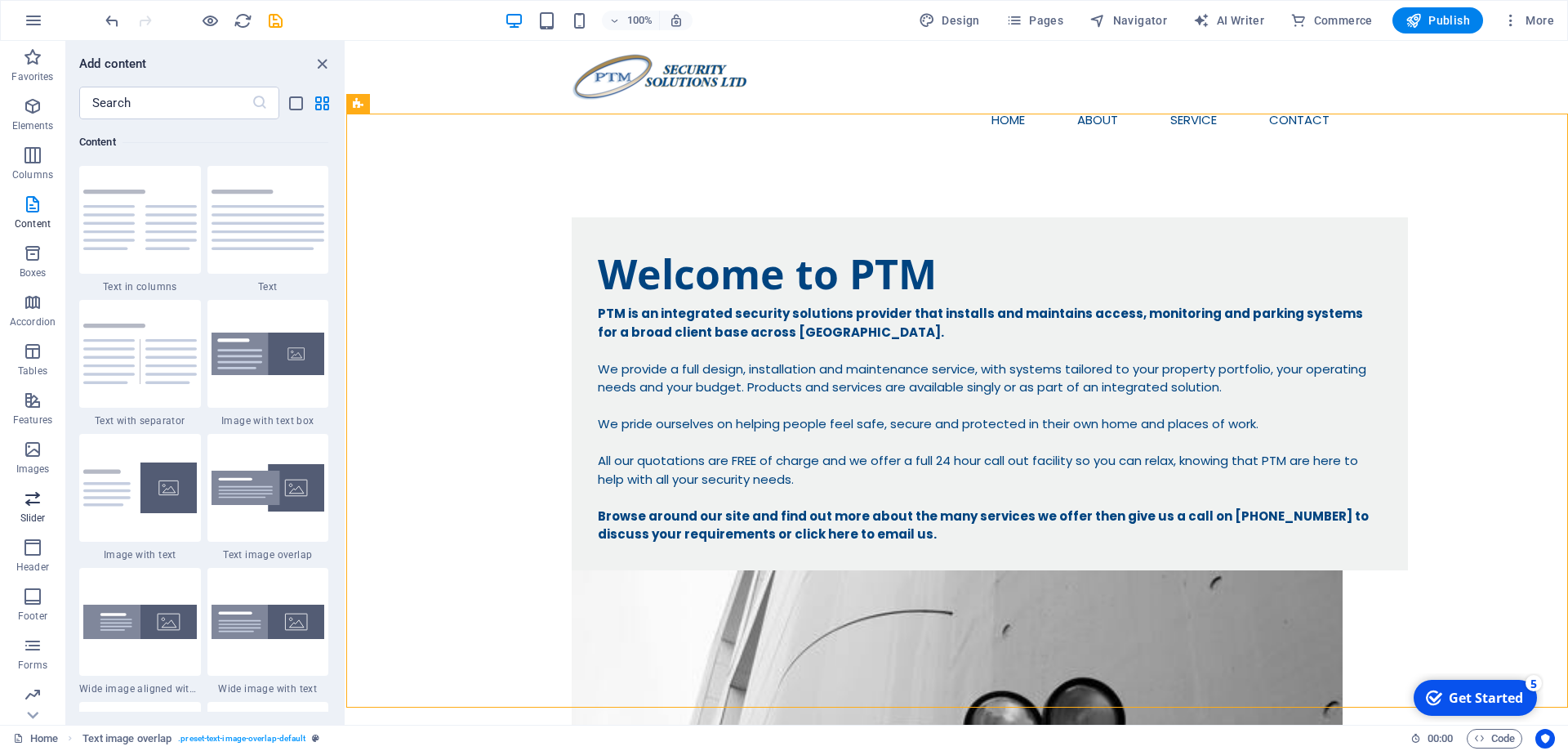
click at [28, 503] on icon "button" at bounding box center [33, 499] width 20 height 20
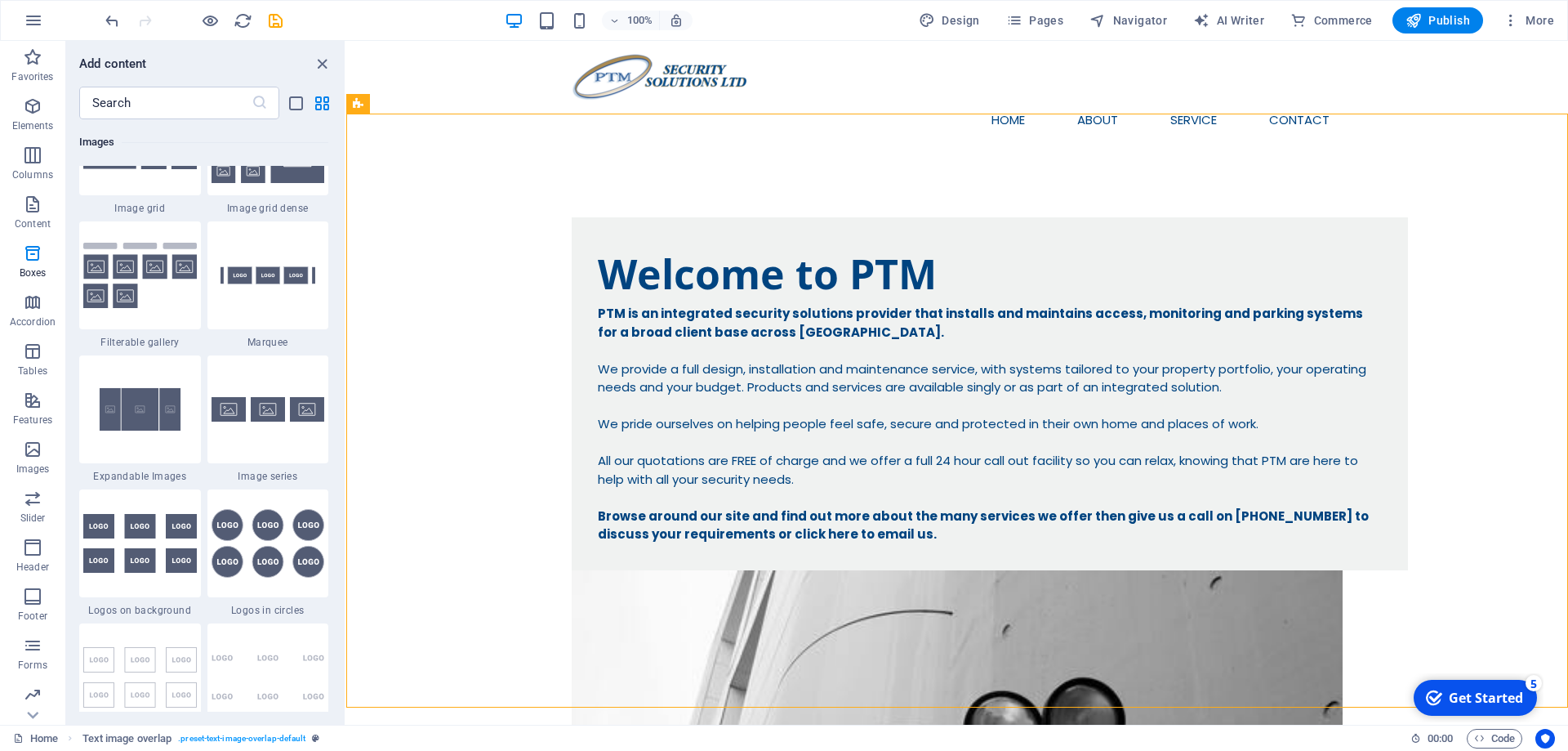
scroll to position [9263, 0]
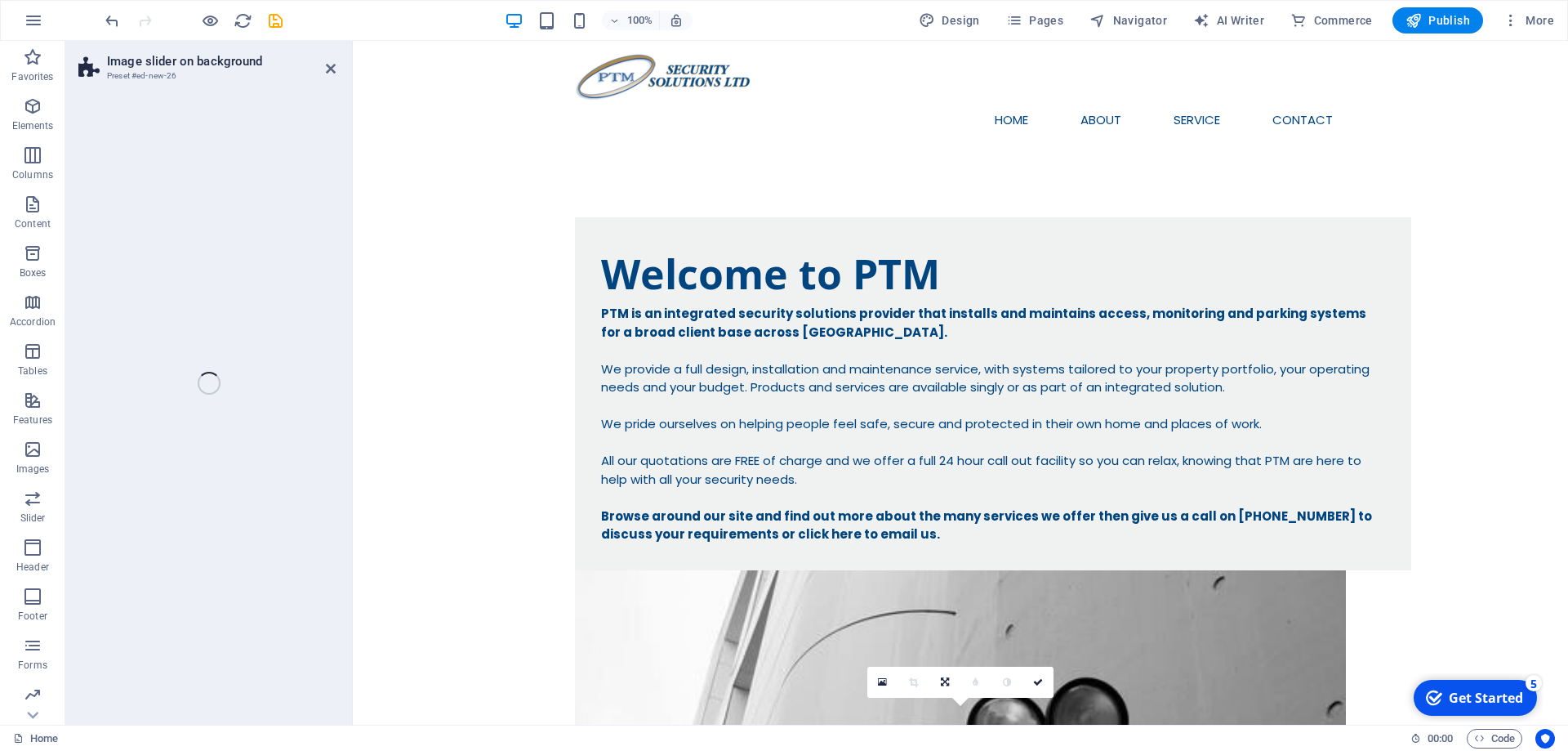
select select "rem"
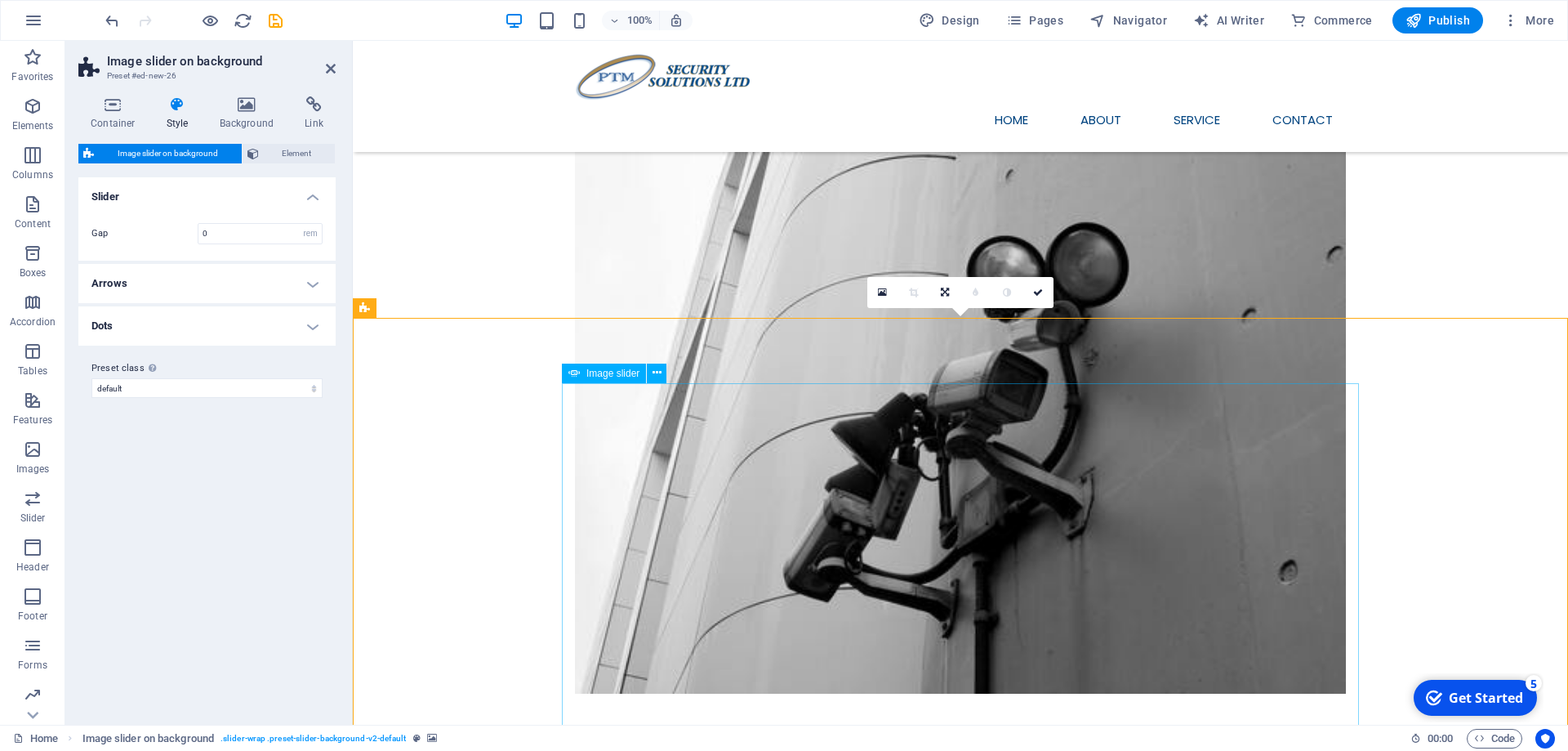
scroll to position [522, 0]
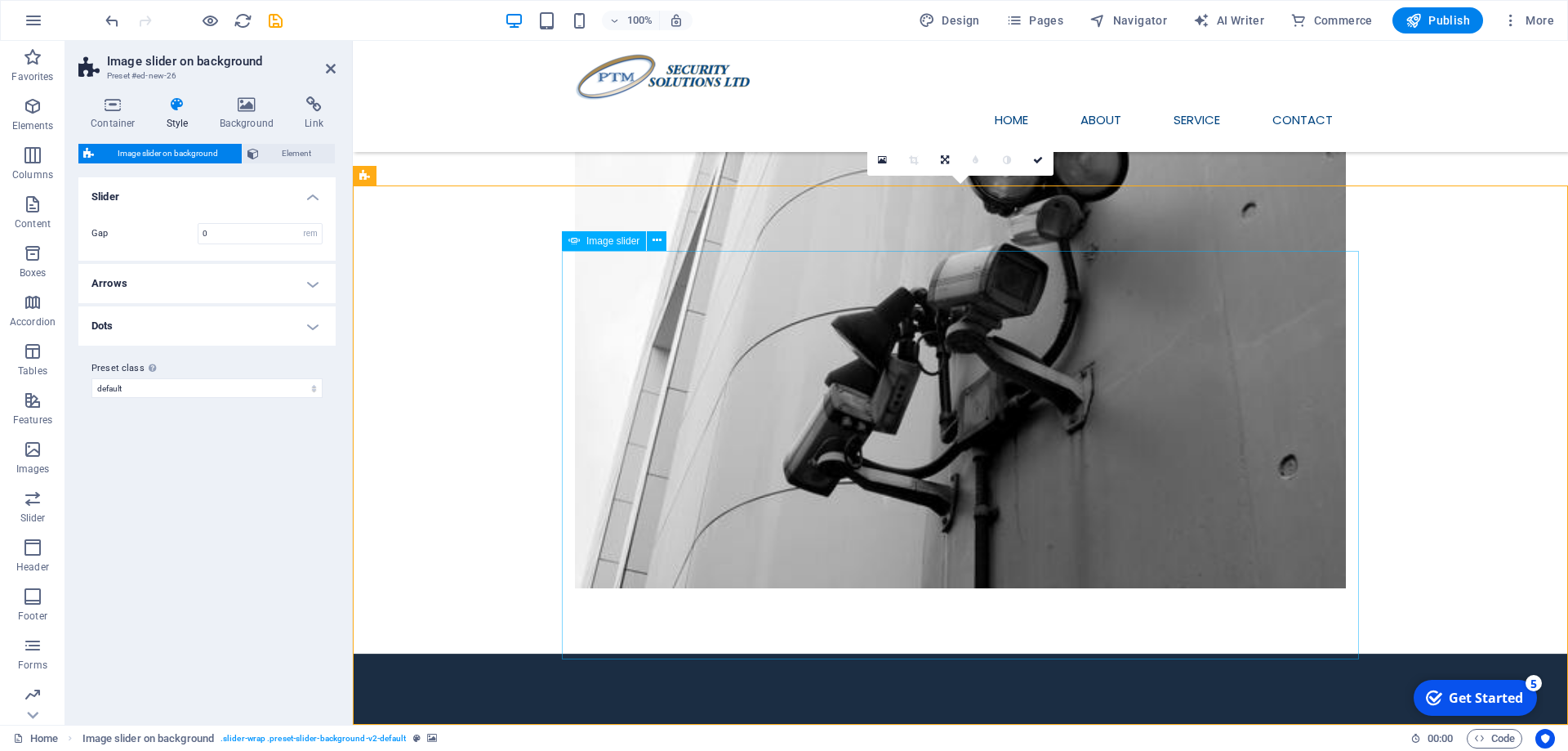
select select "px"
select select "ms"
select select "s"
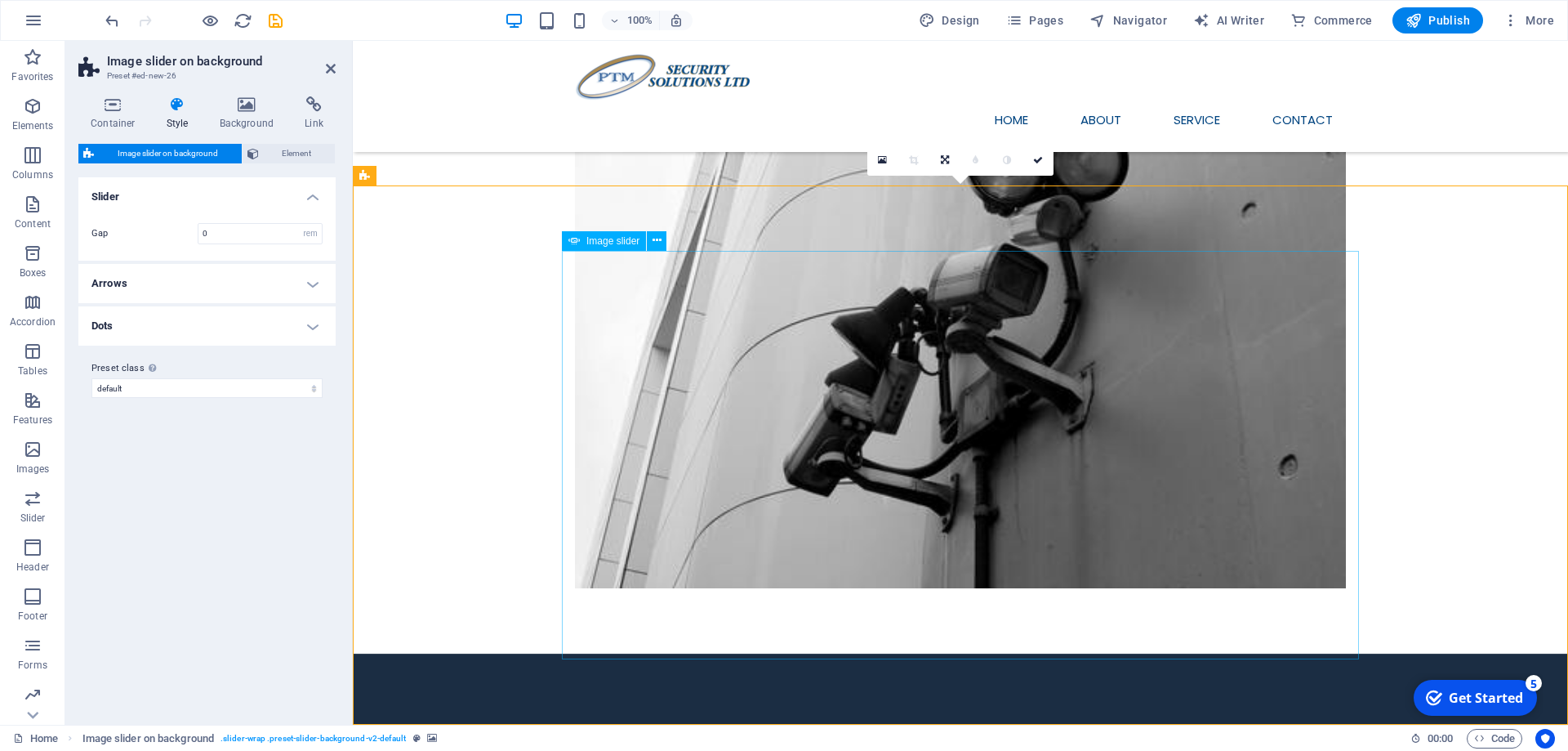
select select "progressive"
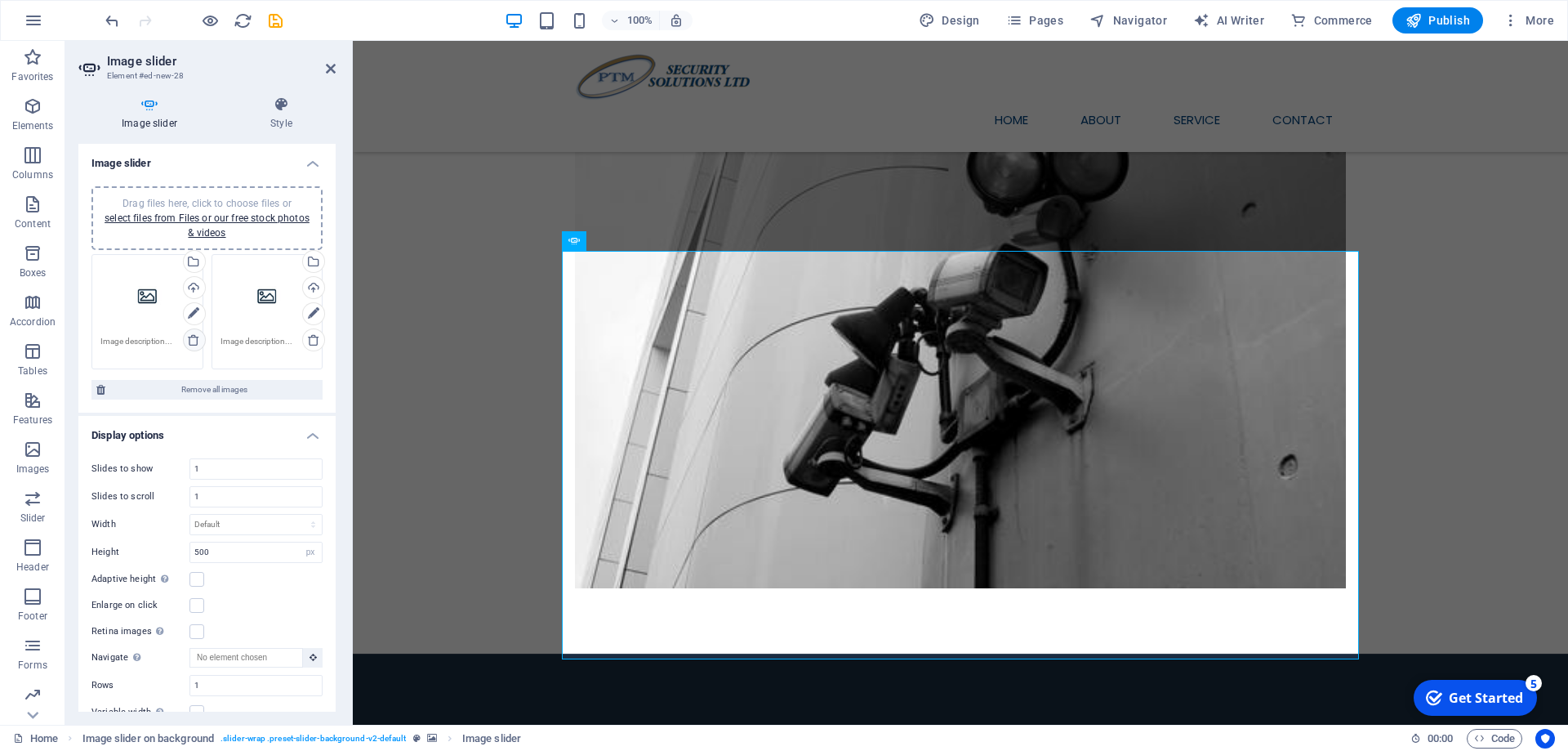
click at [192, 337] on icon at bounding box center [193, 339] width 13 height 13
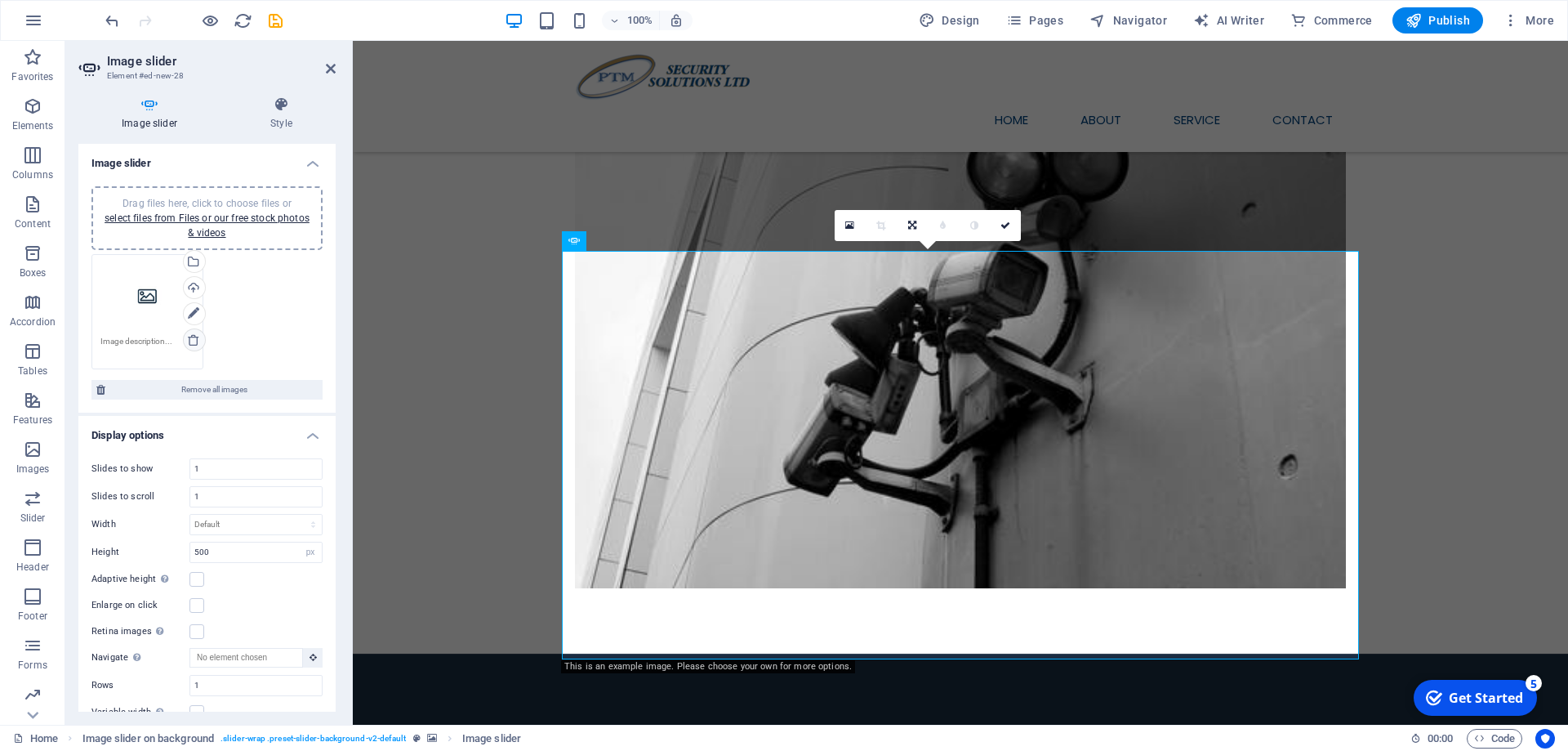
click at [192, 337] on icon at bounding box center [193, 339] width 13 height 13
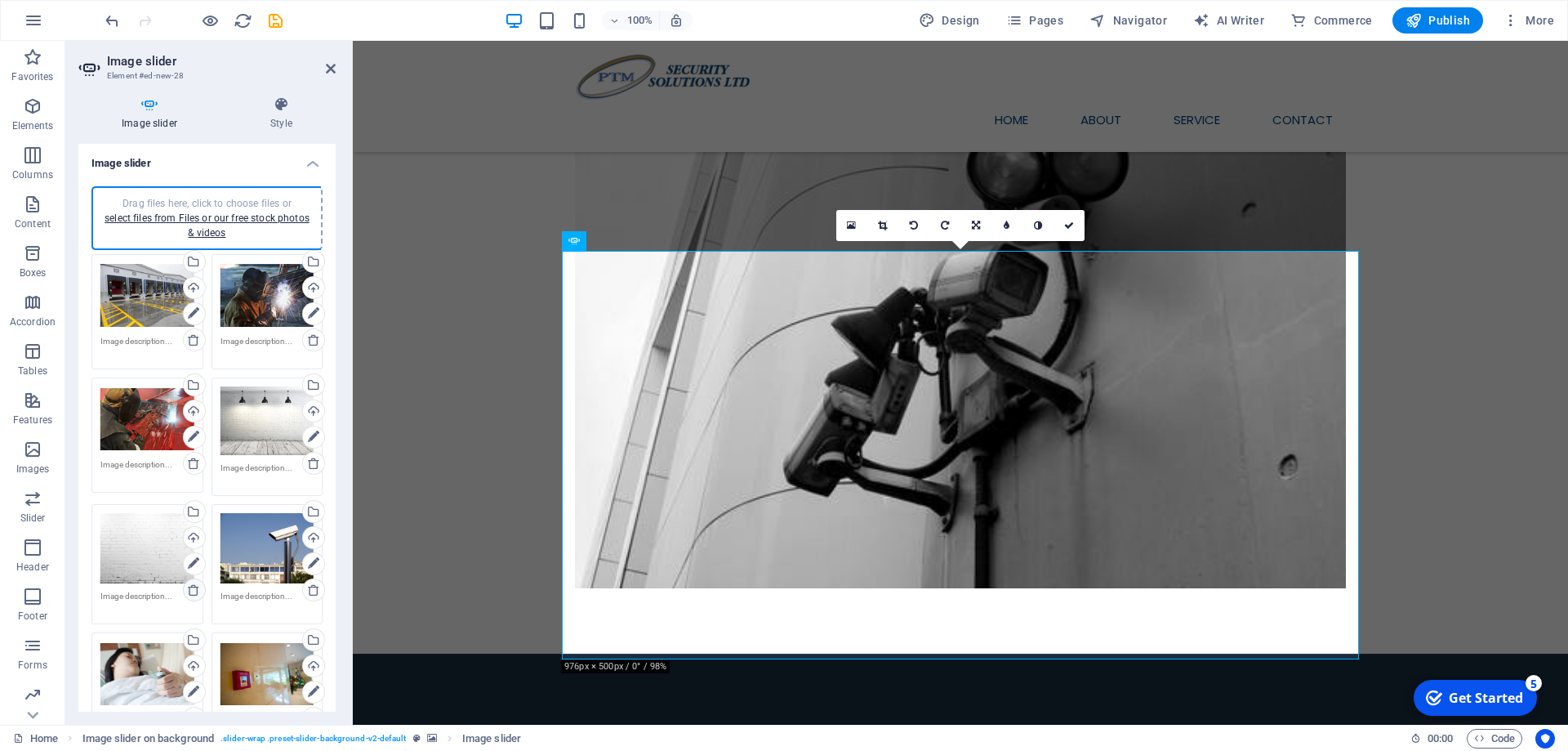
click at [193, 592] on icon at bounding box center [193, 589] width 13 height 13
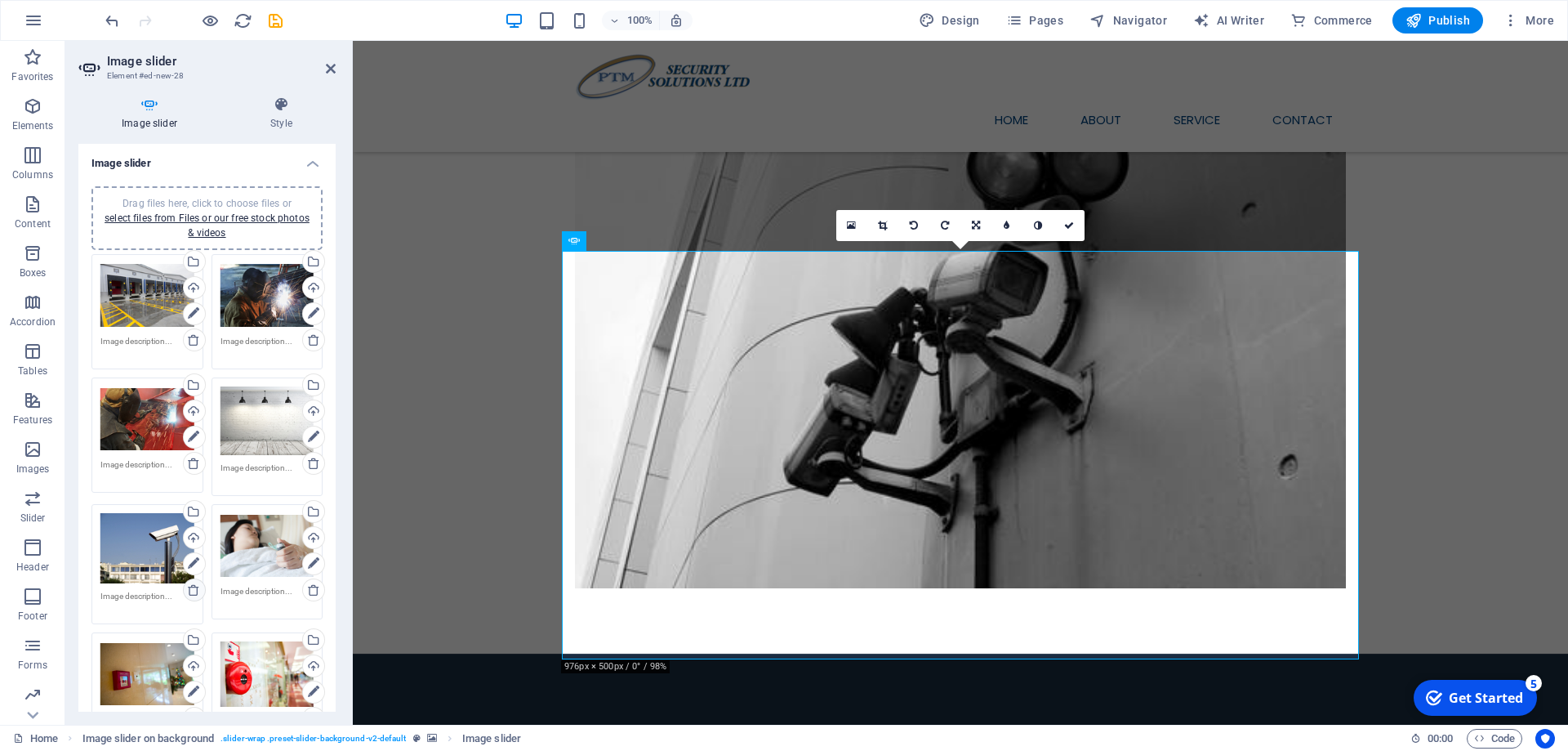
click at [191, 594] on icon at bounding box center [193, 589] width 13 height 13
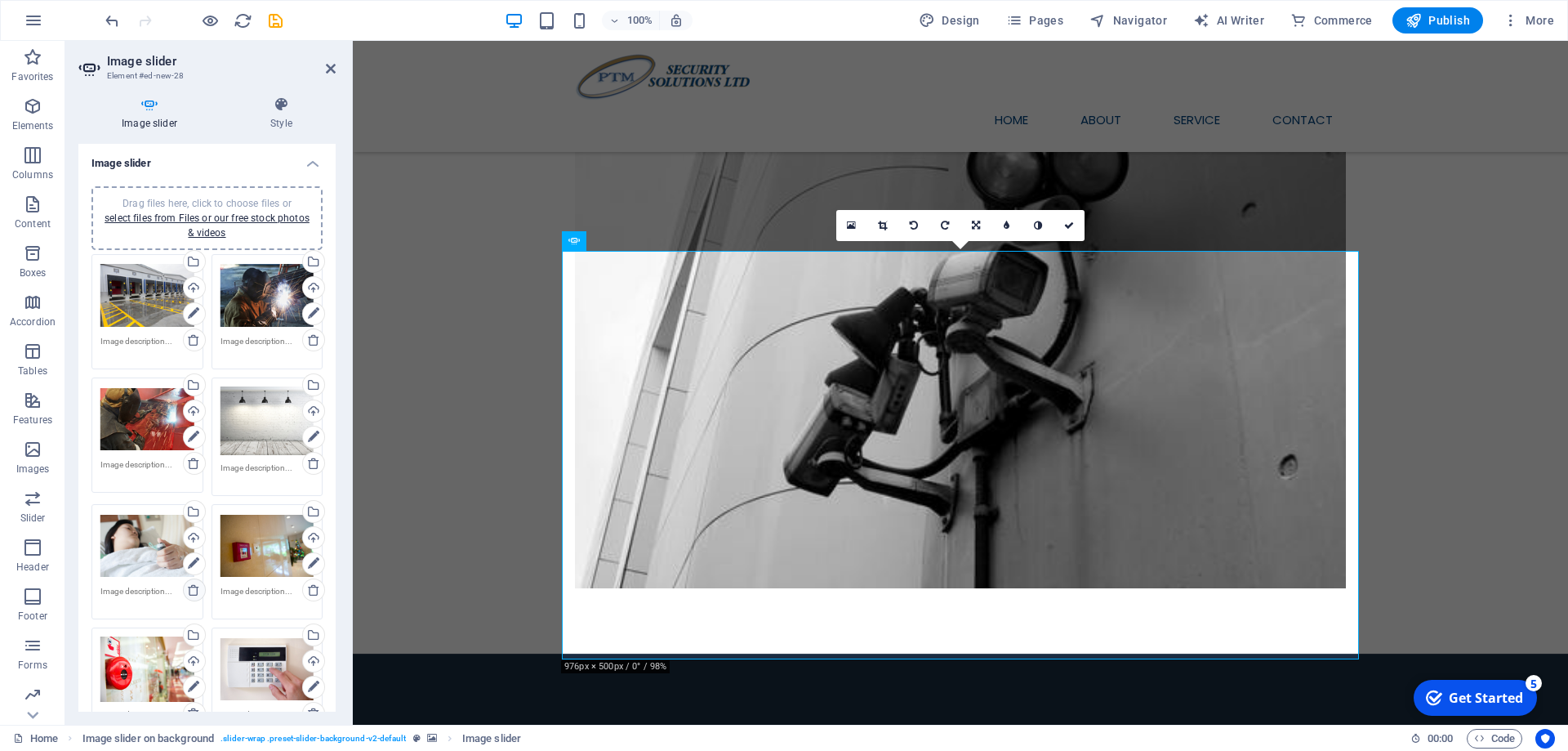
click at [191, 594] on icon at bounding box center [193, 589] width 13 height 13
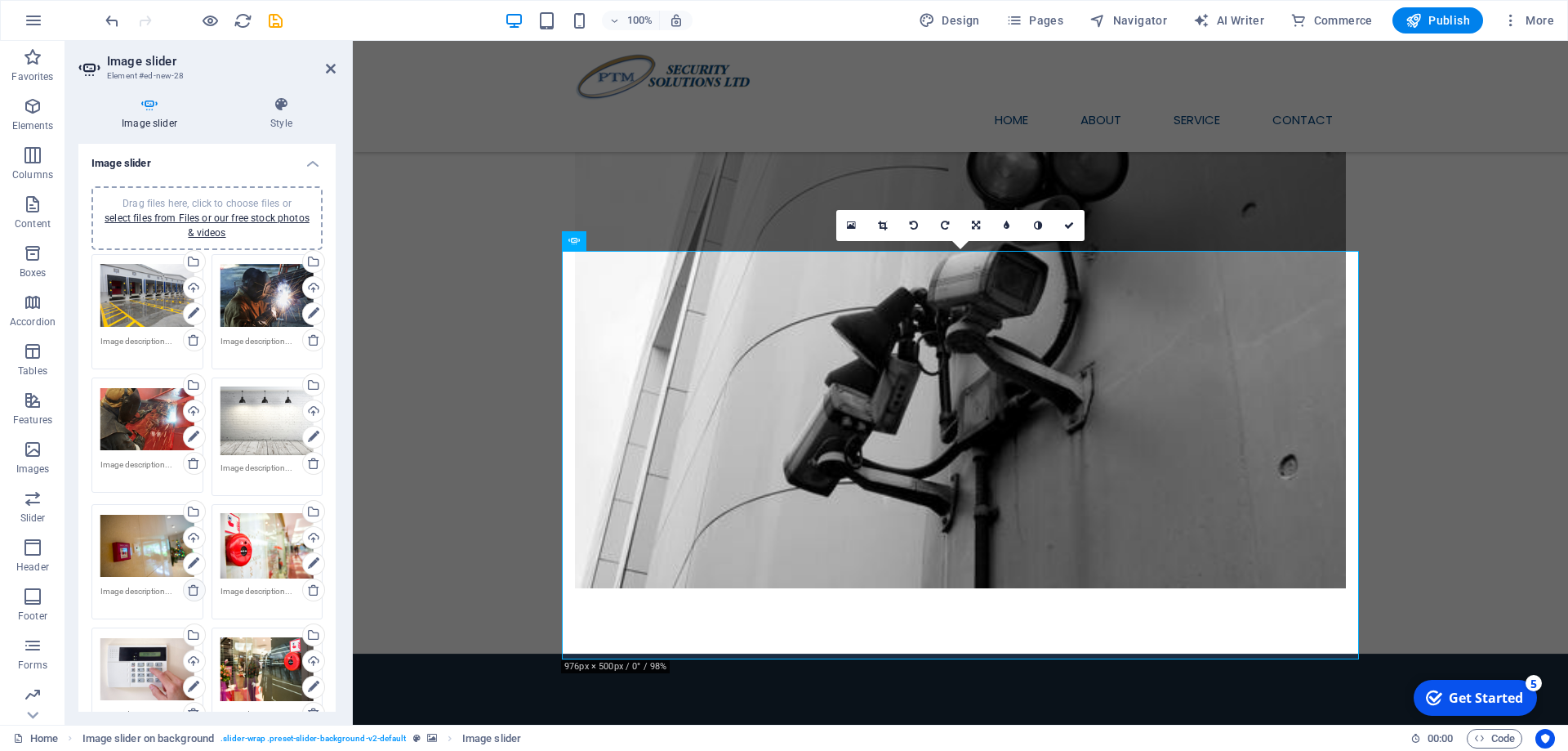
click at [191, 594] on icon at bounding box center [193, 589] width 13 height 13
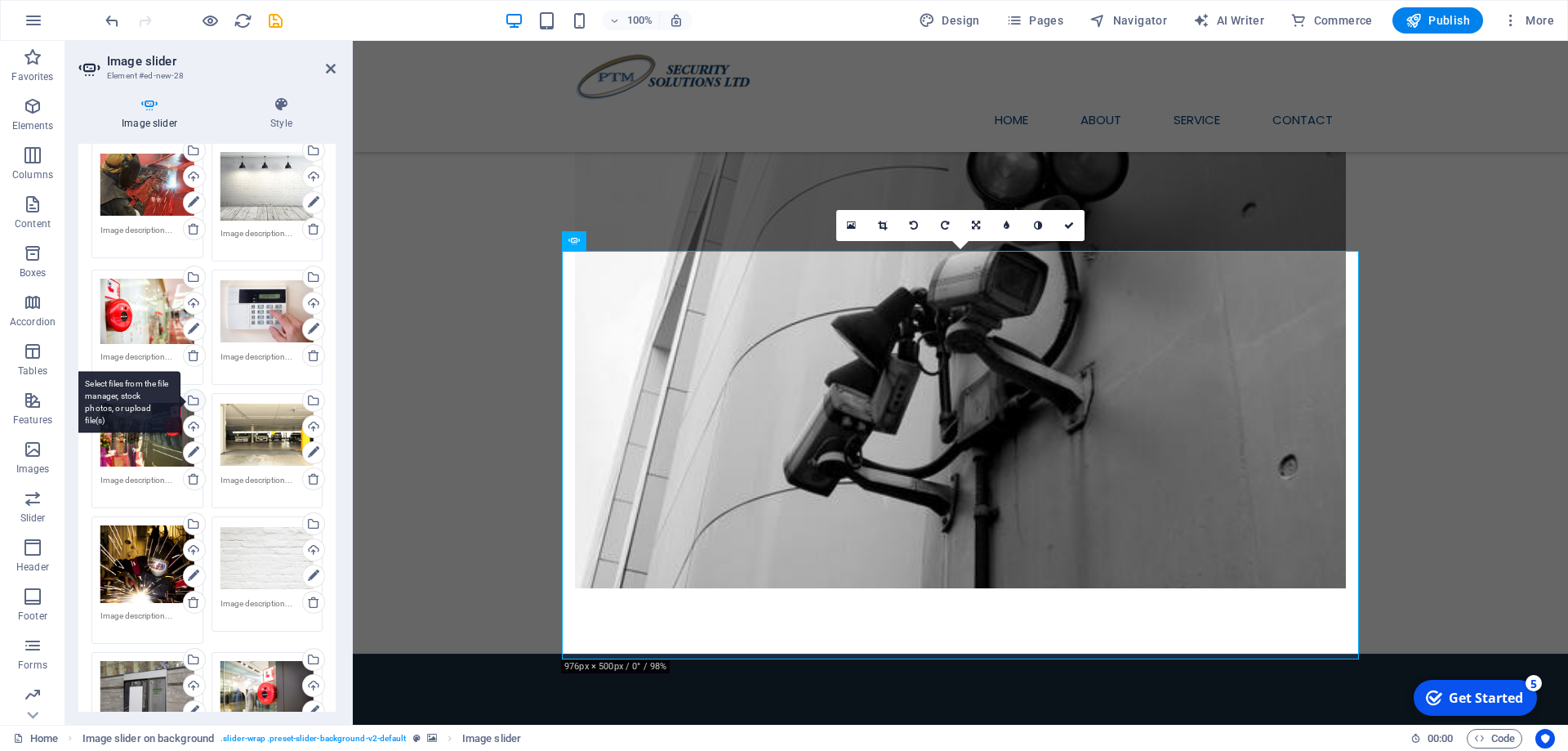
scroll to position [368, 0]
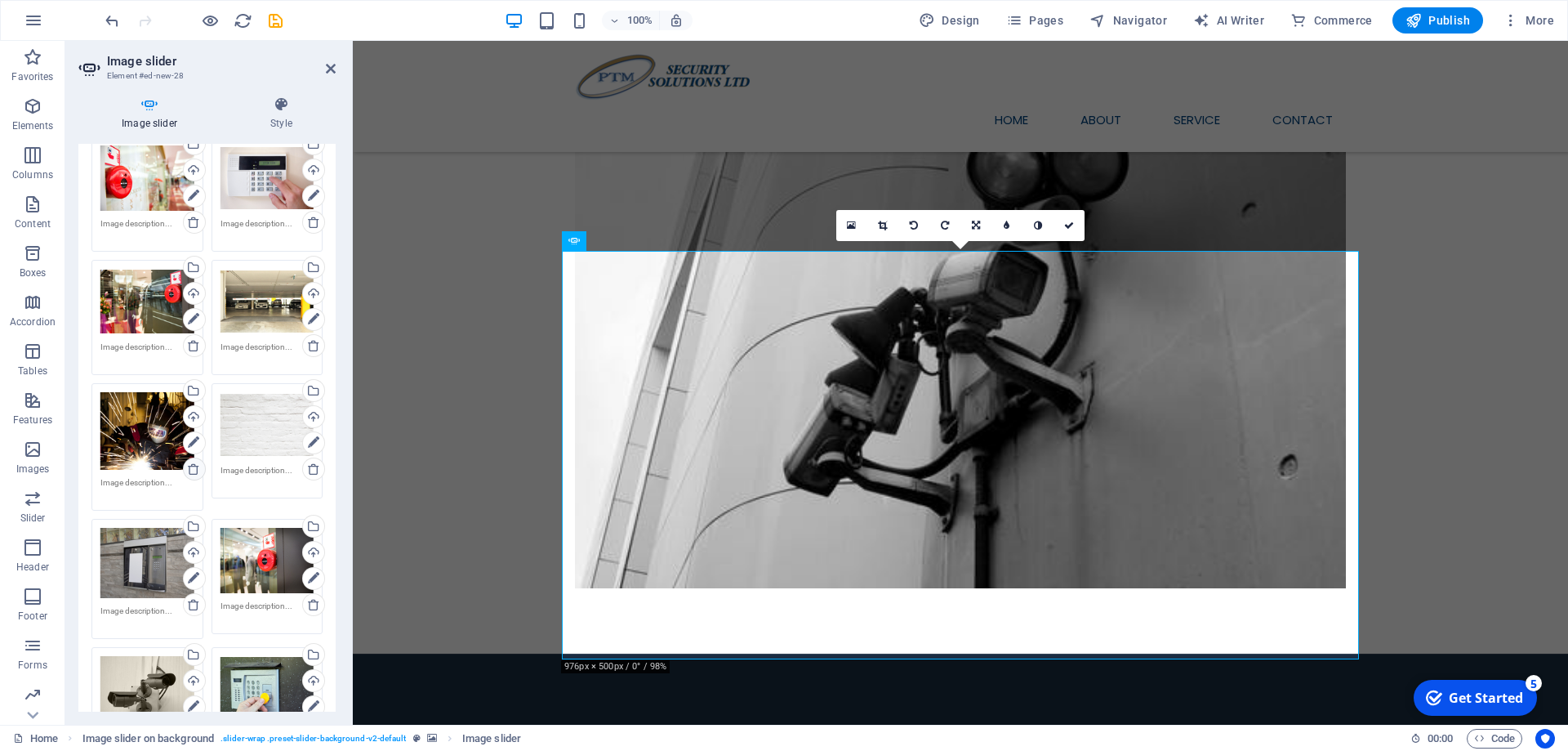
click at [191, 465] on icon at bounding box center [193, 468] width 13 height 13
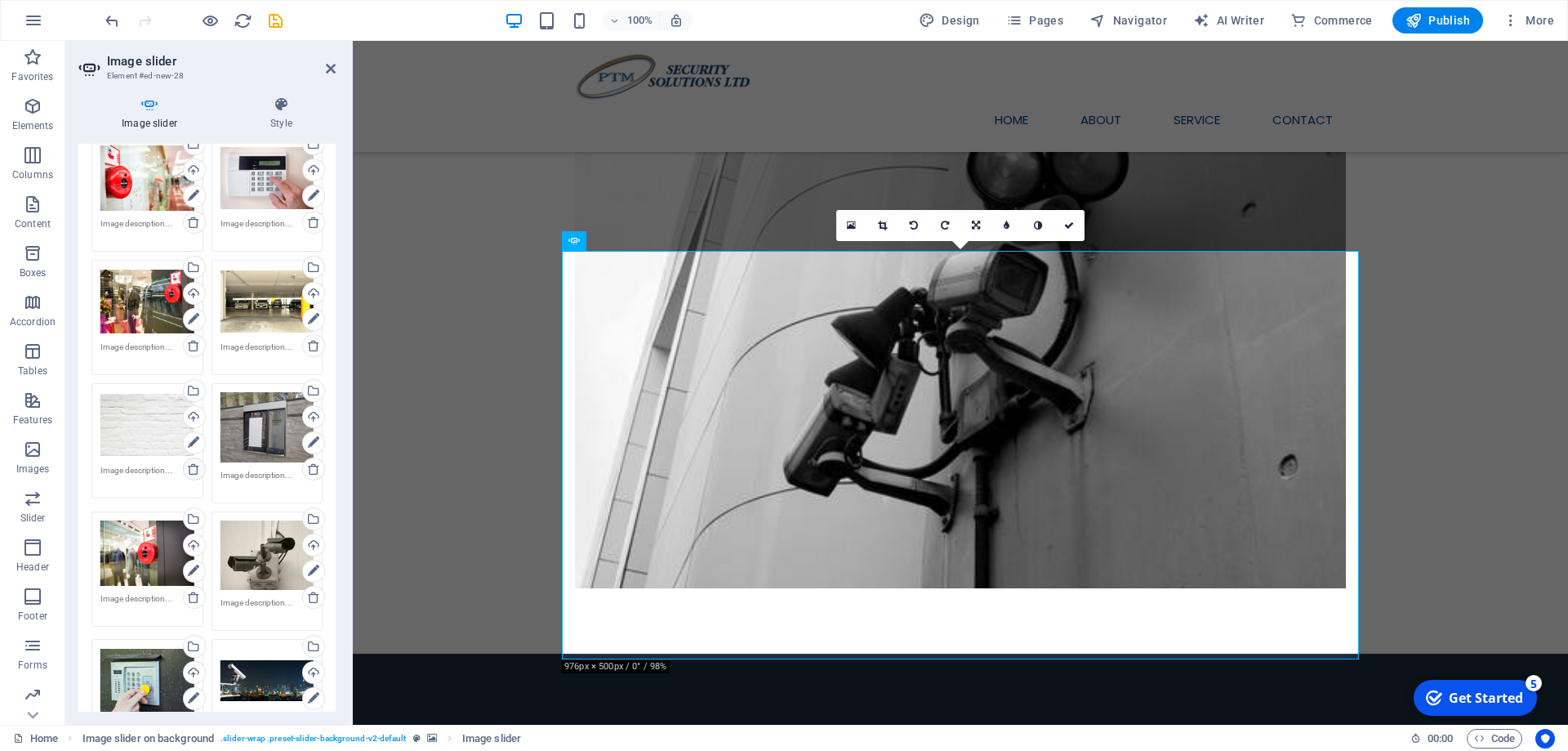
click at [191, 465] on icon at bounding box center [193, 468] width 13 height 13
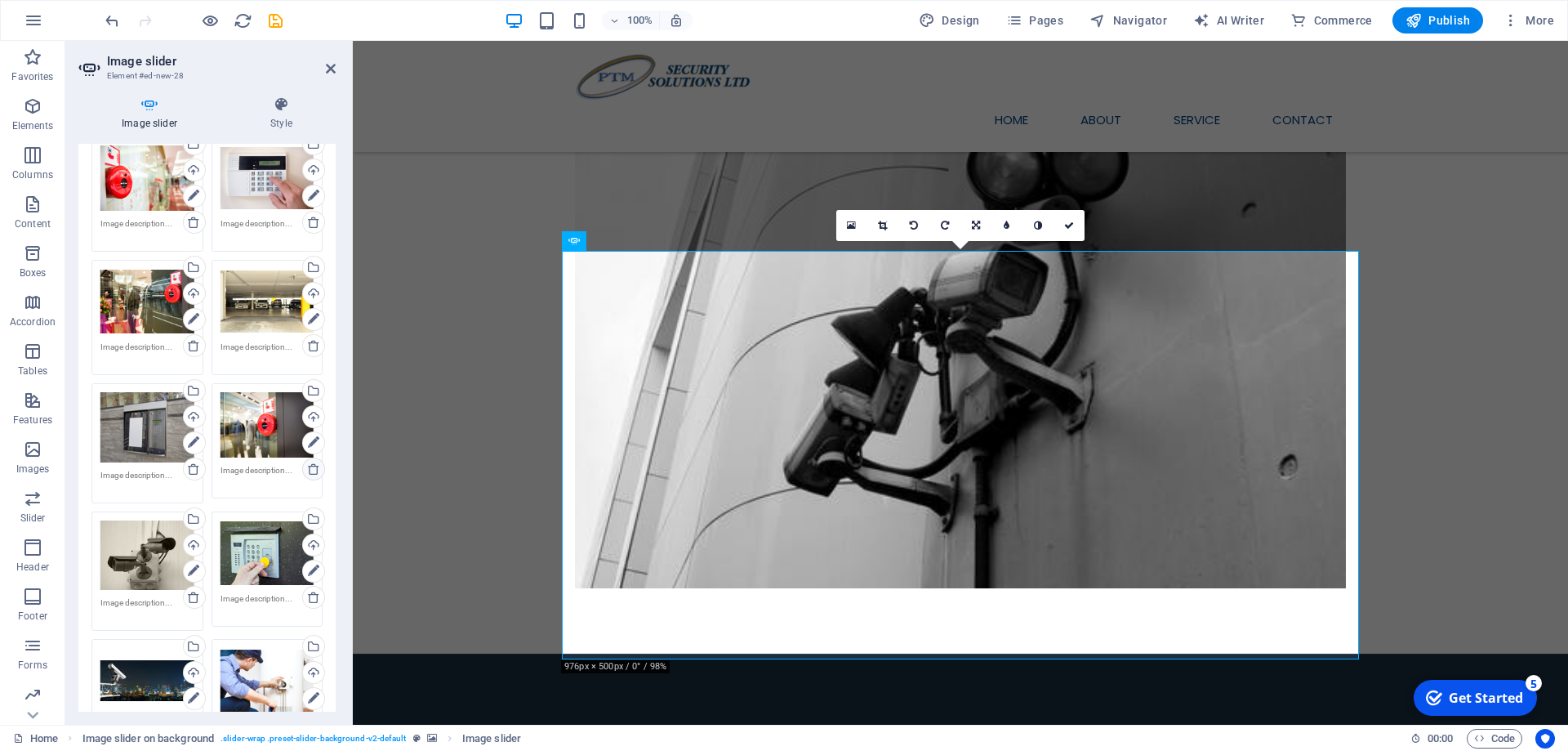
click at [310, 467] on icon at bounding box center [313, 468] width 13 height 13
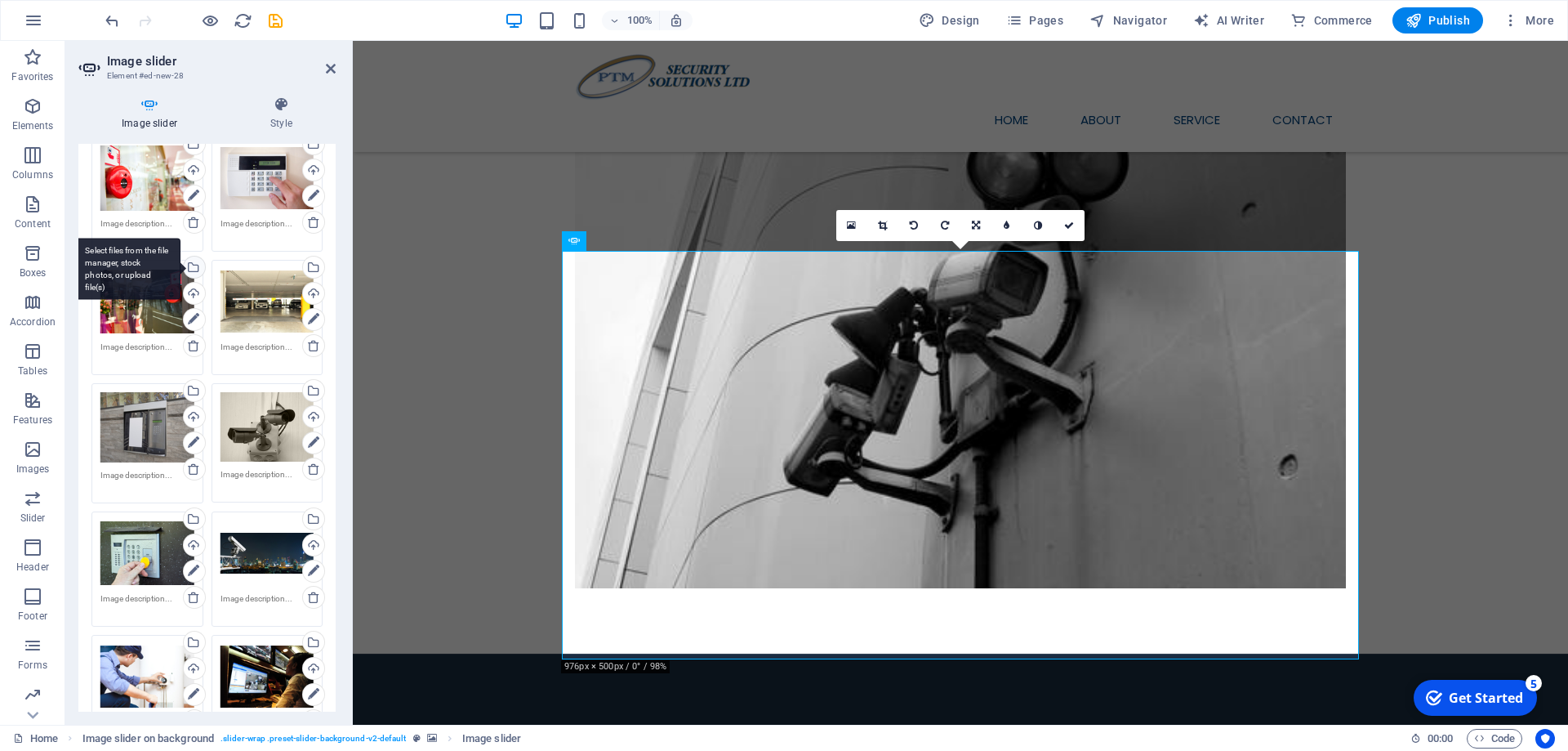
scroll to position [0, 0]
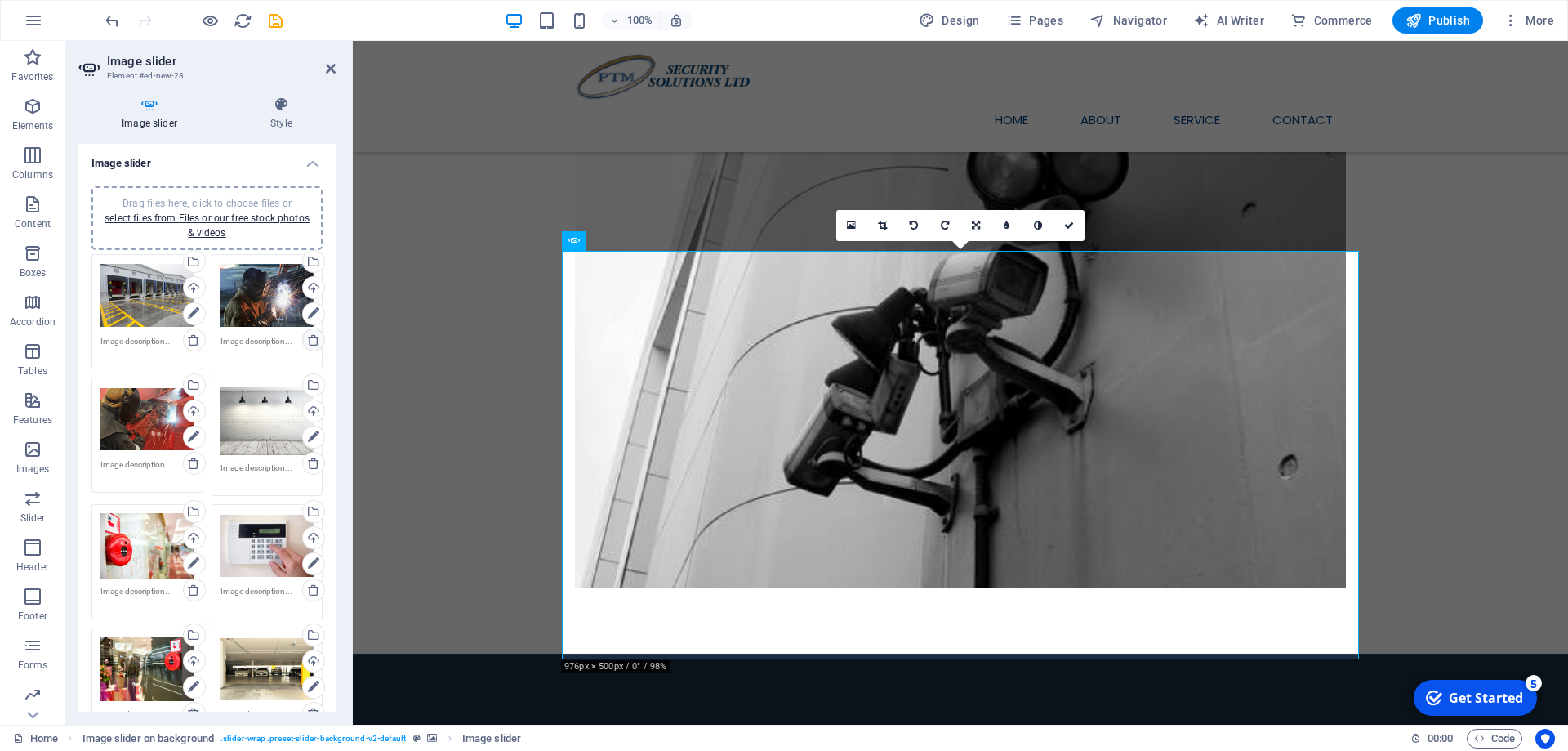
click at [312, 338] on icon at bounding box center [313, 339] width 13 height 13
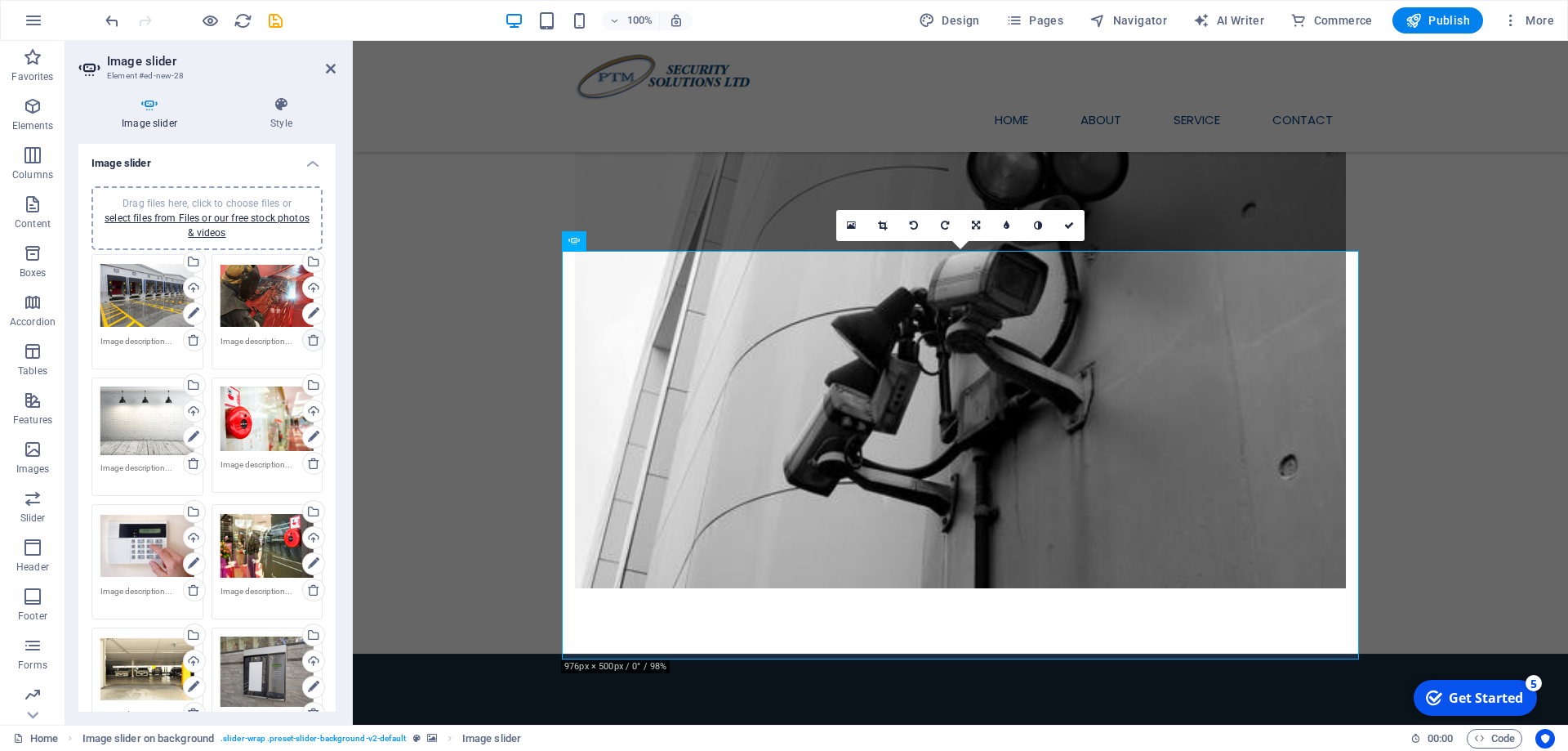
click at [312, 338] on icon at bounding box center [313, 339] width 13 height 13
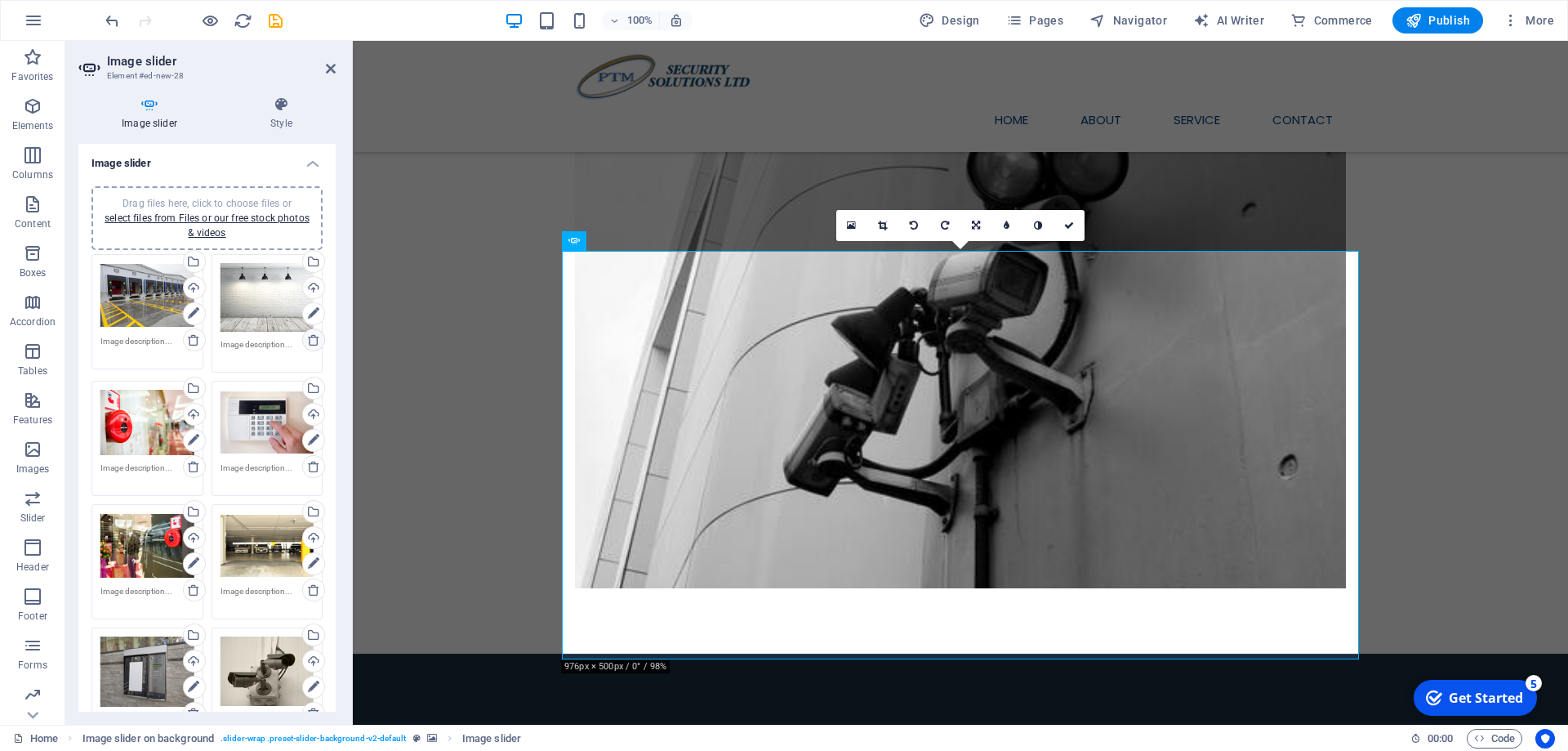
click at [312, 338] on icon at bounding box center [313, 339] width 13 height 13
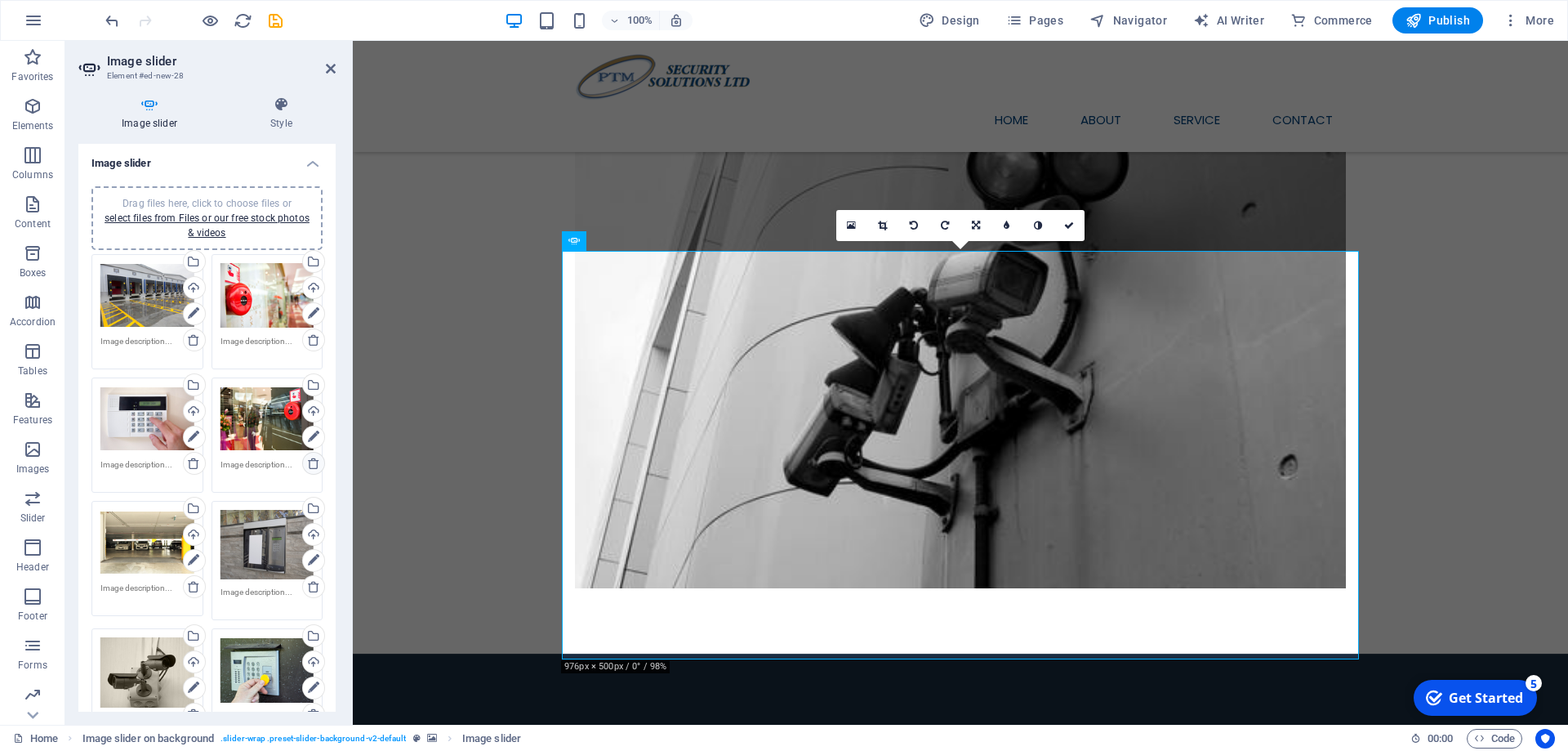
click at [315, 463] on icon at bounding box center [313, 463] width 13 height 13
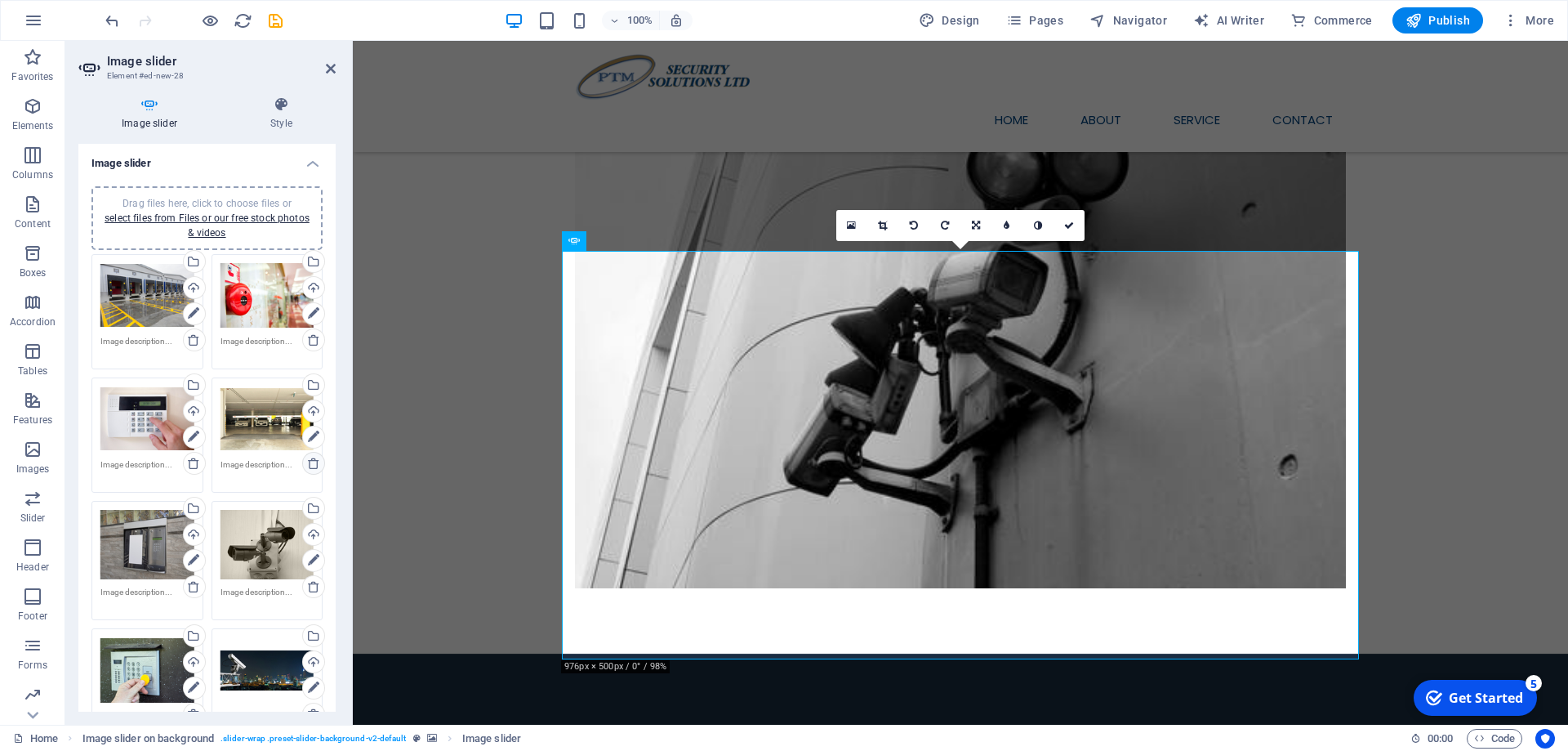
click at [315, 458] on icon at bounding box center [313, 463] width 13 height 13
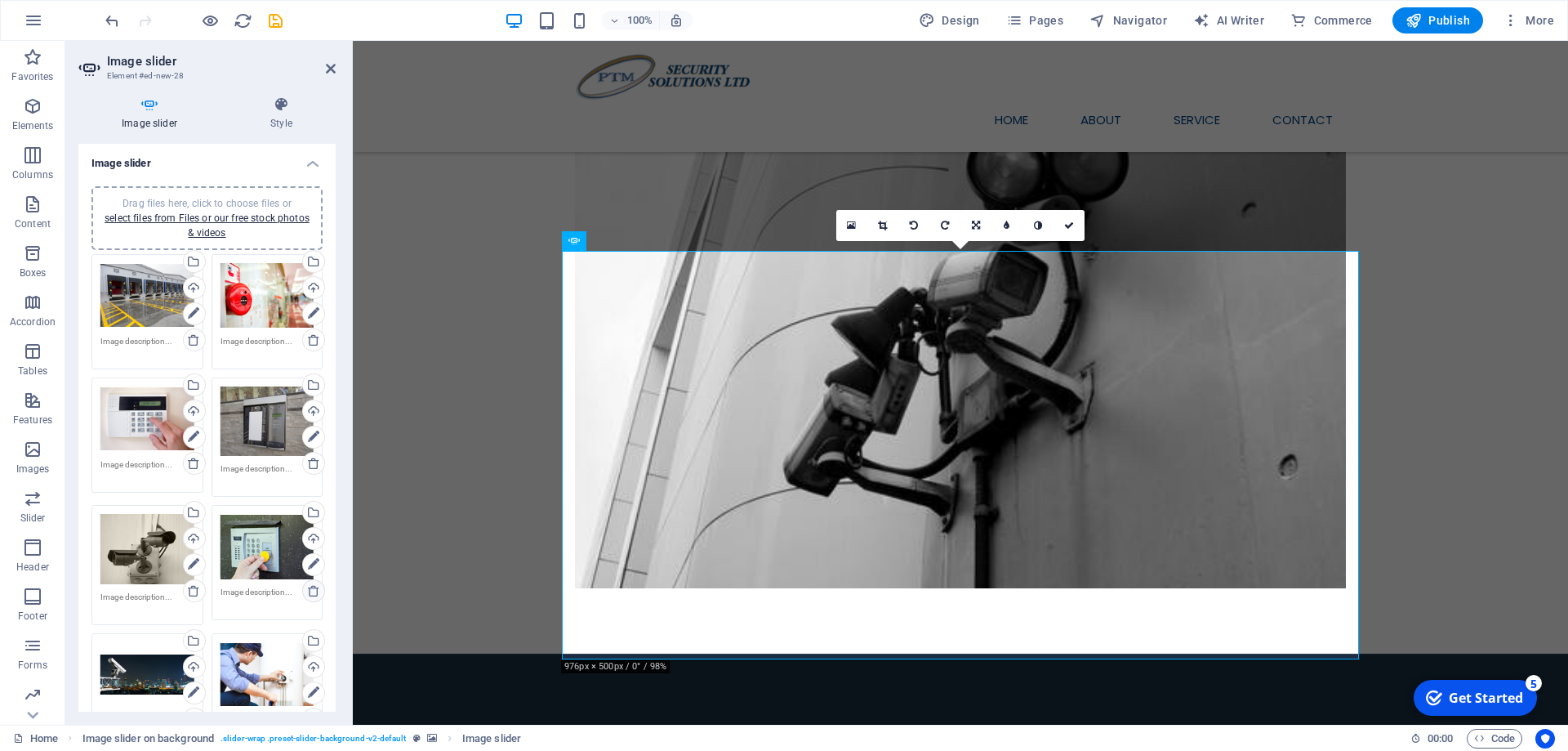
click at [308, 586] on icon at bounding box center [313, 590] width 13 height 13
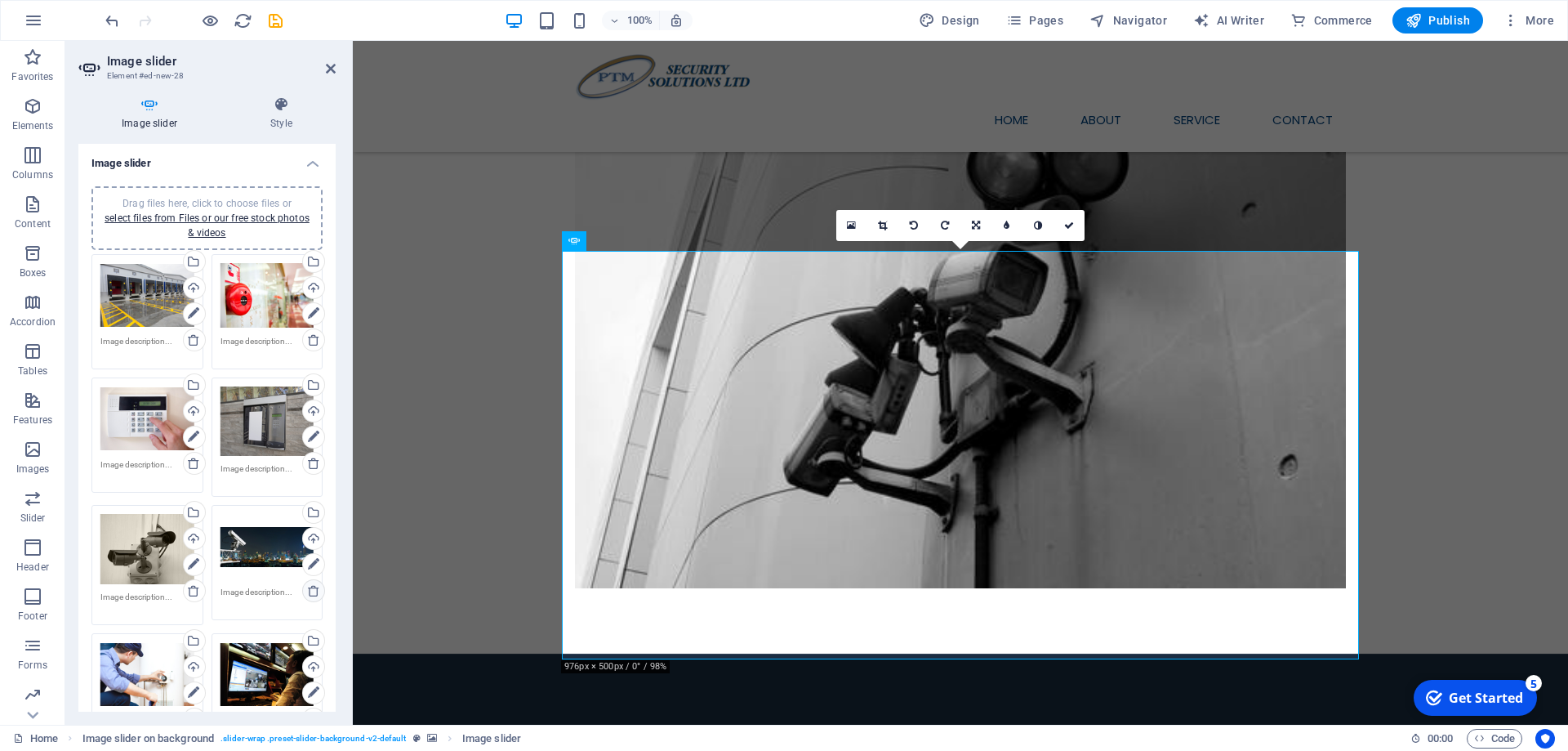
click at [308, 592] on icon at bounding box center [313, 590] width 13 height 13
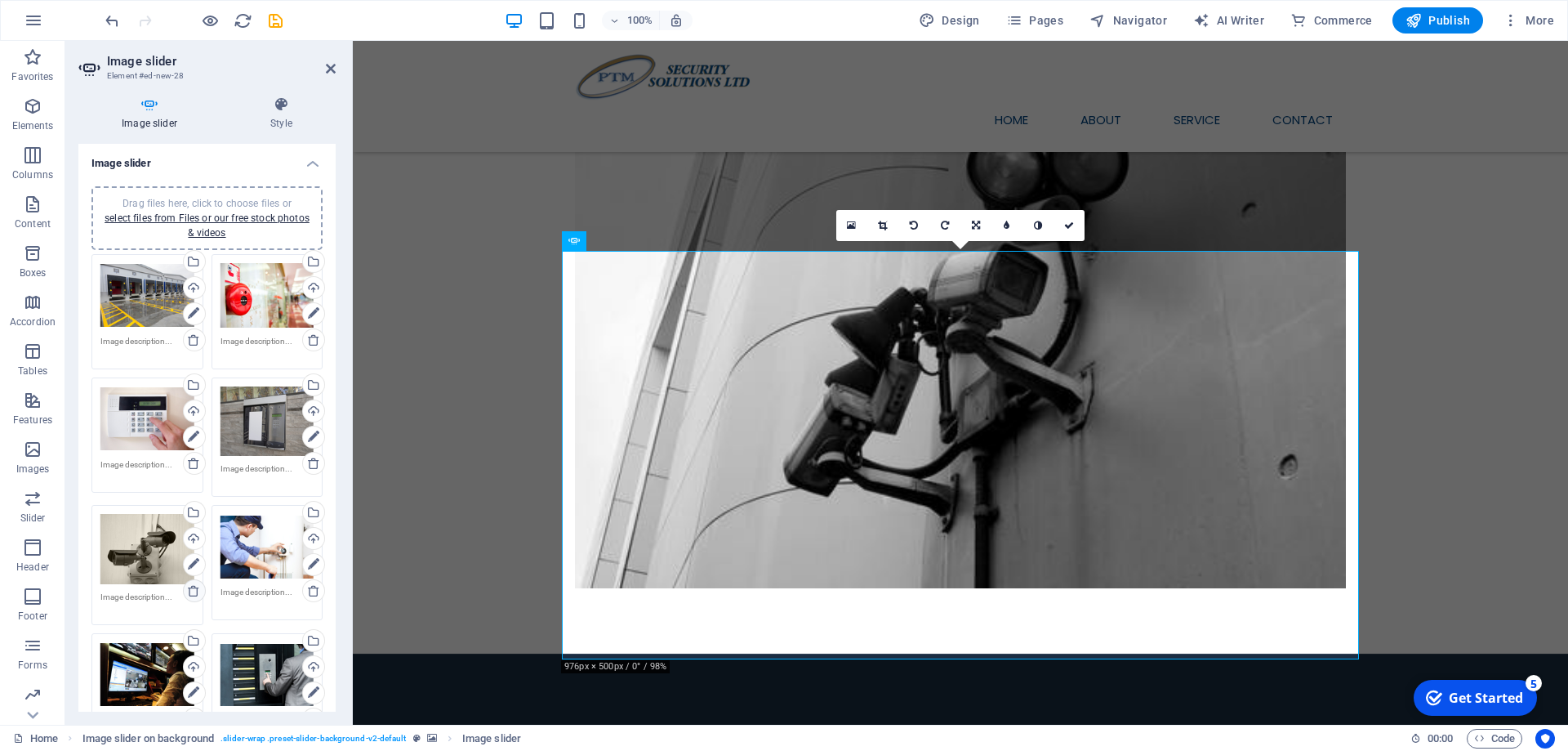
click at [198, 592] on icon at bounding box center [193, 590] width 13 height 13
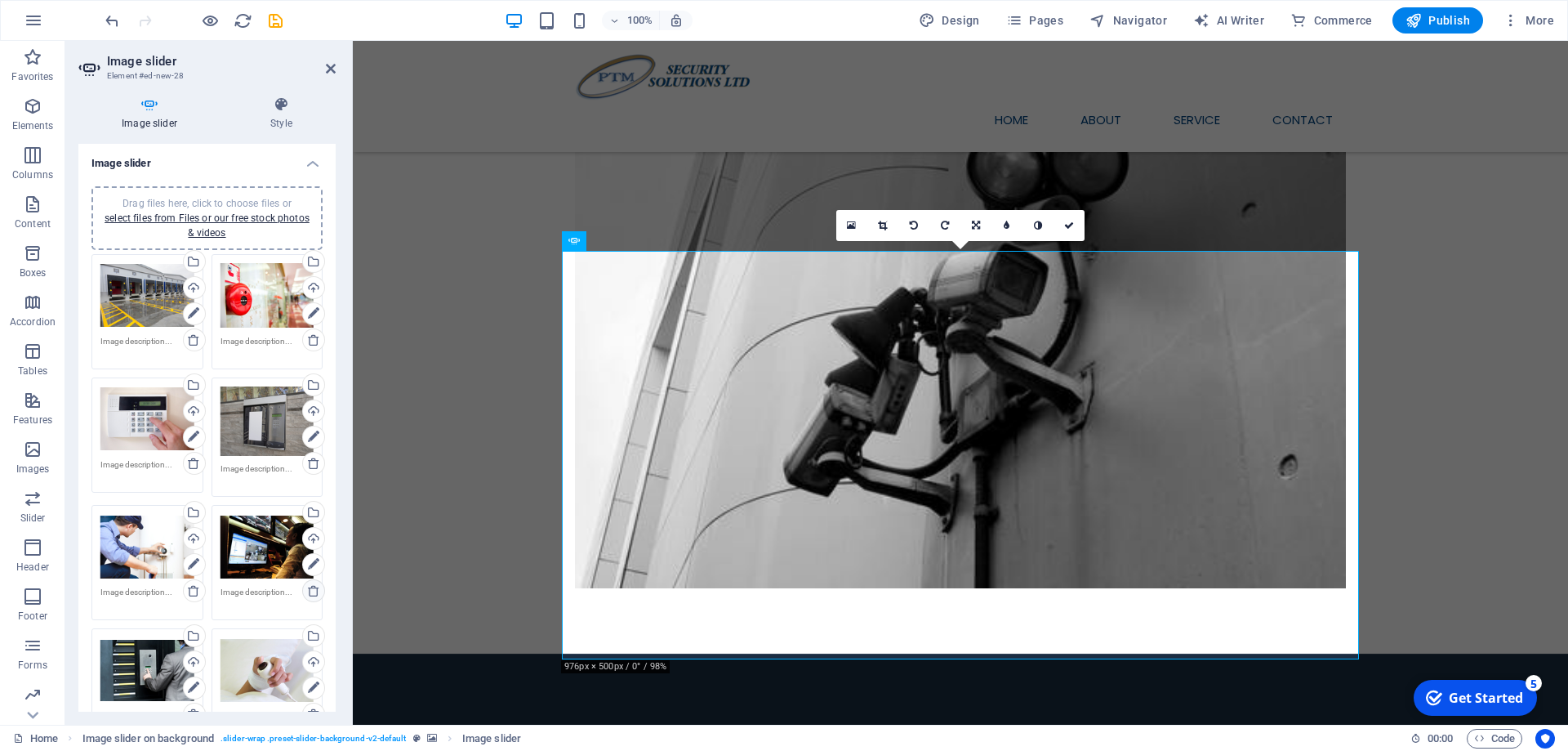
click at [316, 588] on icon at bounding box center [313, 590] width 13 height 13
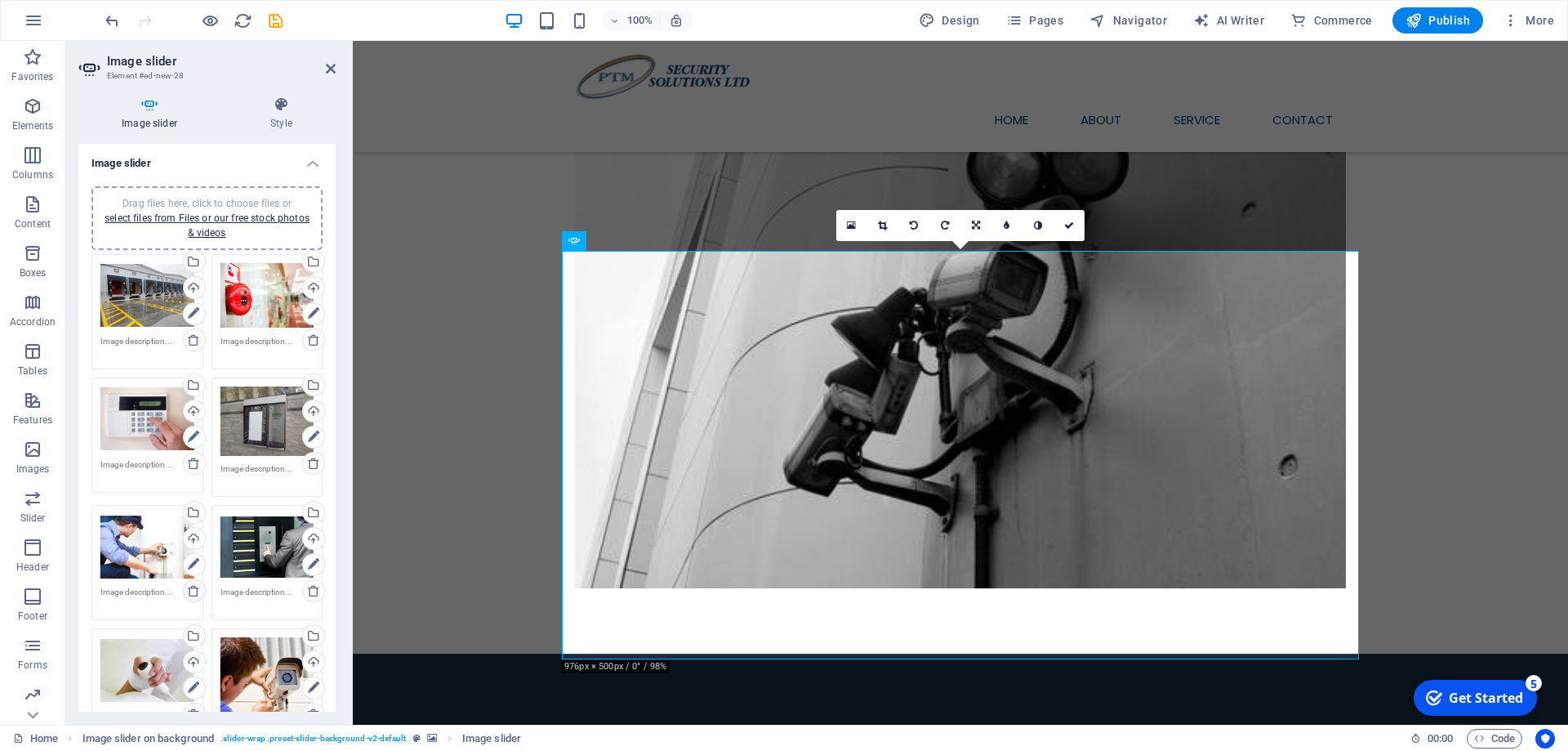
click at [191, 588] on icon at bounding box center [193, 590] width 13 height 13
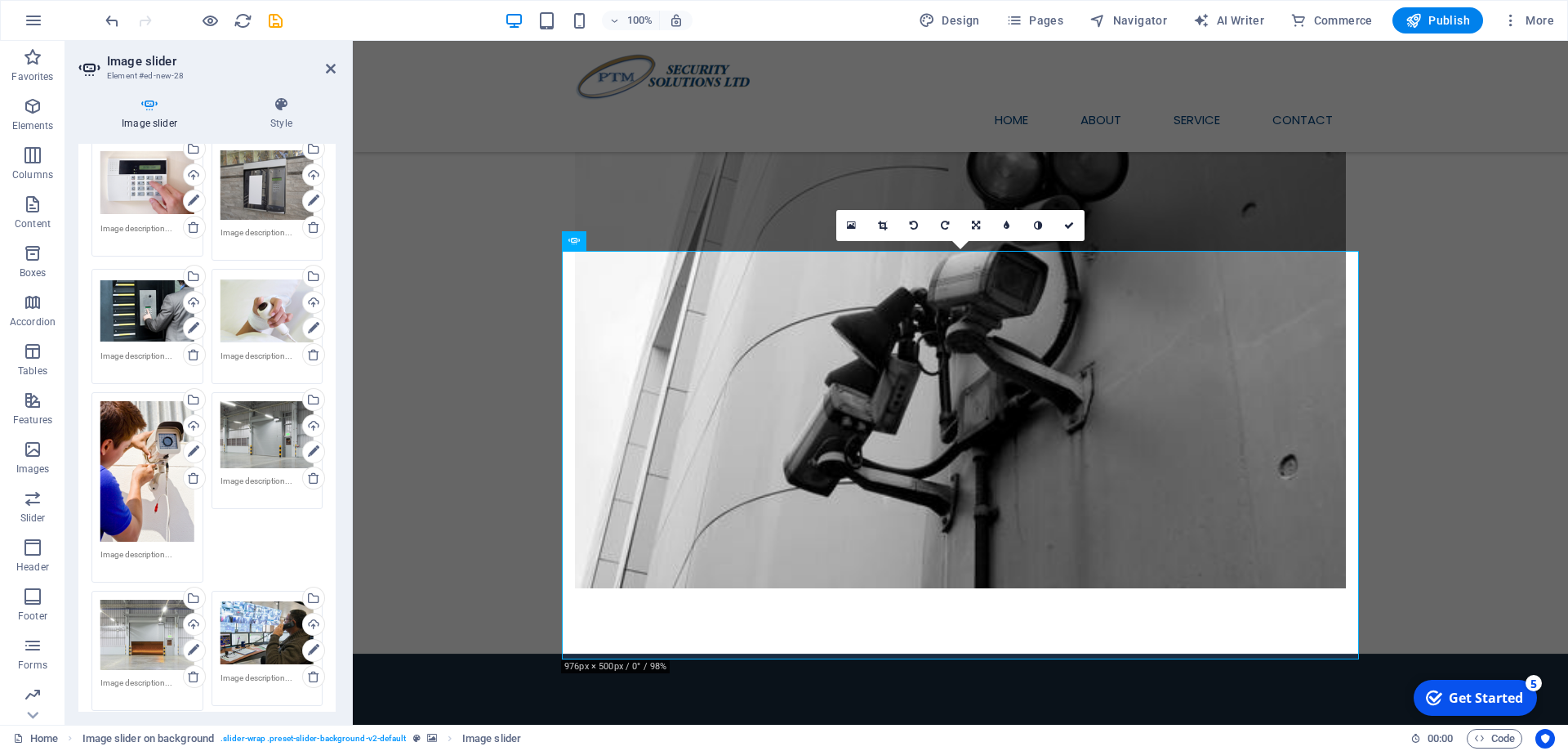
scroll to position [368, 0]
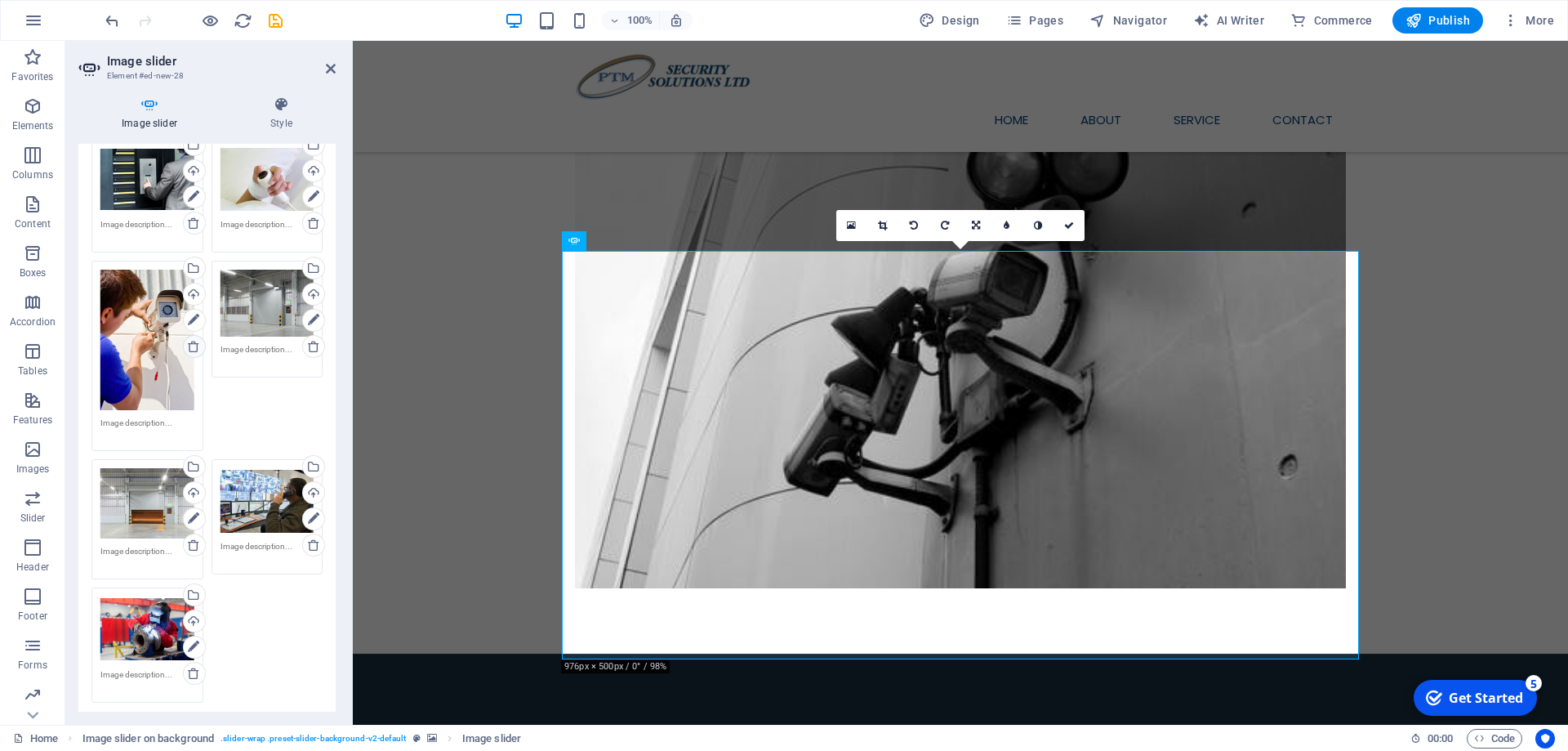
click at [193, 345] on icon at bounding box center [193, 346] width 13 height 13
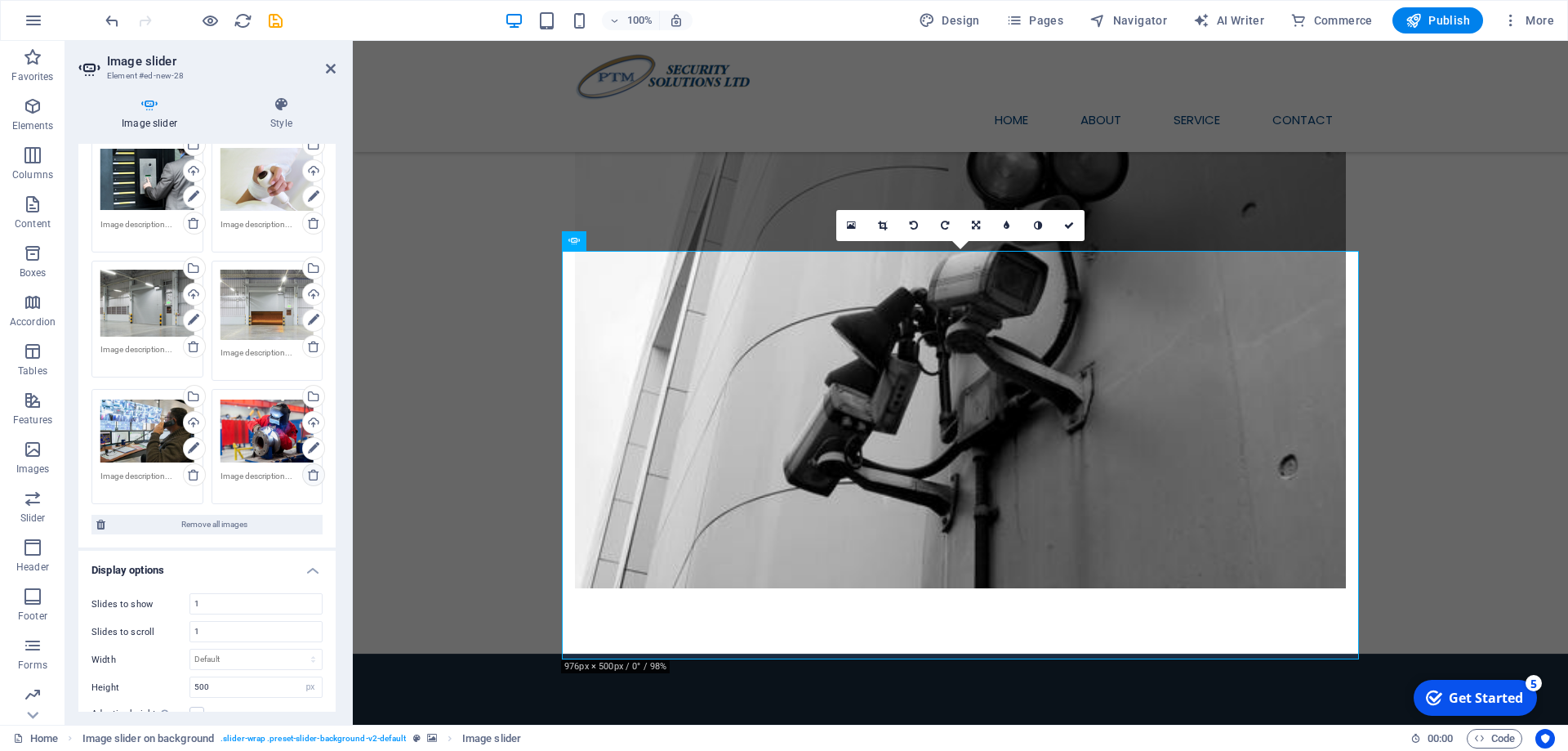
click at [319, 476] on icon at bounding box center [313, 474] width 13 height 13
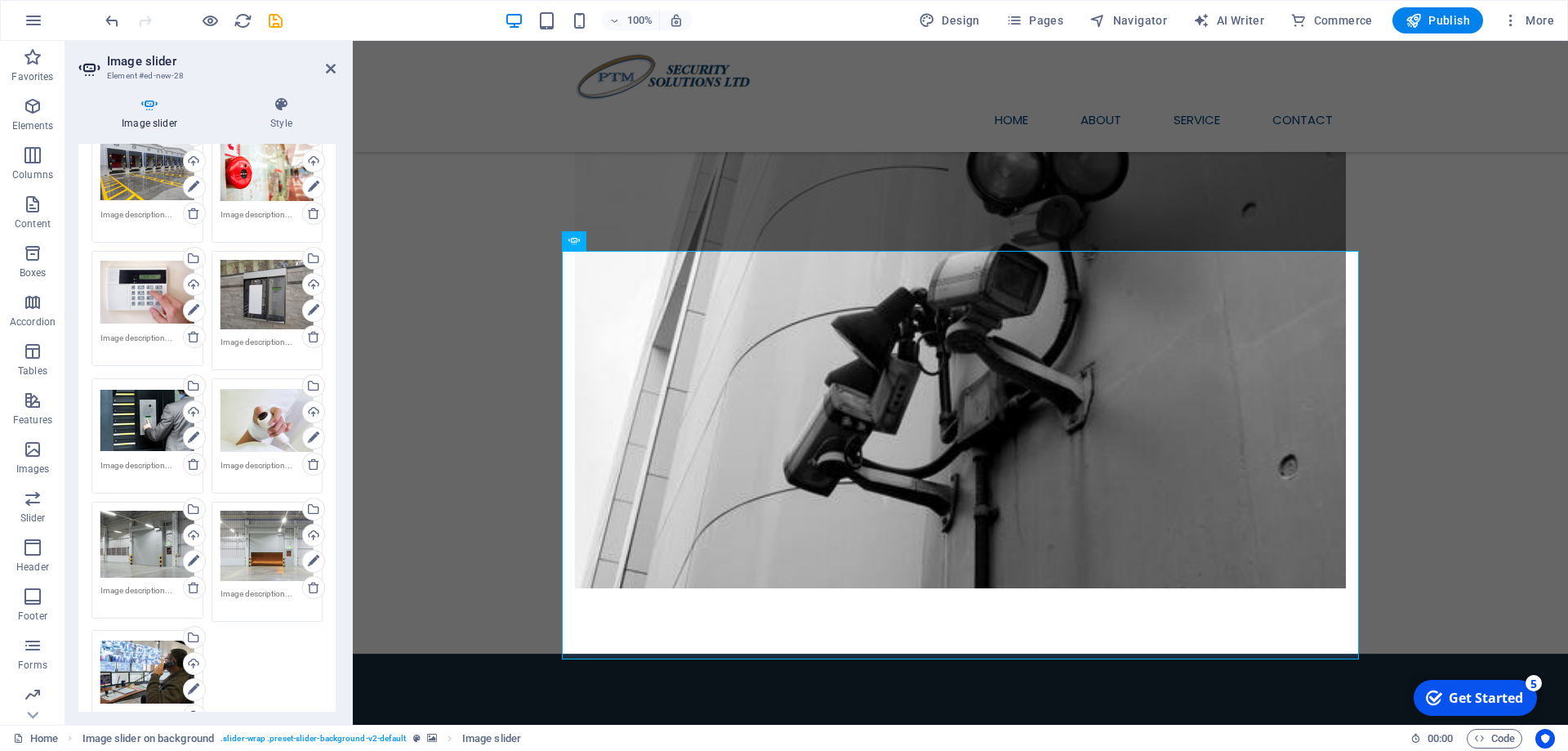
scroll to position [0, 0]
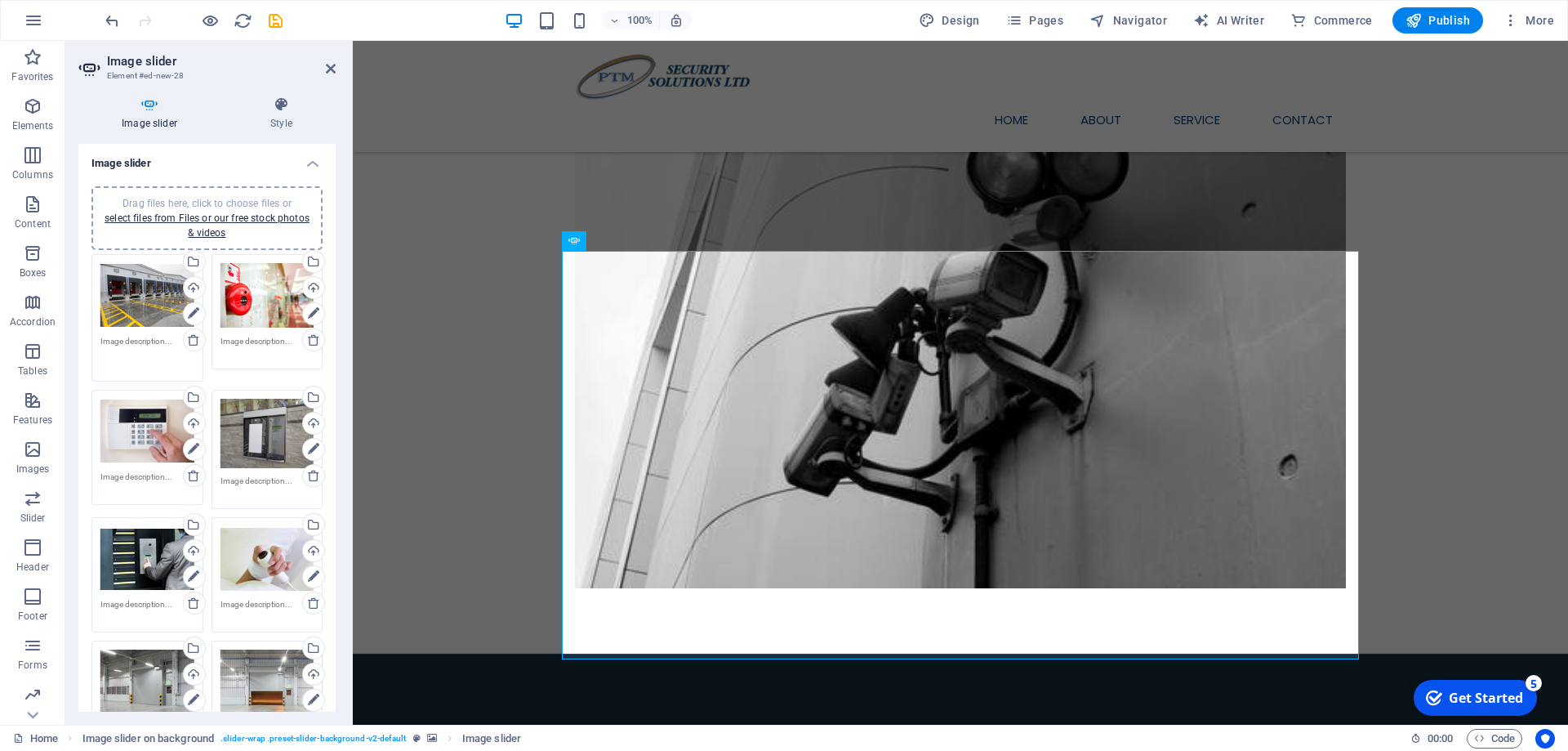
click at [154, 345] on textarea at bounding box center [147, 353] width 94 height 37
click at [156, 341] on textarea at bounding box center [147, 353] width 94 height 37
paste textarea "PTM install and repair a variety of Roller Shutter Systems for both doors and w…"
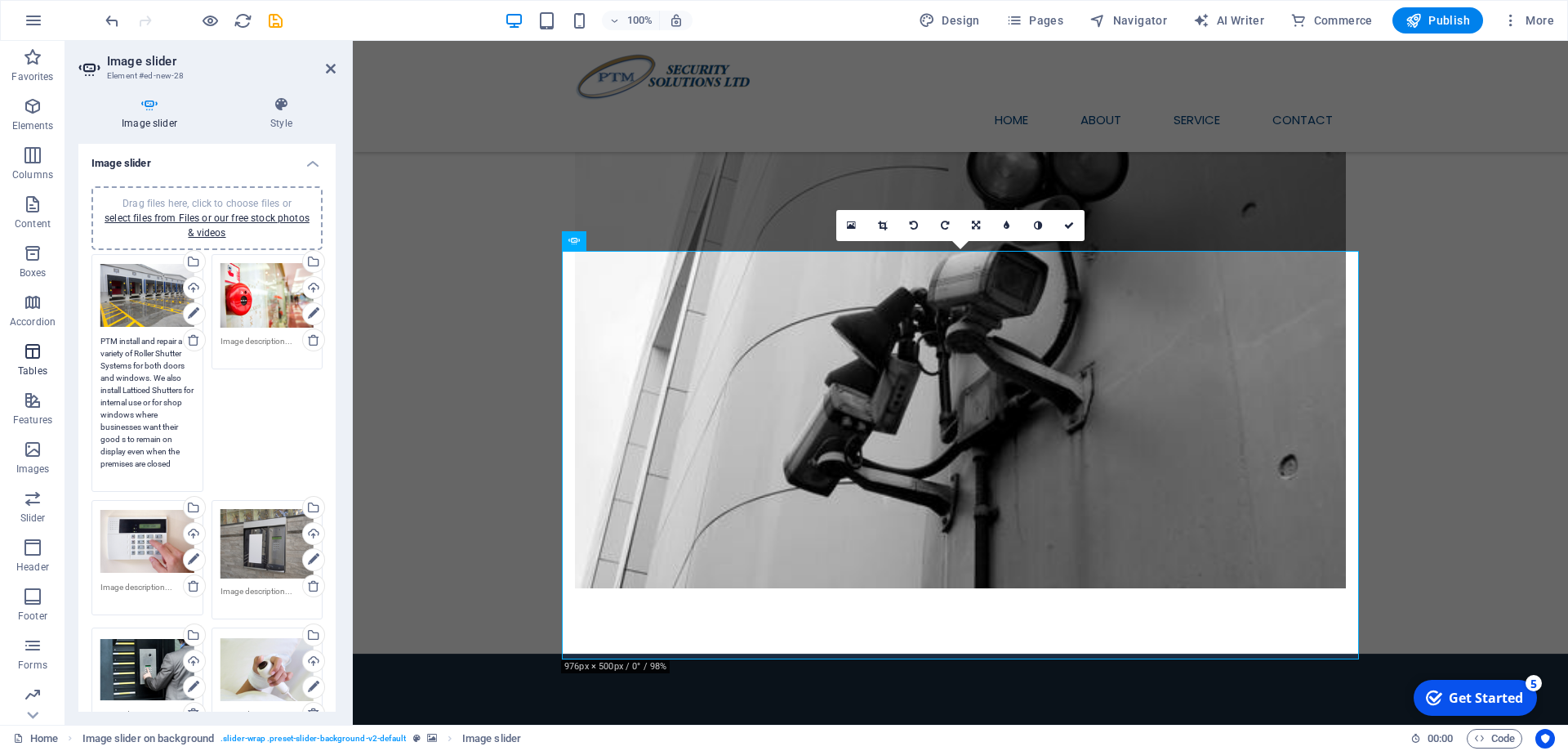
type textarea "PTM install and repair a variety of Roller Shutter Systems for both doors and w…"
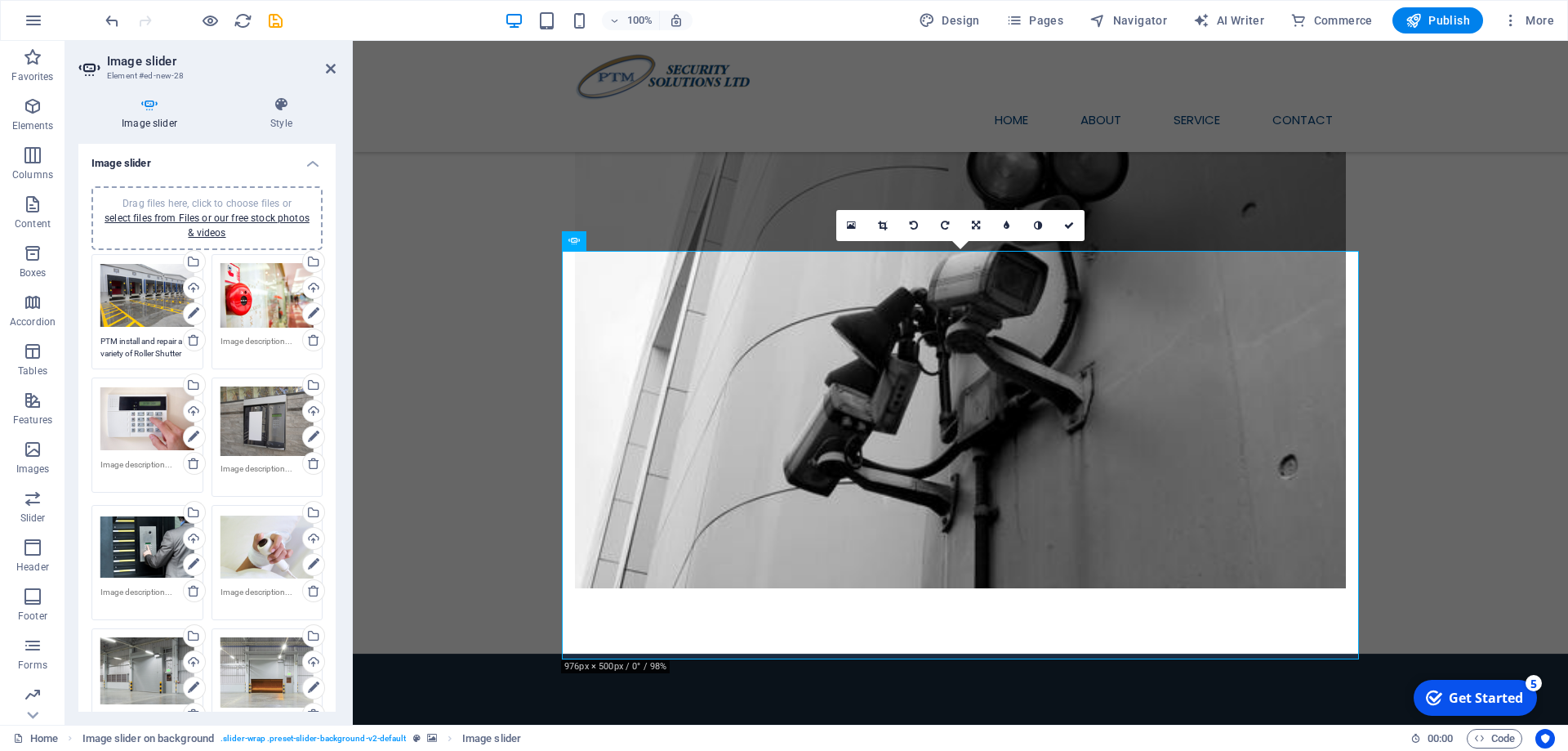
click at [270, 312] on div "Drag files here, click to choose files or select files from Files or our free s…" at bounding box center [268, 295] width 94 height 65
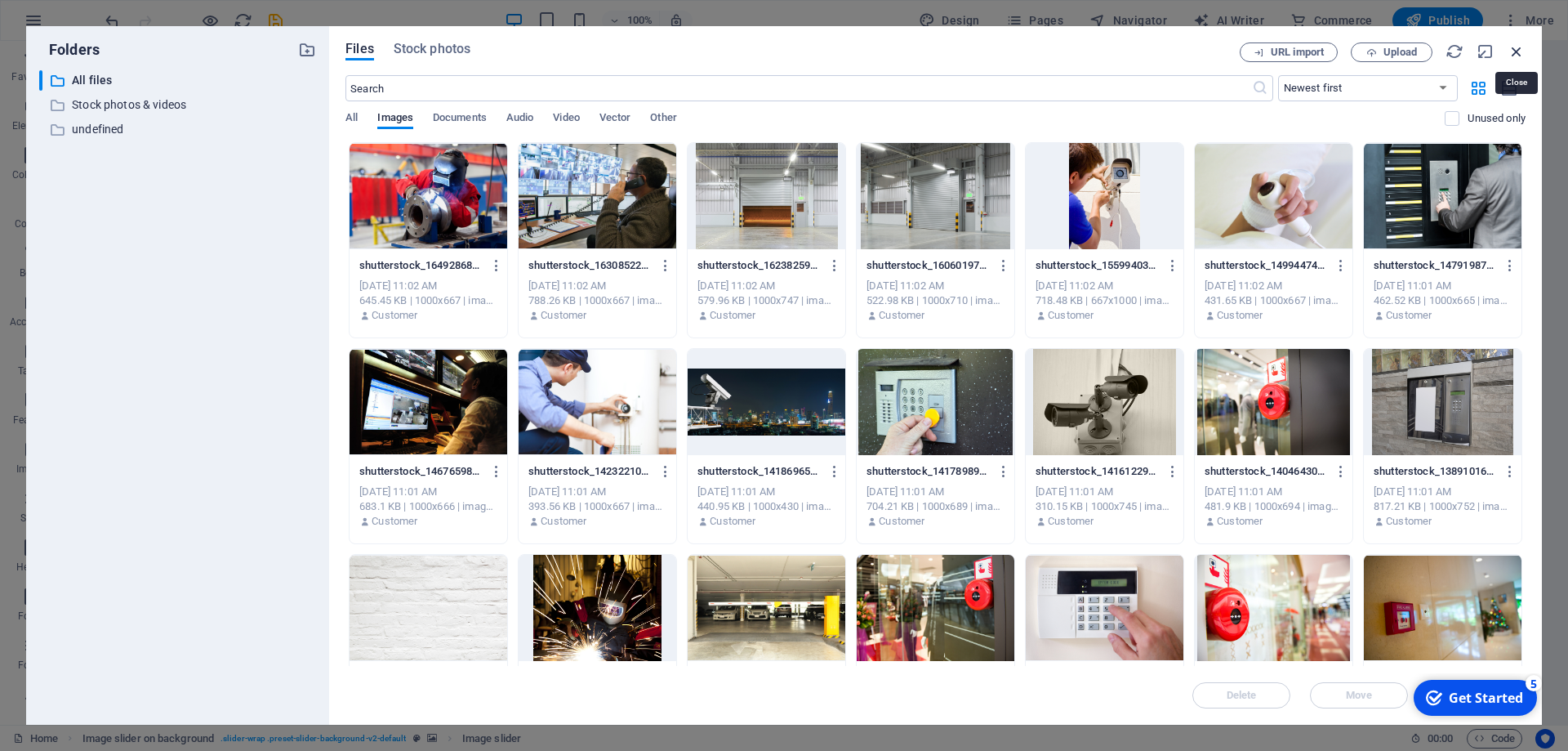
drag, startPoint x: 1513, startPoint y: 46, endPoint x: 1159, endPoint y: 5, distance: 356.4
click at [1513, 46] on icon "button" at bounding box center [1516, 51] width 18 height 18
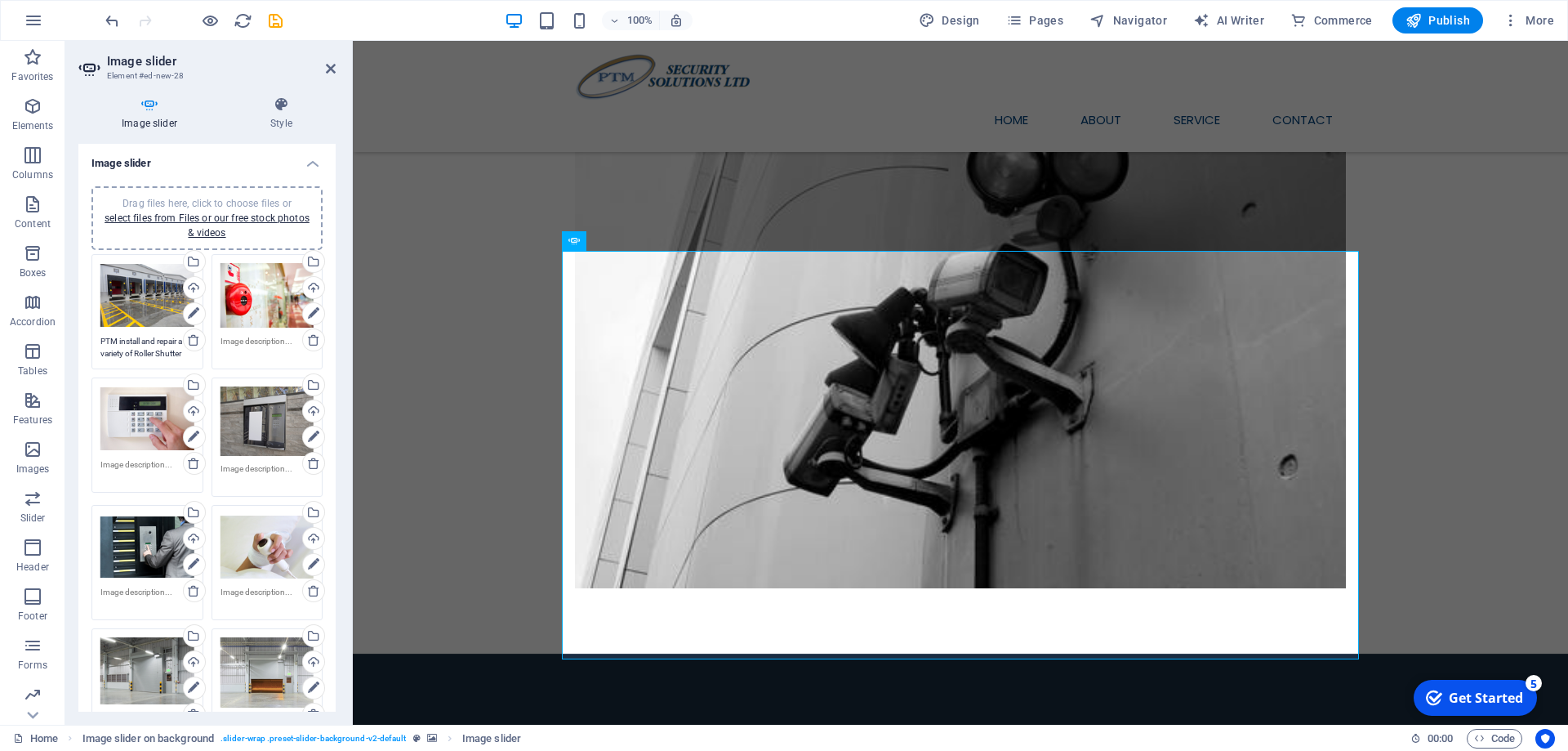
click at [256, 345] on textarea at bounding box center [268, 347] width 94 height 25
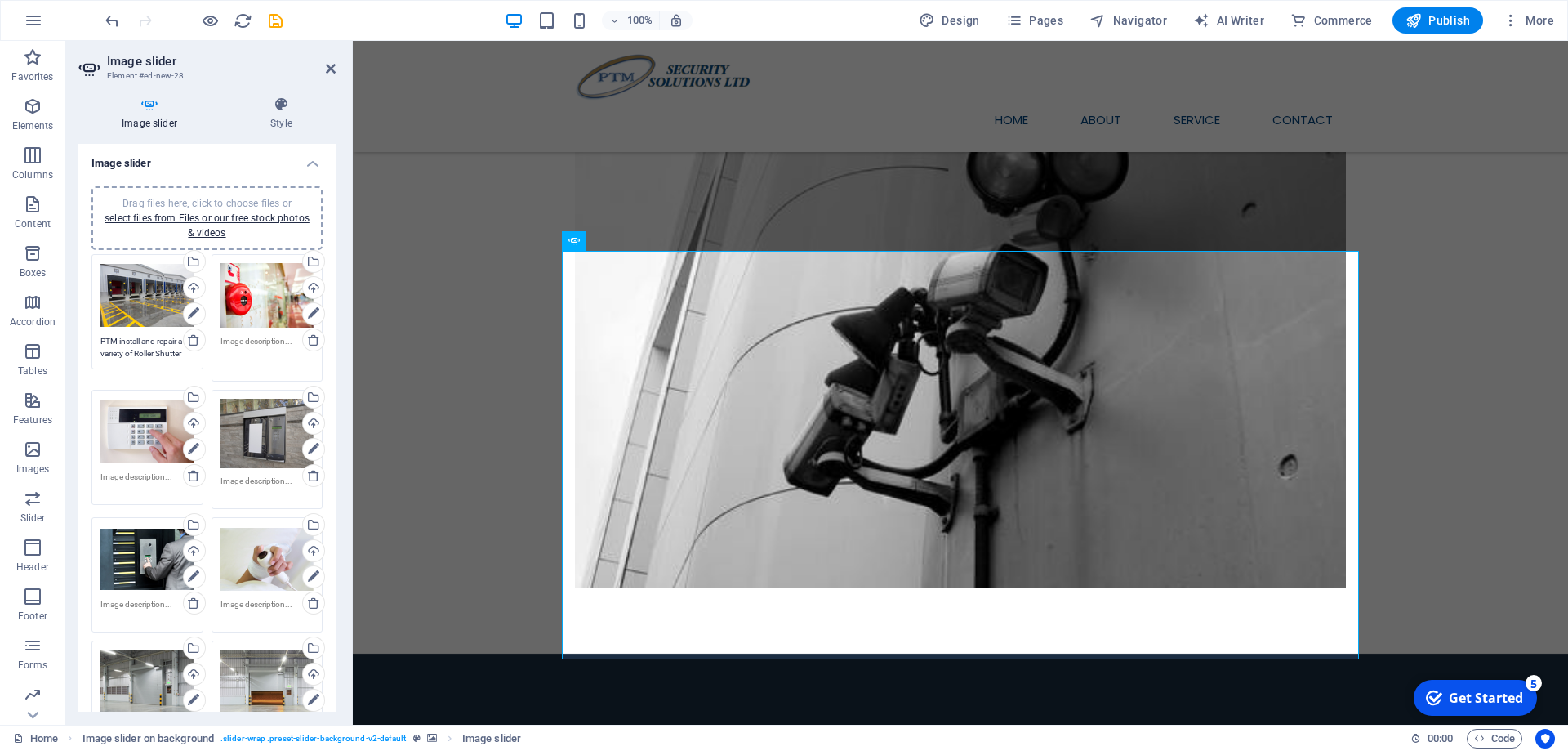
paste textarea "PTM carry out regular Preventative Maintenance Visits (PMV) to Fire Alarm and S…"
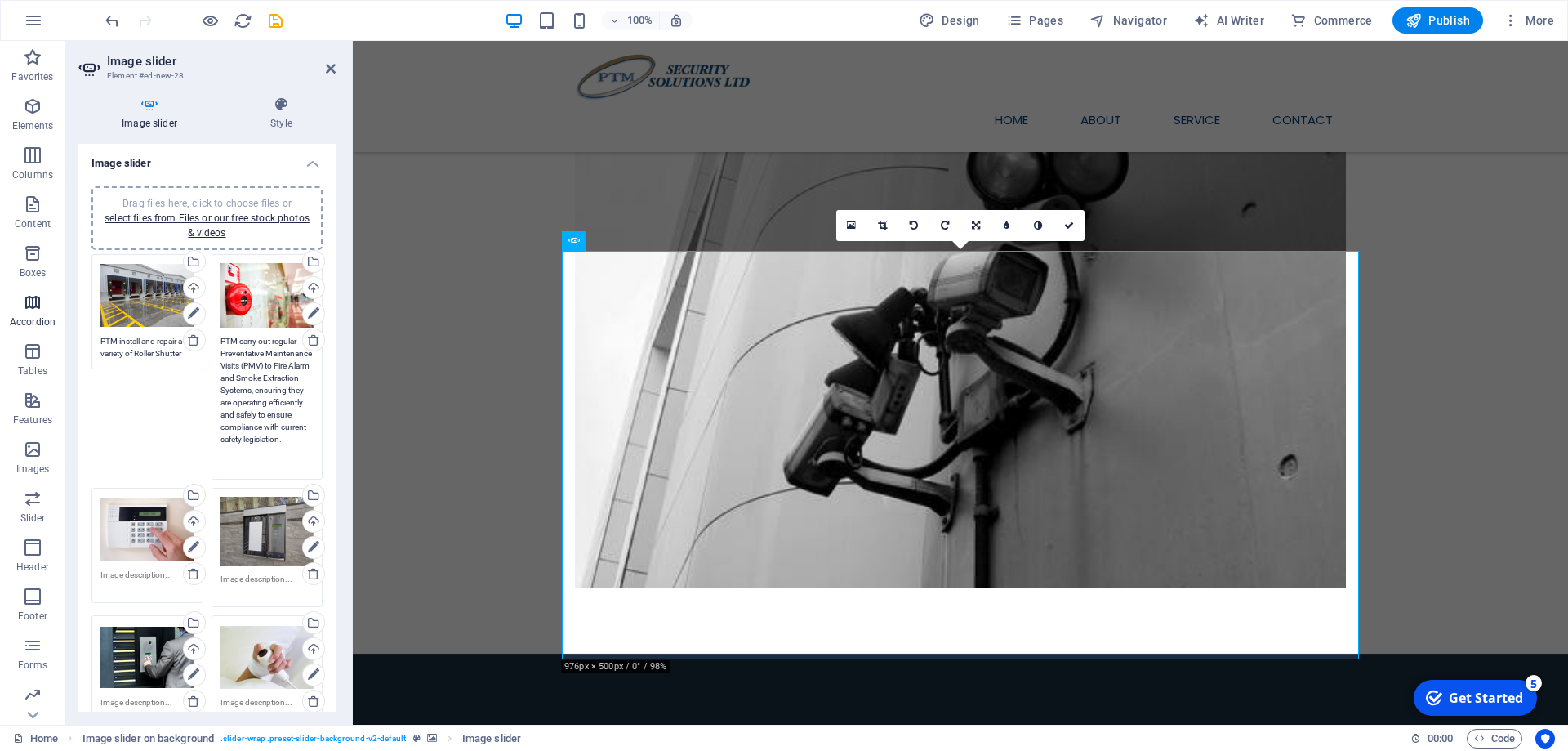
type textarea "PTM carry out regular Preventative Maintenance Visits (PMV) to Fire Alarm and S…"
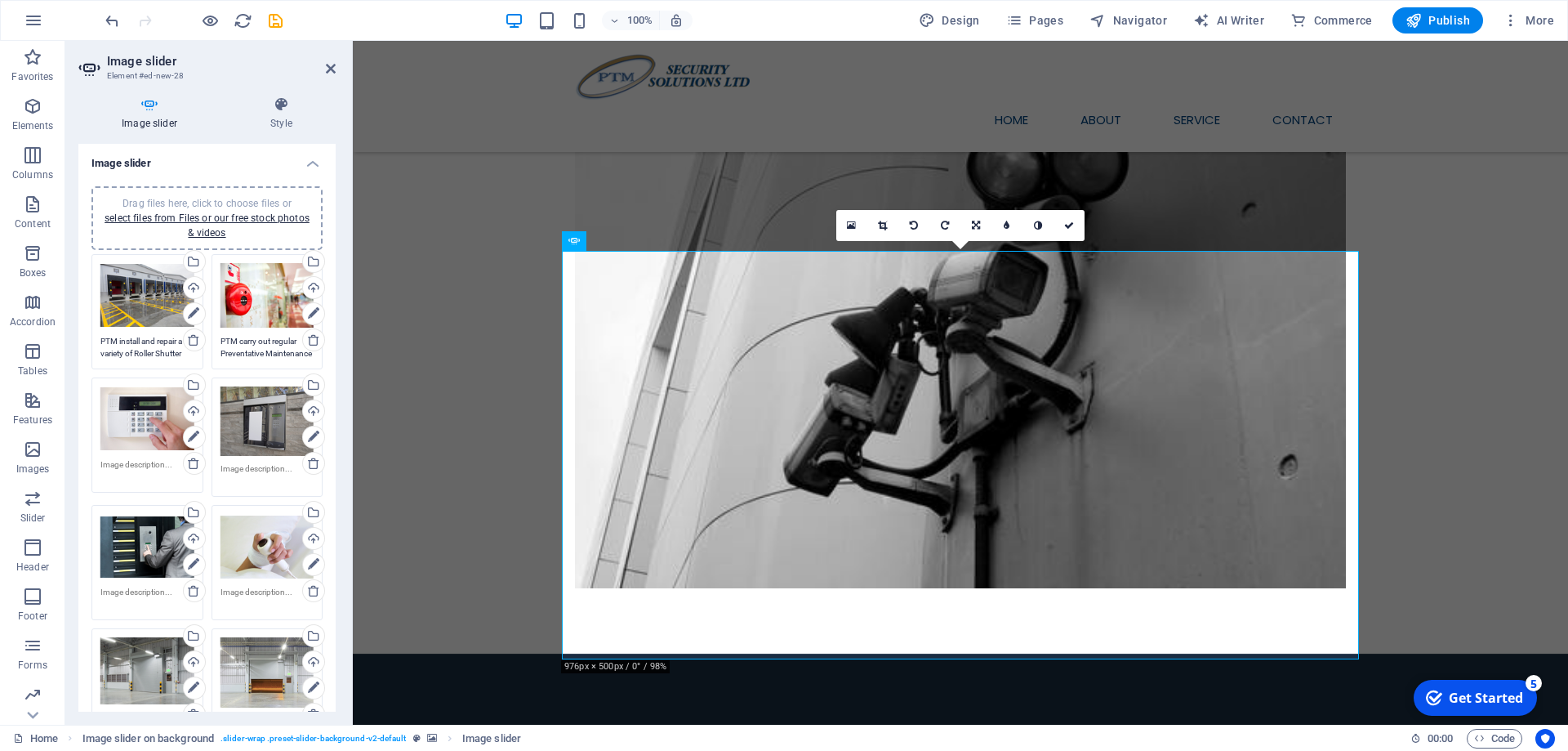
click at [149, 452] on div "Drag files here, click to choose files or select files from Files or our free s…" at bounding box center [147, 418] width 94 height 65
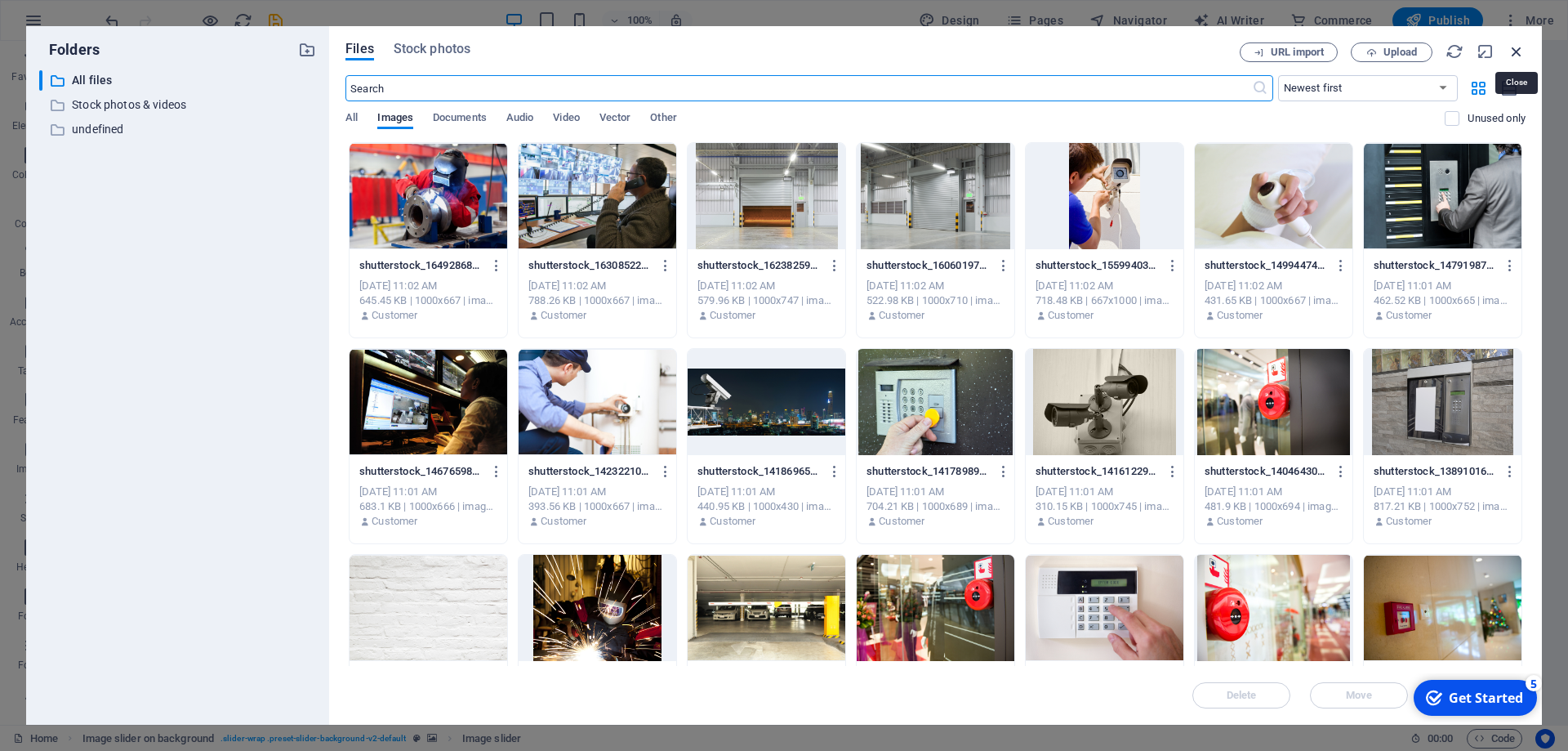
click at [1512, 47] on icon "button" at bounding box center [1516, 51] width 18 height 18
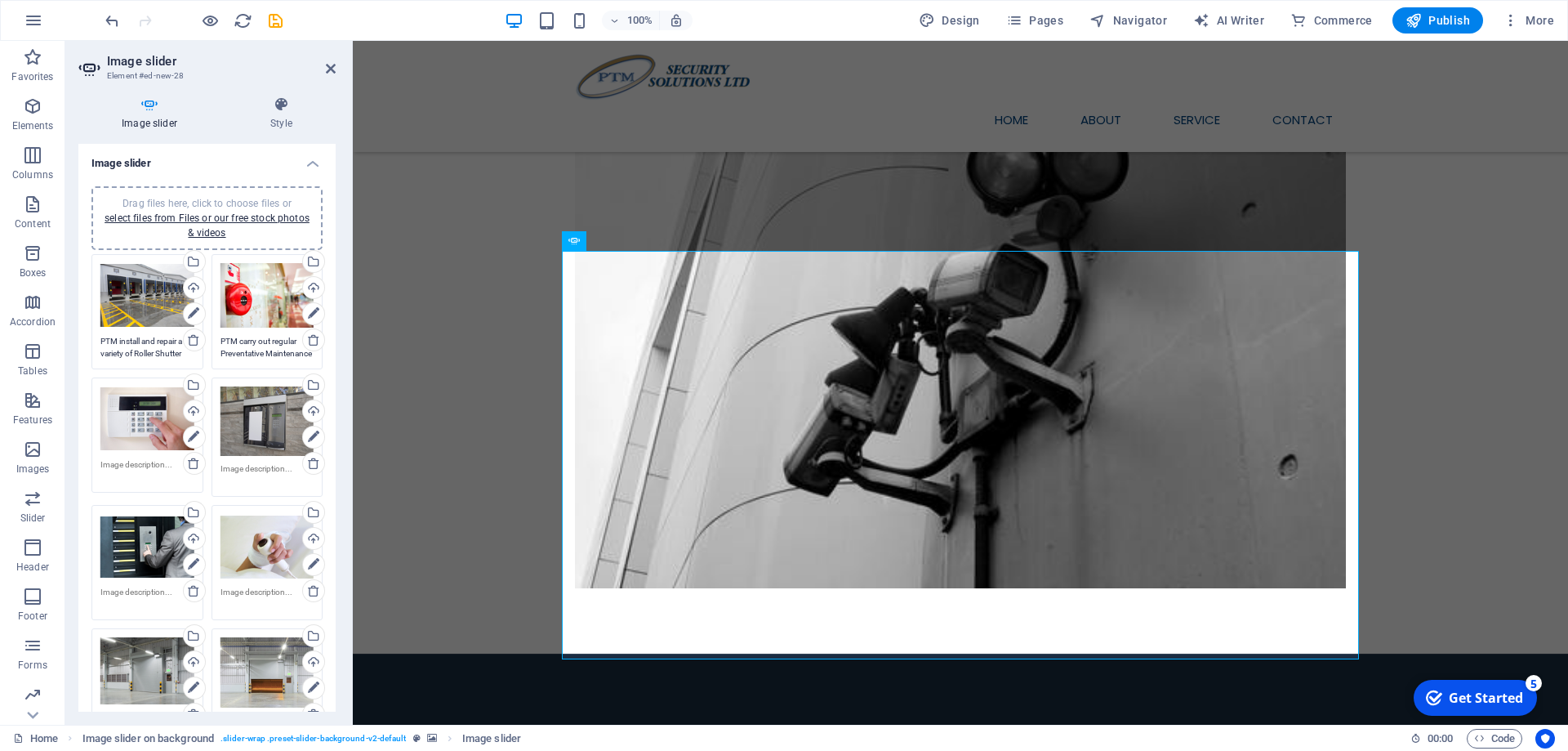
click at [137, 588] on textarea at bounding box center [147, 598] width 94 height 25
paste textarea "PTM install and maintain a wide range of Door Entry and Access Control Systems …"
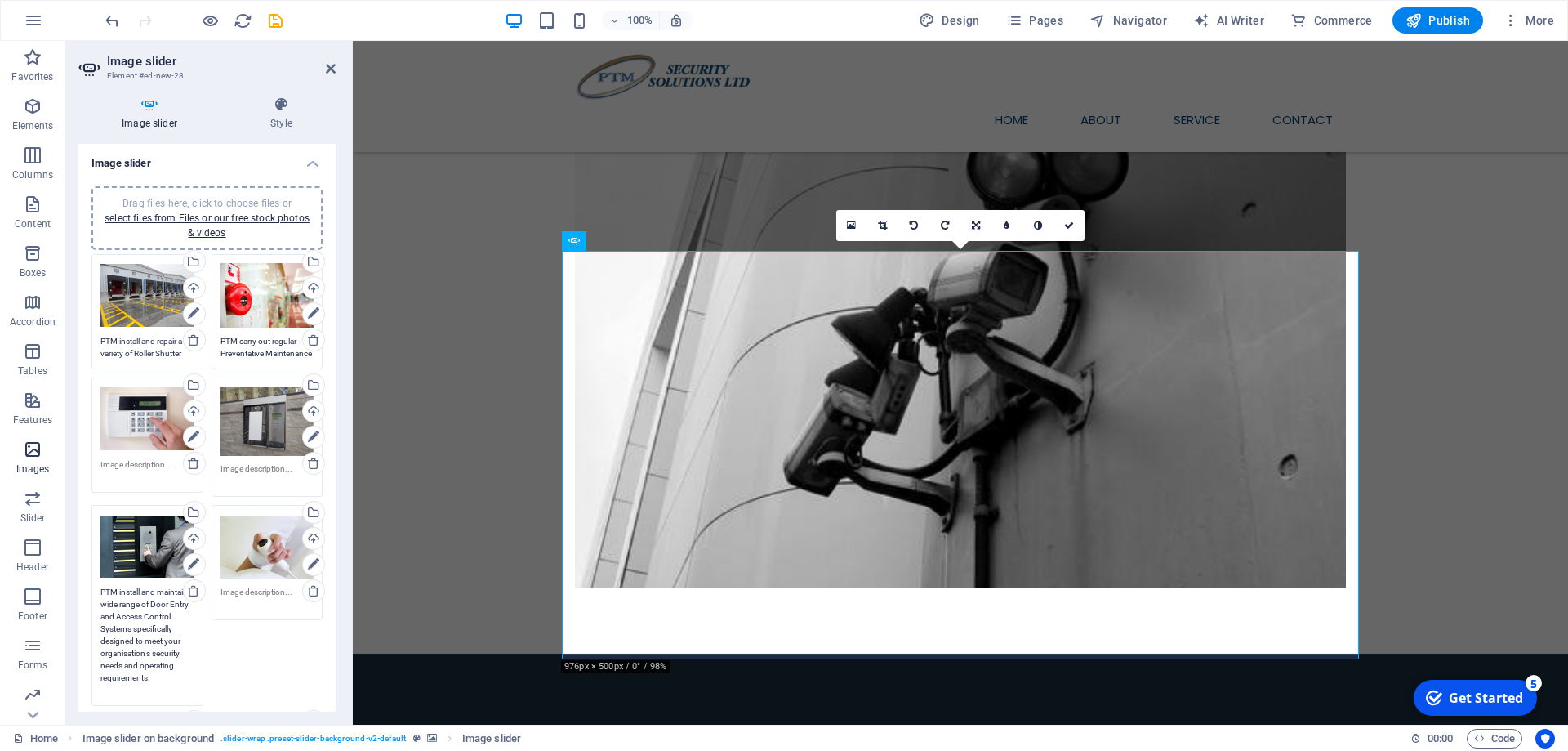
type textarea "PTM install and maintain a wide range of Door Entry and Access Control Systems …"
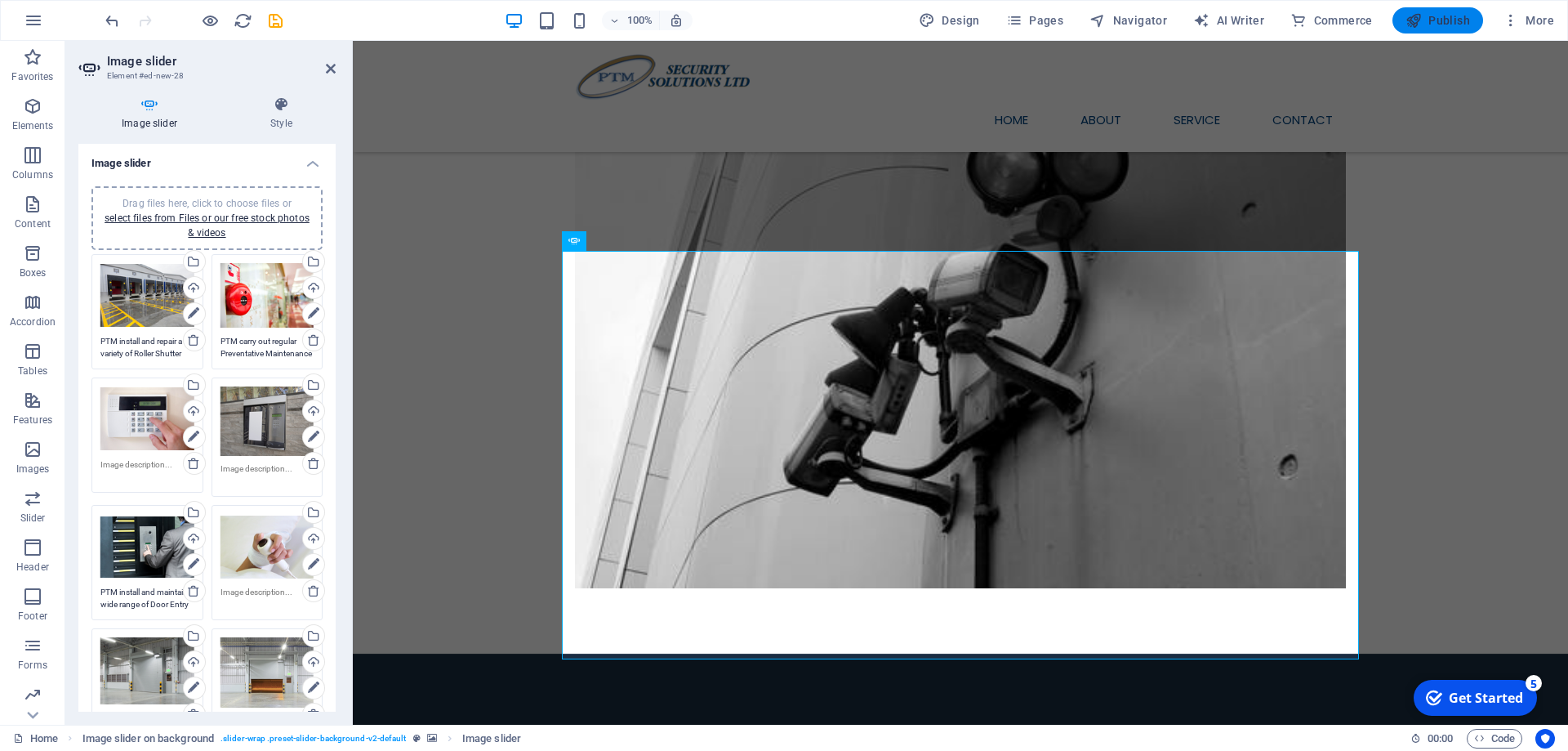
click at [1467, 16] on span "Publish" at bounding box center [1437, 20] width 65 height 16
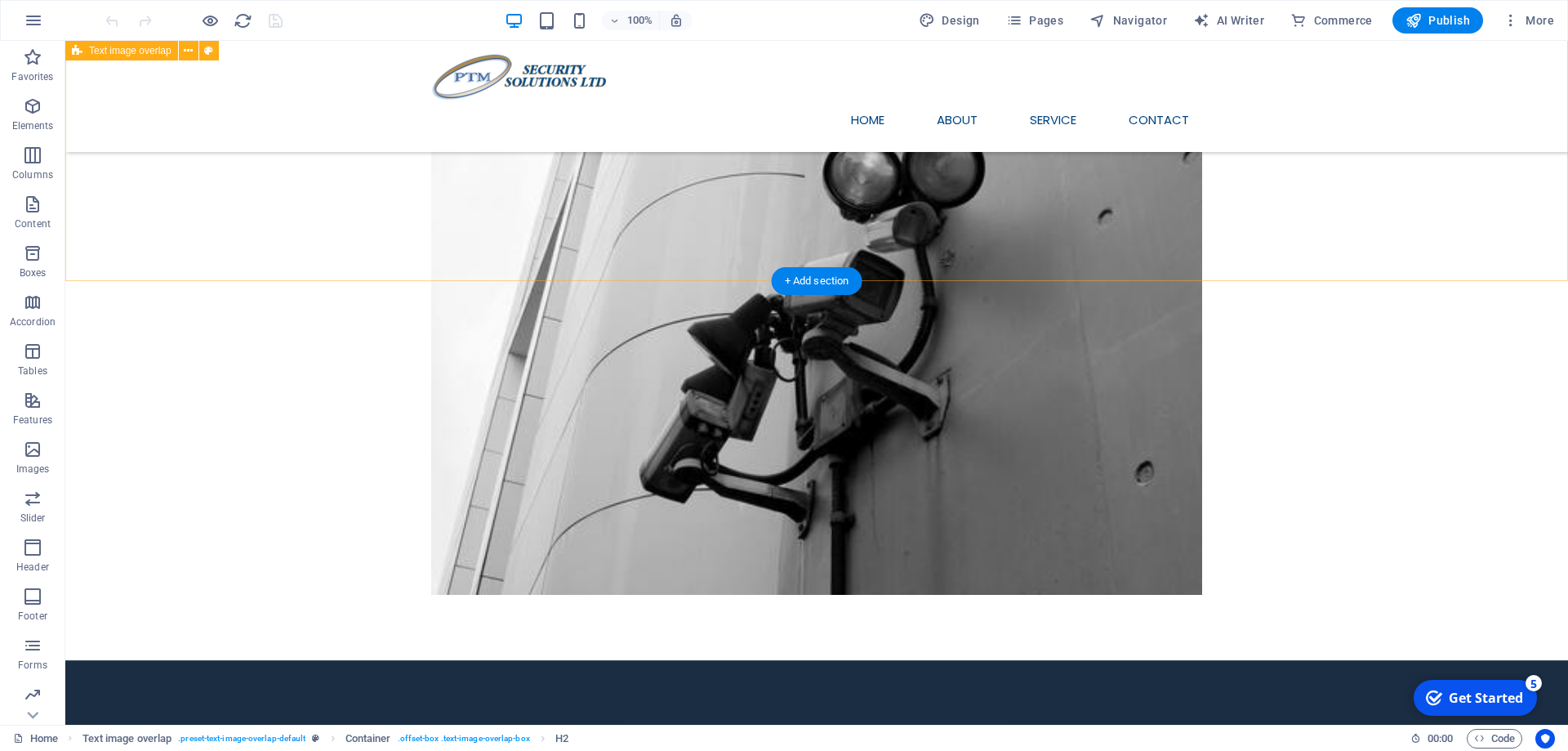
scroll to position [522, 0]
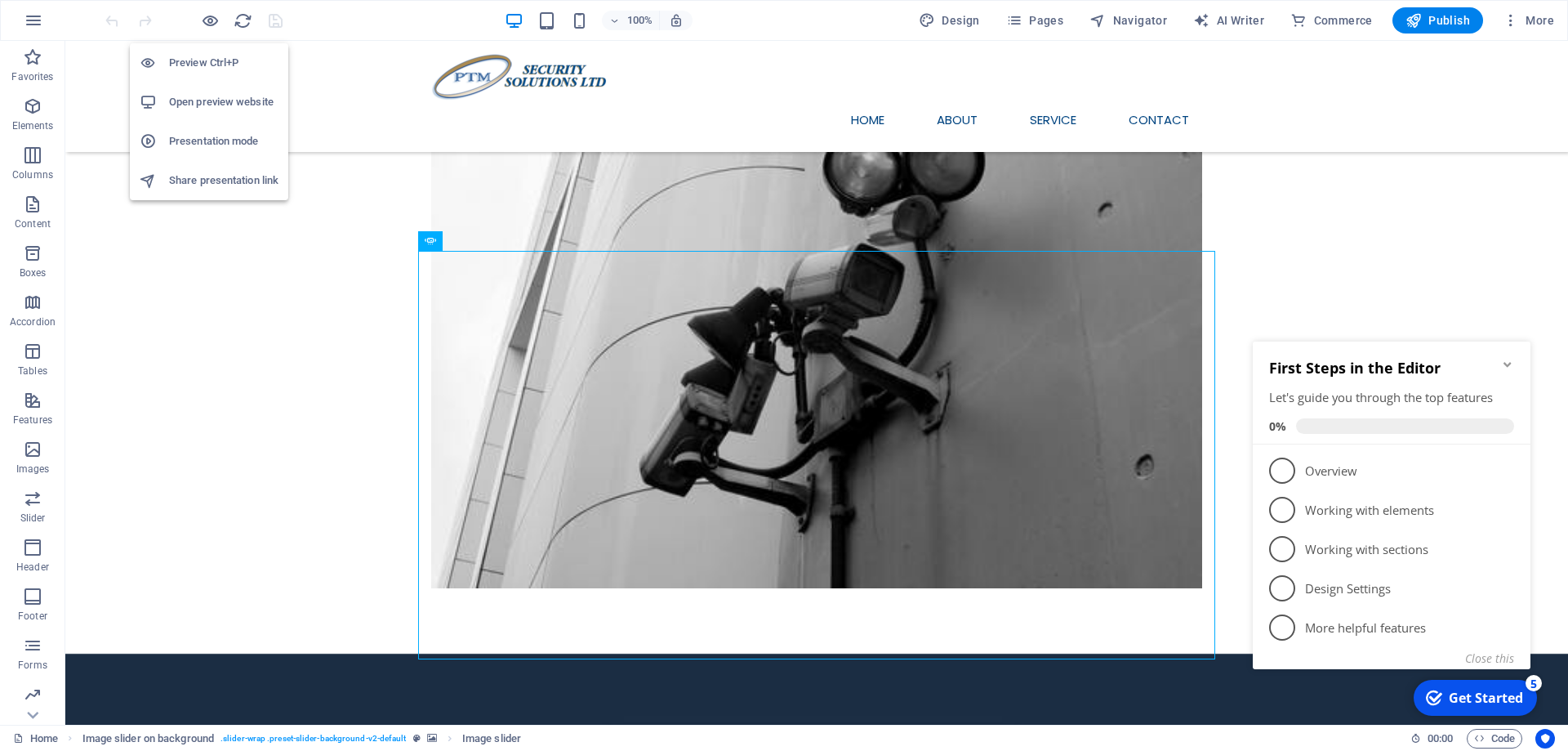
click at [209, 102] on h6 "Open preview website" at bounding box center [223, 102] width 109 height 20
